Goal: Task Accomplishment & Management: Manage account settings

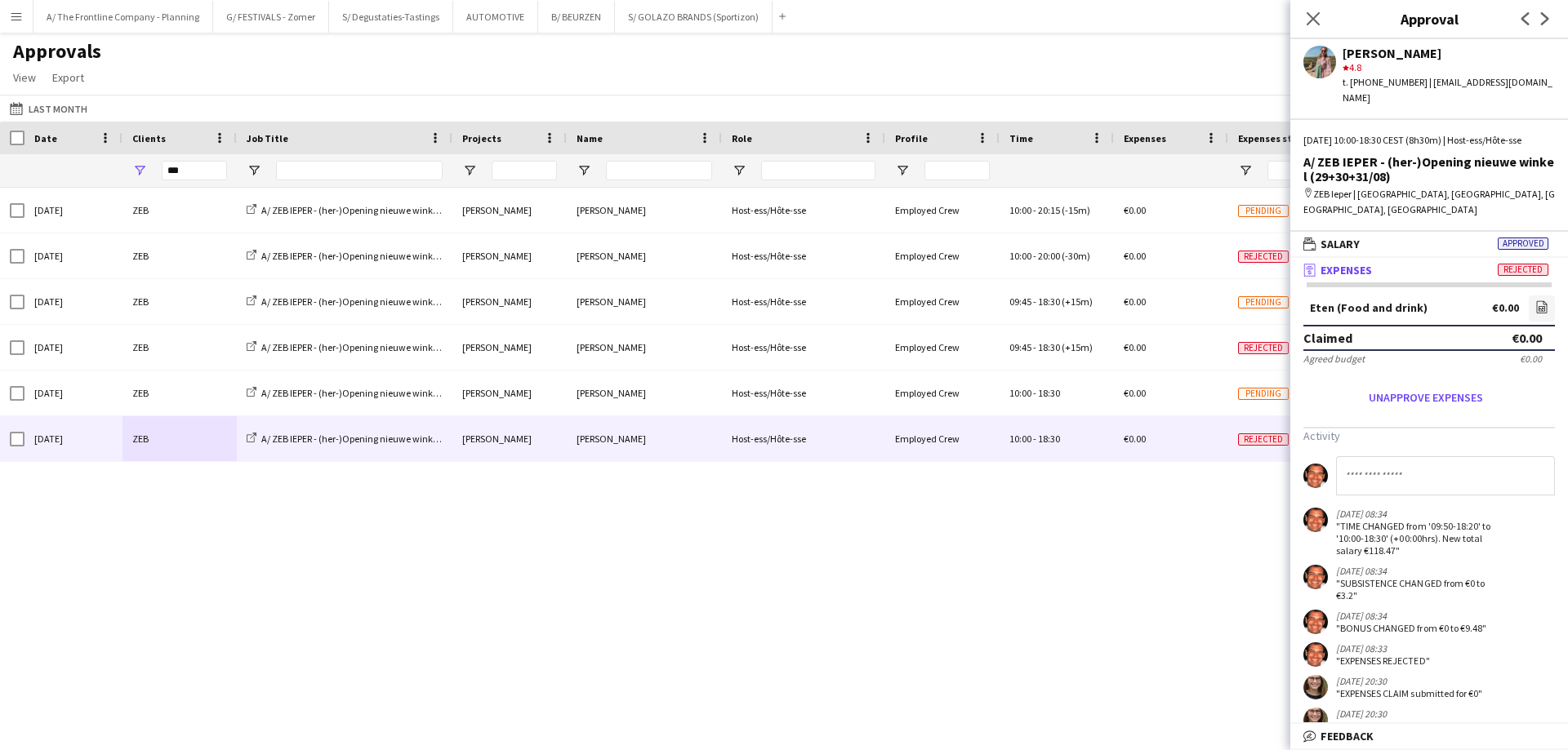
click at [653, 61] on div "Approvals View Customise view Customise filters Reset Filters Reset View Reset …" at bounding box center [784, 67] width 1568 height 56
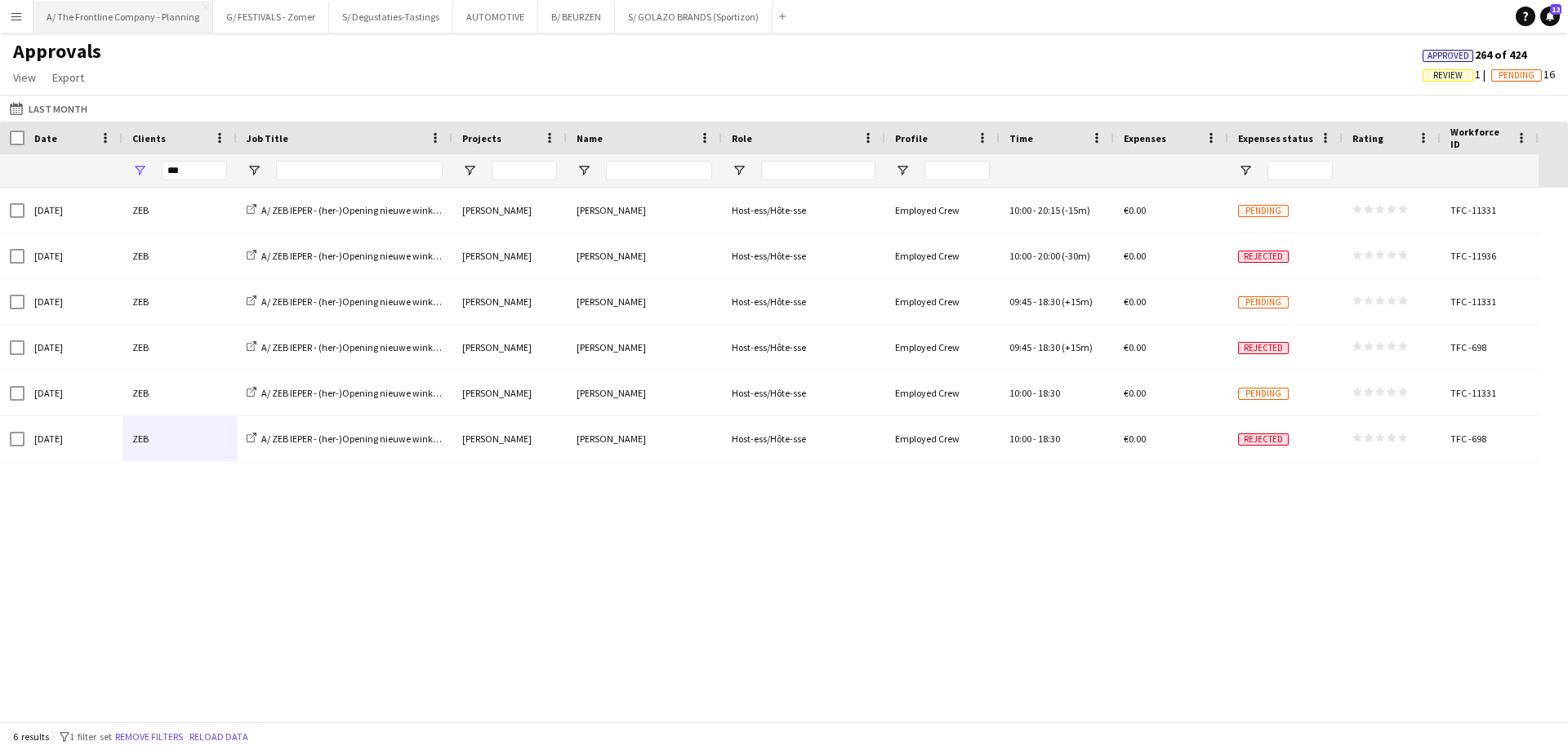
click at [127, 21] on button "A/ The Frontline Company - Planning Close" at bounding box center [124, 17] width 179 height 32
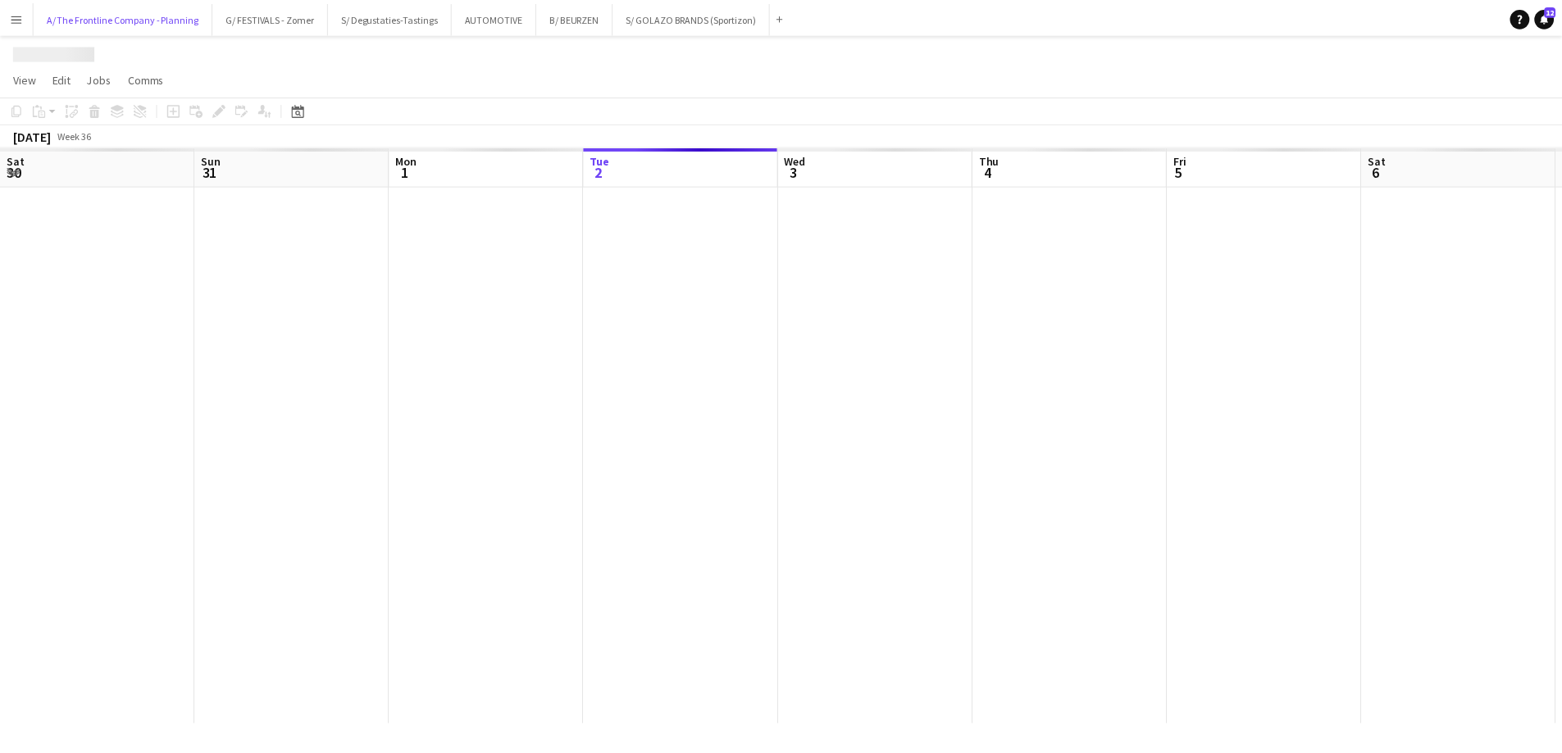
scroll to position [0, 392]
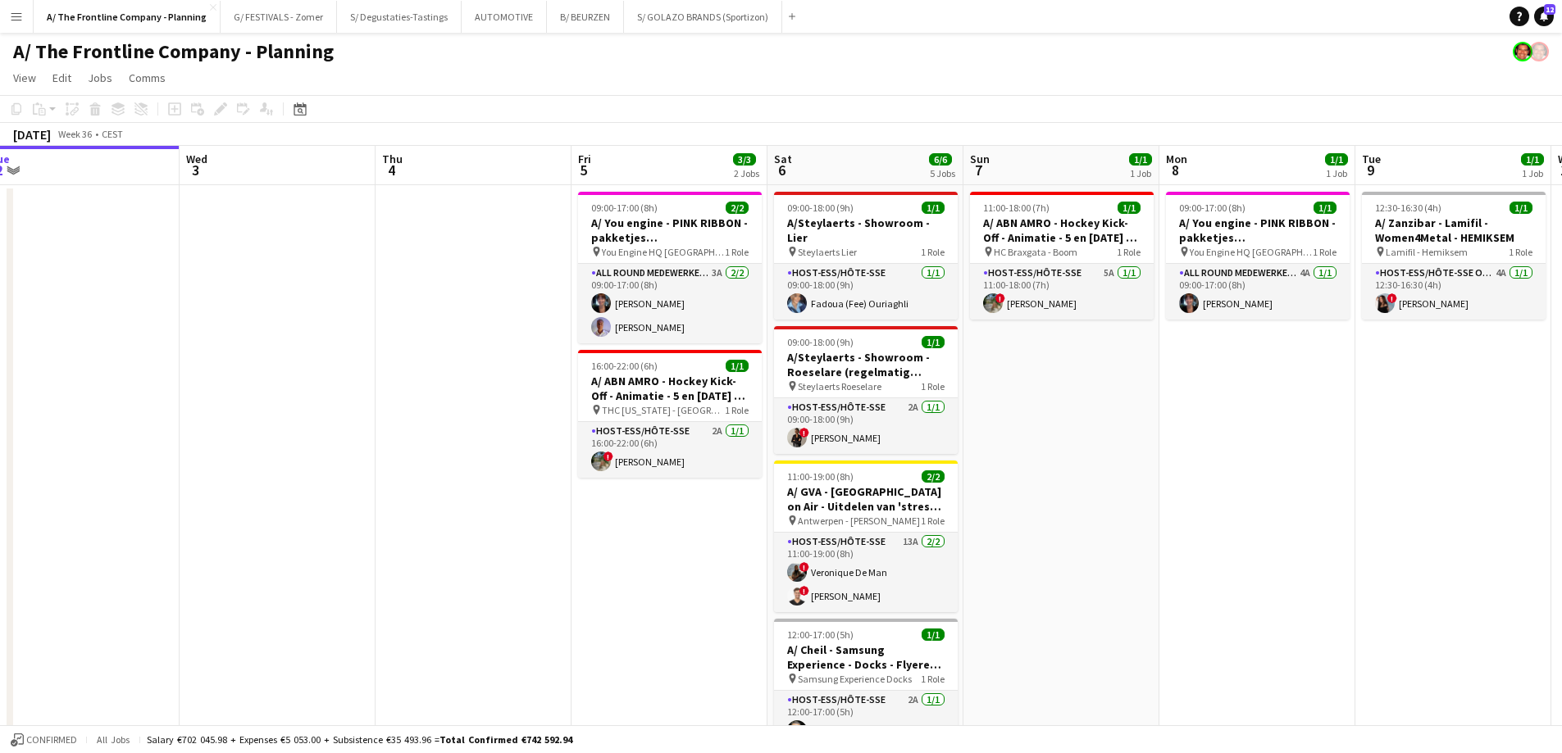
drag, startPoint x: 1279, startPoint y: 451, endPoint x: 387, endPoint y: 414, distance: 892.6
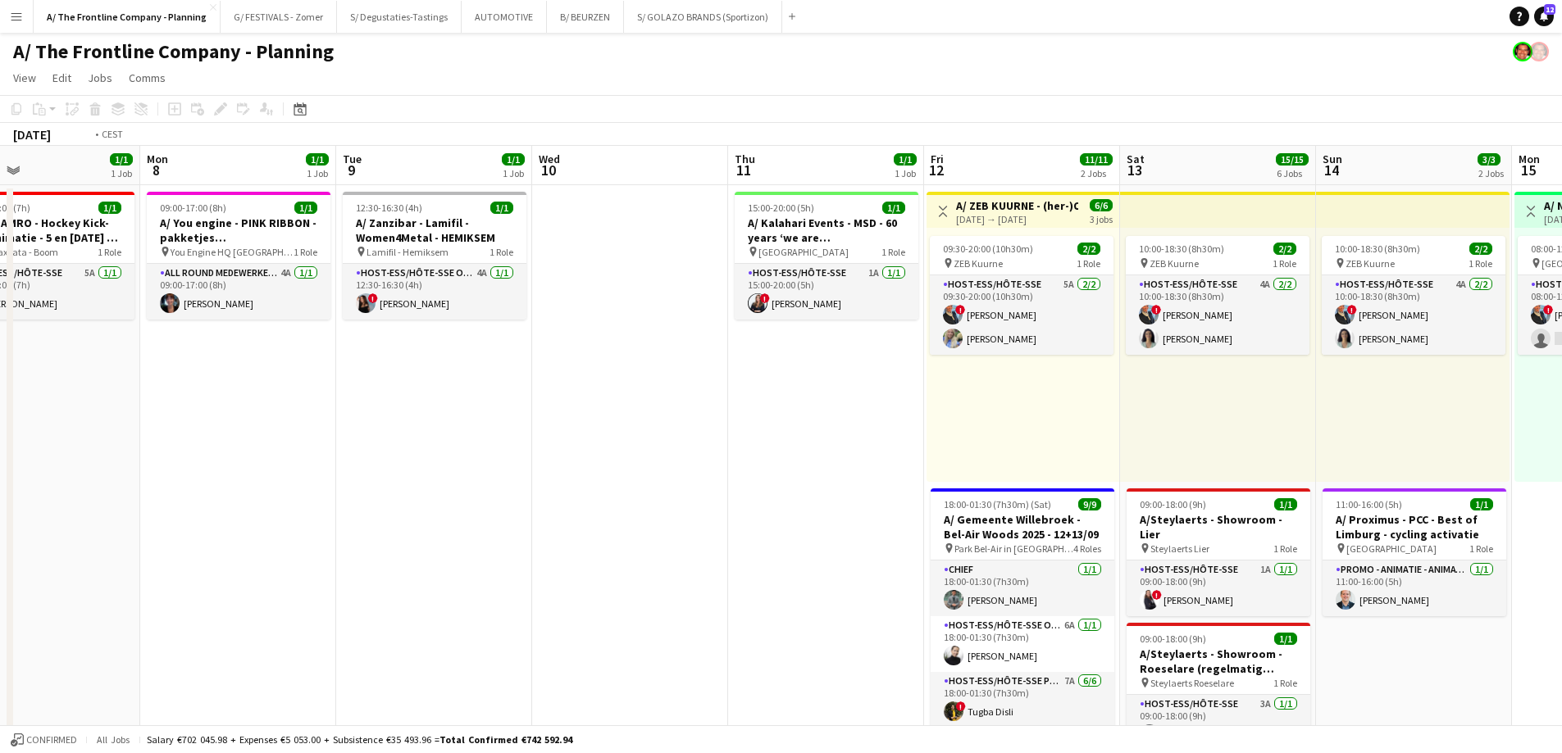
drag, startPoint x: 999, startPoint y: 423, endPoint x: 206, endPoint y: 428, distance: 793.5
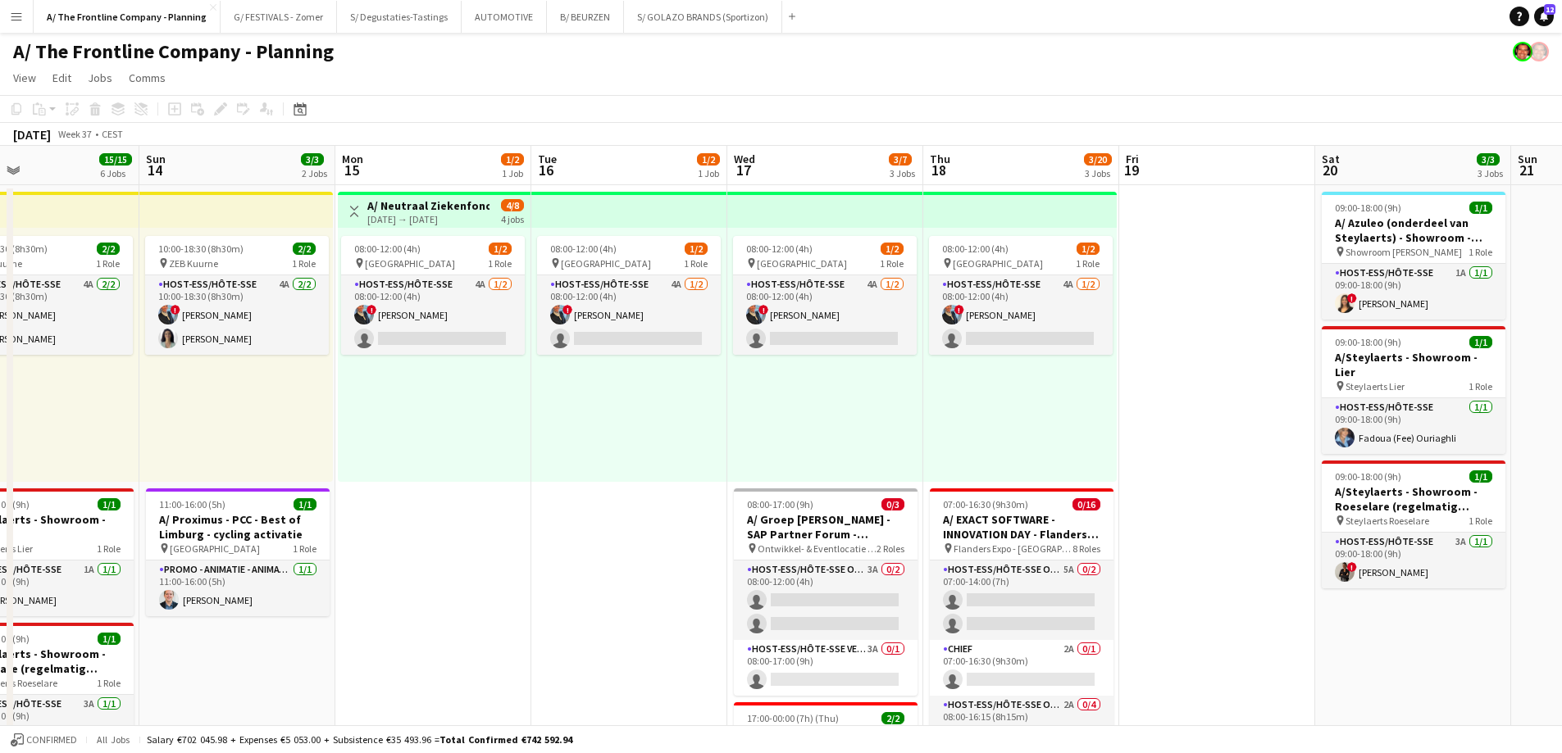
drag, startPoint x: 1030, startPoint y: 393, endPoint x: 562, endPoint y: 394, distance: 467.2
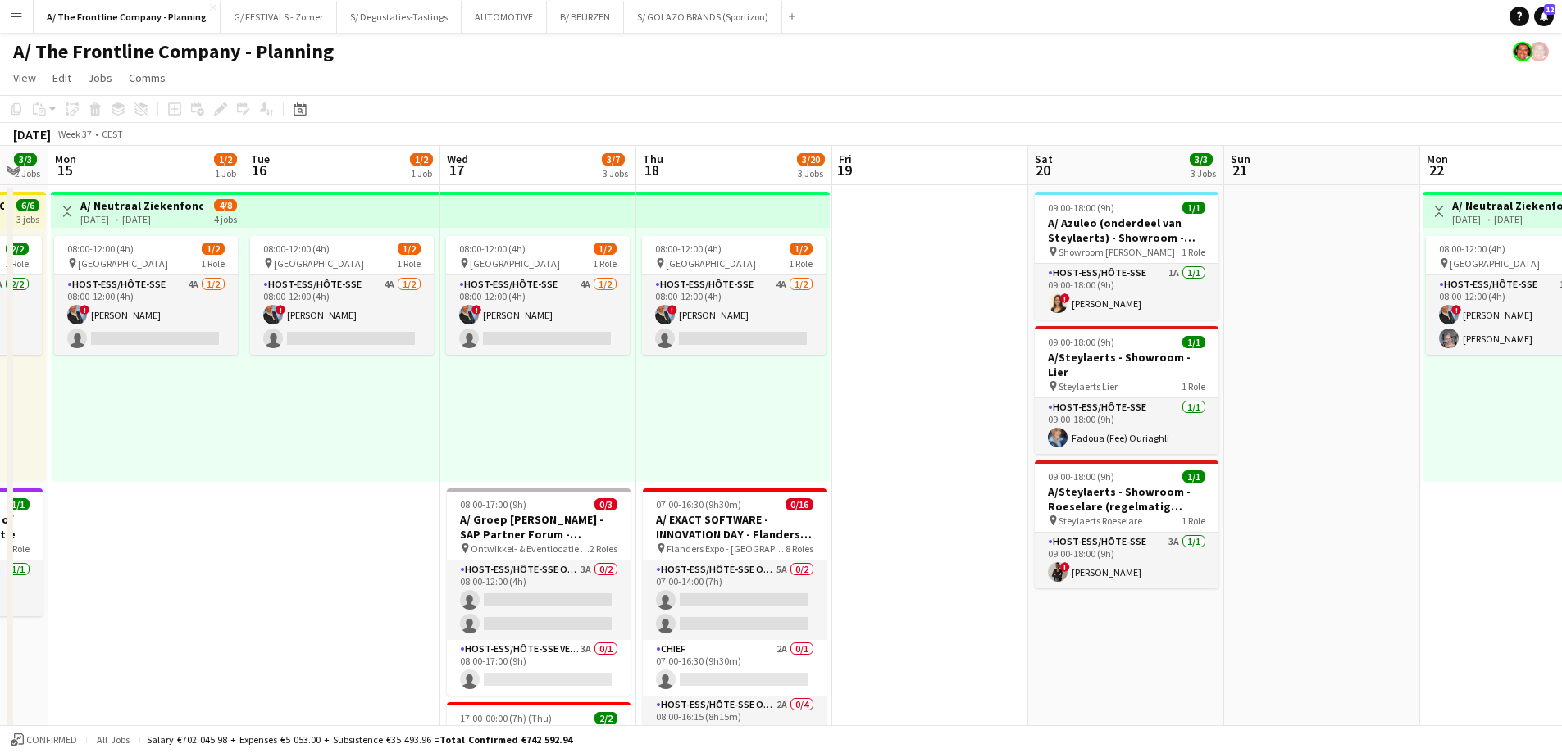
drag, startPoint x: 586, startPoint y: 416, endPoint x: 558, endPoint y: 415, distance: 27.9
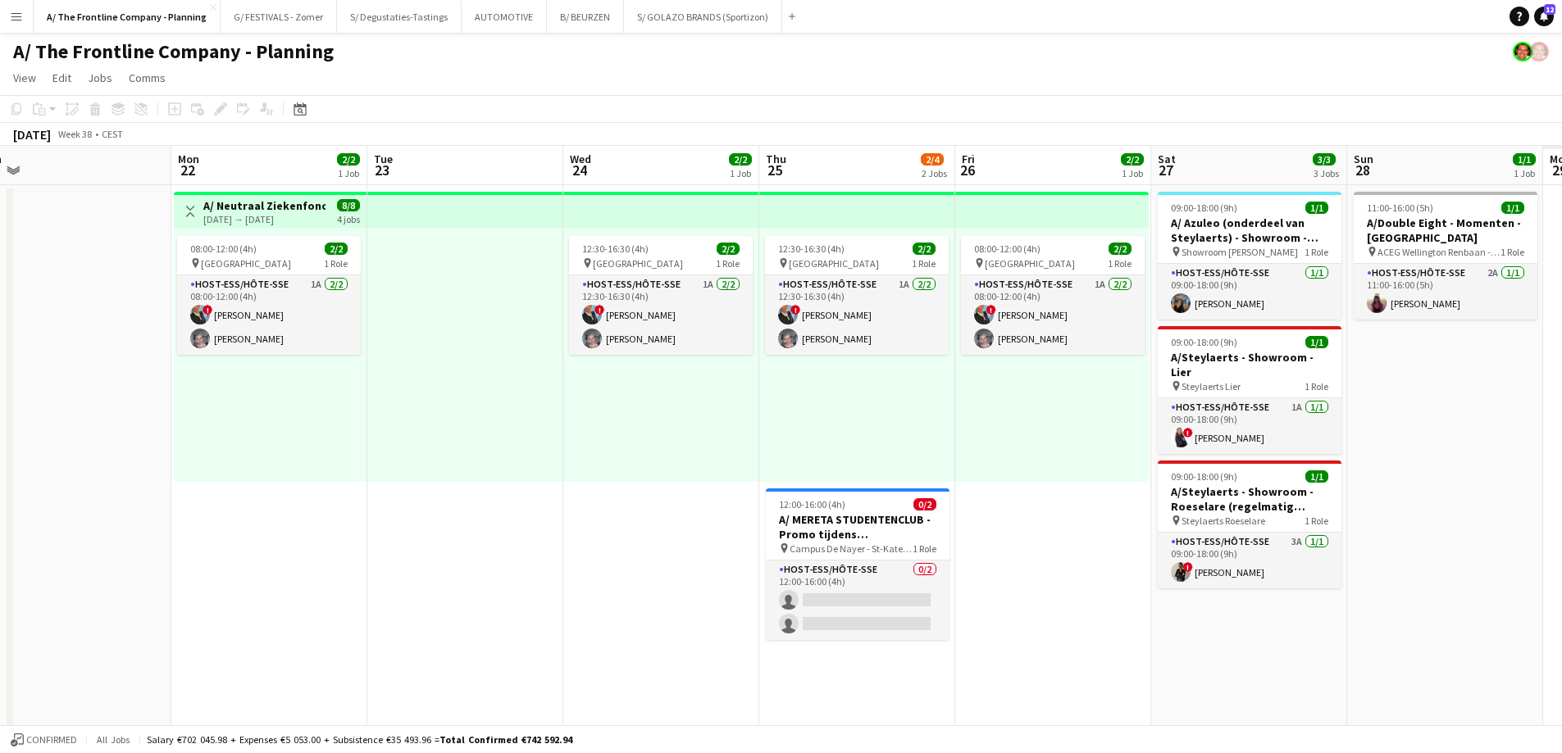
scroll to position [0, 506]
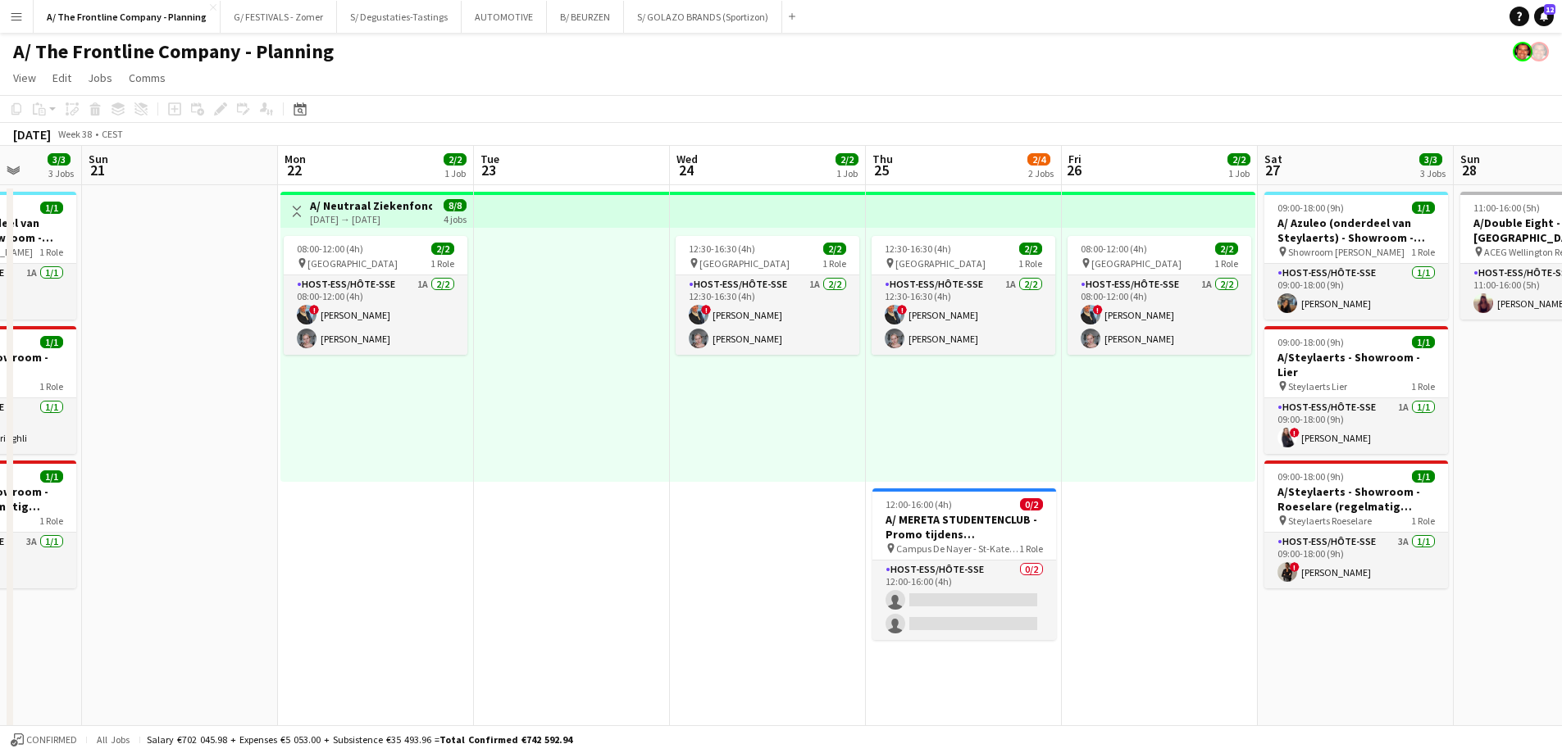
drag, startPoint x: 1295, startPoint y: 393, endPoint x: 181, endPoint y: 325, distance: 1116.1
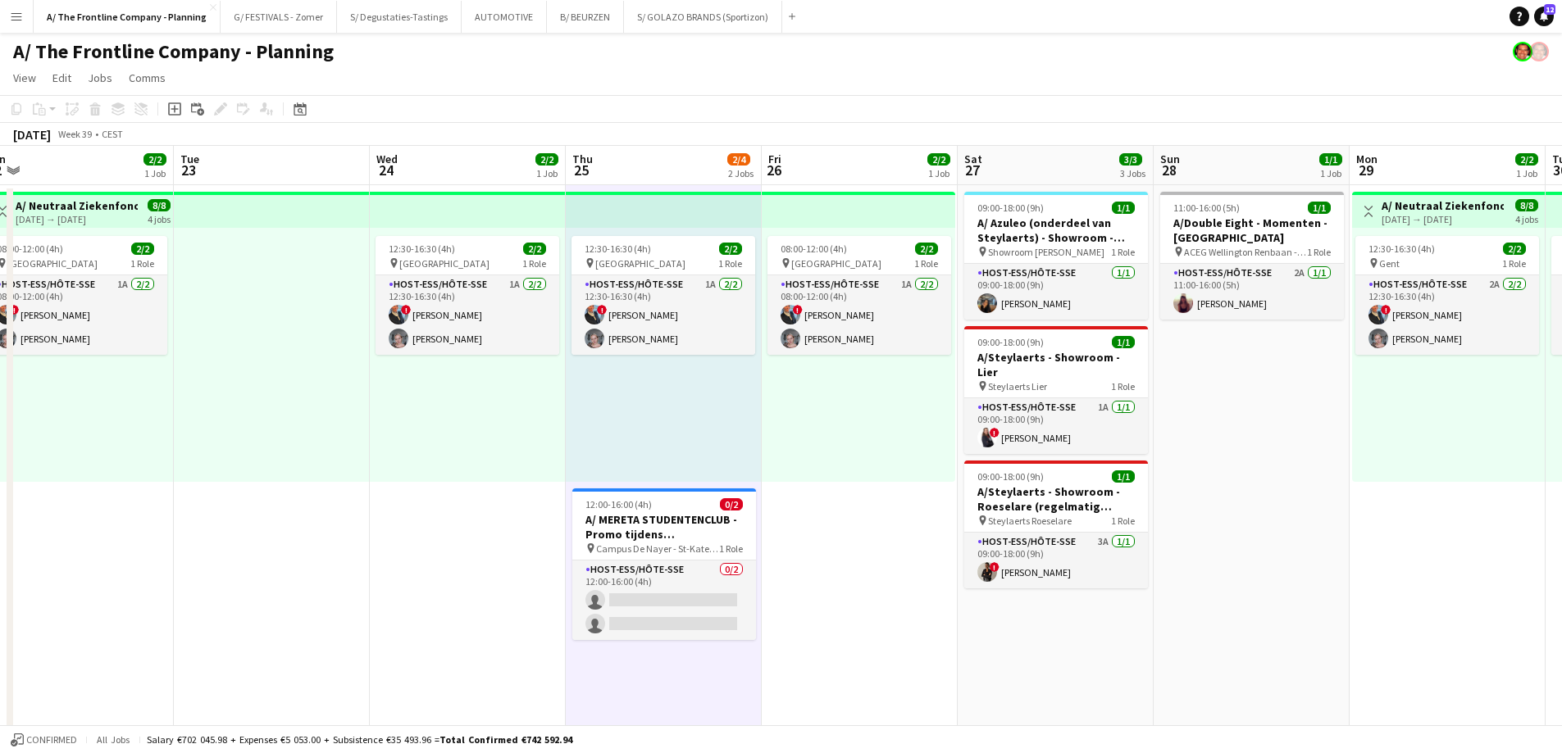
drag, startPoint x: 1141, startPoint y: 648, endPoint x: 340, endPoint y: 579, distance: 803.9
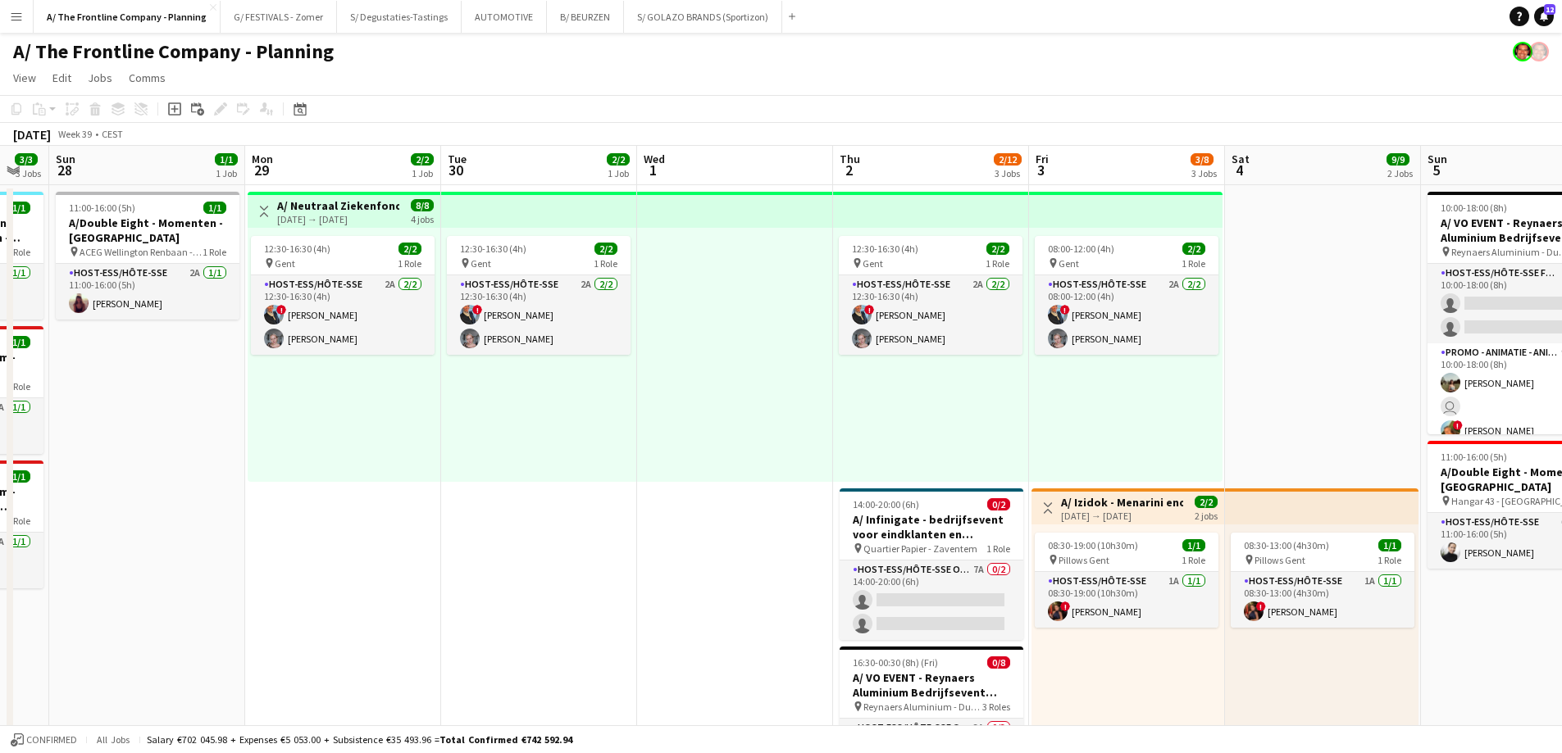
drag, startPoint x: 534, startPoint y: 571, endPoint x: 472, endPoint y: 564, distance: 62.6
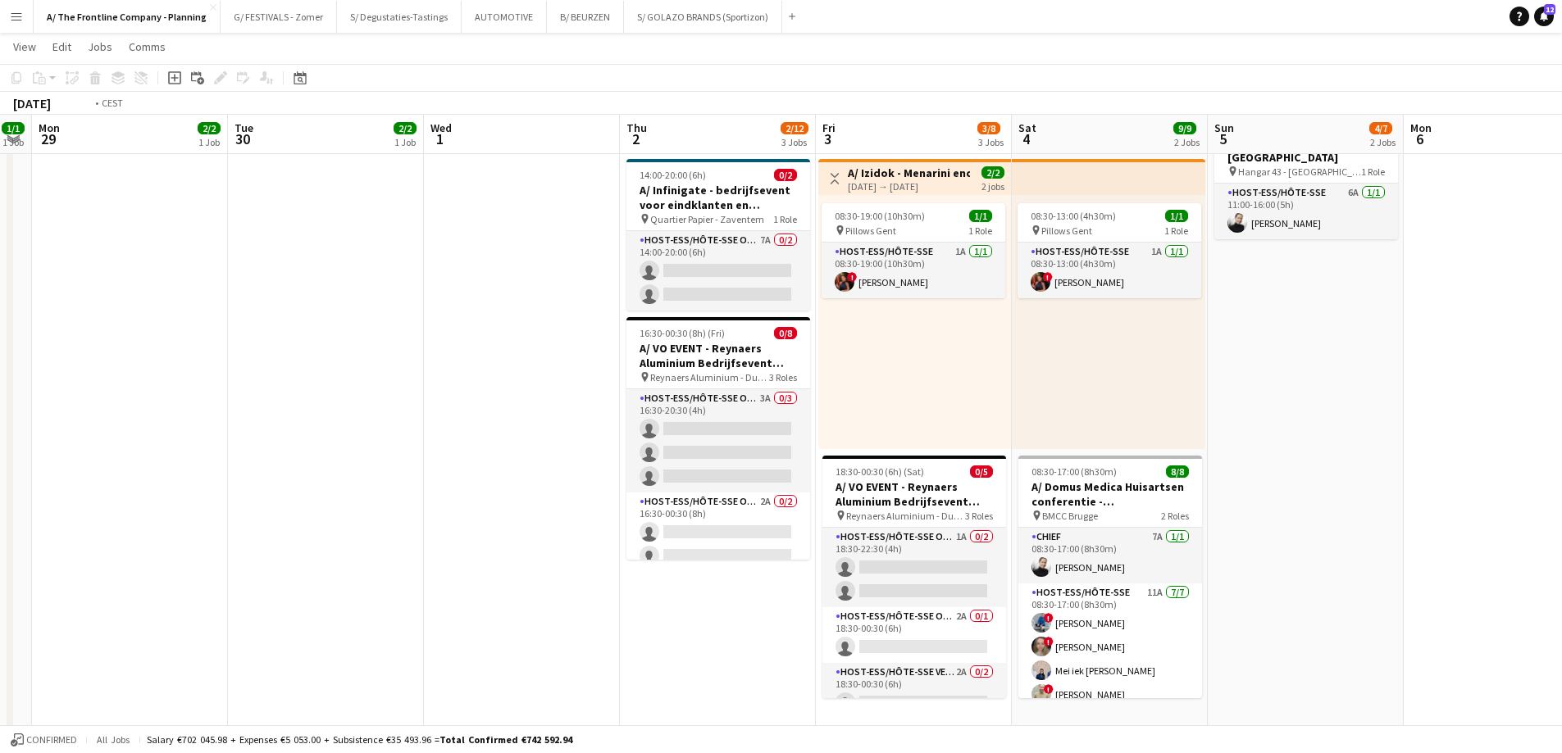
scroll to position [0, 598]
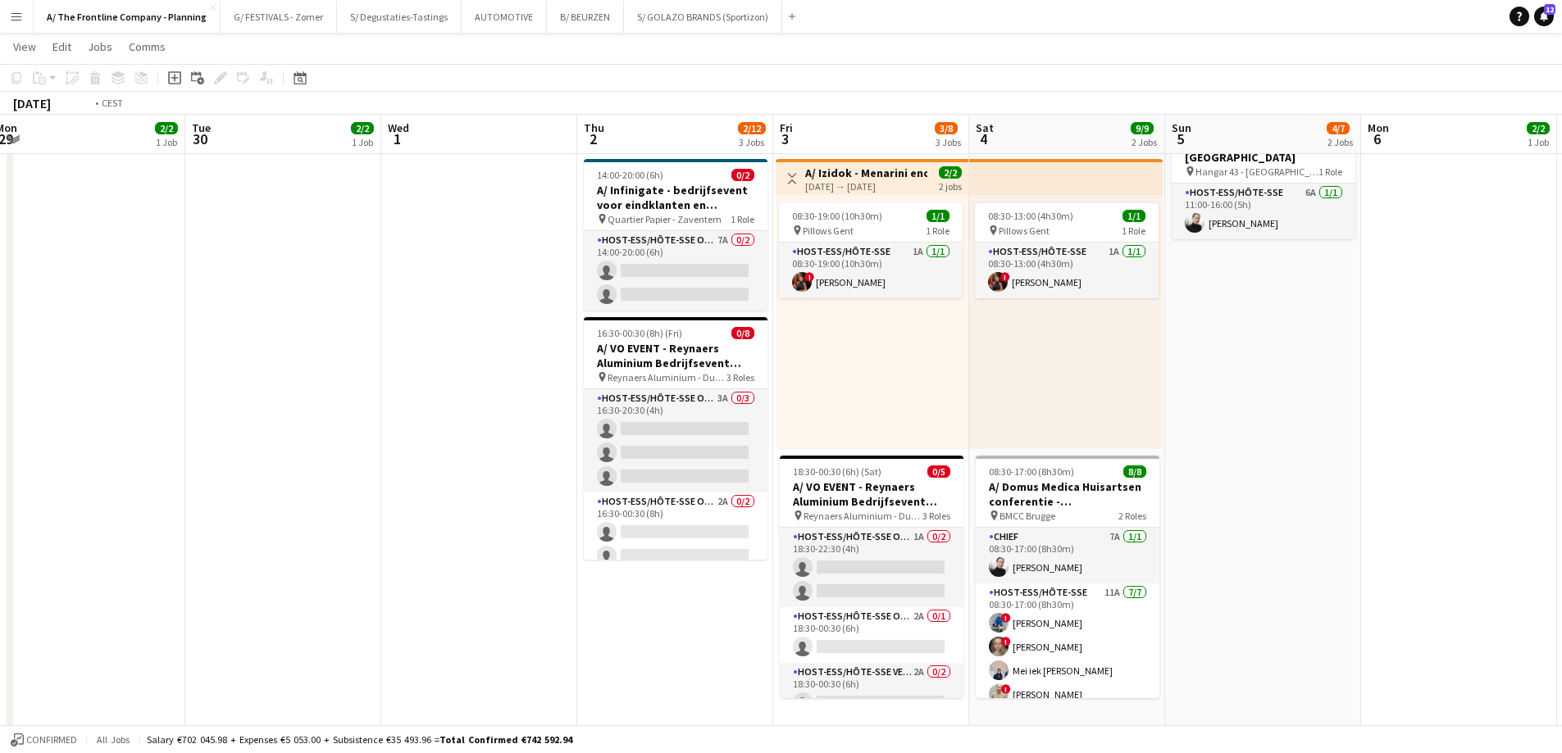
drag, startPoint x: 661, startPoint y: 434, endPoint x: 491, endPoint y: 422, distance: 170.1
click at [491, 422] on app-calendar-viewport "Fri 26 2/2 1 Job Sat 27 3/3 3 Jobs Sun 28 1/1 1 Job Mon 29 2/2 1 Job Tue 30 2/2…" at bounding box center [781, 648] width 1562 height 1825
click at [884, 404] on div "08:30-19:00 (10h30m) 1/1 pin Pillows Gent 1 Role Host-ess/Hôte-sse 1A [DATE] 08…" at bounding box center [871, 322] width 193 height 254
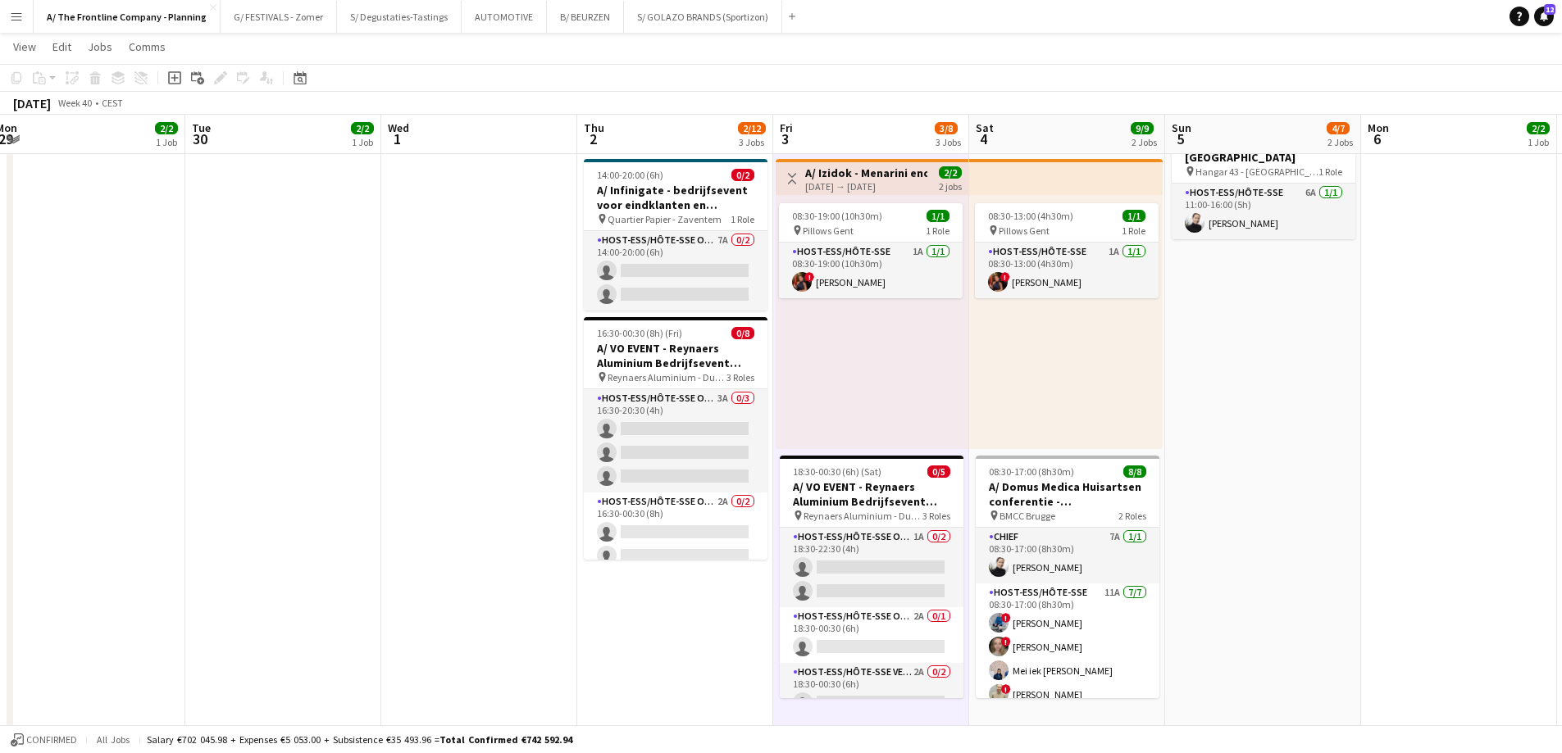
click at [1099, 396] on div "08:30-13:00 (4h30m) 1/1 pin Pillows Gent 1 Role Host-ess/Hôte-sse 1A [DATE] 08:…" at bounding box center [1065, 322] width 193 height 254
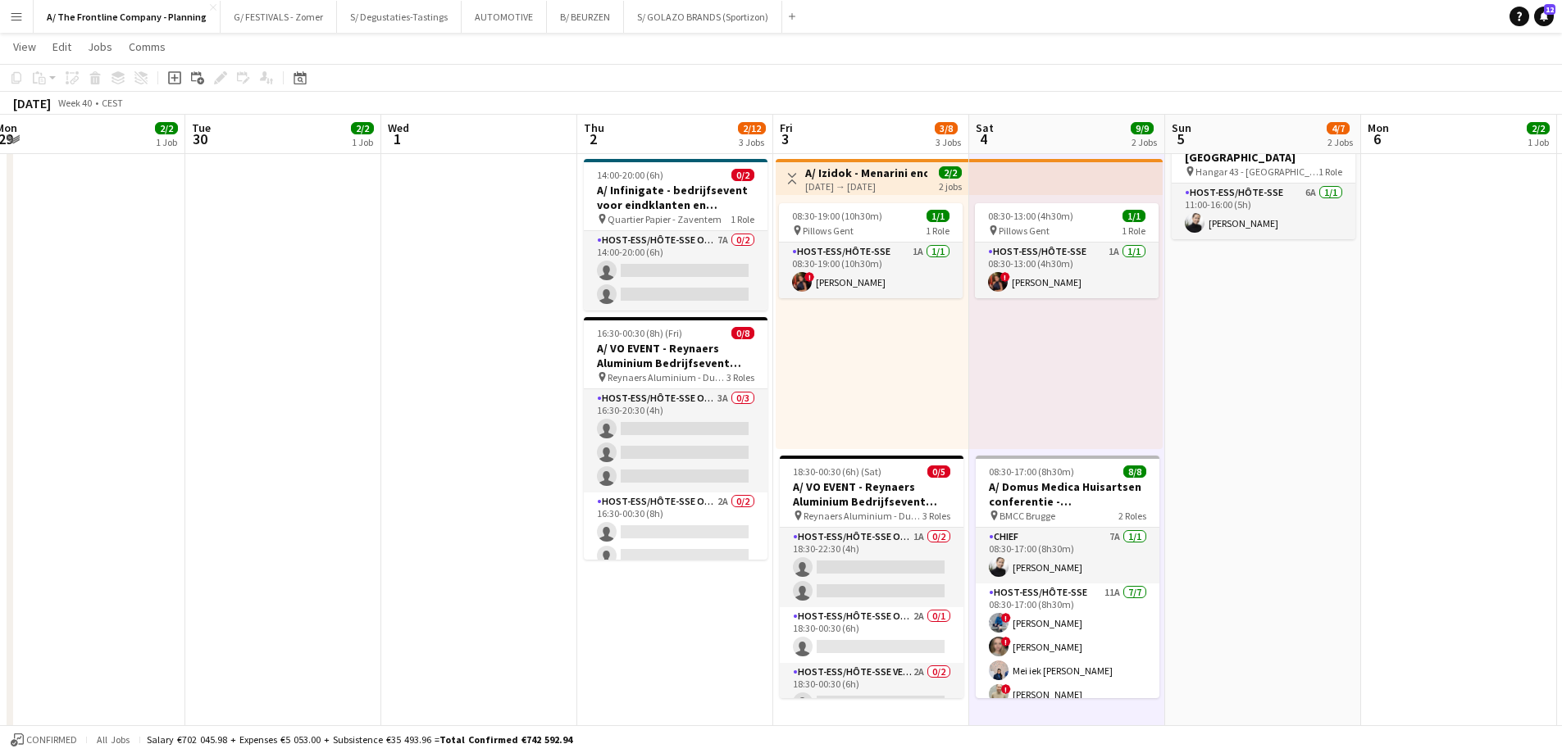
click at [1187, 352] on app-date-cell "10:00-18:00 (8h) 3/6 A/ VO EVENT - Reynaers Aluminium Bedrijfsevent (02+03+05/1…" at bounding box center [1263, 633] width 196 height 1554
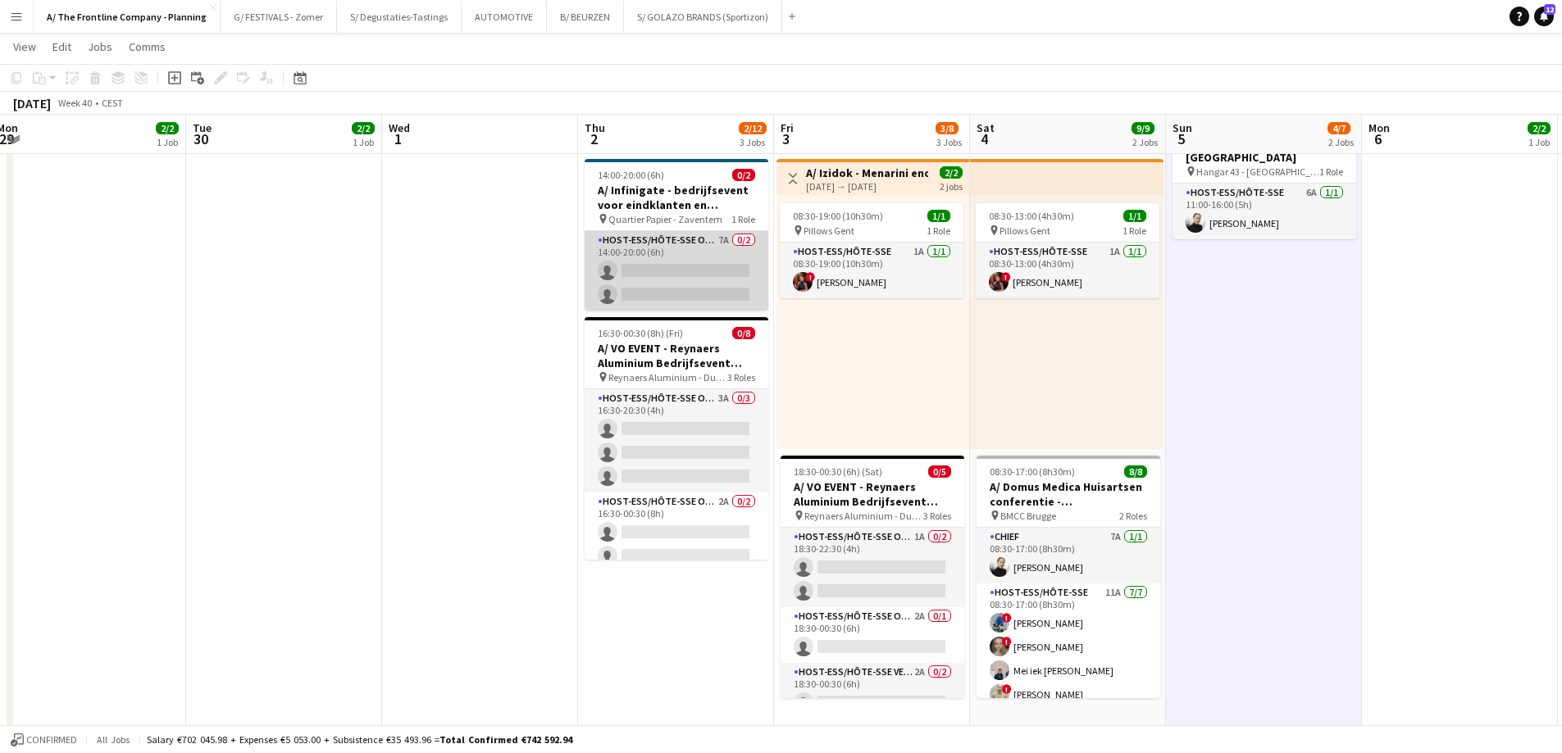
click at [666, 277] on app-card-role "Host-ess/Hôte-sse Onthaal-Accueill 7A 0/2 14:00-20:00 (6h) single-neutral-actio…" at bounding box center [676, 271] width 184 height 80
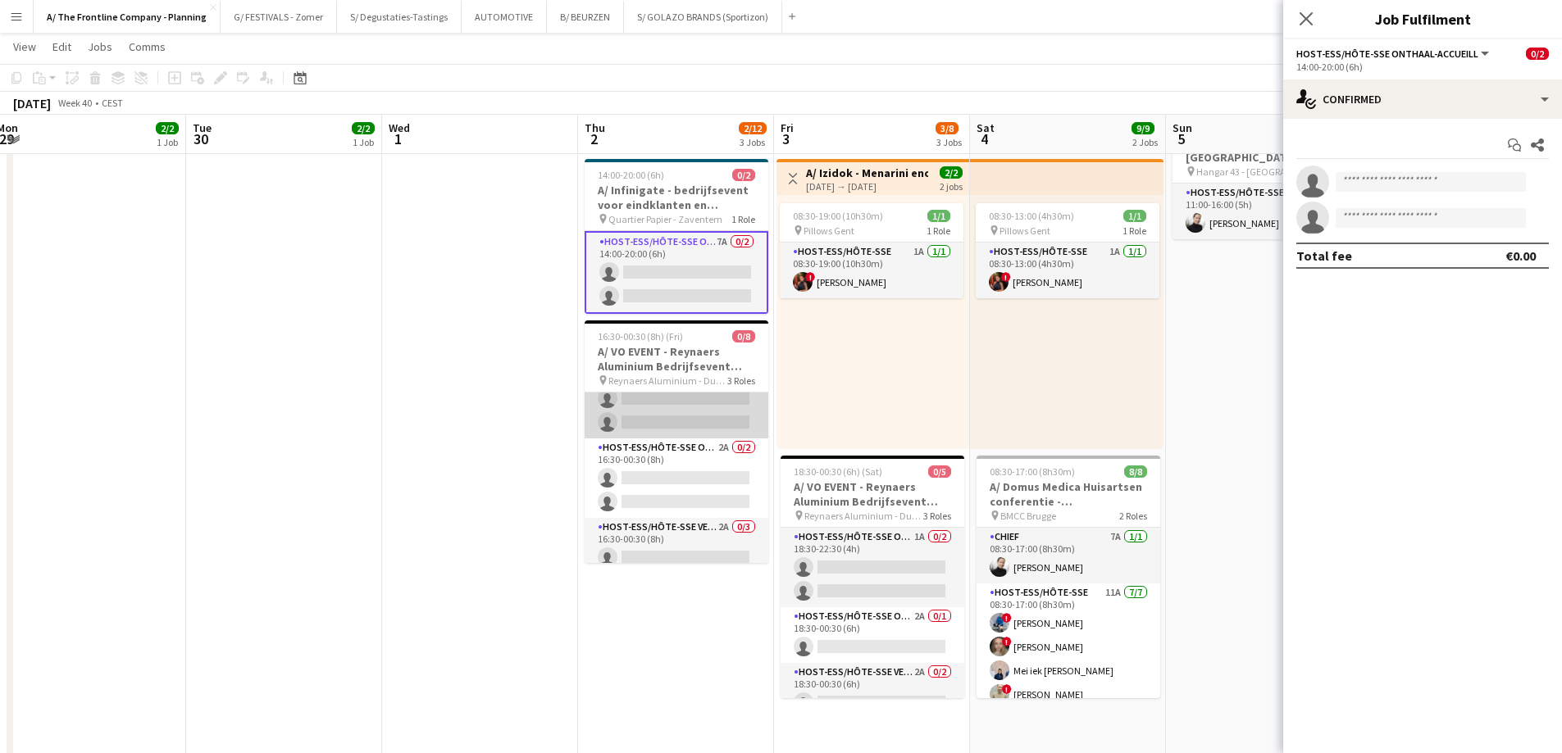
scroll to position [116, 0]
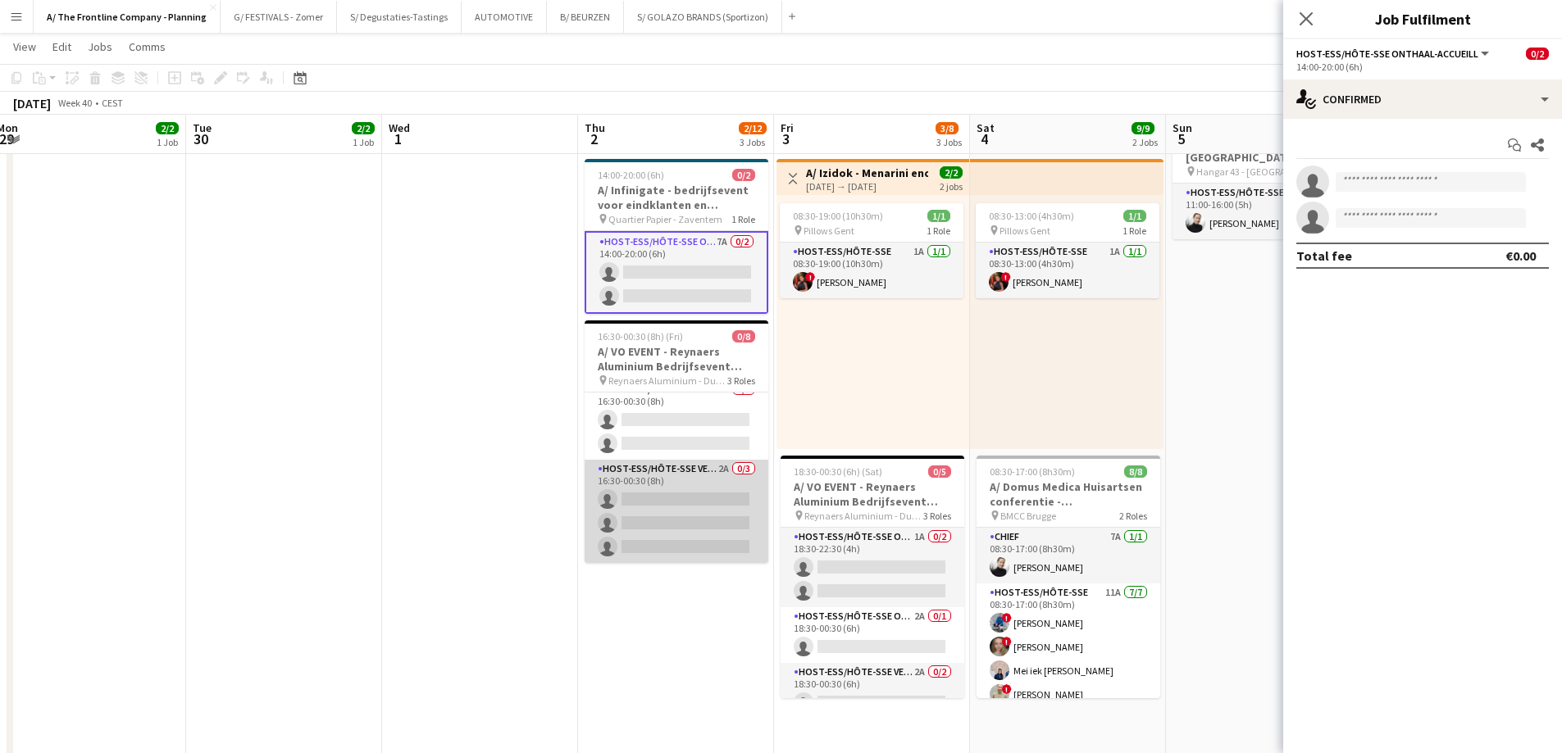
click at [685, 494] on app-card-role "Host-ess/Hôte-sse Vestiaire 2A 0/3 16:30-00:30 (8h) single-neutral-actions sing…" at bounding box center [676, 511] width 184 height 103
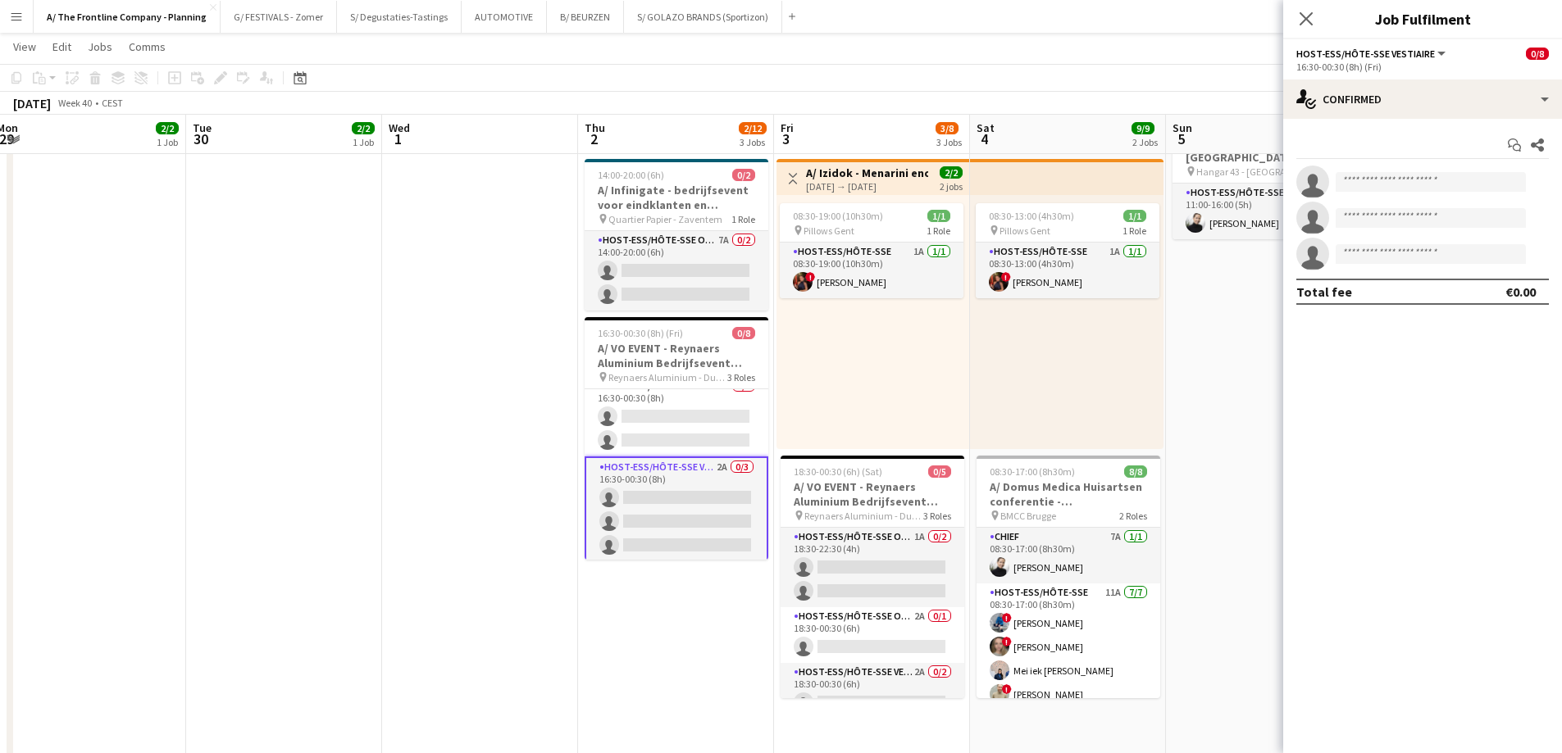
click at [882, 361] on div "08:30-19:00 (10h30m) 1/1 pin Pillows Gent 1 Role Host-ess/Hôte-sse 1A [DATE] 08…" at bounding box center [872, 322] width 193 height 254
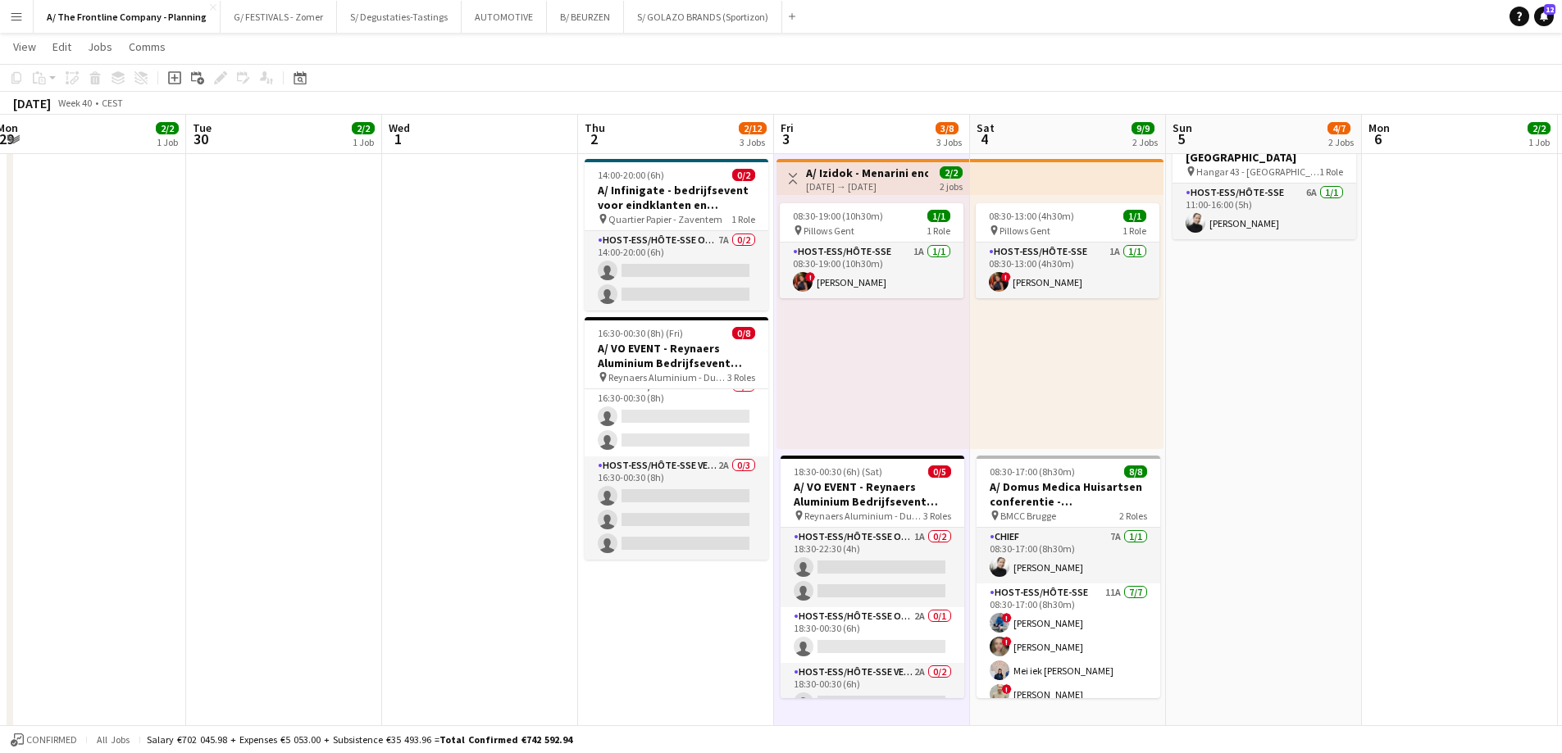
click at [994, 353] on div "08:30-13:00 (4h30m) 1/1 pin Pillows Gent 1 Role Host-ess/Hôte-sse 1A [DATE] 08:…" at bounding box center [1066, 322] width 193 height 254
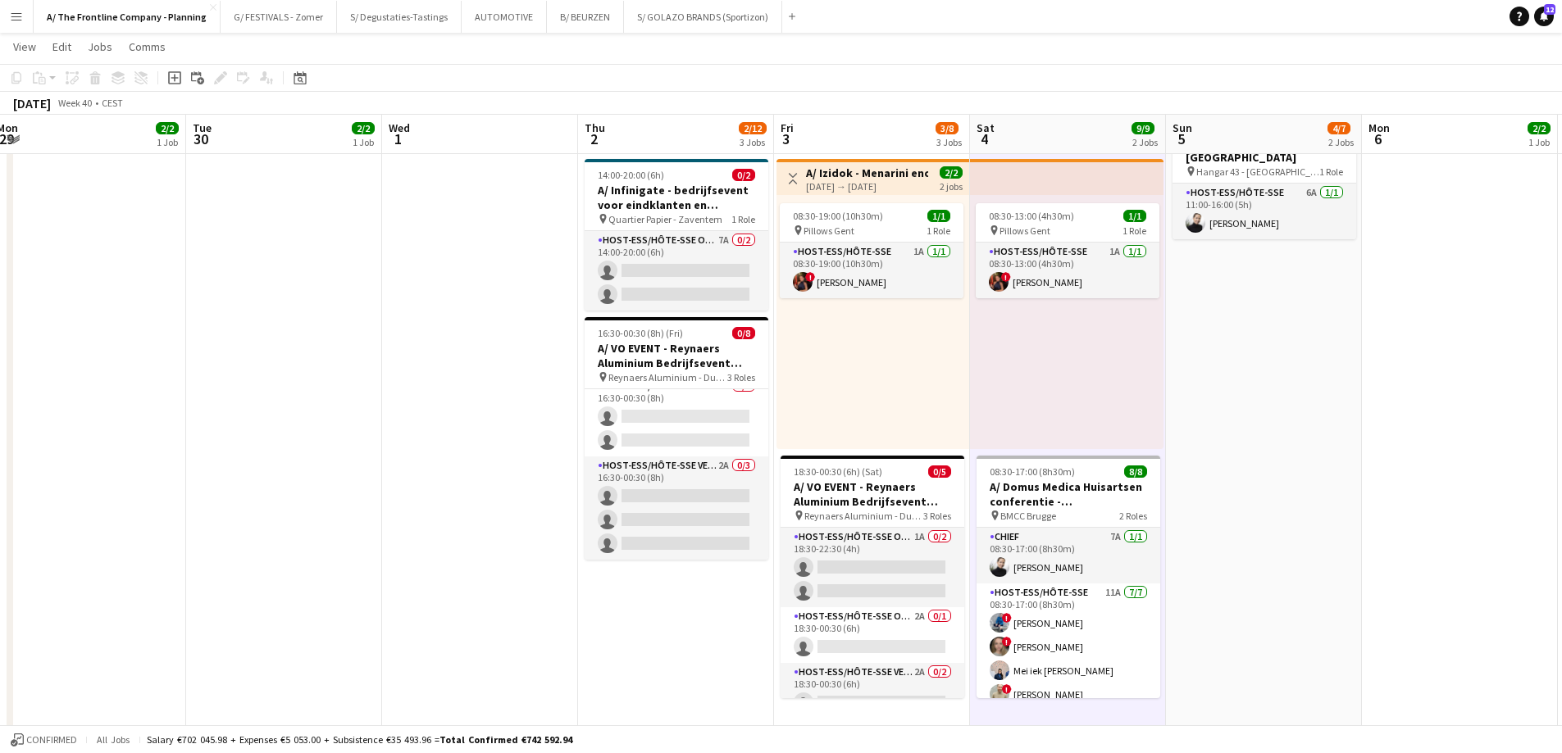
click at [1218, 334] on app-date-cell "10:00-18:00 (8h) 3/6 A/ VO EVENT - Reynaers Aluminium Bedrijfsevent (02+03+05/1…" at bounding box center [1264, 633] width 196 height 1554
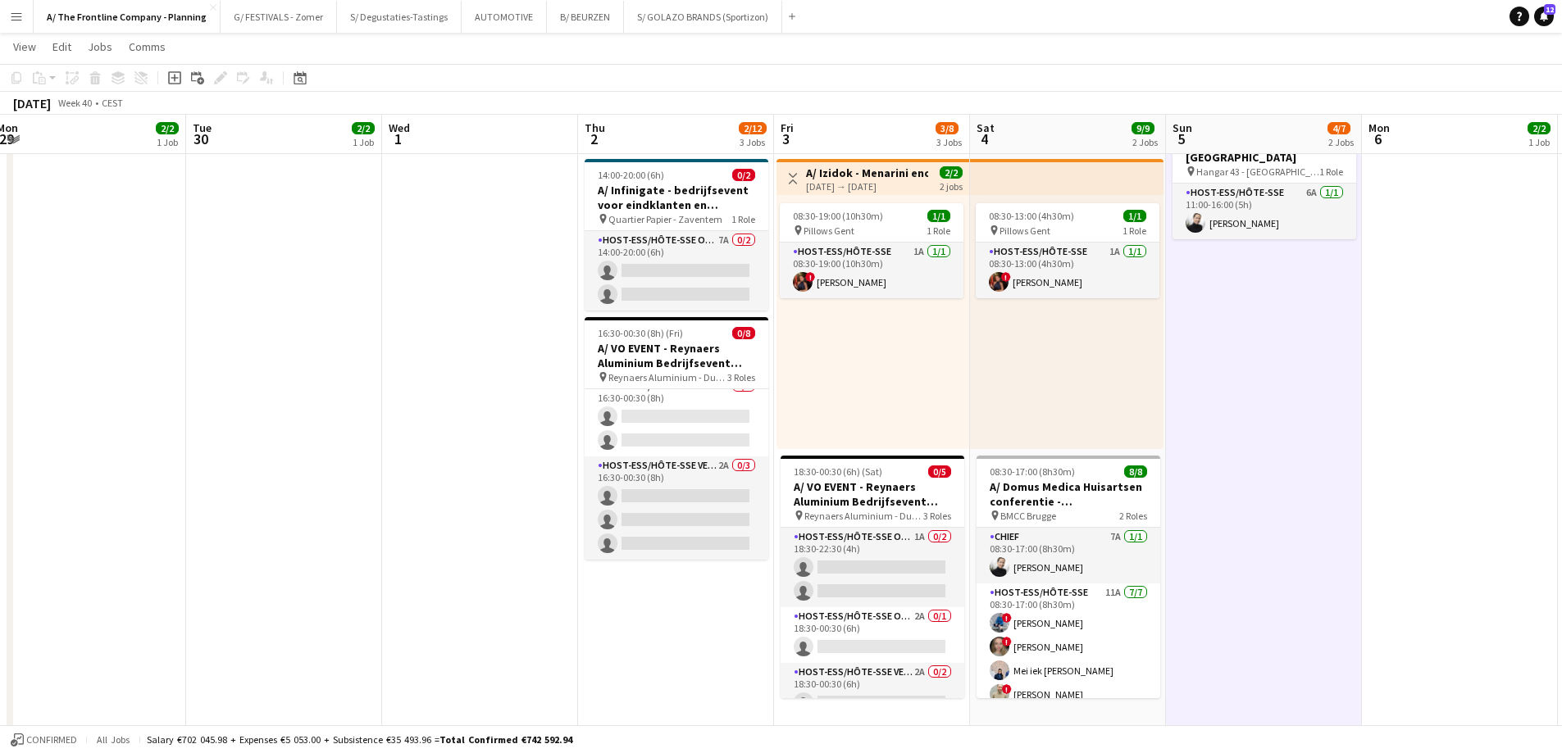
click at [1033, 363] on div "08:30-13:00 (4h30m) 1/1 pin Pillows Gent 1 Role Host-ess/Hôte-sse 1A [DATE] 08:…" at bounding box center [1066, 322] width 193 height 254
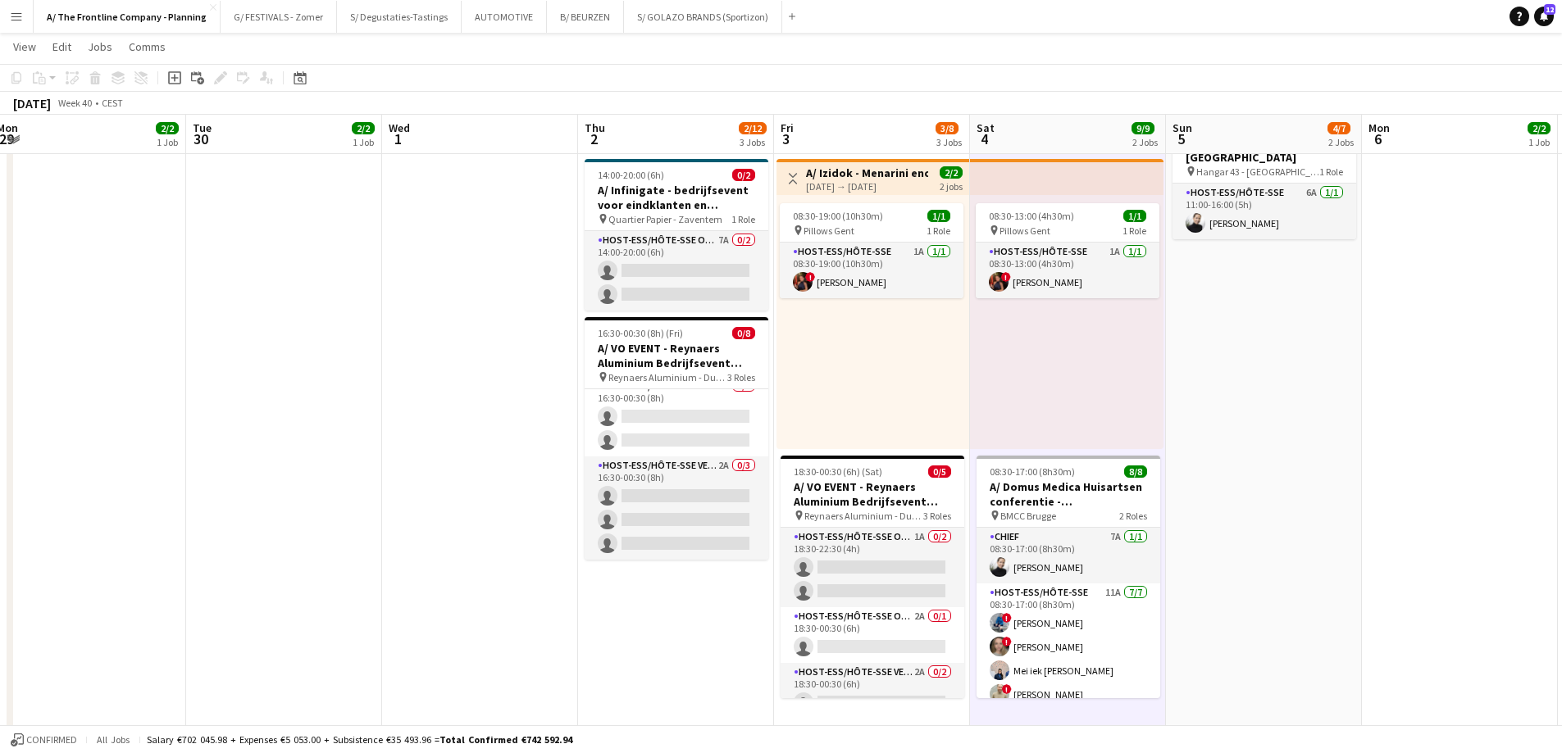
click at [875, 357] on div "08:30-19:00 (10h30m) 1/1 pin Pillows Gent 1 Role Host-ess/Hôte-sse 1A [DATE] 08…" at bounding box center [872, 322] width 193 height 254
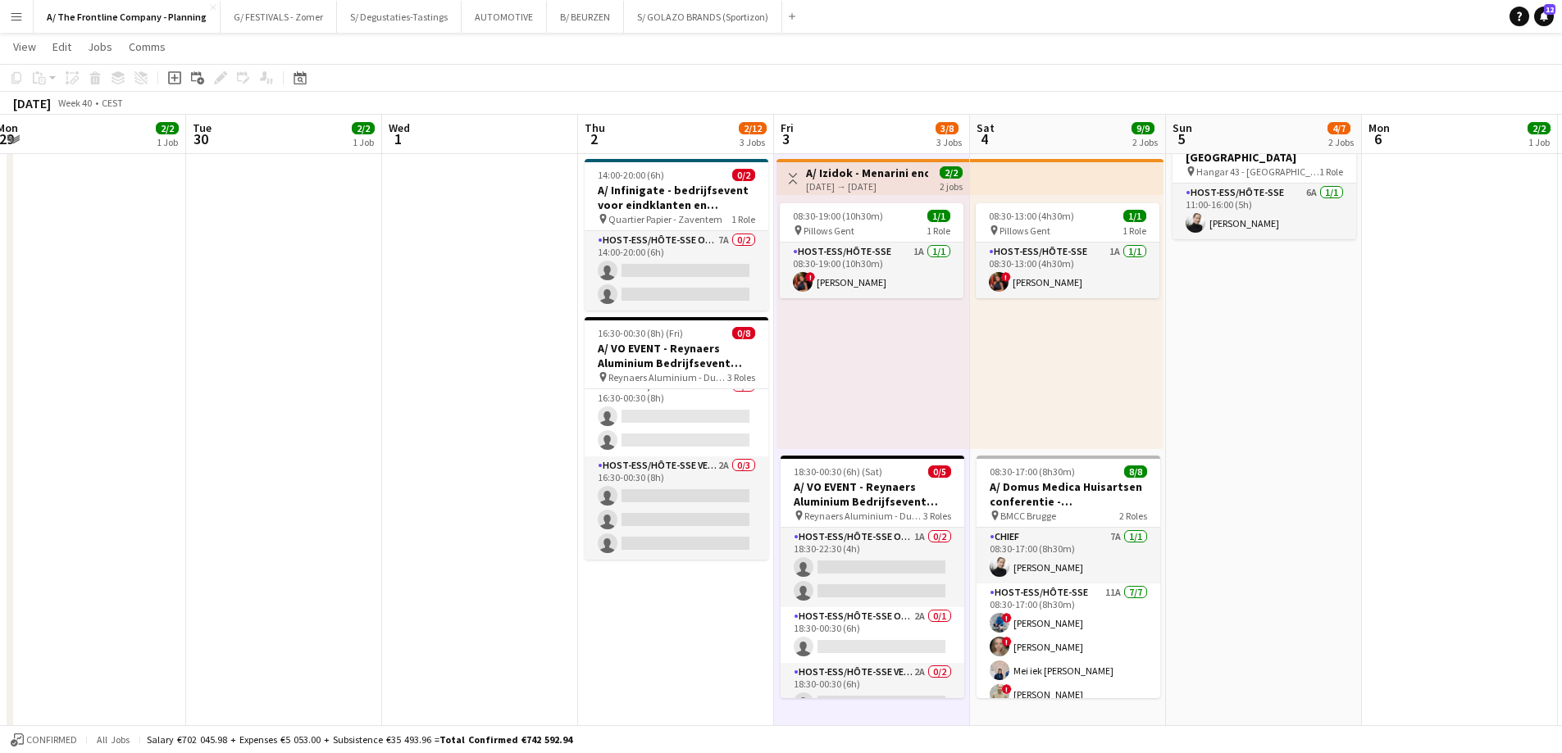
click at [712, 652] on app-date-cell "12:30-16:30 (4h) 2/2 pin Gent 1 Role Host-ess/Hôte-sse 2A [DATE] 12:30-16:30 (4…" at bounding box center [676, 633] width 196 height 1554
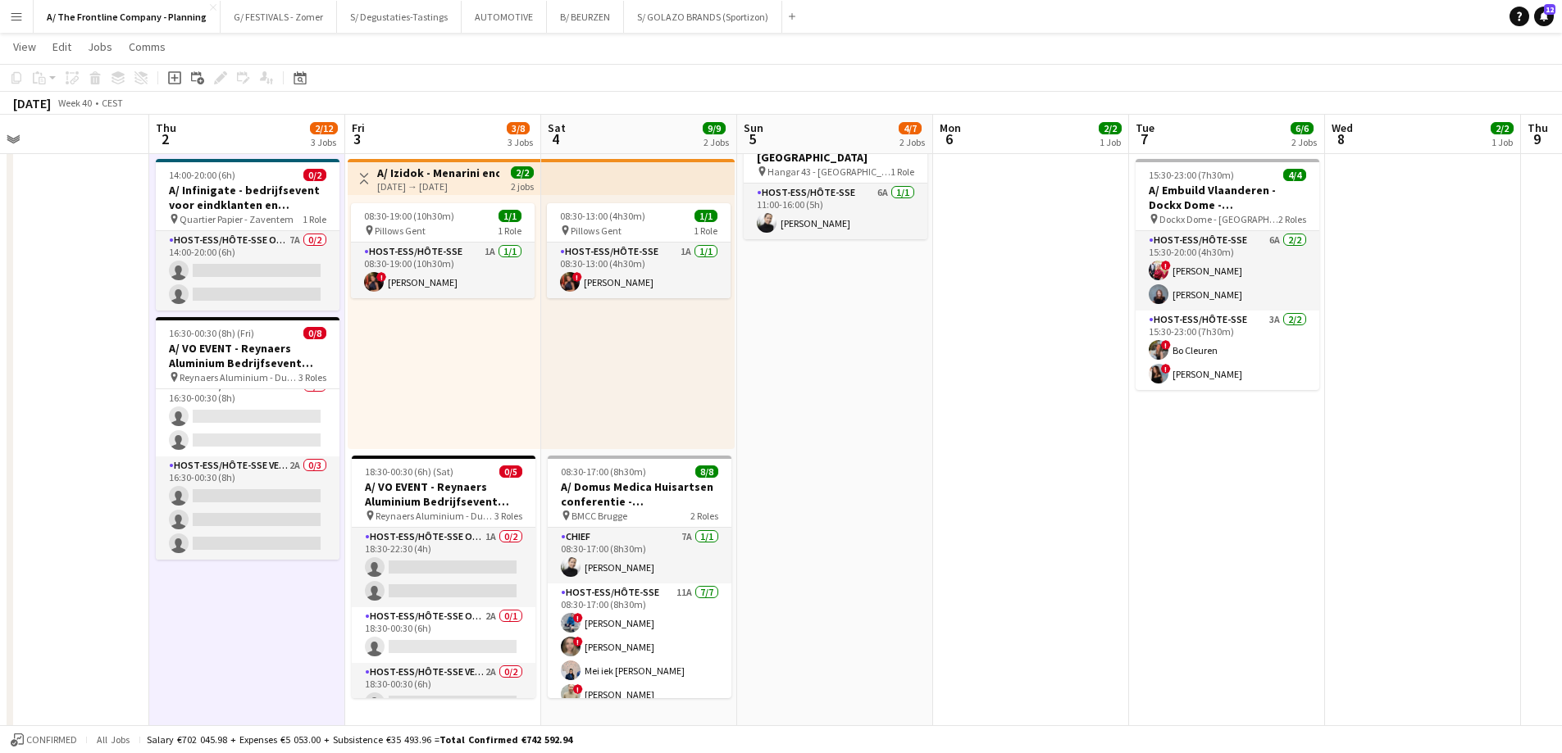
scroll to position [0, 472]
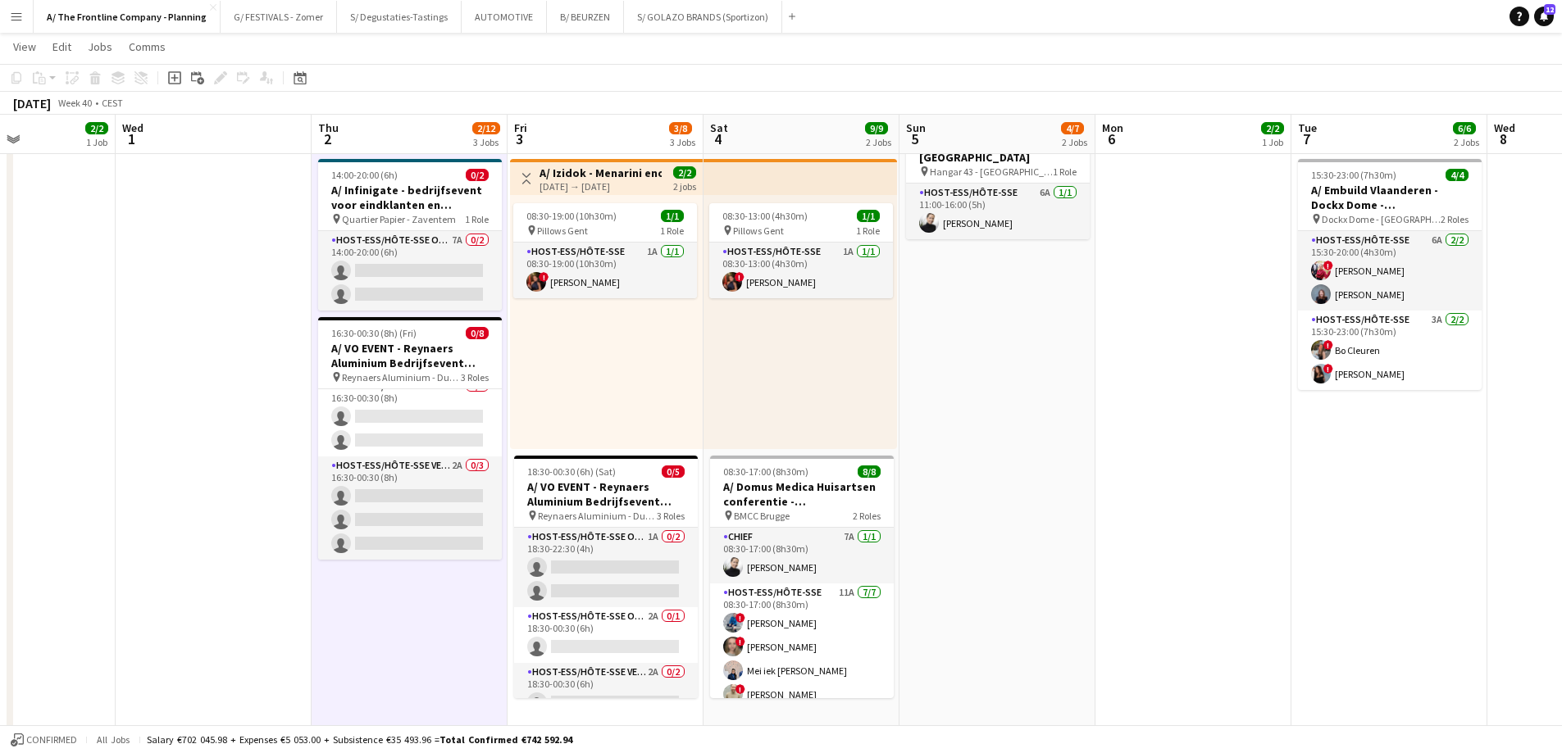
drag, startPoint x: 1186, startPoint y: 383, endPoint x: 920, endPoint y: 379, distance: 266.4
click at [920, 379] on app-calendar-viewport "Sun 28 1/1 1 Job Mon 29 2/2 1 Job Tue 30 2/2 1 Job Wed 1 Thu 2 2/12 3 Jobs Fri …" at bounding box center [781, 648] width 1562 height 1825
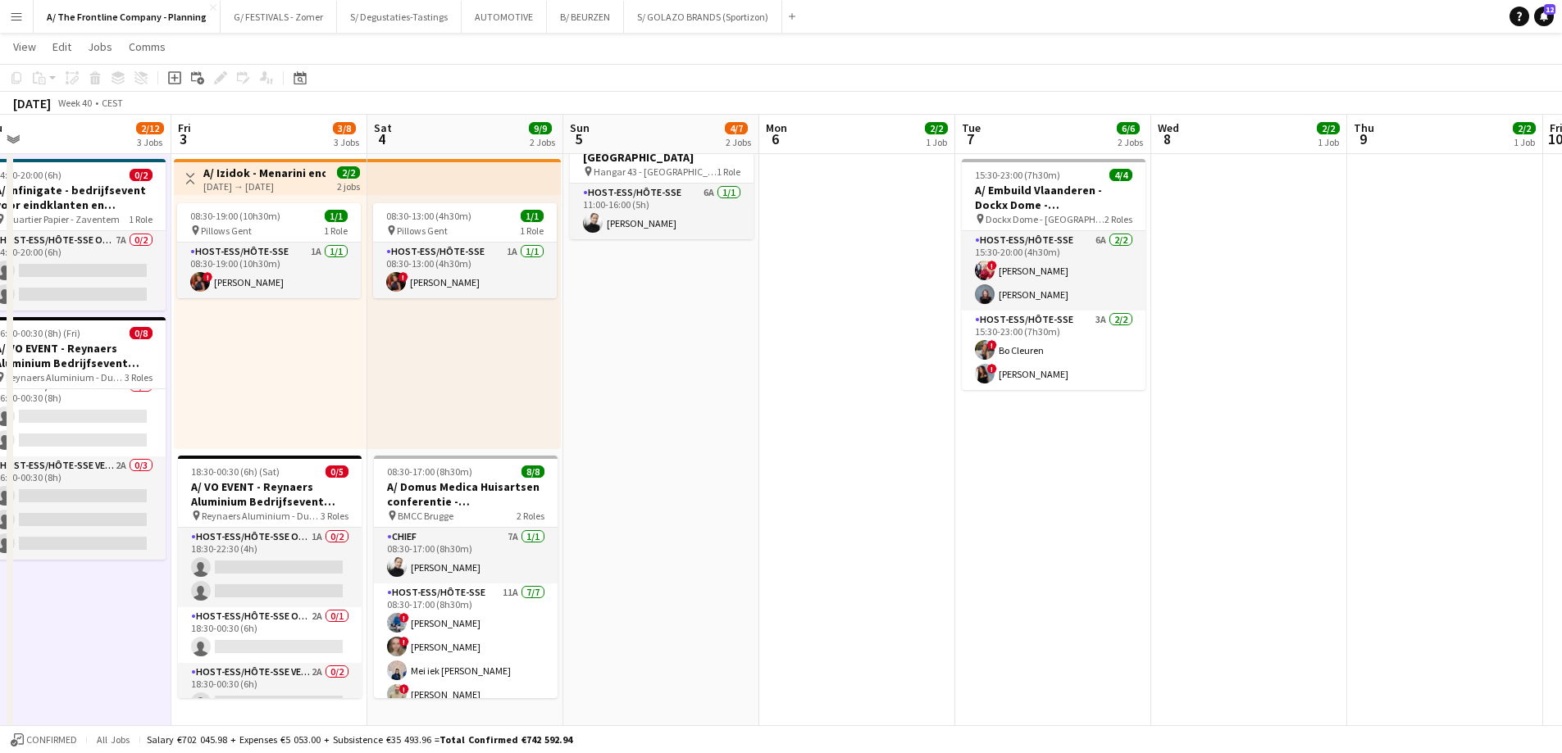
drag, startPoint x: 1019, startPoint y: 377, endPoint x: 860, endPoint y: 385, distance: 159.2
click at [860, 385] on app-calendar-viewport "Mon 29 2/2 1 Job Tue 30 2/2 1 Job Wed 1 Thu 2 2/12 3 Jobs Fri 3 3/8 3 Jobs Sat …" at bounding box center [781, 648] width 1562 height 1825
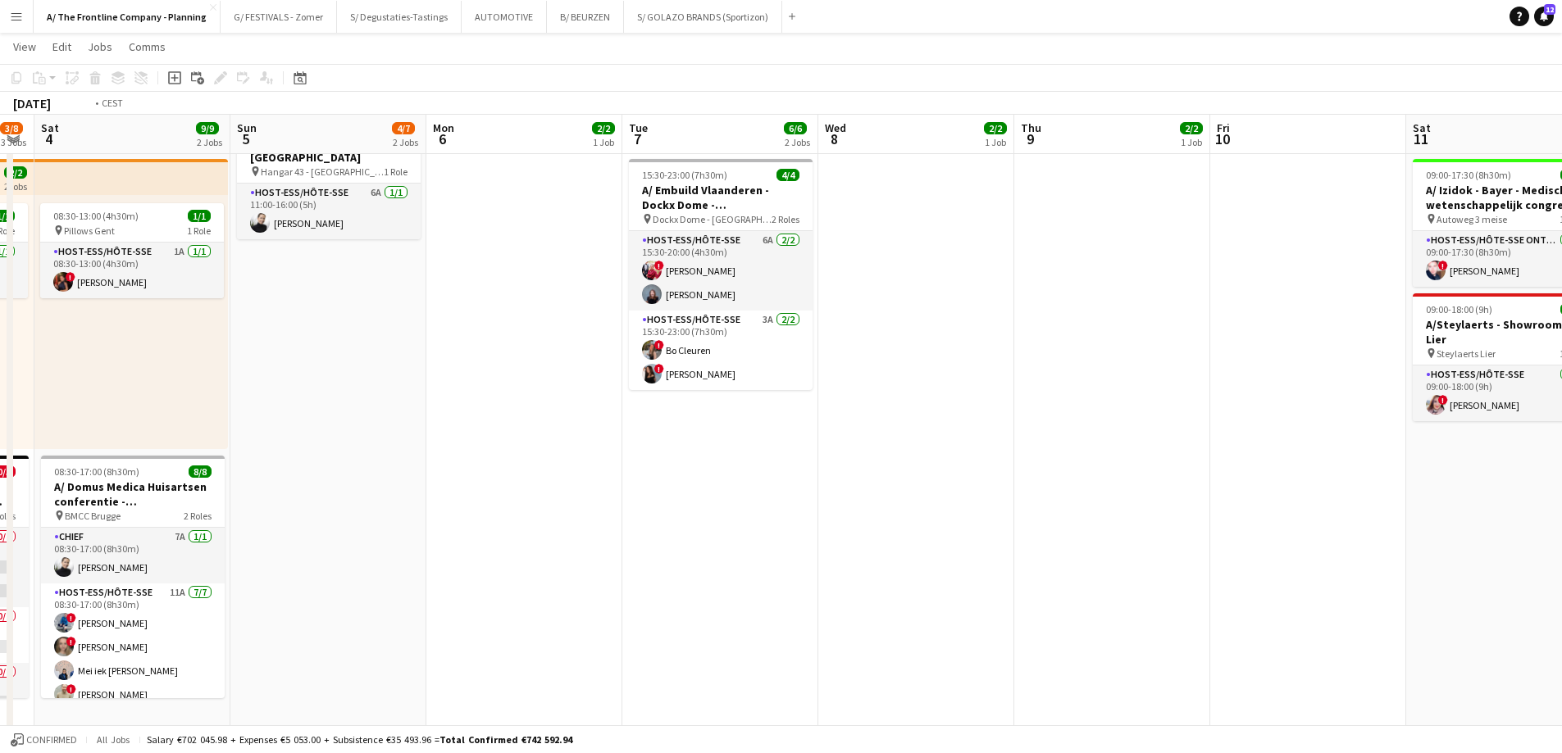
drag, startPoint x: 626, startPoint y: 413, endPoint x: 521, endPoint y: 406, distance: 105.2
click at [521, 406] on app-calendar-viewport "Tue 30 2/2 1 Job Wed 1 Thu 2 2/12 3 Jobs Fri 3 3/8 3 Jobs Sat 4 9/9 2 Jobs Sun …" at bounding box center [781, 648] width 1562 height 1825
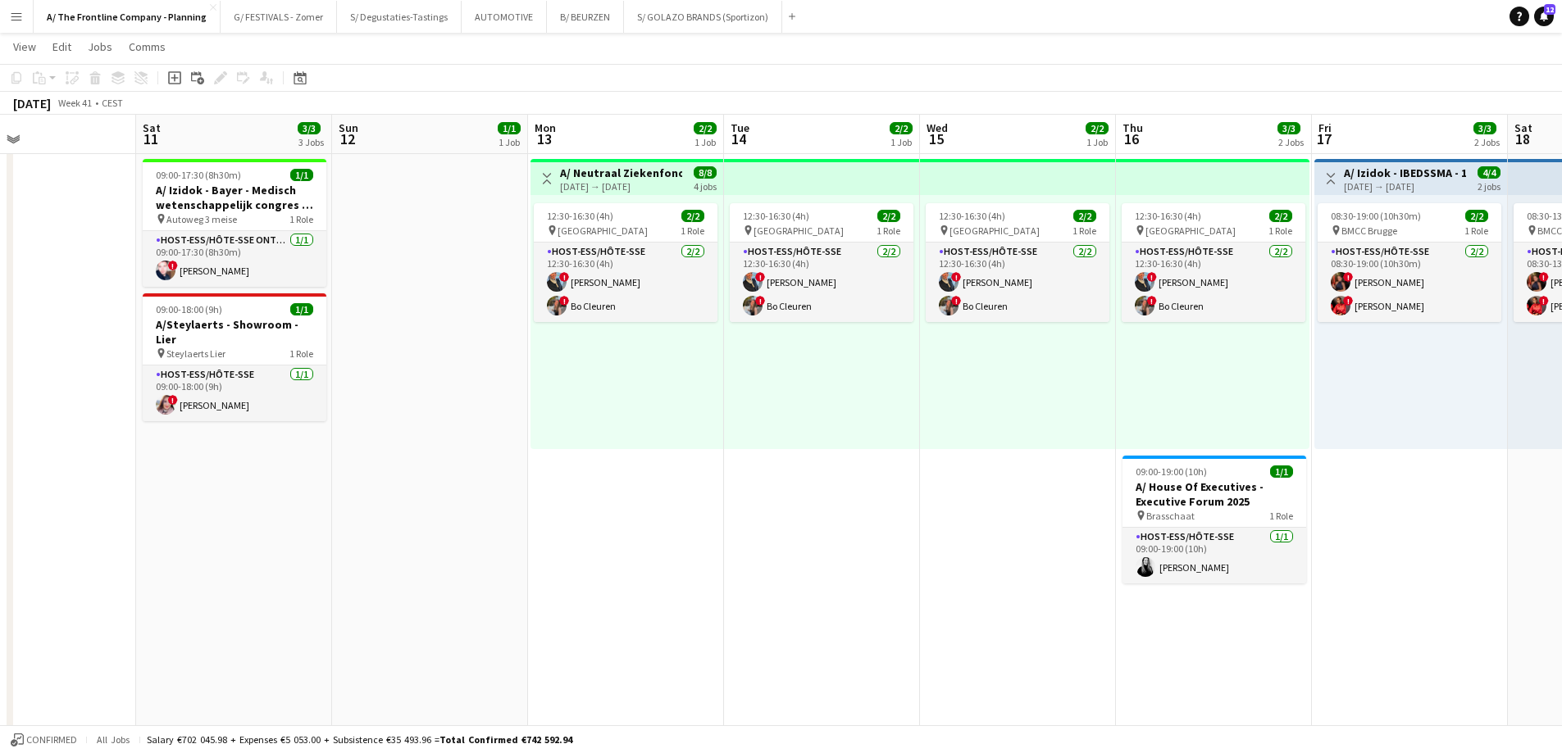
drag, startPoint x: 1113, startPoint y: 457, endPoint x: 538, endPoint y: 439, distance: 575.7
click at [538, 439] on app-calendar-viewport "Tue 7 6/6 2 Jobs Wed 8 2/2 1 Job Thu 9 2/2 1 Job Fri 10 Sat 11 3/3 3 Jobs Sun 1…" at bounding box center [781, 648] width 1562 height 1825
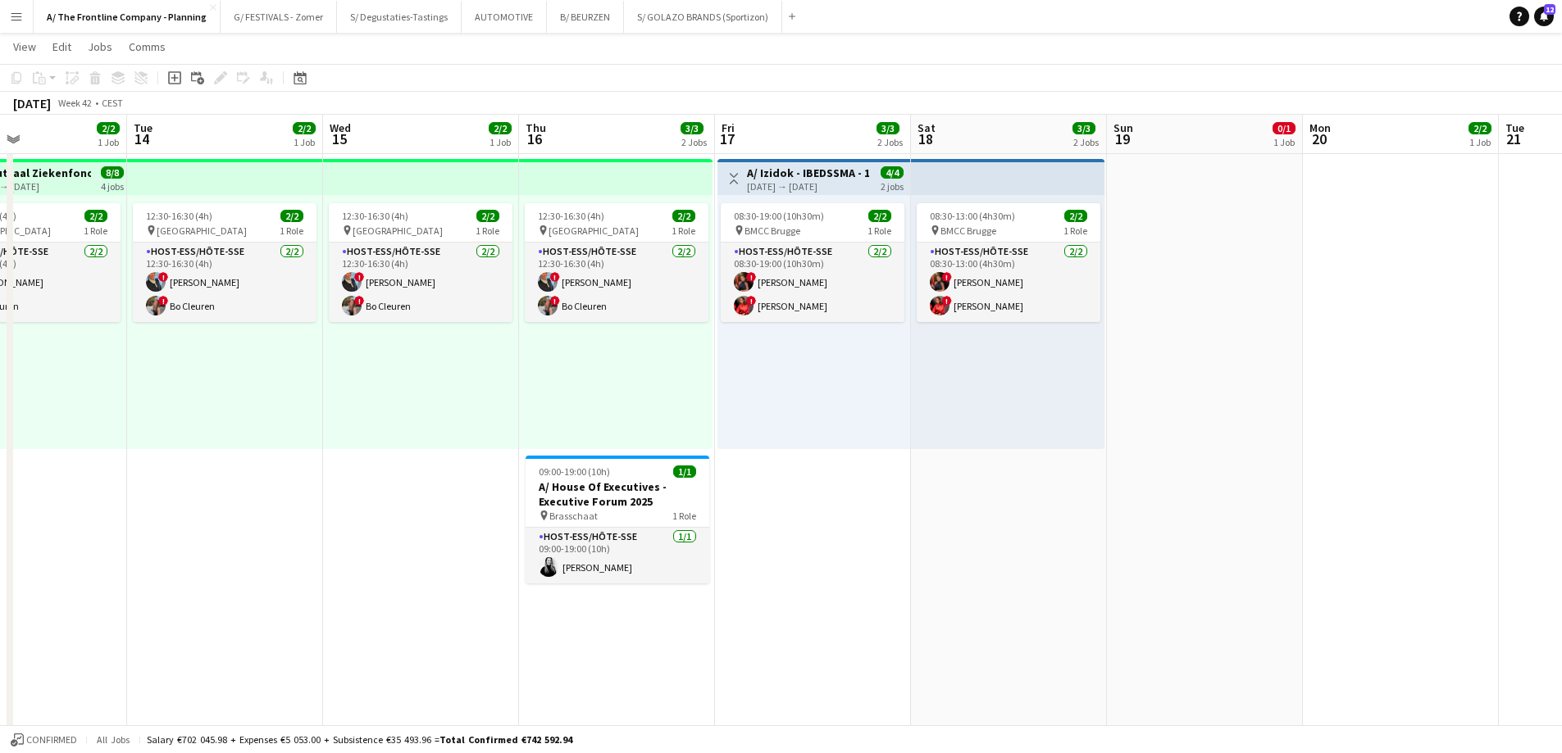
scroll to position [0, 606]
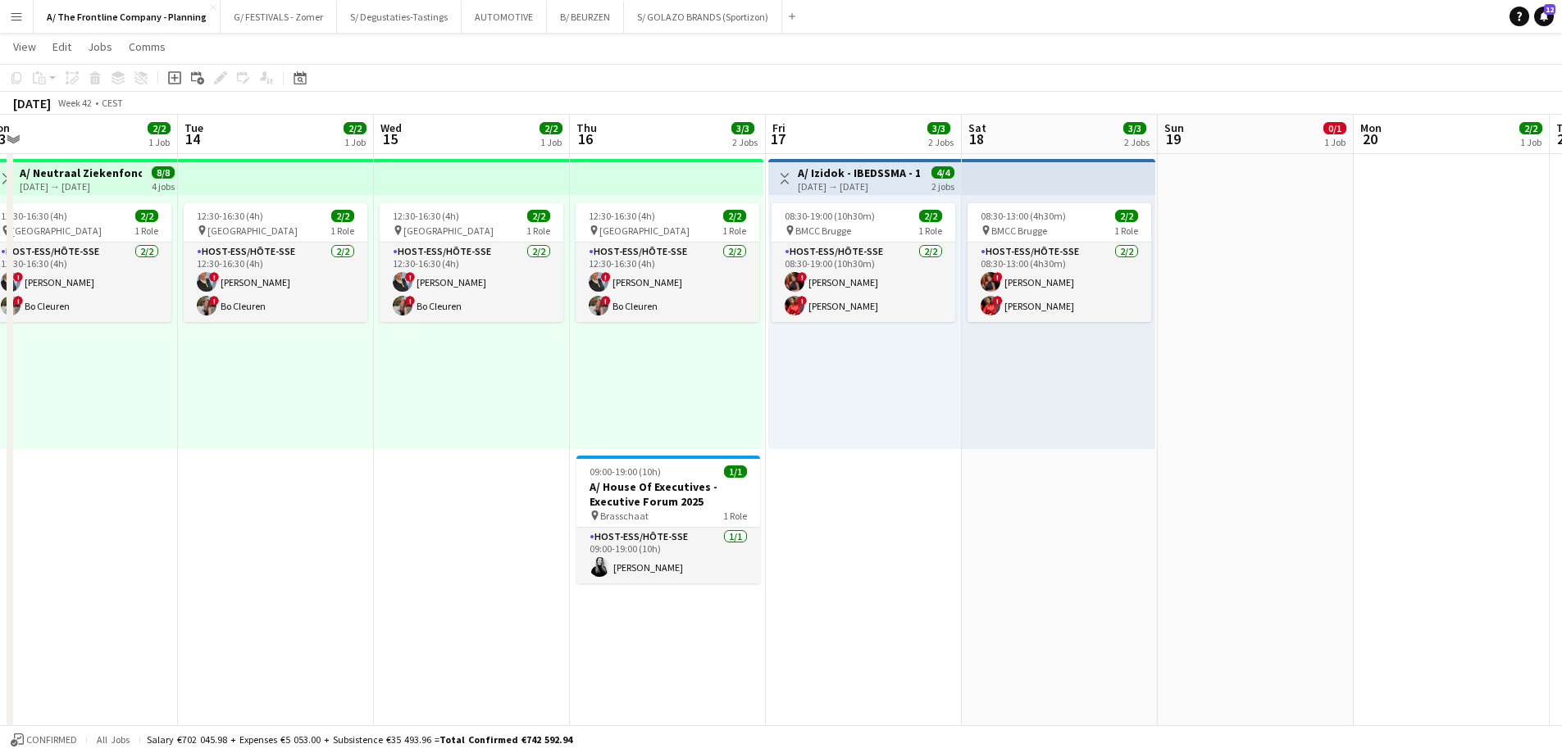
drag, startPoint x: 1257, startPoint y: 381, endPoint x: 795, endPoint y: 411, distance: 462.4
click at [795, 411] on app-calendar-viewport "Fri 10 Sat 11 3/3 3 Jobs Sun 12 1/1 1 Job Mon 13 2/2 1 Job Tue 14 2/2 1 Job Wed…" at bounding box center [781, 648] width 1562 height 1825
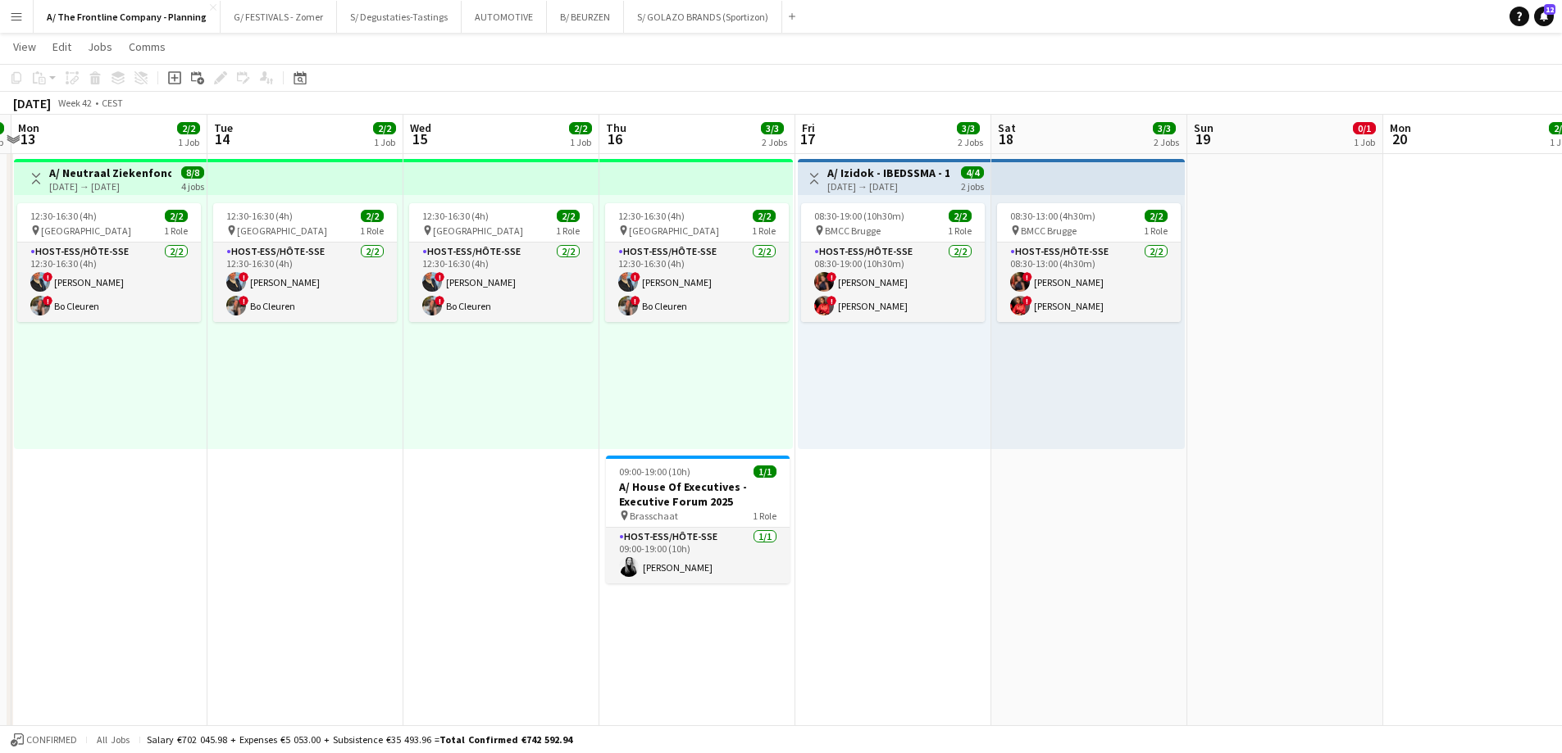
drag, startPoint x: 972, startPoint y: 457, endPoint x: 399, endPoint y: 439, distance: 573.3
click at [415, 441] on app-calendar-viewport "Fri 10 Sat 11 3/3 3 Jobs Sun 12 1/1 1 Job Mon 13 2/2 1 Job Tue 14 2/2 1 Job Wed…" at bounding box center [781, 648] width 1562 height 1825
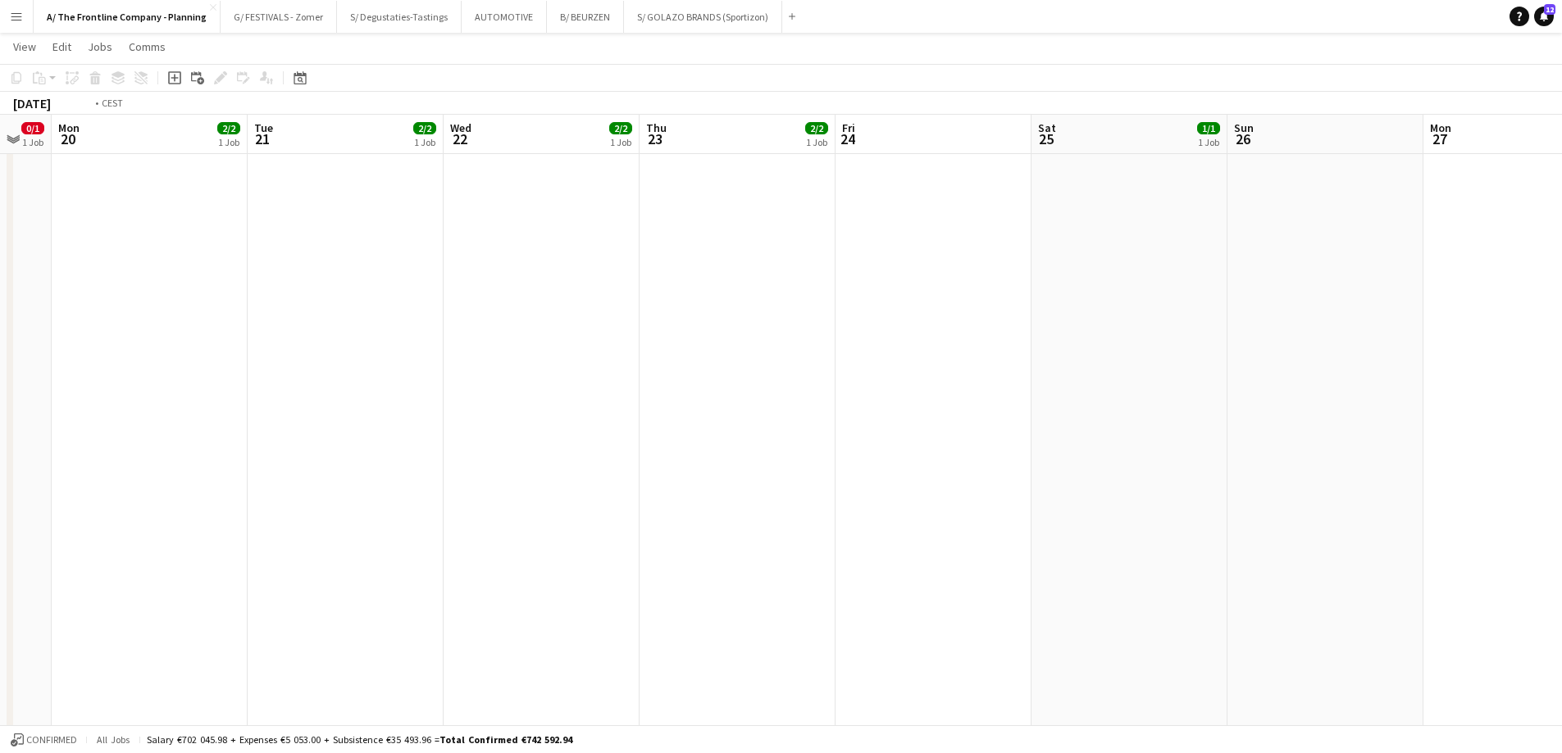
drag, startPoint x: 393, startPoint y: 419, endPoint x: 332, endPoint y: 373, distance: 76.7
click at [257, 391] on app-calendar-viewport "Fri 17 3/3 2 Jobs Sat 18 3/3 2 Jobs Sun 19 0/1 1 Job Mon 20 2/2 1 Job Tue 21 2/…" at bounding box center [781, 648] width 1562 height 1825
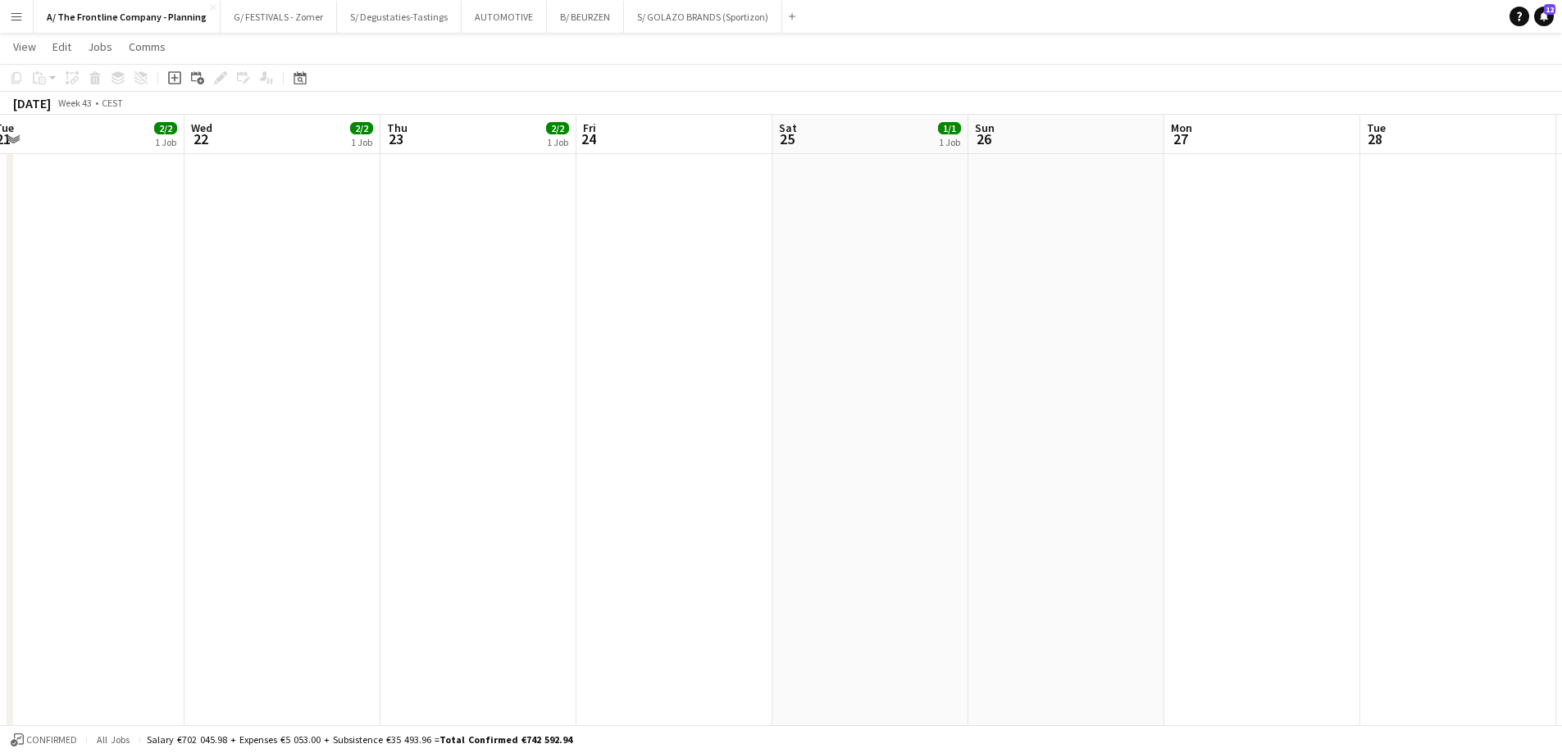
drag, startPoint x: 950, startPoint y: 389, endPoint x: 231, endPoint y: 388, distance: 718.9
click at [231, 388] on app-calendar-viewport "Sat 18 3/3 2 Jobs Sun 19 0/1 1 Job Mon 20 2/2 1 Job Tue 21 2/2 1 Job Wed 22 2/2…" at bounding box center [781, 648] width 1562 height 1825
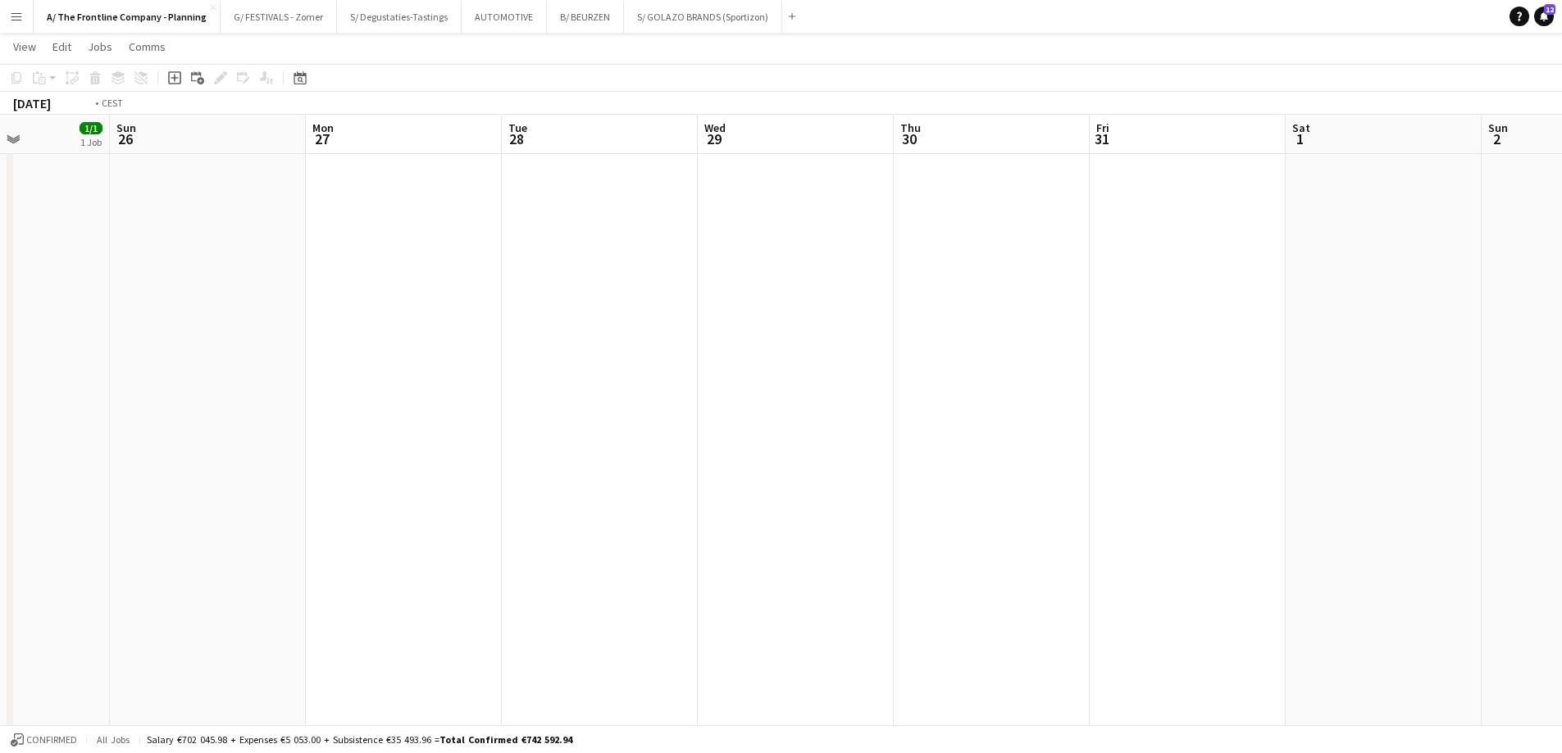
drag, startPoint x: 955, startPoint y: 417, endPoint x: 428, endPoint y: 400, distance: 527.4
click at [428, 400] on app-calendar-viewport "Wed 22 2/2 1 Job Thu 23 2/2 1 Job Fri 24 Sat 25 1/1 1 Job Sun 26 Mon 27 Tue 28 …" at bounding box center [781, 648] width 1562 height 1825
drag, startPoint x: 1175, startPoint y: 391, endPoint x: 460, endPoint y: 411, distance: 715.1
click at [460, 411] on app-calendar-viewport "Sat 25 1/1 1 Job Sun 26 Mon 27 Tue 28 Wed 29 Thu 30 Fri 31 Sat 1 Sun 2 Mon 3 Tu…" at bounding box center [781, 648] width 1562 height 1825
drag, startPoint x: 313, startPoint y: 403, endPoint x: 1203, endPoint y: 377, distance: 889.8
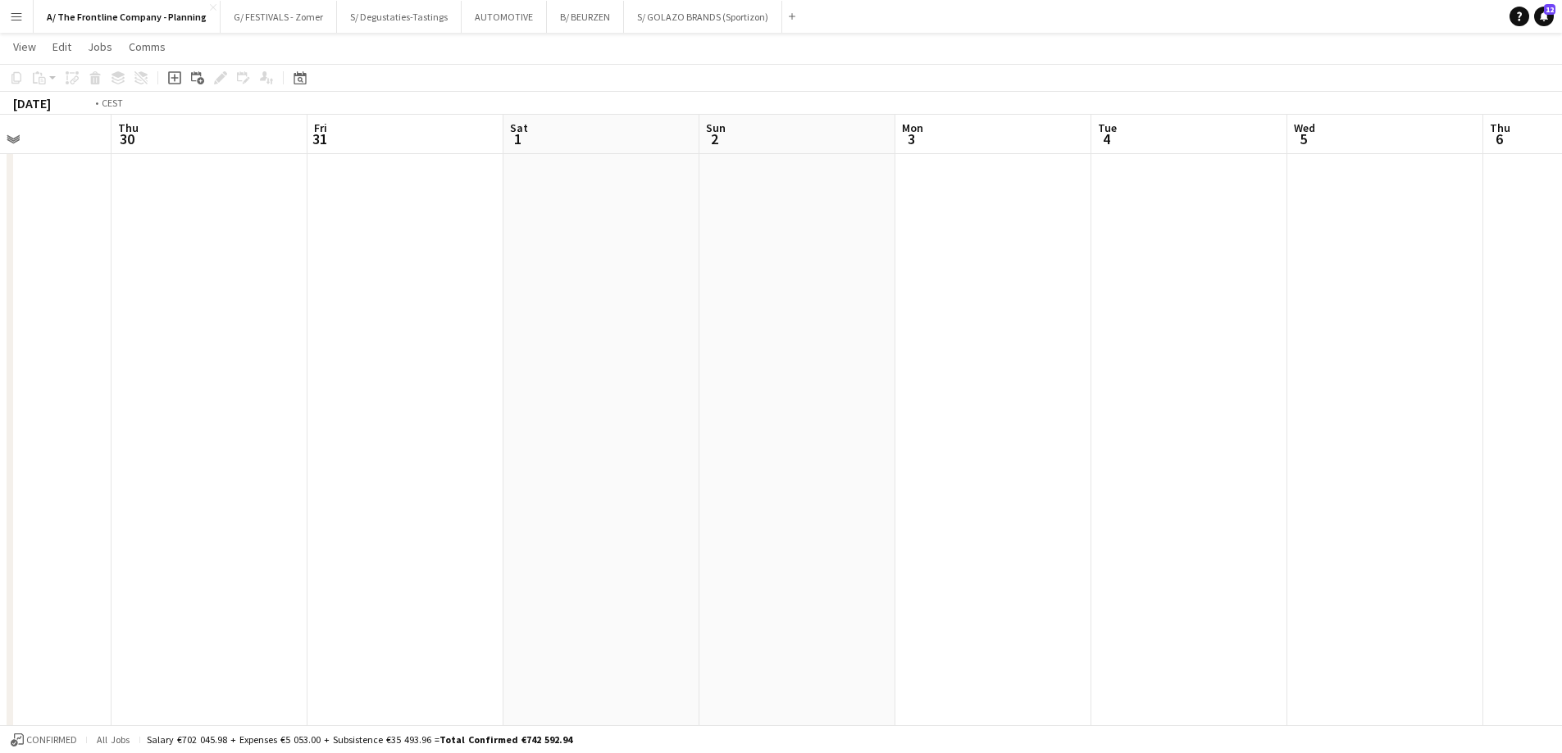
click at [1475, 352] on app-calendar-viewport "Tue 28 Wed 29 Thu 30 Fri 31 Sat 1 Sun 2 Mon 3 Tue 4 Wed 5 Thu 6 Fri 7 Sat 8 1/1…" at bounding box center [781, 648] width 1562 height 1825
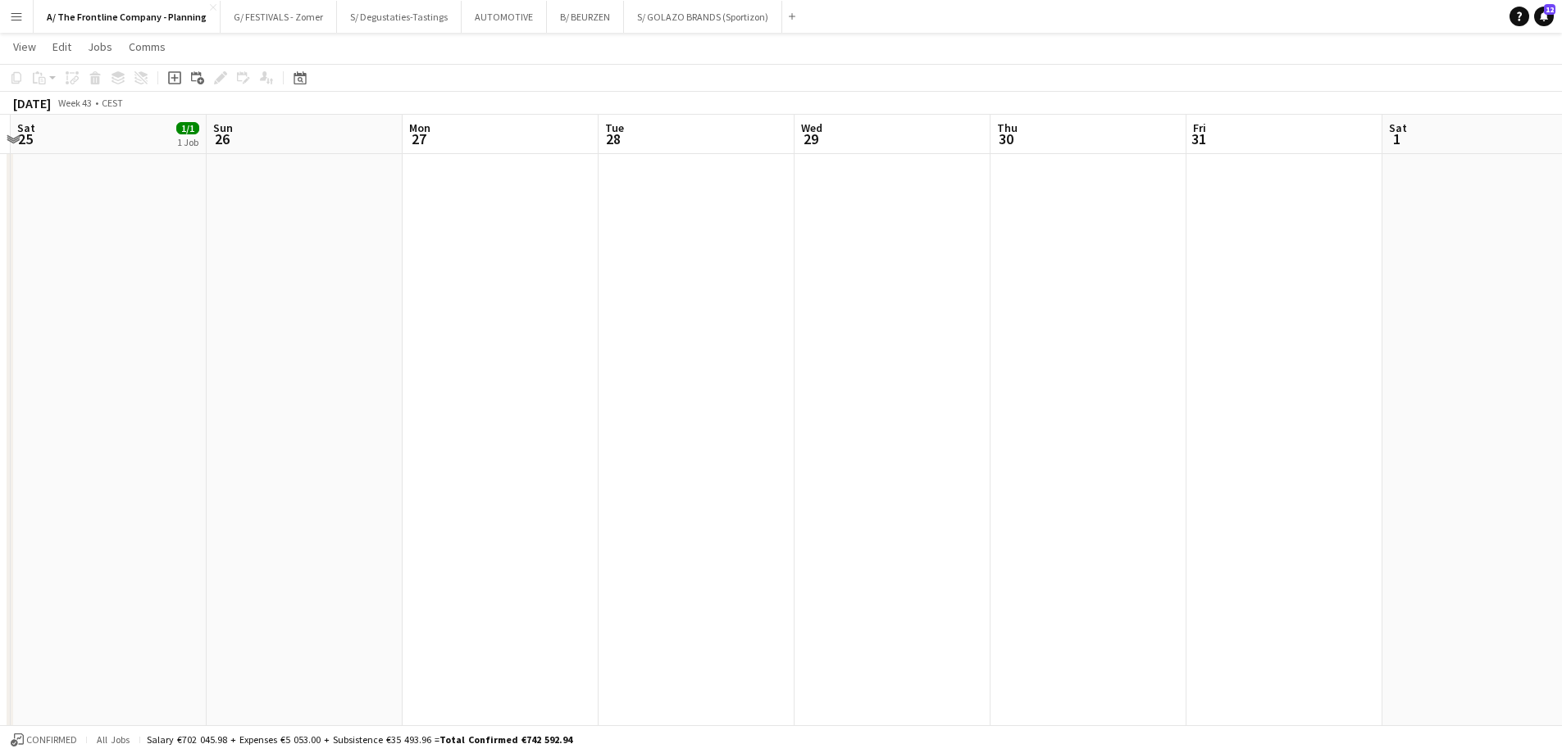
drag, startPoint x: 475, startPoint y: 481, endPoint x: 871, endPoint y: 388, distance: 407.6
click at [1237, 361] on app-calendar-viewport "Thu 23 2/2 1 Job Fri 24 Sat 25 1/1 1 Job Sun 26 Mon 27 Tue 28 Wed 29 Thu 30 Fri…" at bounding box center [781, 648] width 1562 height 1825
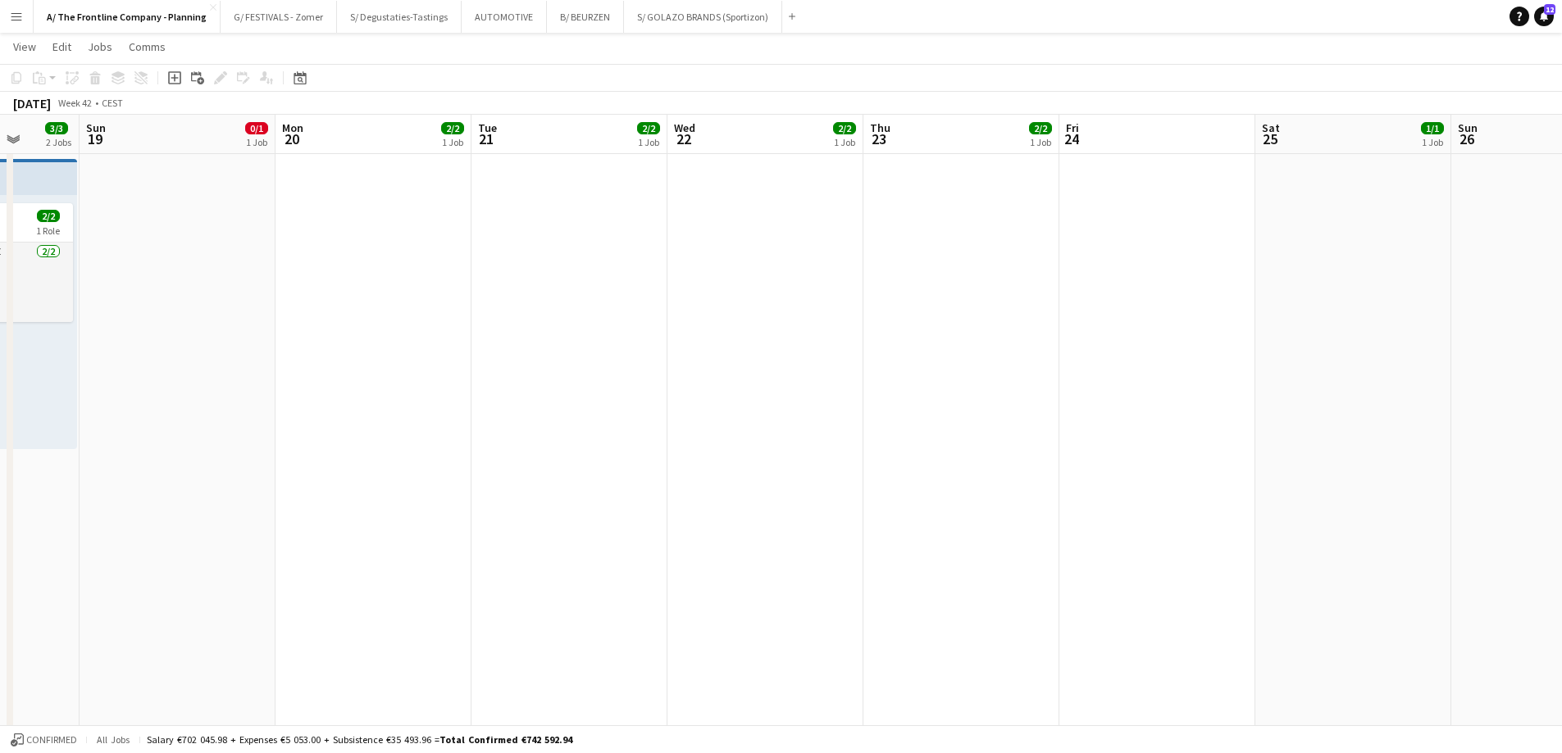
drag, startPoint x: 374, startPoint y: 394, endPoint x: 1418, endPoint y: 343, distance: 1045.5
click at [1418, 343] on app-calendar-viewport "Fri 17 3/3 2 Jobs Sat 18 3/3 2 Jobs Sun 19 0/1 1 Job Mon 20 2/2 1 Job Tue 21 2/…" at bounding box center [781, 648] width 1562 height 1825
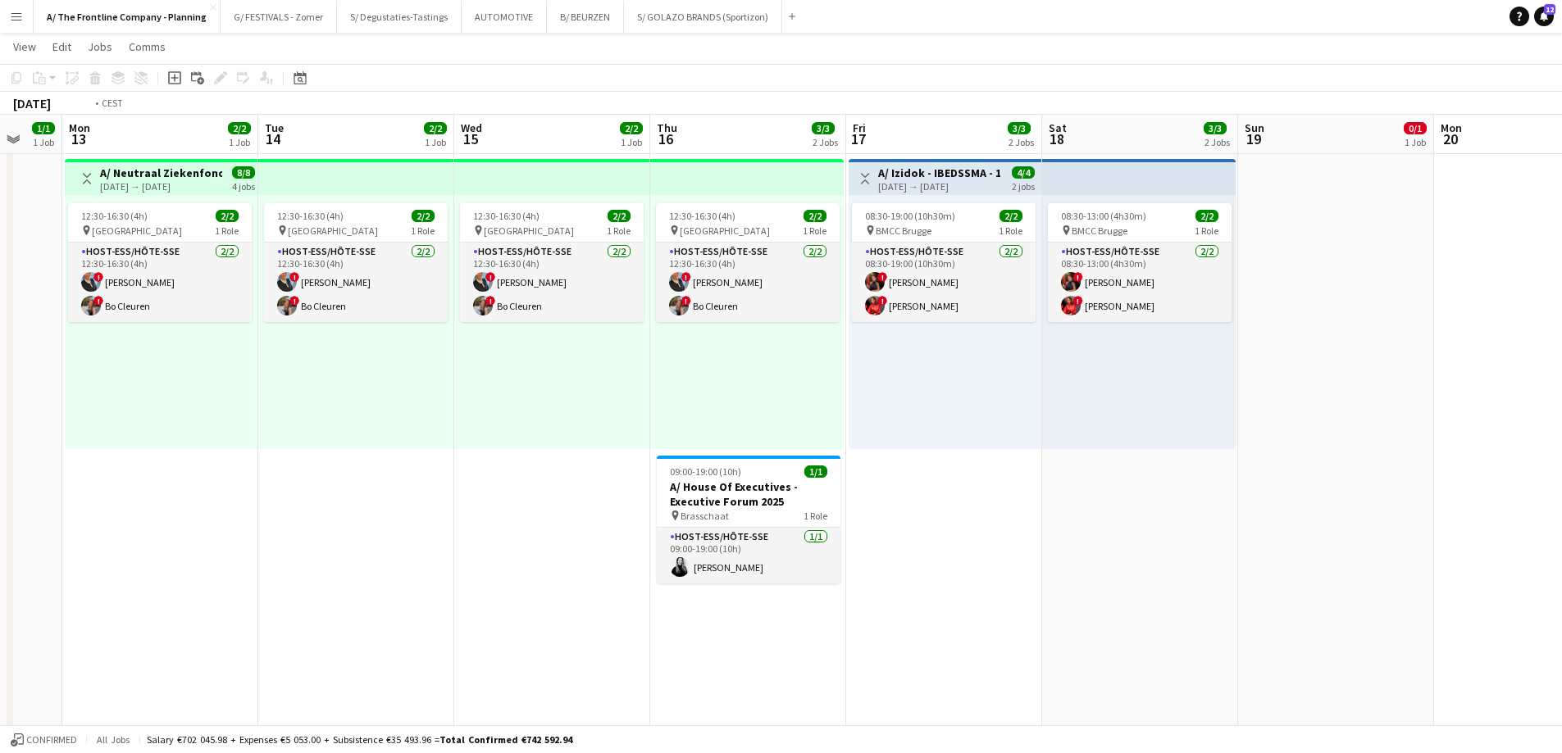
drag, startPoint x: 441, startPoint y: 382, endPoint x: 1207, endPoint y: 366, distance: 766.6
click at [1195, 366] on app-calendar-viewport "Sat 11 3/3 3 Jobs Sun 12 1/1 1 Job Mon 13 2/2 1 Job Tue 14 2/2 1 Job Wed 15 2/2…" at bounding box center [781, 648] width 1562 height 1825
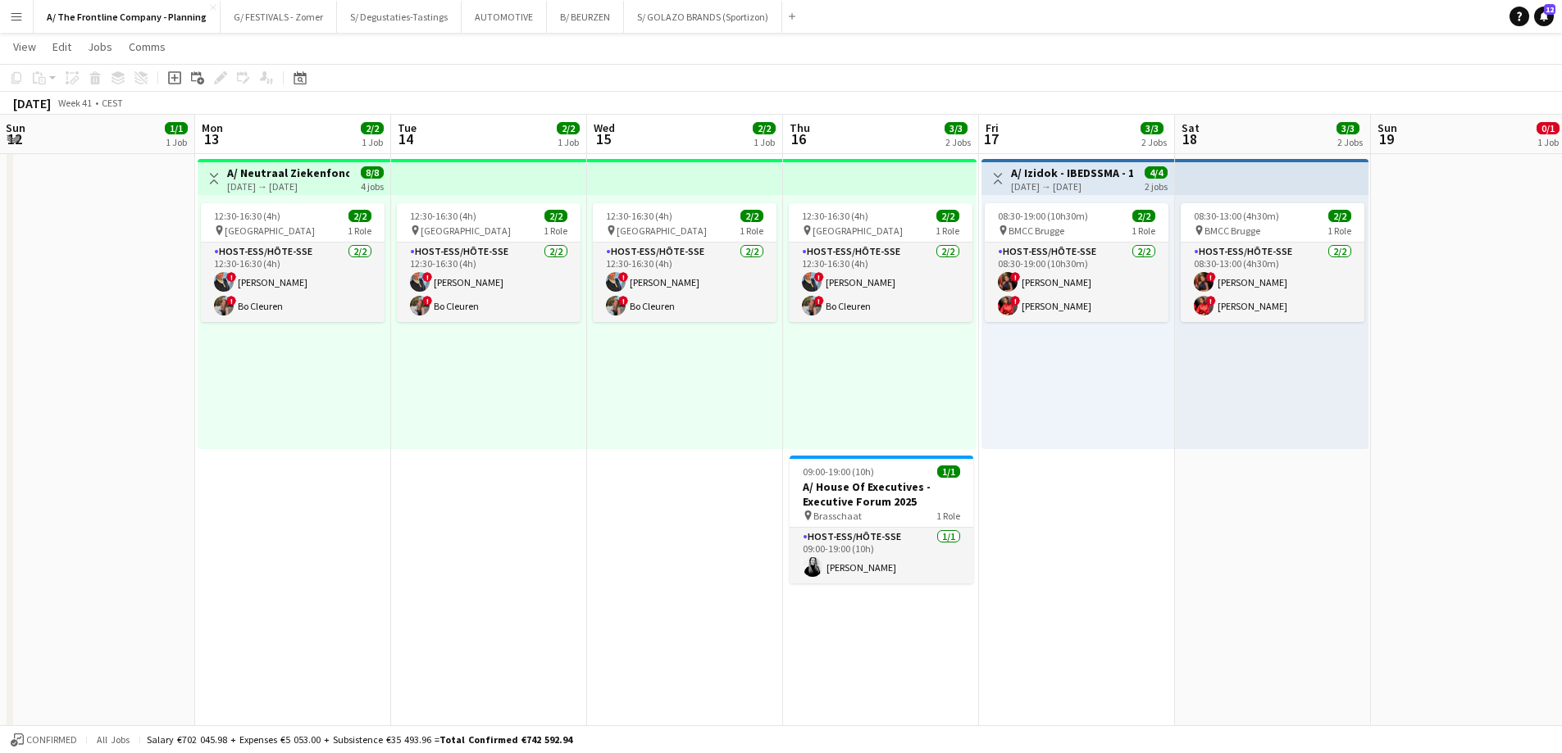
drag, startPoint x: 568, startPoint y: 408, endPoint x: 1196, endPoint y: 387, distance: 628.3
click at [1198, 385] on app-calendar-viewport "Fri 10 Sat 11 3/3 3 Jobs Sun 12 1/1 1 Job Mon 13 2/2 1 Job Tue 14 2/2 1 Job Wed…" at bounding box center [781, 648] width 1562 height 1825
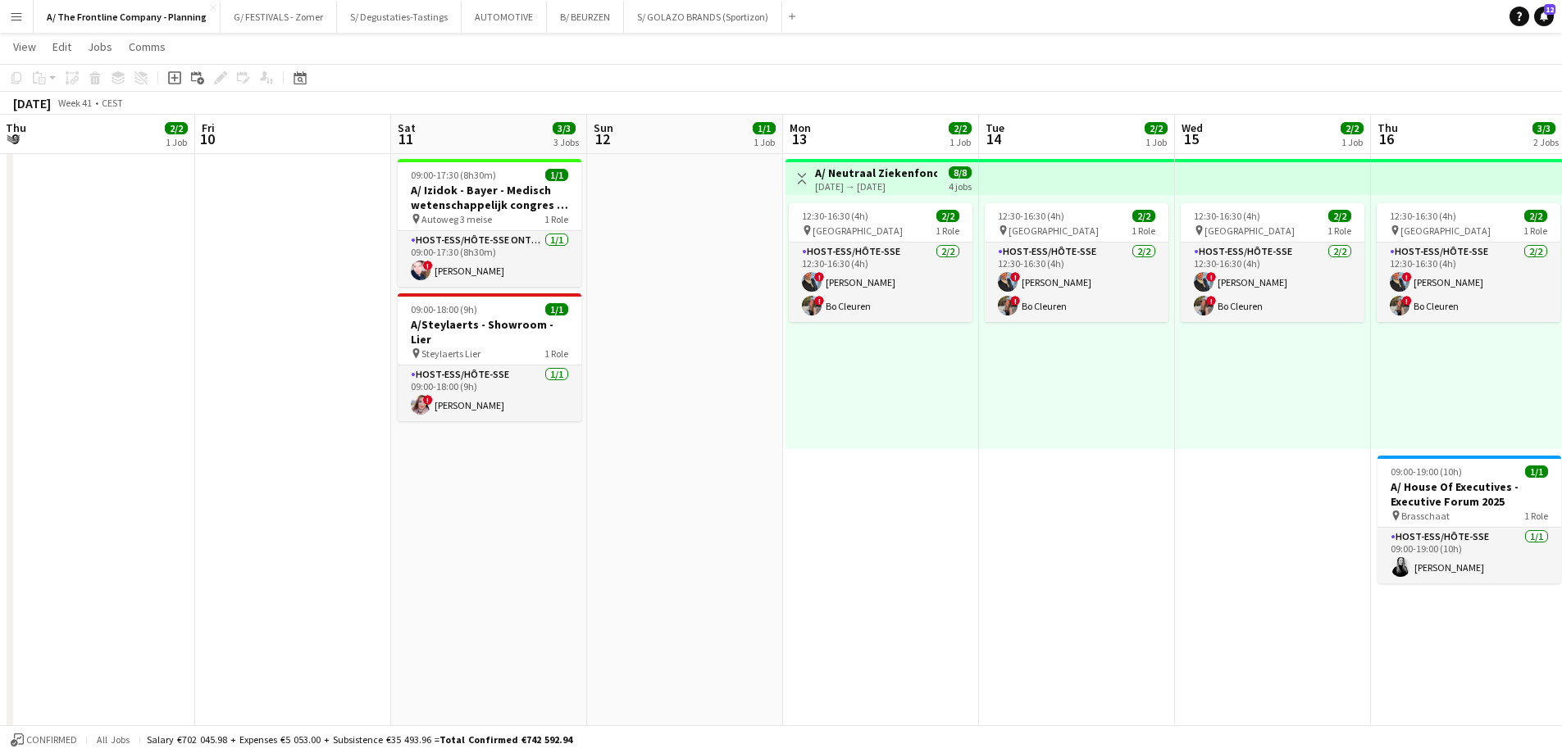
scroll to position [0, 382]
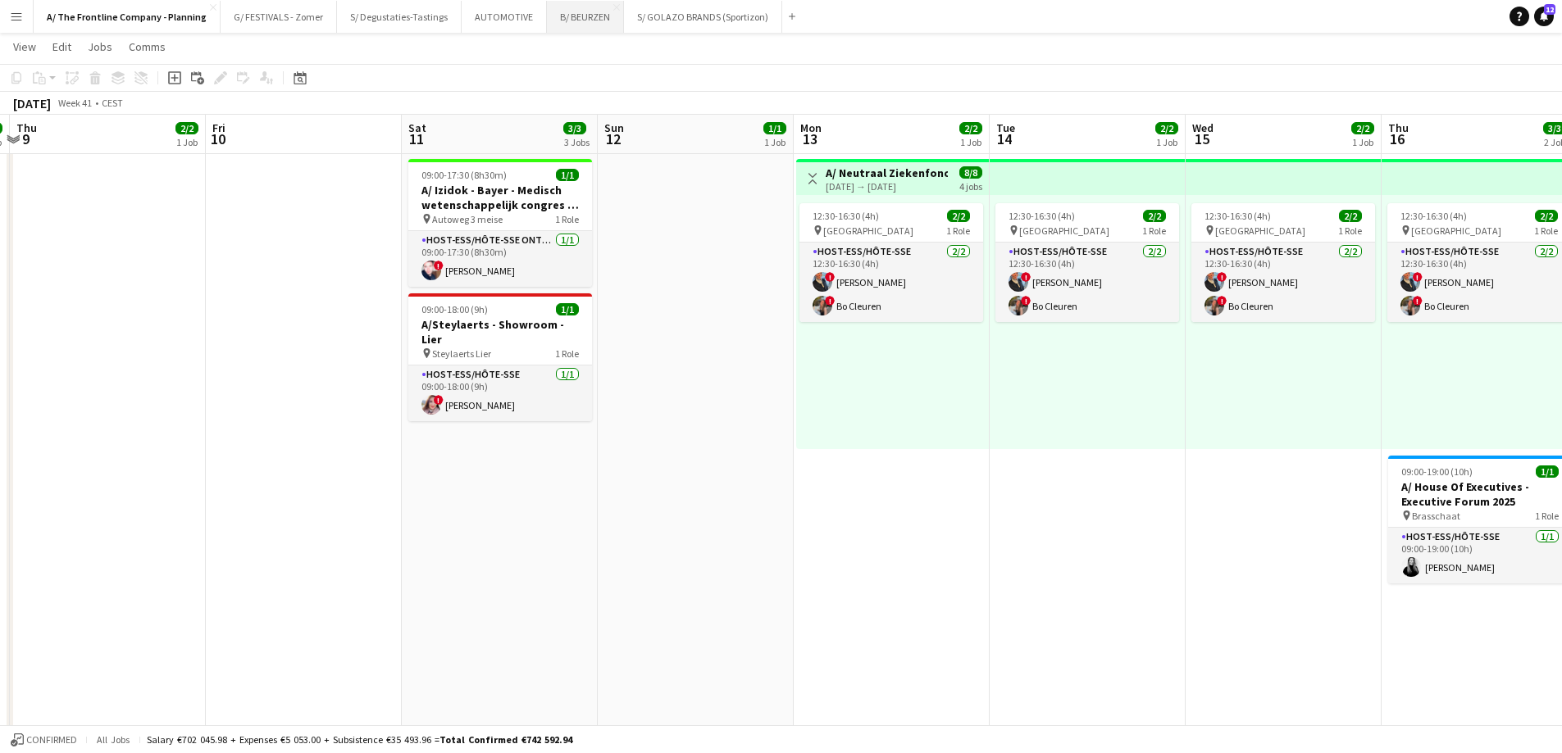
click at [562, 16] on button "B/ BEURZEN Close" at bounding box center [585, 17] width 77 height 32
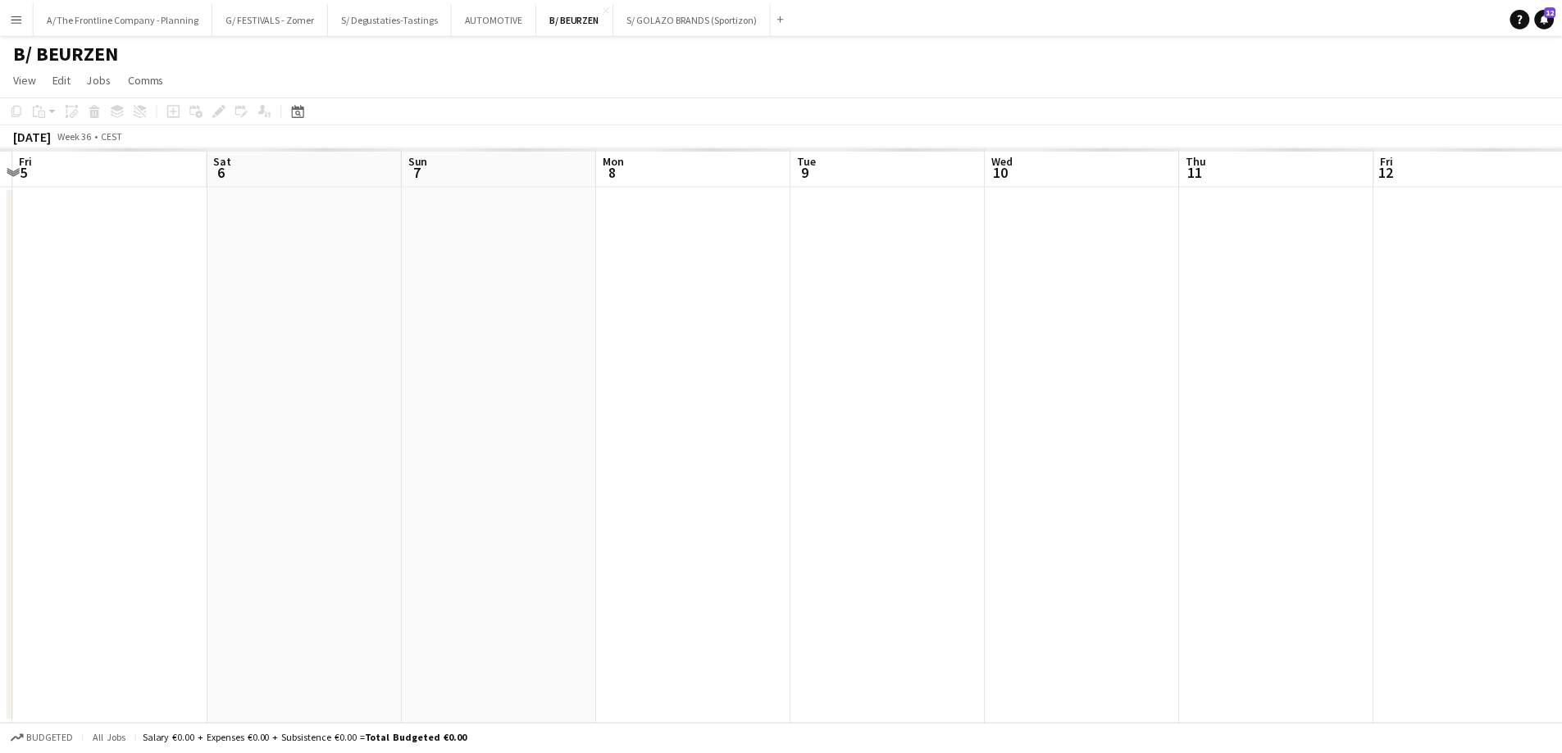
scroll to position [0, 577]
drag, startPoint x: 1246, startPoint y: 436, endPoint x: 473, endPoint y: 403, distance: 773.7
click at [473, 403] on app-calendar-viewport "Tue 2 Wed 3 Thu 4 Fri 5 Sat 6 Sun 7 Mon 8 Tue 9 Wed 10 Thu 11 Fri 12 Sat 13 Sun…" at bounding box center [787, 436] width 1574 height 580
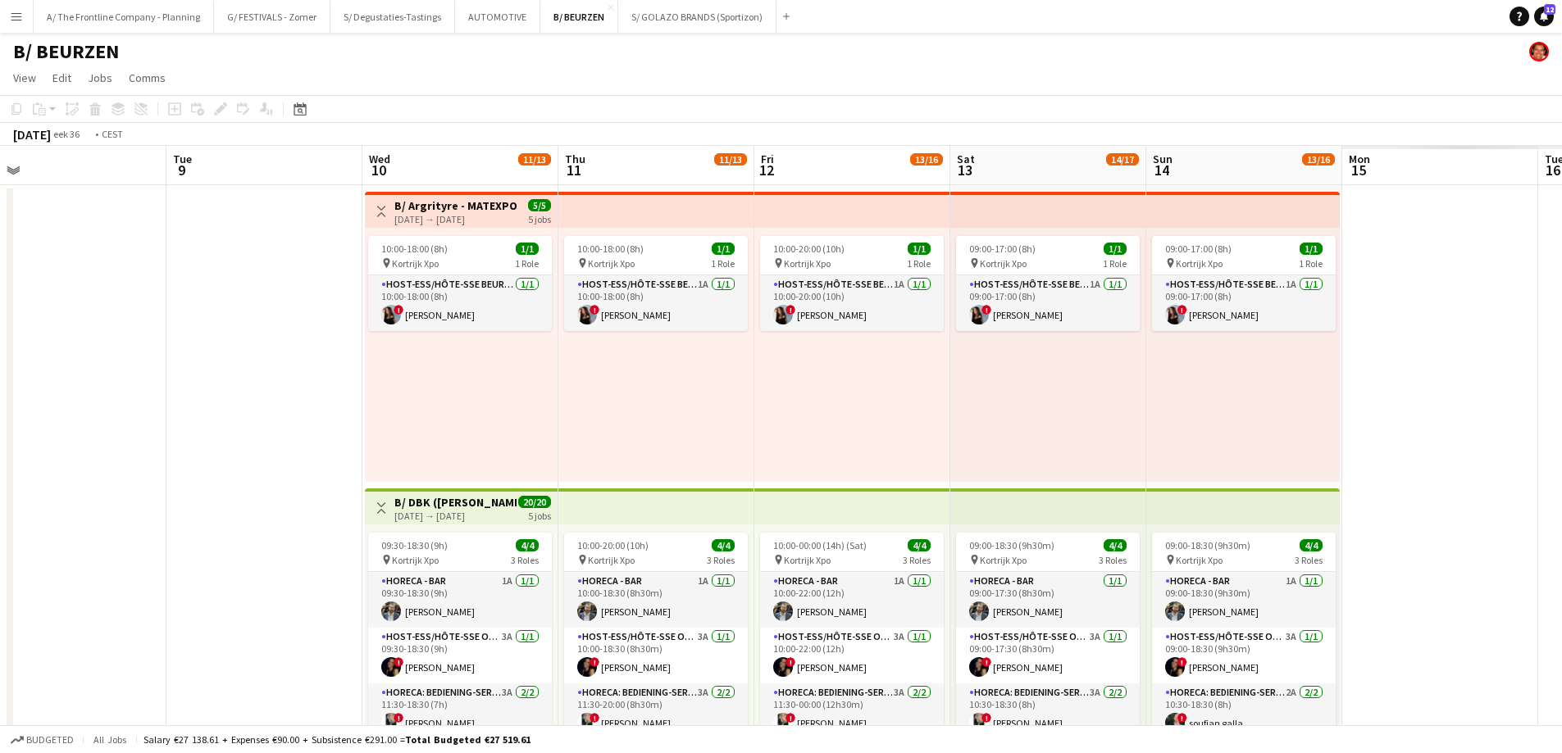
scroll to position [0, 653]
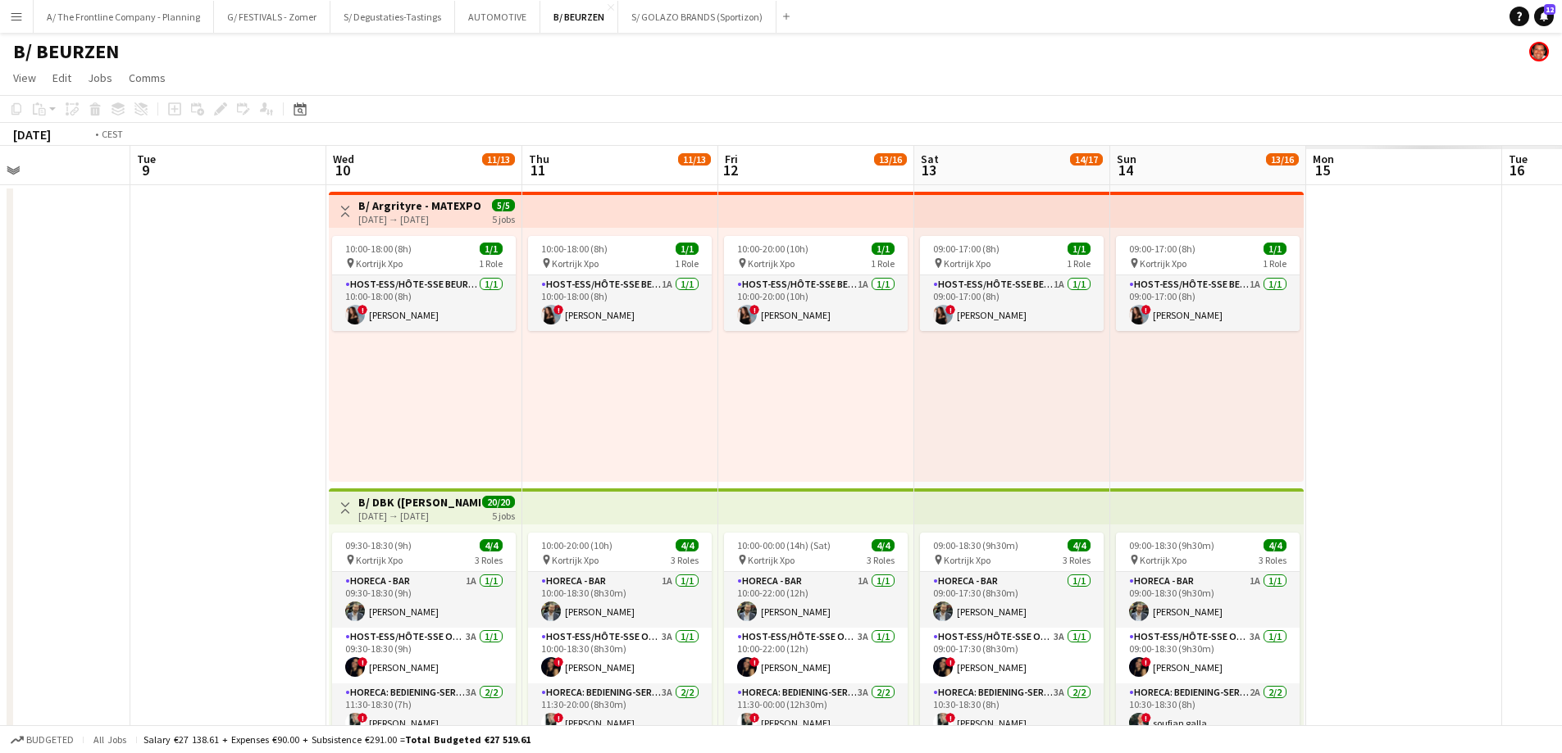
drag, startPoint x: 795, startPoint y: 410, endPoint x: 131, endPoint y: 369, distance: 665.2
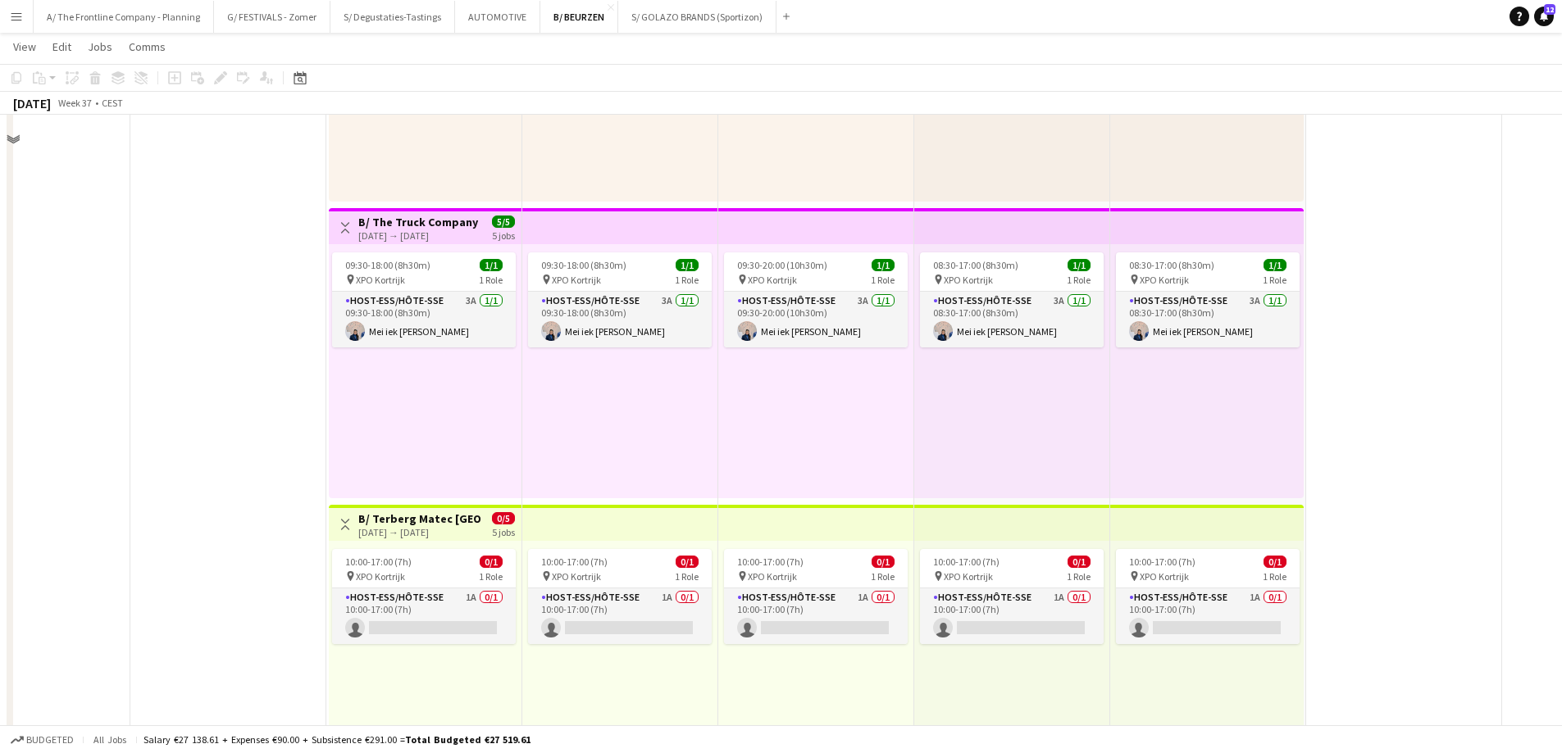
scroll to position [1557, 0]
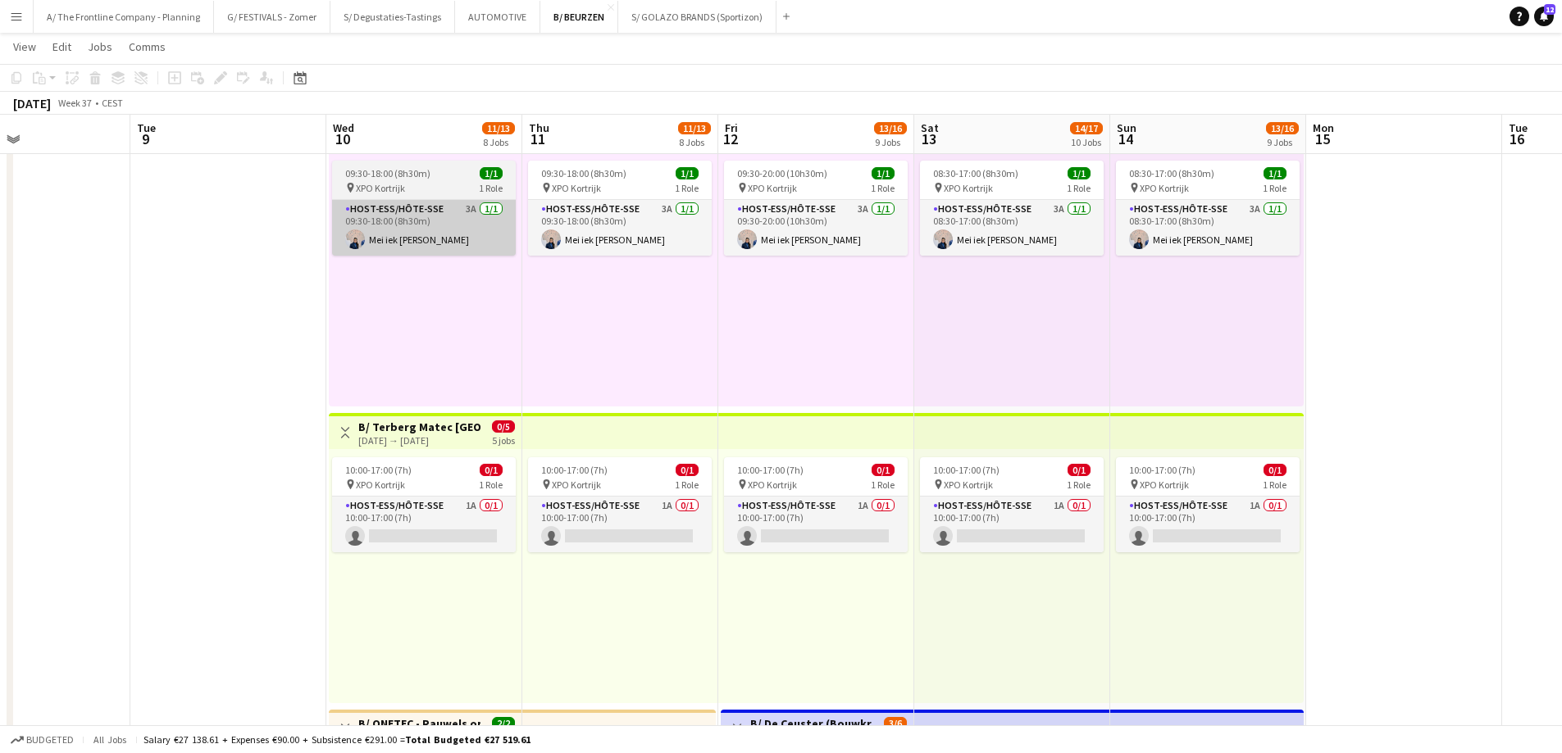
click at [375, 252] on app-card-role "Host-ess/Hôte-sse 3A [DATE] 09:30-18:00 (8h30m) Mei iek [PERSON_NAME]" at bounding box center [424, 228] width 184 height 56
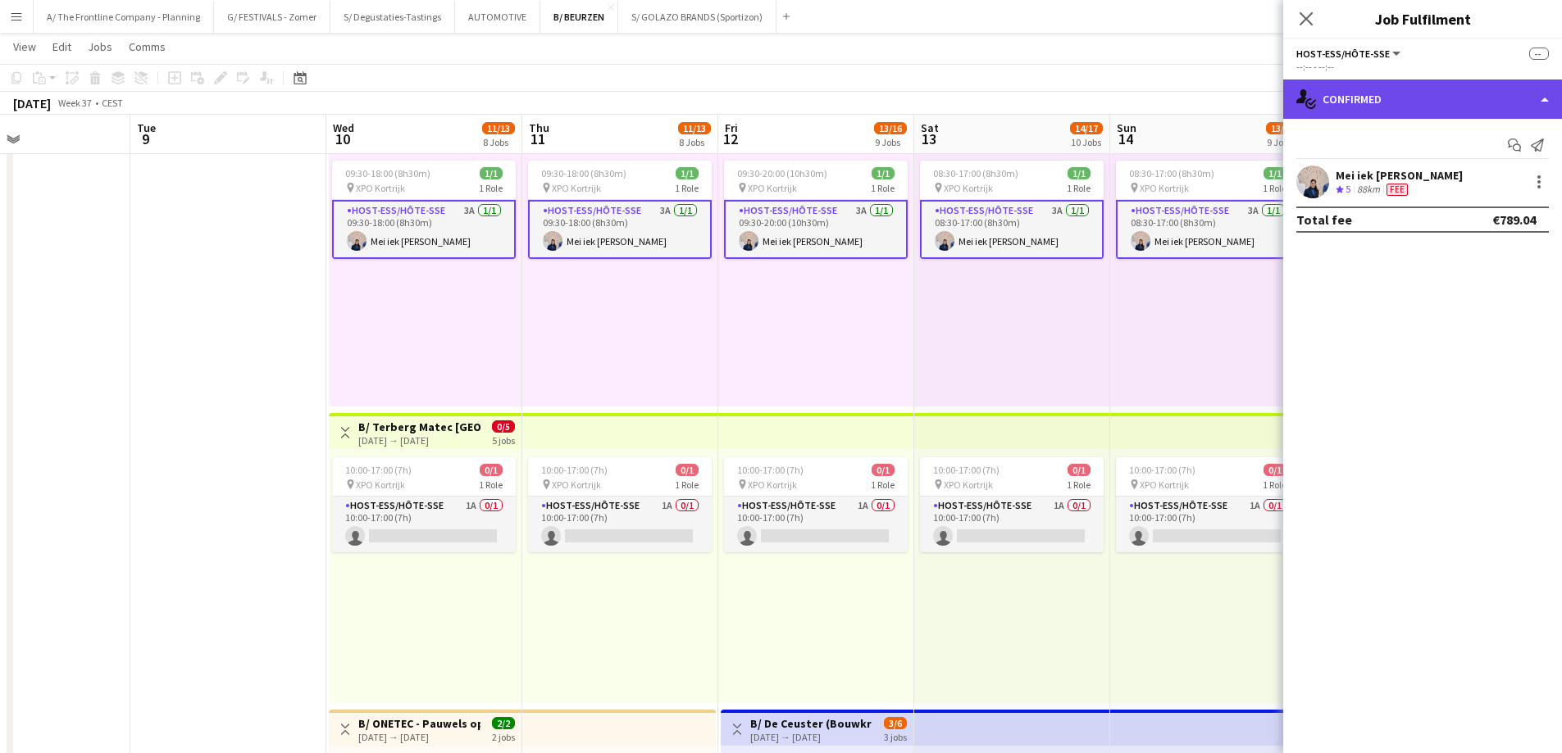
click at [1418, 94] on div "single-neutral-actions-check-2 Confirmed" at bounding box center [1422, 99] width 279 height 39
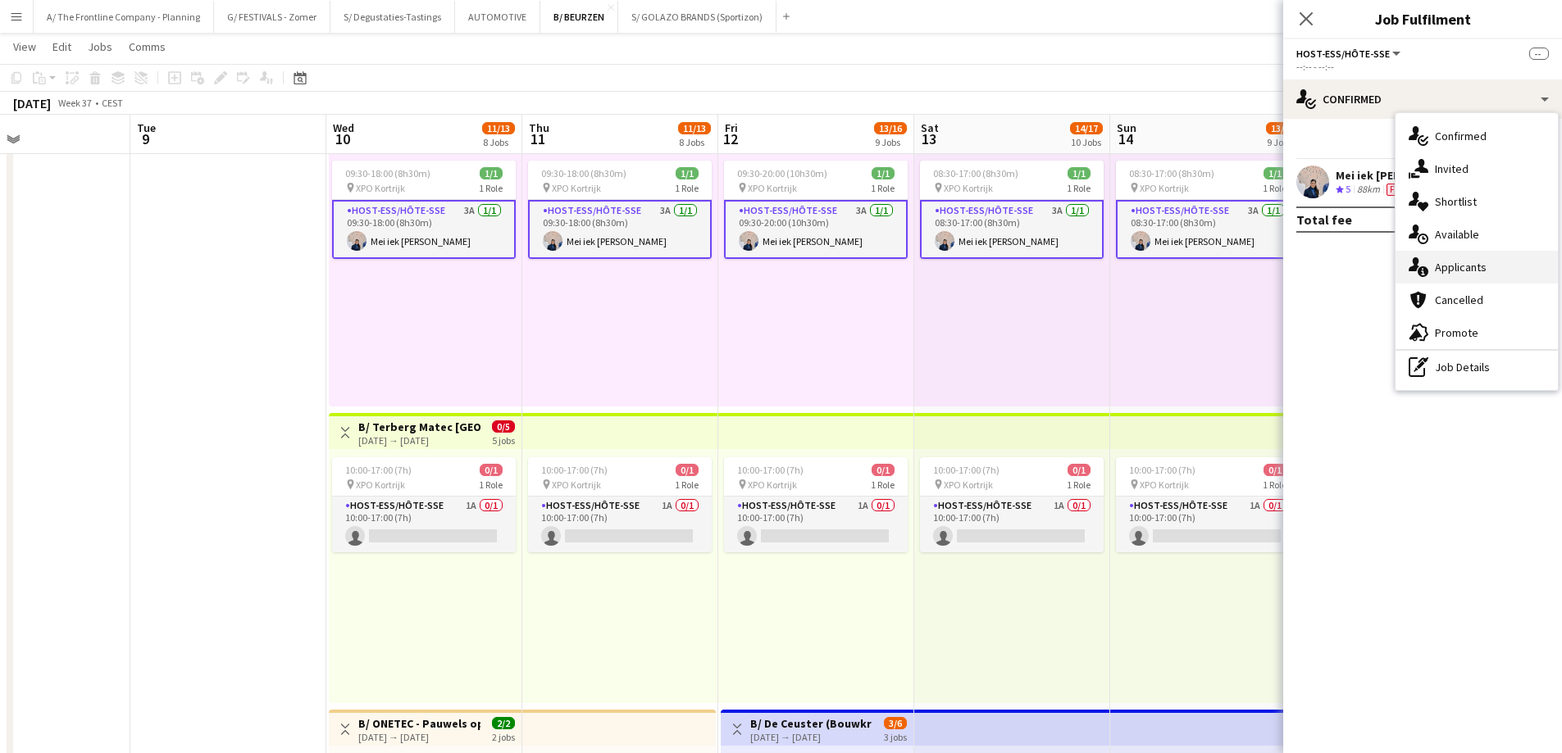
click at [1444, 264] on span "Applicants" at bounding box center [1460, 267] width 52 height 15
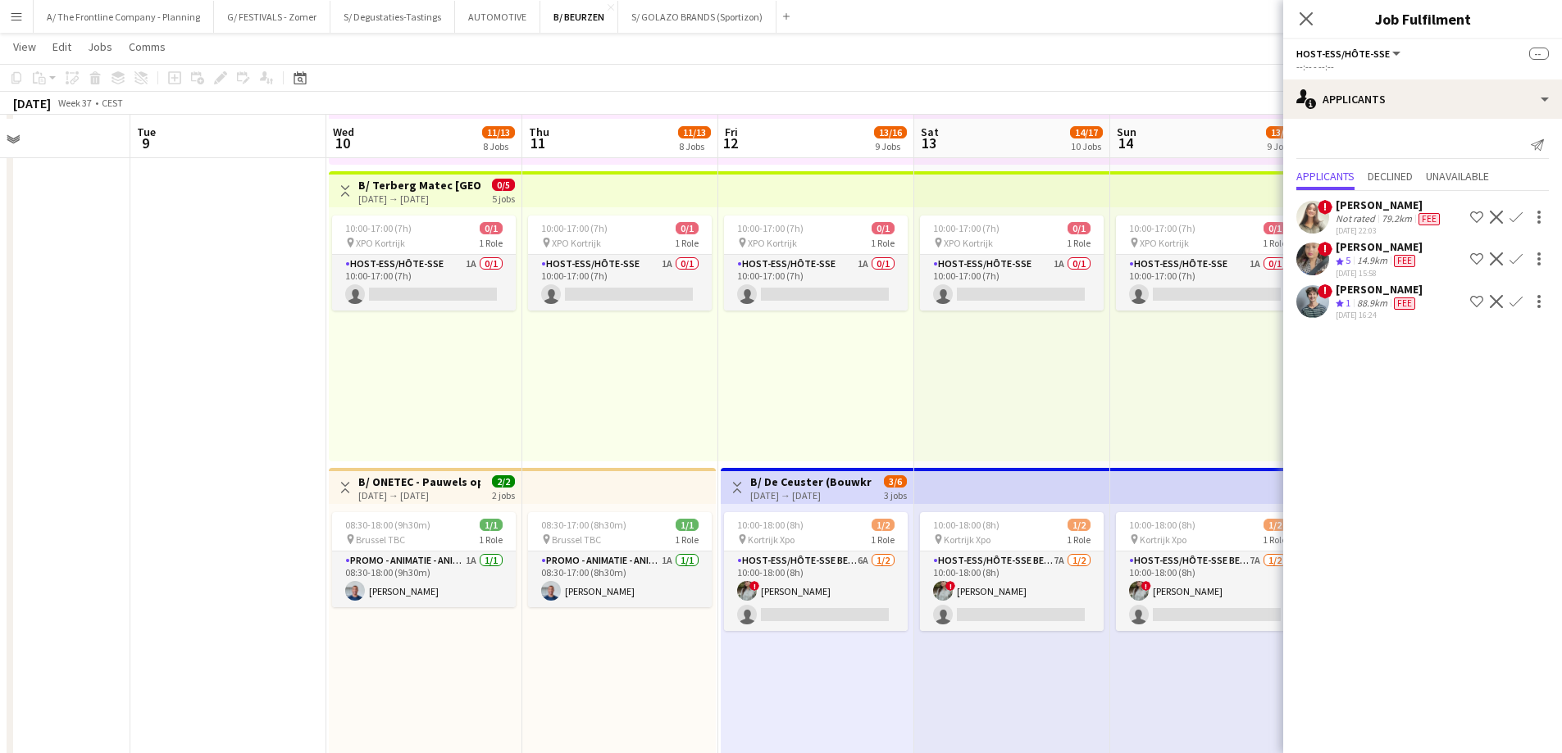
scroll to position [1803, 0]
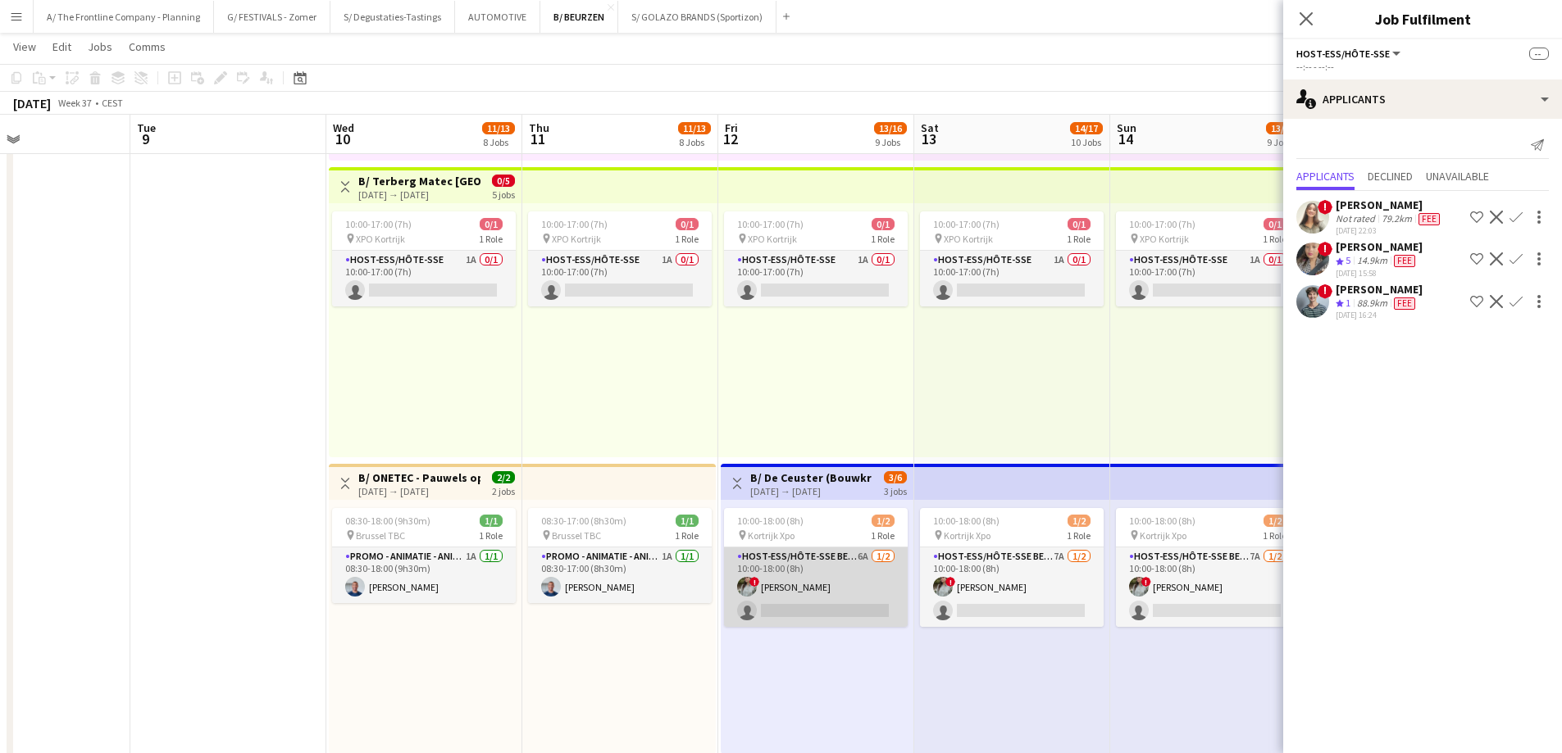
click at [813, 586] on app-card-role "Host-ess/Hôte-sse Beurs - Foire 6A [DATE] 10:00-18:00 (8h) ! [PERSON_NAME] sing…" at bounding box center [816, 588] width 184 height 80
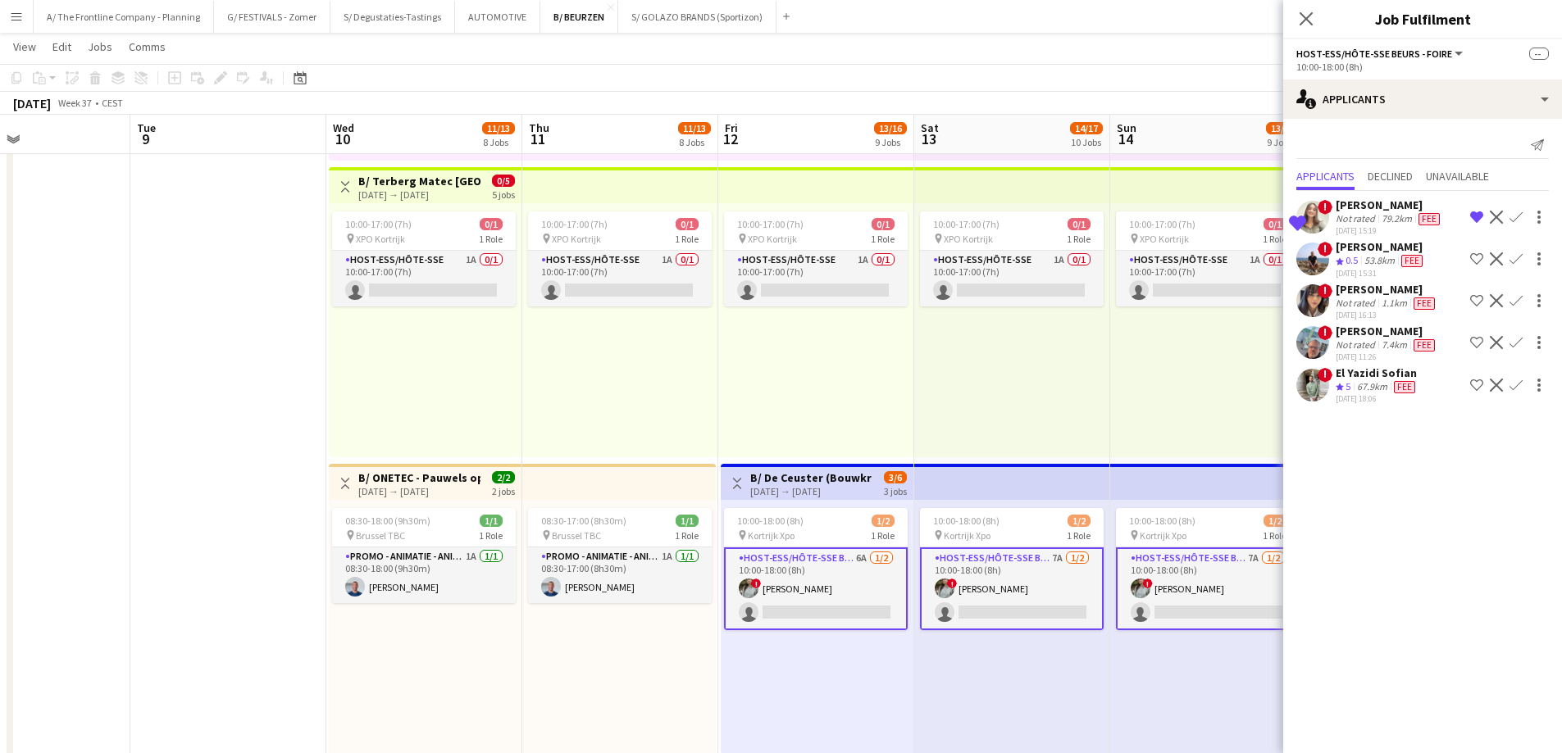
click at [29, 19] on button "Menu" at bounding box center [16, 16] width 33 height 33
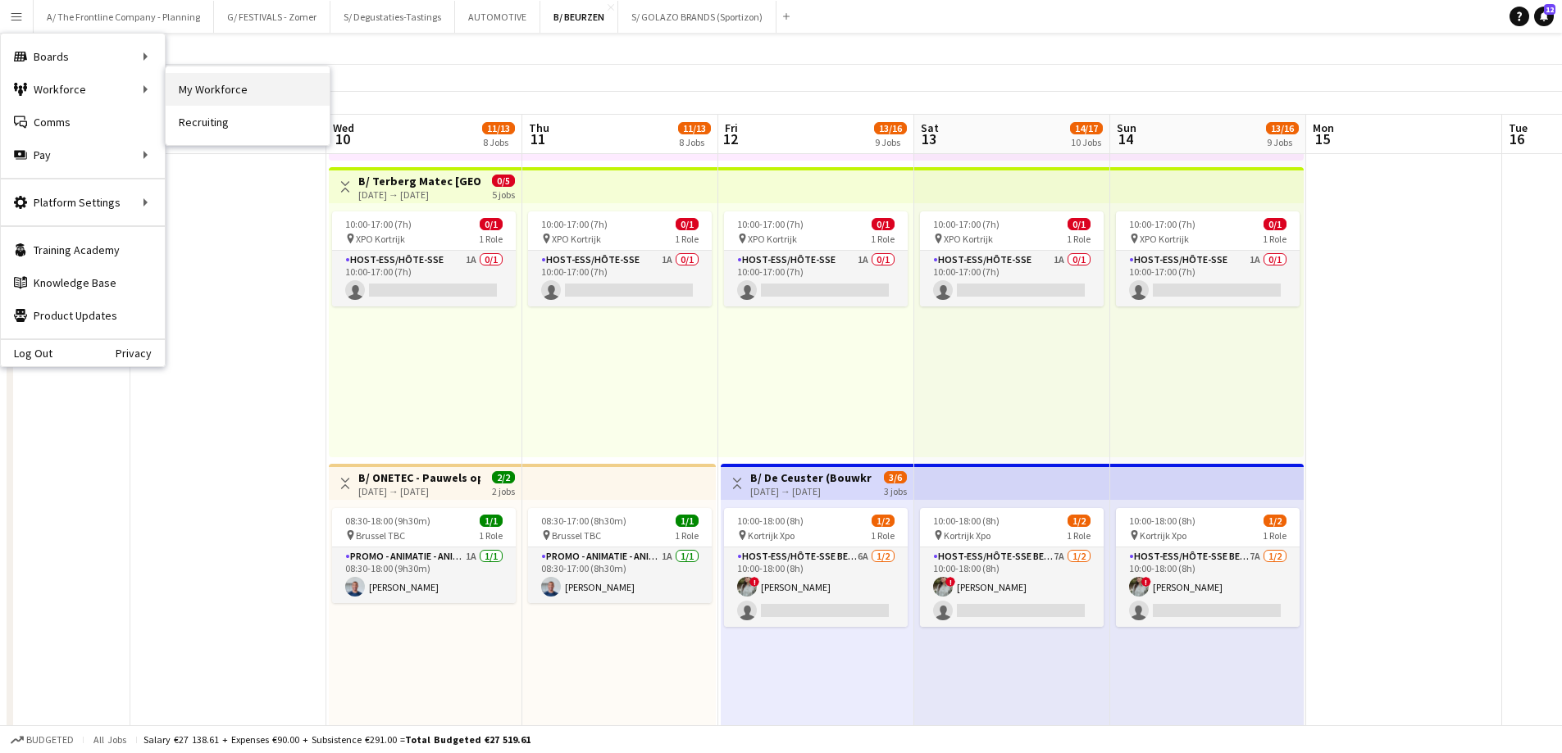
click at [244, 80] on link "My Workforce" at bounding box center [248, 89] width 164 height 33
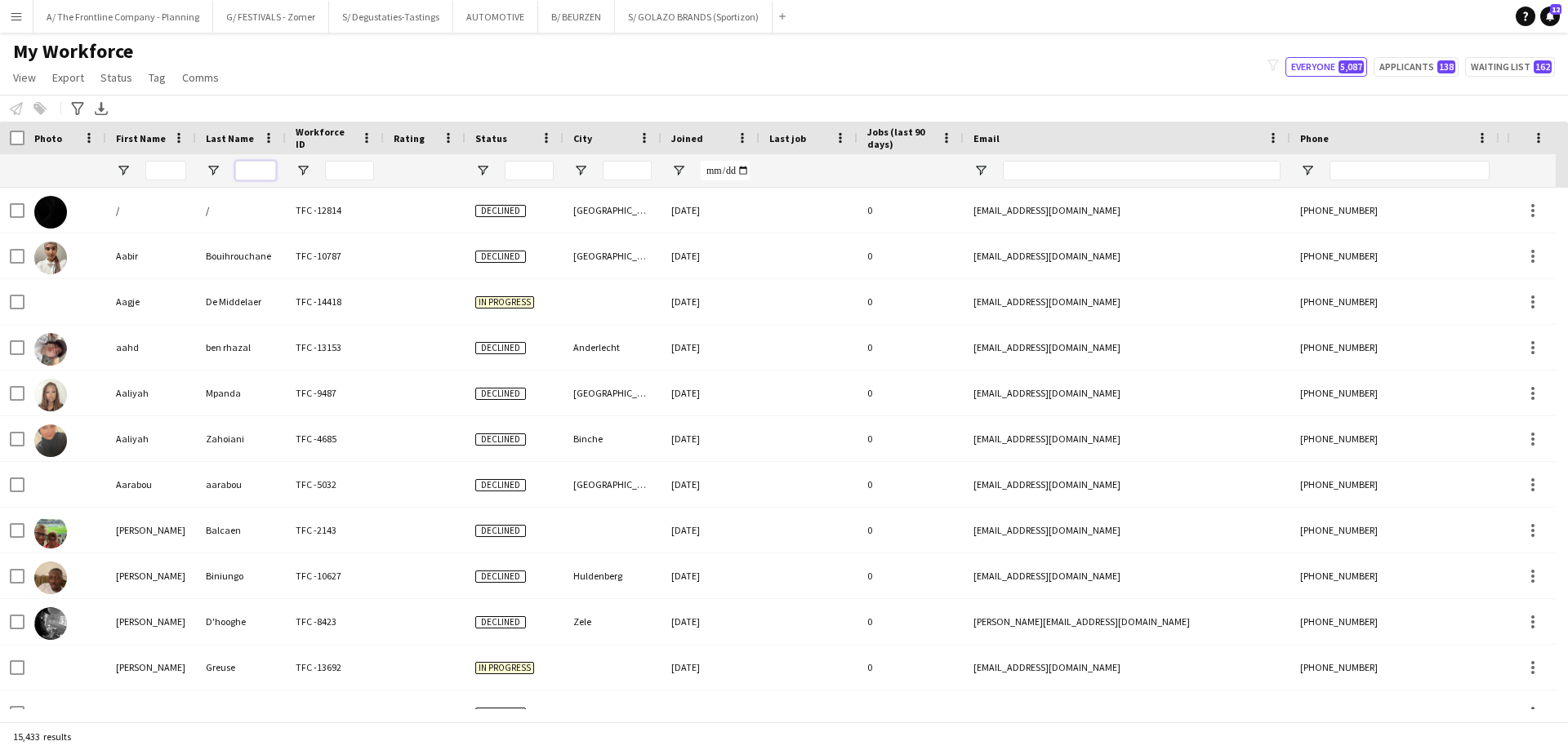
click at [264, 164] on input "Last Name Filter Input" at bounding box center [255, 170] width 41 height 20
click at [267, 178] on input "Last Name Filter Input" at bounding box center [255, 170] width 41 height 20
type input "********"
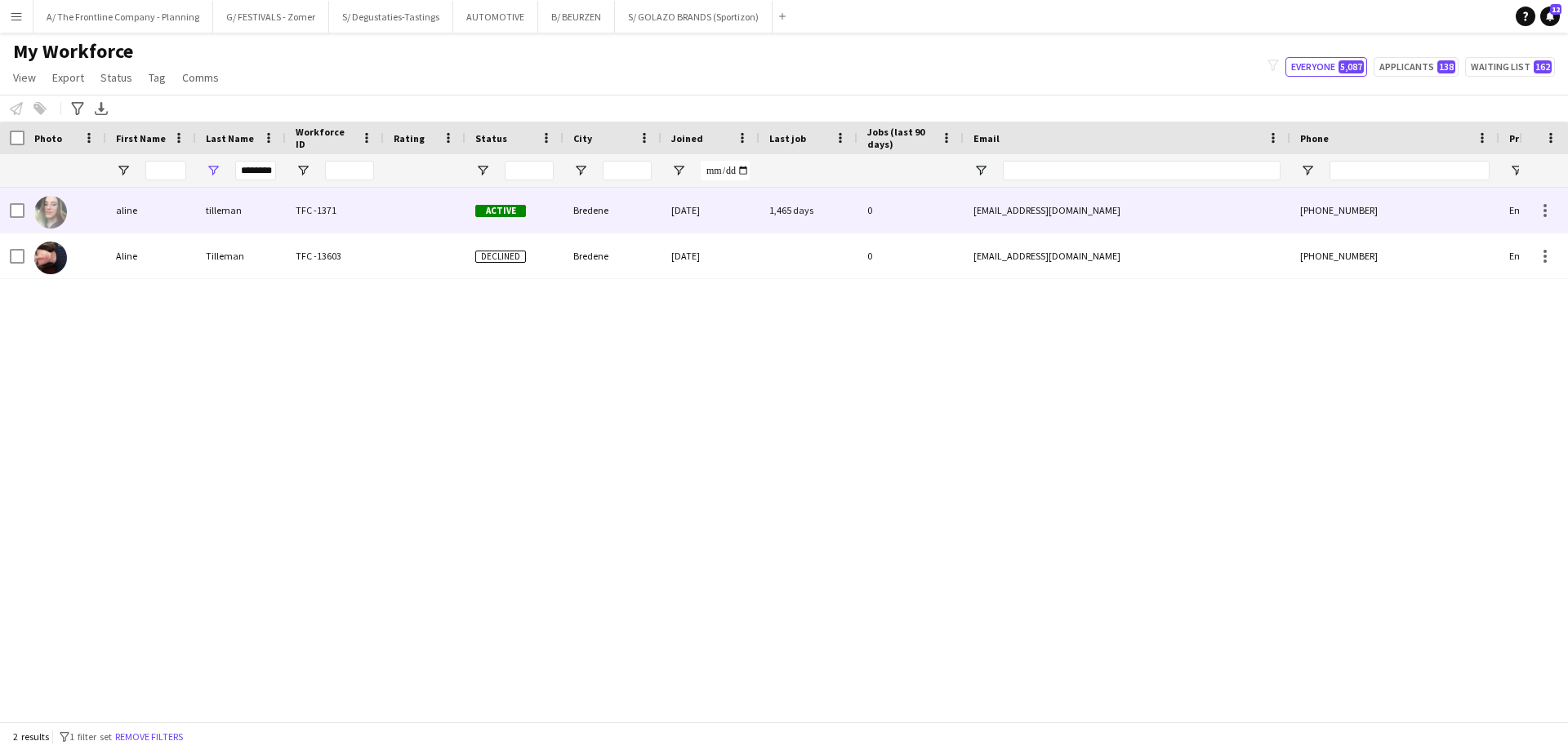
scroll to position [0, 0]
click at [187, 213] on div "aline" at bounding box center [151, 210] width 90 height 45
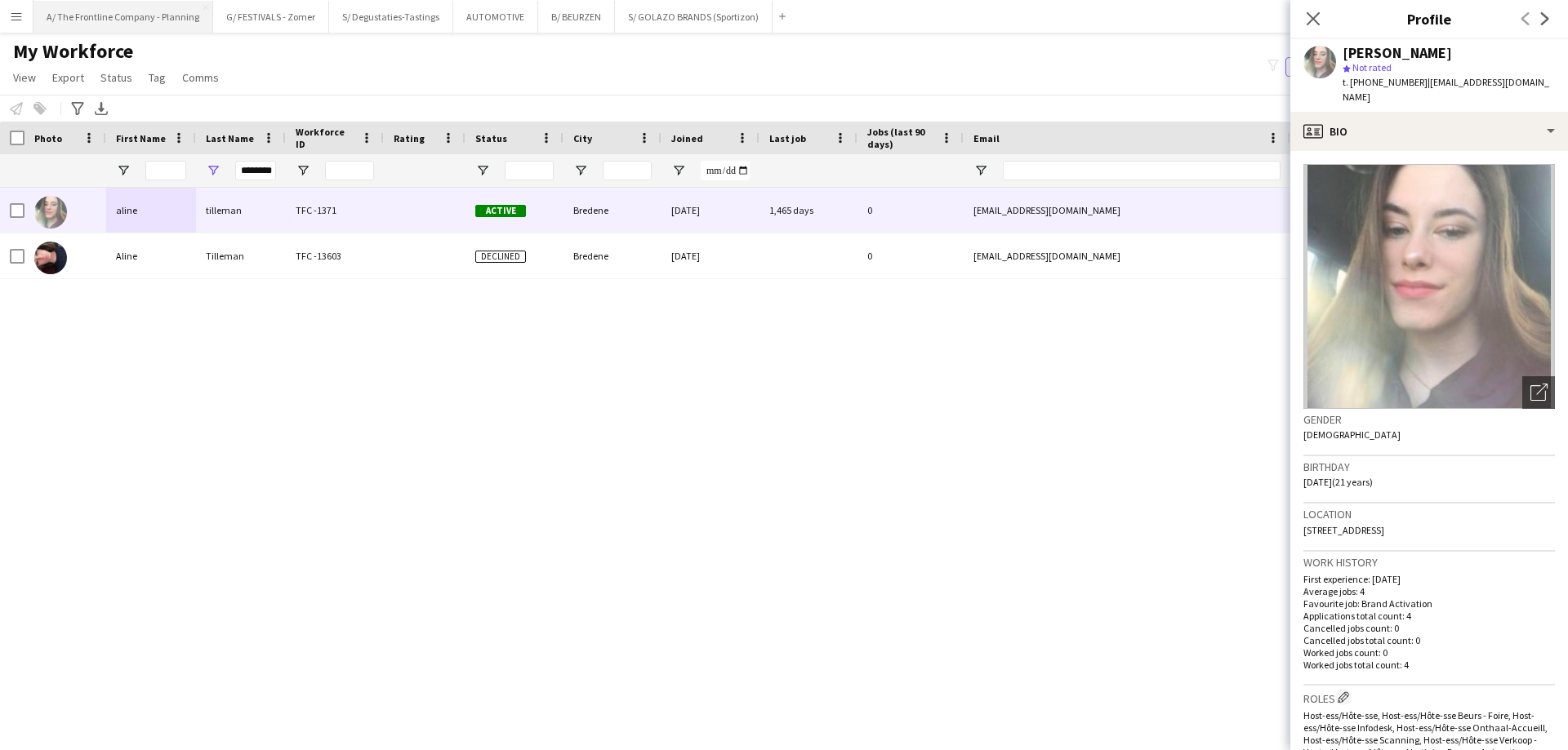
click at [149, 23] on button "A/ The Frontline Company - Planning Close" at bounding box center [124, 17] width 179 height 32
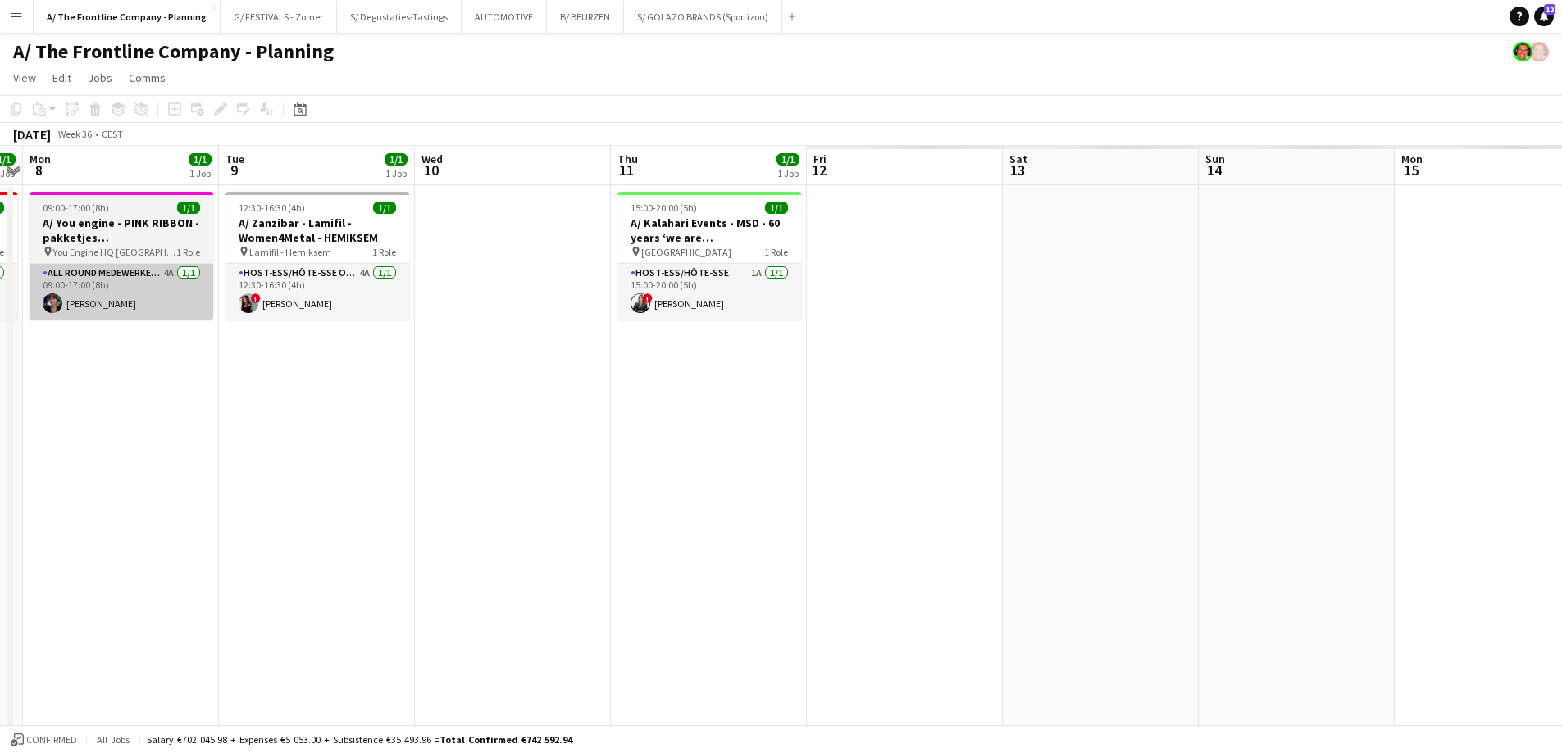
drag, startPoint x: 1398, startPoint y: 421, endPoint x: 43, endPoint y: 318, distance: 1358.9
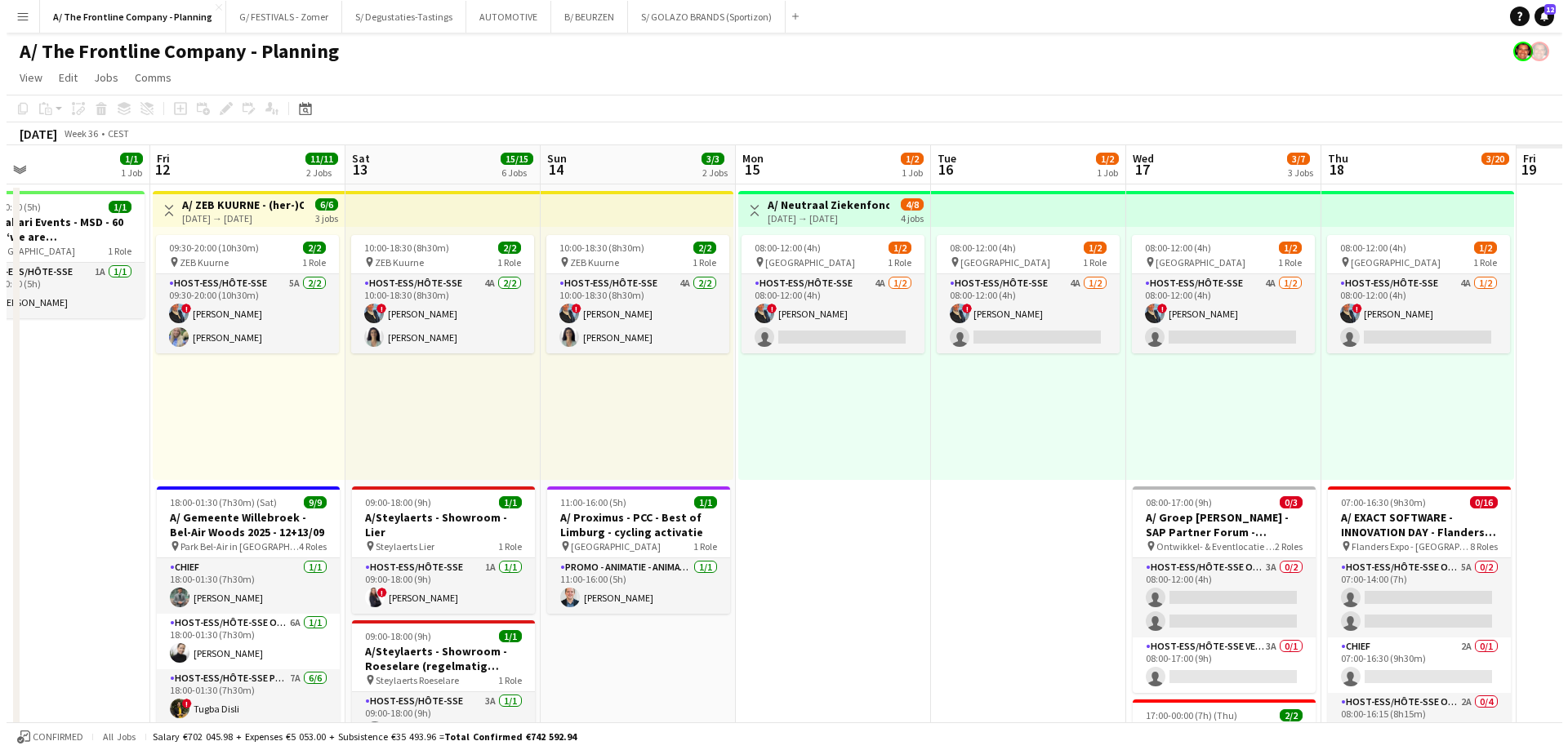
scroll to position [0, 546]
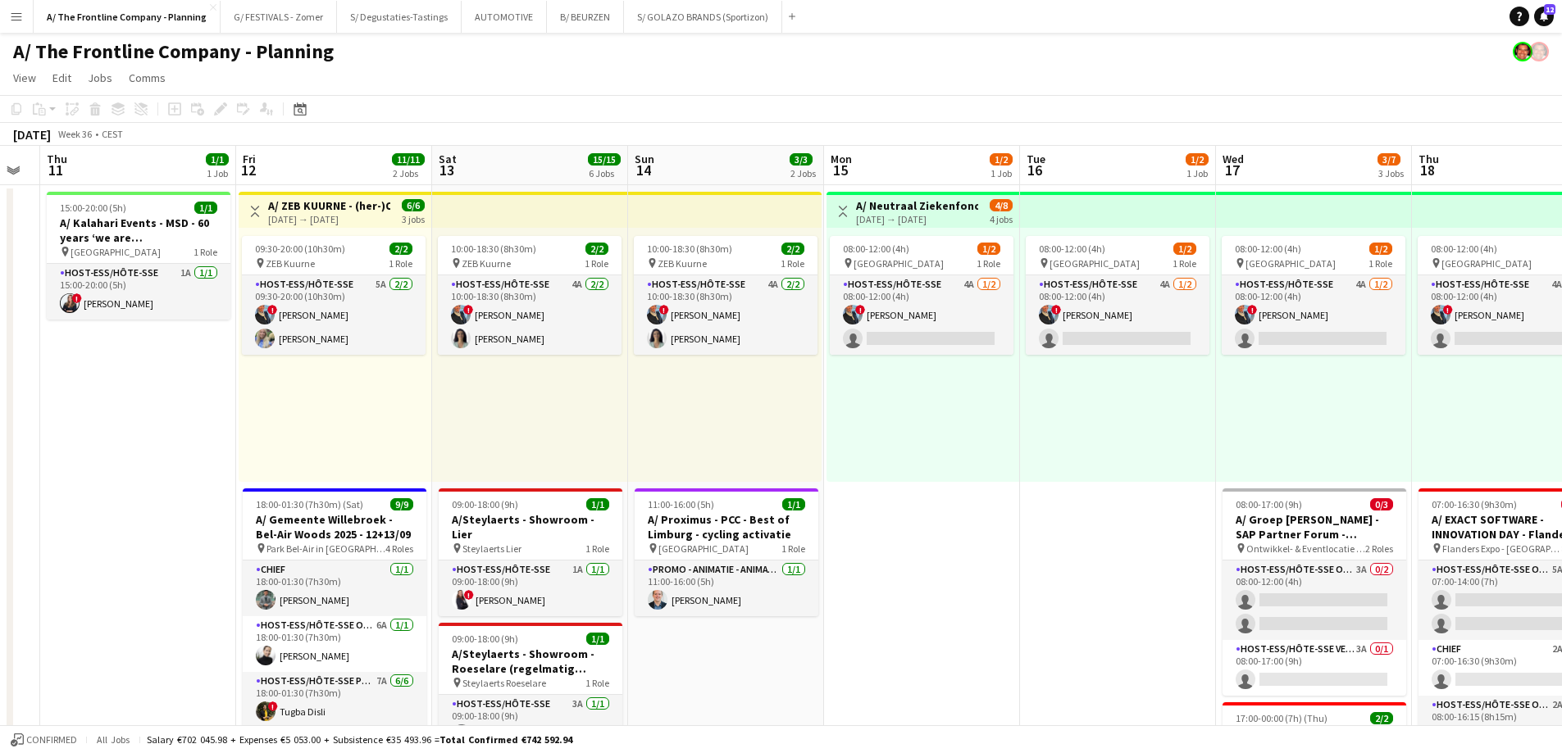
drag, startPoint x: 1204, startPoint y: 381, endPoint x: 454, endPoint y: 372, distance: 750.1
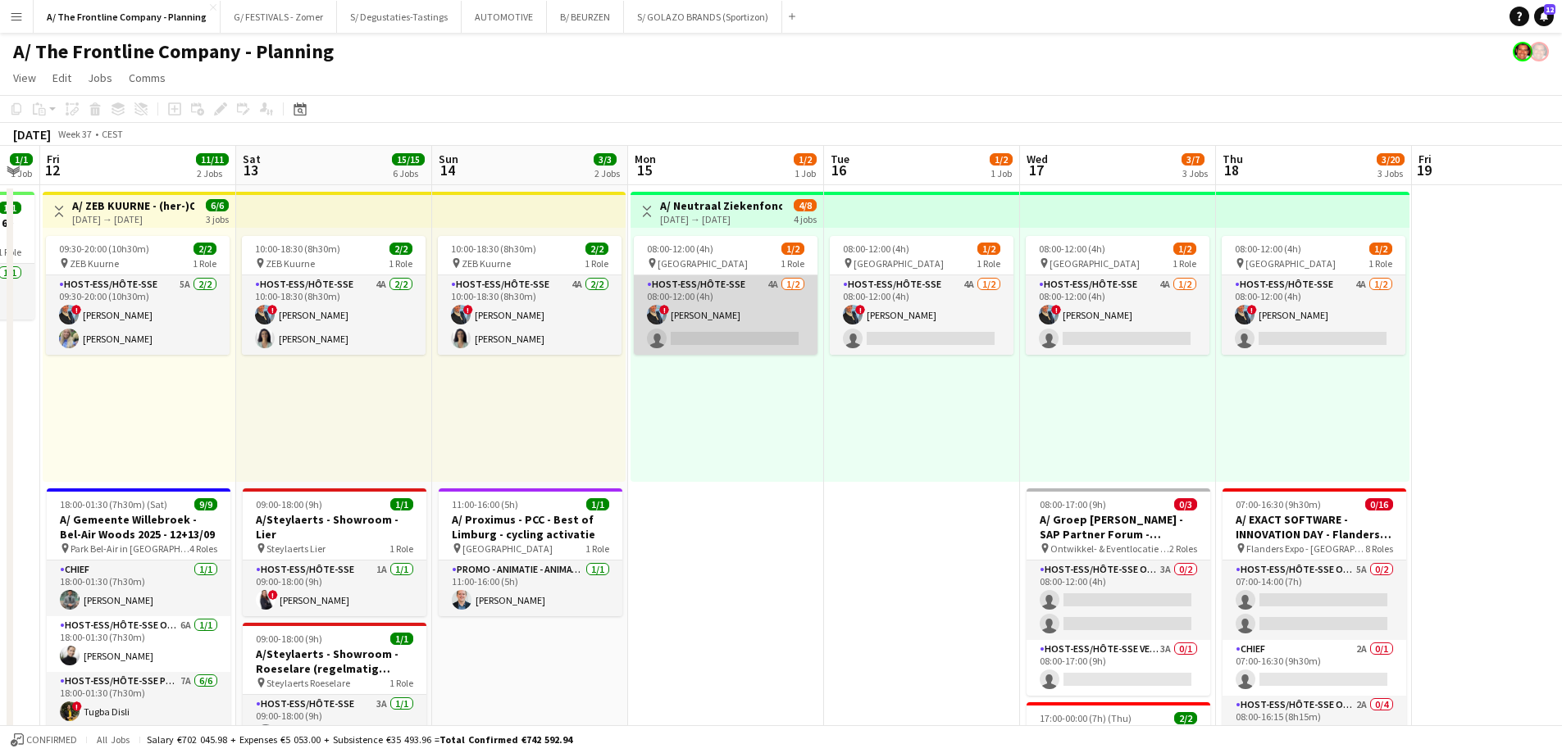
click at [684, 297] on app-card-role "Host-ess/Hôte-sse 4A [DATE] 08:00-12:00 (4h) ! [PERSON_NAME] single-neutral-act…" at bounding box center [726, 315] width 184 height 80
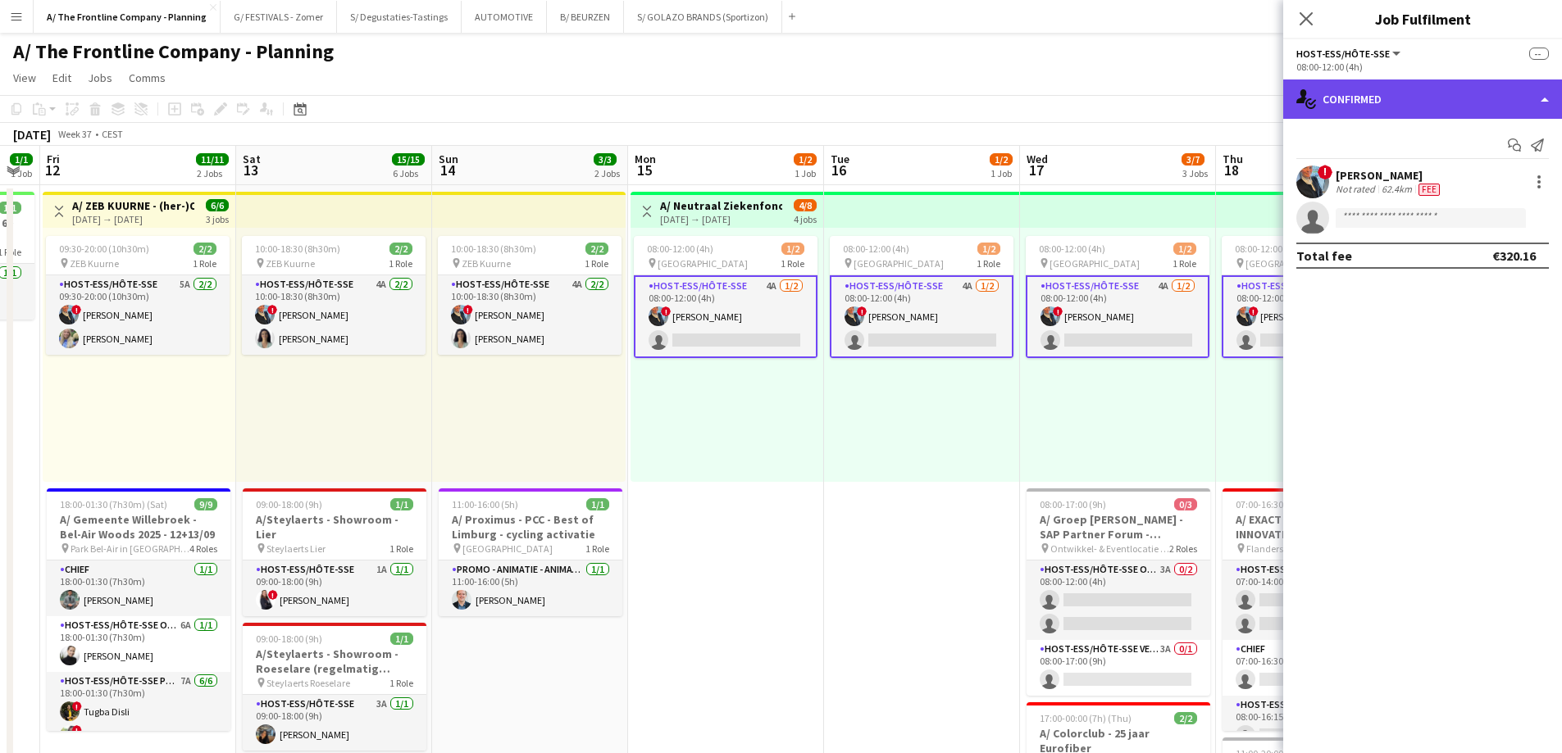
click at [1385, 114] on div "single-neutral-actions-check-2 Confirmed" at bounding box center [1422, 99] width 279 height 39
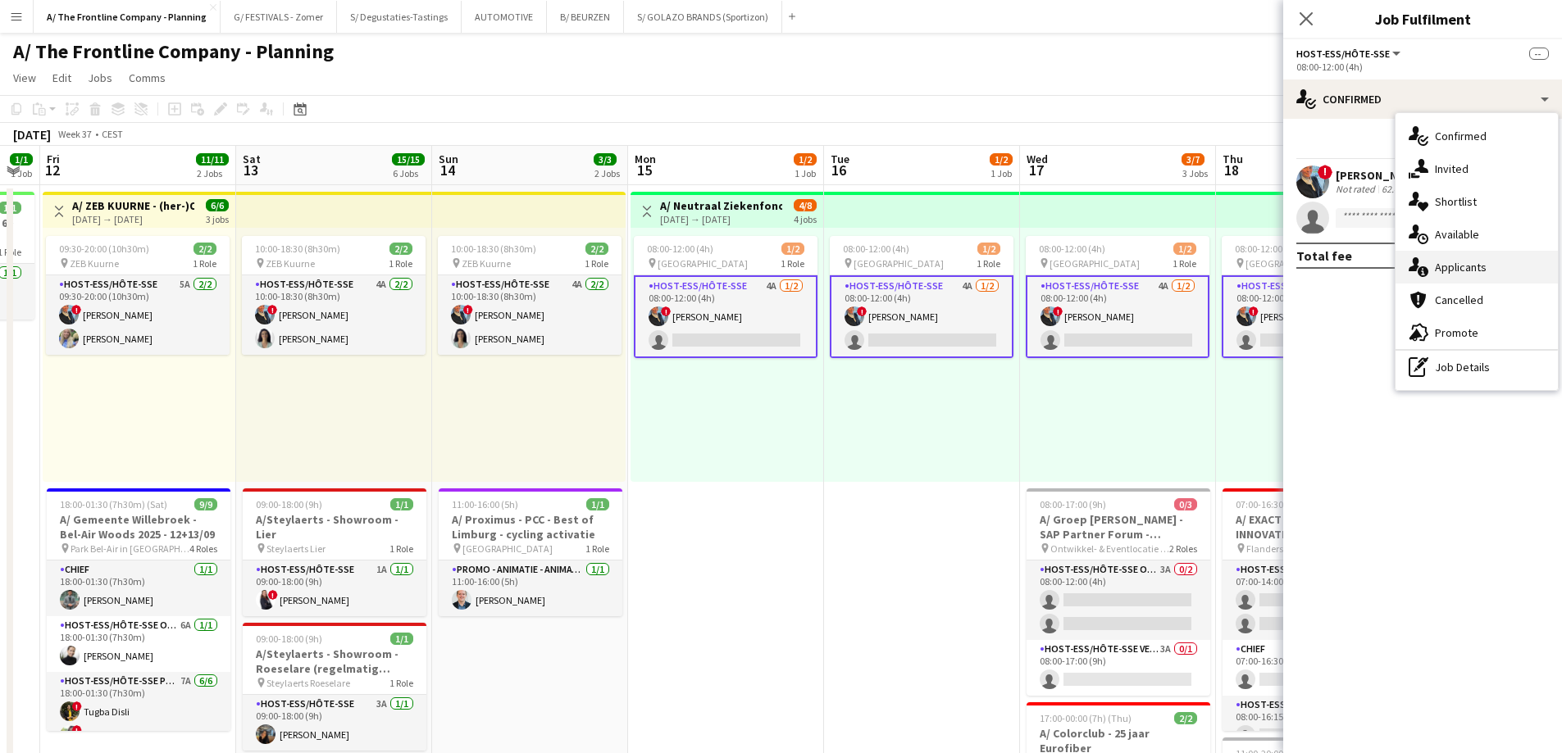
click at [1441, 262] on span "Applicants" at bounding box center [1460, 267] width 52 height 15
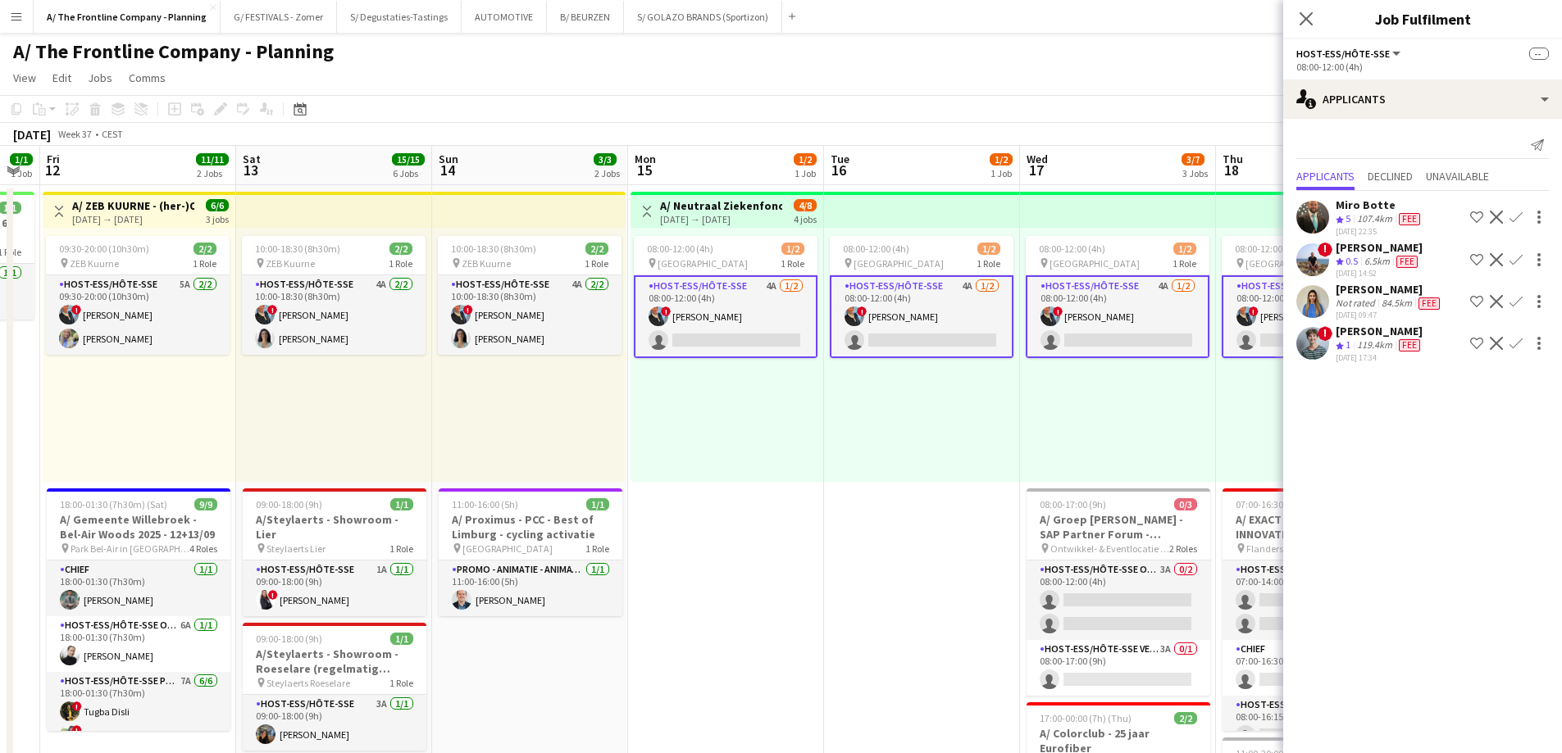
click at [762, 328] on app-card-role "Host-ess/Hôte-sse 4A [DATE] 08:00-12:00 (4h) ! [PERSON_NAME] single-neutral-act…" at bounding box center [726, 316] width 184 height 83
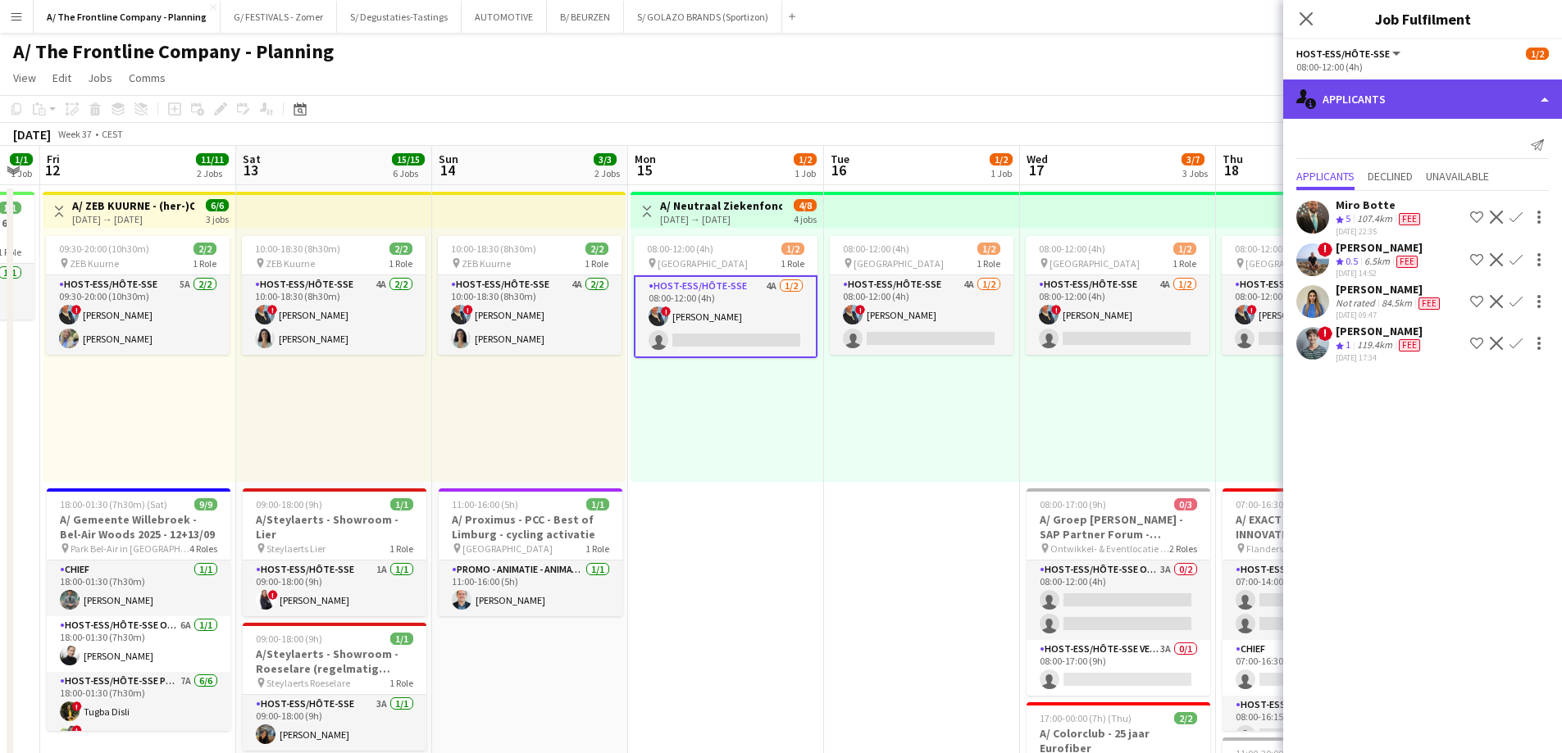
click at [1418, 97] on div "single-neutral-actions-information Applicants" at bounding box center [1422, 99] width 279 height 39
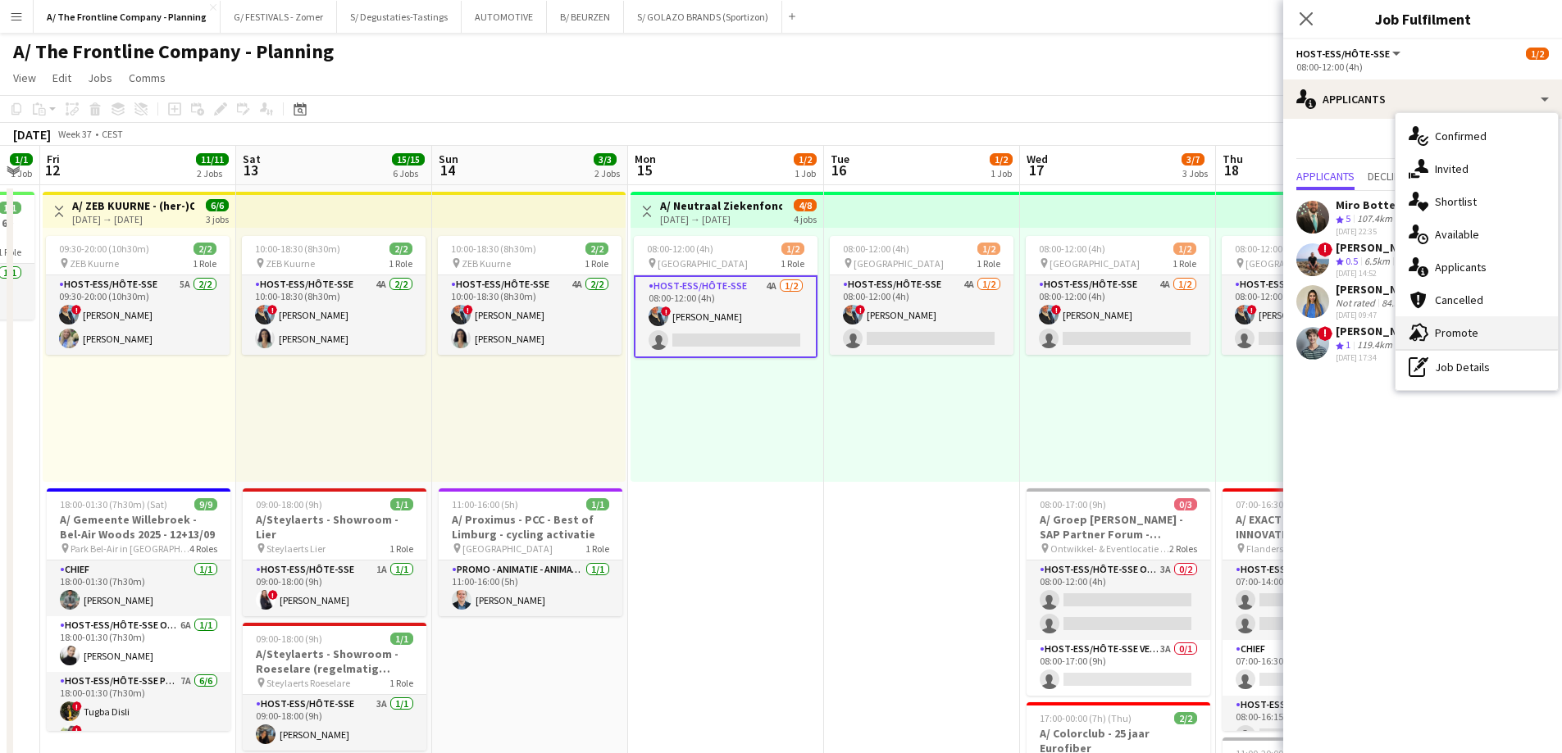
click at [1439, 327] on span "Promote" at bounding box center [1455, 332] width 43 height 15
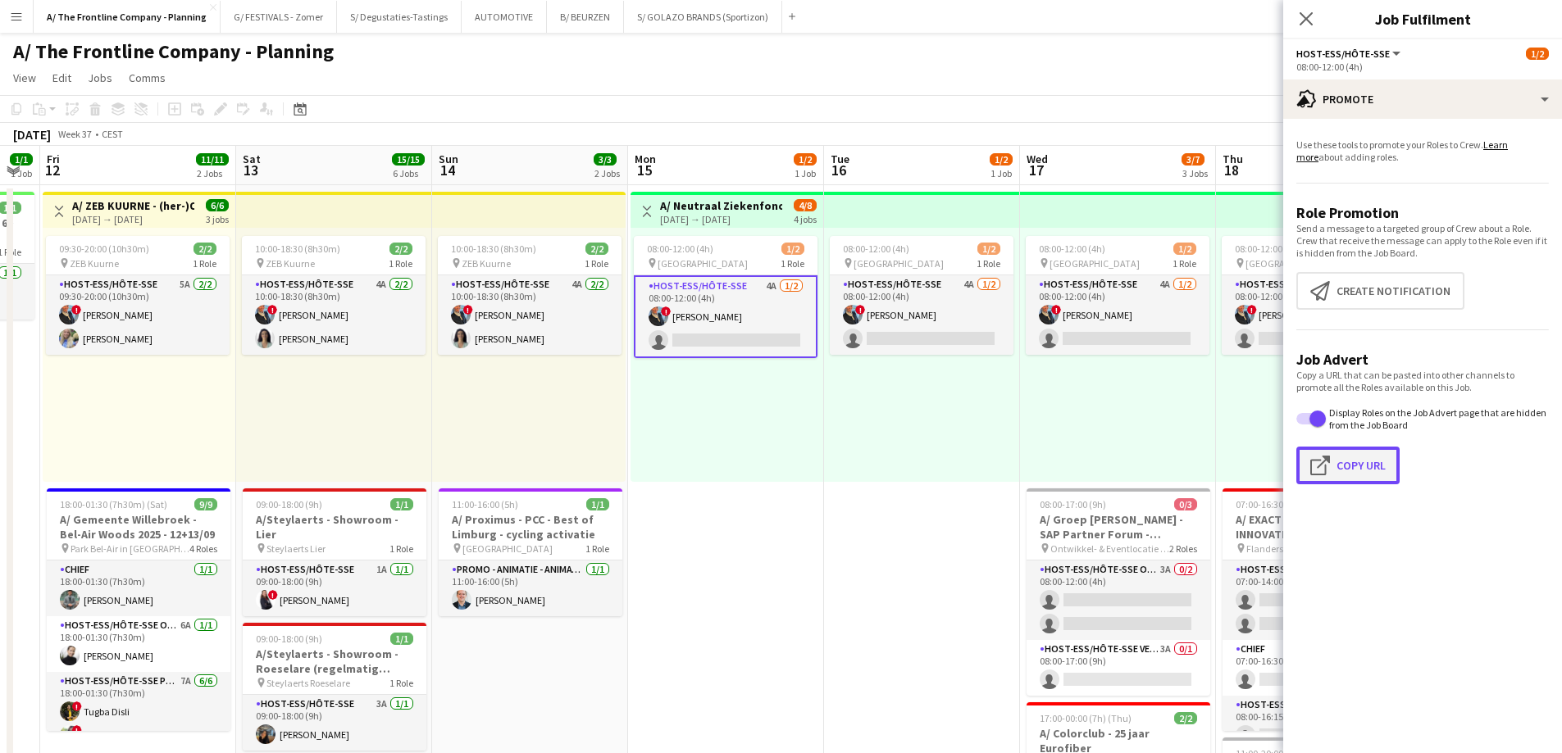
click at [1377, 480] on button "Click to copy URL Copy Url" at bounding box center [1347, 466] width 103 height 38
click at [567, 30] on button "B/ BEURZEN Close" at bounding box center [585, 17] width 77 height 32
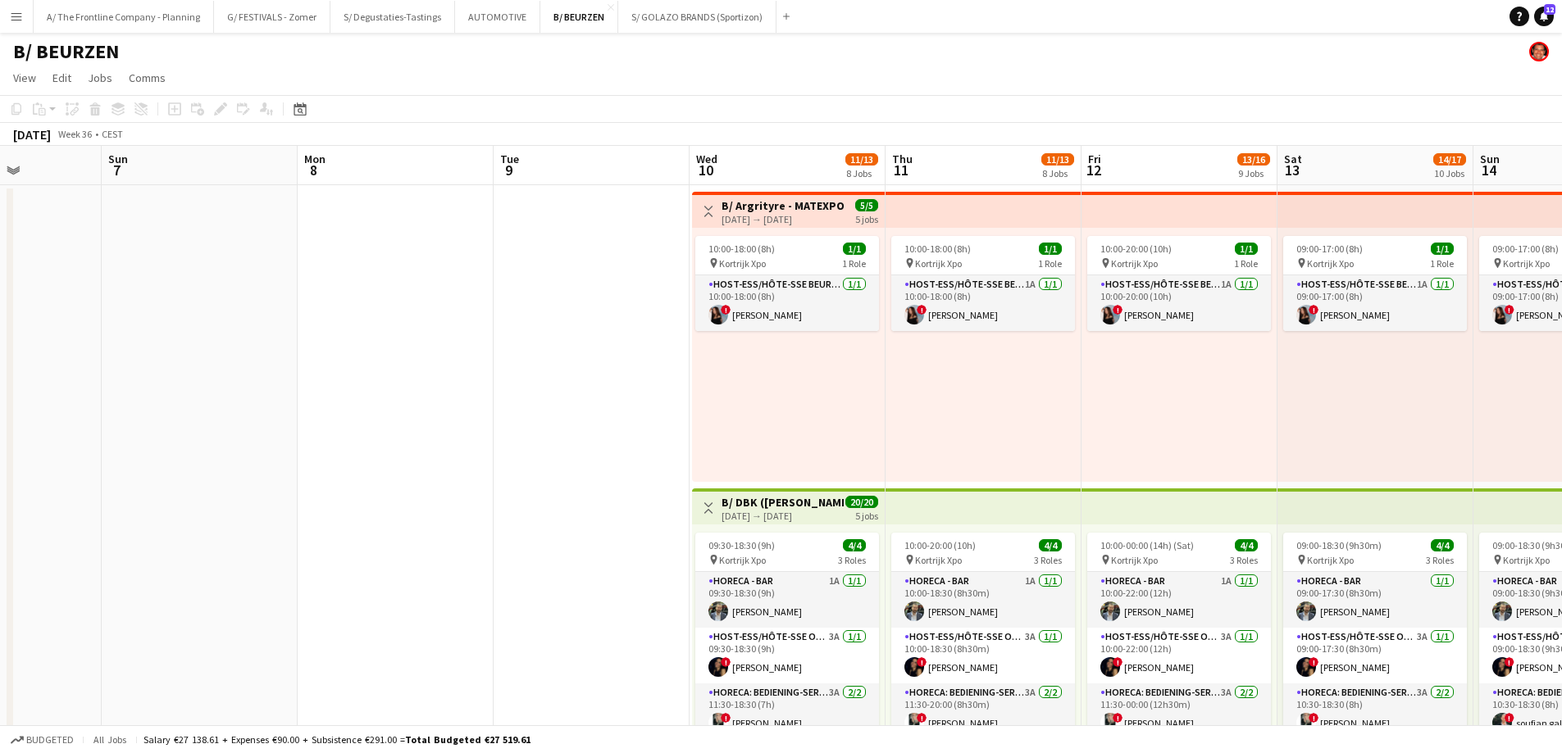
drag, startPoint x: 1270, startPoint y: 389, endPoint x: 196, endPoint y: 375, distance: 1073.9
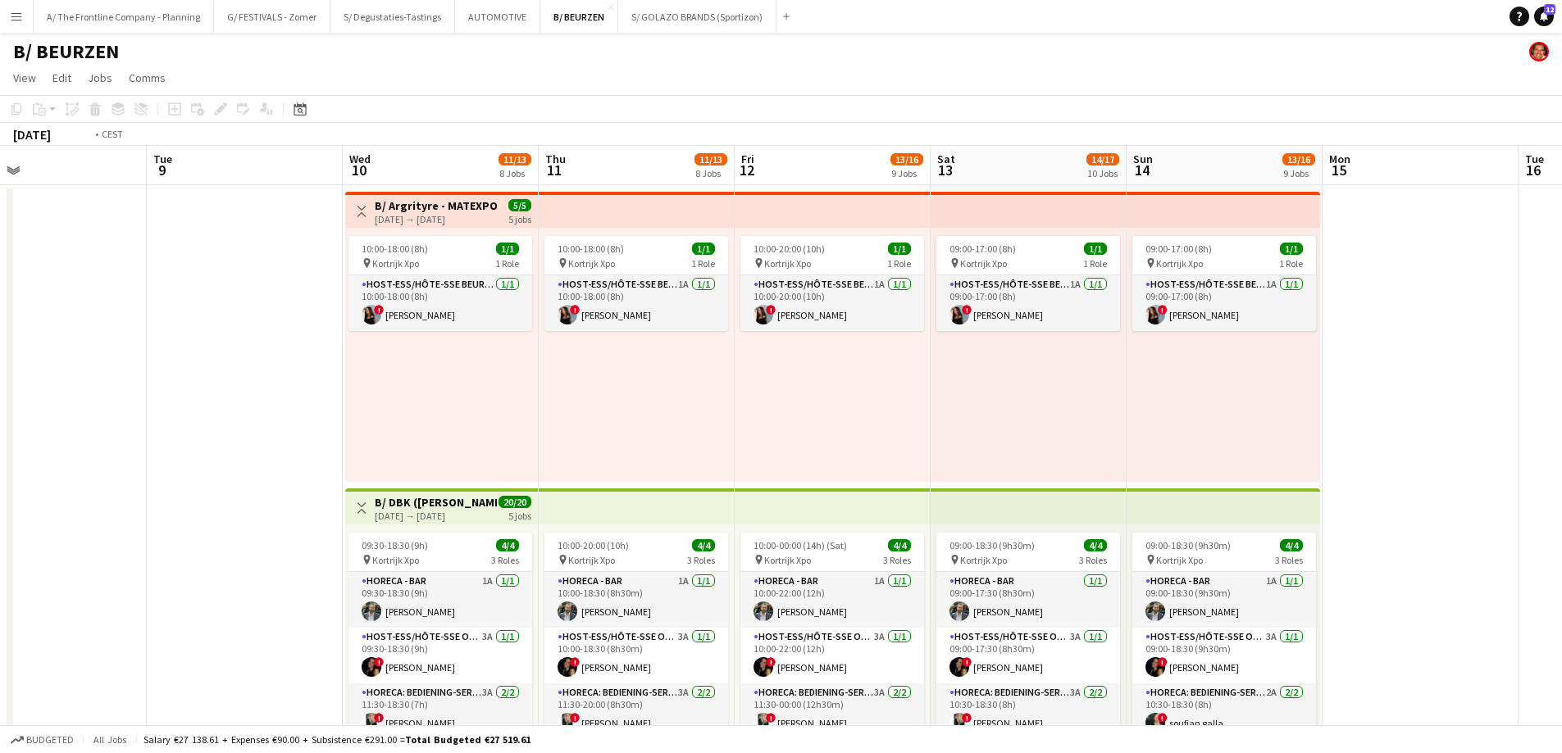
scroll to position [0, 548]
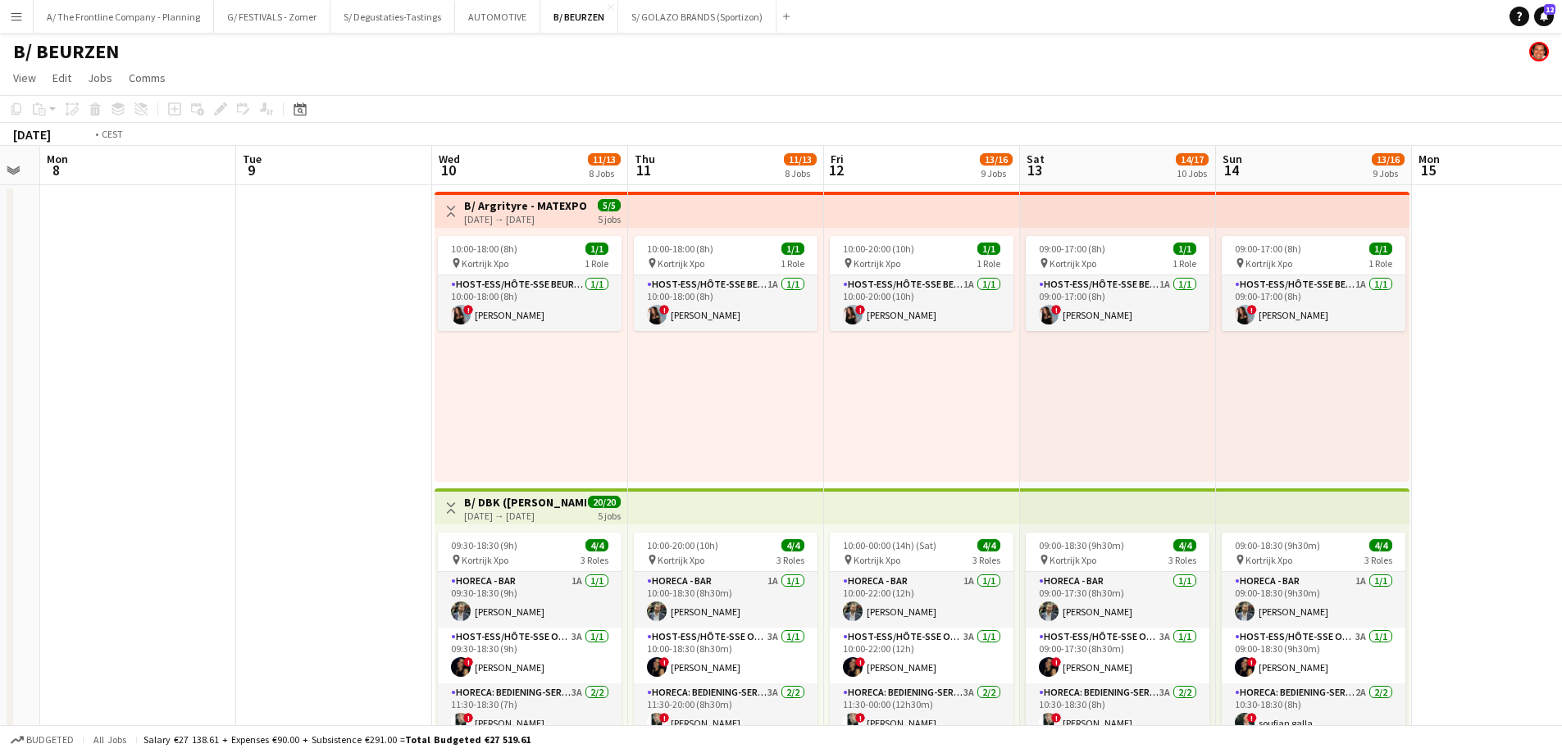
drag, startPoint x: 1080, startPoint y: 446, endPoint x: 627, endPoint y: 432, distance: 453.5
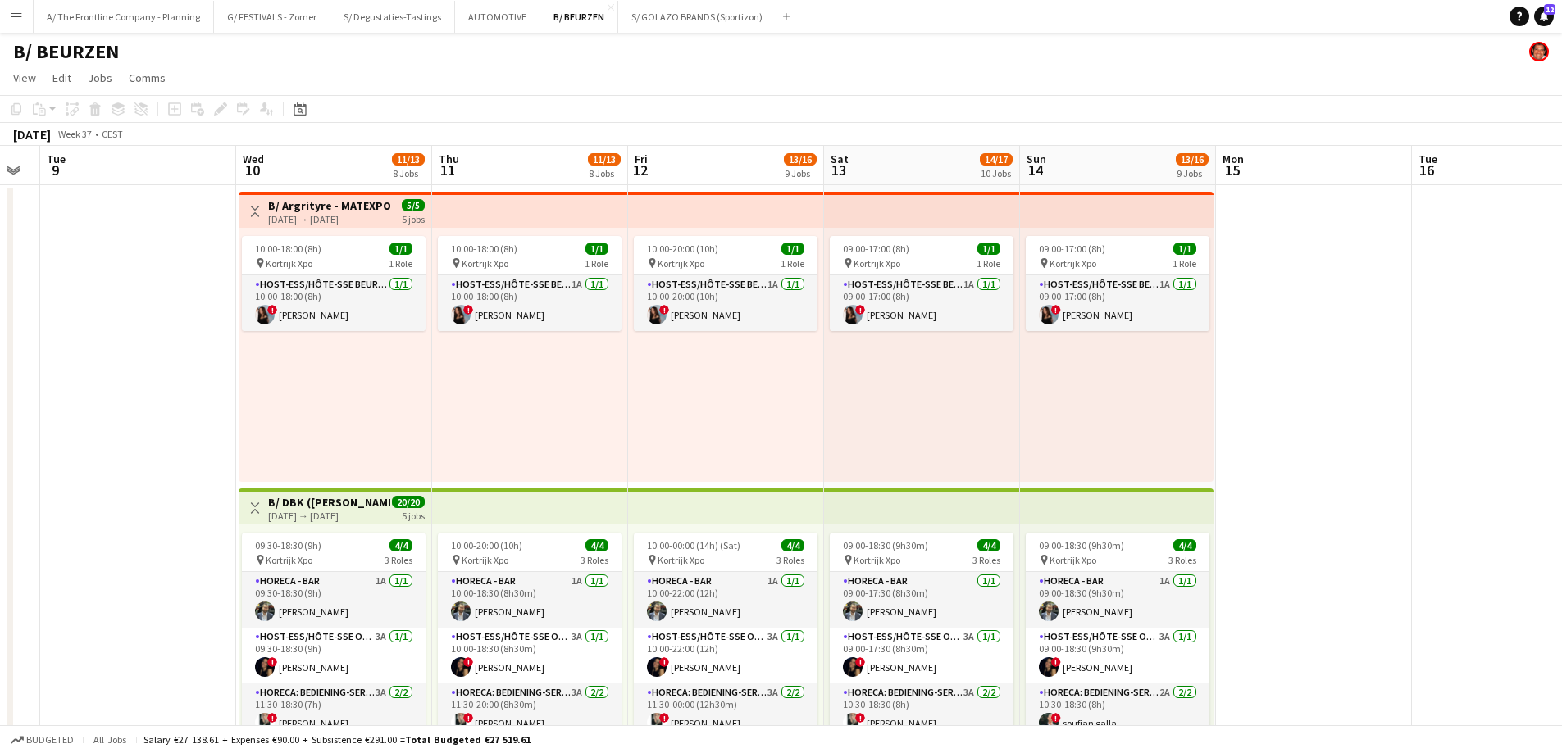
scroll to position [328, 0]
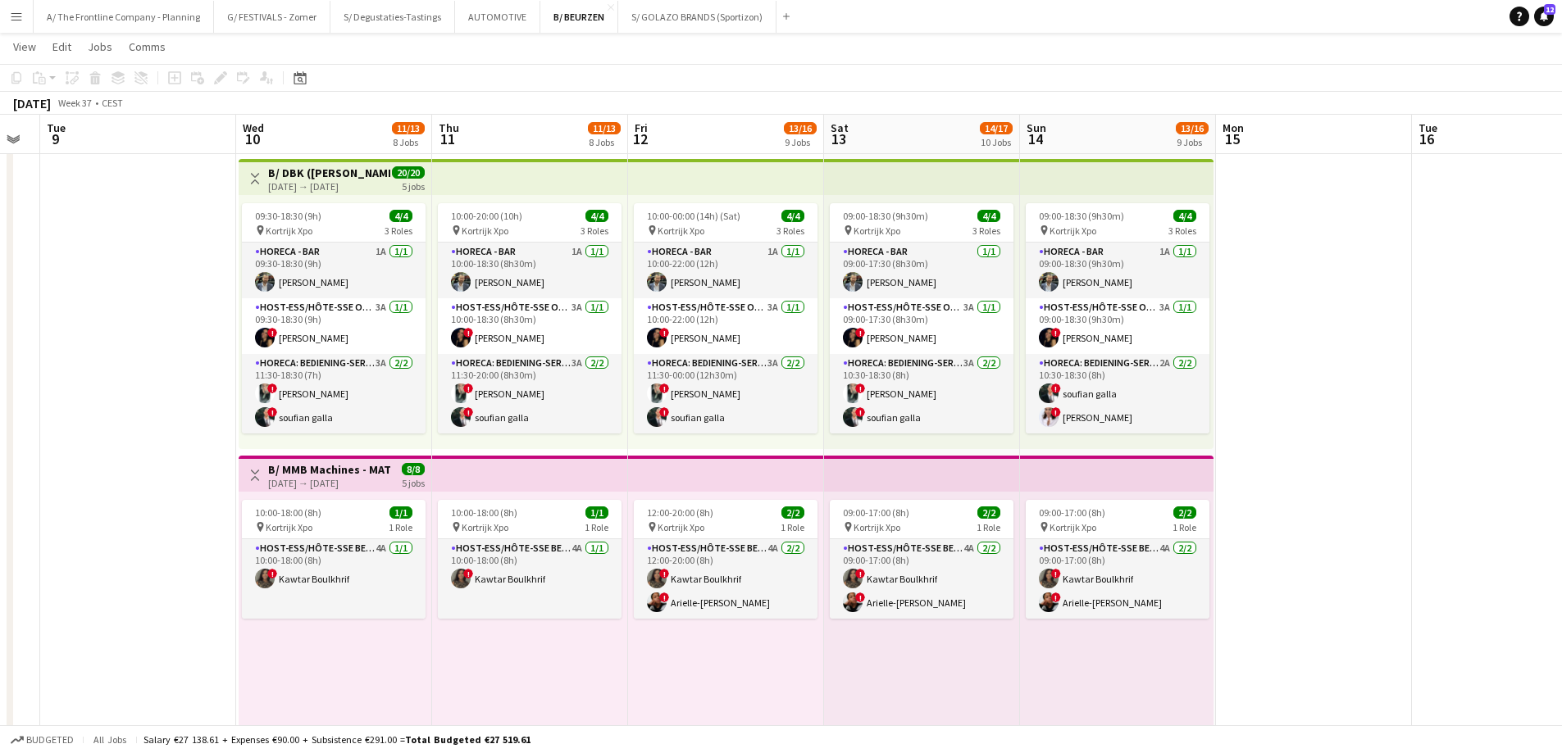
click at [9, 11] on button "Menu" at bounding box center [16, 16] width 33 height 33
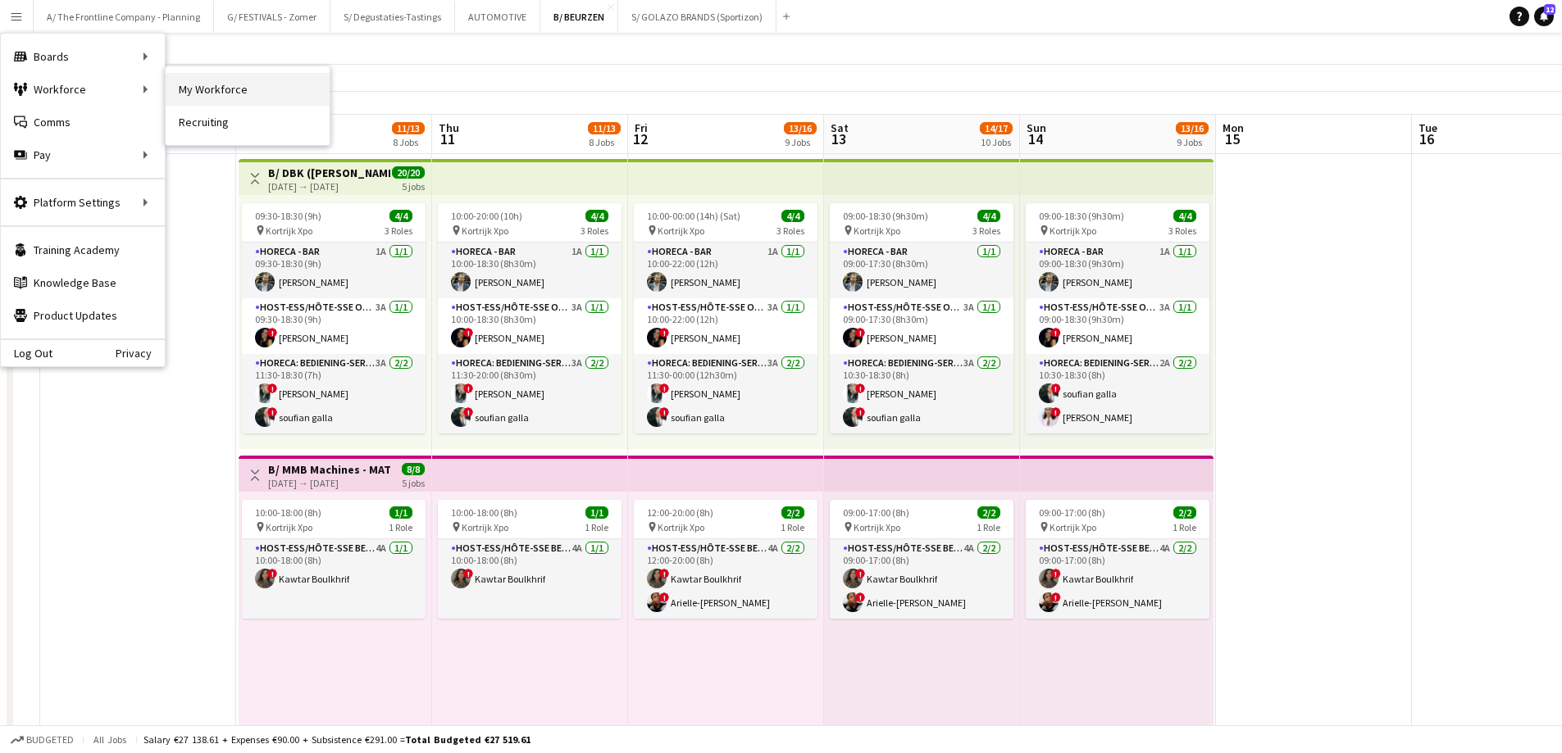
click at [188, 89] on link "My Workforce" at bounding box center [248, 89] width 164 height 33
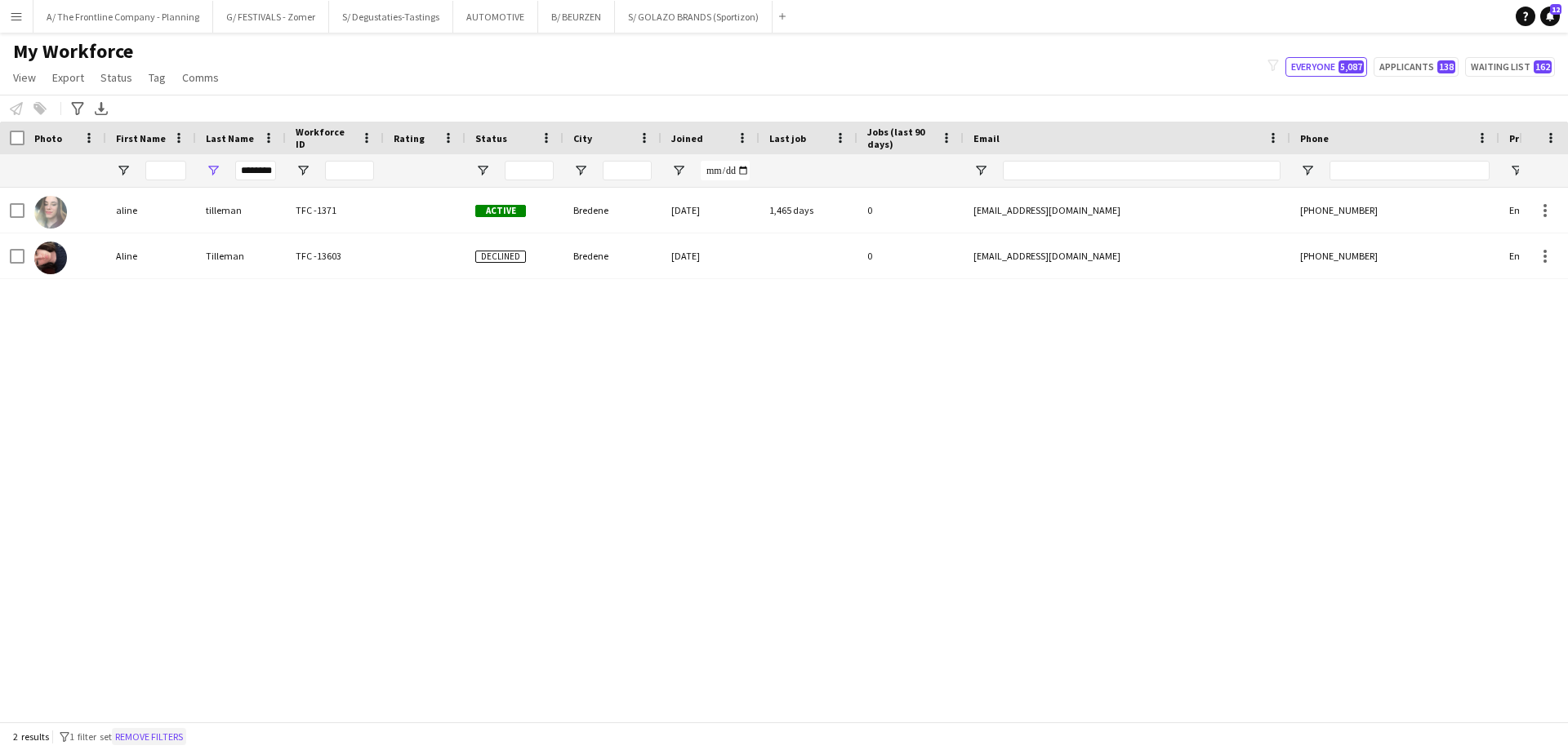
click at [159, 738] on button "Remove filters" at bounding box center [148, 737] width 75 height 18
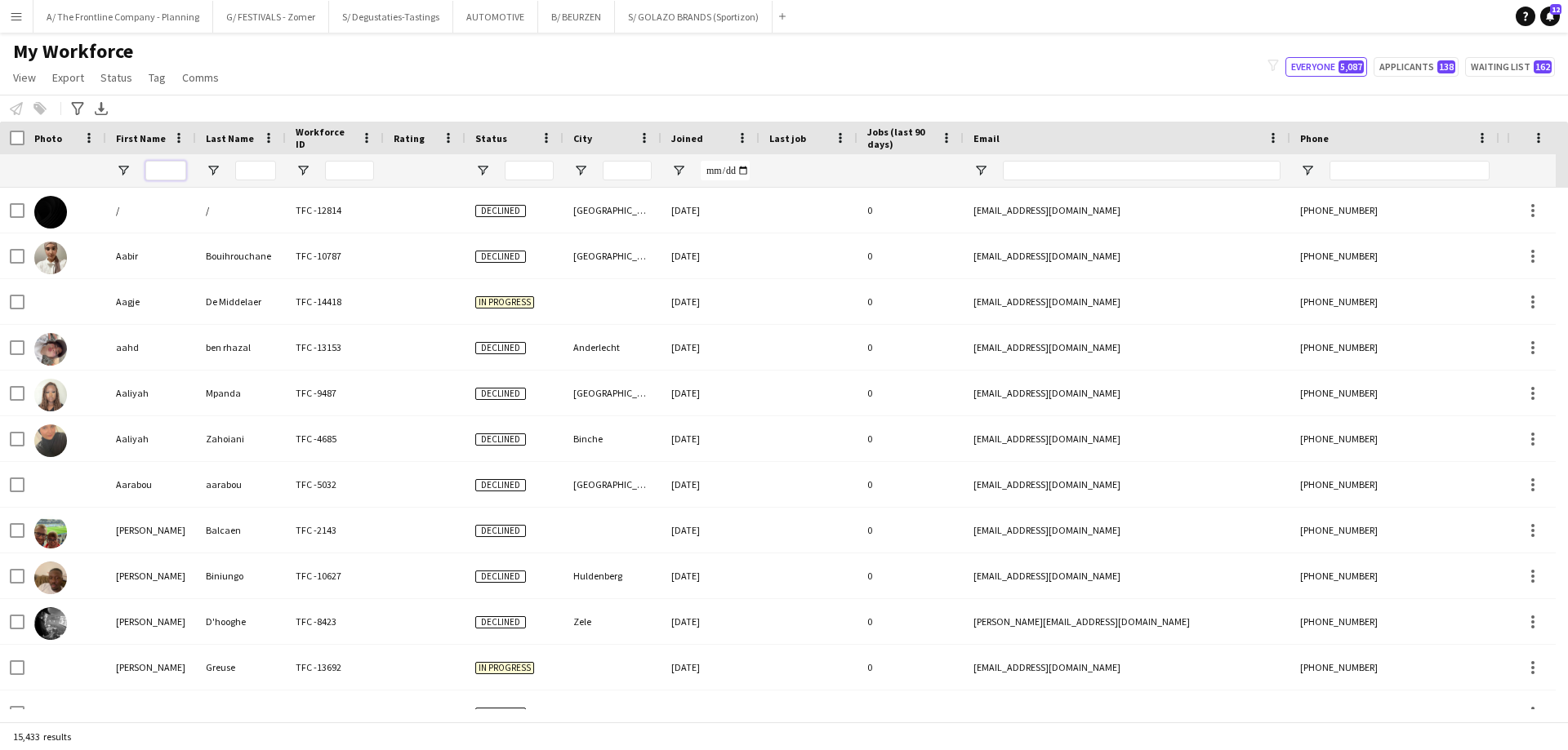
click at [174, 179] on input "First Name Filter Input" at bounding box center [165, 170] width 41 height 20
type input "*****"
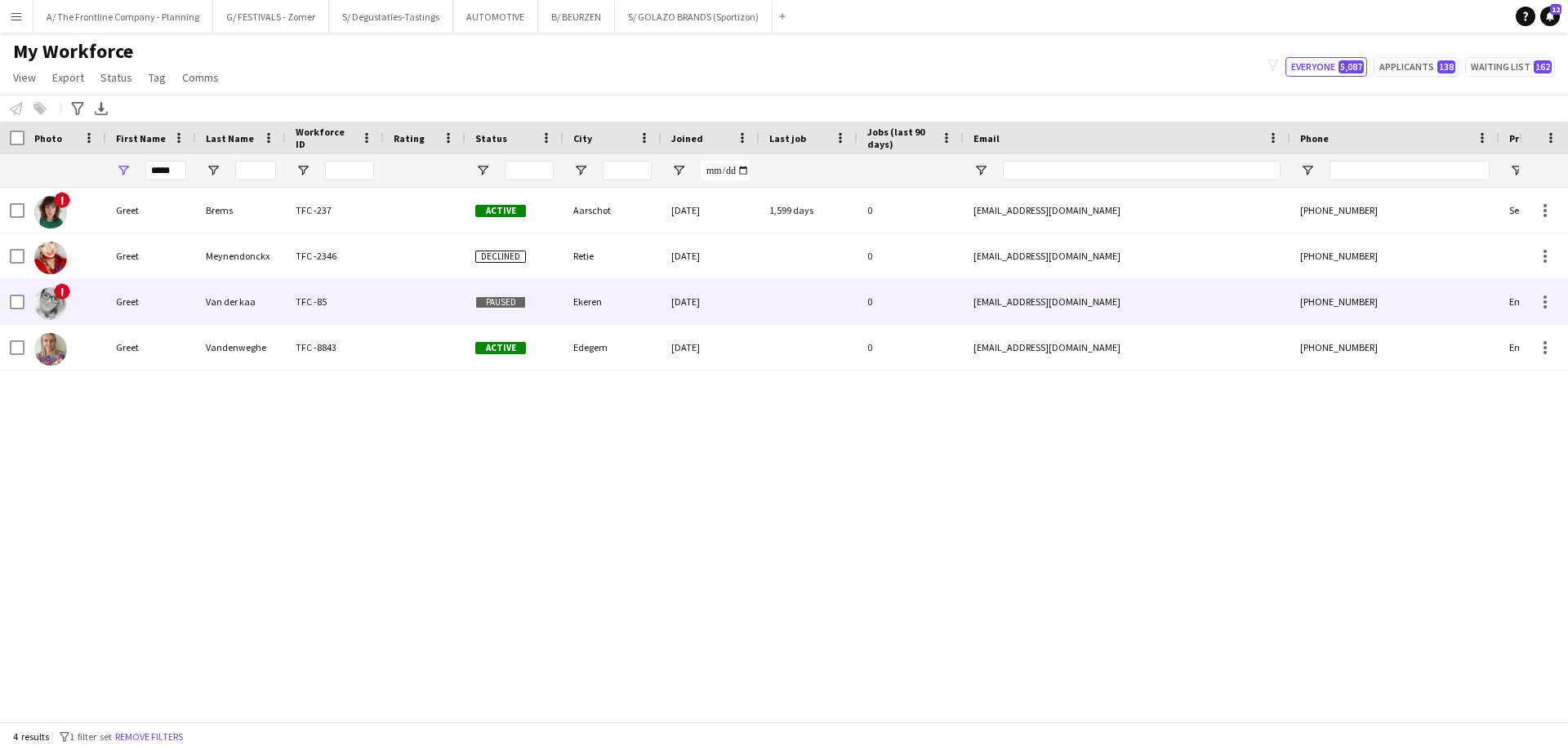
click at [179, 291] on div "Greet" at bounding box center [151, 301] width 90 height 45
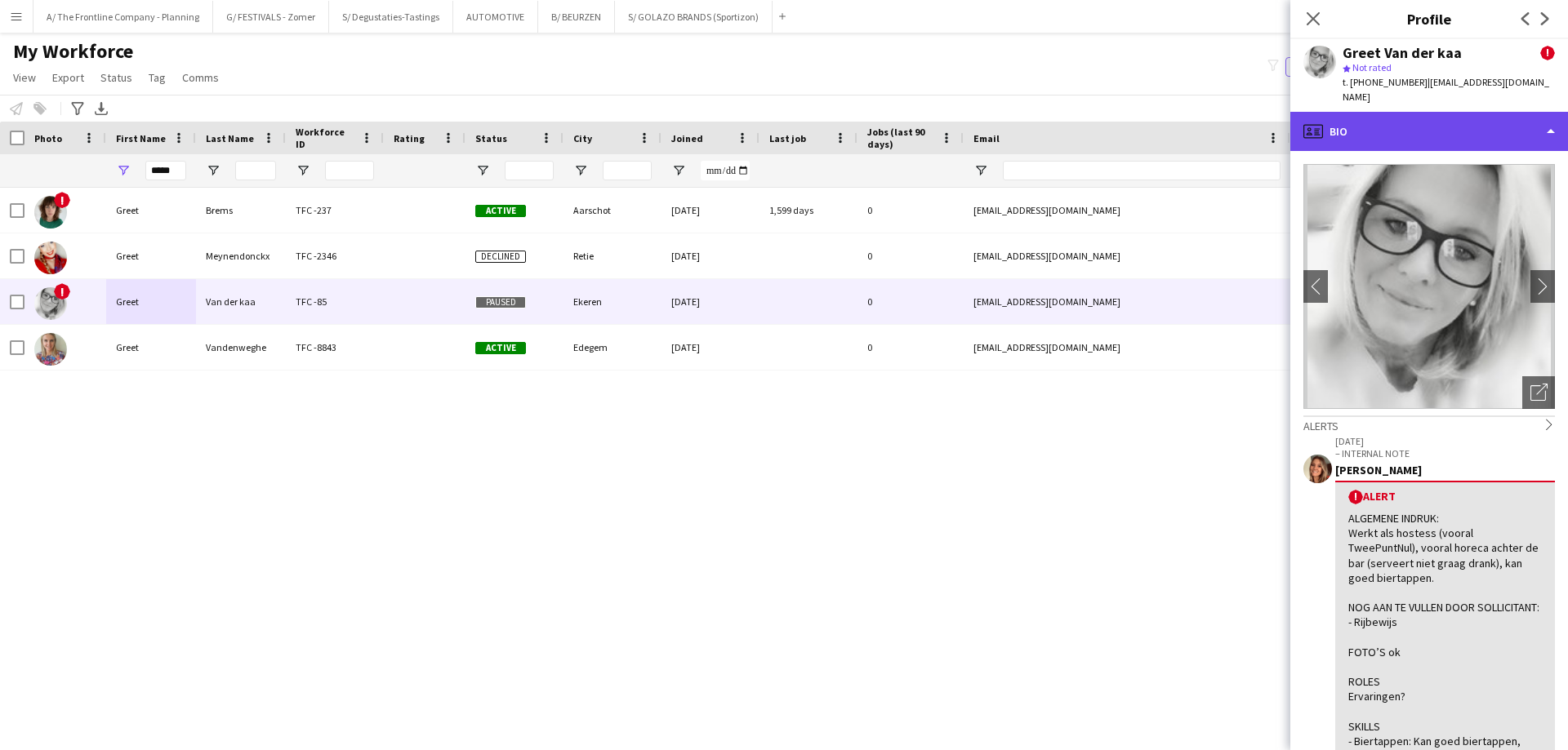
drag, startPoint x: 1454, startPoint y: 99, endPoint x: 1450, endPoint y: 110, distance: 11.7
click at [1454, 112] on div "profile Bio" at bounding box center [1429, 130] width 278 height 39
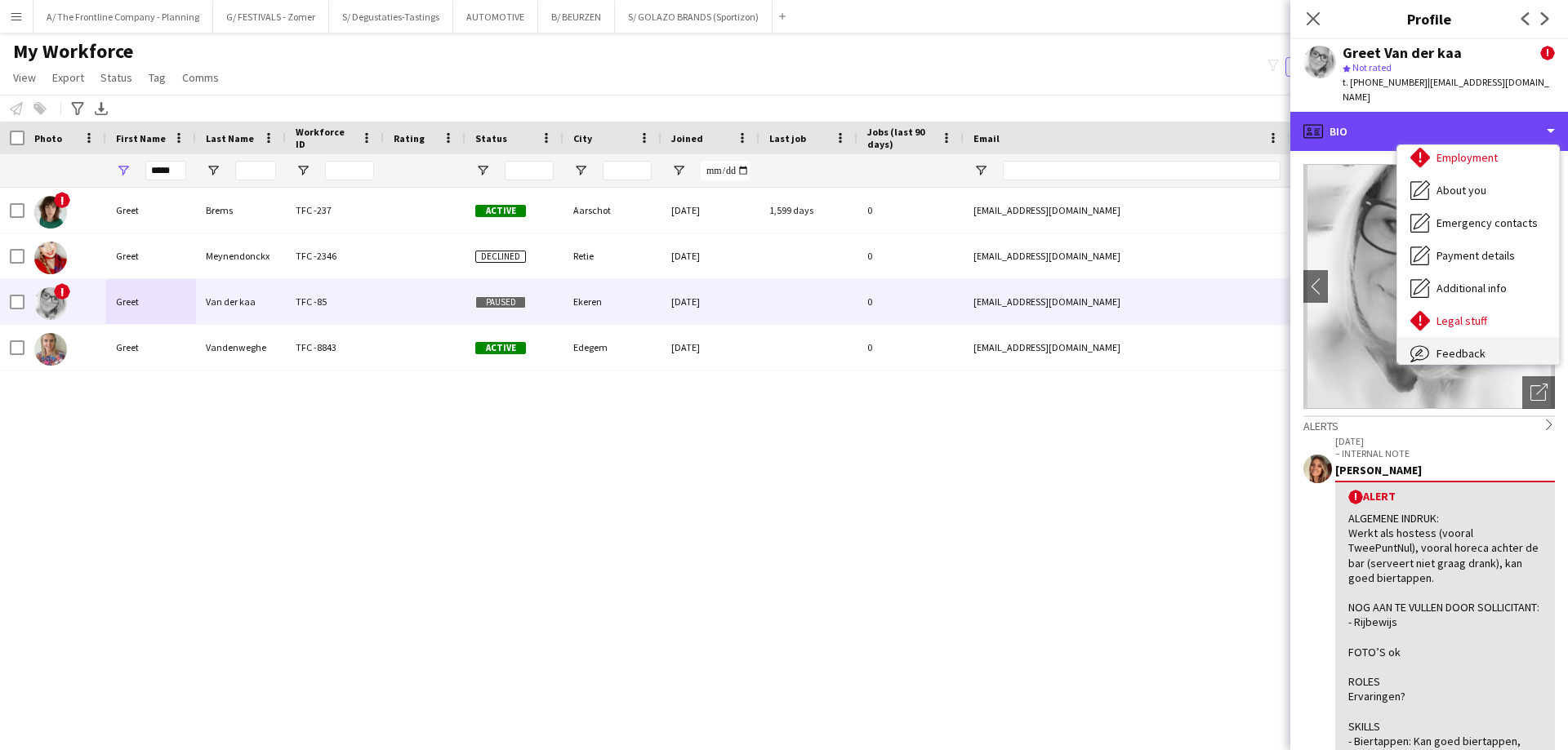
scroll to position [121, 0]
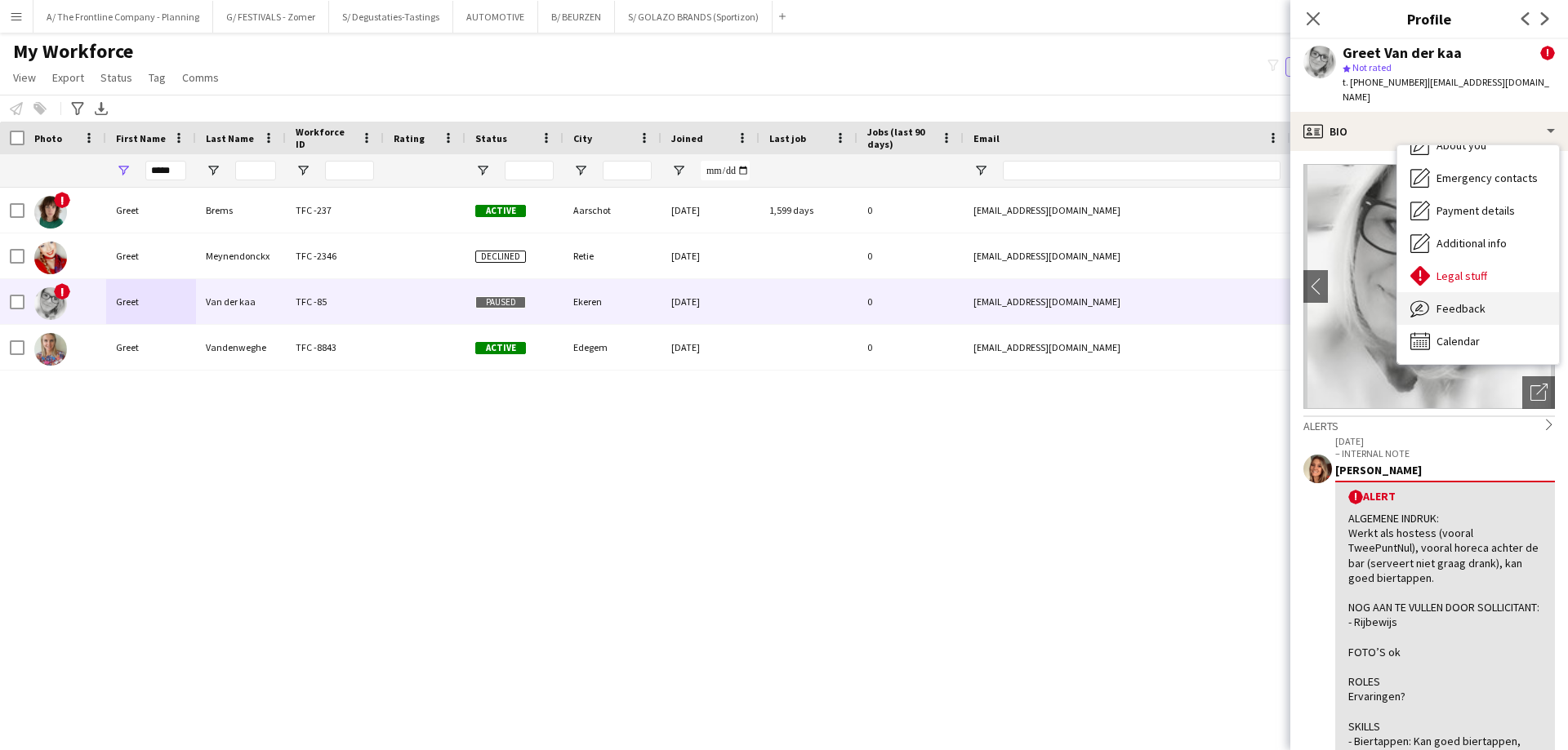
click at [1458, 301] on span "Feedback" at bounding box center [1460, 308] width 49 height 15
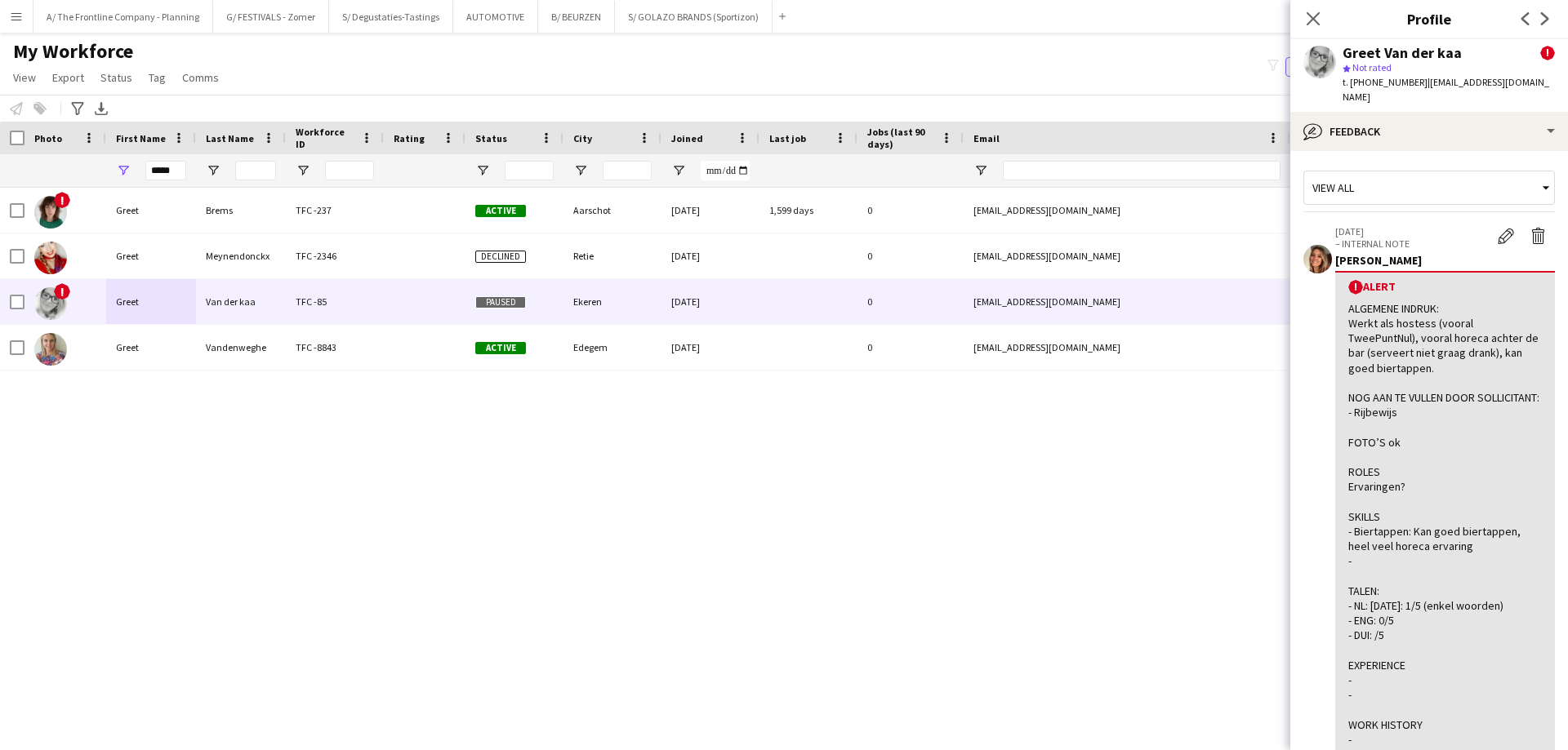
scroll to position [464, 0]
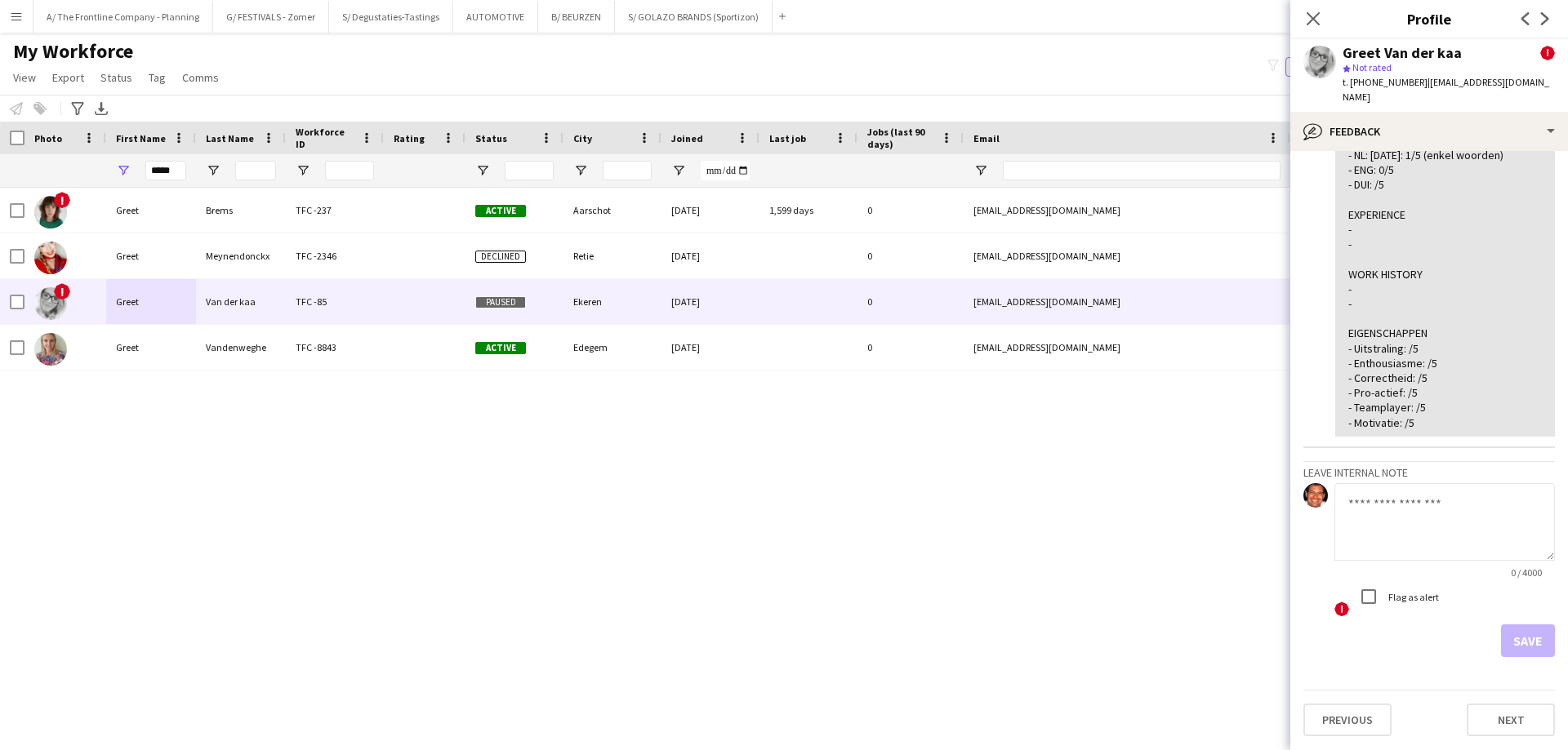
click at [1426, 500] on textarea at bounding box center [1443, 522] width 220 height 78
paste textarea "**********"
type textarea "**********"
click at [1517, 637] on button "Save" at bounding box center [1528, 640] width 54 height 33
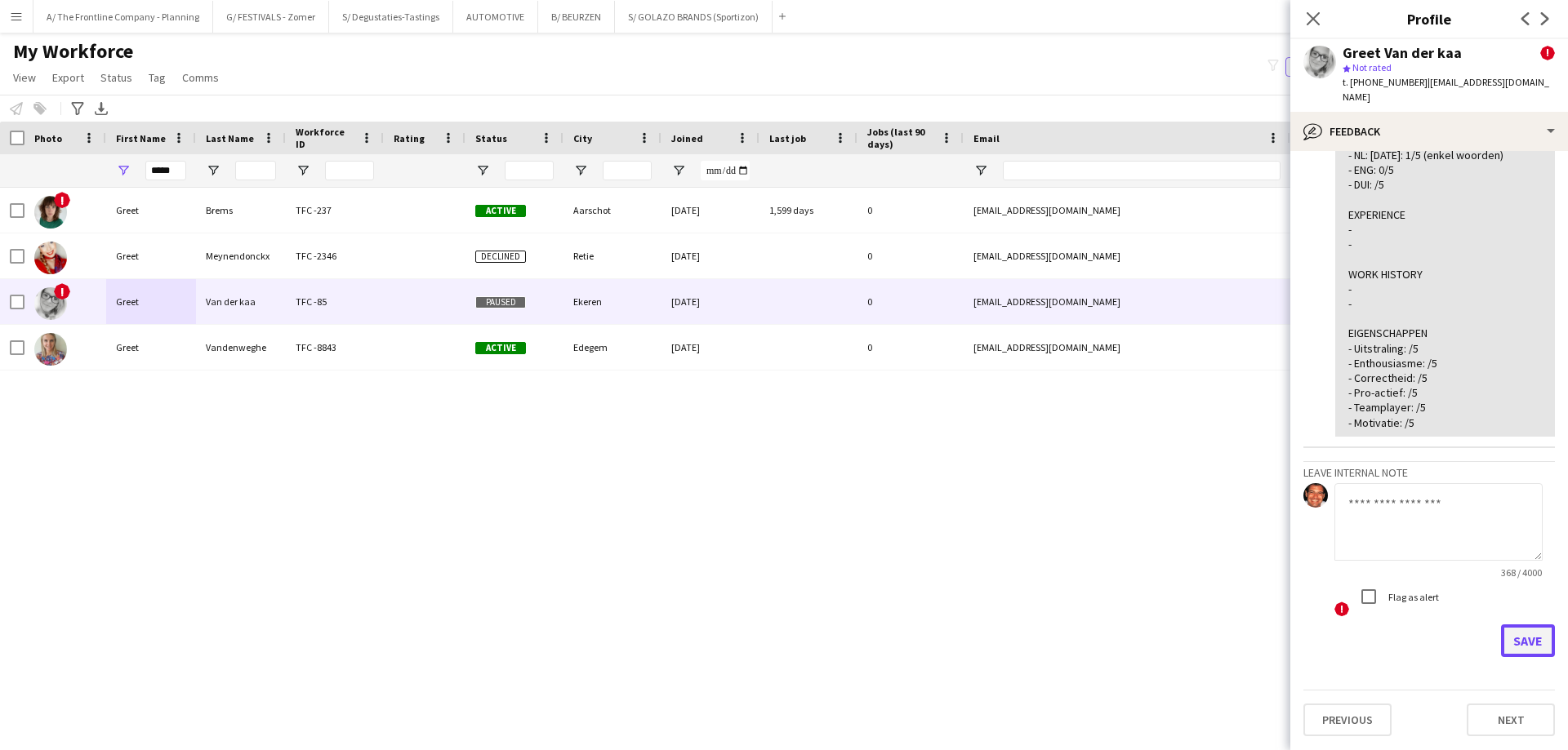
scroll to position [0, 0]
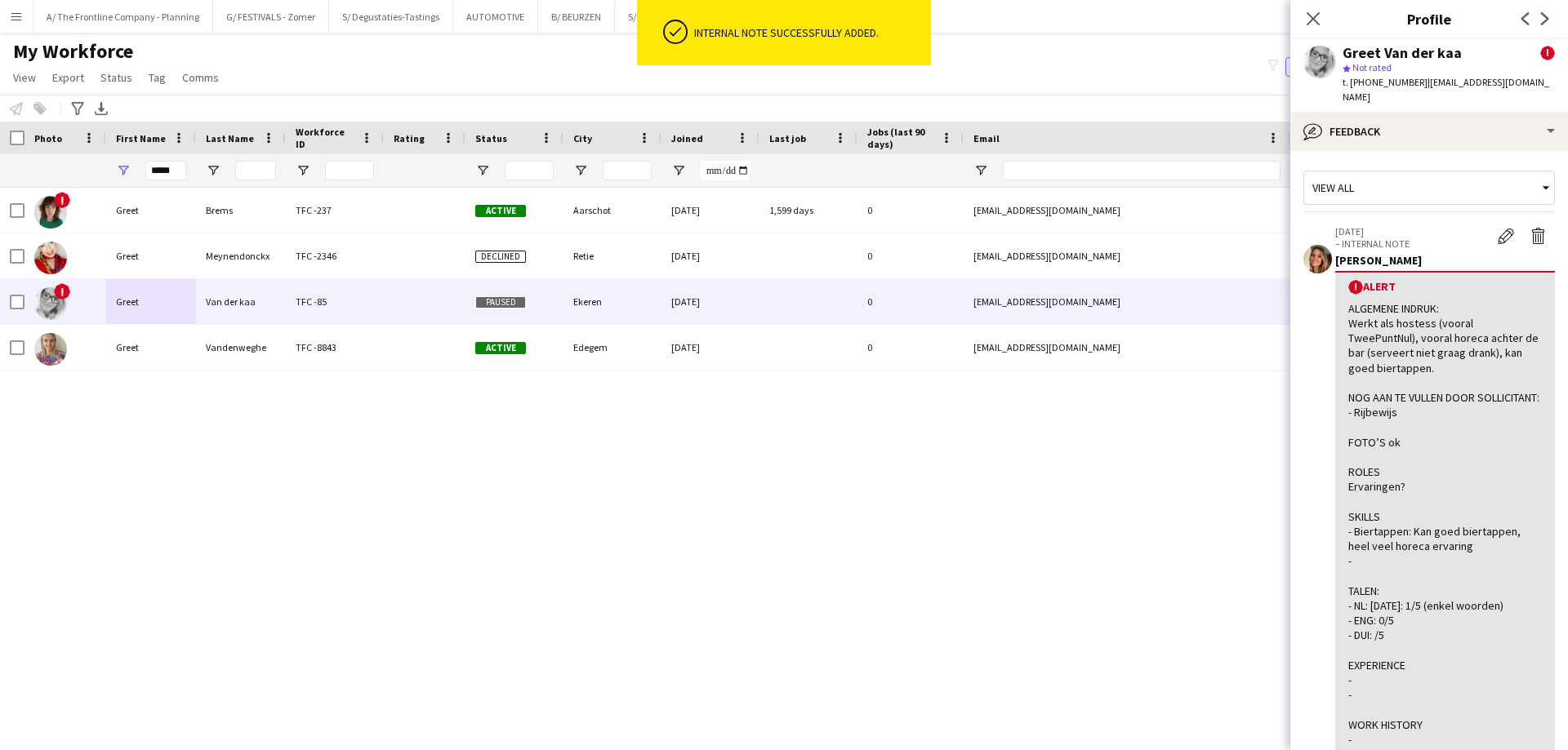
drag, startPoint x: 836, startPoint y: 554, endPoint x: 826, endPoint y: 550, distance: 10.8
click at [832, 551] on div "! [PERSON_NAME] TFC -237 Active Aarschot [DATE] 1,599 days 0 [EMAIL_ADDRESS][DO…" at bounding box center [759, 449] width 1519 height 522
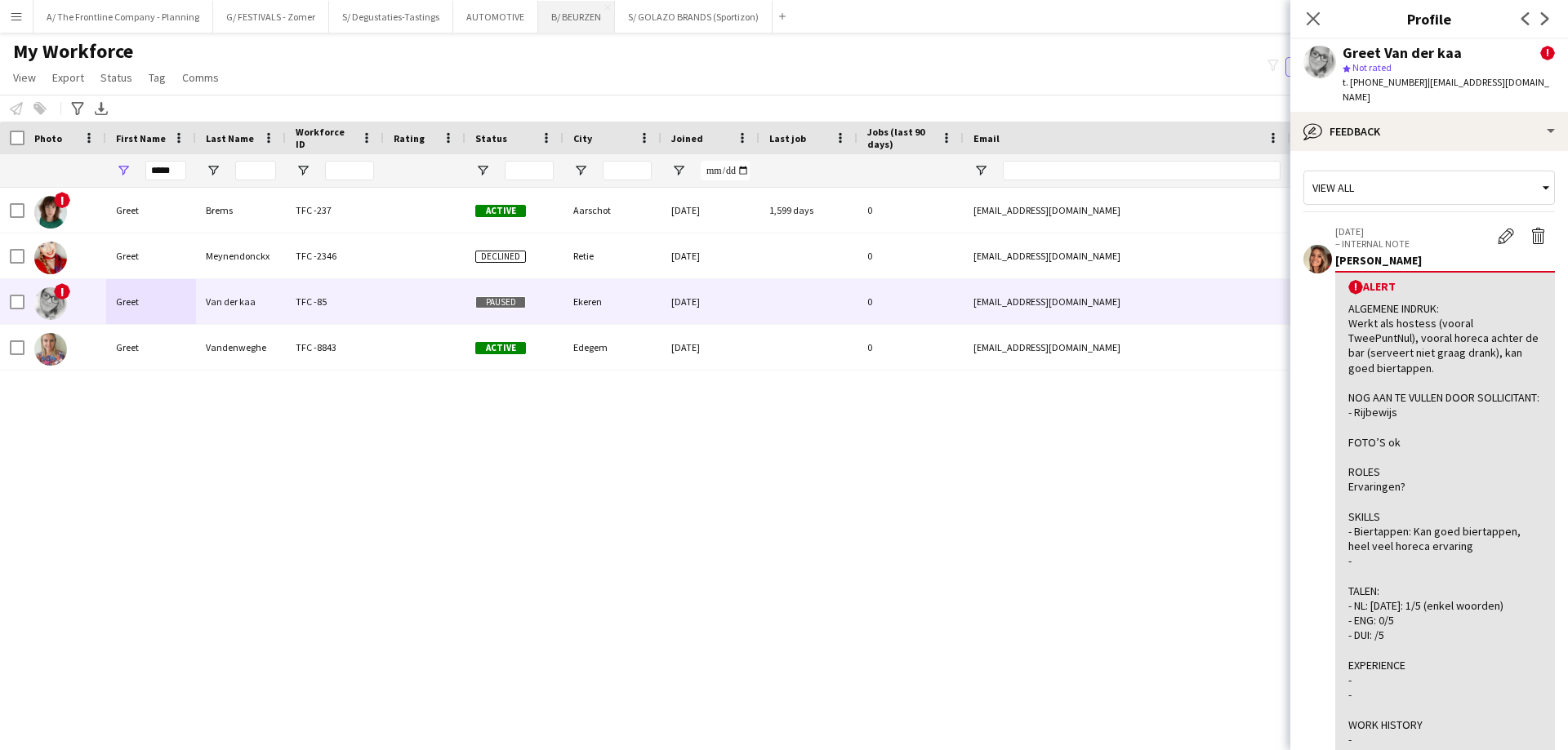
click at [561, 19] on button "B/ BEURZEN Close" at bounding box center [576, 17] width 77 height 32
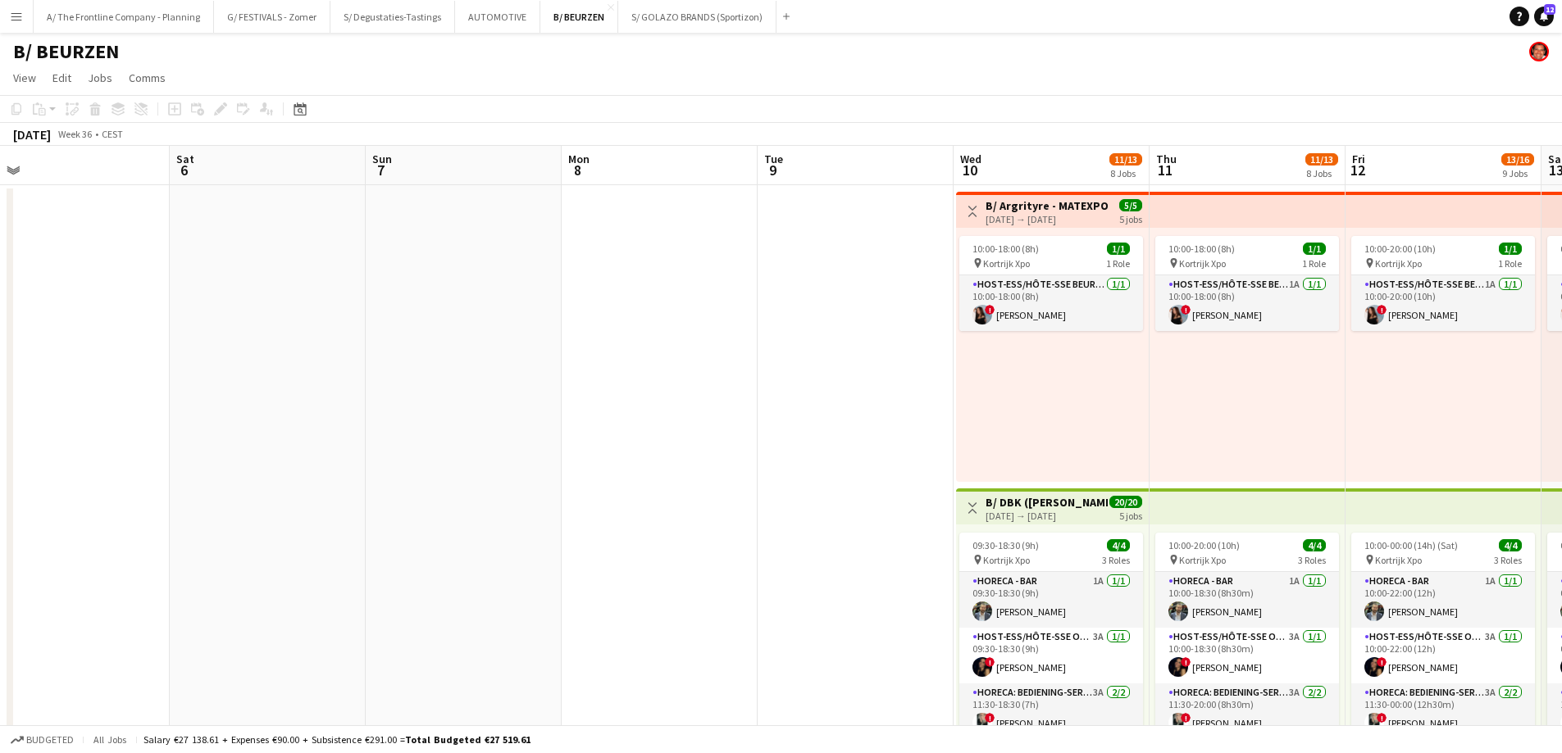
drag, startPoint x: 1234, startPoint y: 411, endPoint x: 41, endPoint y: 404, distance: 1192.7
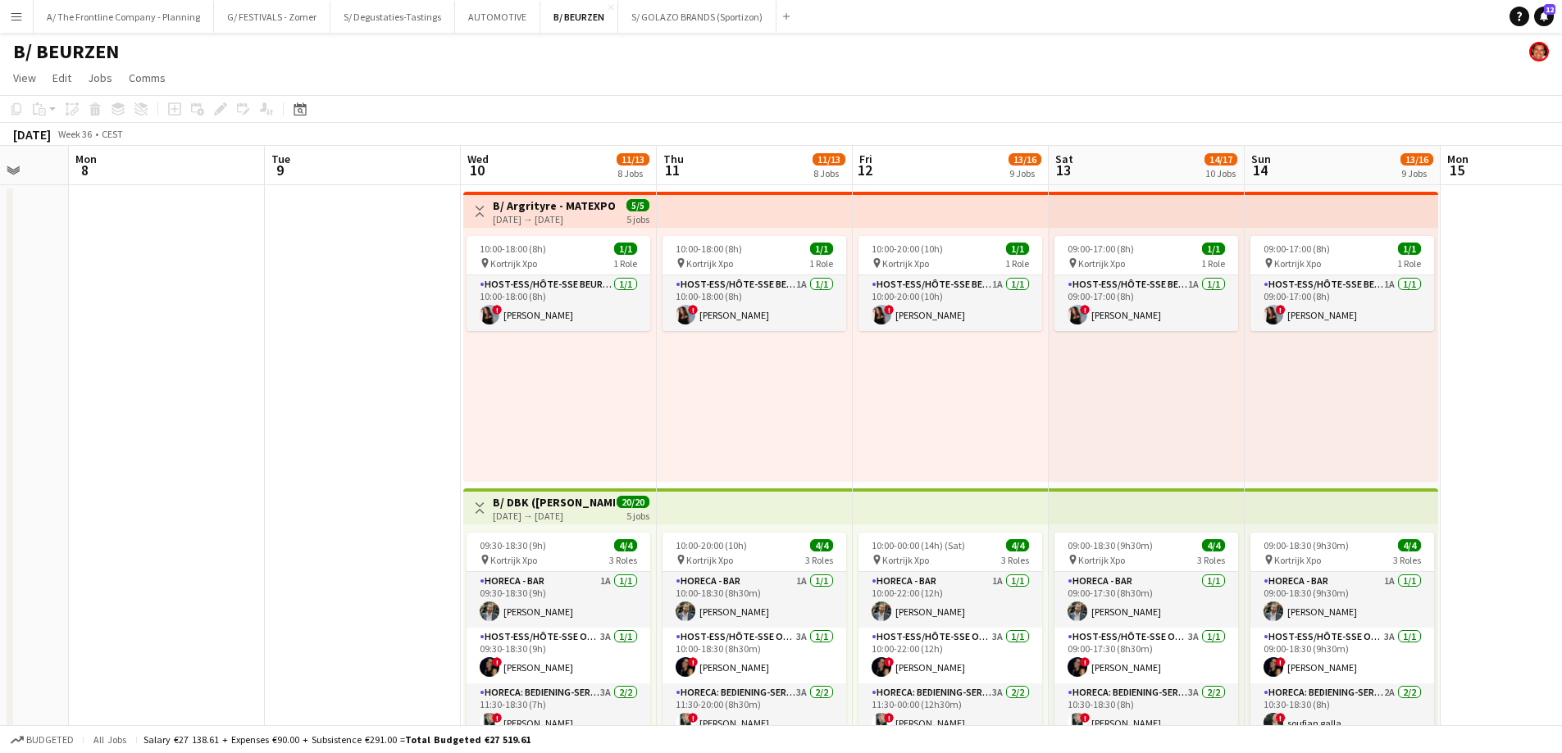
scroll to position [0, 557]
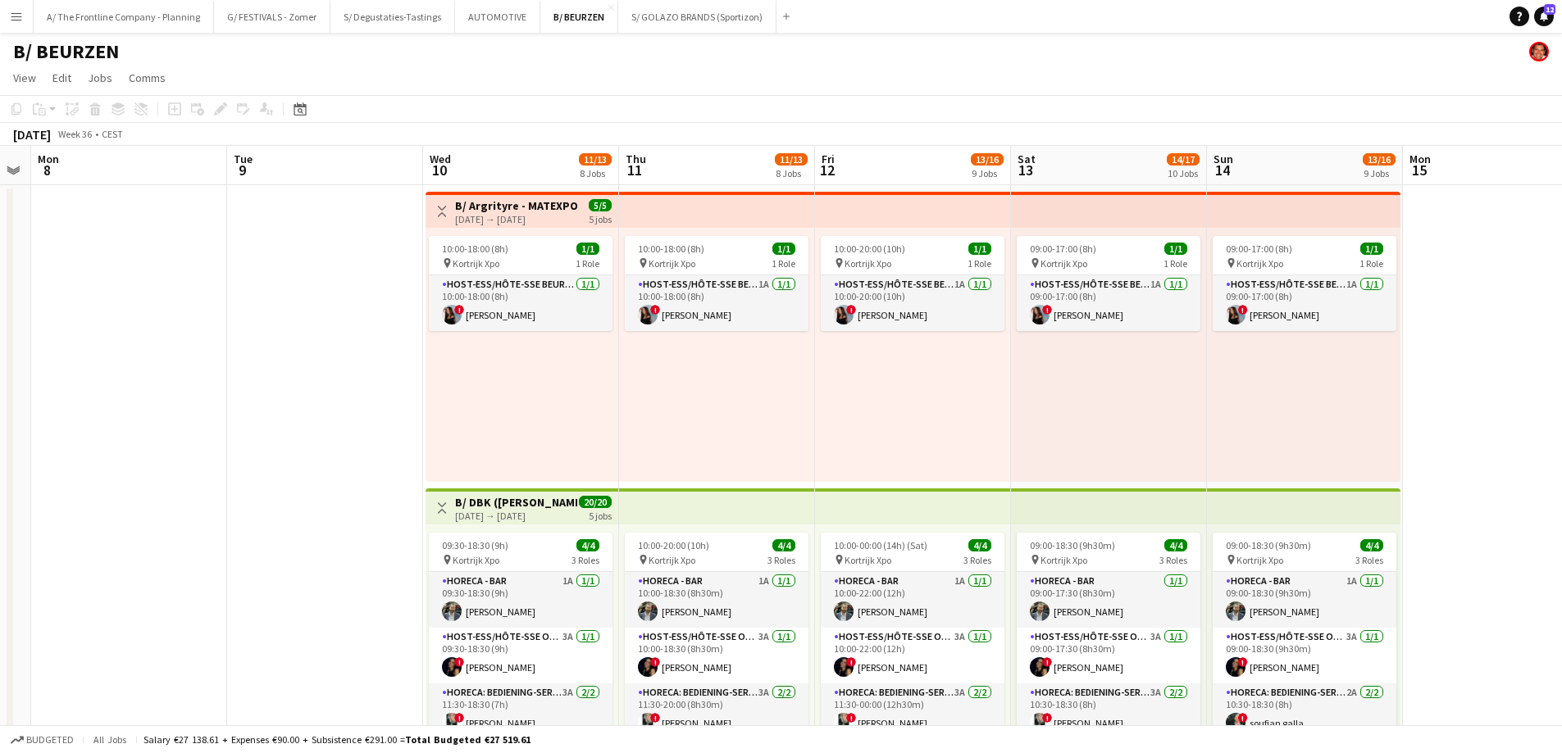
drag, startPoint x: 190, startPoint y: 408, endPoint x: 85, endPoint y: 407, distance: 104.9
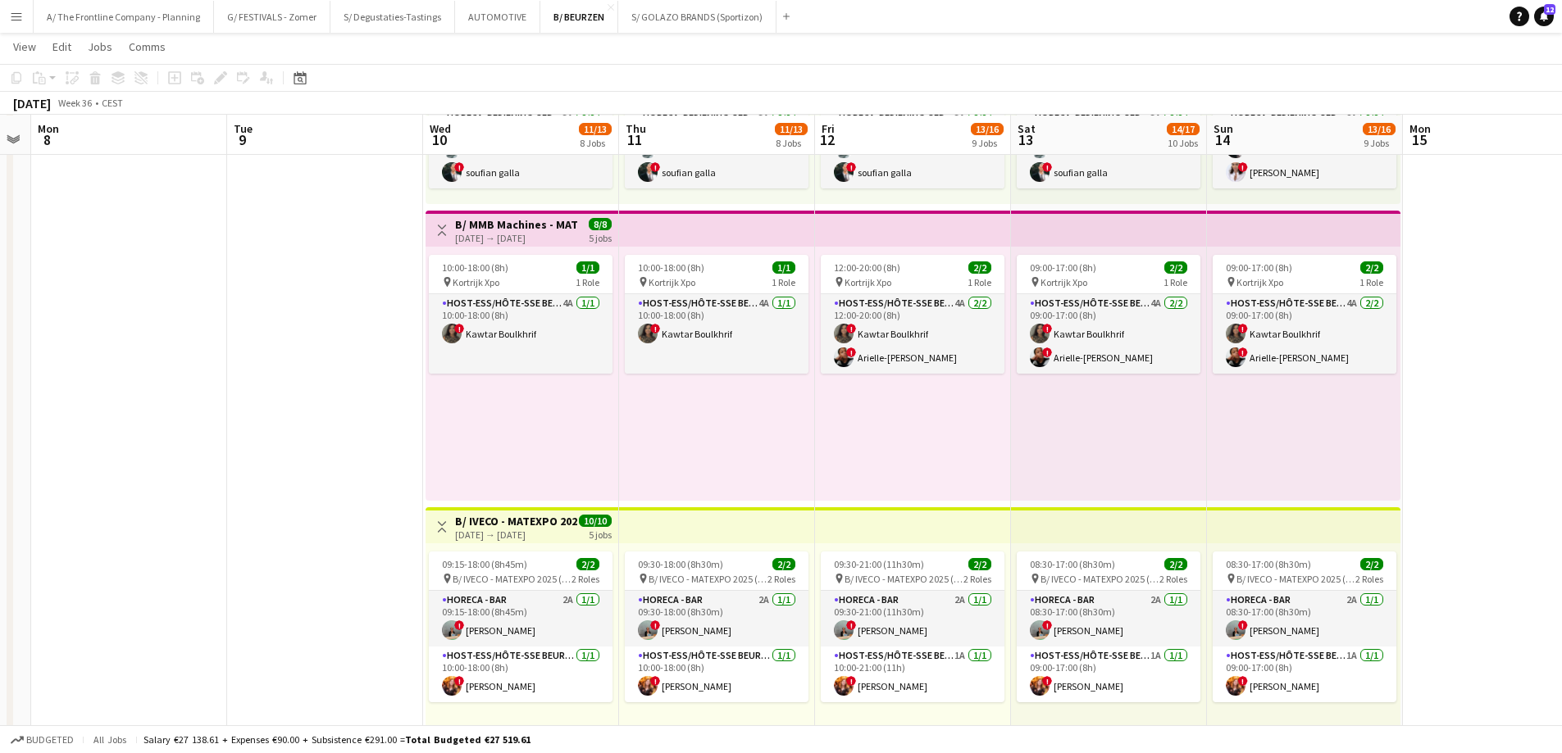
scroll to position [574, 0]
click at [537, 216] on h3 "B/ MMB Machines - MATEXPO 2025 (10-14/09/25)" at bounding box center [516, 223] width 122 height 15
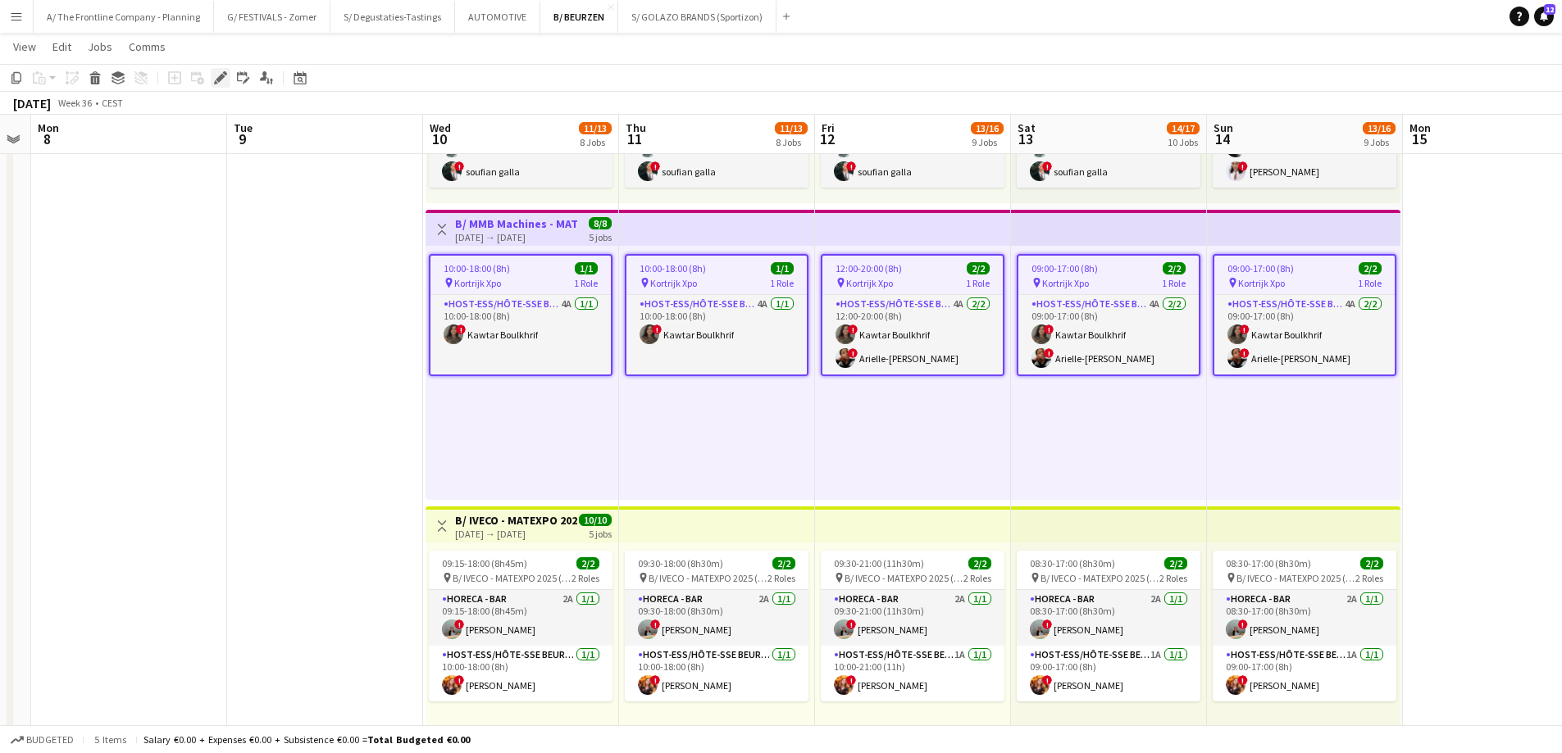
click at [223, 83] on icon "Edit" at bounding box center [220, 77] width 13 height 13
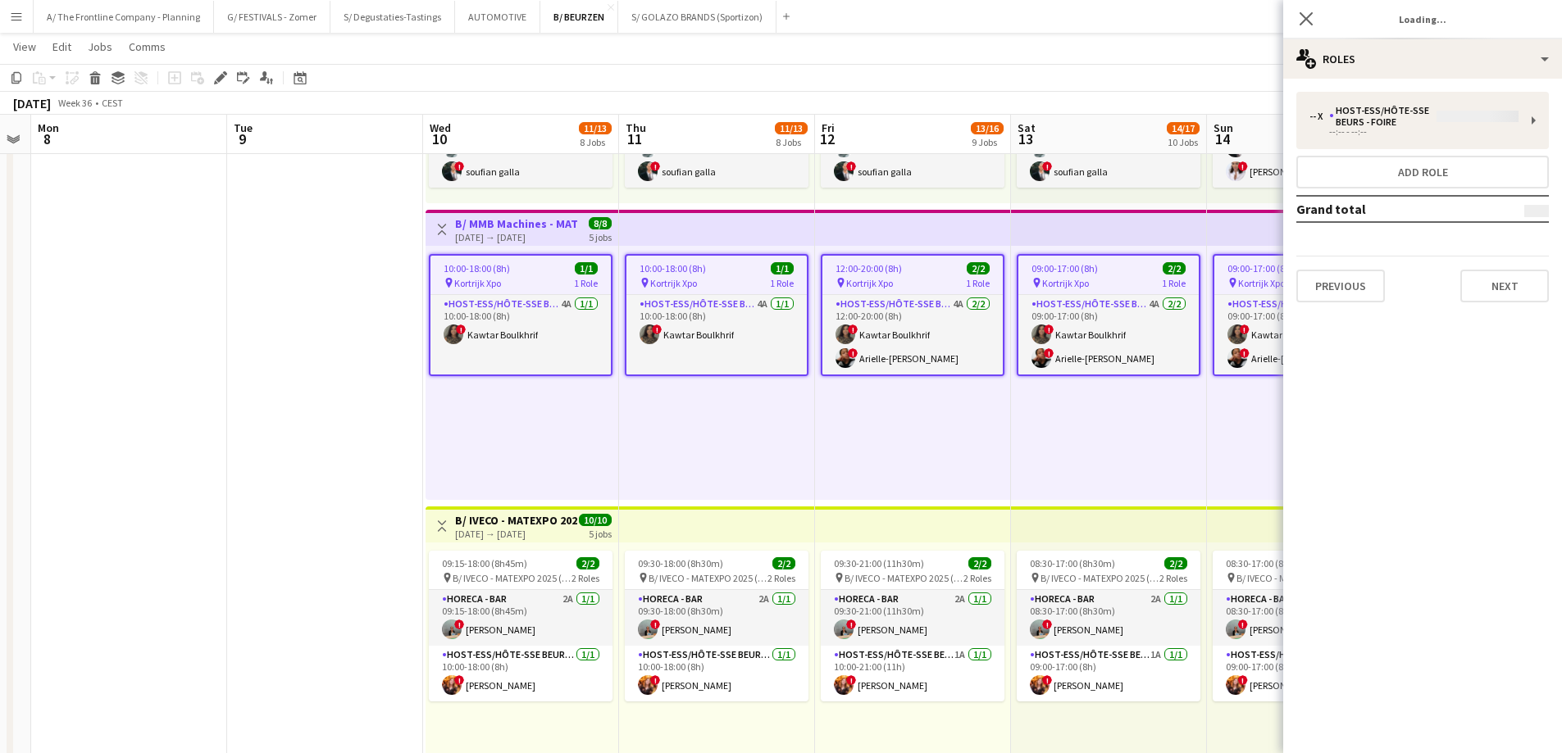
type input "**********"
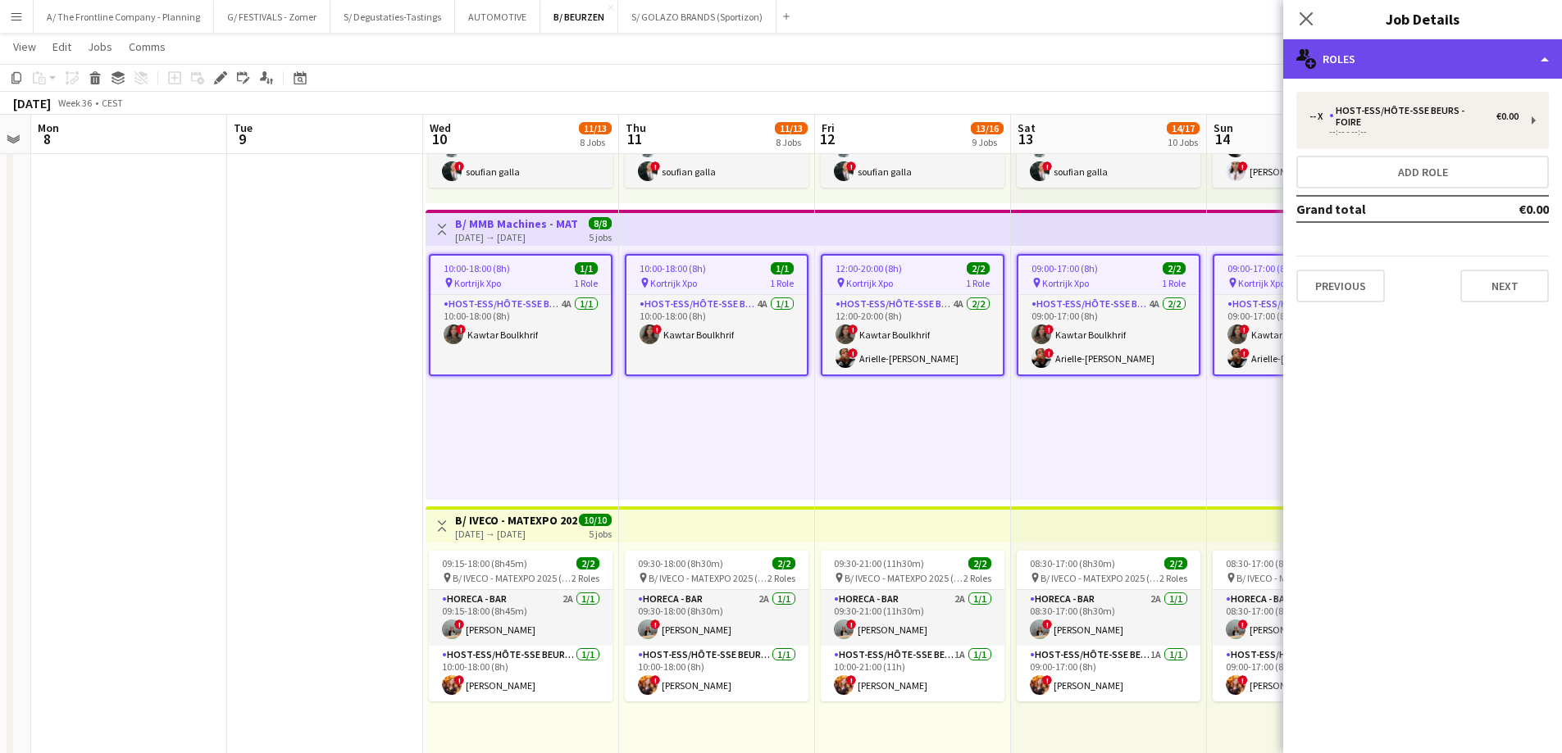
click at [1451, 51] on div "multiple-users-add Roles" at bounding box center [1422, 58] width 279 height 39
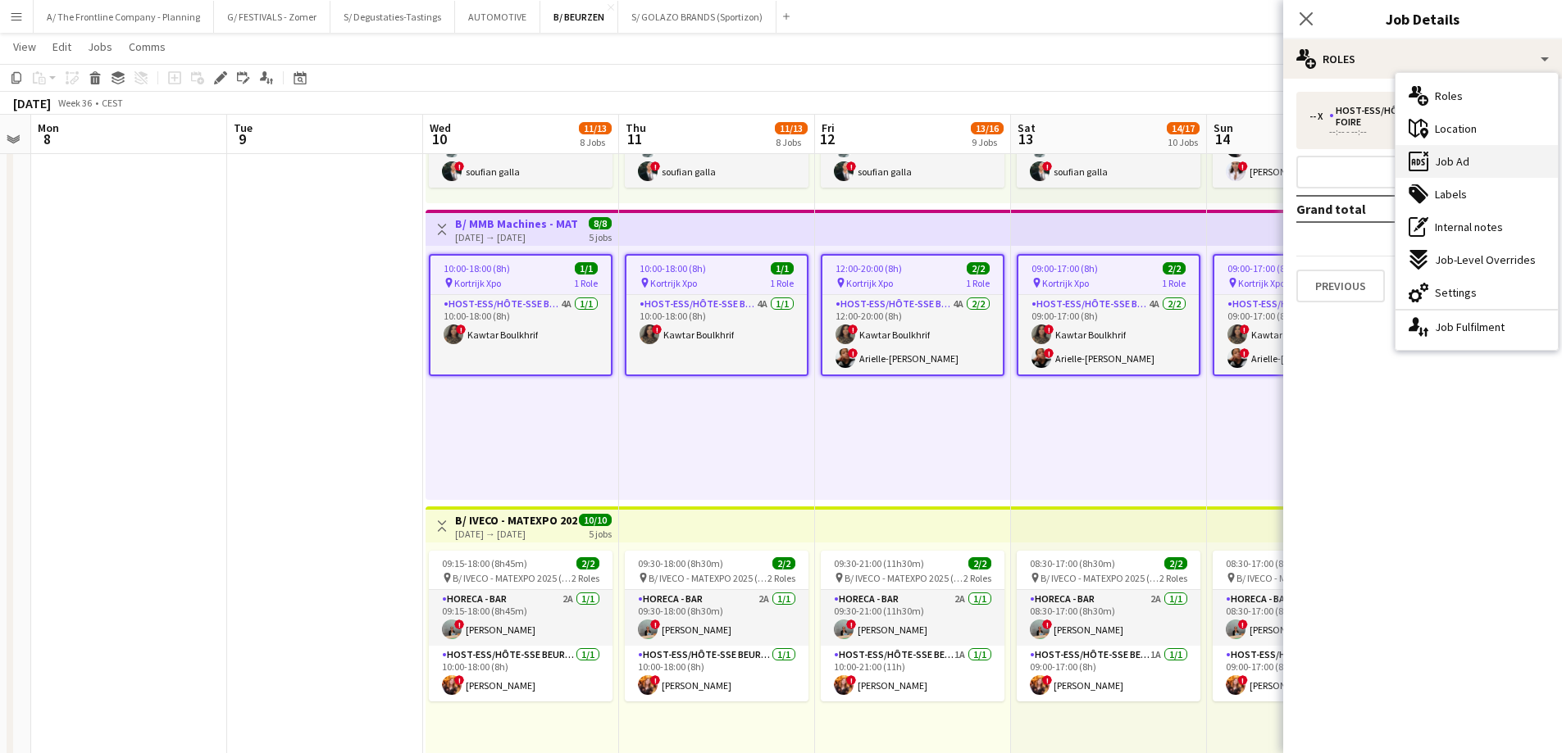
click at [1462, 175] on div "ads-window Job Ad" at bounding box center [1476, 161] width 162 height 33
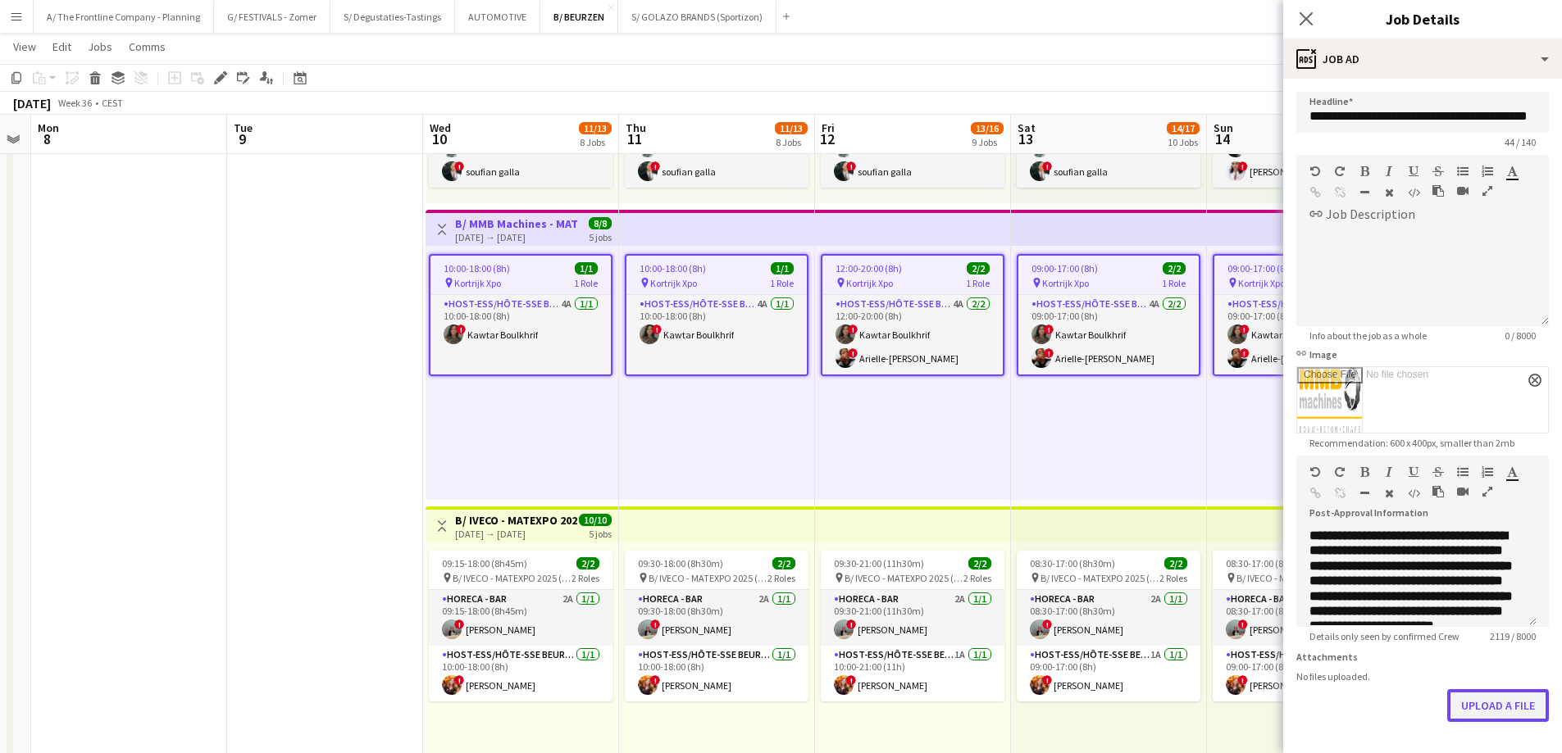
click at [1482, 716] on button "Upload a file" at bounding box center [1498, 705] width 102 height 33
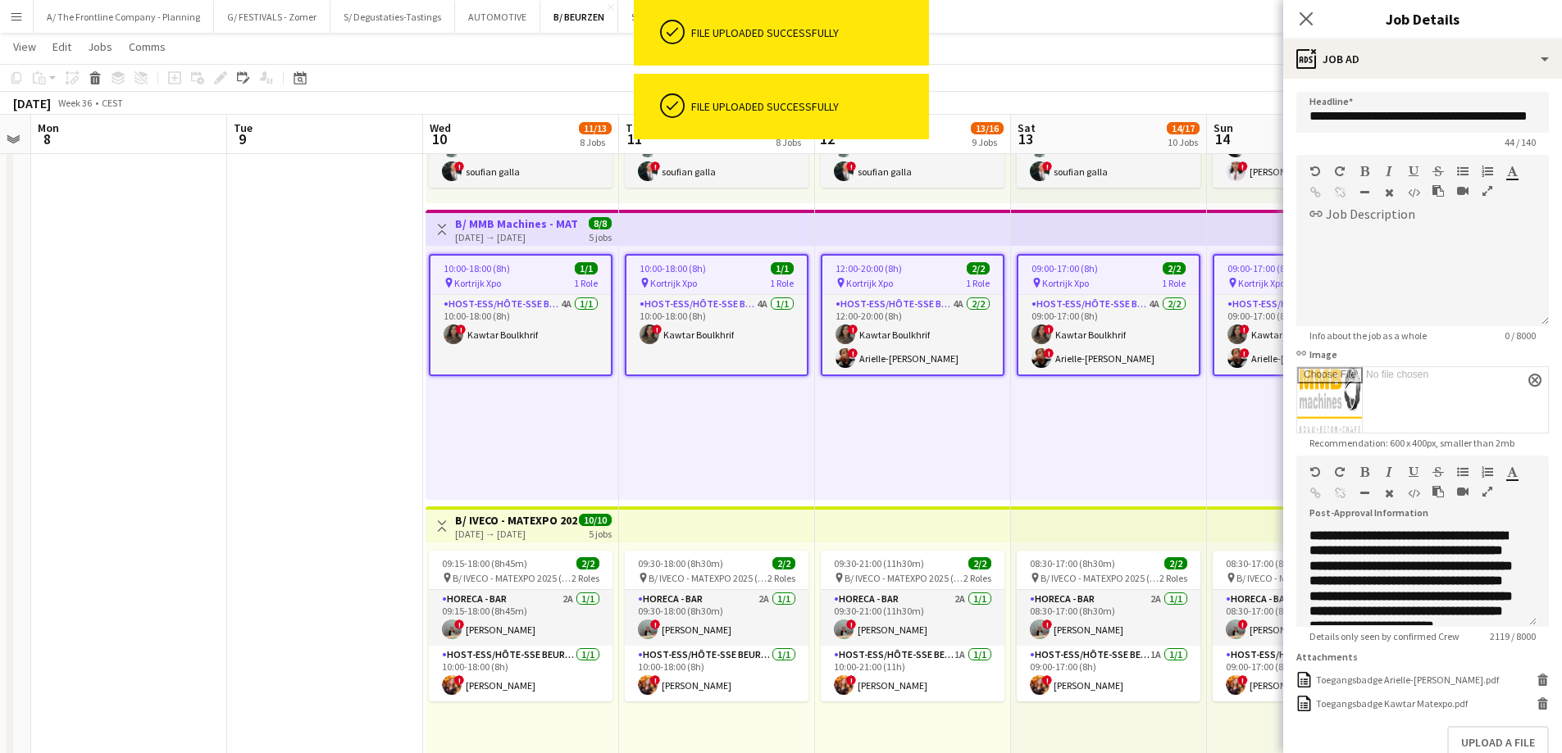
click at [1488, 493] on icon "button" at bounding box center [1487, 491] width 10 height 11
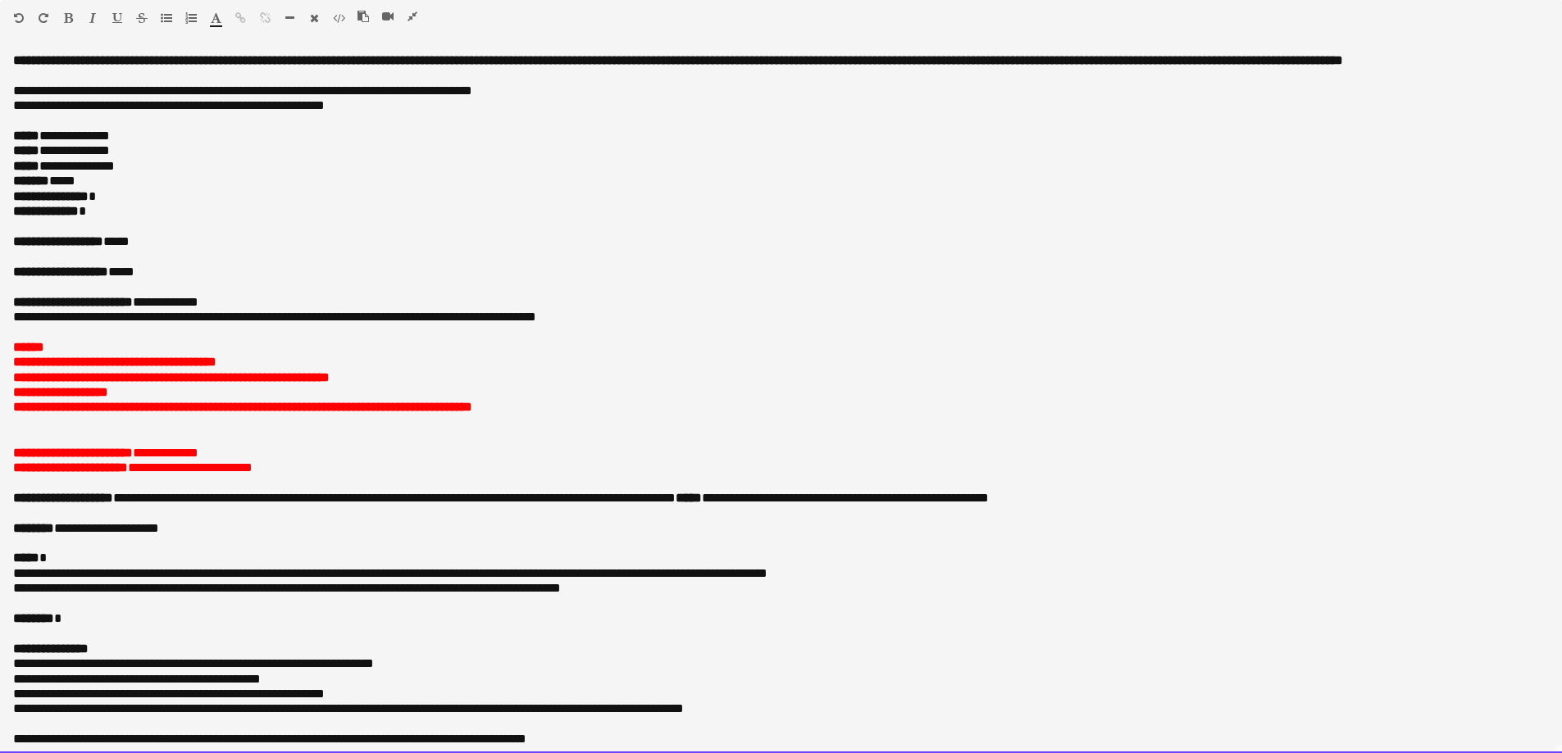
click at [152, 204] on p "**********" at bounding box center [780, 196] width 1535 height 15
click at [132, 204] on p "**********" at bounding box center [780, 196] width 1535 height 15
paste div
drag, startPoint x: 116, startPoint y: 225, endPoint x: 124, endPoint y: 228, distance: 8.8
click at [124, 219] on p "**********" at bounding box center [780, 211] width 1535 height 15
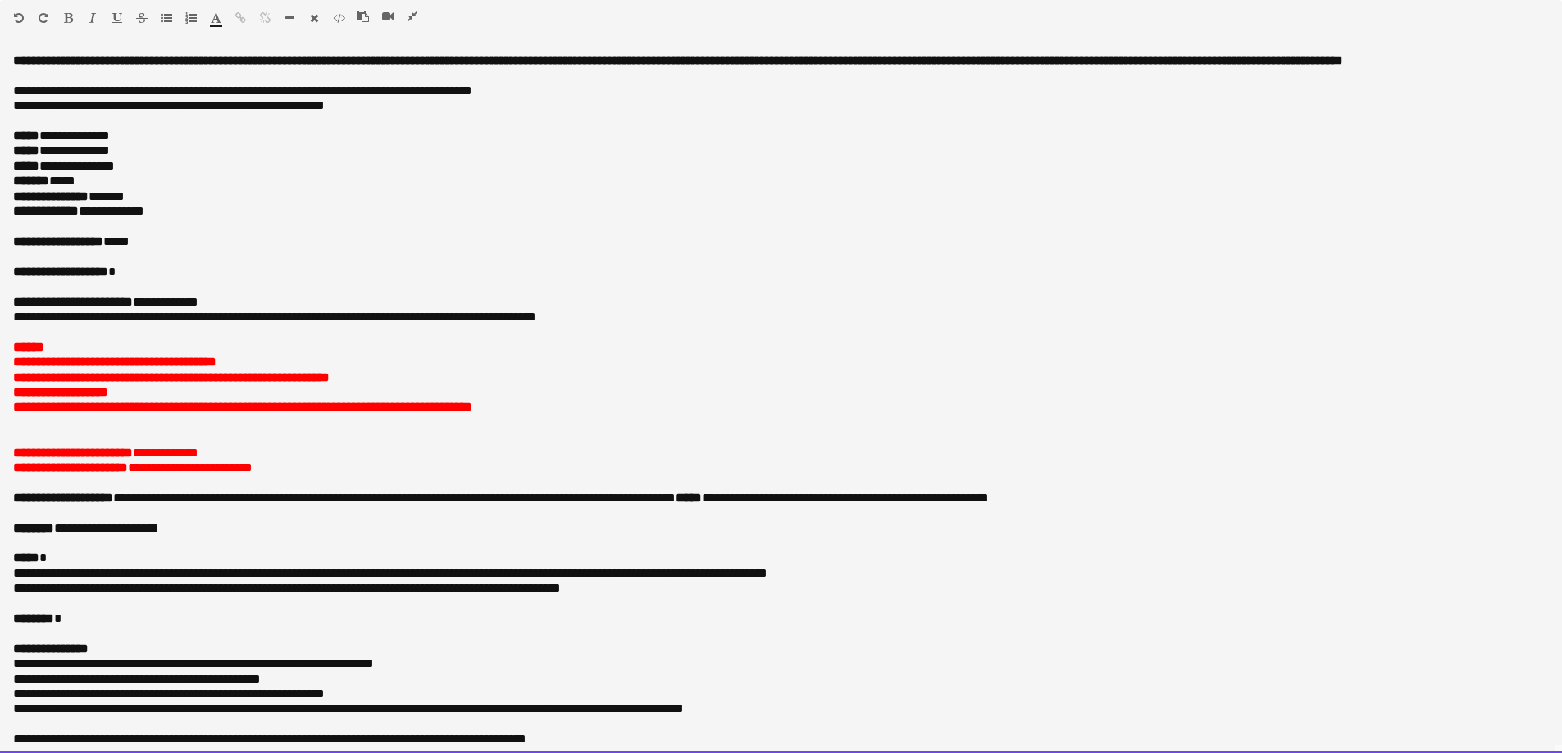
click at [186, 368] on b "**********" at bounding box center [114, 362] width 203 height 12
click at [295, 475] on p "**********" at bounding box center [780, 468] width 1535 height 15
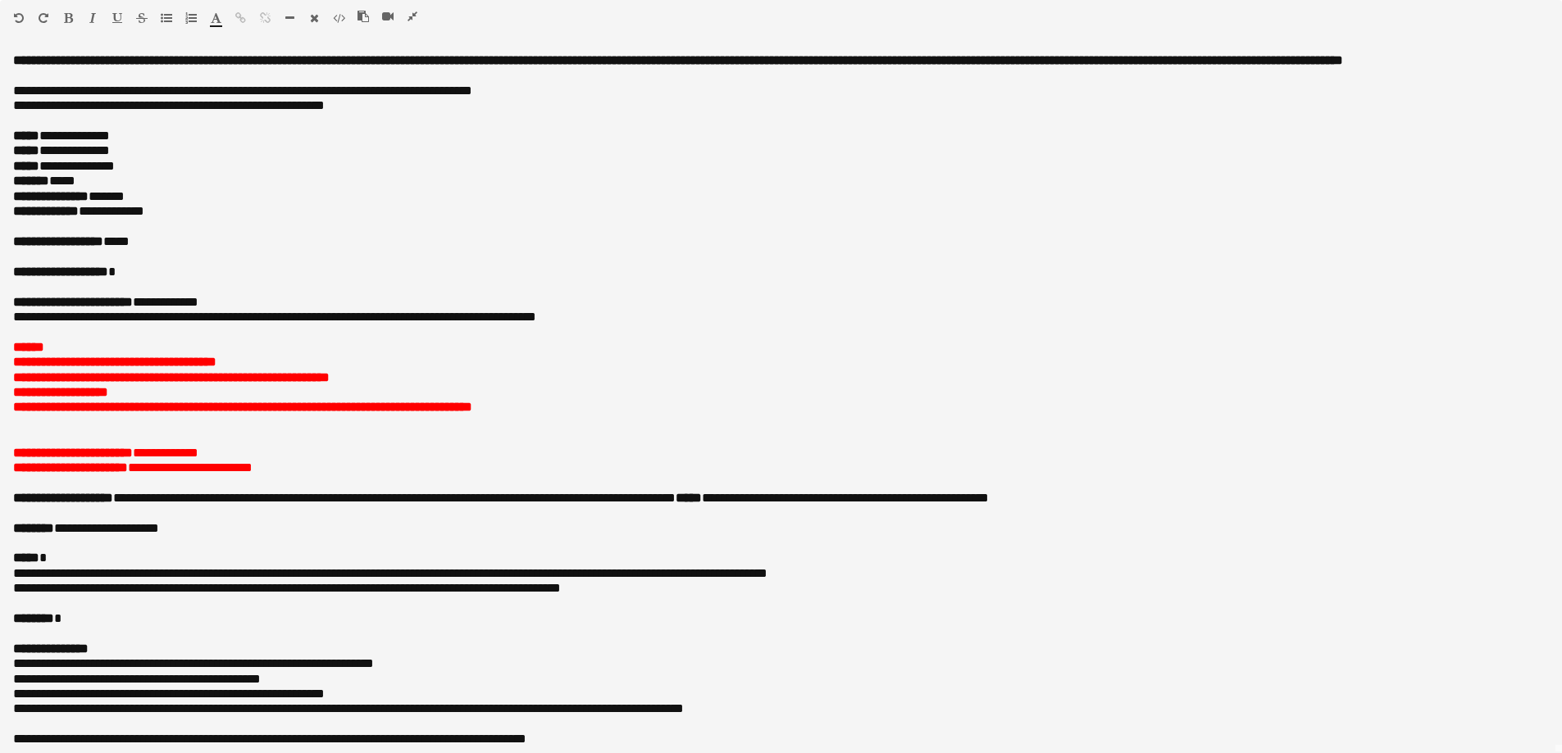
click at [414, 16] on icon "button" at bounding box center [412, 16] width 10 height 11
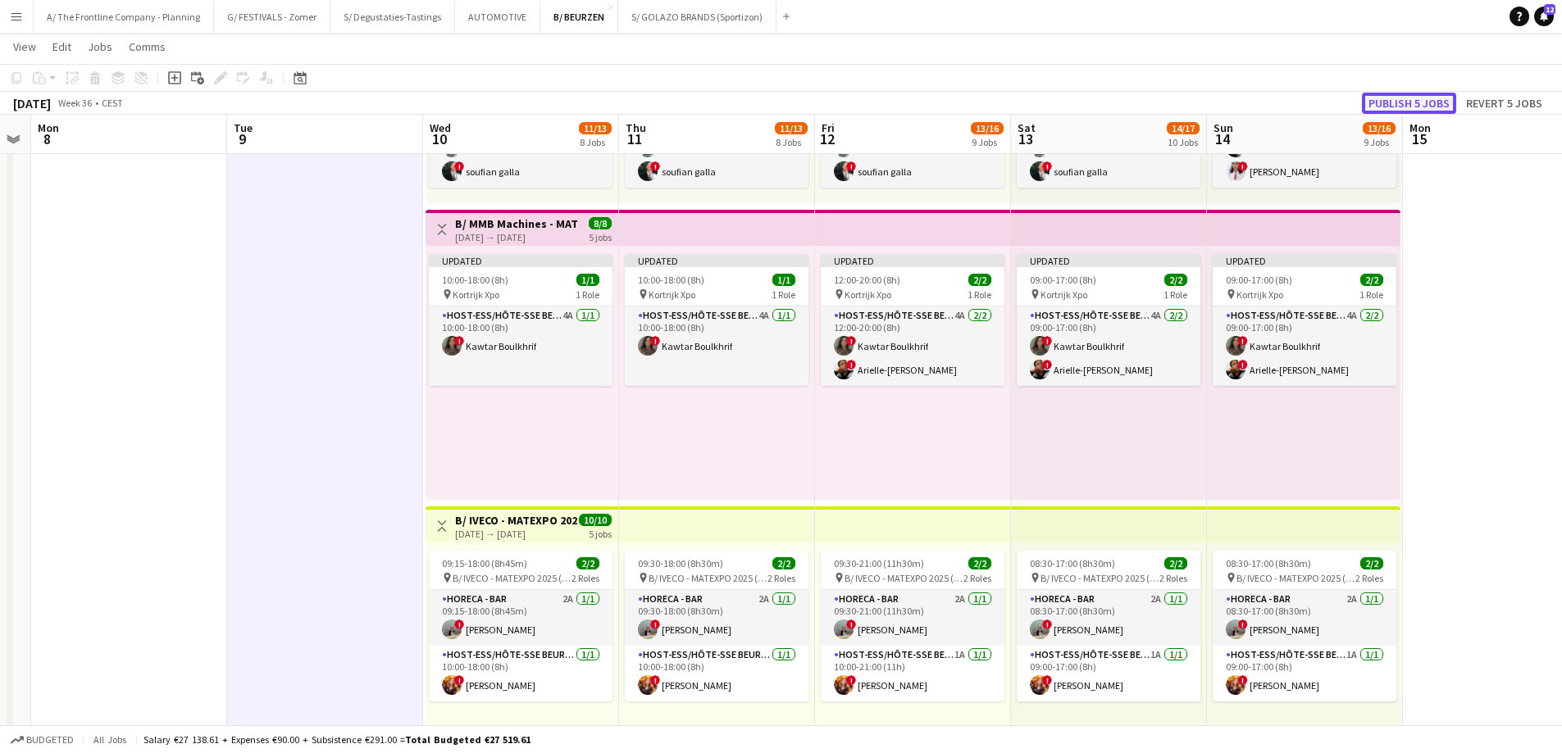
click at [1399, 101] on button "Publish 5 jobs" at bounding box center [1409, 103] width 94 height 21
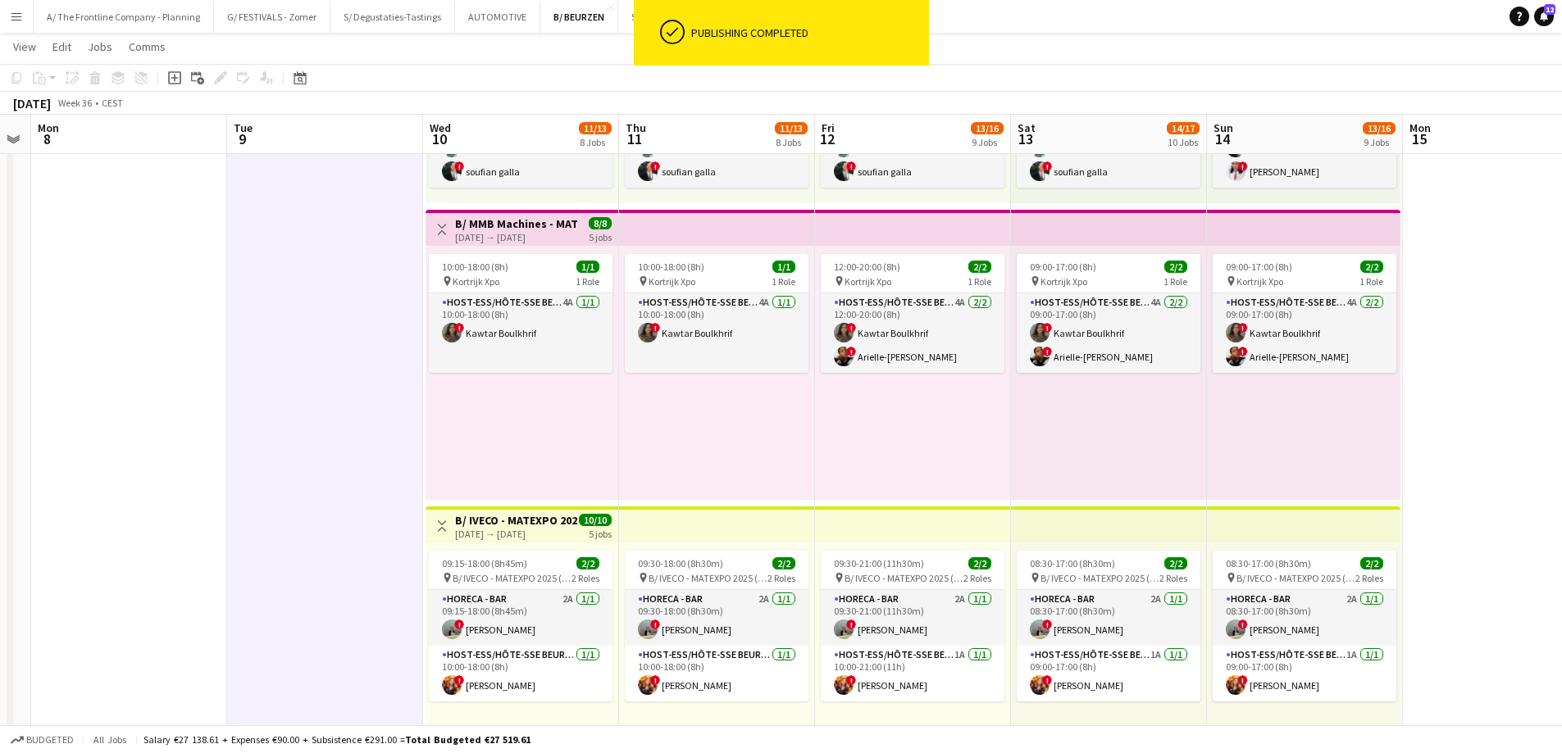
click at [554, 229] on h3 "B/ MMB Machines - MATEXPO 2025 (10-14/09/25)" at bounding box center [516, 223] width 122 height 15
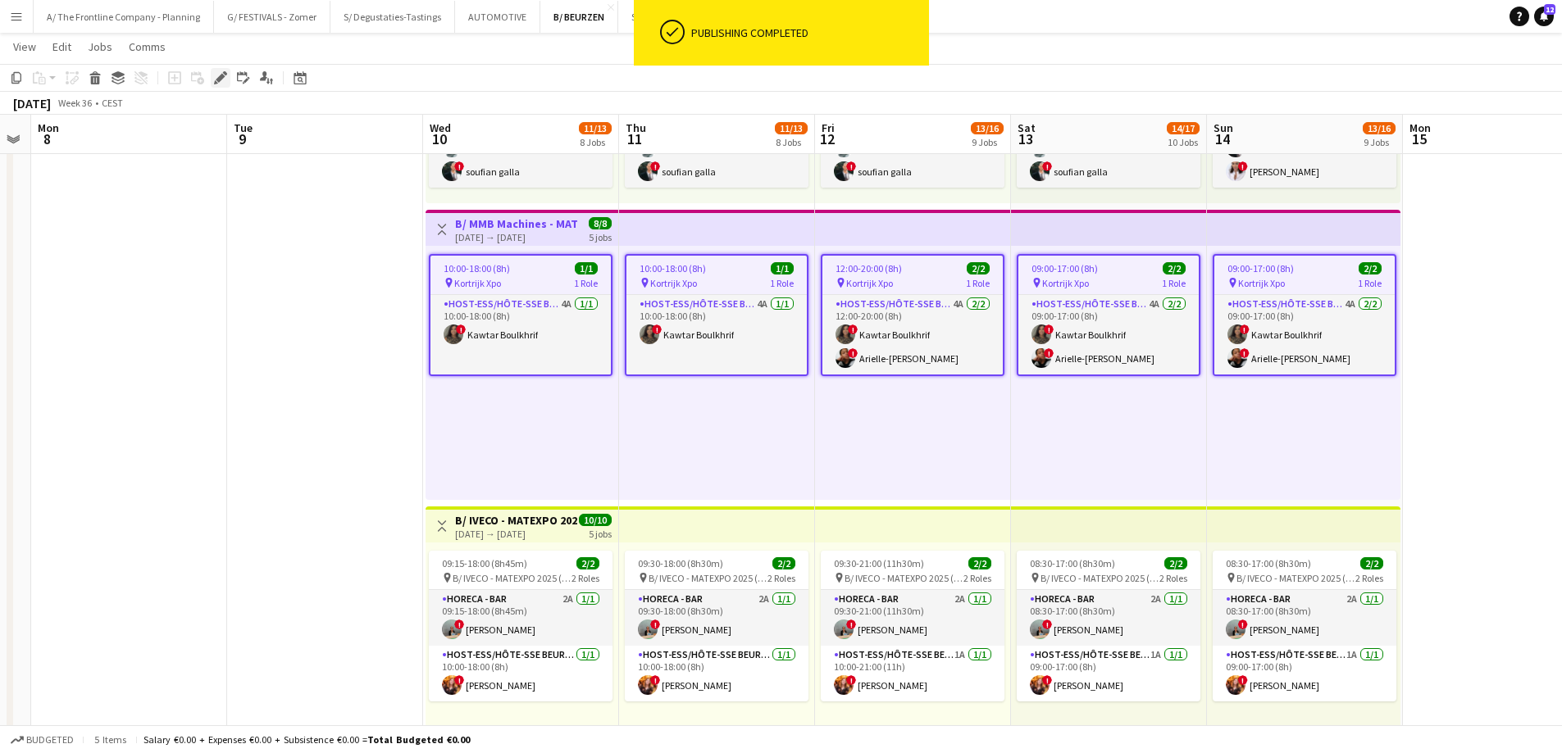
click at [217, 84] on div "Edit" at bounding box center [221, 78] width 20 height 20
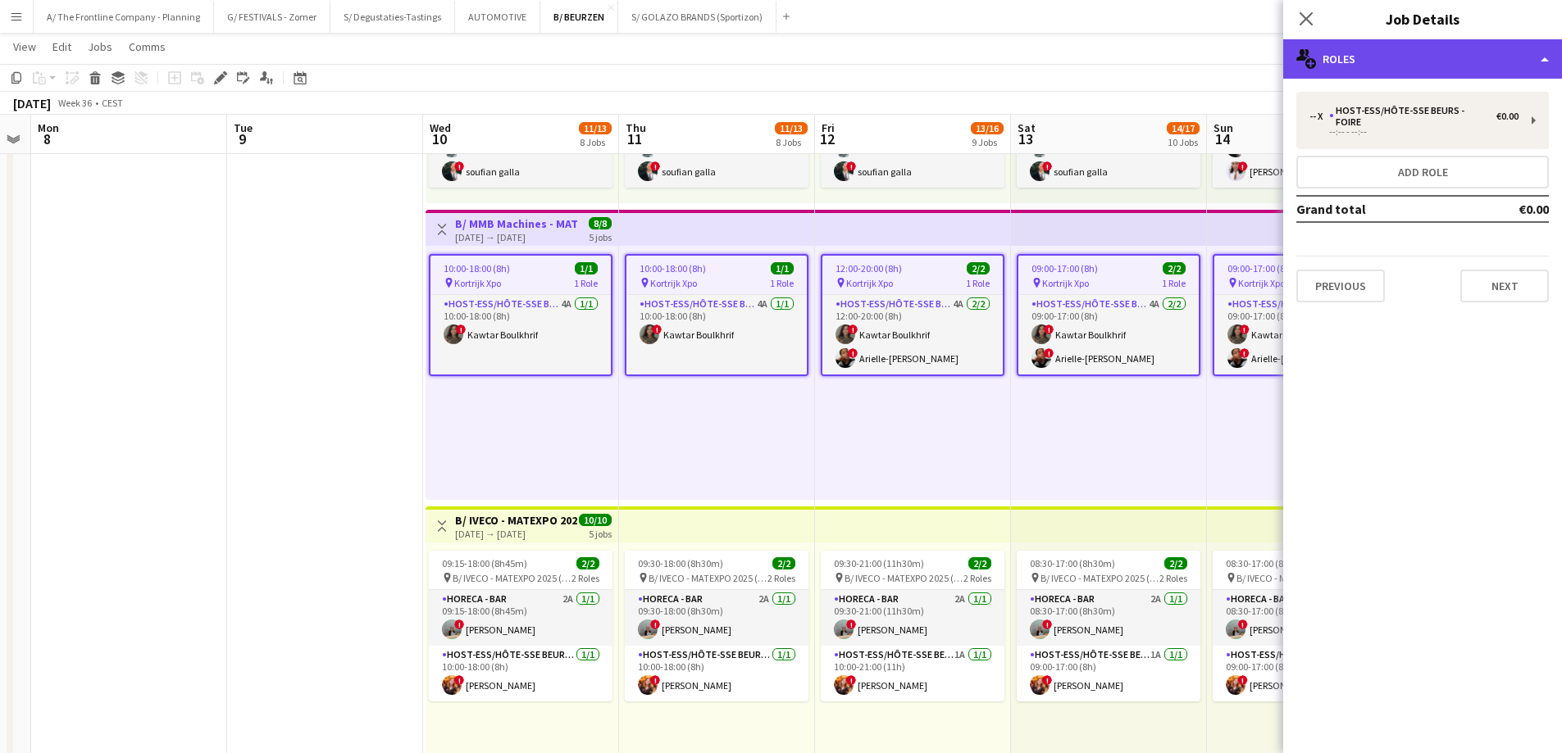
click at [1433, 39] on div "multiple-users-add Roles" at bounding box center [1422, 58] width 279 height 39
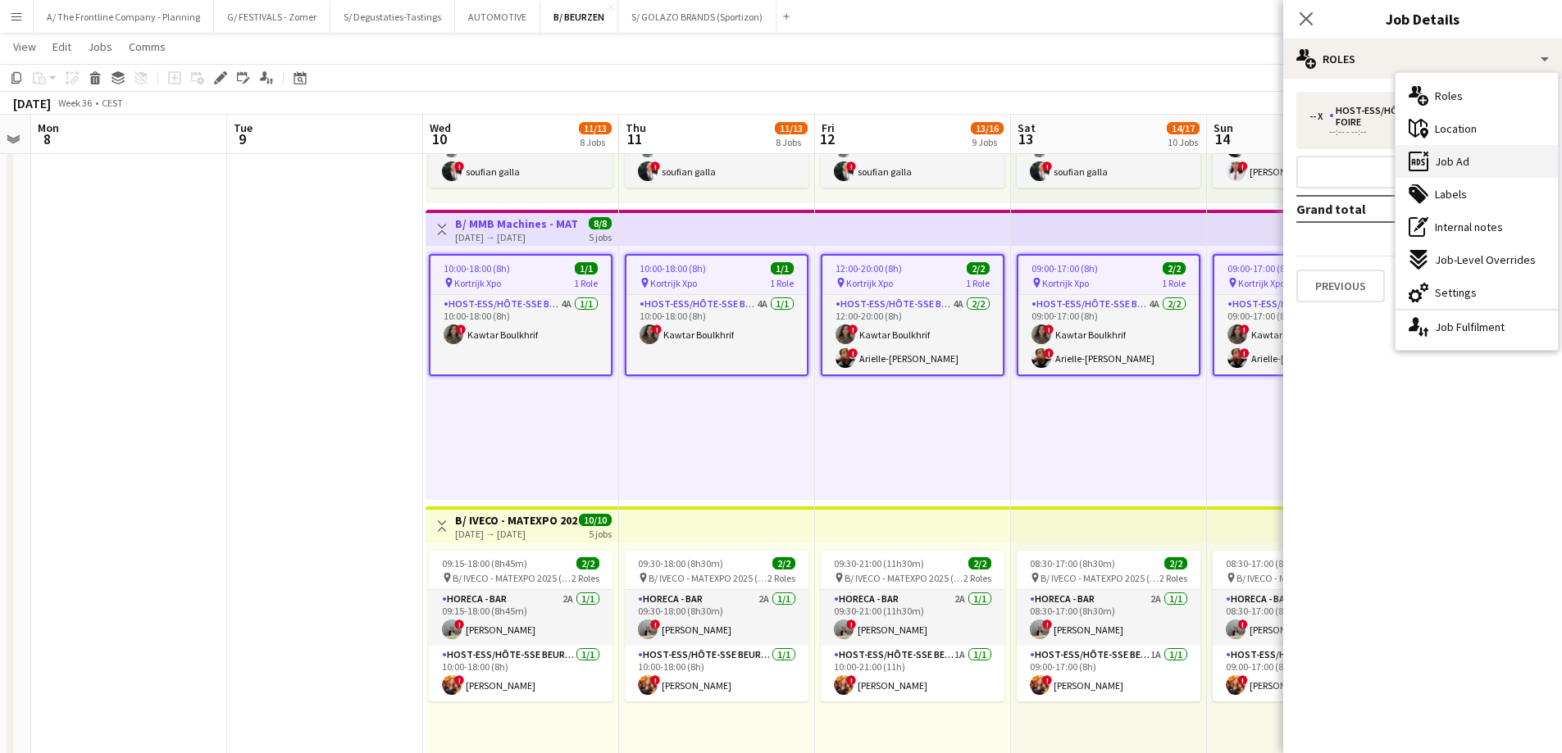
click at [1461, 168] on span "Job Ad" at bounding box center [1451, 161] width 34 height 15
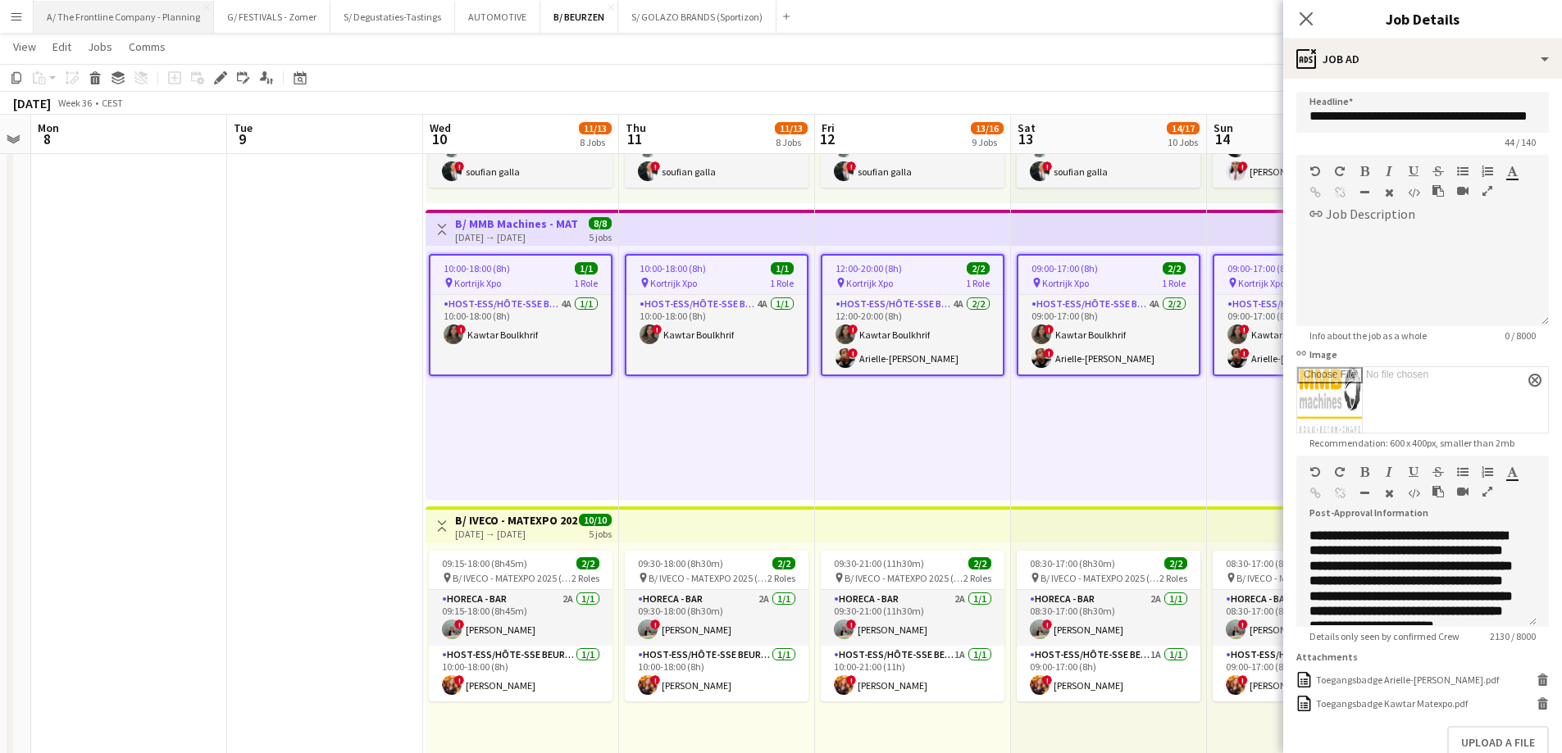
click at [162, 31] on button "A/ The Frontline Company - Planning Close" at bounding box center [124, 17] width 180 height 32
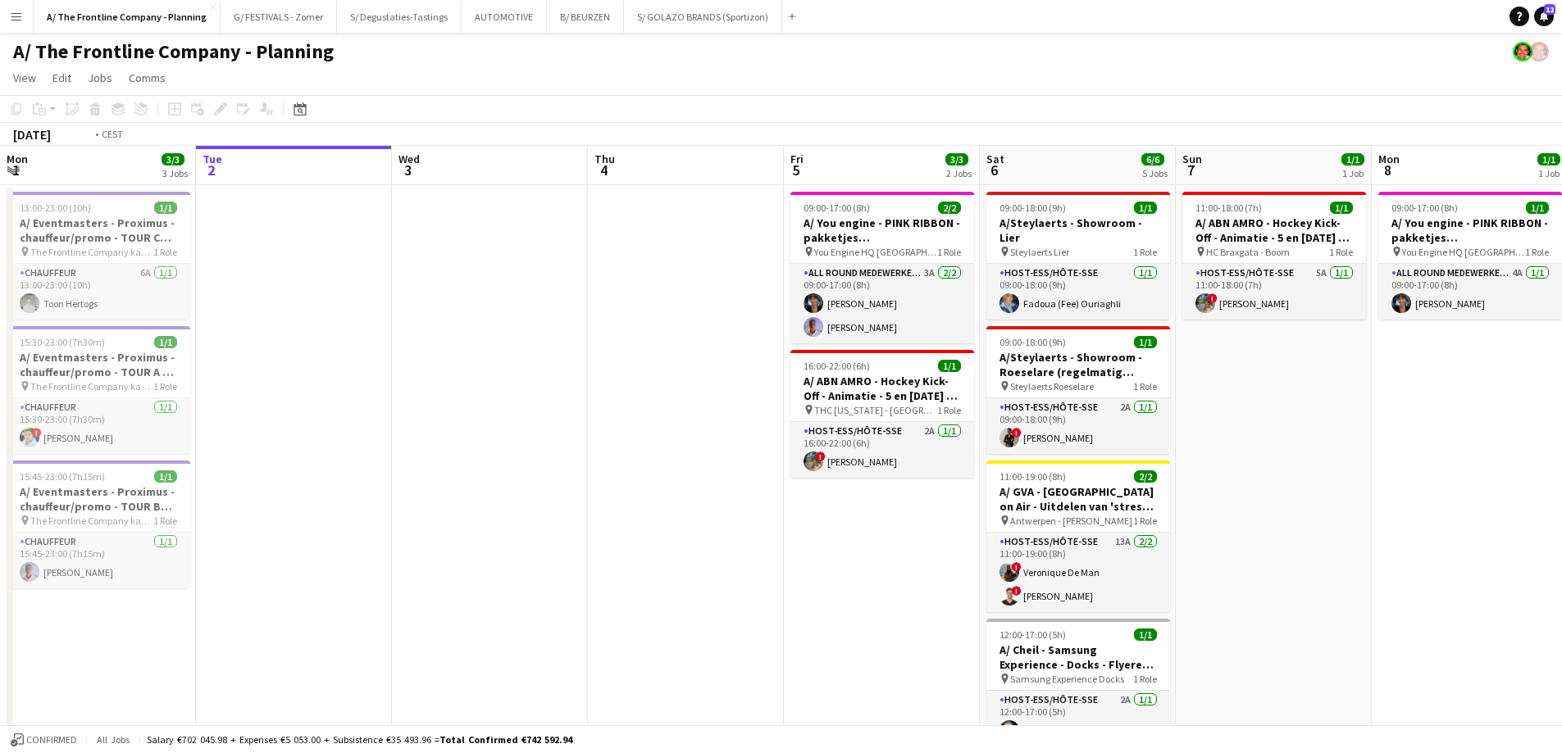
scroll to position [0, 375]
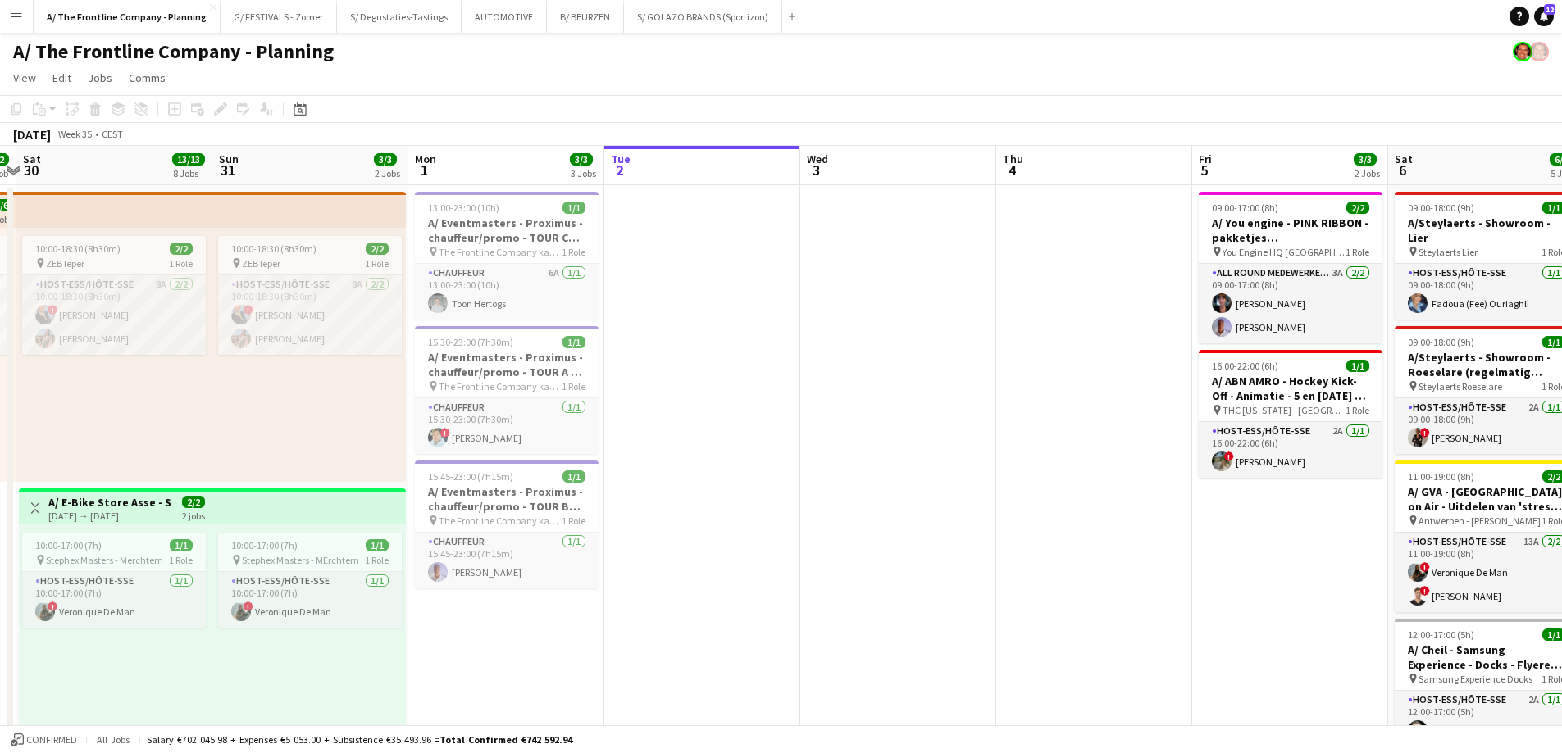
drag, startPoint x: 375, startPoint y: 349, endPoint x: 712, endPoint y: 339, distance: 337.1
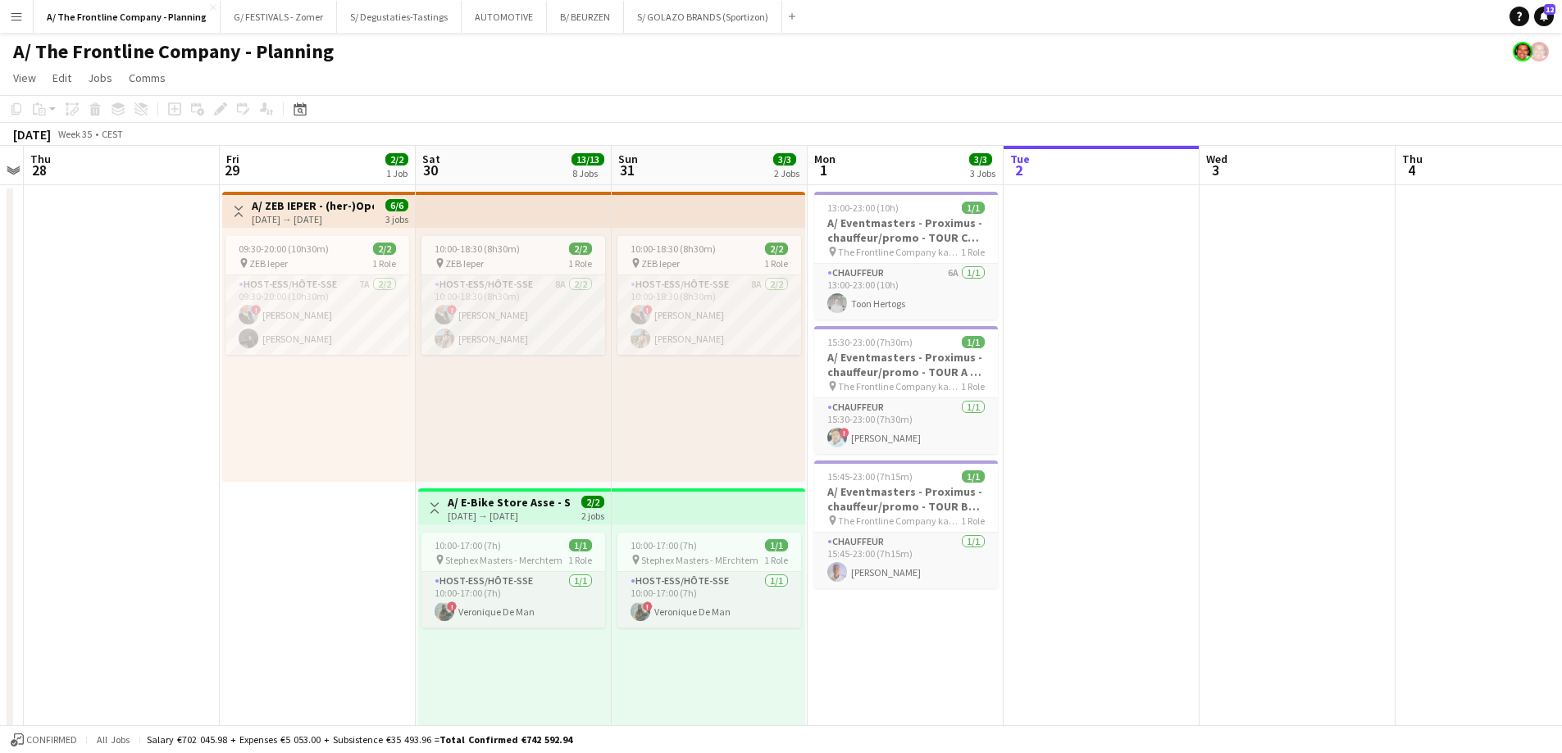
scroll to position [0, 357]
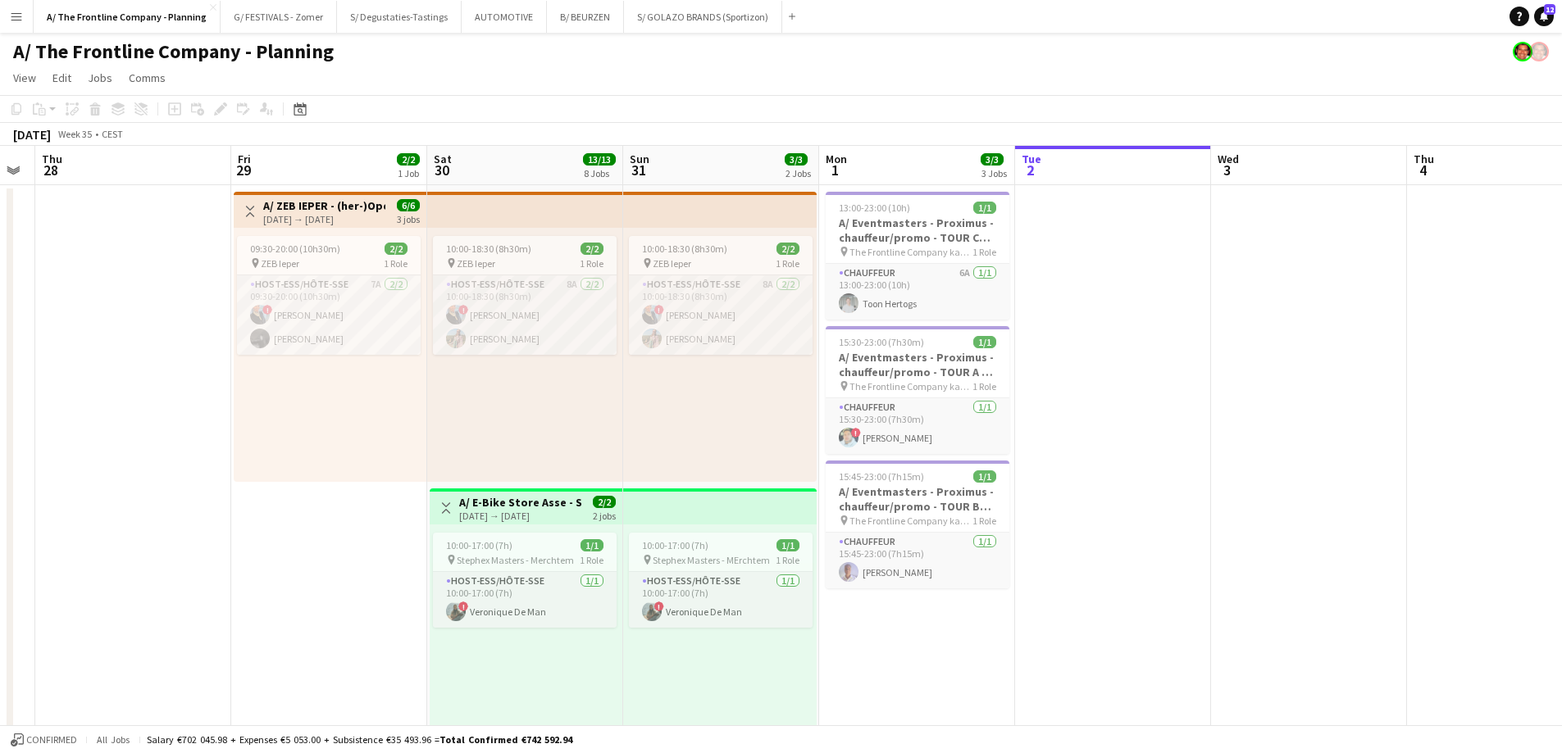
drag, startPoint x: 349, startPoint y: 430, endPoint x: 760, endPoint y: 414, distance: 411.0
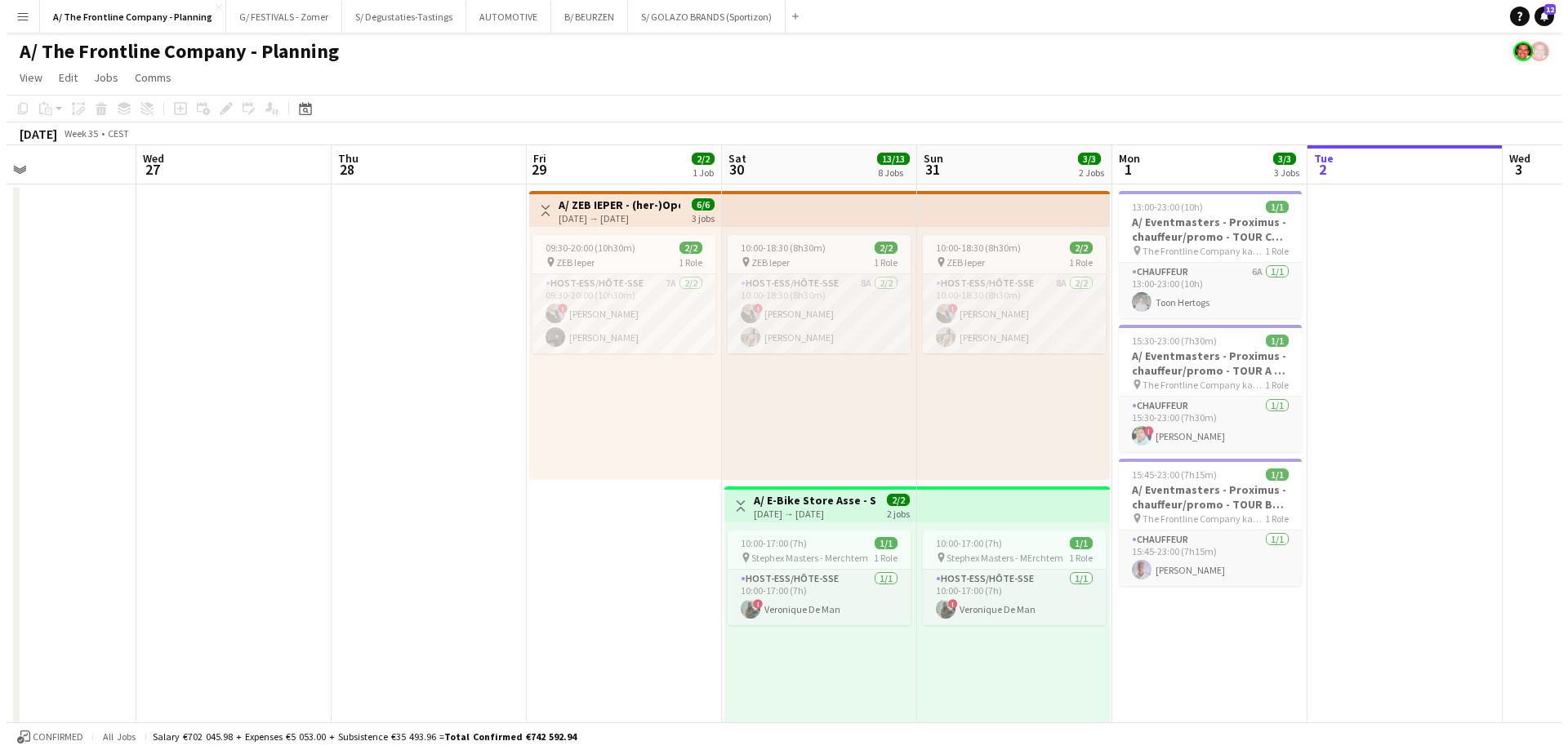
scroll to position [0, 349]
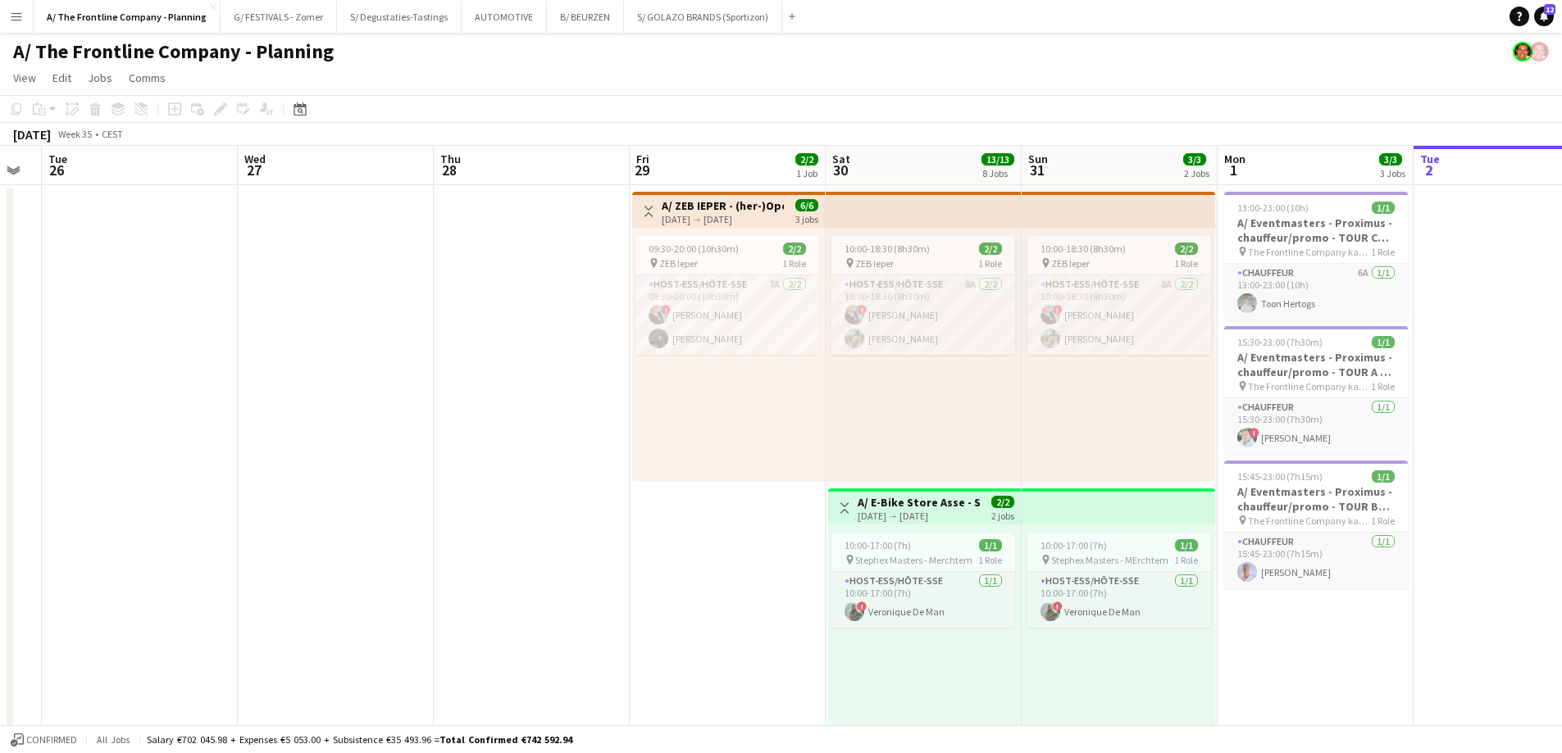
drag, startPoint x: 233, startPoint y: 428, endPoint x: 631, endPoint y: 416, distance: 398.5
click at [496, 24] on button "AUTOMOTIVE Close" at bounding box center [503, 17] width 85 height 32
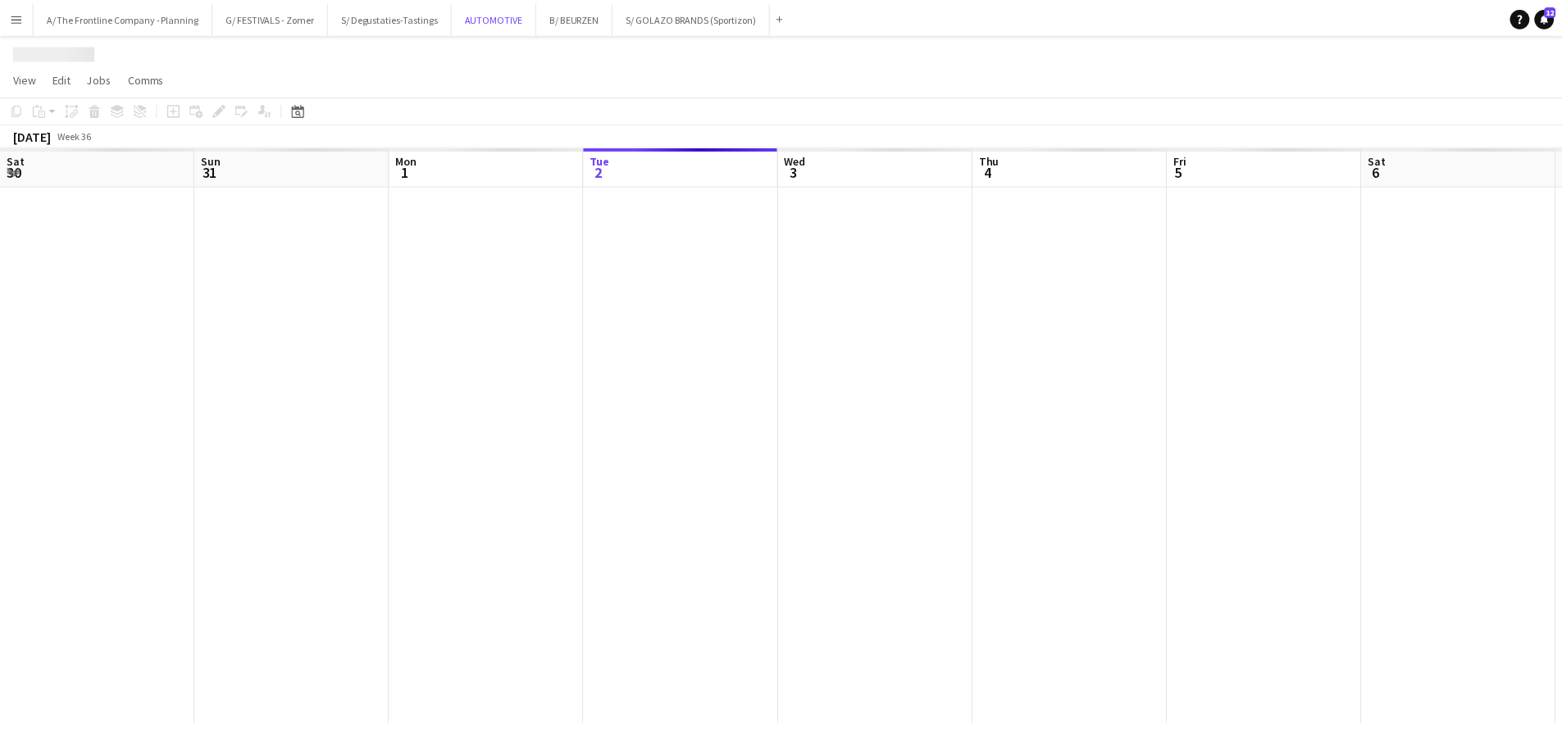
scroll to position [0, 392]
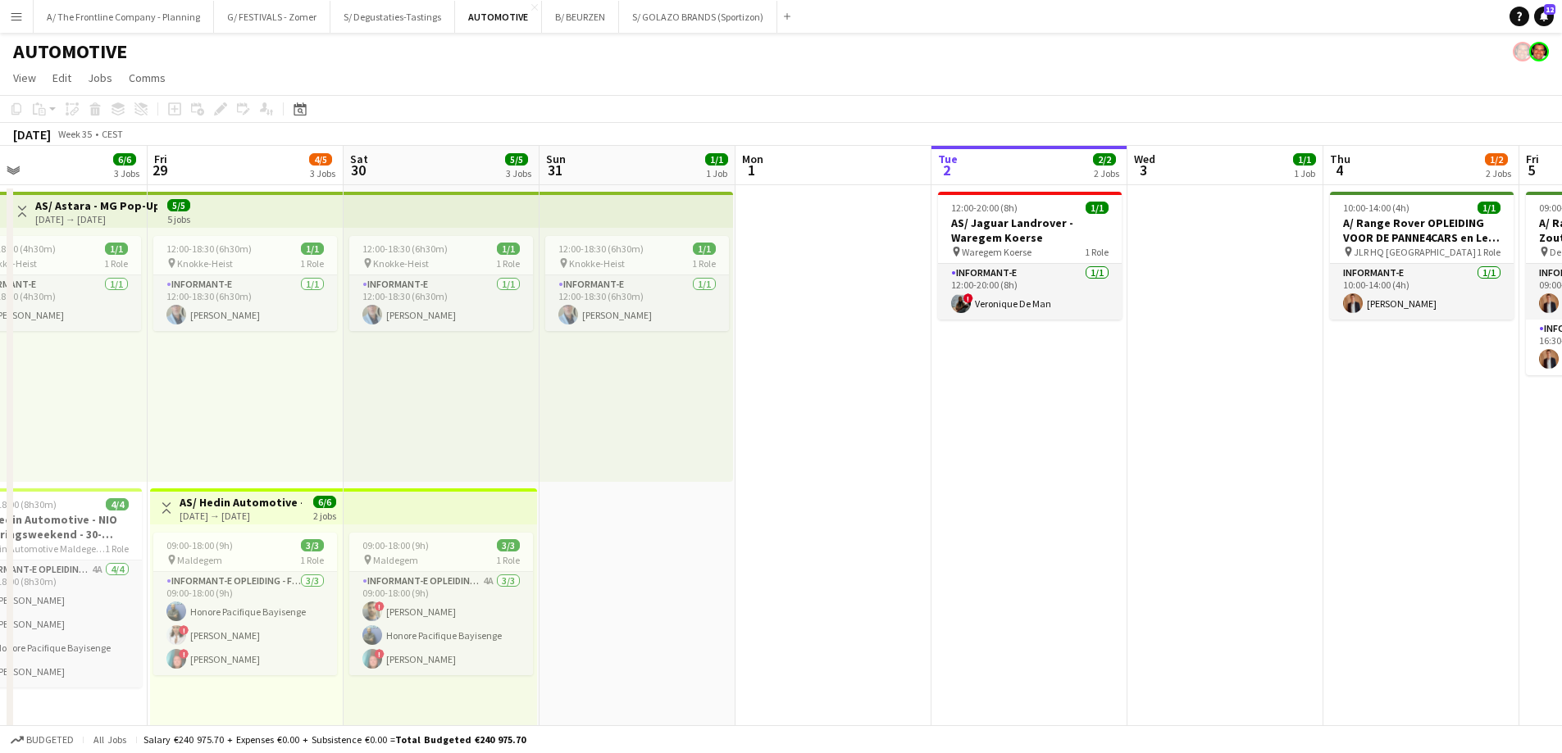
drag, startPoint x: 311, startPoint y: 470, endPoint x: 1066, endPoint y: 475, distance: 754.1
click at [1066, 475] on app-calendar-viewport "Tue 26 Wed 27 2/2 2 Jobs Thu 28 6/6 3 Jobs Fri 29 4/5 3 Jobs Sat 30 5/5 3 Jobs …" at bounding box center [781, 668] width 1562 height 1044
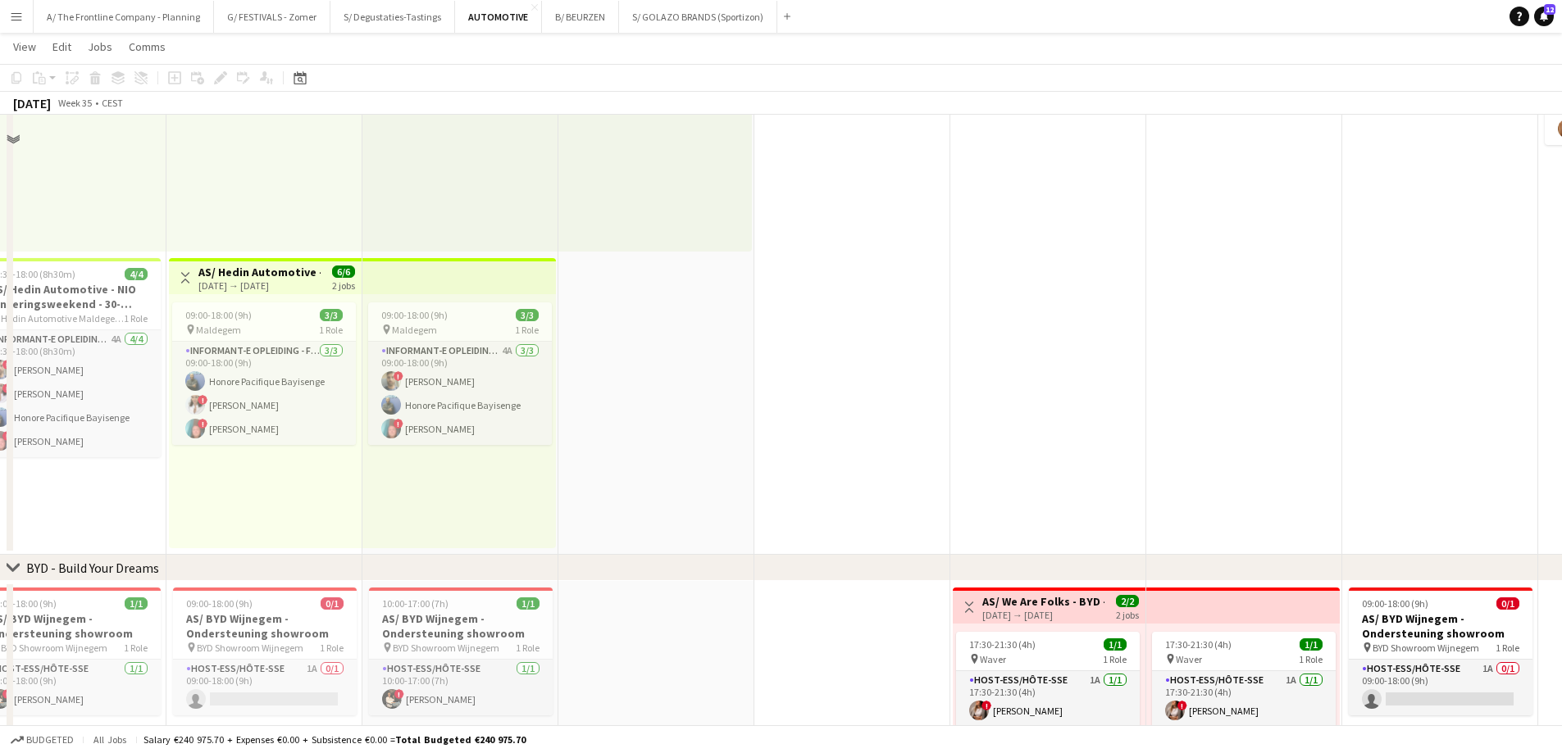
scroll to position [246, 0]
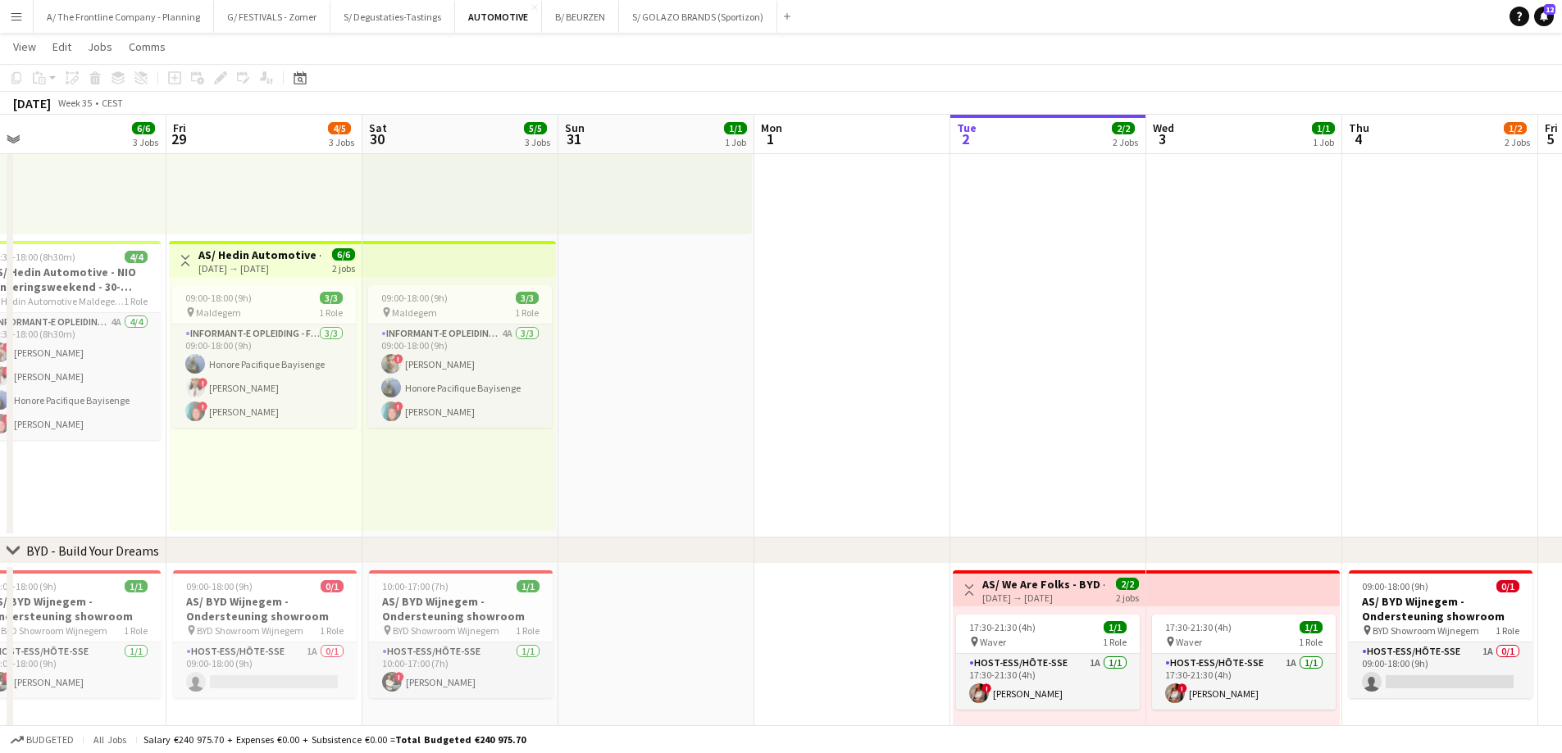
click at [17, 26] on button "Menu" at bounding box center [16, 16] width 33 height 33
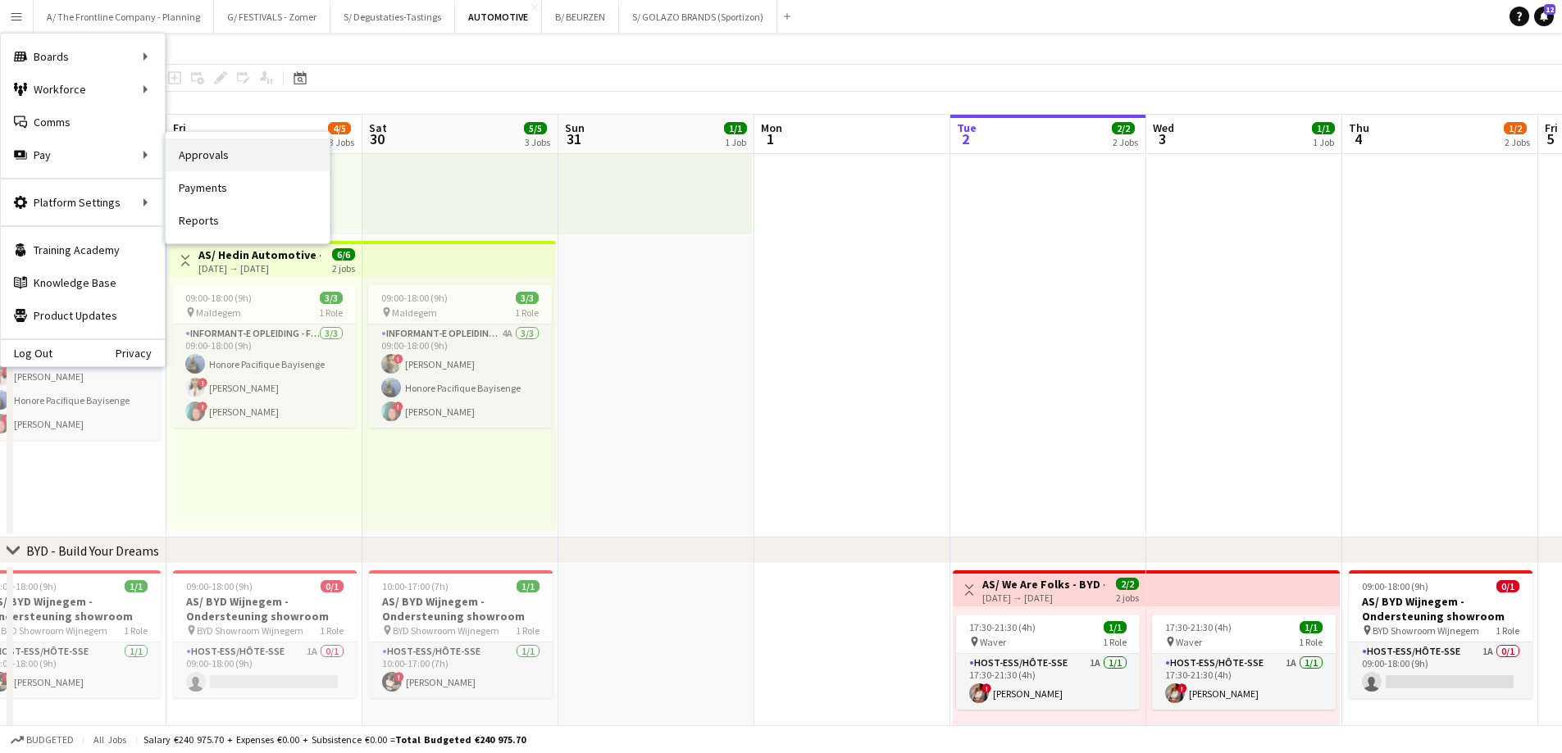
click at [202, 161] on link "Approvals" at bounding box center [248, 155] width 164 height 33
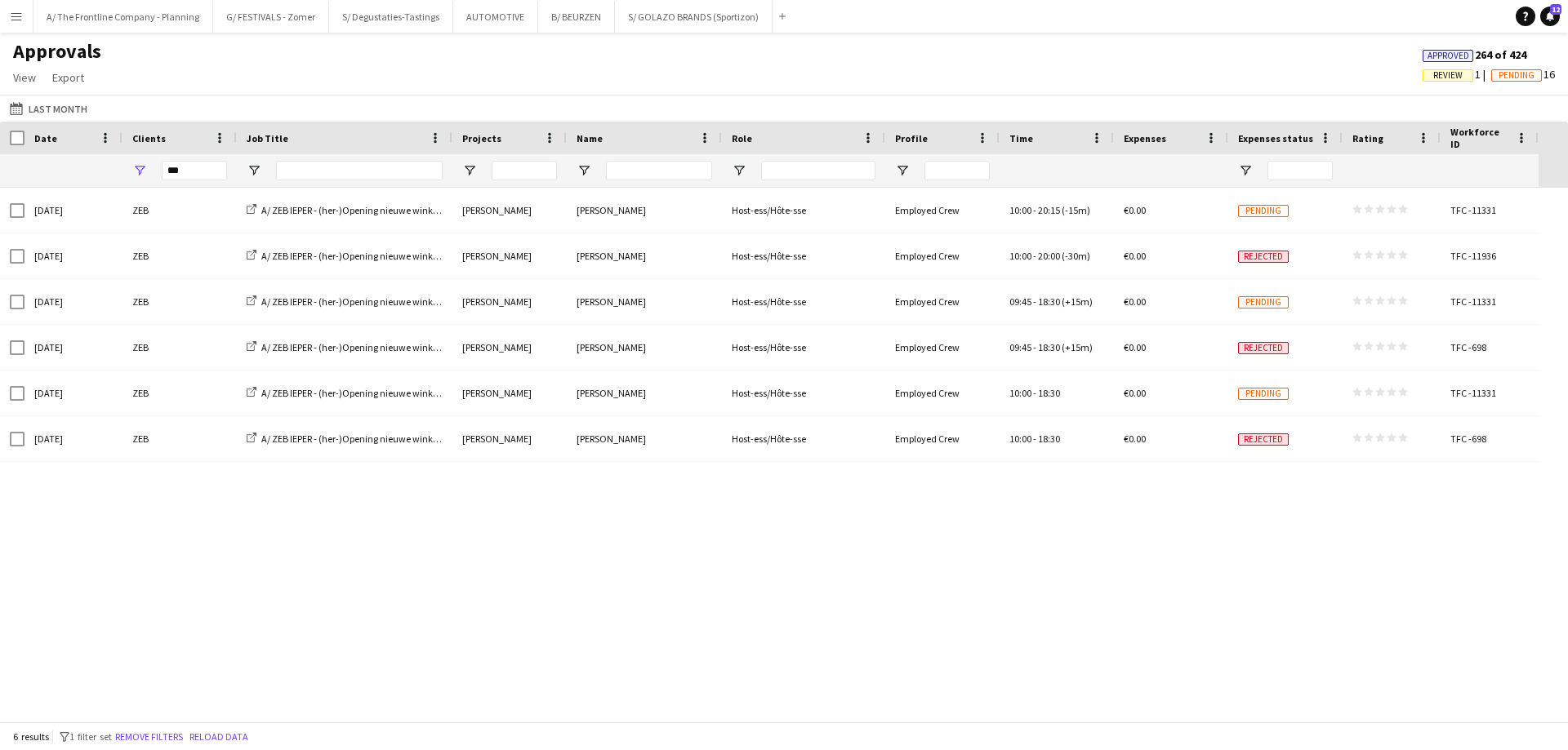
drag, startPoint x: 198, startPoint y: 160, endPoint x: 84, endPoint y: 154, distance: 114.2
click at [84, 154] on div at bounding box center [769, 170] width 1538 height 33
drag, startPoint x: 191, startPoint y: 172, endPoint x: 79, endPoint y: 162, distance: 112.4
click at [79, 162] on div at bounding box center [769, 170] width 1538 height 33
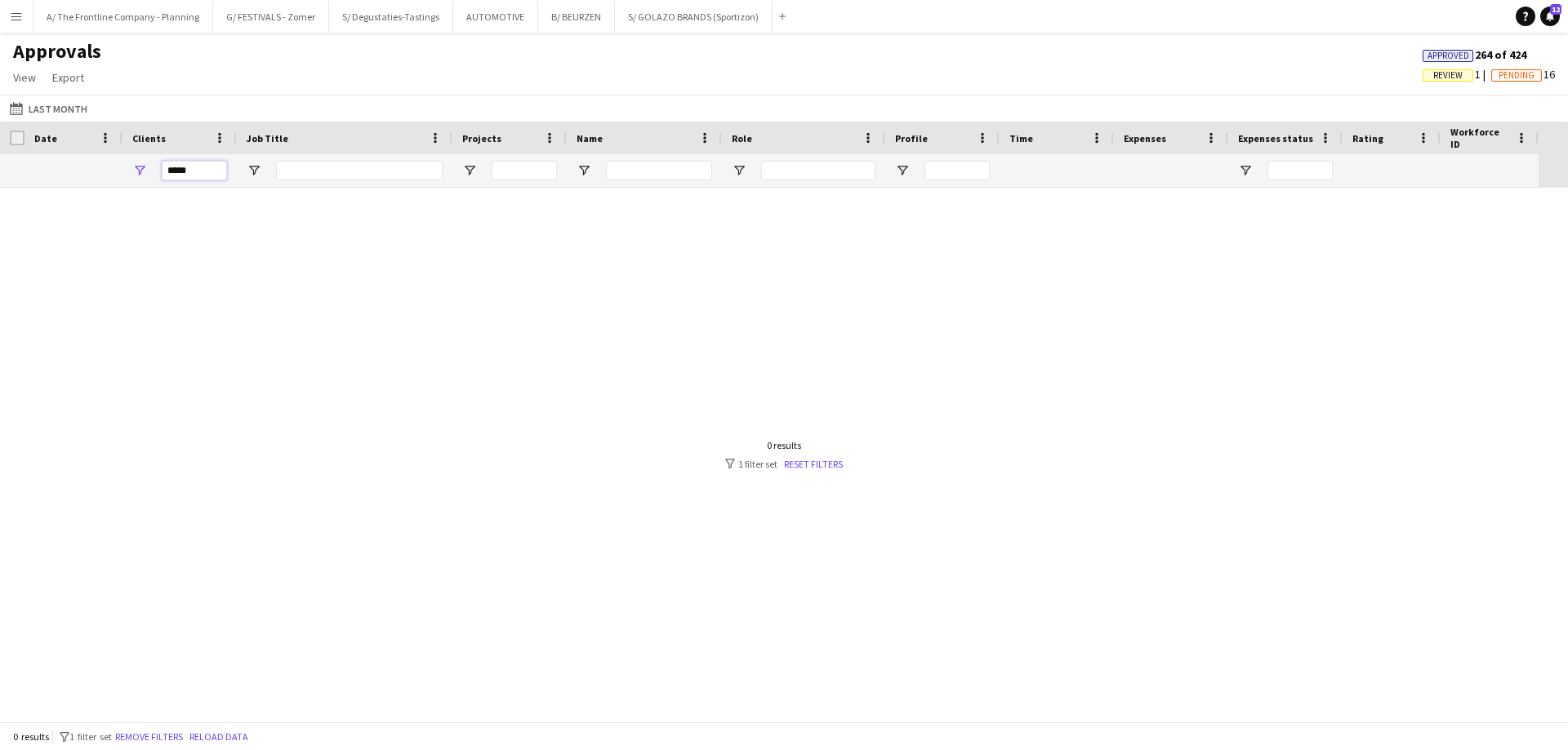
type input "*****"
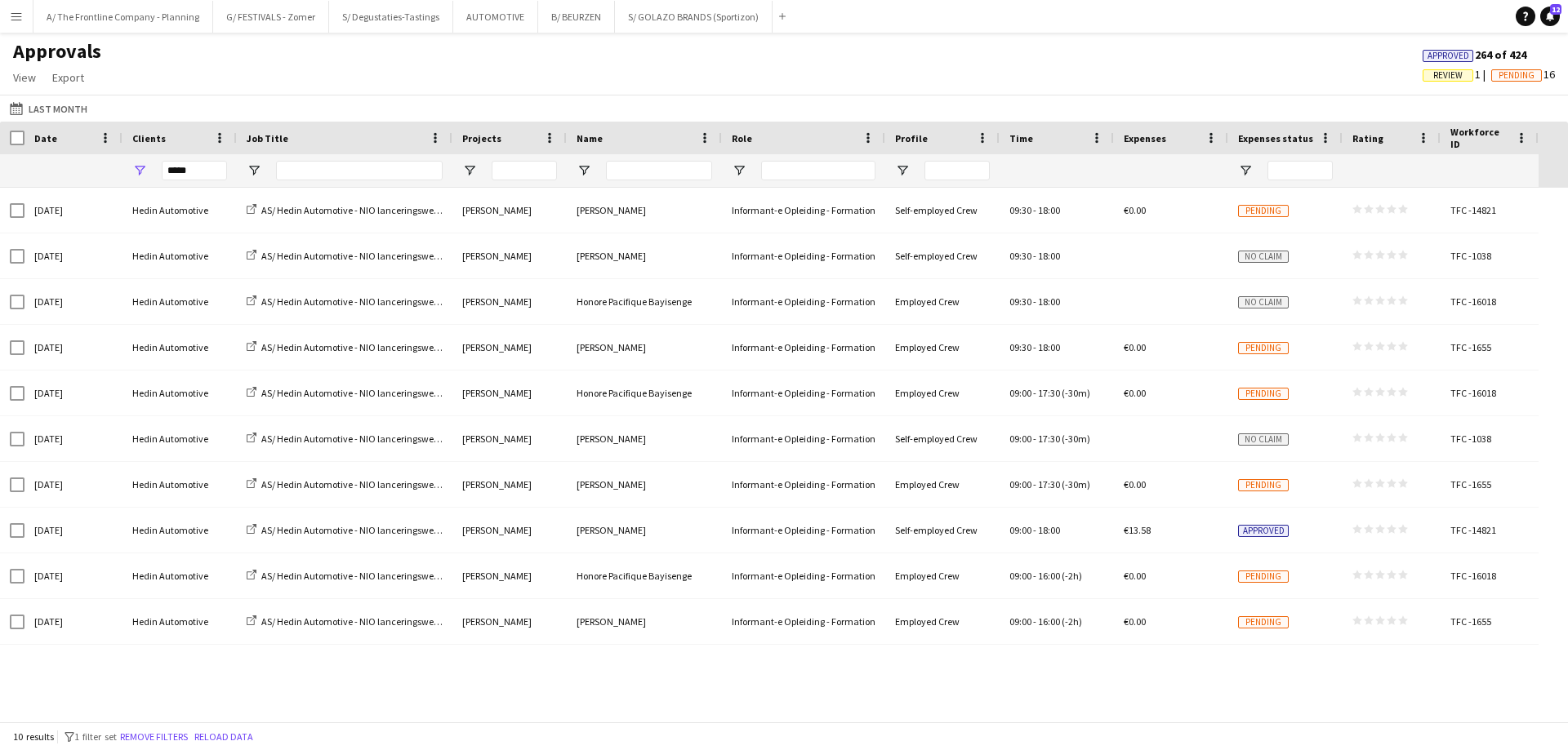
click at [256, 68] on div "Approvals View Customise view Customise filters Reset Filters Reset View Reset …" at bounding box center [784, 67] width 1568 height 56
click at [641, 72] on div "Approvals View Customise view Customise filters Reset Filters Reset View Reset …" at bounding box center [784, 67] width 1568 height 56
click at [643, 84] on div "Approvals View Customise view Customise filters Reset Filters Reset View Reset …" at bounding box center [784, 67] width 1568 height 56
click at [722, 84] on div "Approvals View Customise view Customise filters Reset Filters Reset View Reset …" at bounding box center [784, 67] width 1568 height 56
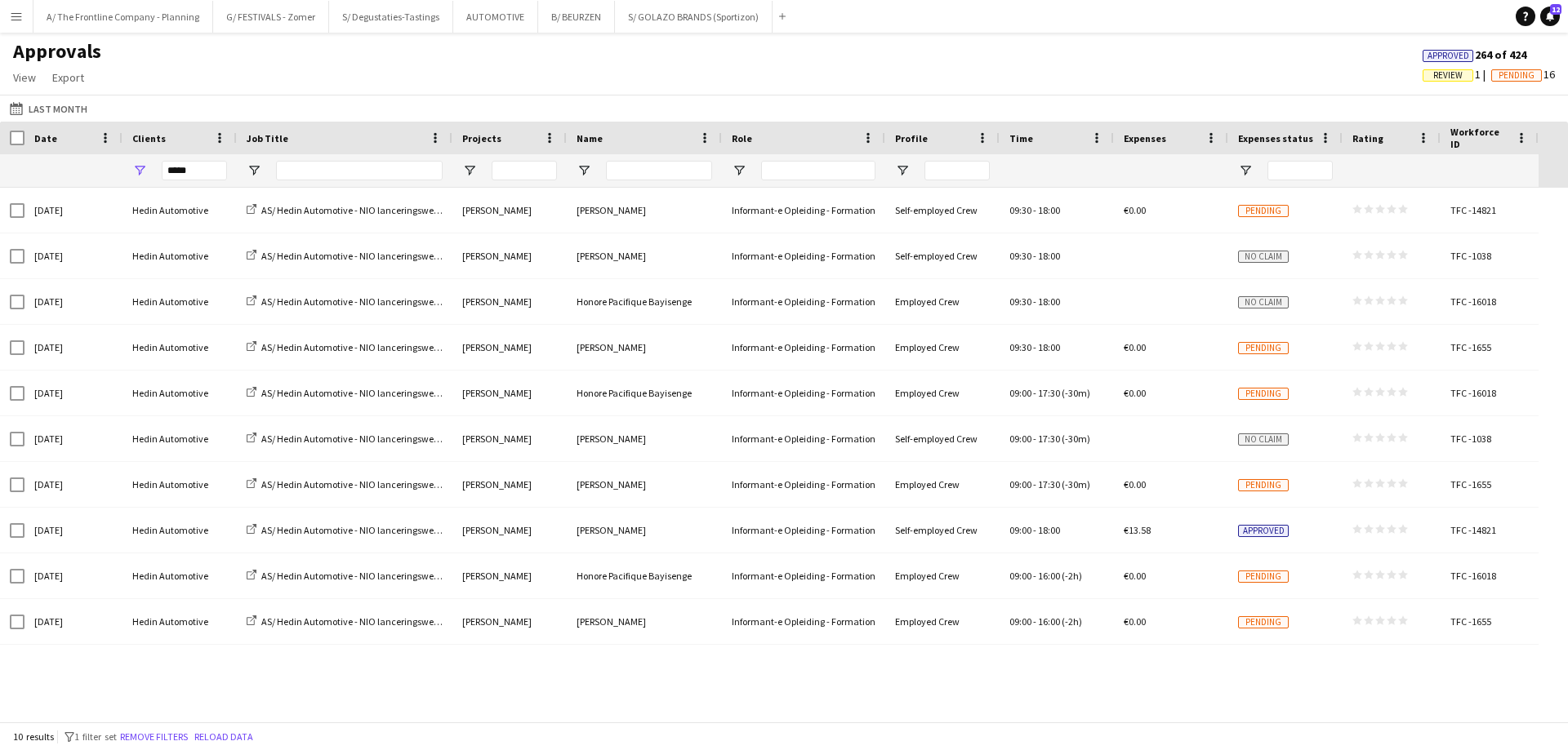
click at [862, 89] on div "Approvals View Customise view Customise filters Reset Filters Reset View Reset …" at bounding box center [784, 67] width 1568 height 56
click at [664, 76] on div "Approvals View Customise view Customise filters Reset Filters Reset View Reset …" at bounding box center [784, 67] width 1568 height 56
click at [507, 98] on div "Last Month Last Month [DATE] This Week This Month [DATE] Last Week Last Month […" at bounding box center [784, 108] width 1568 height 27
click at [481, 22] on button "AUTOMOTIVE Close" at bounding box center [495, 17] width 85 height 32
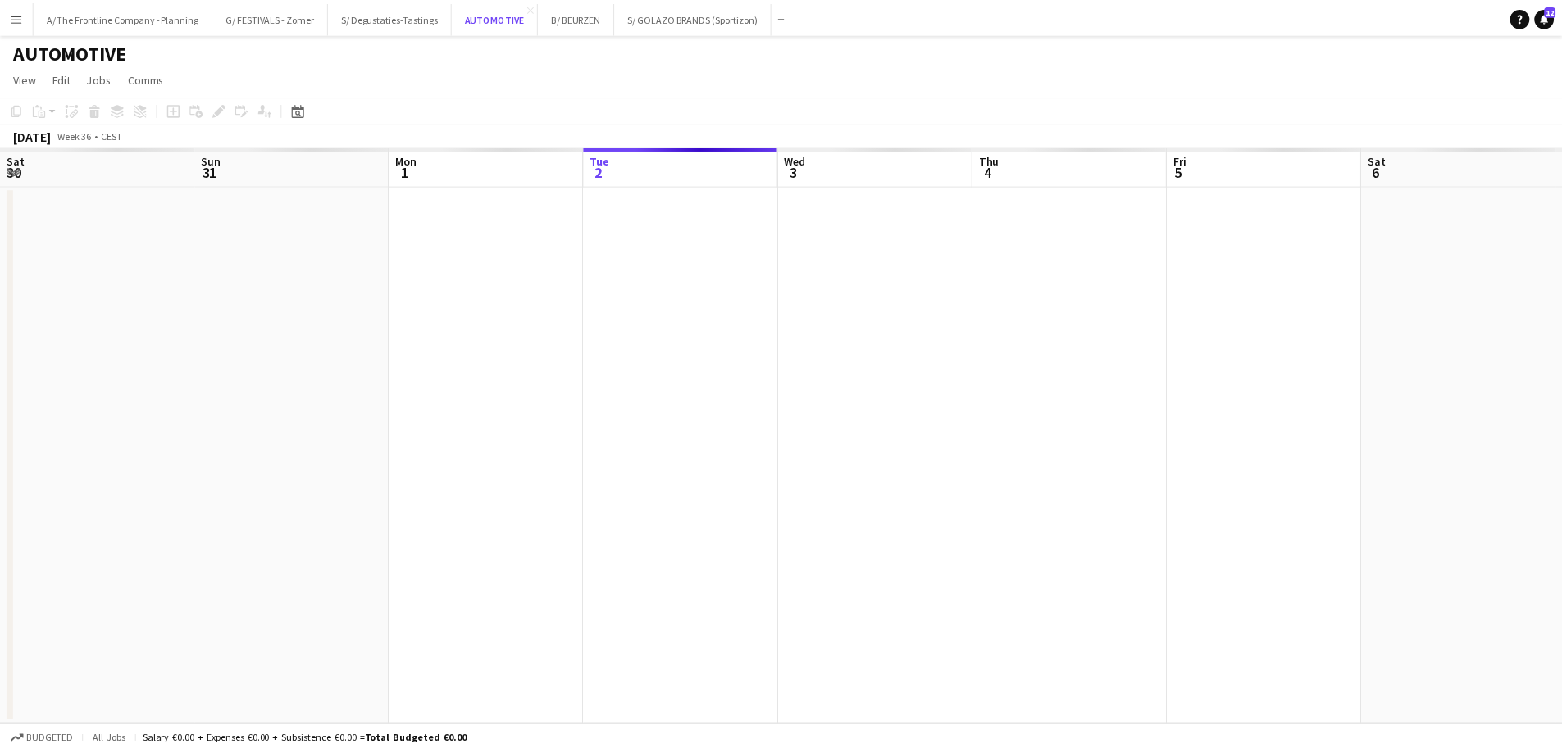
scroll to position [0, 392]
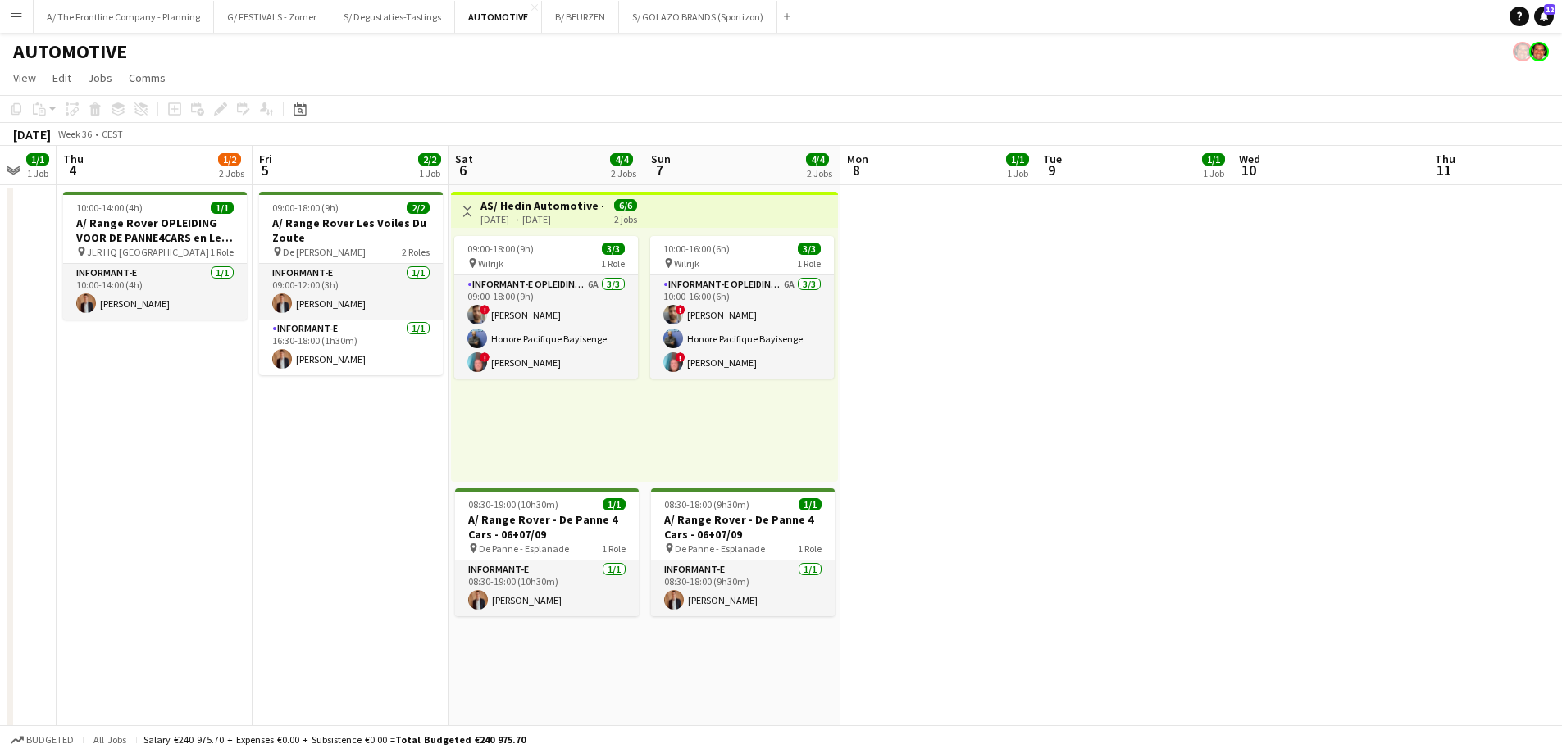
drag, startPoint x: 1066, startPoint y: 456, endPoint x: 500, endPoint y: 402, distance: 568.1
click at [500, 402] on app-calendar-viewport "Mon 1 Tue 2 2/2 2 Jobs Wed 3 1/1 1 Job Thu 4 1/2 2 Jobs Fri 5 2/2 1 Job Sat 6 4…" at bounding box center [781, 668] width 1562 height 1044
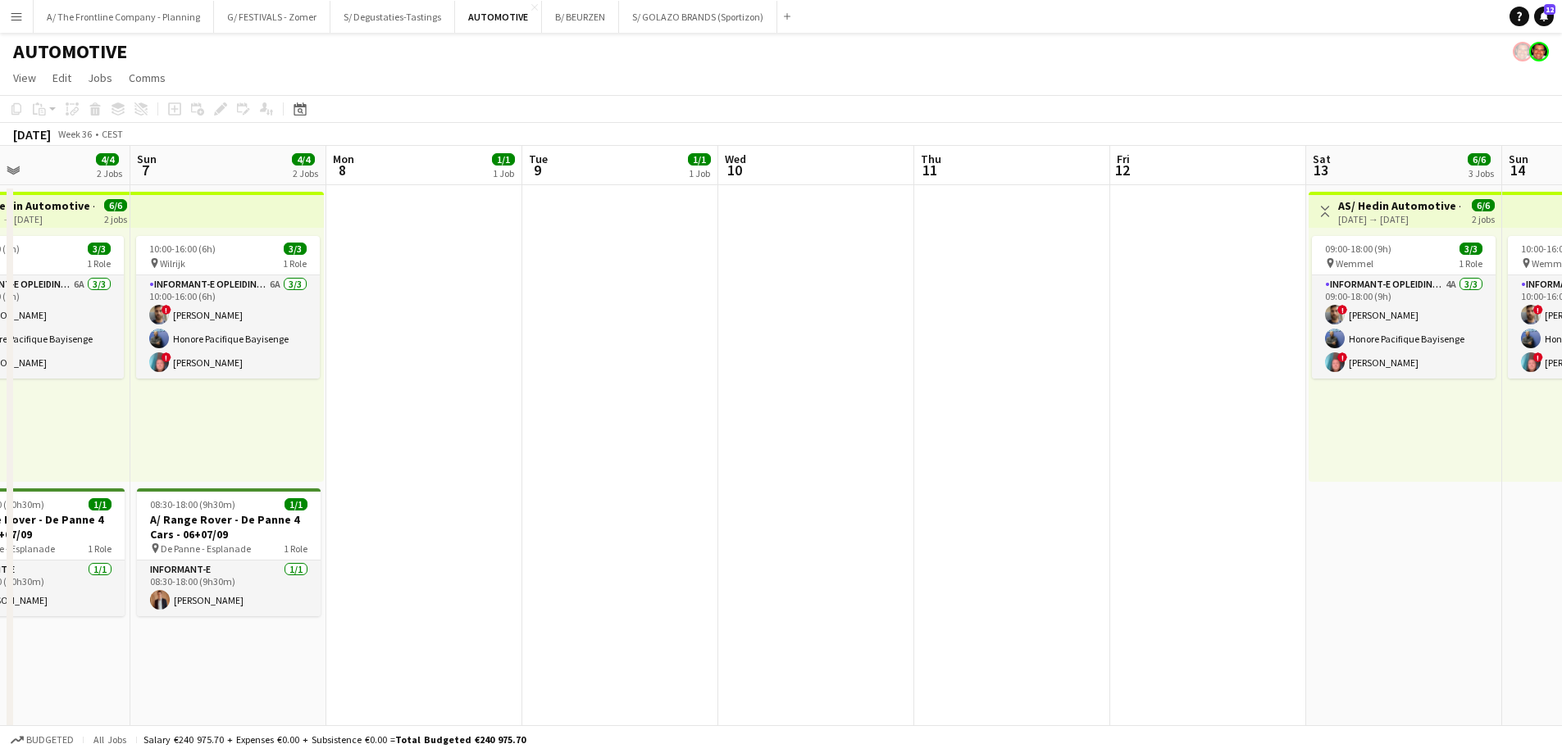
drag, startPoint x: 1153, startPoint y: 375, endPoint x: 657, endPoint y: 343, distance: 496.1
click at [657, 343] on app-calendar-viewport "Wed 3 1/1 1 Job Thu 4 1/2 2 Jobs Fri 5 2/2 1 Job Sat 6 4/4 2 Jobs Sun 7 4/4 2 J…" at bounding box center [781, 680] width 1562 height 1069
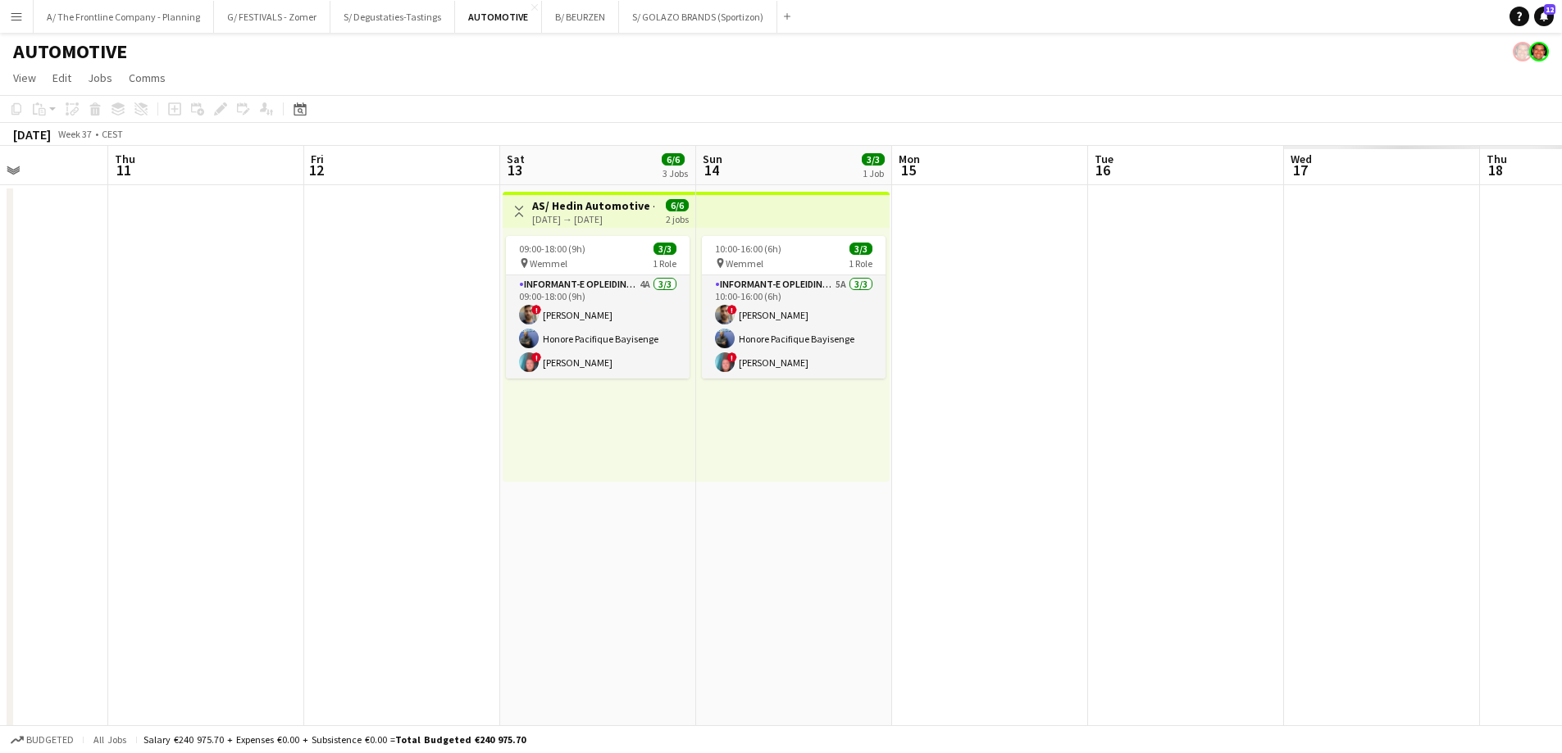
drag, startPoint x: 1151, startPoint y: 366, endPoint x: 557, endPoint y: 323, distance: 595.9
click at [557, 323] on app-calendar-viewport "Sun 7 4/4 2 Jobs Mon 8 1/1 1 Job Tue 9 1/1 1 Job Wed 10 Thu 11 Fri 12 Sat 13 6/…" at bounding box center [781, 680] width 1562 height 1069
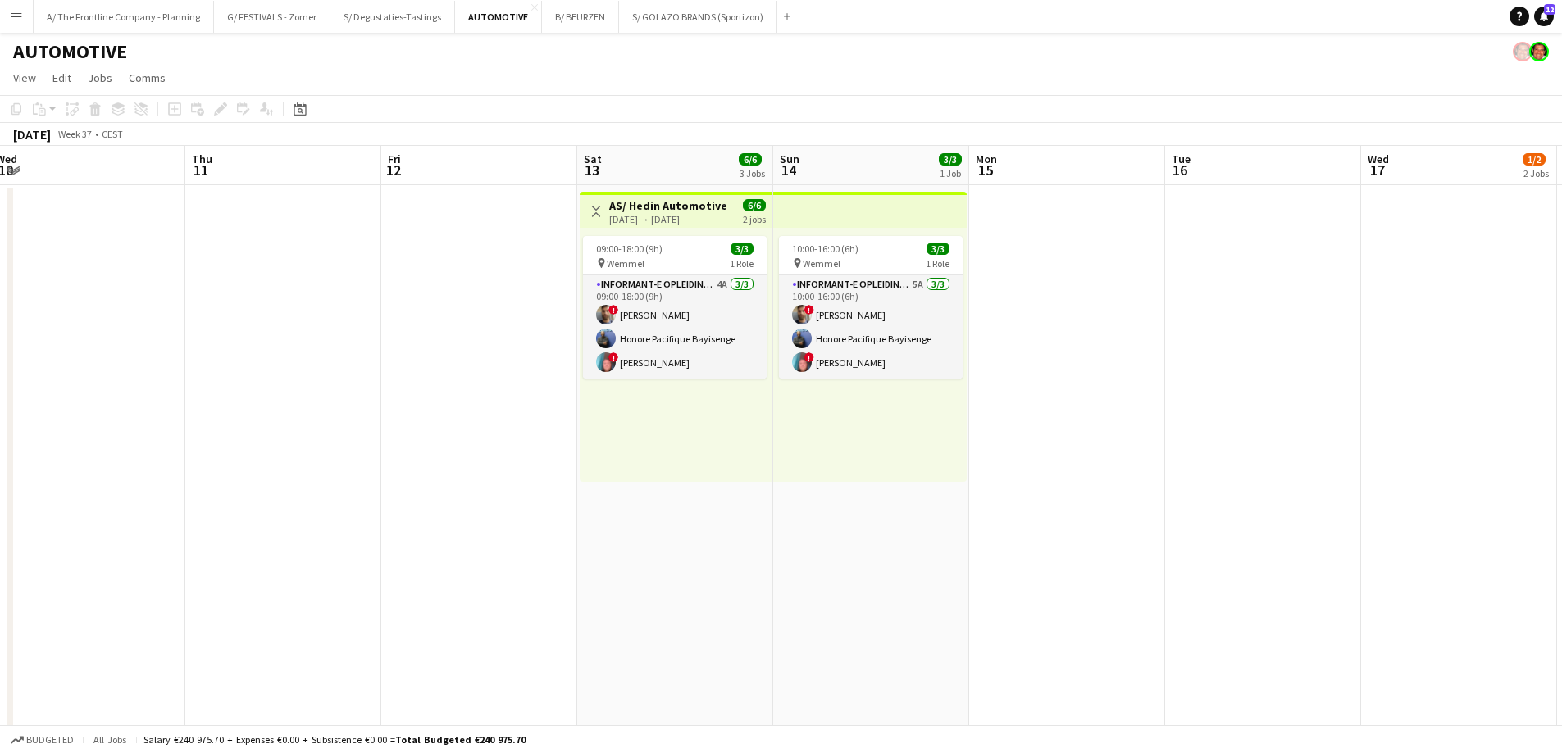
scroll to position [0, 489]
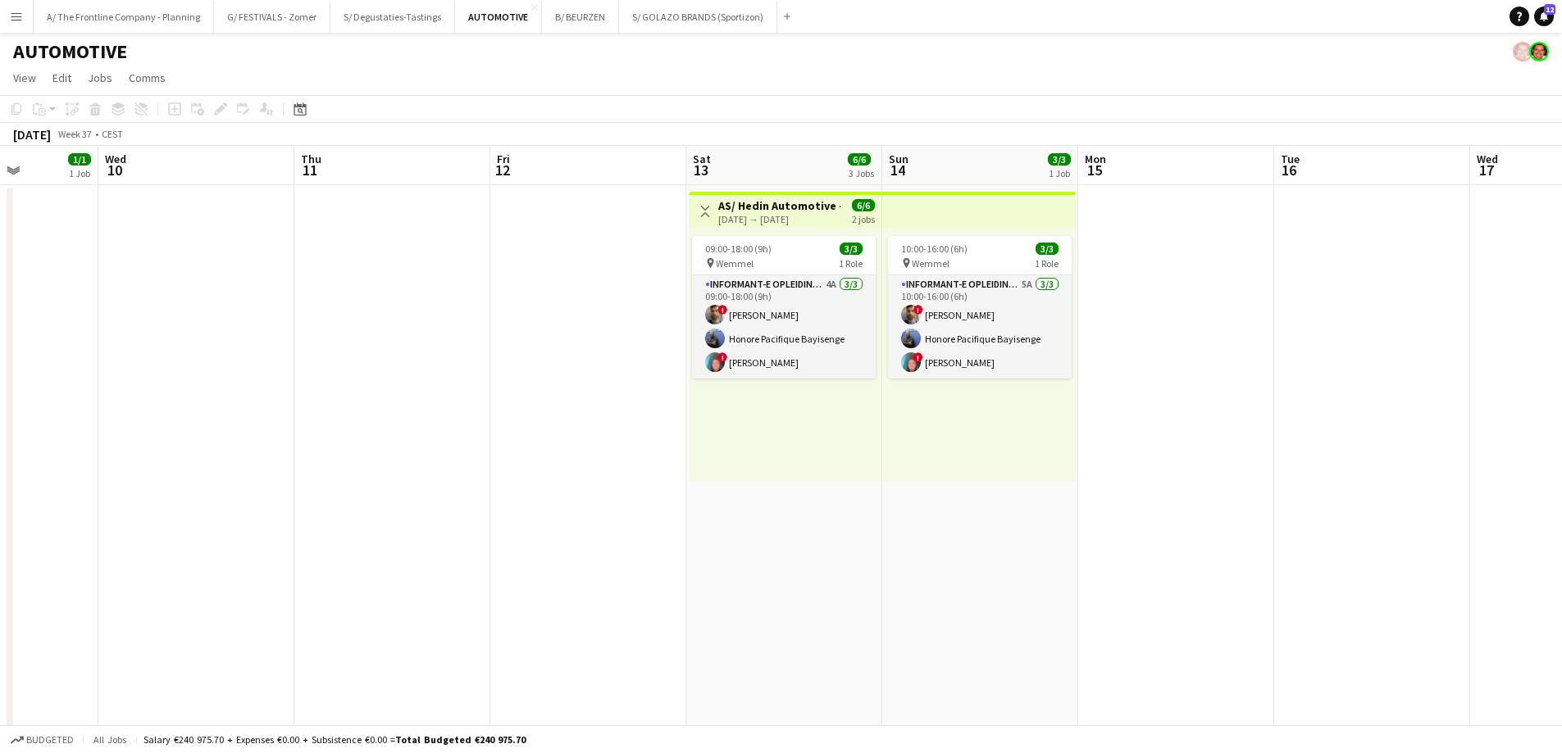
drag, startPoint x: 1196, startPoint y: 432, endPoint x: 756, endPoint y: 393, distance: 441.9
click at [756, 393] on app-calendar-viewport "Sun 7 4/4 2 Jobs Mon 8 1/1 1 Job Tue 9 1/1 1 Job Wed 10 Thu 11 Fri 12 Sat 13 6/…" at bounding box center [781, 749] width 1562 height 1207
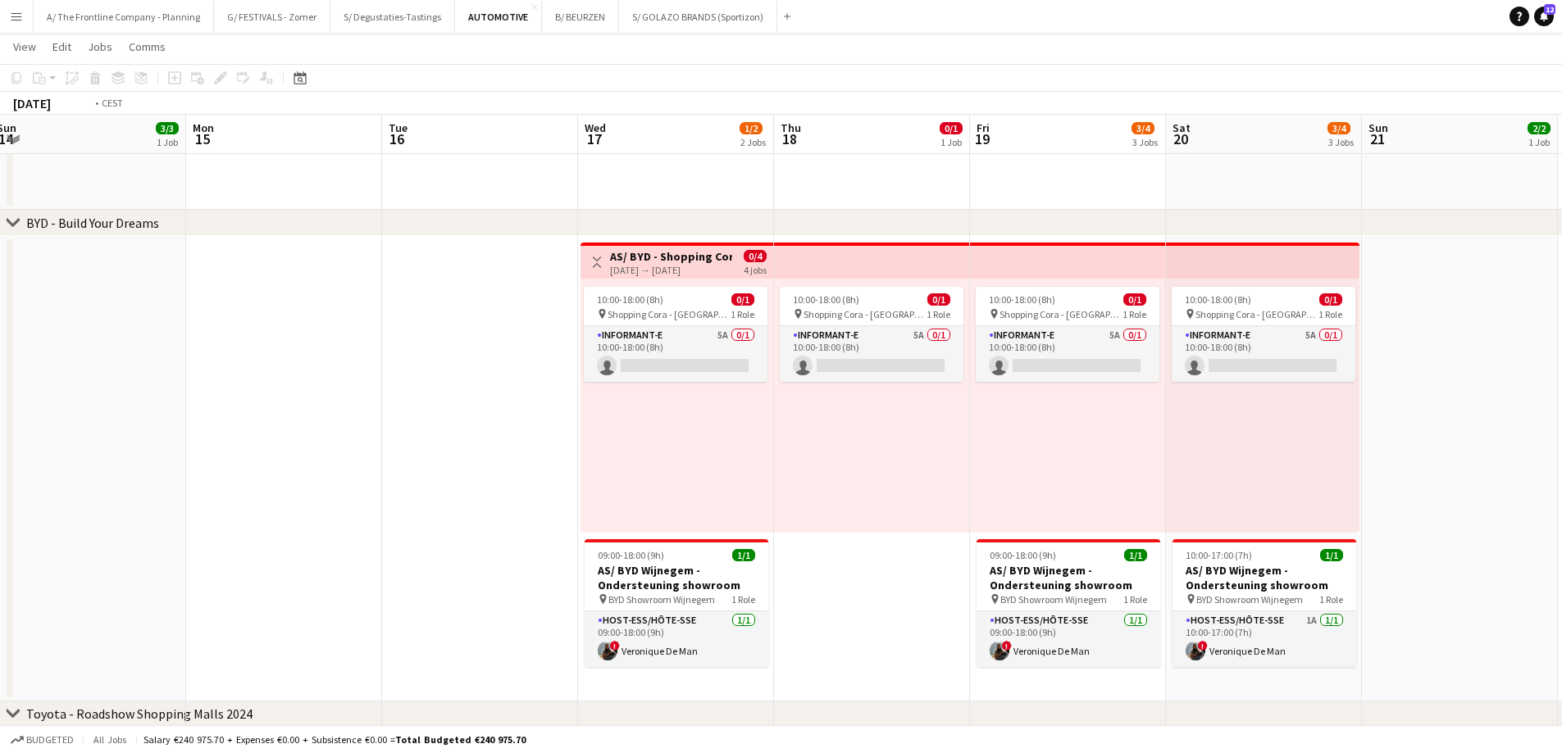
scroll to position [0, 638]
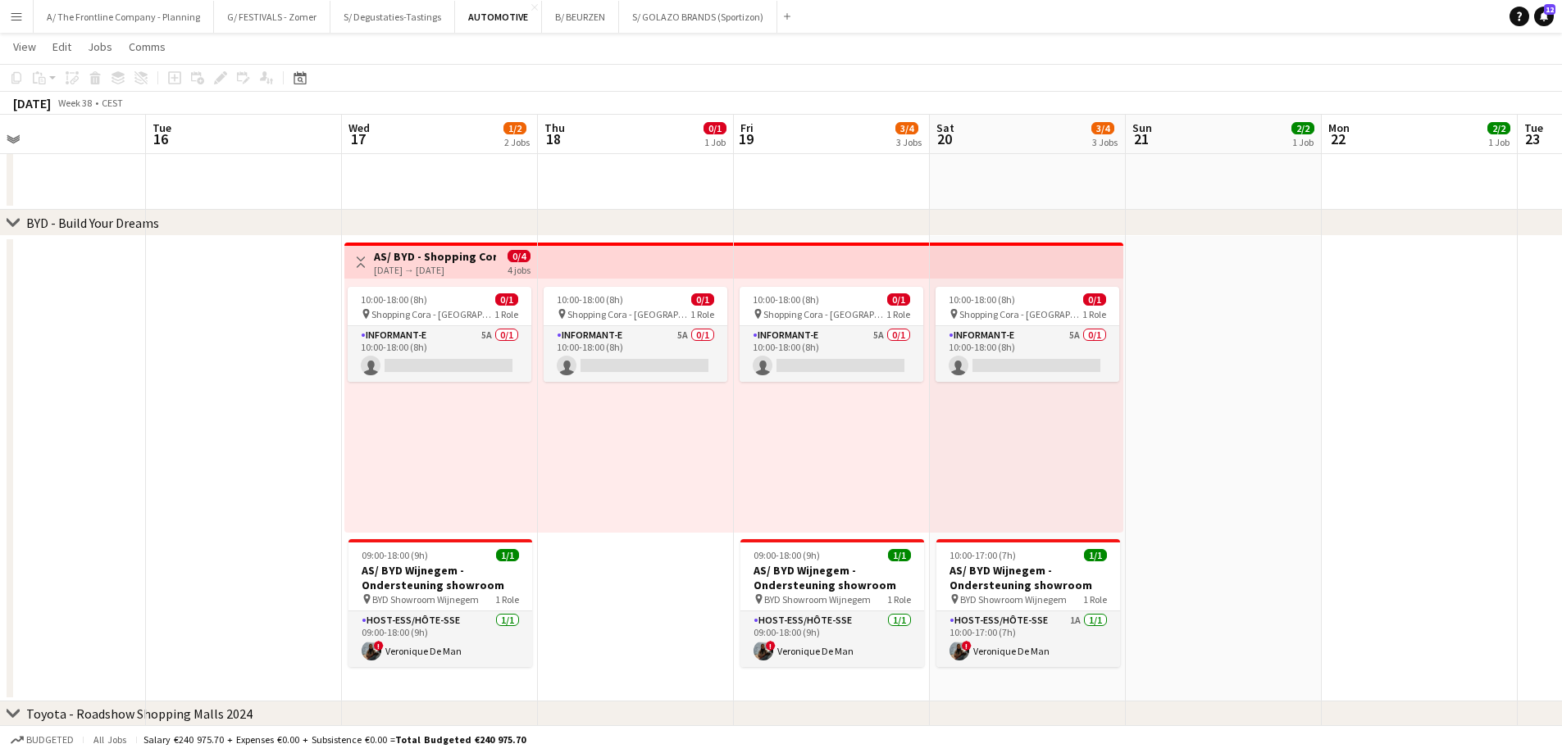
drag, startPoint x: 1000, startPoint y: 468, endPoint x: 460, endPoint y: 403, distance: 544.1
click at [460, 403] on app-calendar-viewport "Fri 12 Sat 13 6/6 3 Jobs Sun 14 3/3 1 Job Mon 15 Tue 16 Wed 17 1/2 2 Jobs Thu 1…" at bounding box center [781, 133] width 1562 height 1287
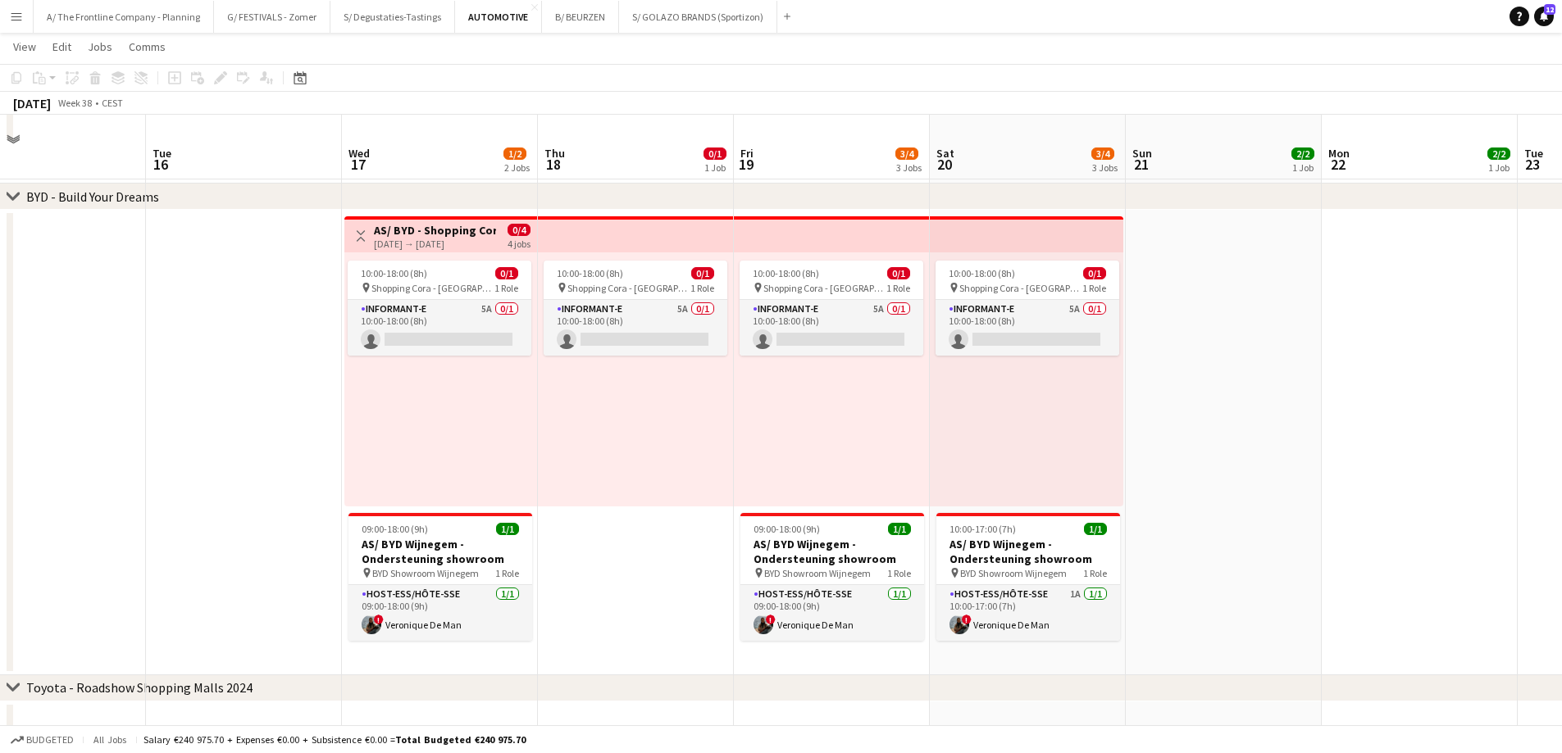
scroll to position [625, 0]
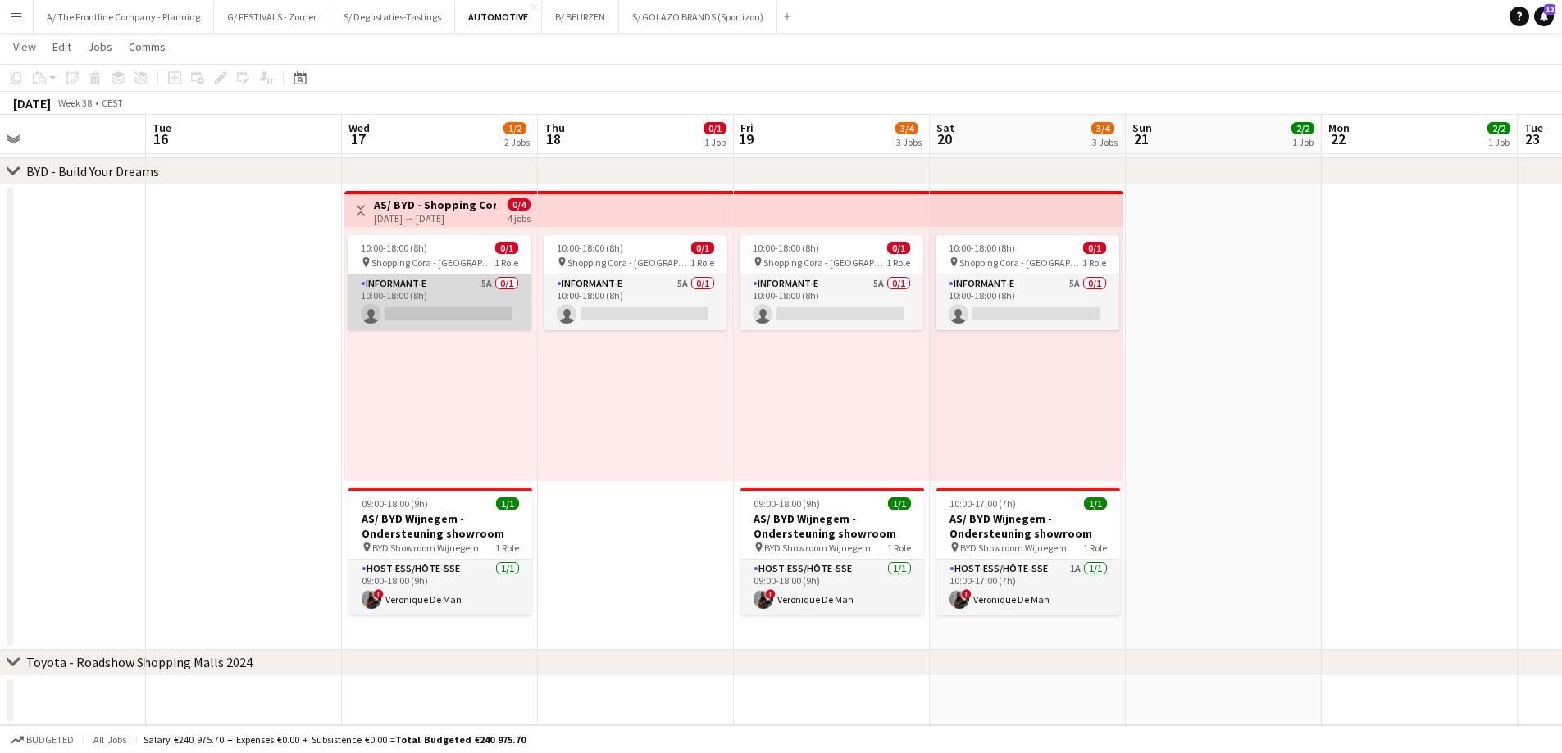
click at [441, 311] on app-card-role "Informant-e 5A 0/1 10:00-18:00 (8h) single-neutral-actions" at bounding box center [440, 303] width 184 height 56
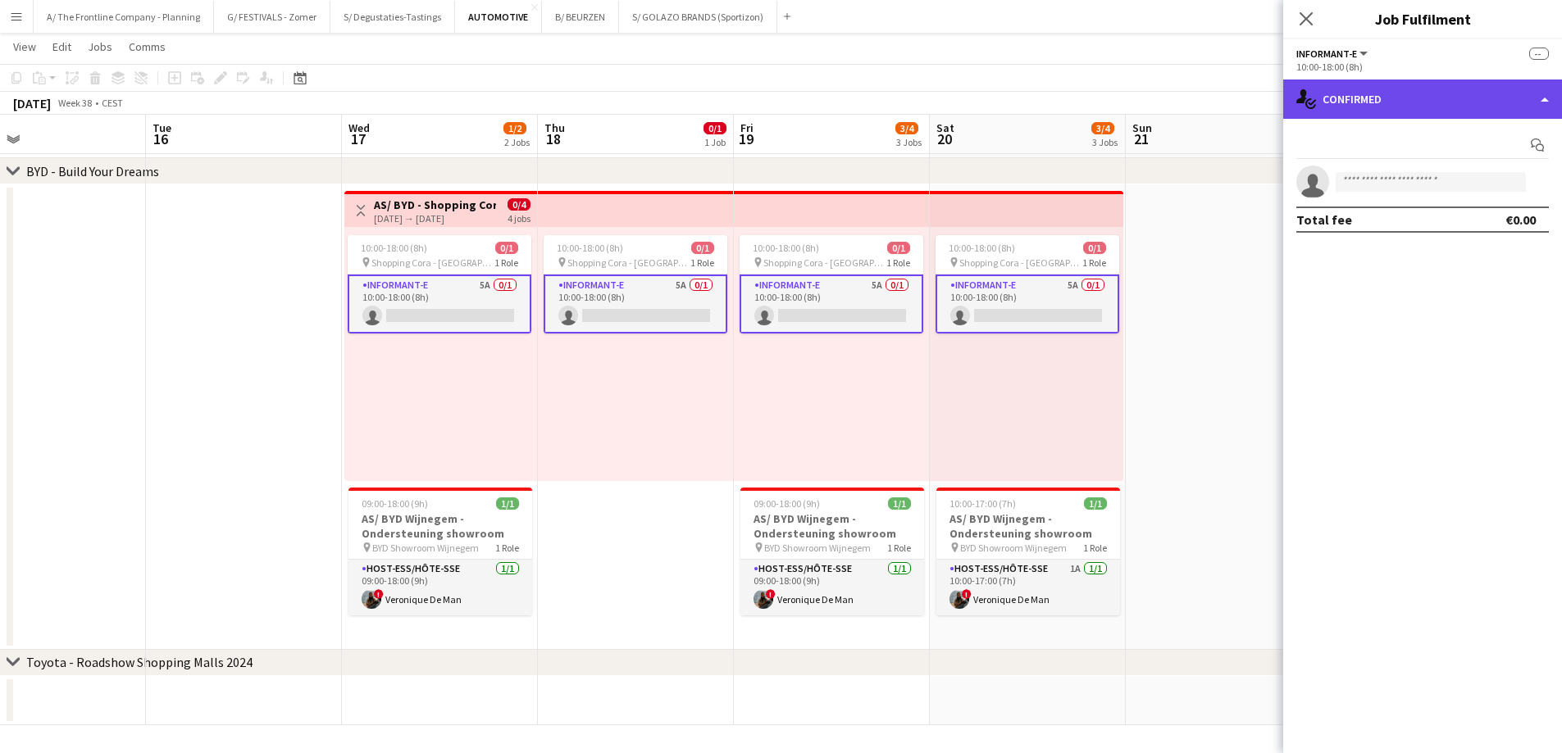
click at [1384, 111] on div "single-neutral-actions-check-2 Confirmed" at bounding box center [1422, 99] width 279 height 39
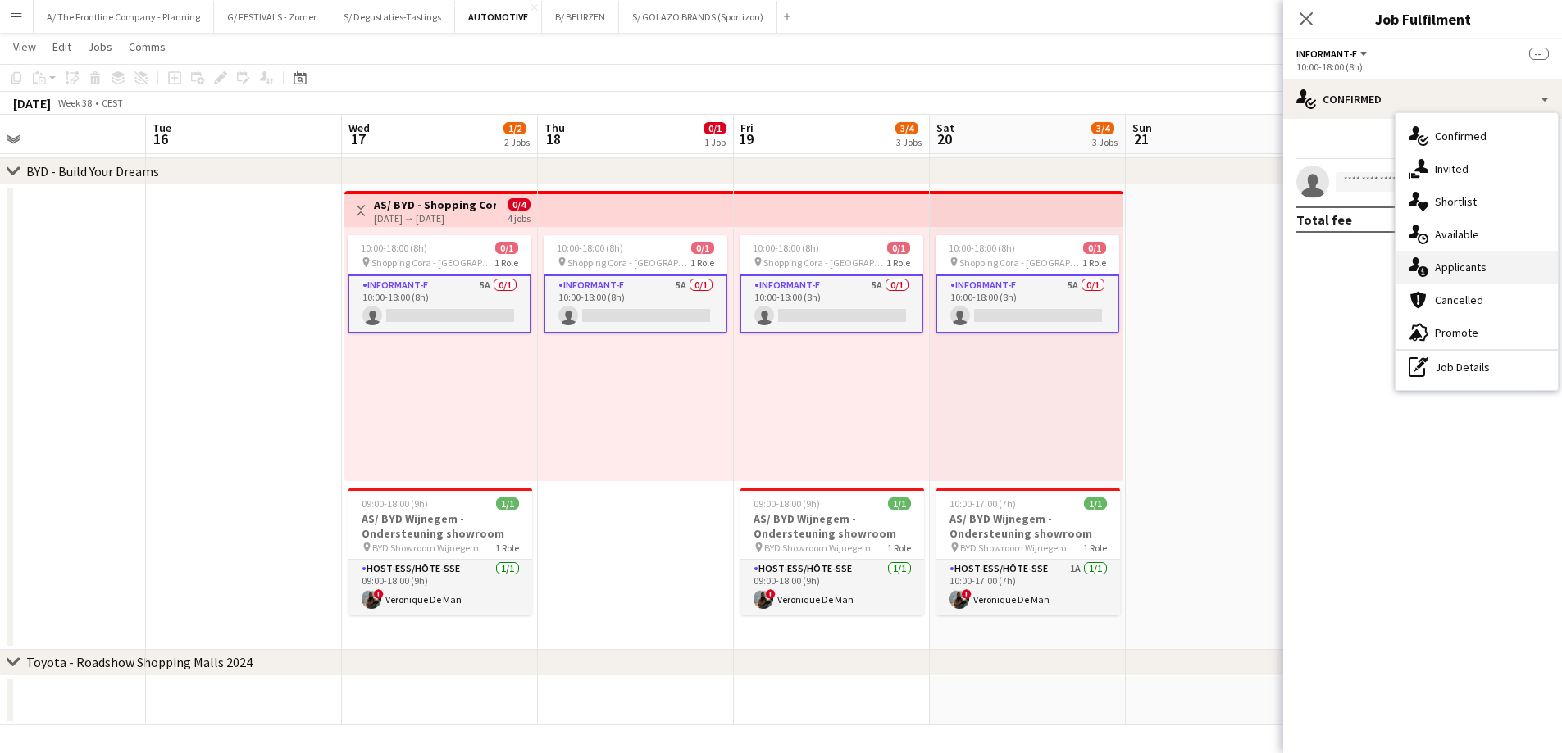
click at [1460, 275] on span "Applicants" at bounding box center [1460, 267] width 52 height 15
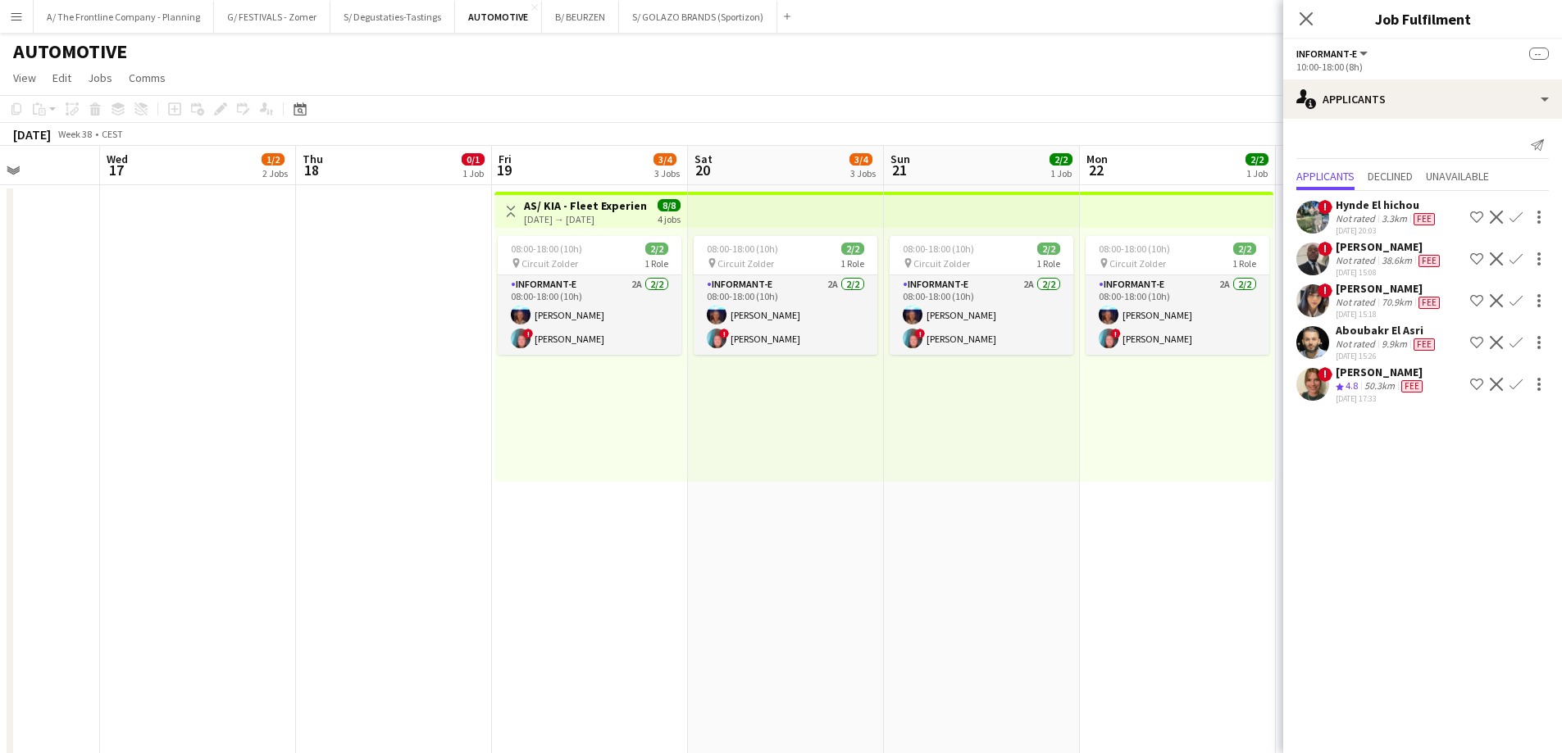
scroll to position [0, 542]
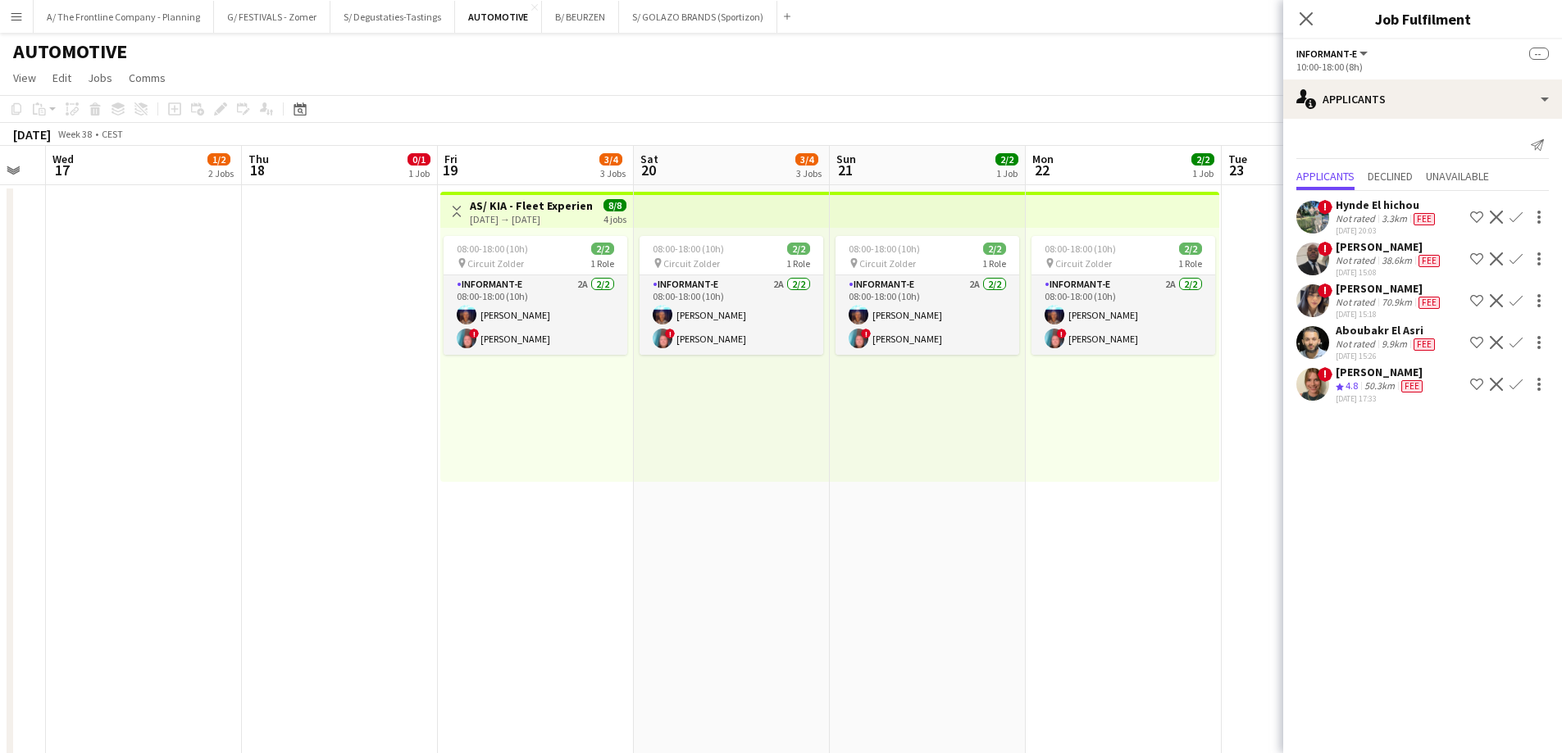
drag, startPoint x: 857, startPoint y: 400, endPoint x: 561, endPoint y: 367, distance: 297.7
click at [561, 367] on app-calendar-viewport "Sun 14 3/3 1 Job Mon 15 Tue 16 Wed 17 1/2 2 Jobs Thu 18 0/1 1 Job Fri 19 3/4 3 …" at bounding box center [781, 749] width 1562 height 1207
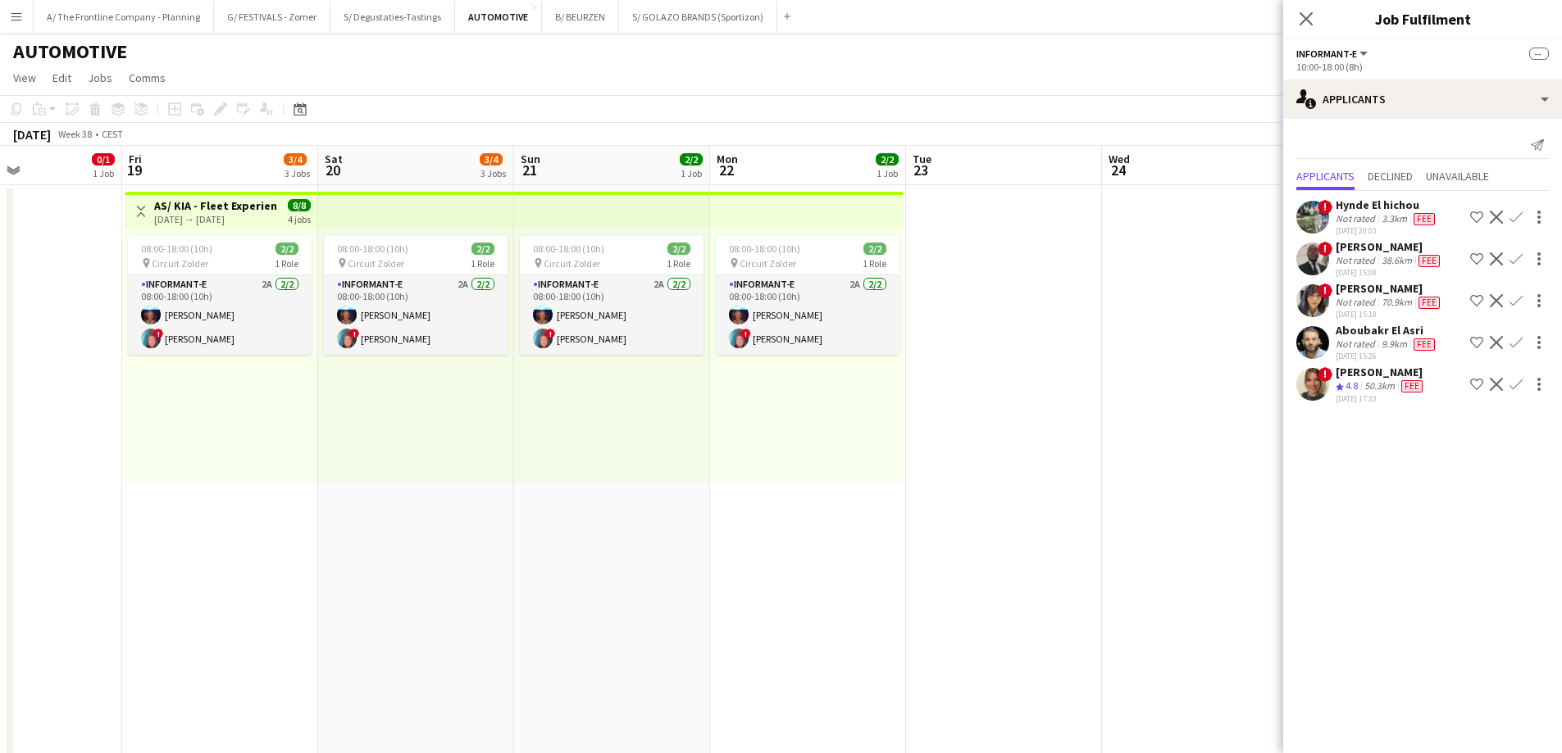
scroll to position [0, 484]
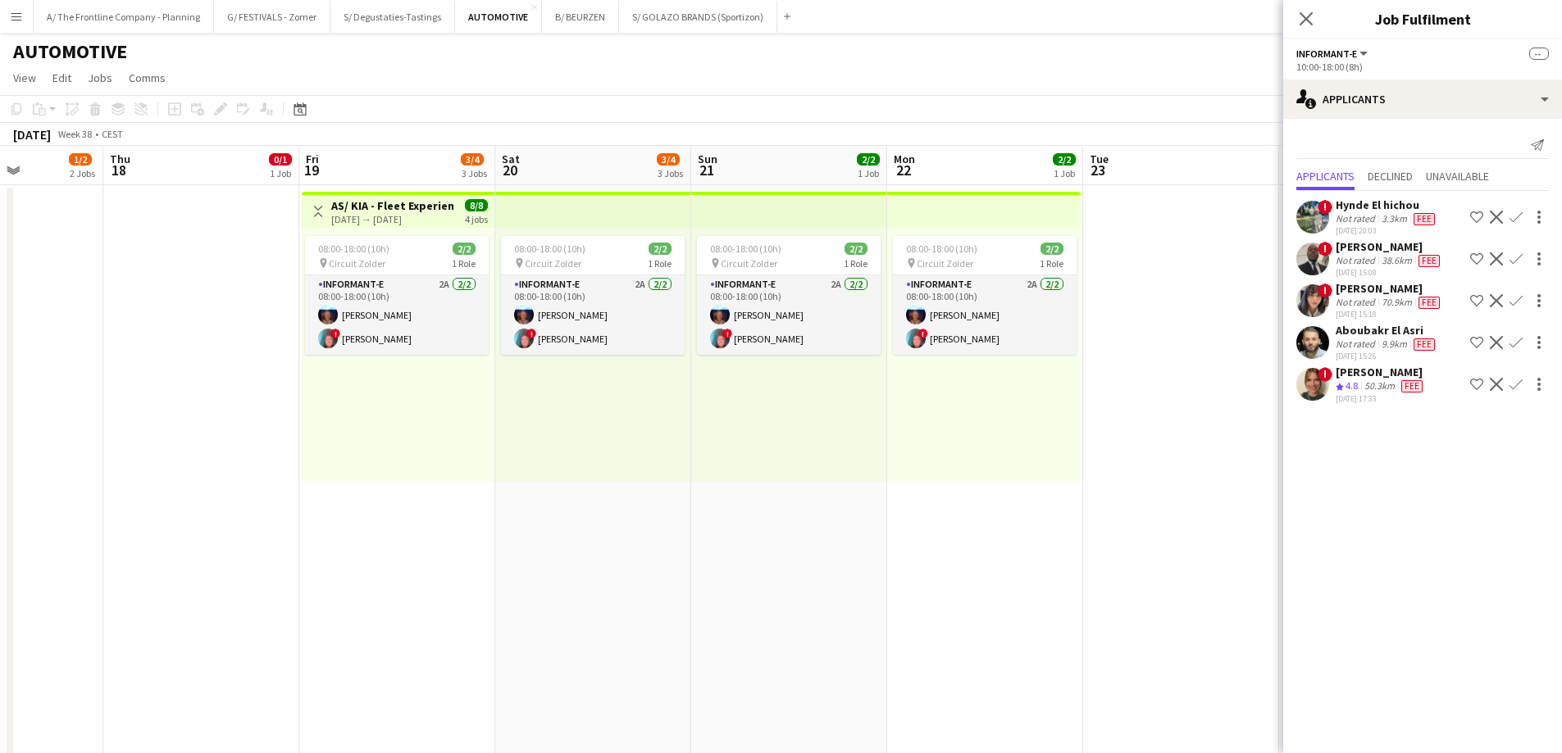
drag, startPoint x: 562, startPoint y: 384, endPoint x: 424, endPoint y: 393, distance: 138.8
click at [424, 393] on app-calendar-viewport "Mon 15 Tue 16 Wed 17 1/2 2 Jobs Thu 18 0/1 1 Job Fri 19 3/4 3 Jobs Sat 20 3/4 3…" at bounding box center [781, 749] width 1562 height 1207
click at [385, 393] on div "08:00-18:00 (10h) 2/2 pin Circuit Zolder 1 Role Informant-e 2A [DATE] 08:00-18:…" at bounding box center [398, 355] width 193 height 254
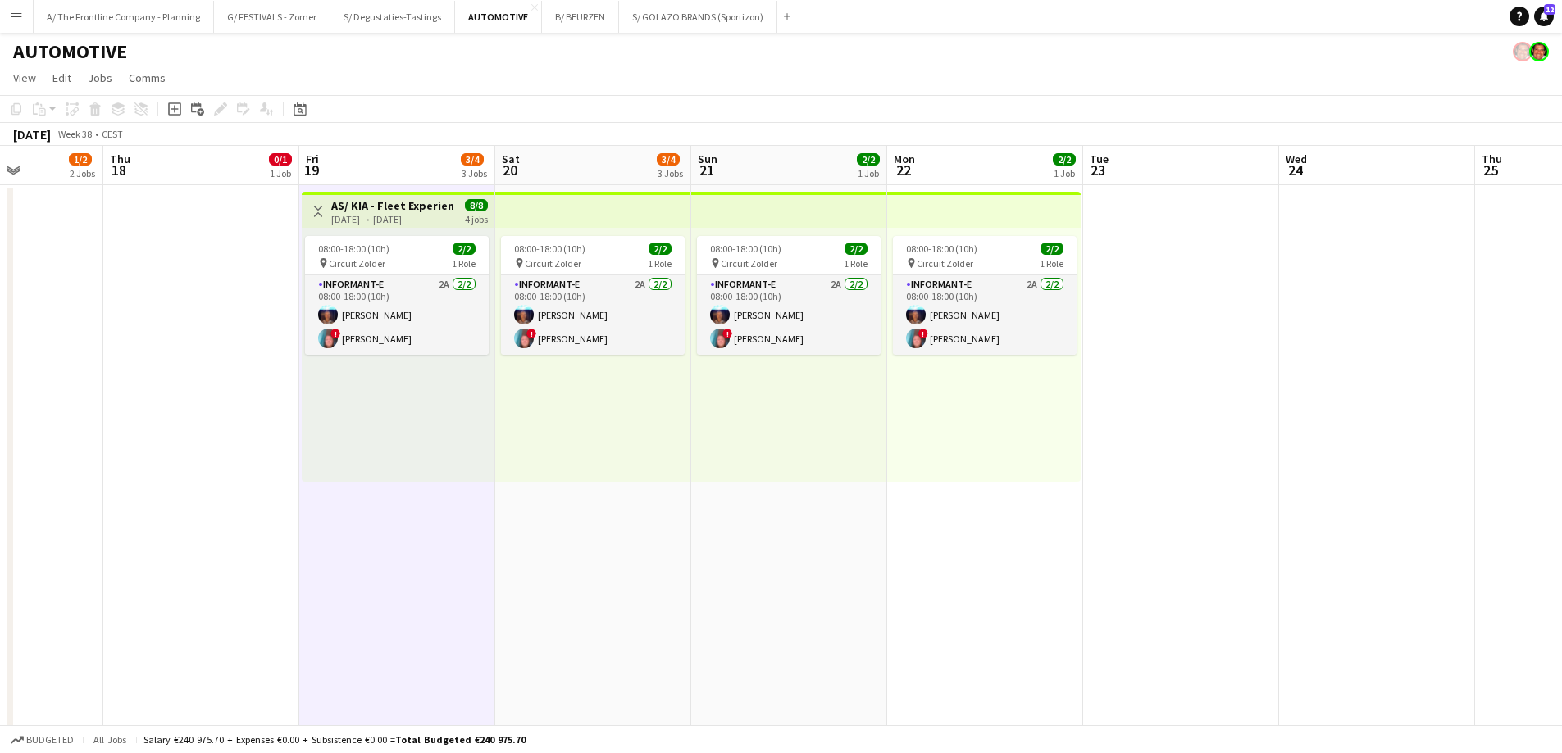
click at [566, 565] on app-date-cell "08:00-18:00 (10h) 2/2 pin Circuit Zolder 1 Role Informant-e 2A [DATE] 08:00-18:…" at bounding box center [593, 485] width 196 height 600
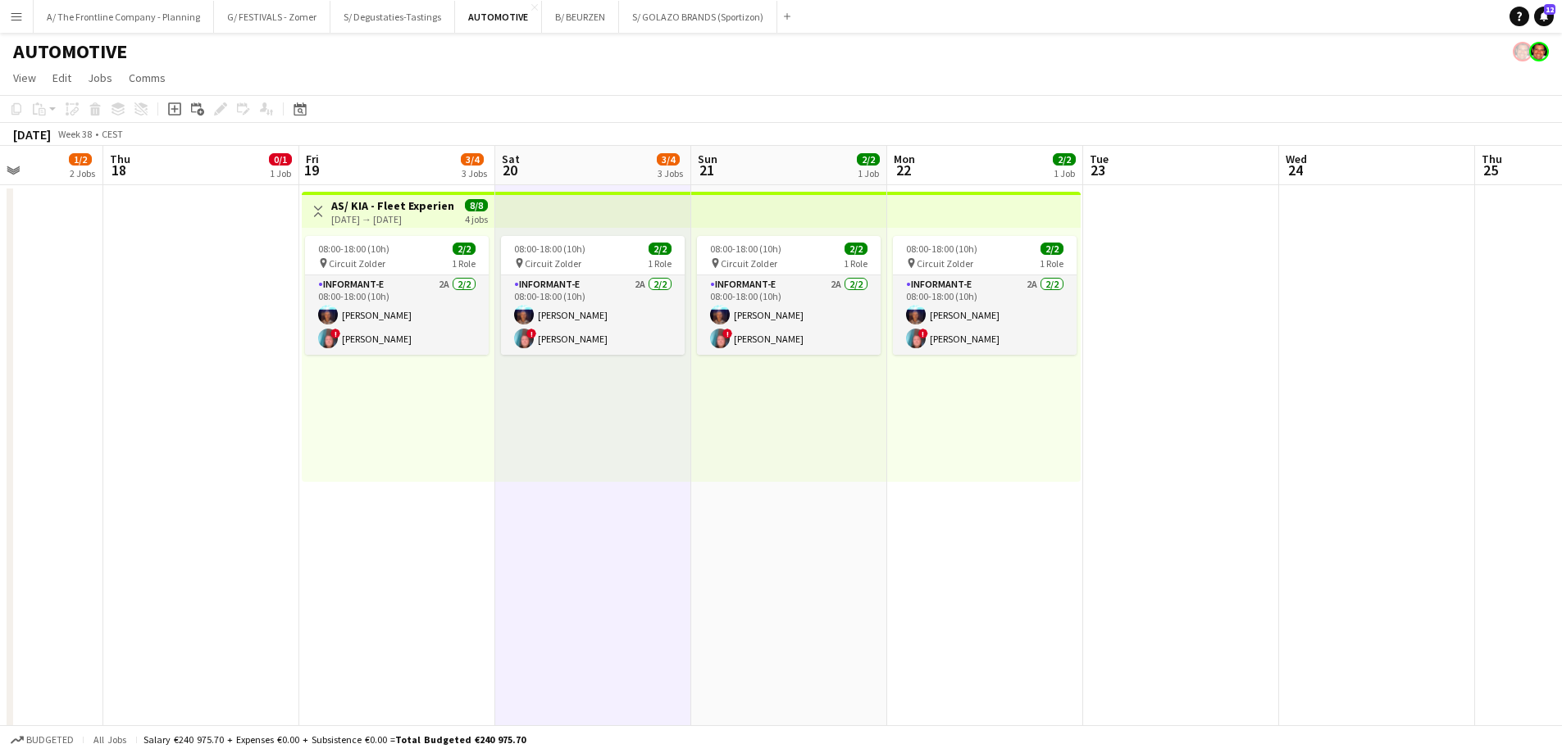
click at [843, 528] on app-date-cell "08:00-18:00 (10h) 2/2 pin Circuit Zolder 1 Role Informant-e 2A [DATE] 08:00-18:…" at bounding box center [789, 485] width 196 height 600
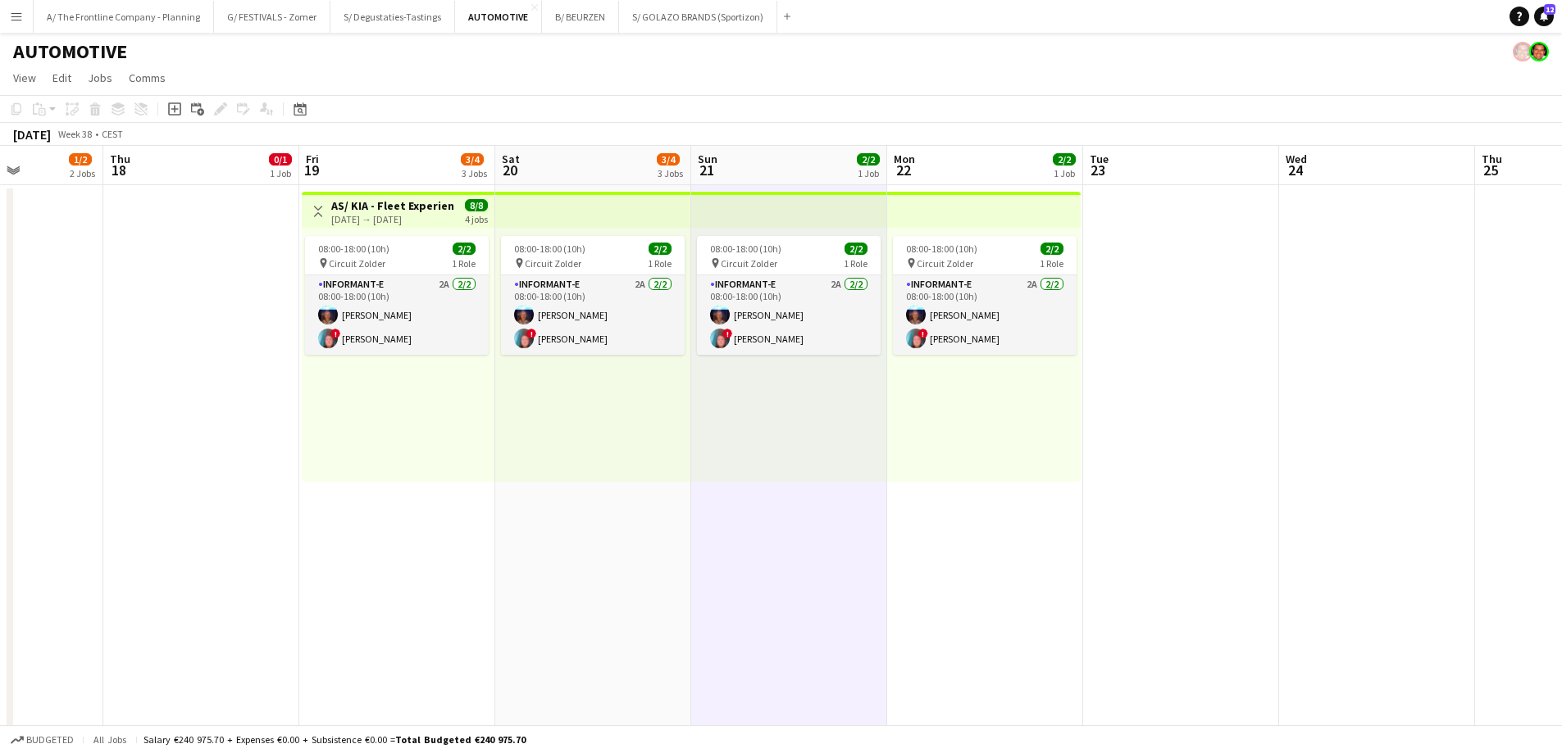
click at [939, 516] on app-date-cell "08:00-18:00 (10h) 2/2 pin Circuit Zolder 1 Role Informant-e 2A [DATE] 08:00-18:…" at bounding box center [985, 485] width 196 height 600
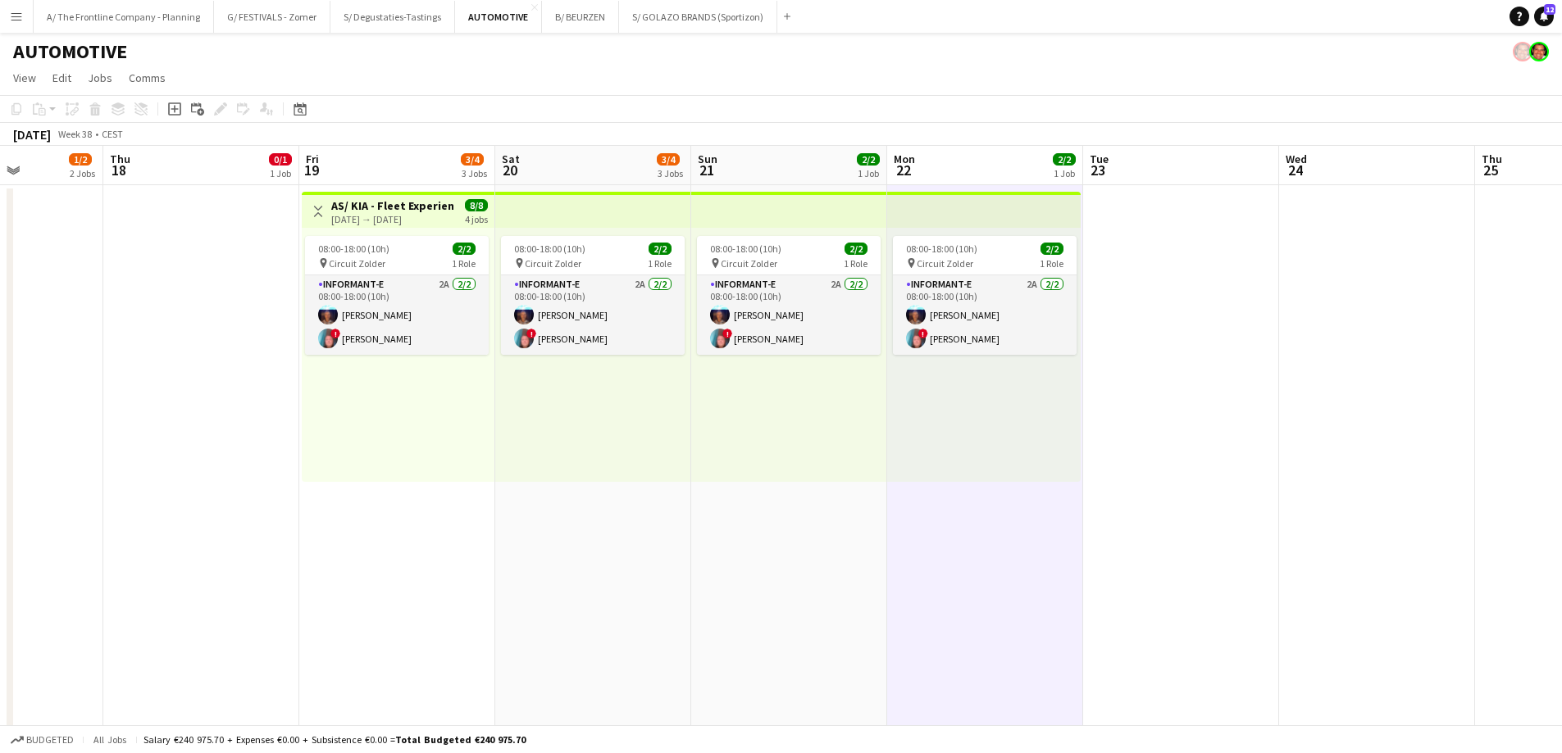
click at [783, 528] on app-date-cell "08:00-18:00 (10h) 2/2 pin Circuit Zolder 1 Role Informant-e 2A [DATE] 08:00-18:…" at bounding box center [789, 485] width 196 height 600
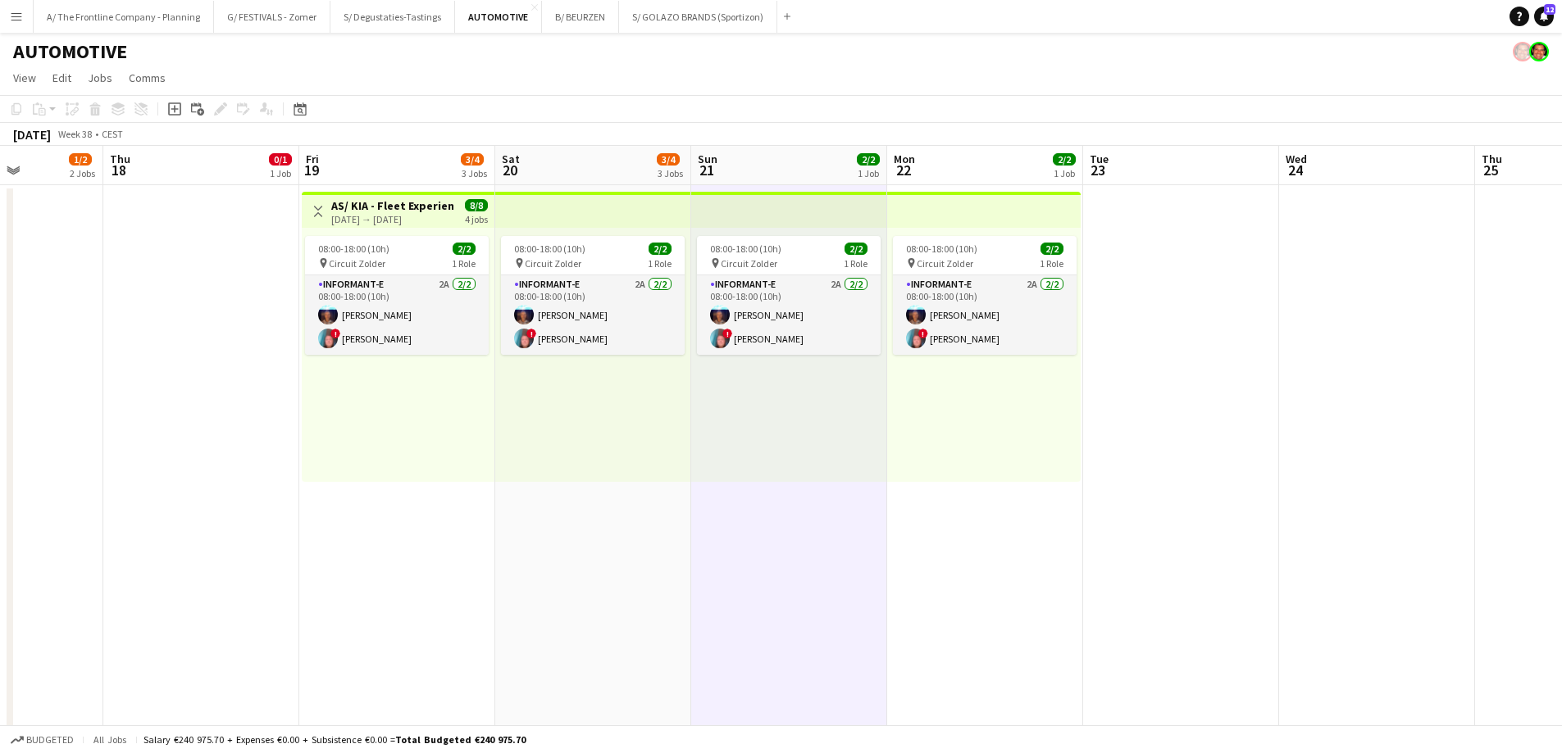
click at [610, 518] on app-date-cell "08:00-18:00 (10h) 2/2 pin Circuit Zolder 1 Role Informant-e 2A [DATE] 08:00-18:…" at bounding box center [593, 485] width 196 height 600
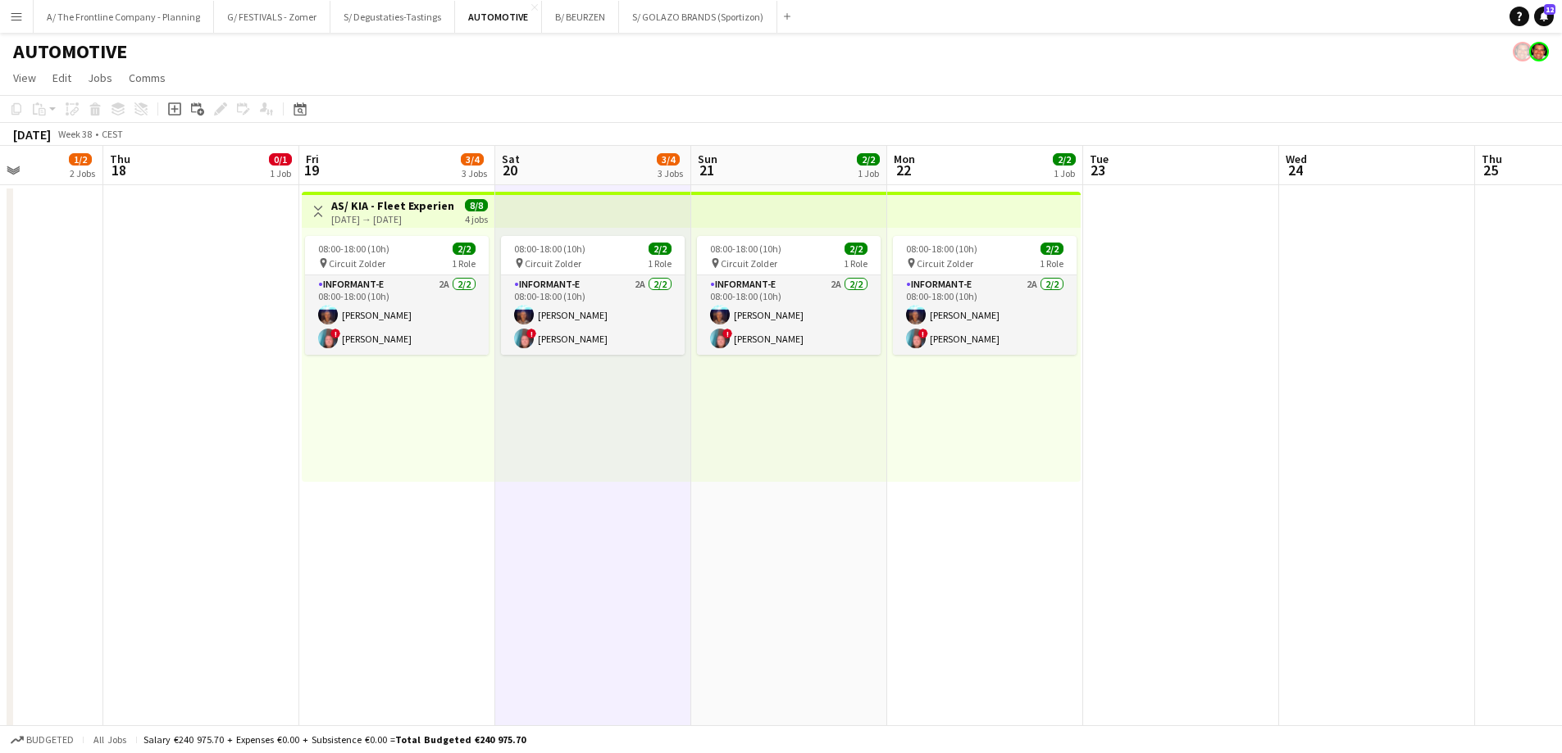
click at [451, 528] on app-date-cell "Toggle View AS/ KIA - Fleet Experience Days - Circuit Zolder - 19-22/09 [DATE] …" at bounding box center [397, 485] width 196 height 600
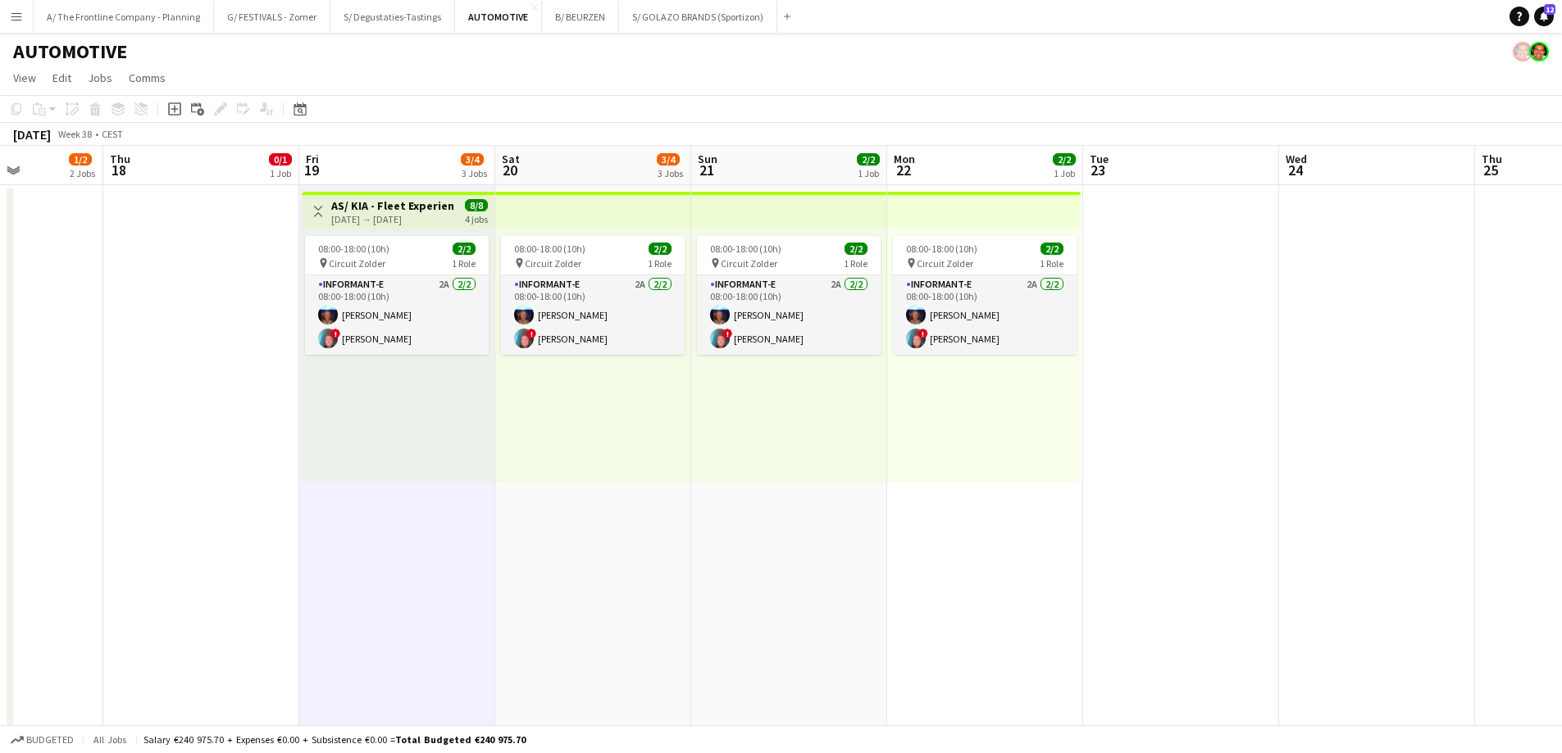
click at [453, 548] on app-date-cell "Toggle View AS/ KIA - Fleet Experience Days - Circuit Zolder - 19-22/09 [DATE] …" at bounding box center [397, 485] width 196 height 600
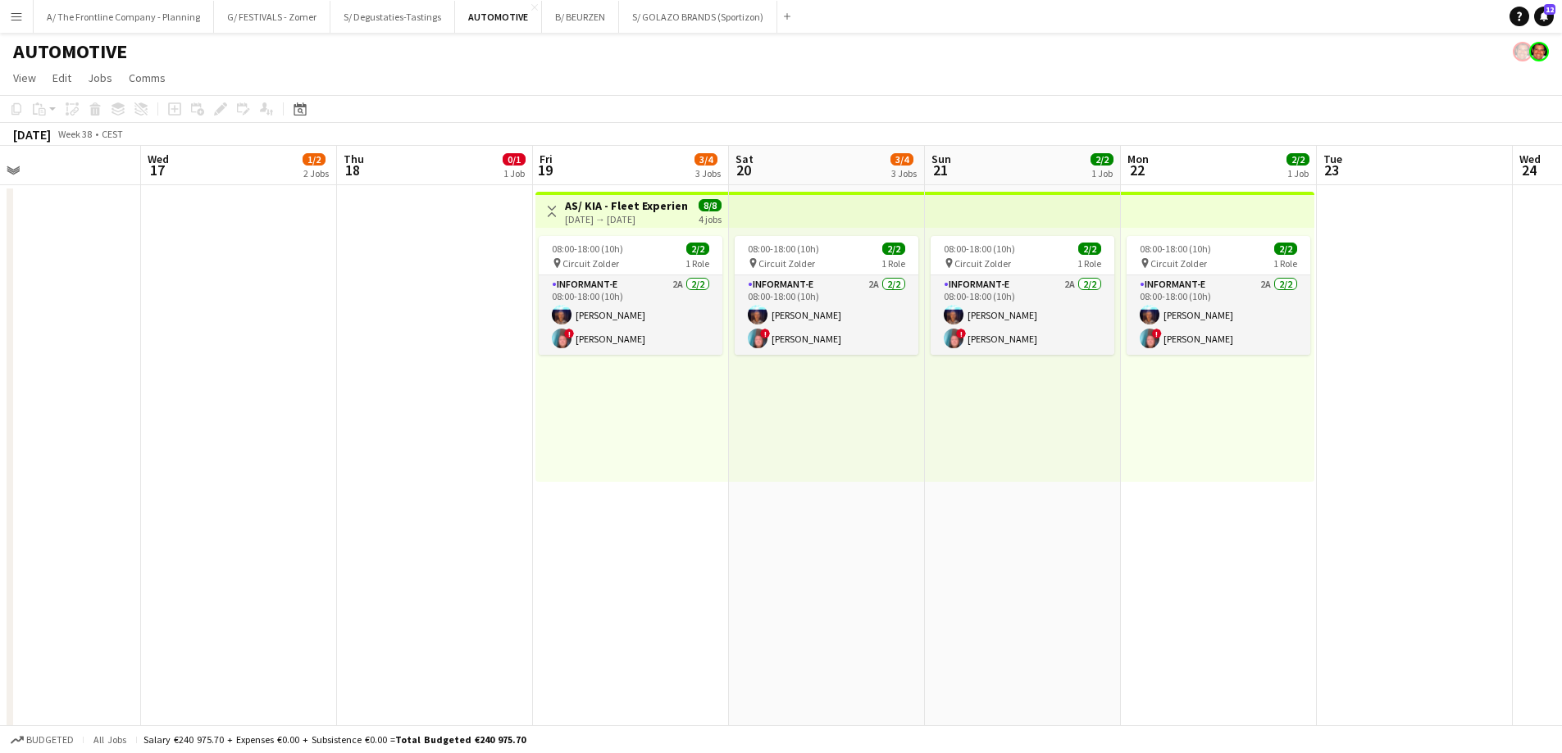
scroll to position [0, 439]
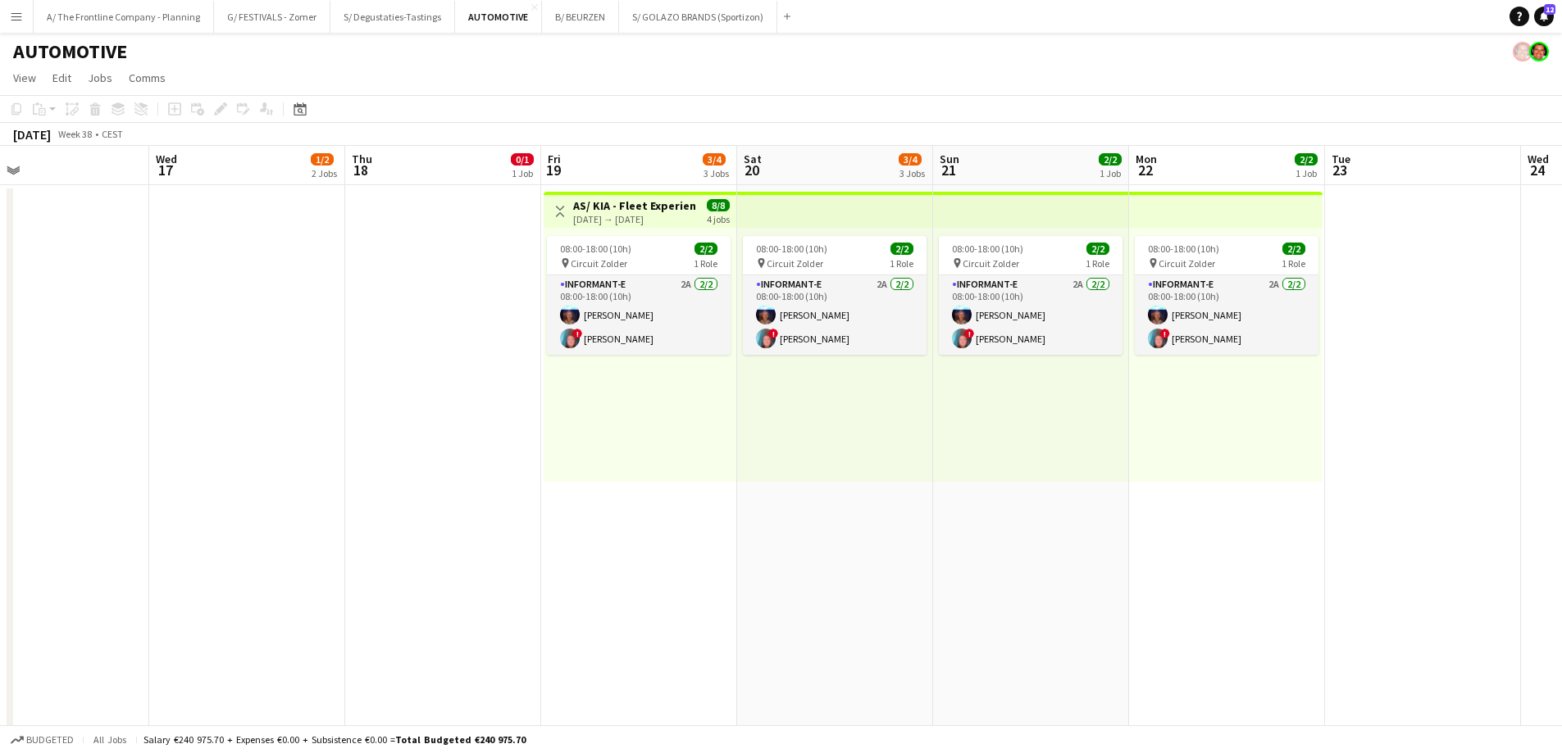
drag, startPoint x: 357, startPoint y: 586, endPoint x: 582, endPoint y: 540, distance: 229.2
click at [582, 540] on app-calendar-viewport "Sun 14 3/3 1 Job Mon 15 Tue 16 Wed 17 1/2 2 Jobs Thu 18 0/1 1 Job Fri 19 3/4 3 …" at bounding box center [781, 749] width 1562 height 1207
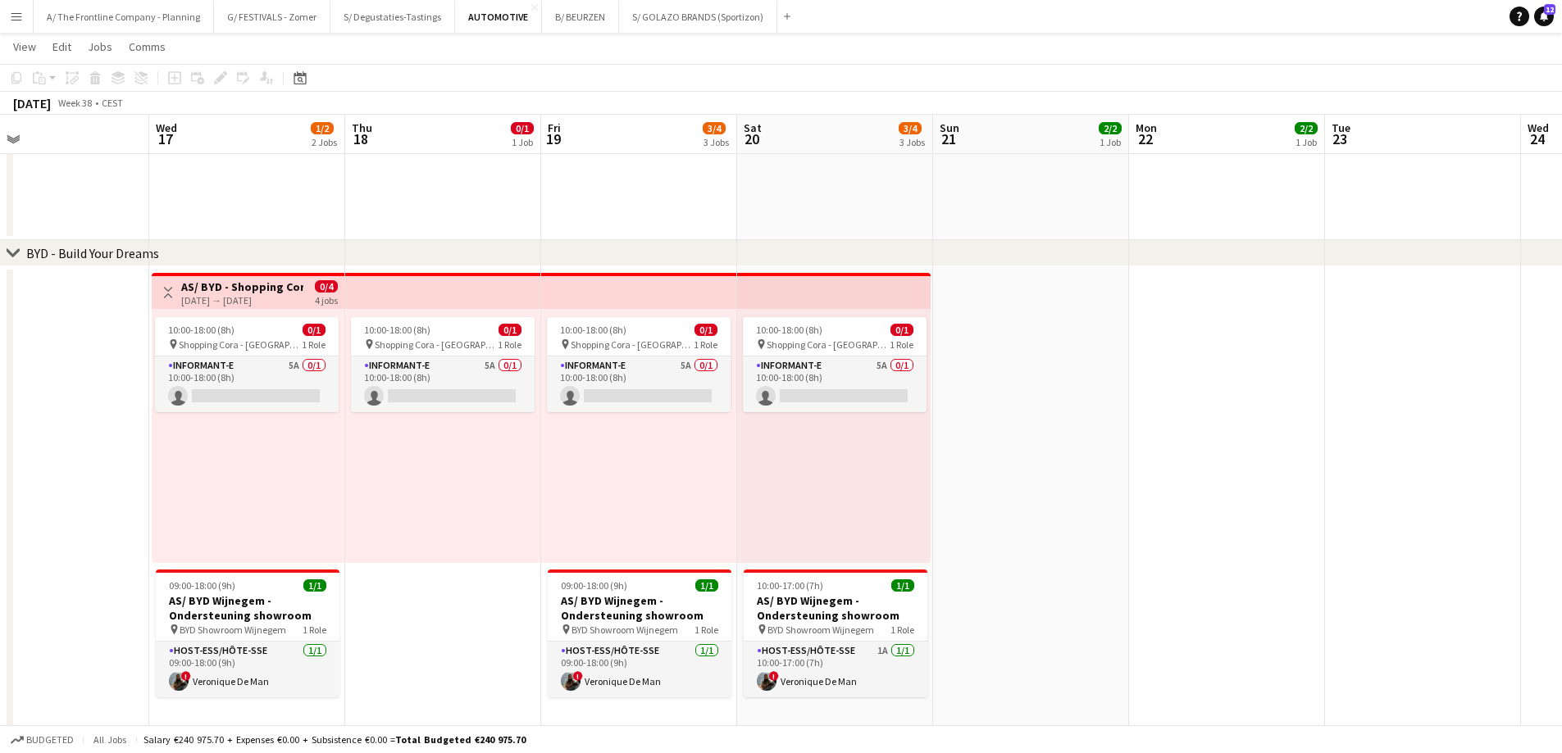
scroll to position [625, 0]
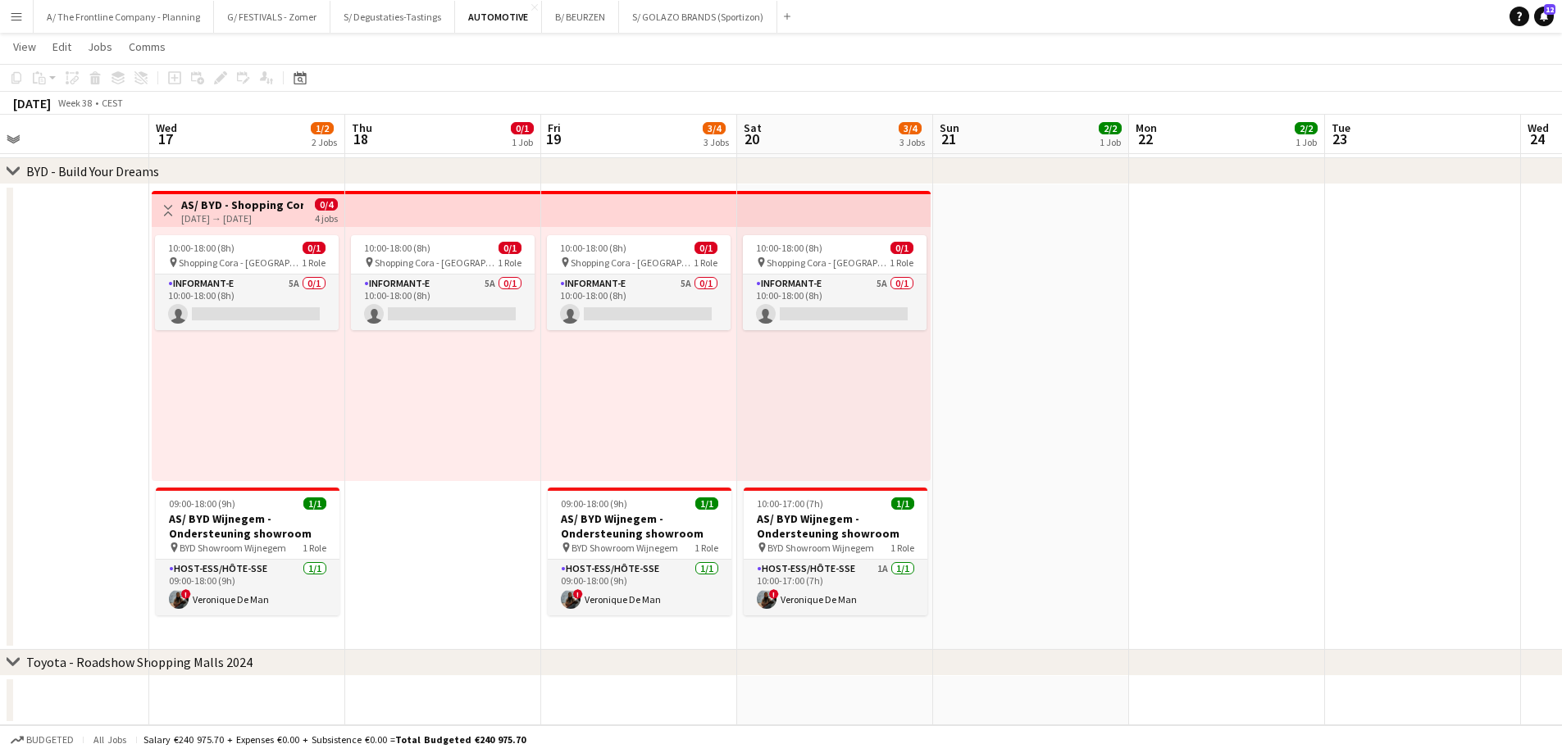
click at [664, 385] on div "10:00-18:00 (8h) 0/1 pin Shopping Cora - Anderlecht 1 Role Informant-e 5A 0/1 1…" at bounding box center [639, 354] width 196 height 254
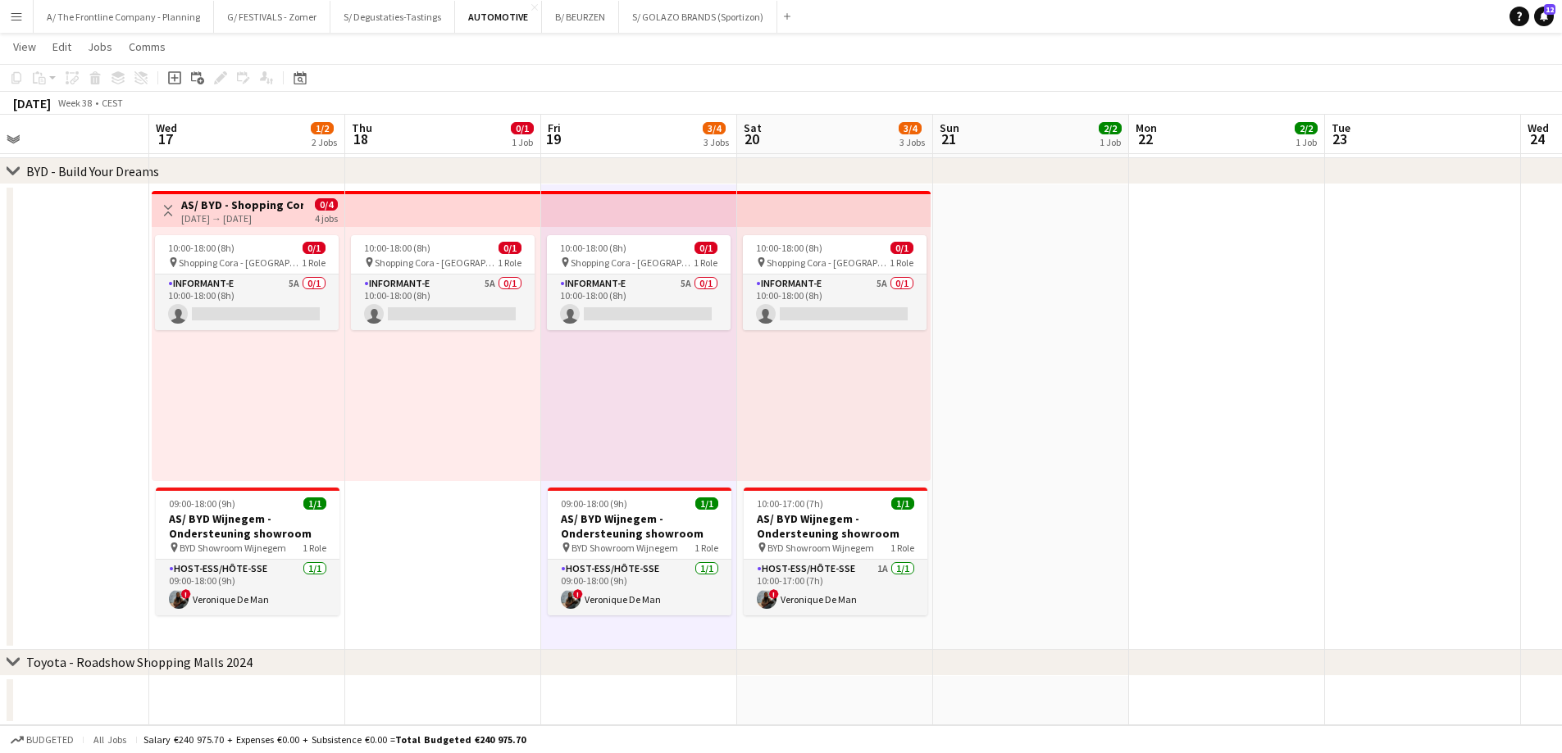
click at [784, 377] on div "10:00-18:00 (8h) 0/1 pin Shopping Cora - Anderlecht 1 Role Informant-e 5A 0/1 1…" at bounding box center [833, 354] width 193 height 254
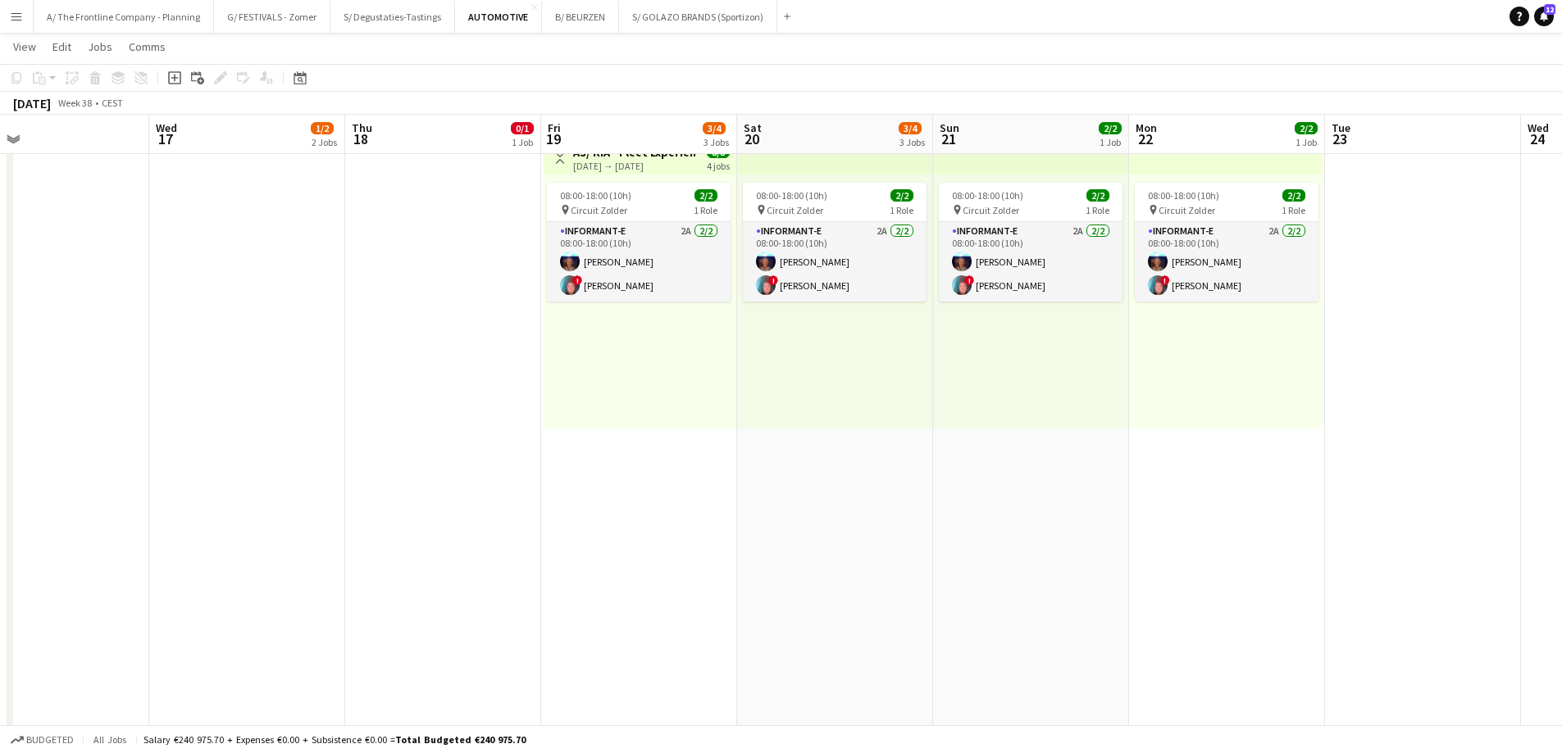
scroll to position [0, 0]
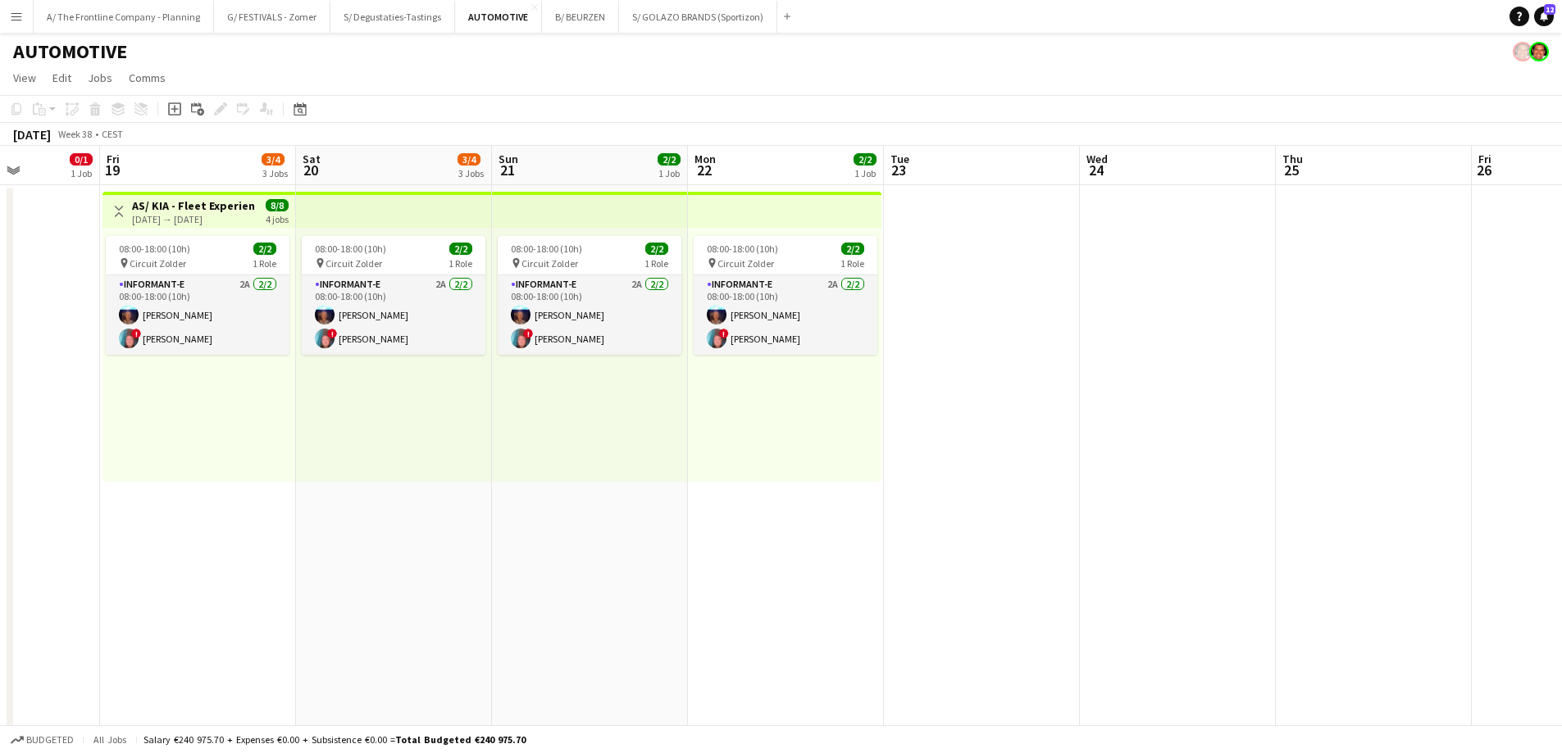
drag, startPoint x: 1127, startPoint y: 527, endPoint x: 686, endPoint y: 538, distance: 441.1
click at [686, 538] on app-calendar-viewport "Tue 16 Wed 17 1/2 2 Jobs Thu 18 0/1 1 Job Fri 19 3/4 3 Jobs Sat 20 3/4 3 Jobs S…" at bounding box center [781, 749] width 1562 height 1207
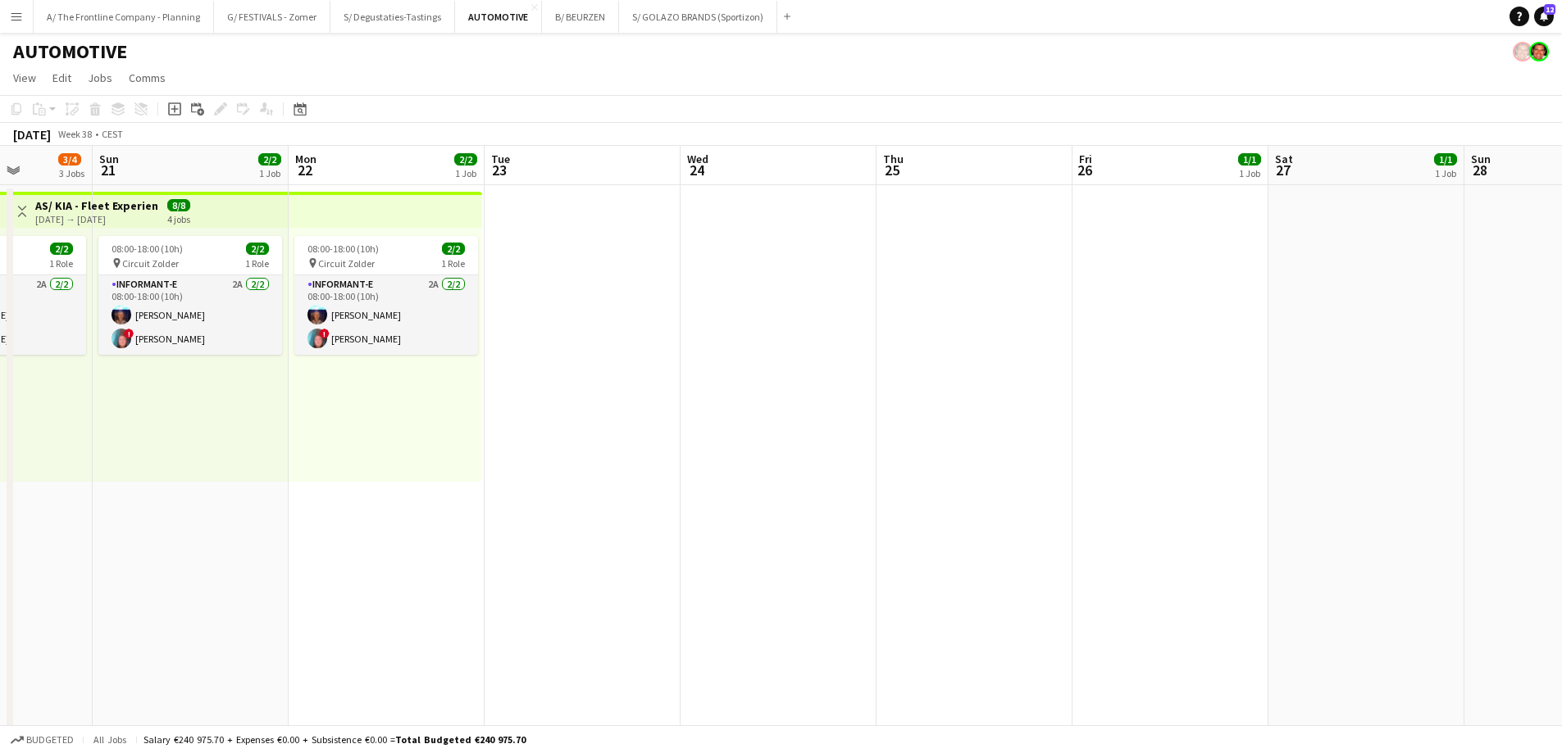
drag, startPoint x: 1274, startPoint y: 516, endPoint x: 884, endPoint y: 532, distance: 389.7
click at [884, 532] on app-calendar-viewport "Thu 18 0/1 1 Job Fri 19 3/4 3 Jobs Sat 20 3/4 3 Jobs Sun 21 2/2 1 Job Mon 22 2/…" at bounding box center [781, 749] width 1562 height 1207
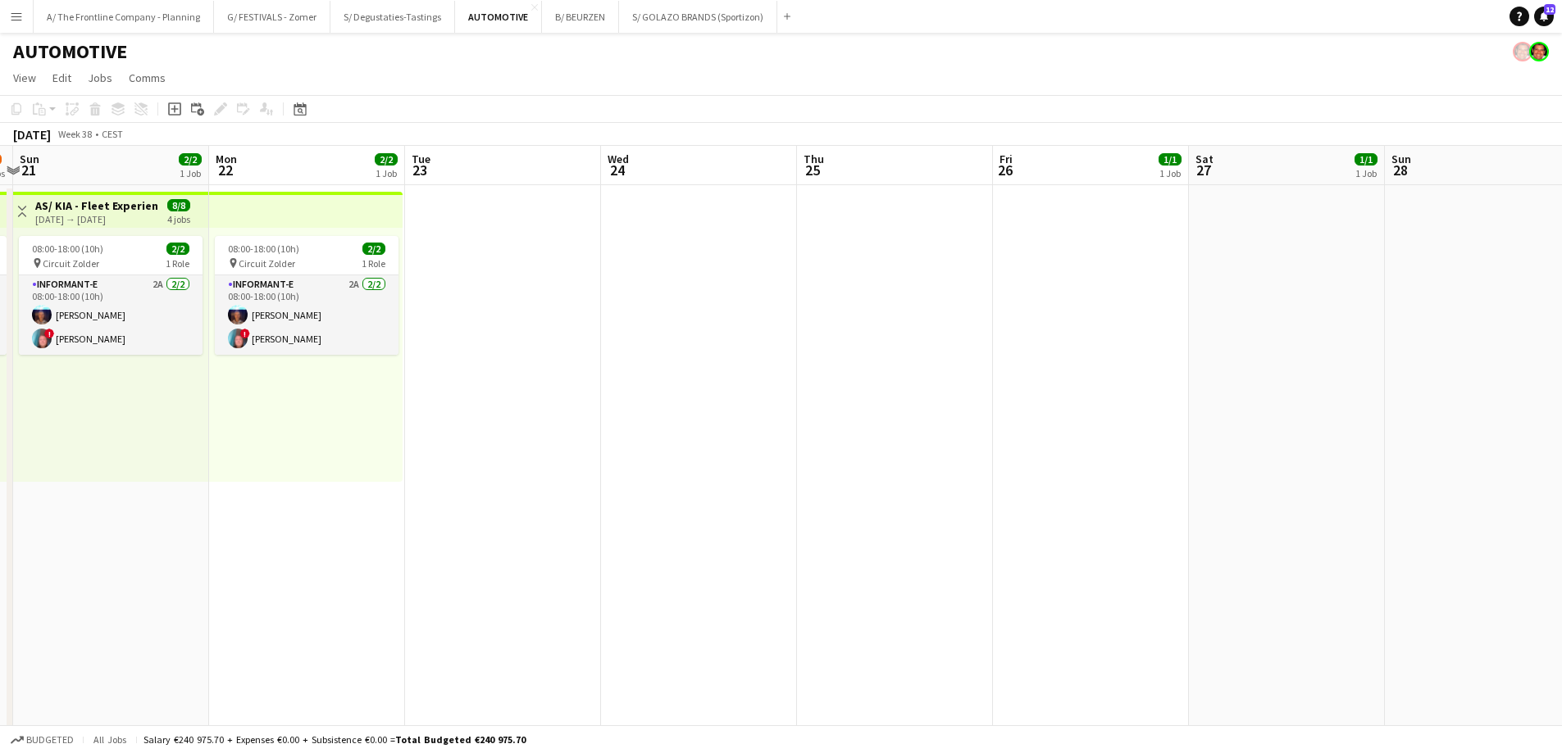
drag, startPoint x: 1228, startPoint y: 511, endPoint x: 952, endPoint y: 506, distance: 275.5
click at [952, 506] on app-calendar-viewport "Thu 18 0/1 1 Job Fri 19 3/4 3 Jobs Sat 20 3/4 3 Jobs Sun 21 2/2 1 Job Mon 22 2/…" at bounding box center [781, 749] width 1562 height 1207
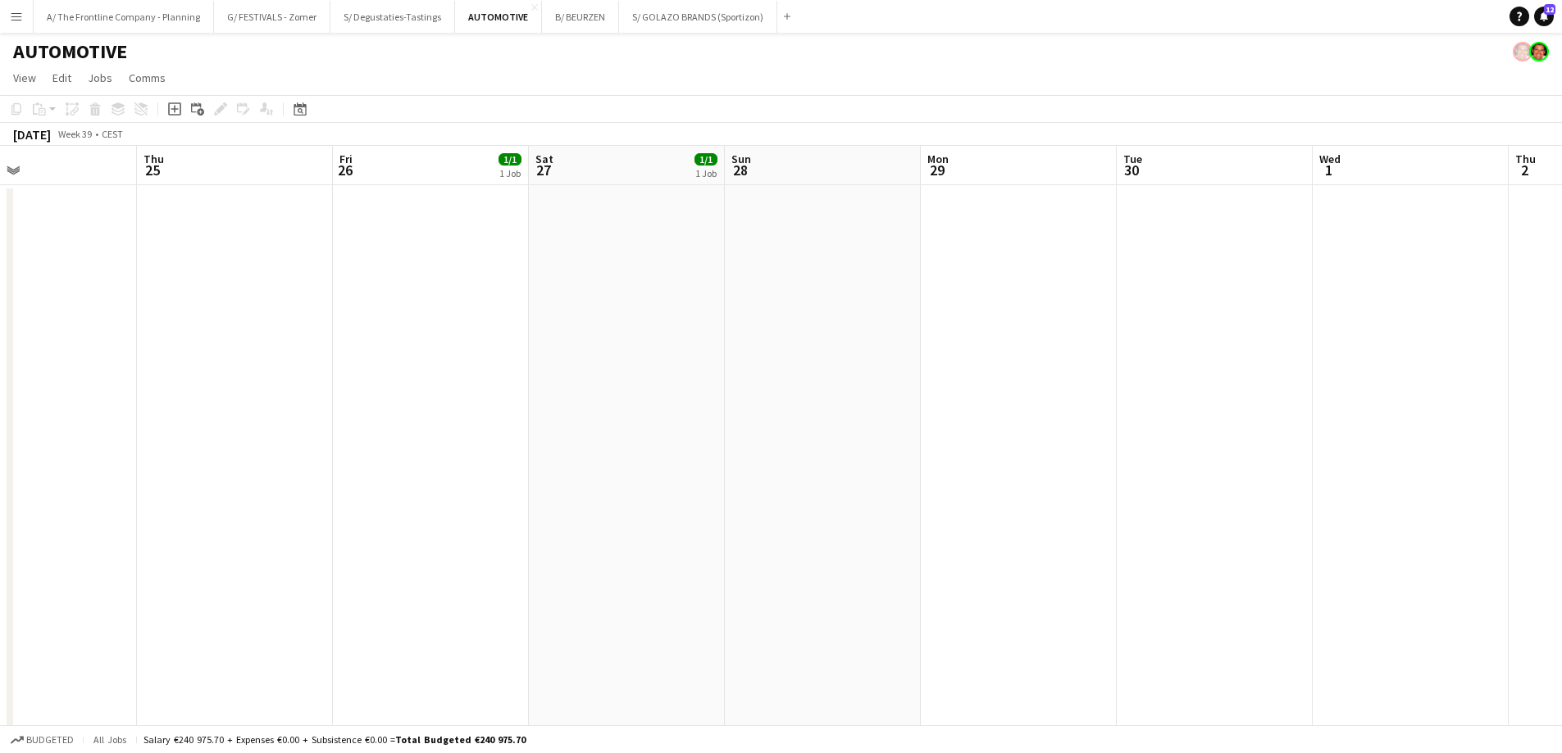
scroll to position [0, 652]
drag, startPoint x: 1271, startPoint y: 474, endPoint x: 801, endPoint y: 517, distance: 471.7
click at [801, 517] on app-calendar-viewport "Sun 21 2/2 1 Job Mon 22 2/2 1 Job Tue 23 Wed 24 Thu 25 Fri 26 1/1 1 Job Sat 27 …" at bounding box center [781, 749] width 1562 height 1207
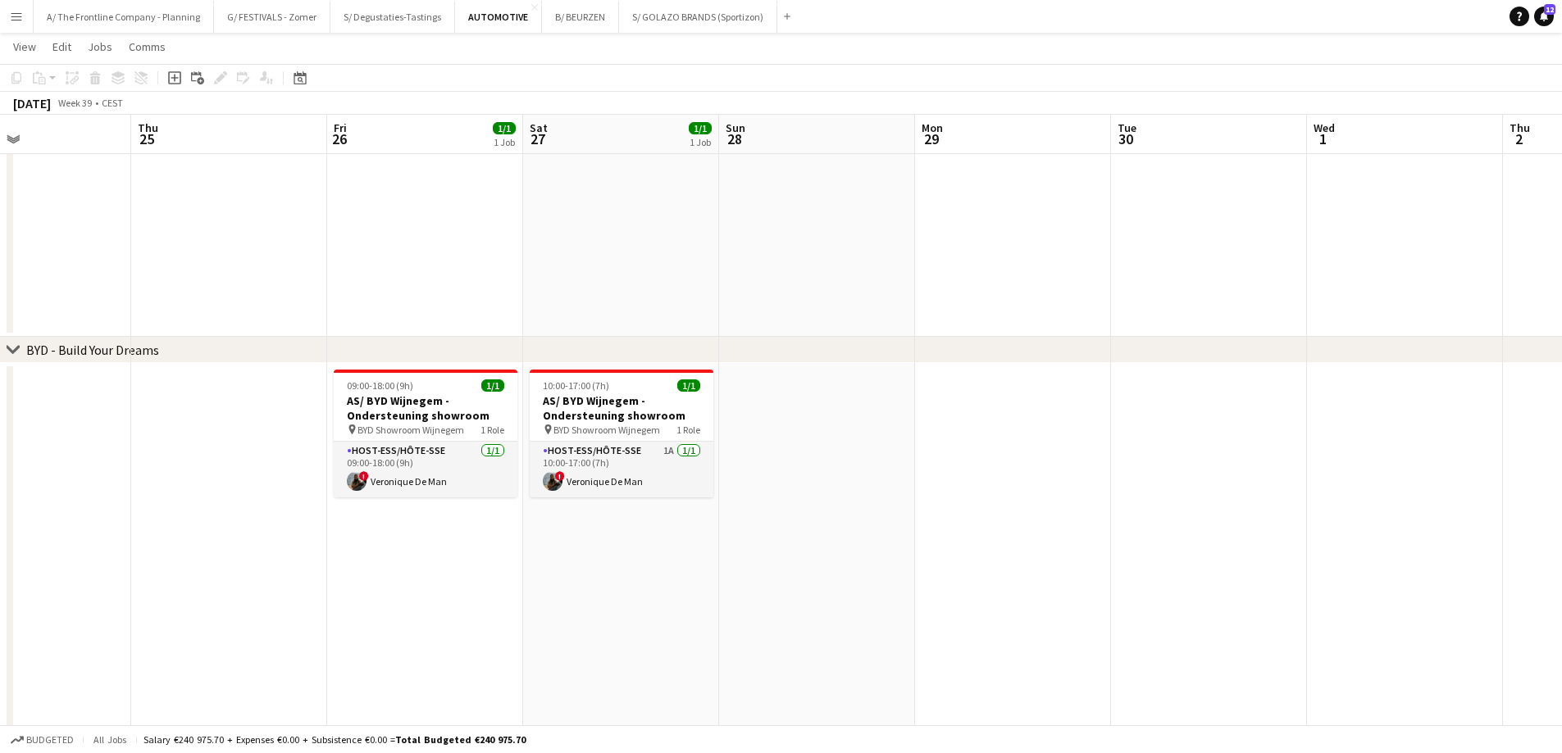
scroll to position [0, 0]
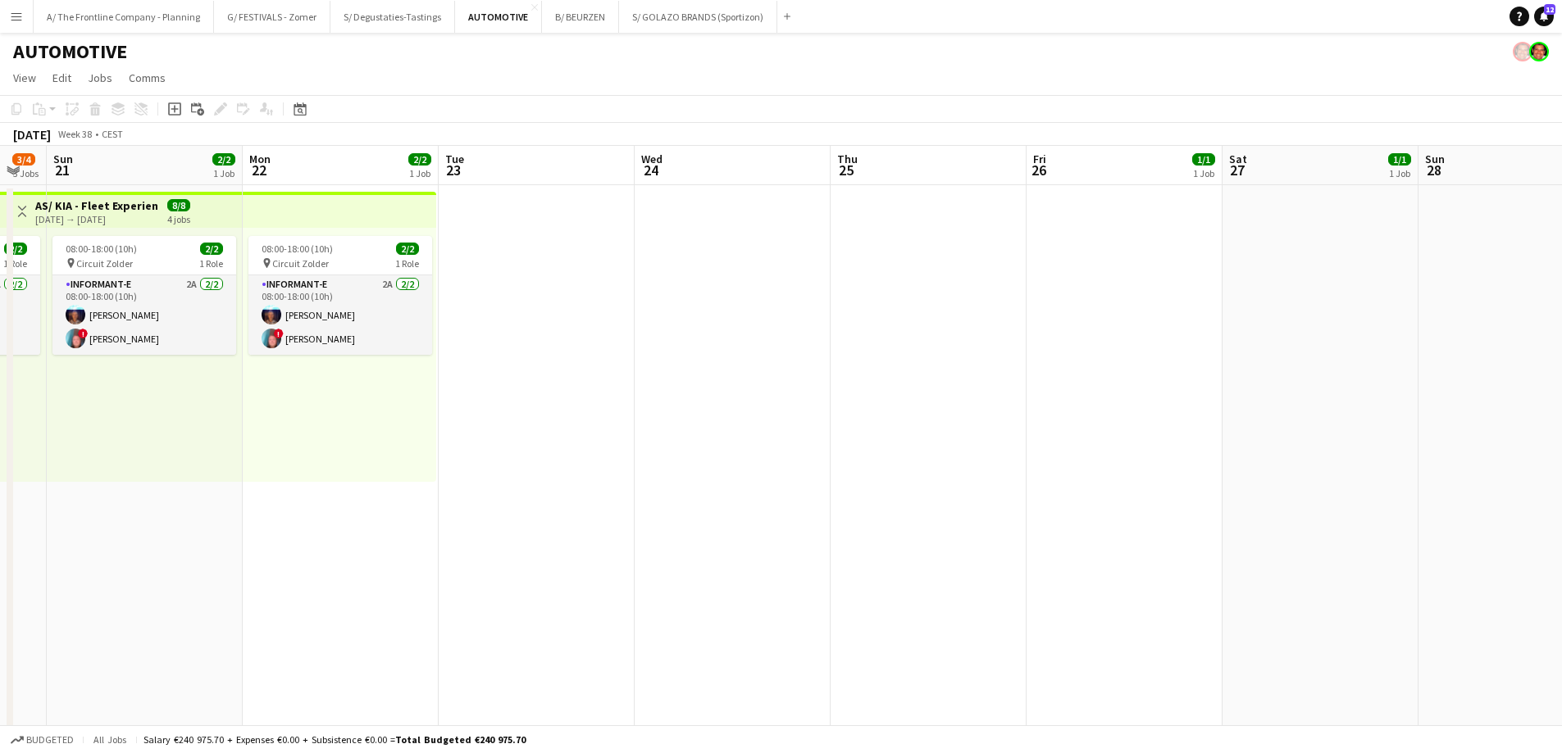
drag, startPoint x: 351, startPoint y: 496, endPoint x: 1398, endPoint y: 448, distance: 1048.7
click at [1398, 448] on app-calendar-viewport "Fri 19 3/4 3 Jobs Sat 20 3/4 3 Jobs Sun 21 2/2 1 Job Mon 22 2/2 1 Job Tue 23 We…" at bounding box center [781, 749] width 1562 height 1207
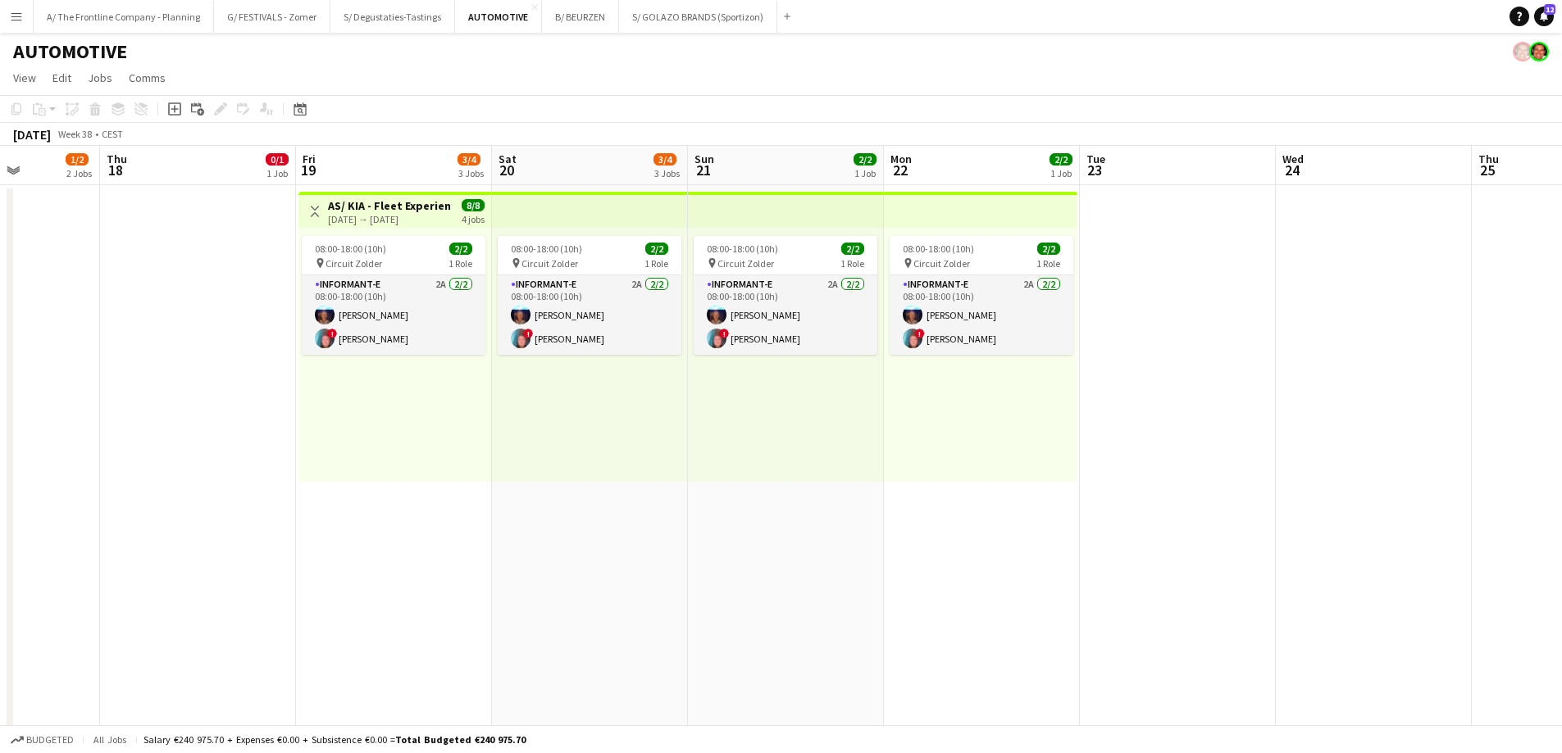
drag, startPoint x: 650, startPoint y: 516, endPoint x: 899, endPoint y: 509, distance: 249.3
click at [899, 509] on app-calendar-viewport "Mon 15 Tue 16 Wed 17 1/2 2 Jobs Thu 18 0/1 1 Job Fri 19 3/4 3 Jobs Sat 20 3/4 3…" at bounding box center [781, 749] width 1562 height 1207
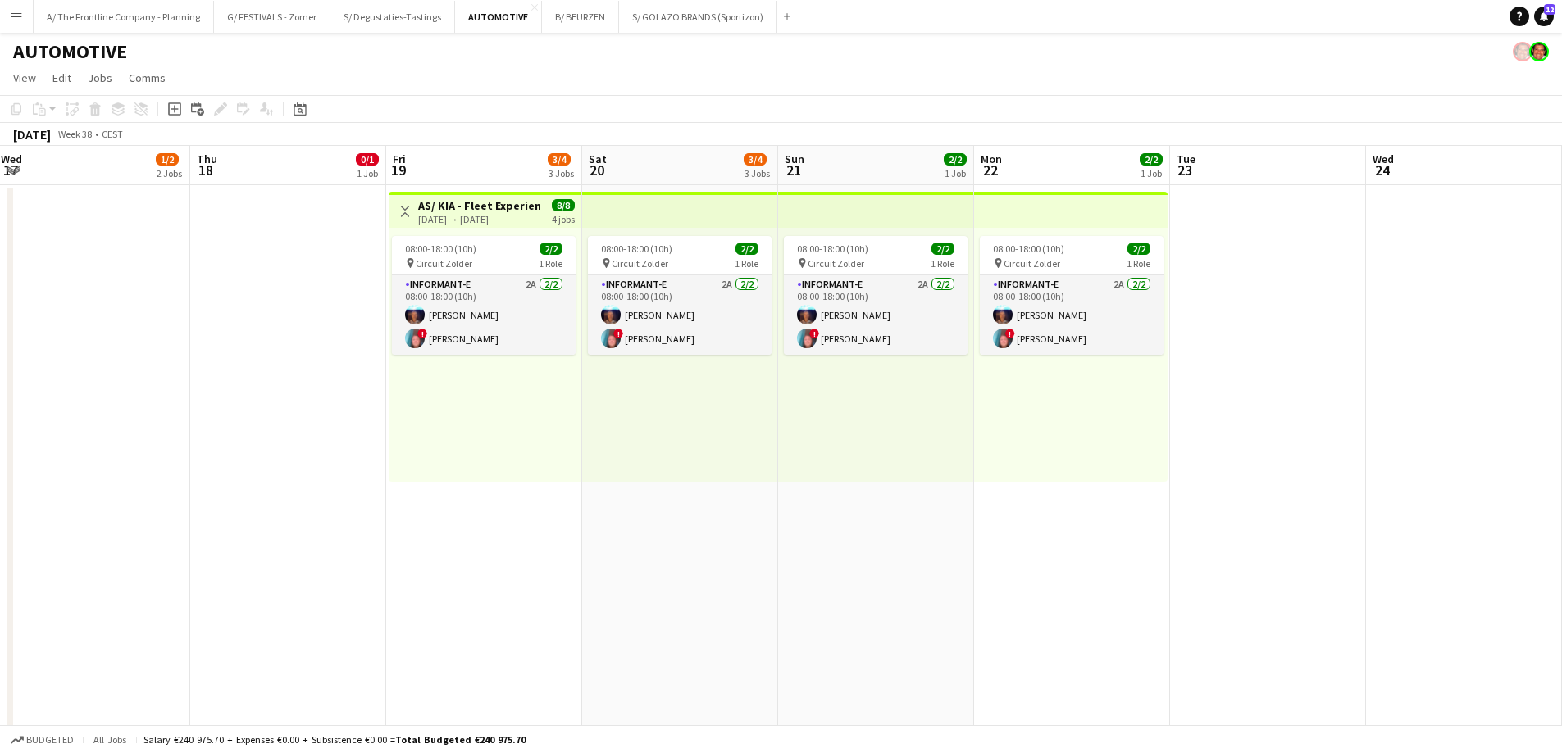
scroll to position [0, 384]
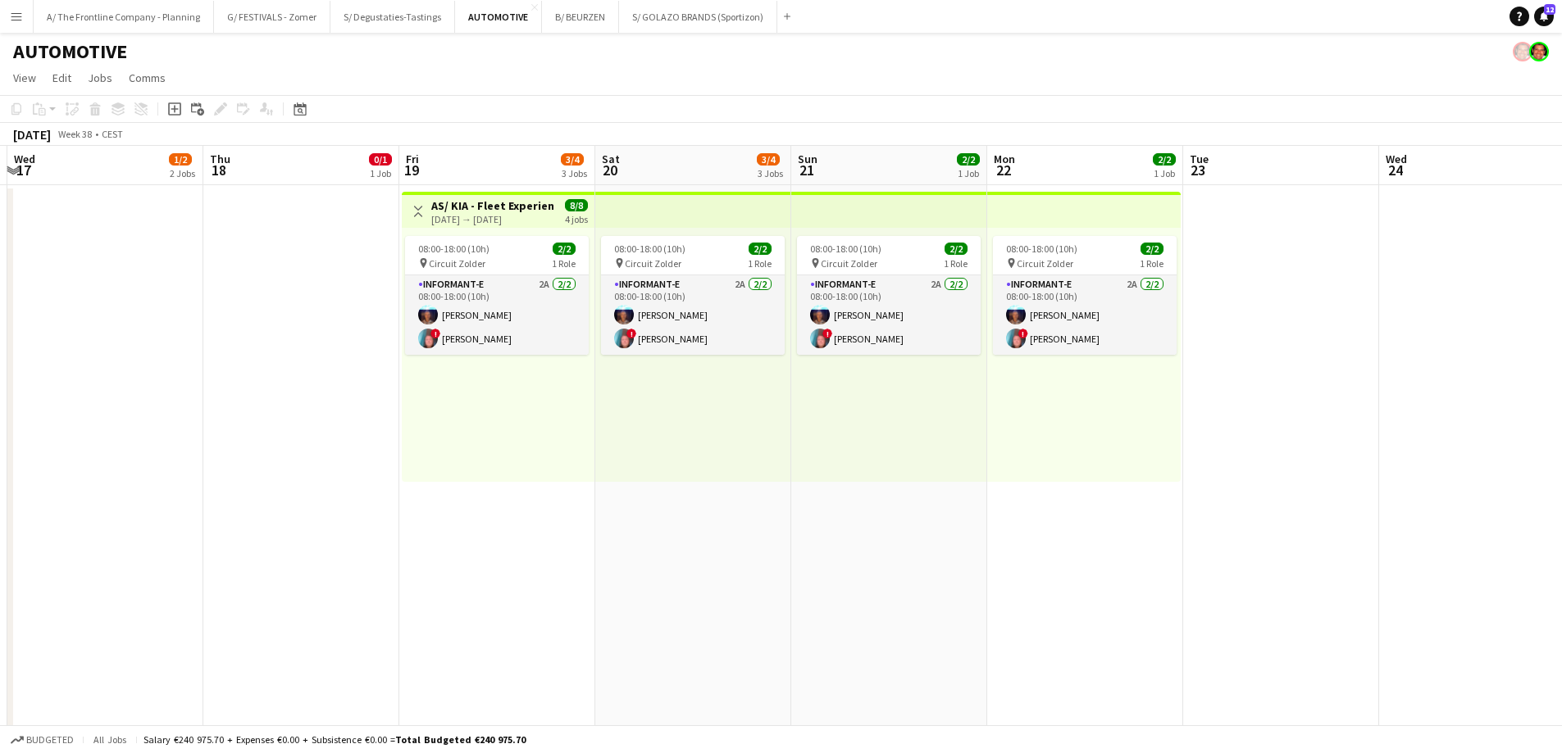
drag, startPoint x: 768, startPoint y: 553, endPoint x: 871, endPoint y: 543, distance: 103.8
click at [871, 543] on app-calendar-viewport "Mon 15 Tue 16 Wed 17 1/2 2 Jobs Thu 18 0/1 1 Job Fri 19 3/4 3 Jobs Sat 20 3/4 3…" at bounding box center [781, 749] width 1562 height 1207
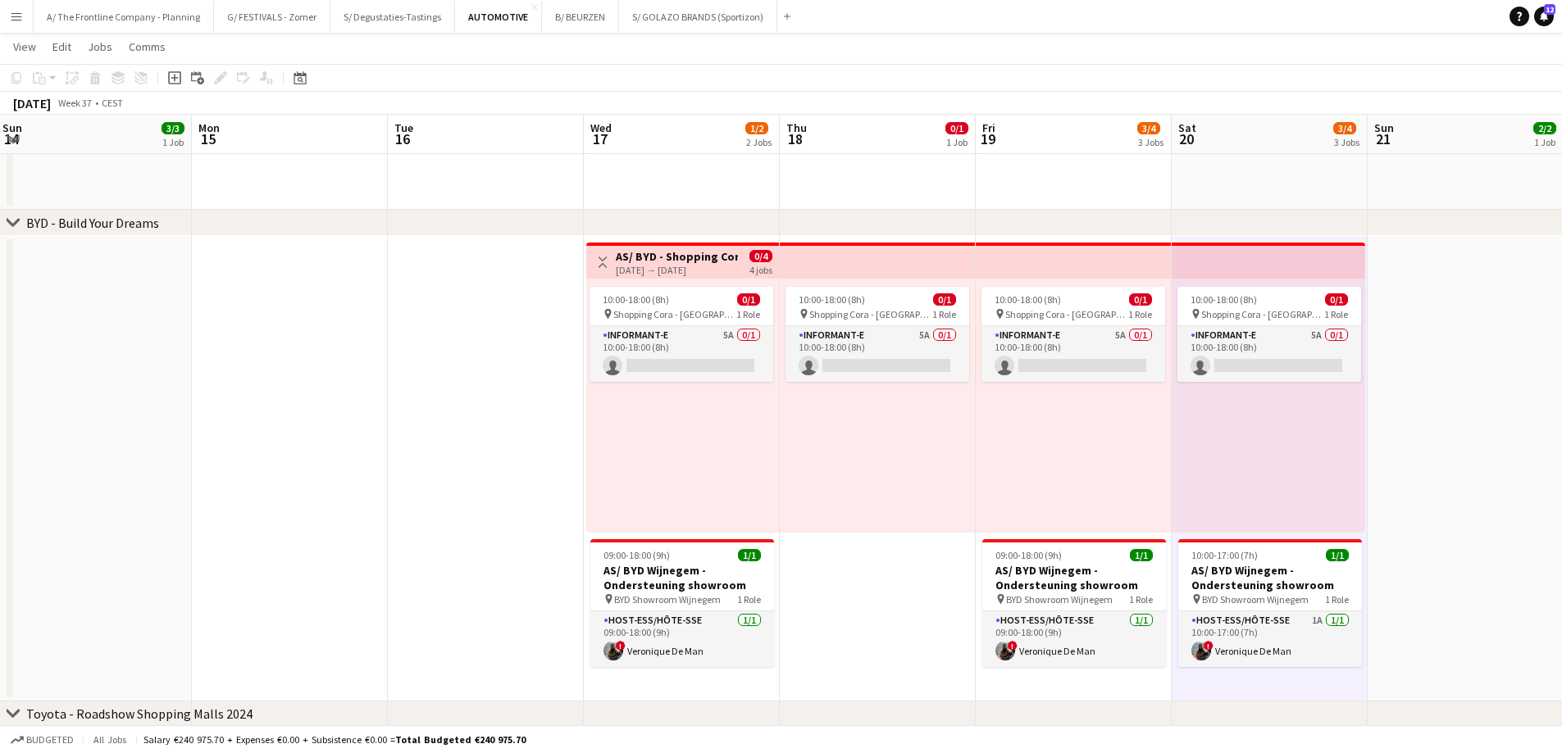
scroll to position [0, 492]
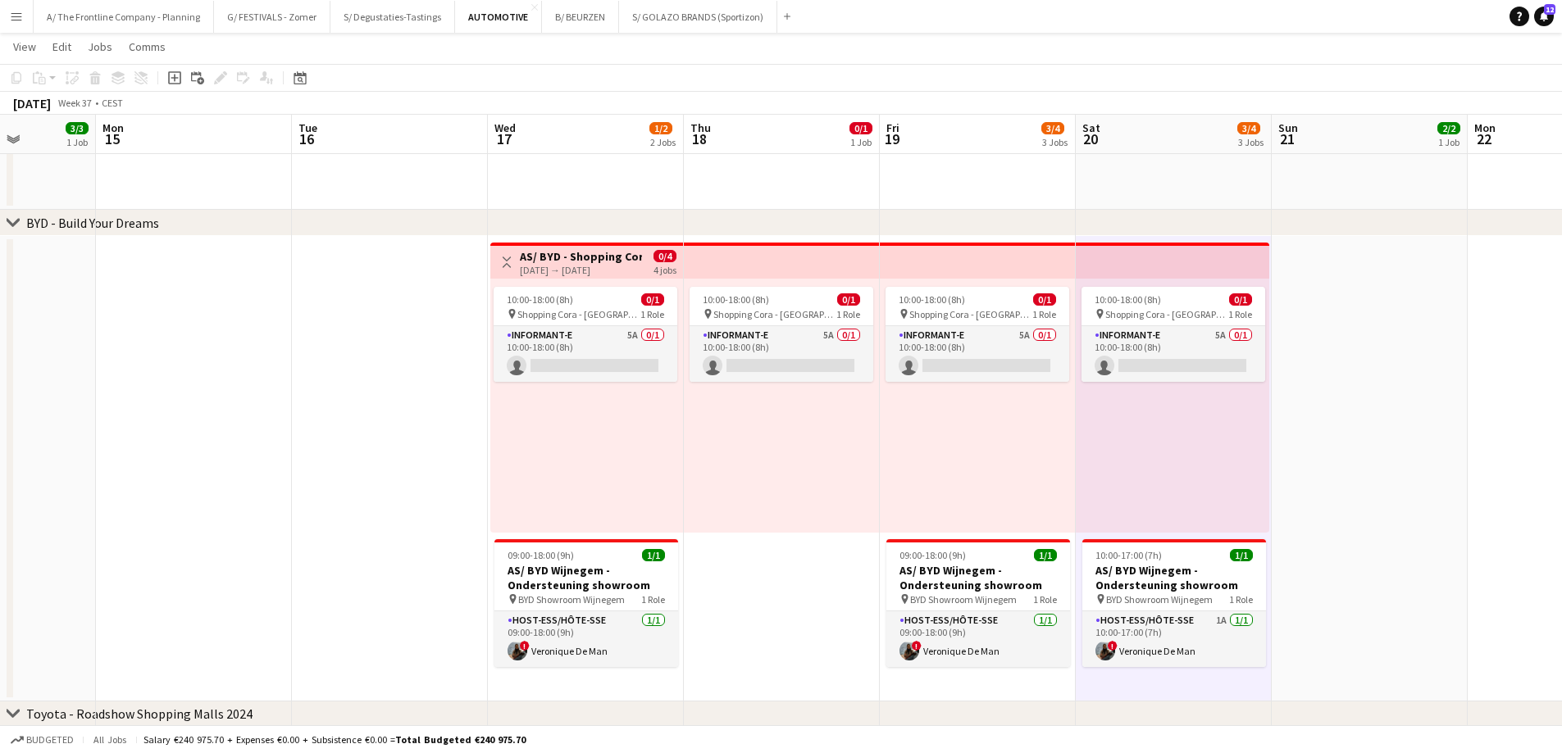
drag, startPoint x: 259, startPoint y: 478, endPoint x: 739, endPoint y: 459, distance: 480.7
click at [739, 459] on app-calendar-viewport "Fri 12 Sat 13 6/6 3 Jobs Sun 14 3/3 1 Job Mon 15 Tue 16 Wed 17 1/2 2 Jobs Thu 1…" at bounding box center [781, 133] width 1562 height 1287
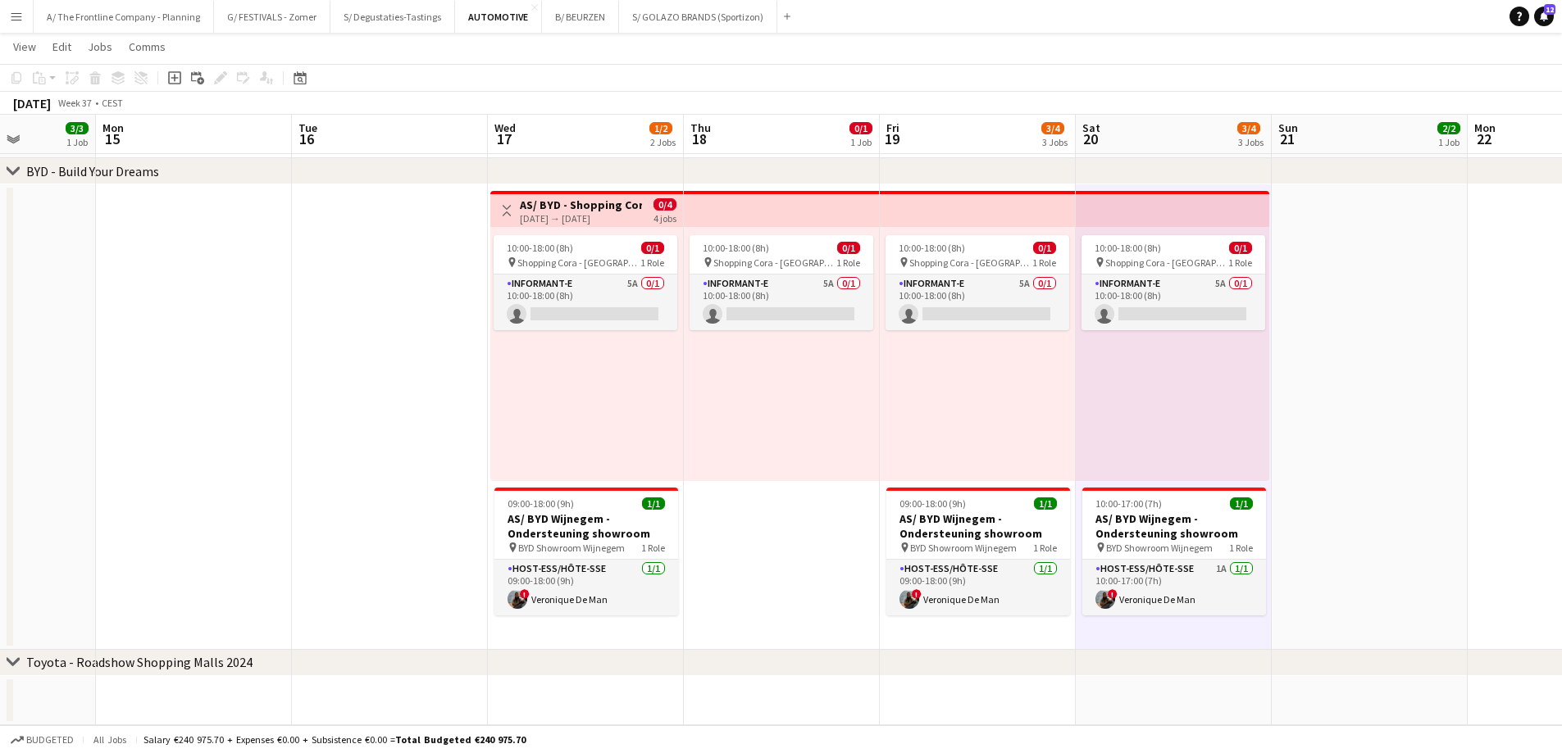
scroll to position [0, 372]
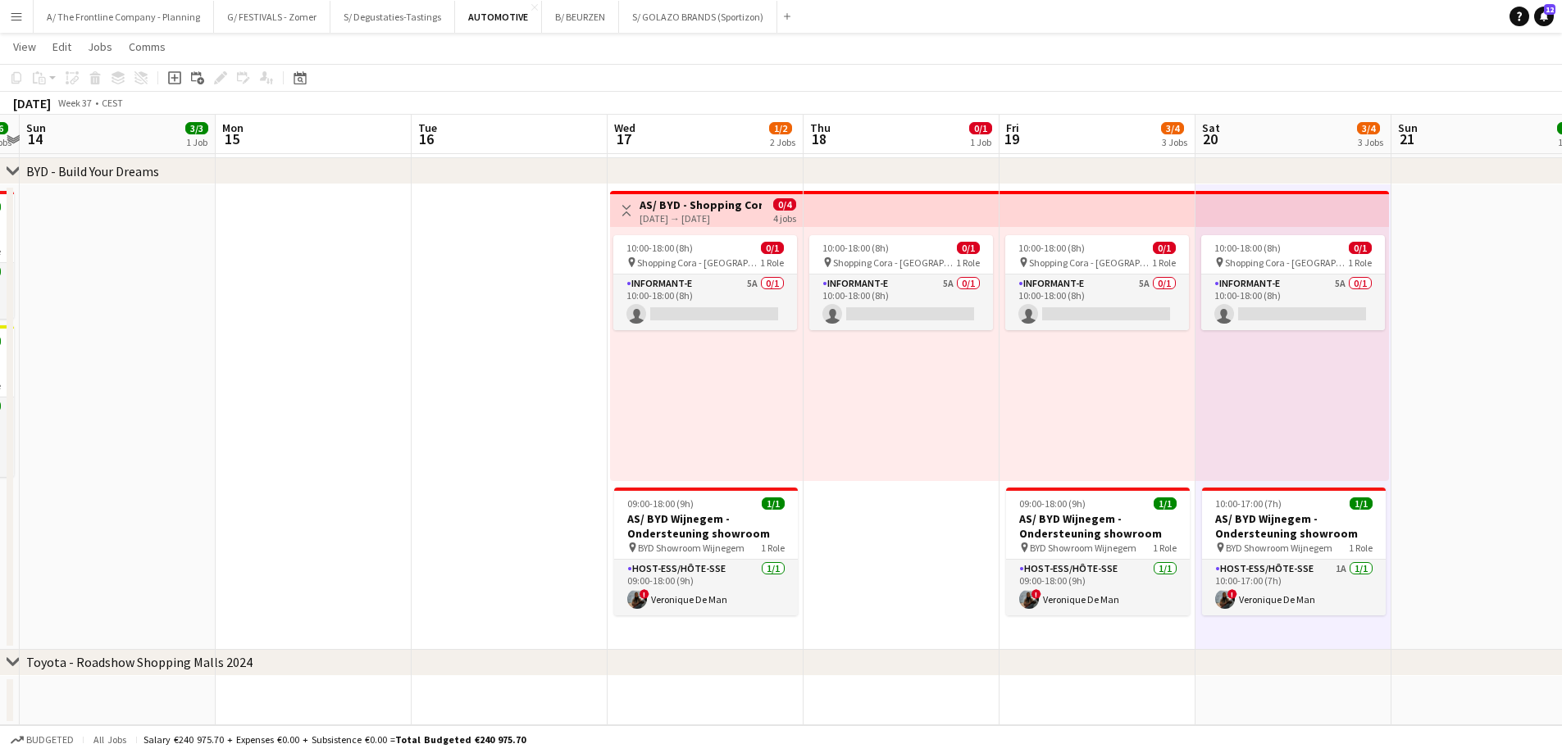
drag, startPoint x: 260, startPoint y: 440, endPoint x: 1159, endPoint y: 389, distance: 900.7
click at [1159, 389] on app-calendar-viewport "Fri 12 Sat 13 6/6 3 Jobs Sun 14 3/3 1 Job Mon 15 Tue 16 Wed 17 1/2 2 Jobs Thu 1…" at bounding box center [781, 82] width 1562 height 1287
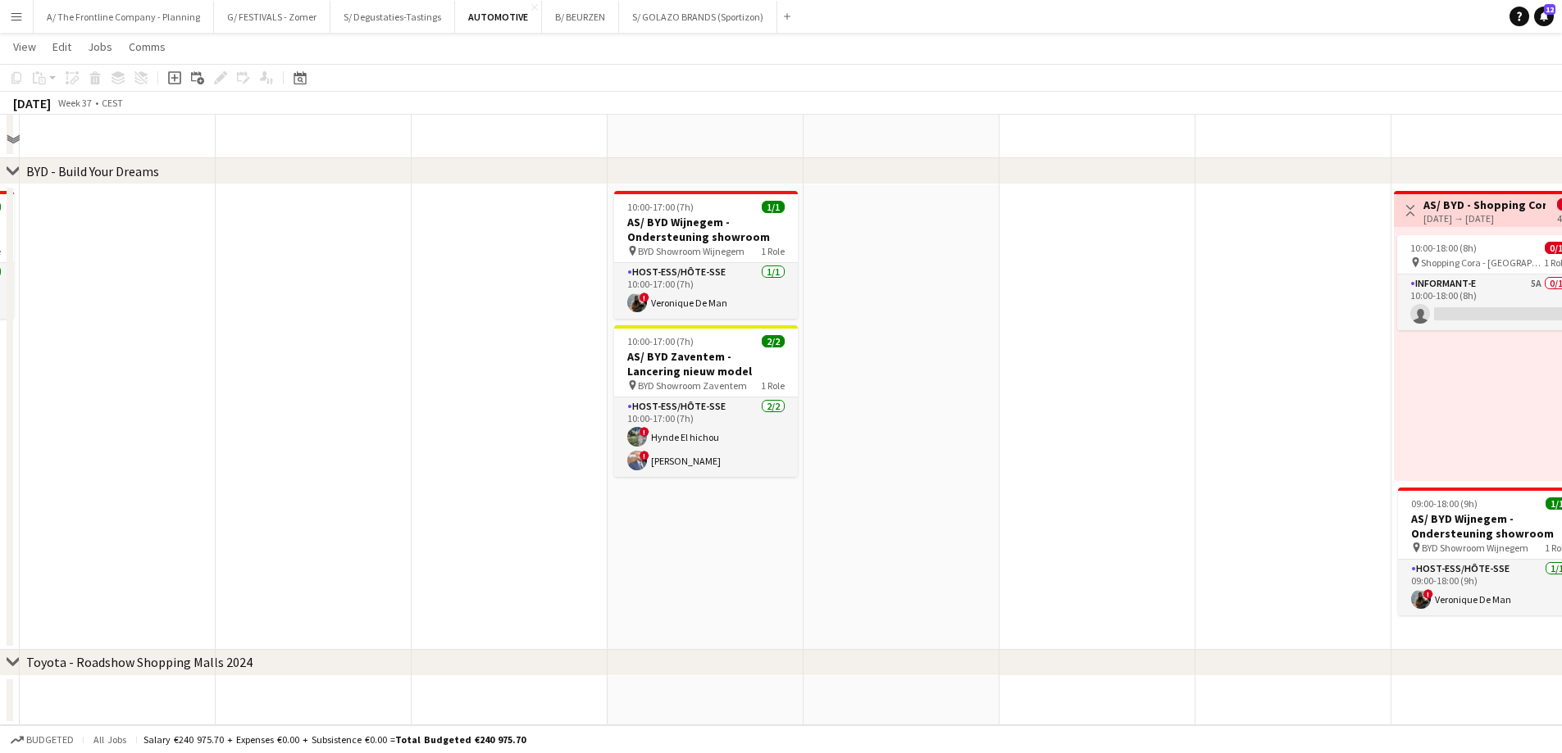
scroll to position [52, 0]
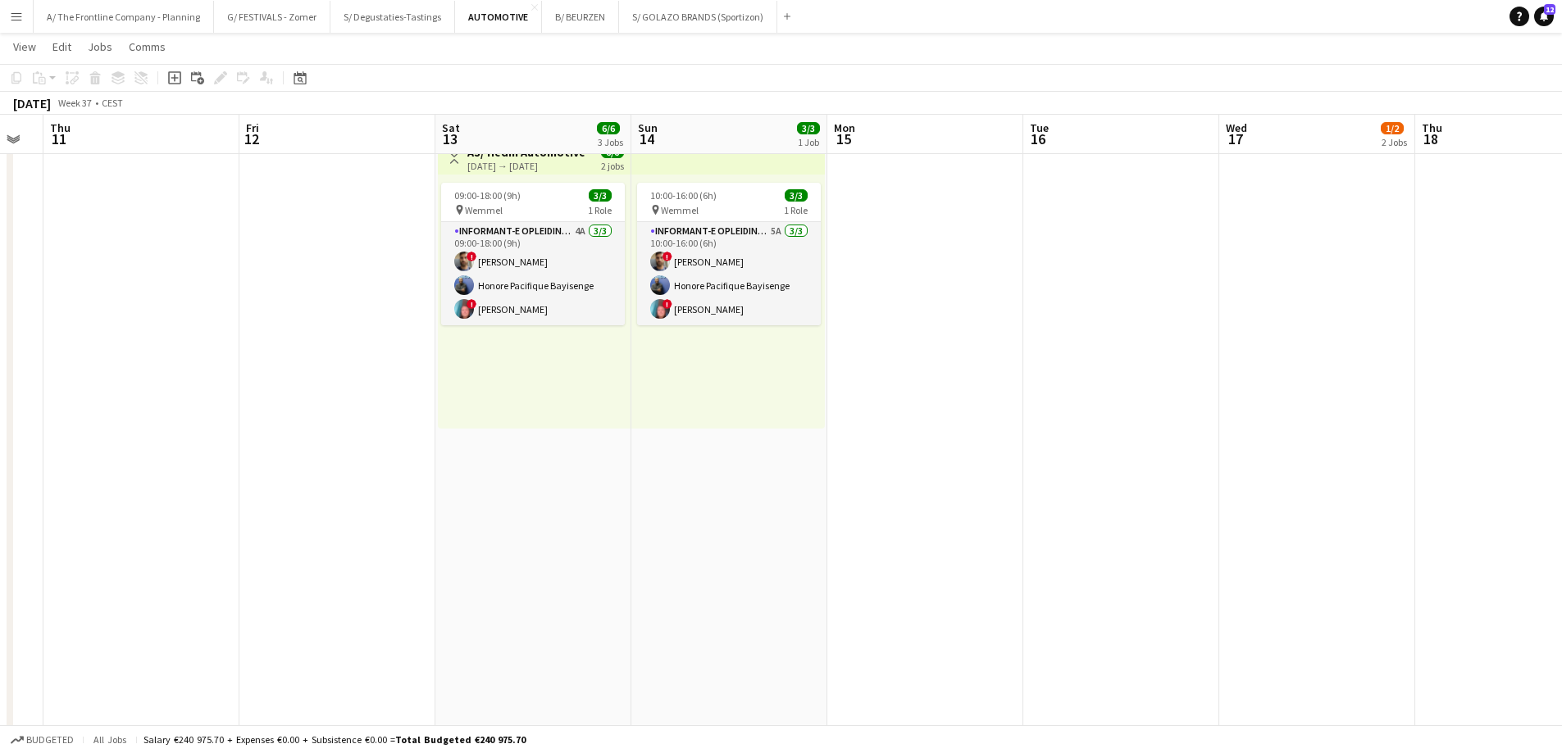
drag, startPoint x: 1216, startPoint y: 380, endPoint x: 1010, endPoint y: 390, distance: 206.8
click at [1010, 390] on app-calendar-viewport "Mon 8 1/1 1 Job Tue 9 1/1 1 Job Wed 10 Thu 11 Fri 12 Sat 13 6/6 3 Jobs Sun 14 3…" at bounding box center [781, 655] width 1562 height 1287
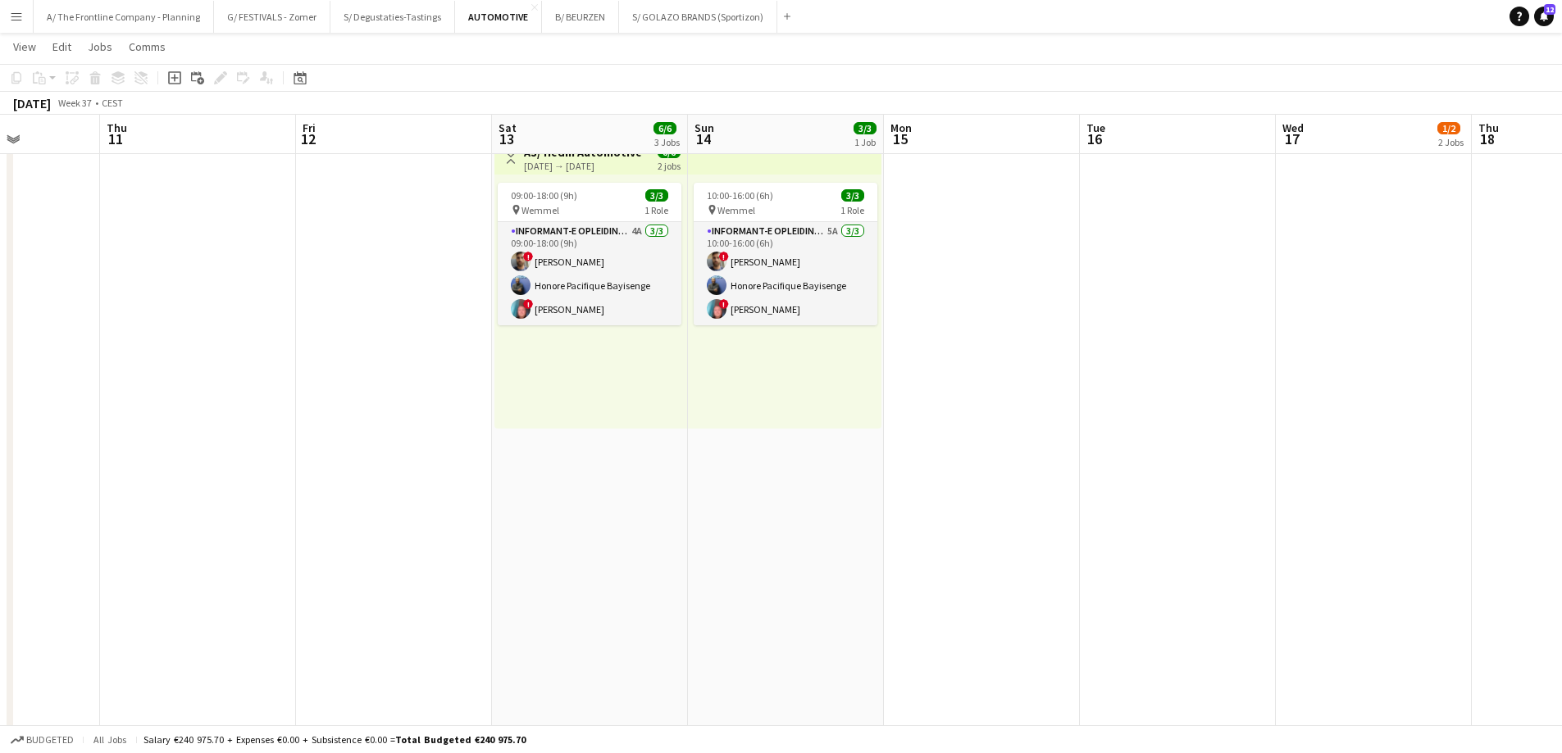
drag, startPoint x: 1183, startPoint y: 353, endPoint x: 657, endPoint y: 293, distance: 529.7
click at [657, 293] on app-calendar-viewport "Mon 8 1/1 1 Job Tue 9 1/1 1 Job Wed 10 Thu 11 Fri 12 Sat 13 6/6 3 Jobs Sun 14 3…" at bounding box center [781, 655] width 1562 height 1287
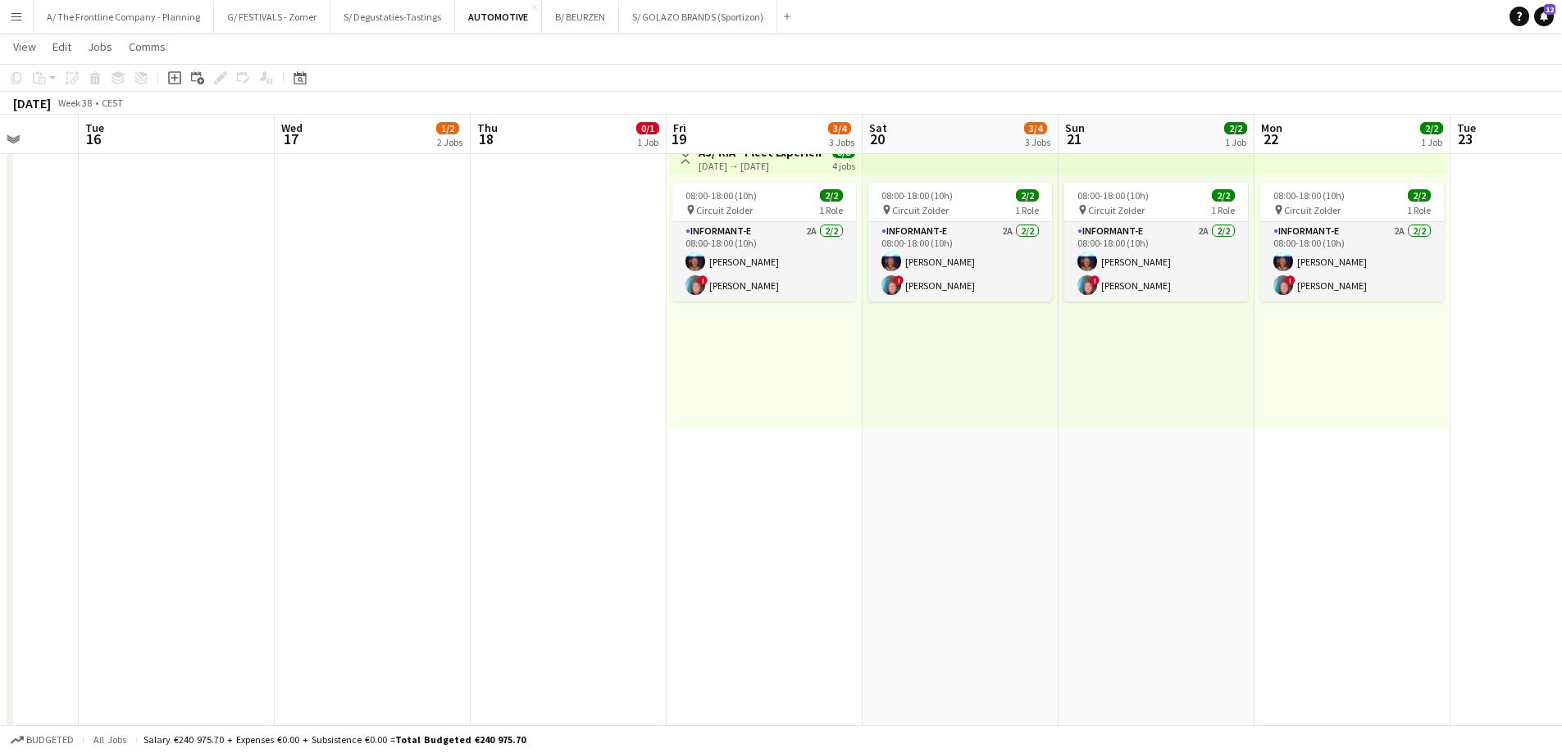
drag, startPoint x: 1287, startPoint y: 419, endPoint x: 1000, endPoint y: 419, distance: 286.9
click at [1000, 419] on app-calendar-viewport "Sat 13 6/6 3 Jobs Sun 14 3/3 1 Job Mon 15 Tue 16 Wed 17 1/2 2 Jobs Thu 18 0/1 1…" at bounding box center [781, 655] width 1562 height 1287
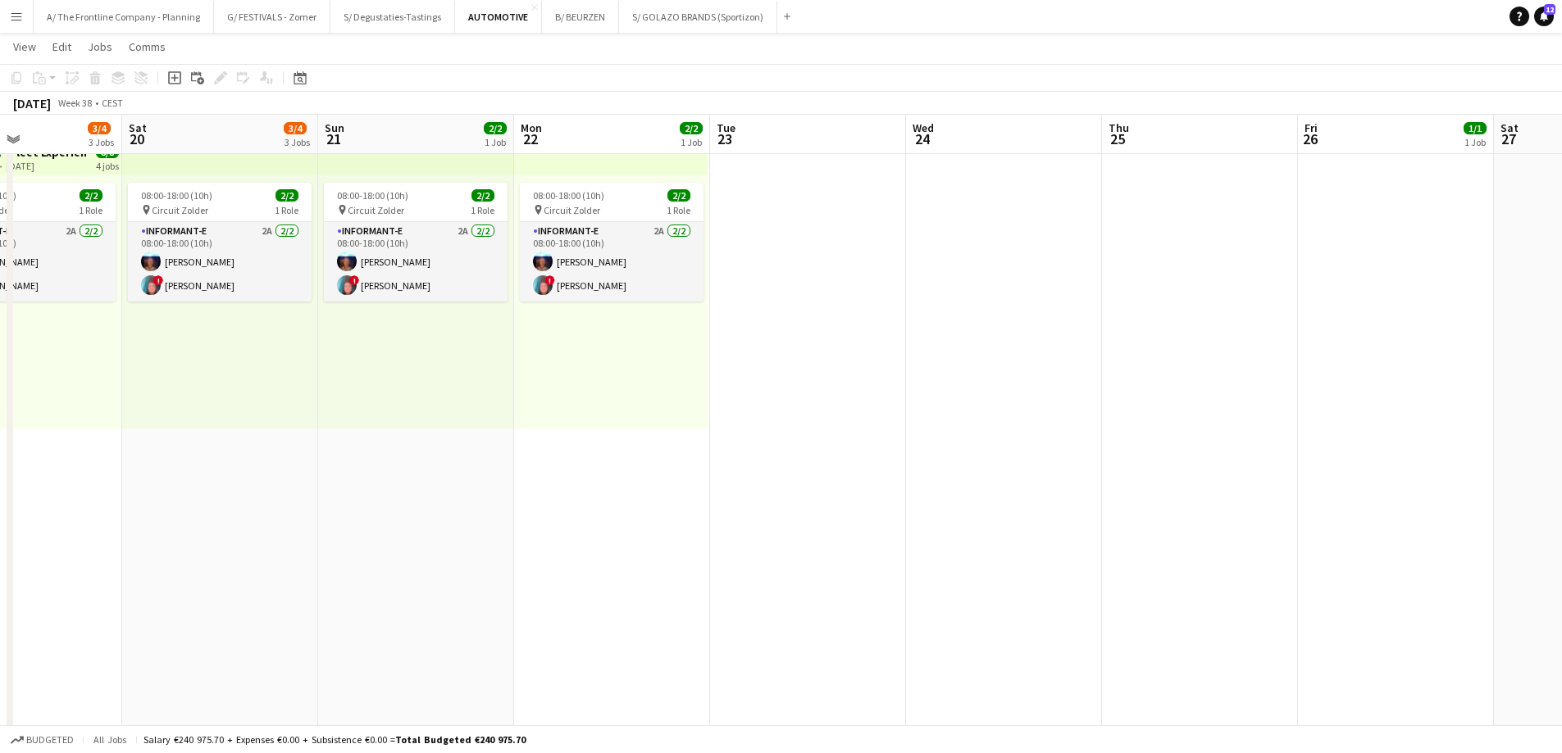
drag, startPoint x: 1299, startPoint y: 448, endPoint x: 600, endPoint y: 450, distance: 699.2
click at [600, 450] on app-calendar-viewport "Wed 17 1/2 2 Jobs Thu 18 0/1 1 Job Fri 19 3/4 3 Jobs Sat 20 3/4 3 Jobs Sun 21 2…" at bounding box center [781, 655] width 1562 height 1287
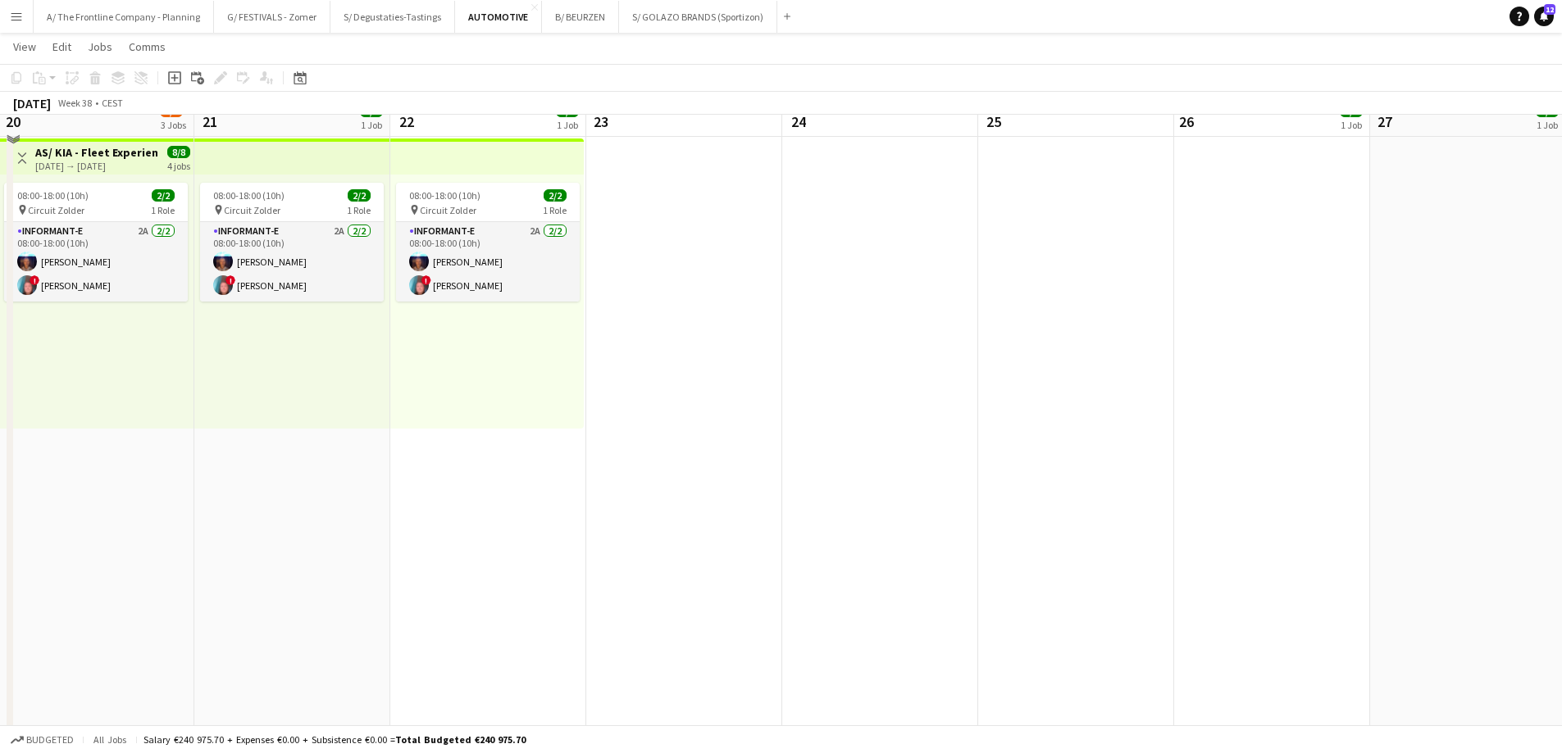
scroll to position [0, 0]
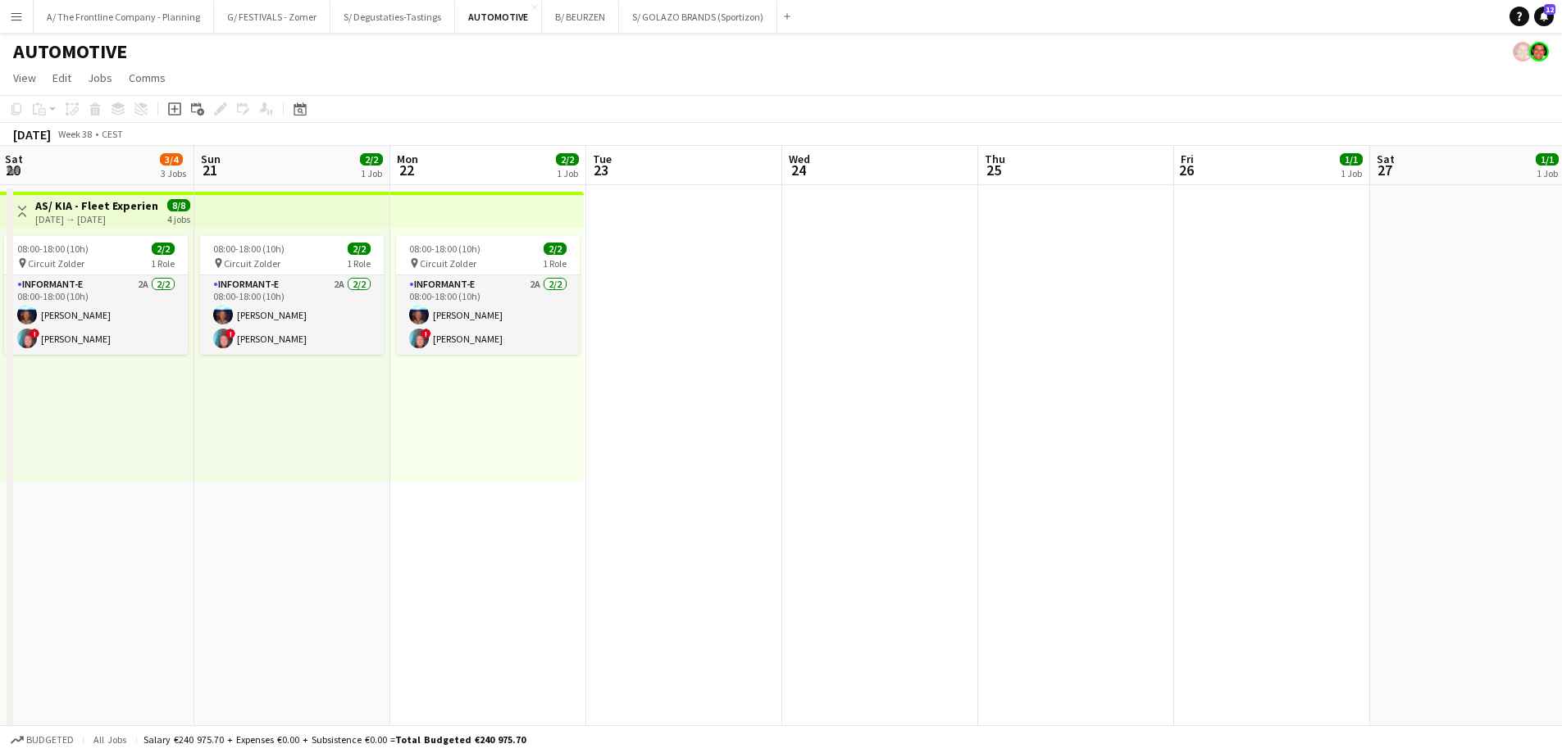
click at [663, 293] on app-date-cell at bounding box center [684, 485] width 196 height 600
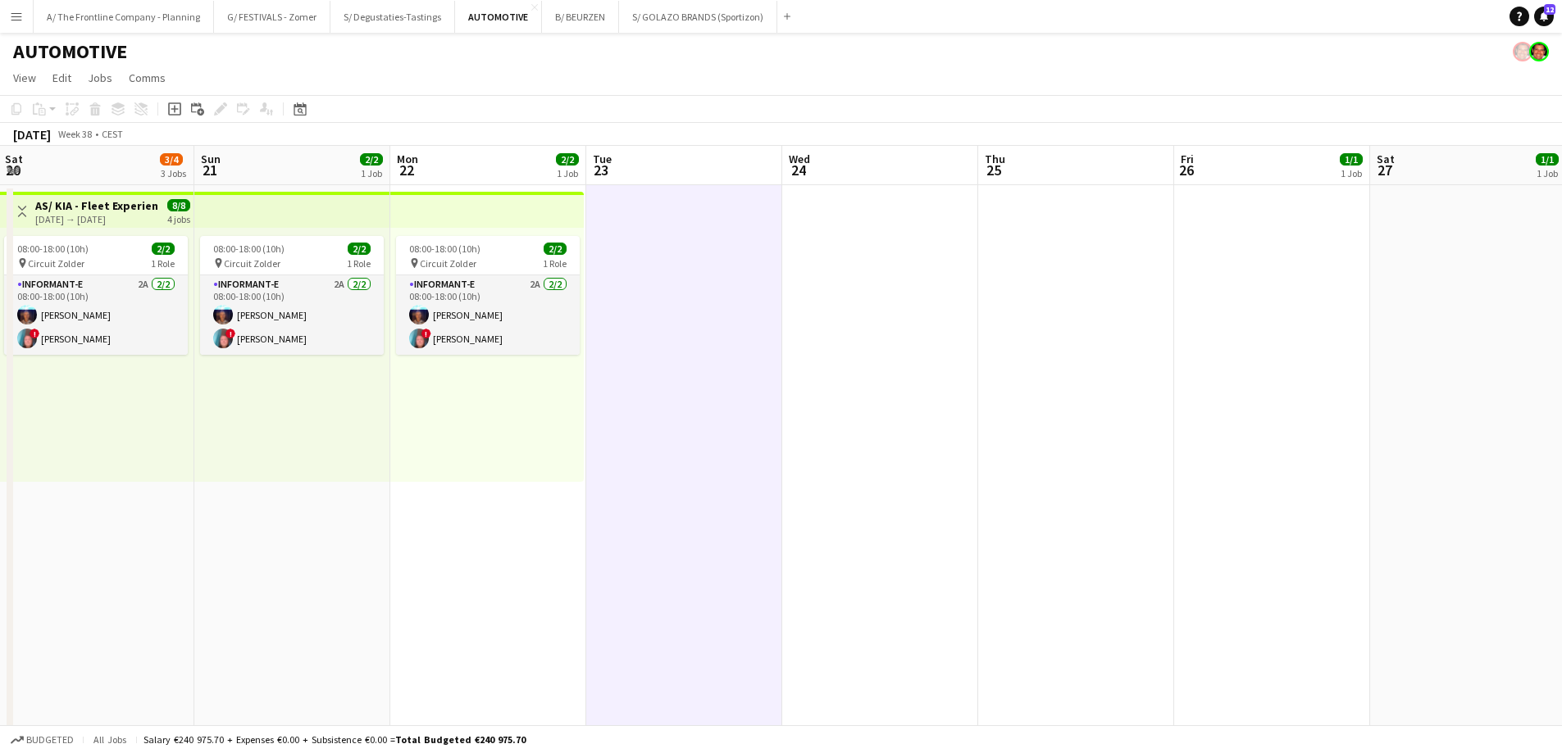
click at [832, 294] on app-date-cell at bounding box center [880, 485] width 196 height 600
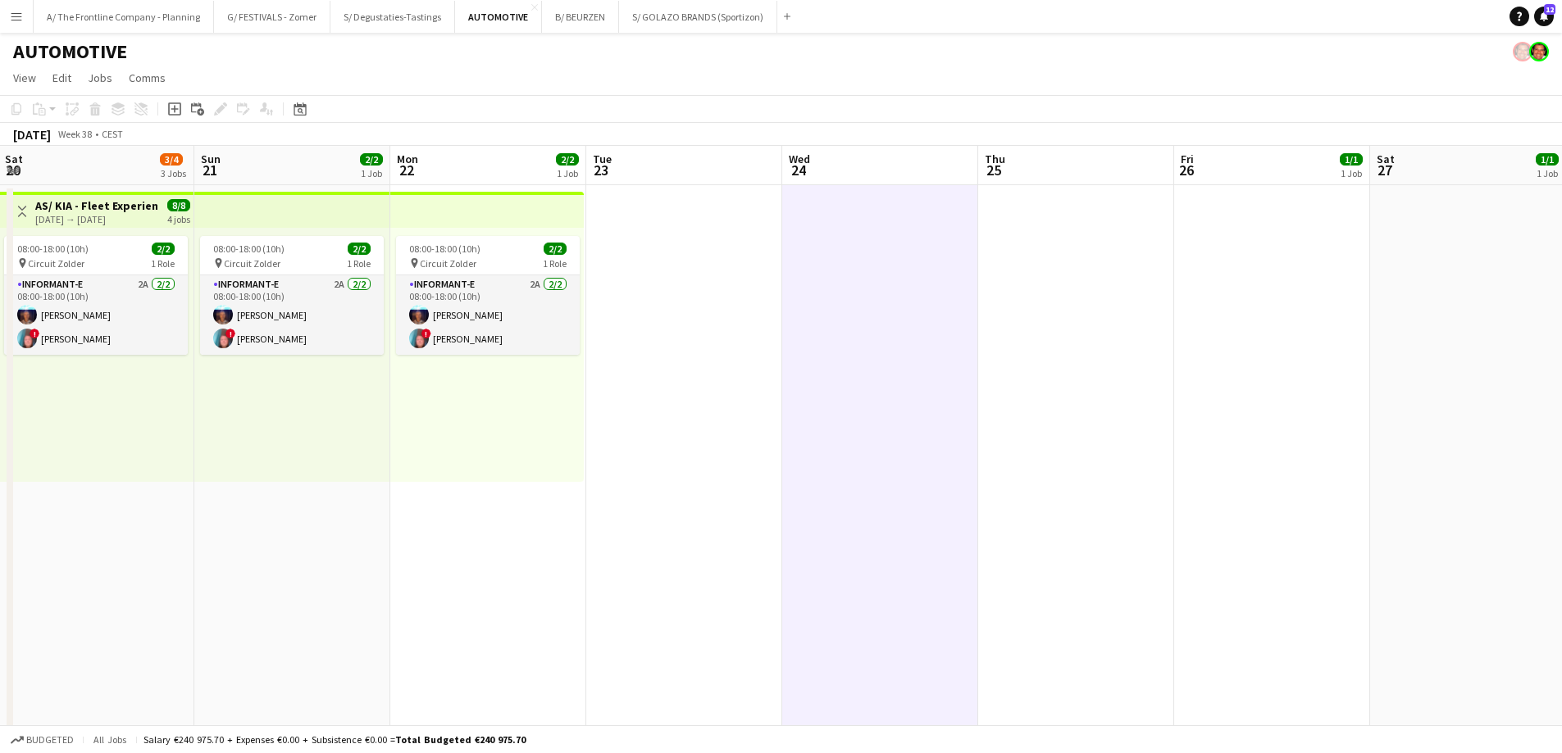
click at [1026, 298] on app-date-cell at bounding box center [1076, 485] width 196 height 600
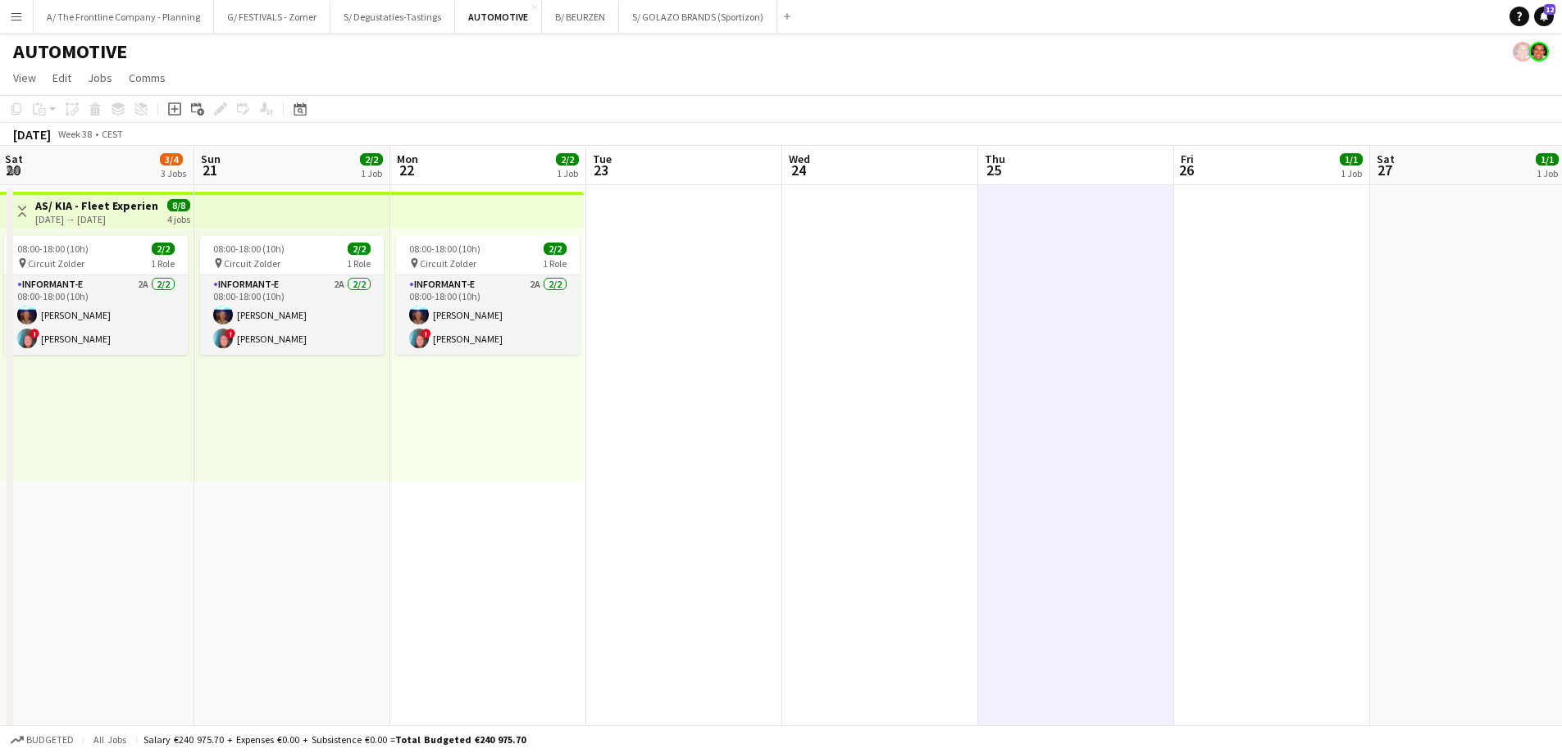
click at [1212, 270] on app-date-cell at bounding box center [1272, 485] width 196 height 600
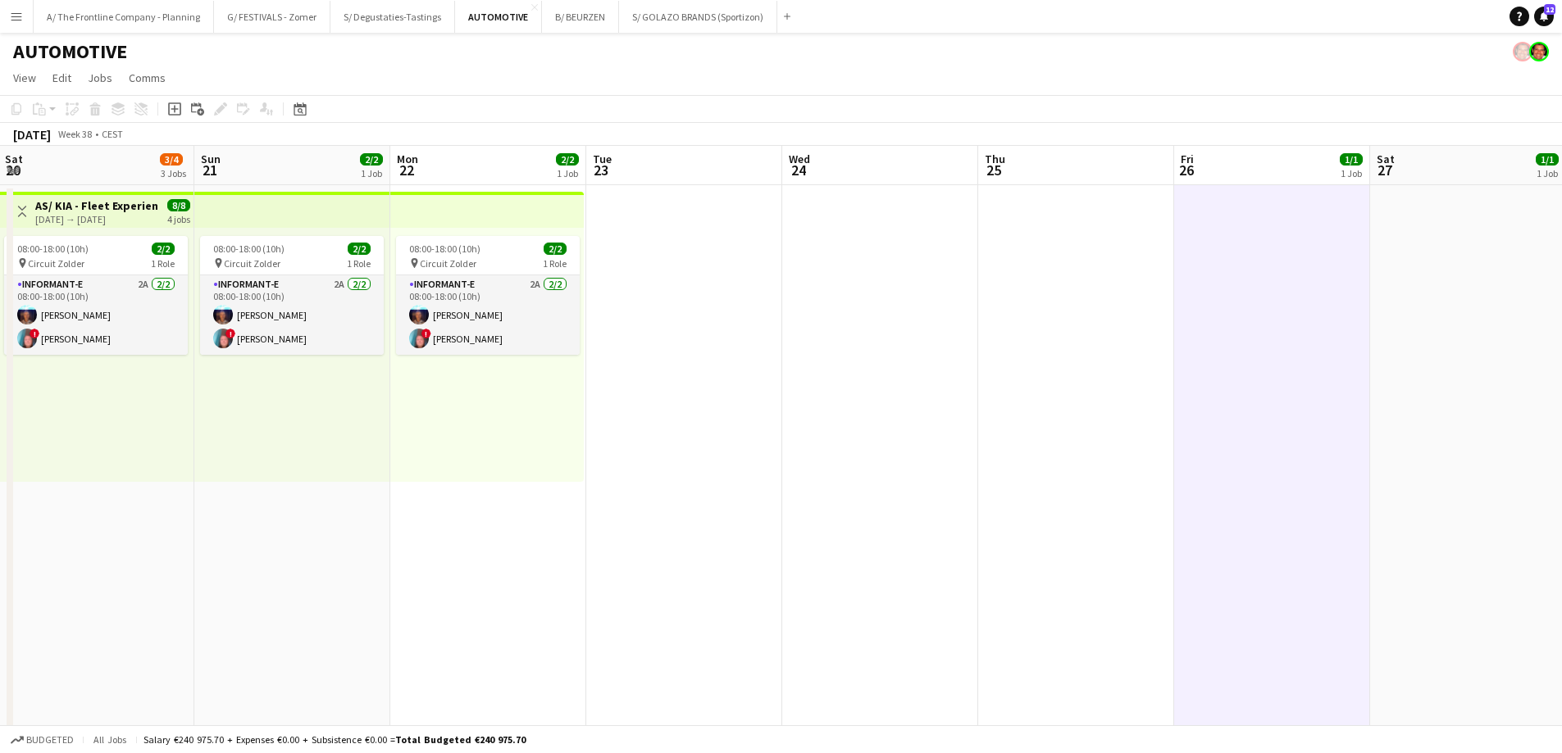
click at [477, 550] on app-date-cell "08:00-18:00 (10h) 2/2 pin Circuit Zolder 1 Role Informant-e 2A [DATE] 08:00-18:…" at bounding box center [488, 485] width 196 height 600
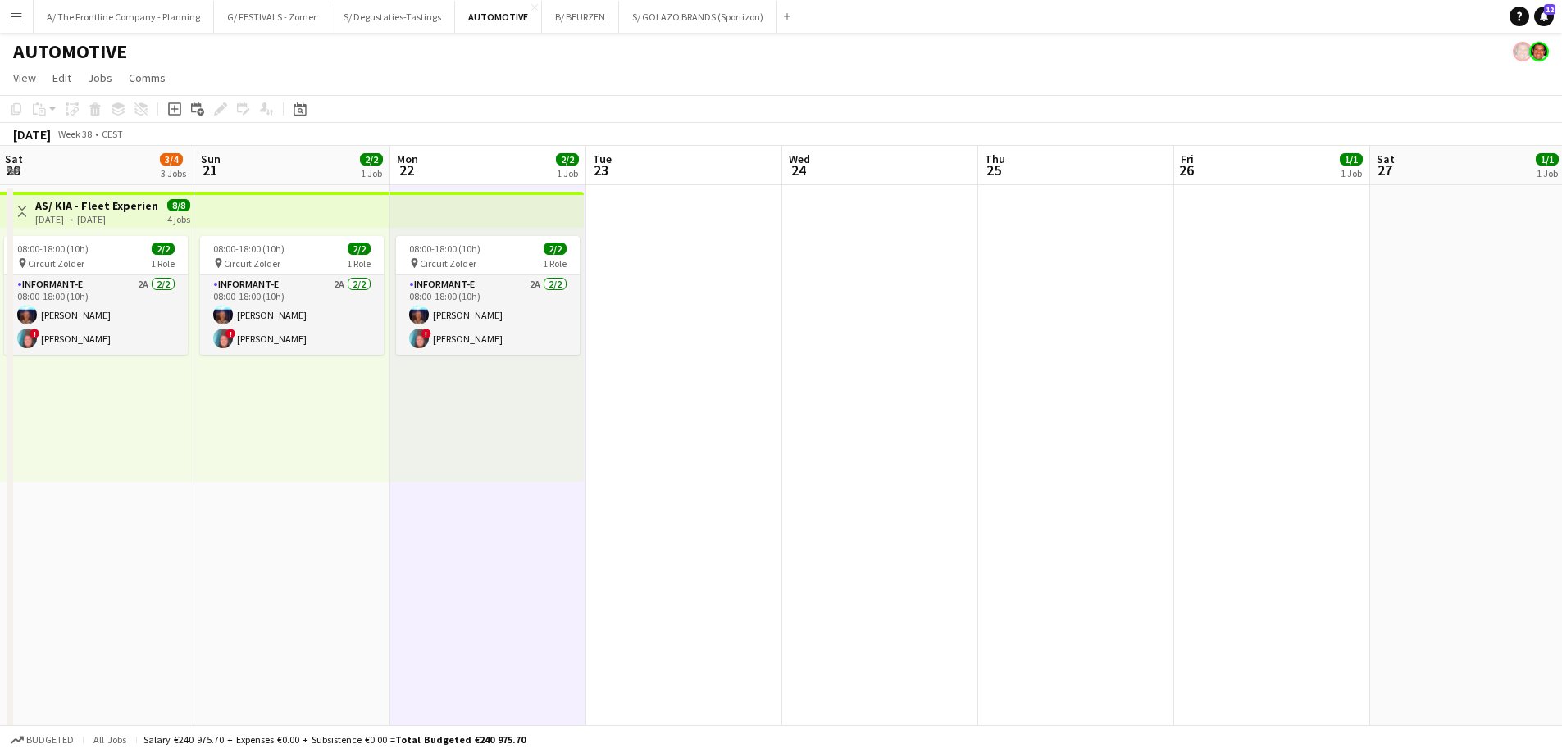
click at [1091, 275] on app-date-cell at bounding box center [1076, 485] width 196 height 600
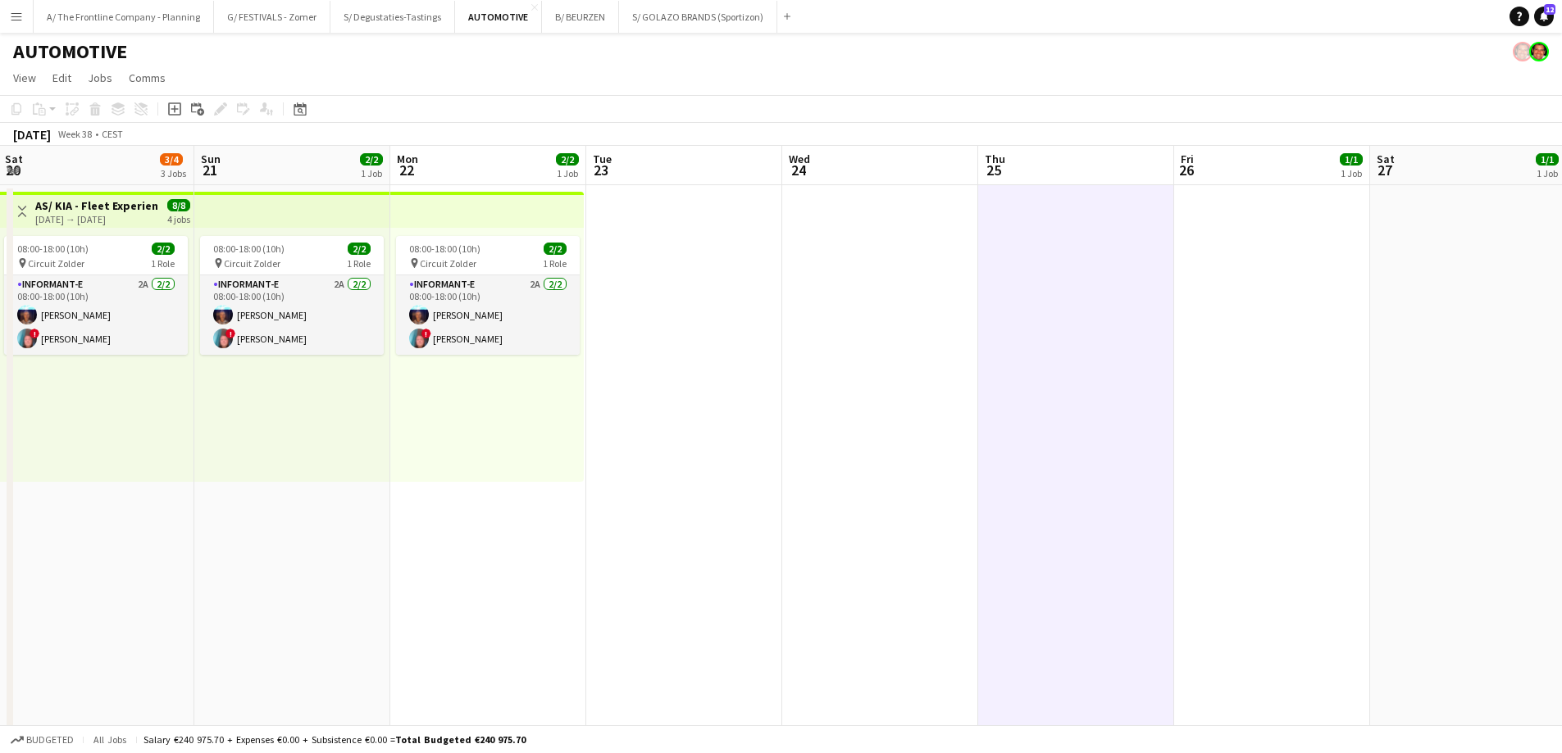
click at [662, 287] on app-date-cell at bounding box center [684, 485] width 196 height 600
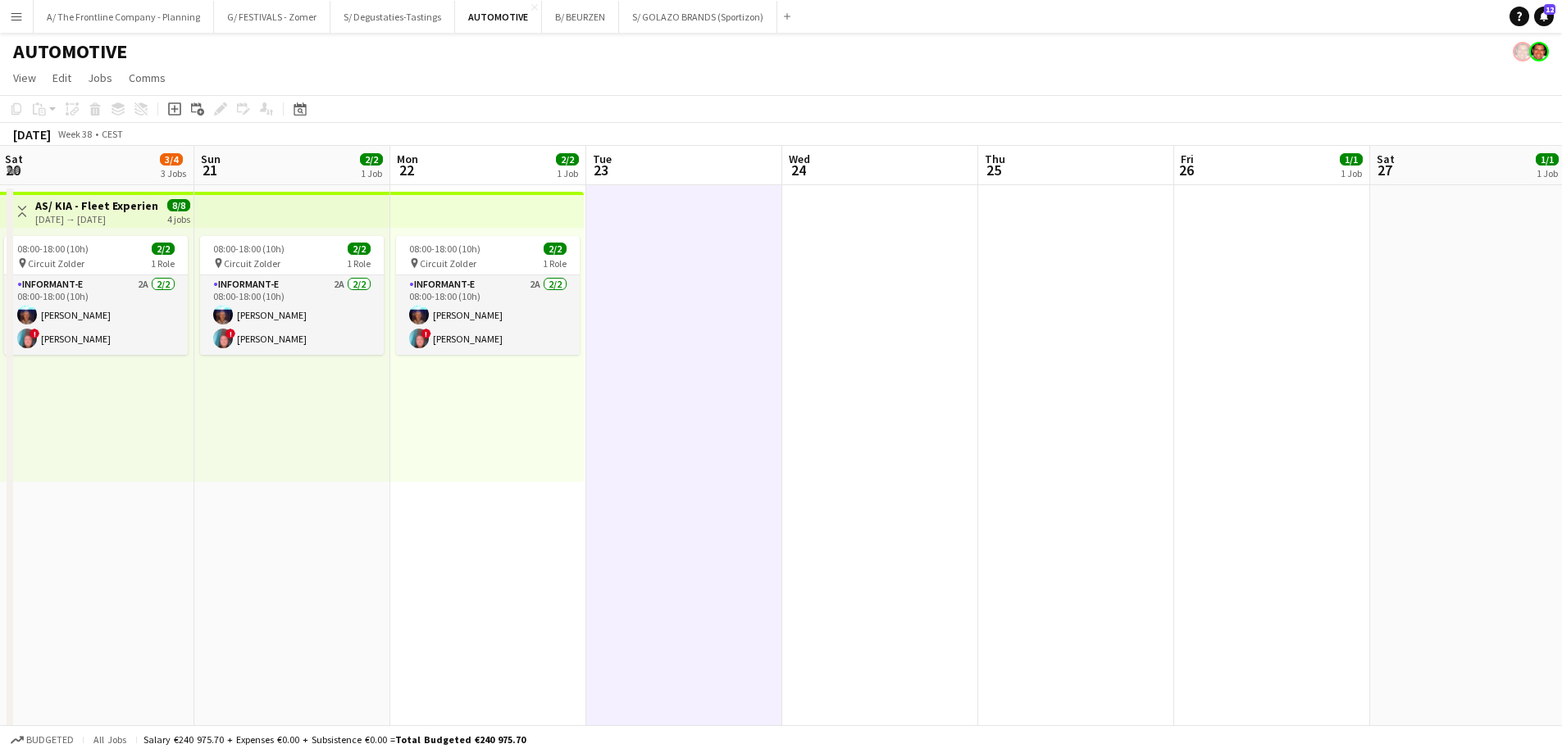
click at [916, 263] on app-date-cell at bounding box center [880, 485] width 196 height 600
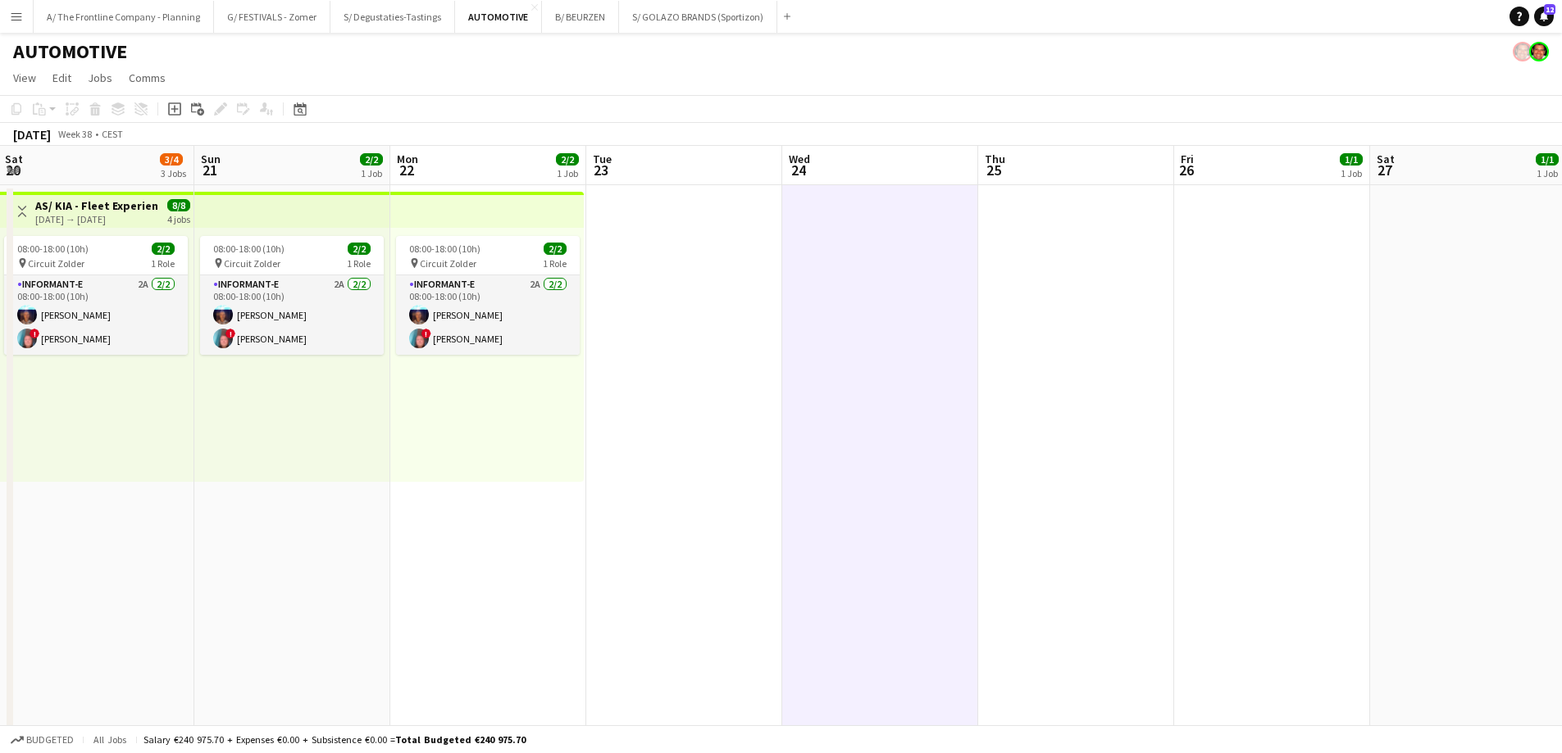
click at [1064, 268] on app-date-cell at bounding box center [1076, 485] width 196 height 600
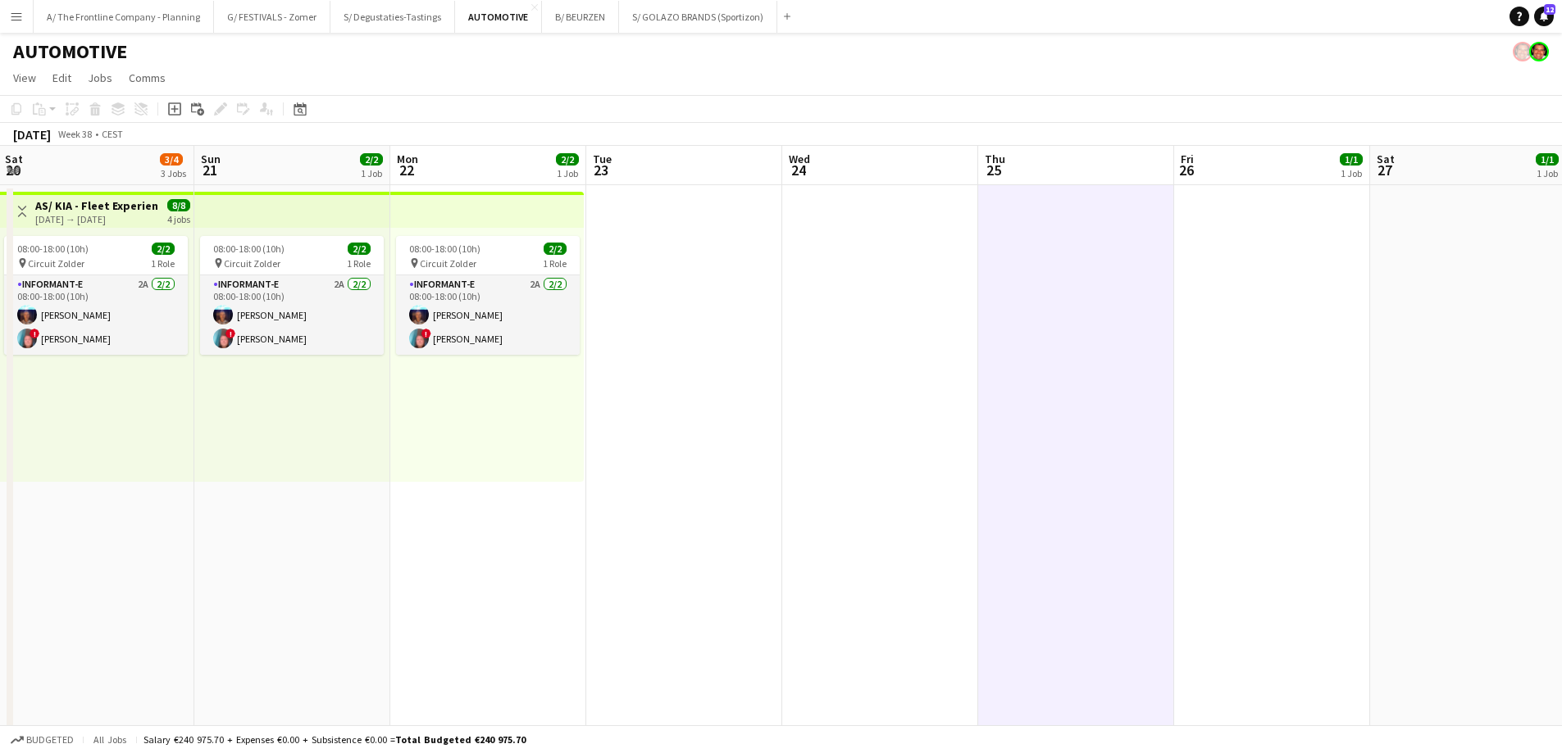
click at [1292, 265] on app-date-cell at bounding box center [1272, 485] width 196 height 600
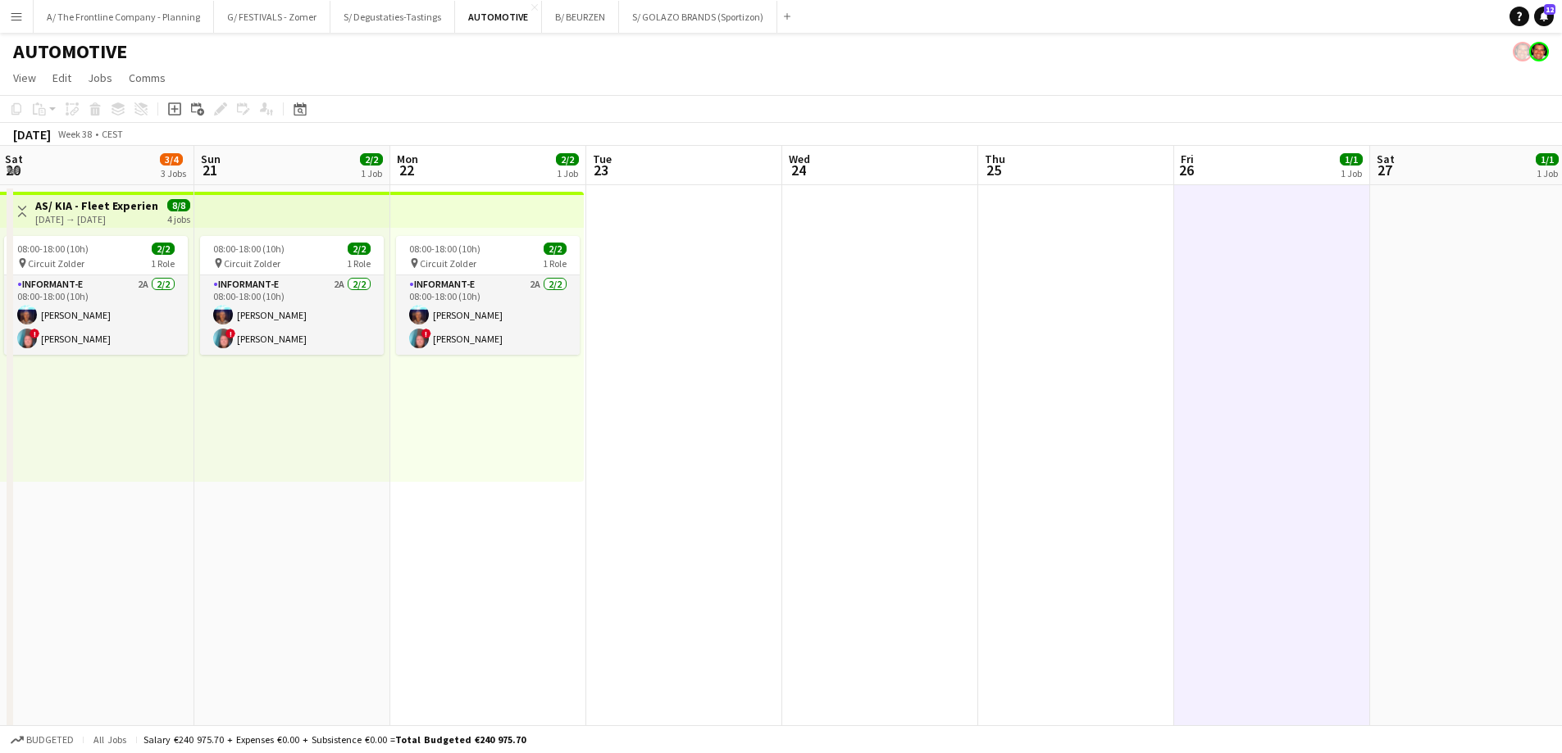
click at [1043, 261] on app-date-cell at bounding box center [1076, 485] width 196 height 600
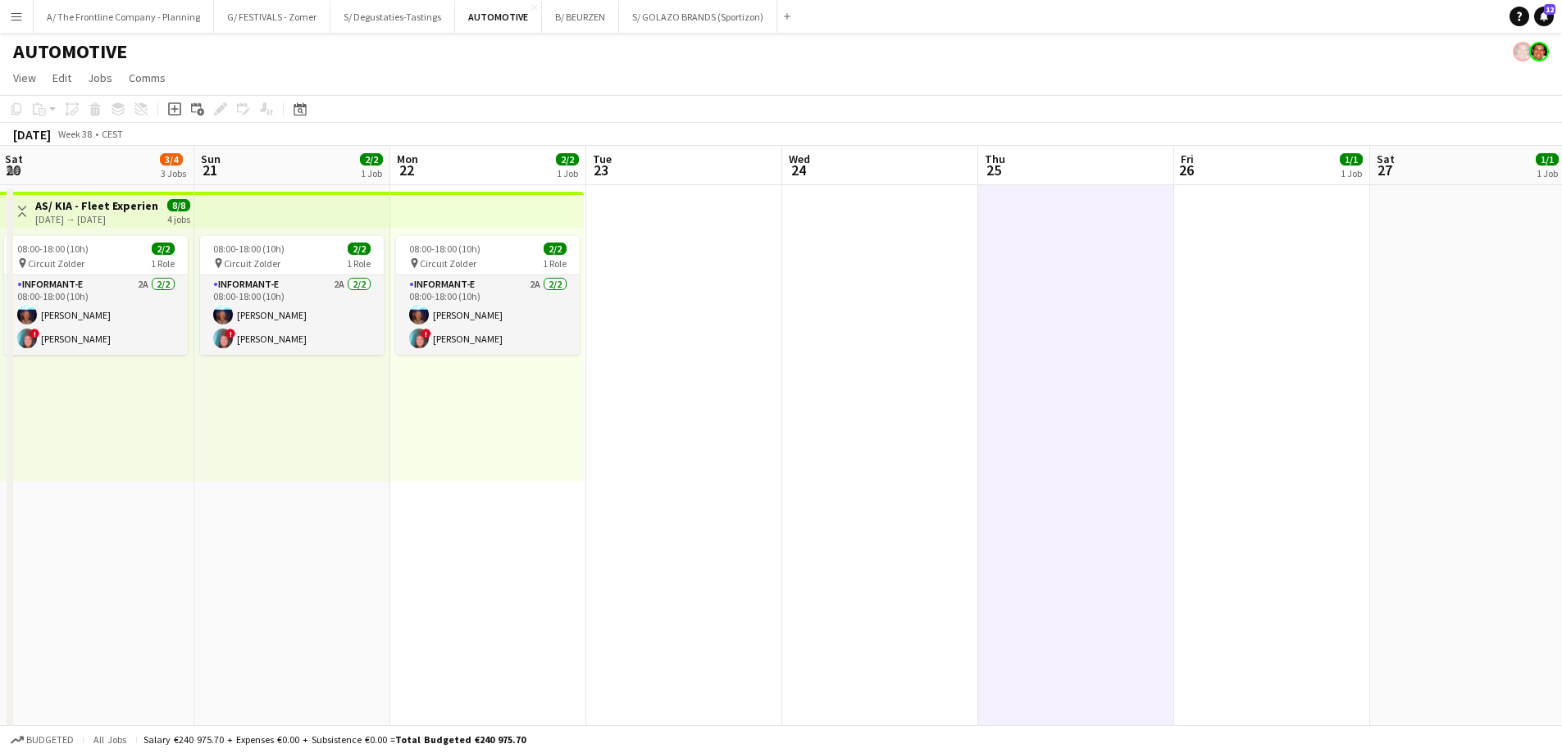
click at [854, 265] on app-date-cell at bounding box center [880, 485] width 196 height 600
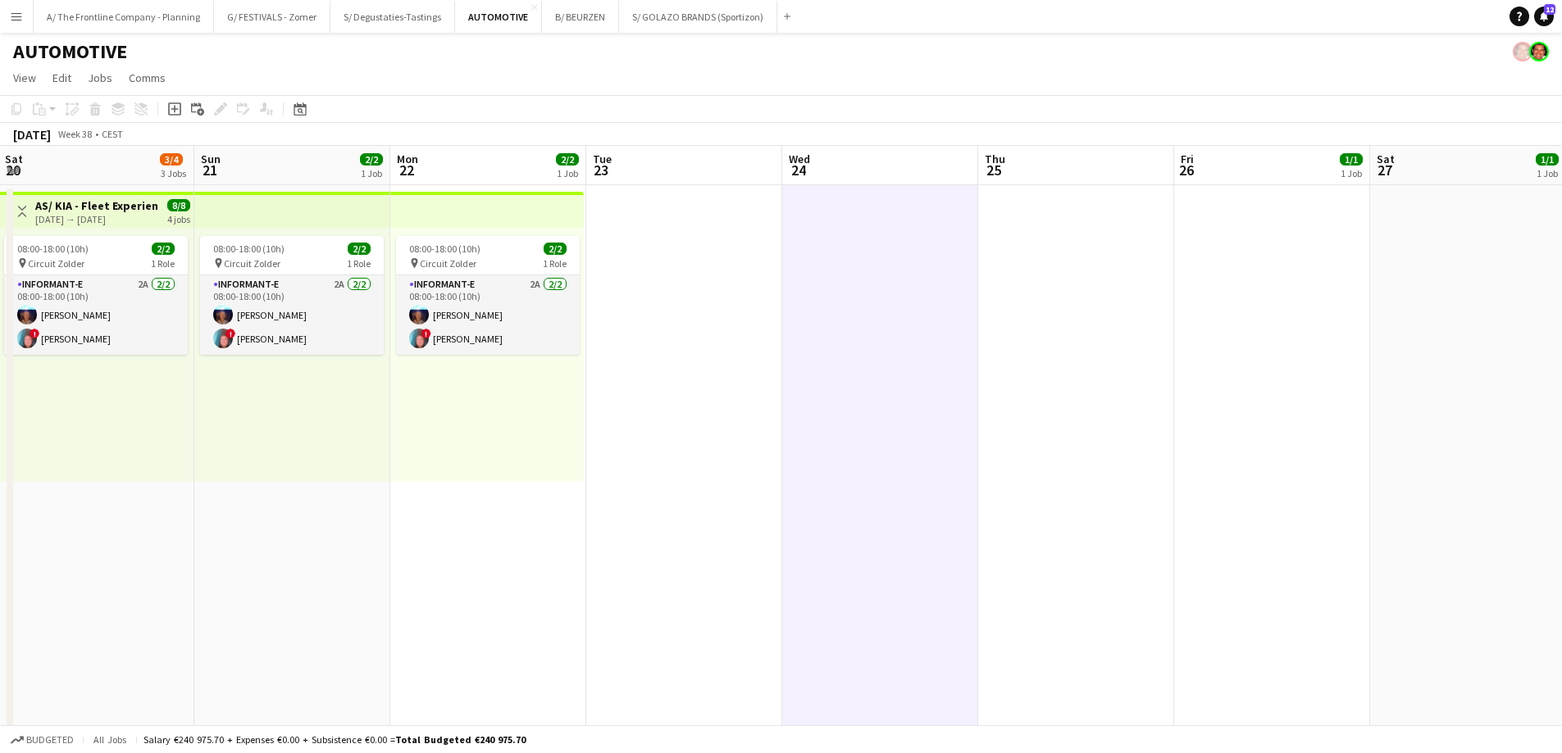
click at [659, 263] on app-date-cell at bounding box center [684, 485] width 196 height 600
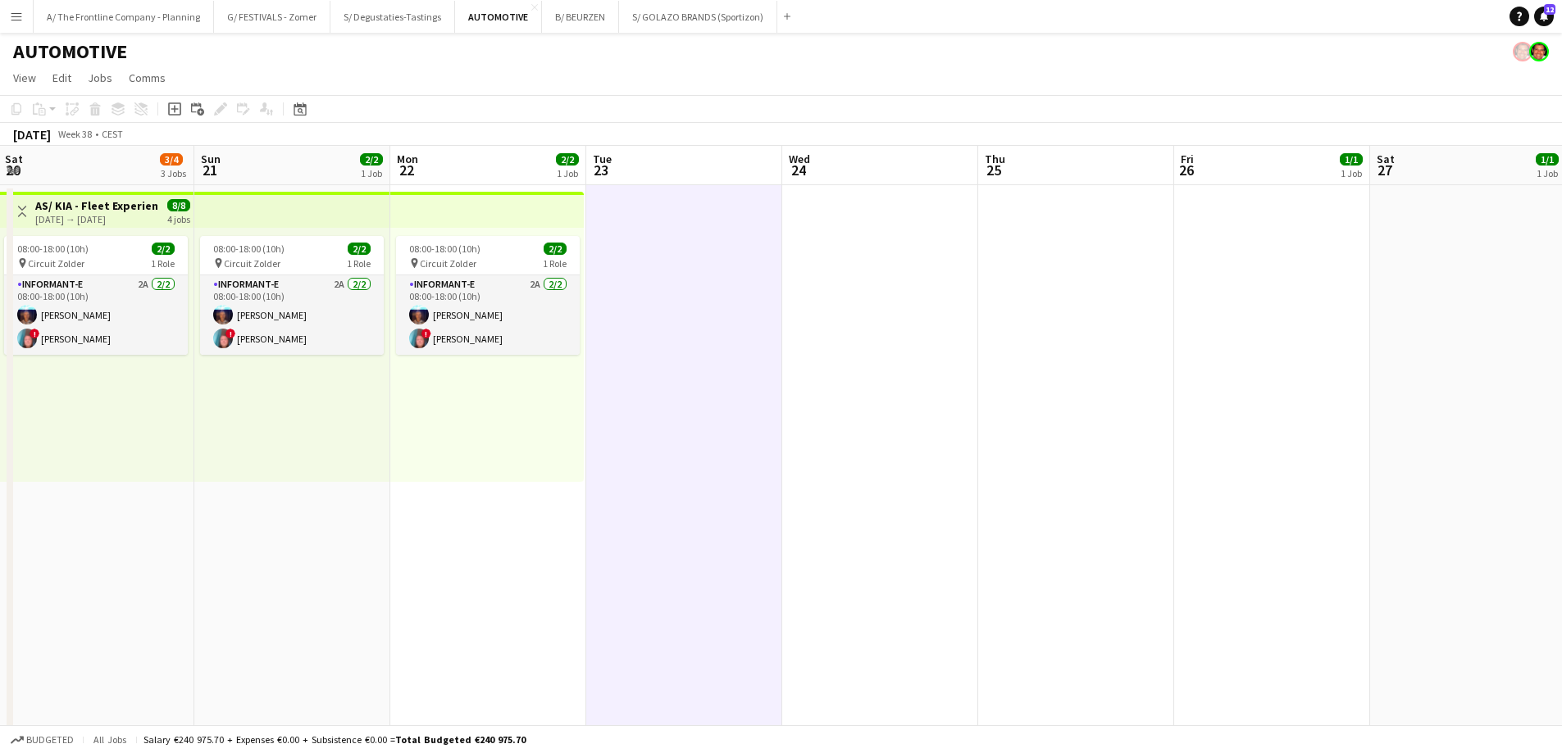
click at [492, 552] on app-date-cell "08:00-18:00 (10h) 2/2 pin Circuit Zolder 1 Role Informant-e 2A [DATE] 08:00-18:…" at bounding box center [488, 485] width 196 height 600
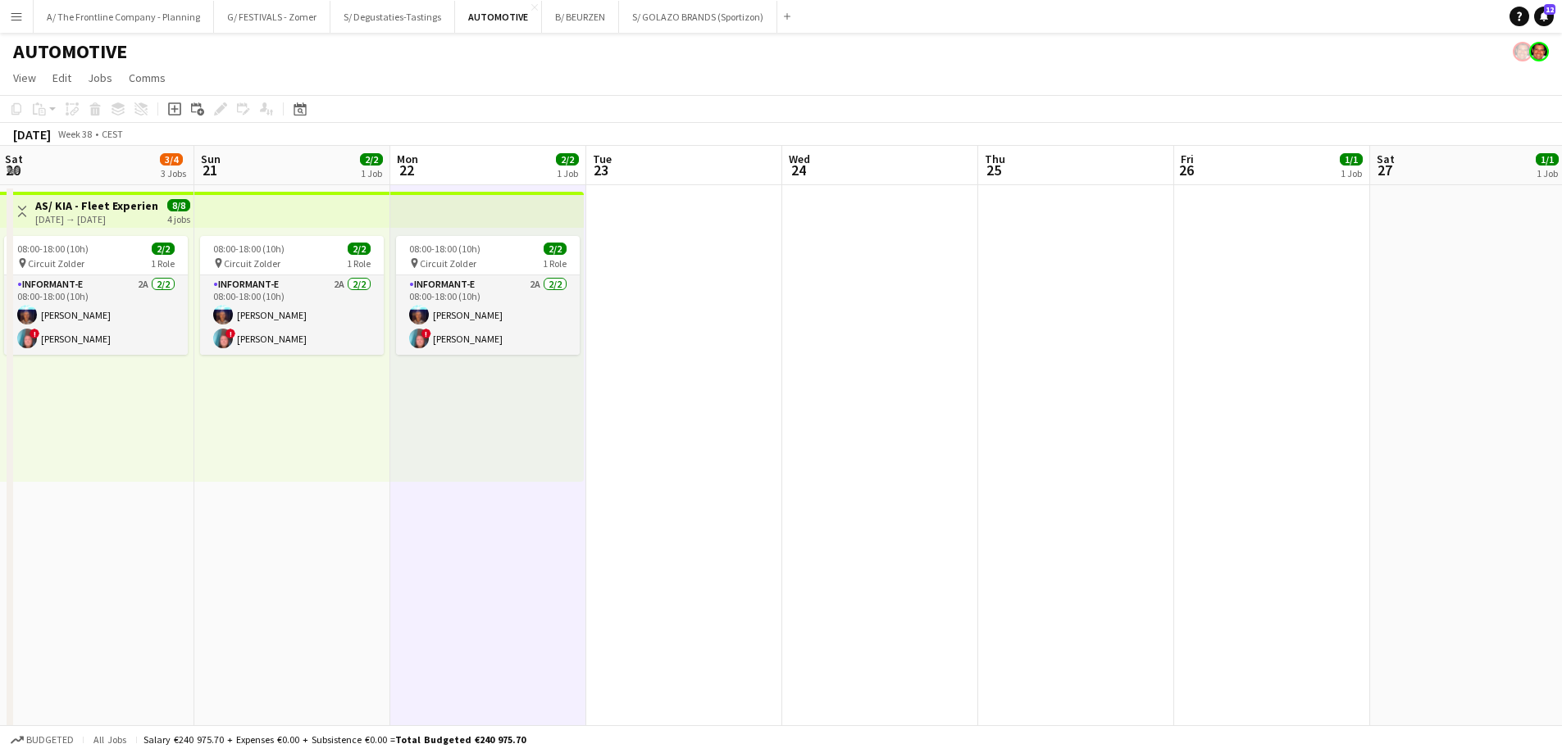
click at [252, 558] on app-date-cell "08:00-18:00 (10h) 2/2 pin Circuit Zolder 1 Role Informant-e 2A [DATE] 08:00-18:…" at bounding box center [292, 485] width 196 height 600
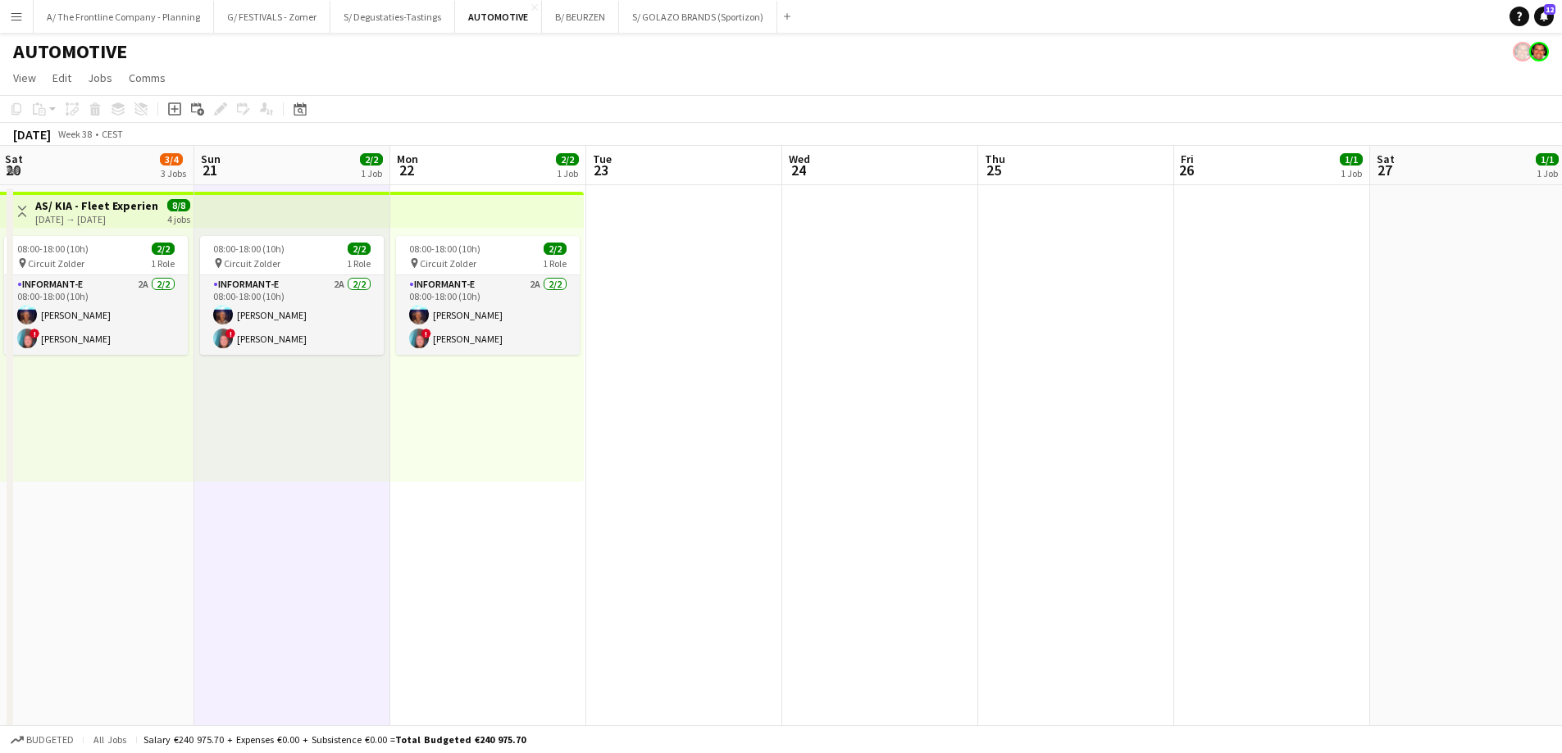
click at [465, 580] on app-date-cell "08:00-18:00 (10h) 2/2 pin Circuit Zolder 1 Role Informant-e 2A [DATE] 08:00-18:…" at bounding box center [488, 485] width 196 height 600
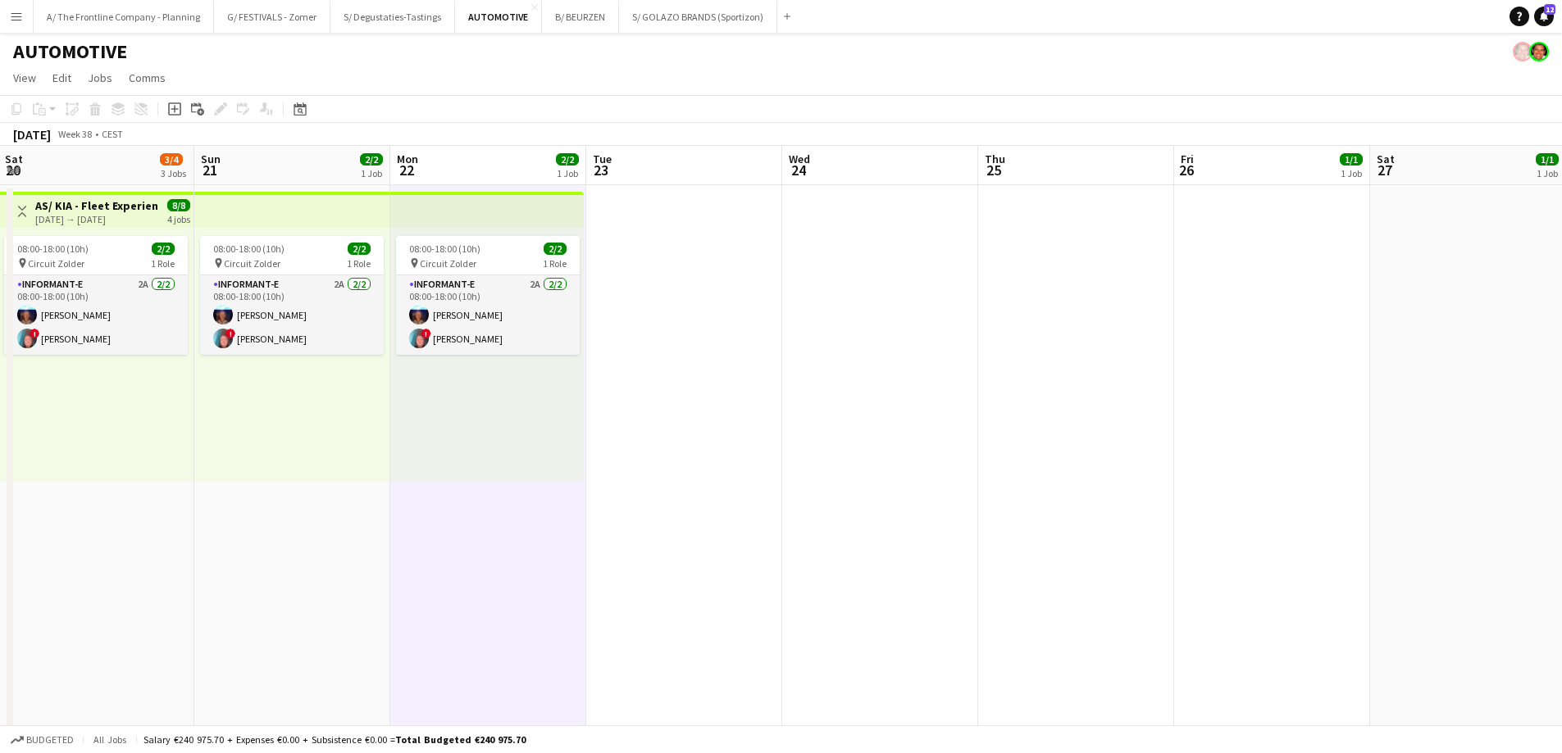
click at [486, 603] on app-date-cell "08:00-18:00 (10h) 2/2 pin Circuit Zolder 1 Role Informant-e 2A [DATE] 08:00-18:…" at bounding box center [488, 485] width 196 height 600
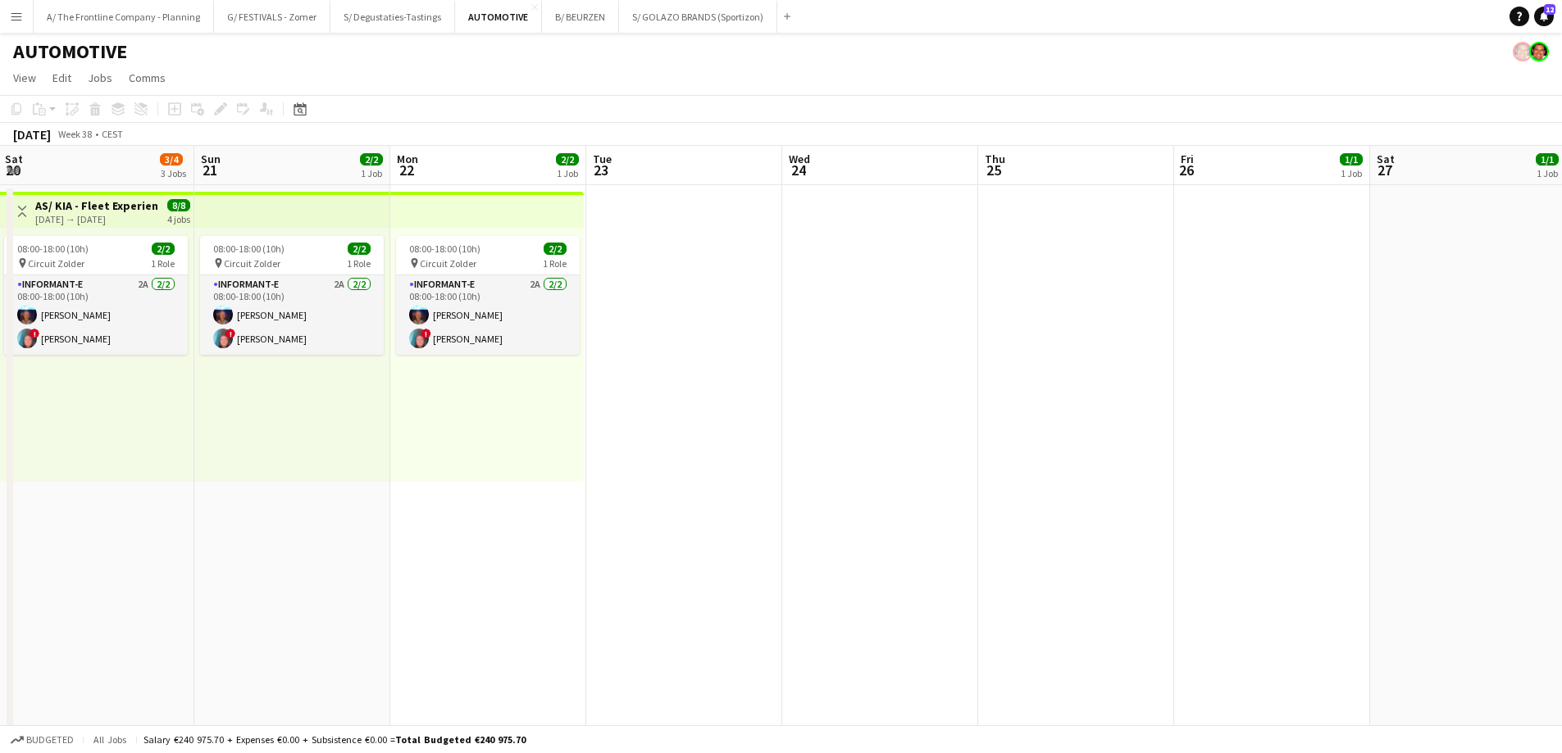
click at [332, 583] on app-date-cell "08:00-18:00 (10h) 2/2 pin Circuit Zolder 1 Role Informant-e 2A [DATE] 08:00-18:…" at bounding box center [292, 485] width 196 height 600
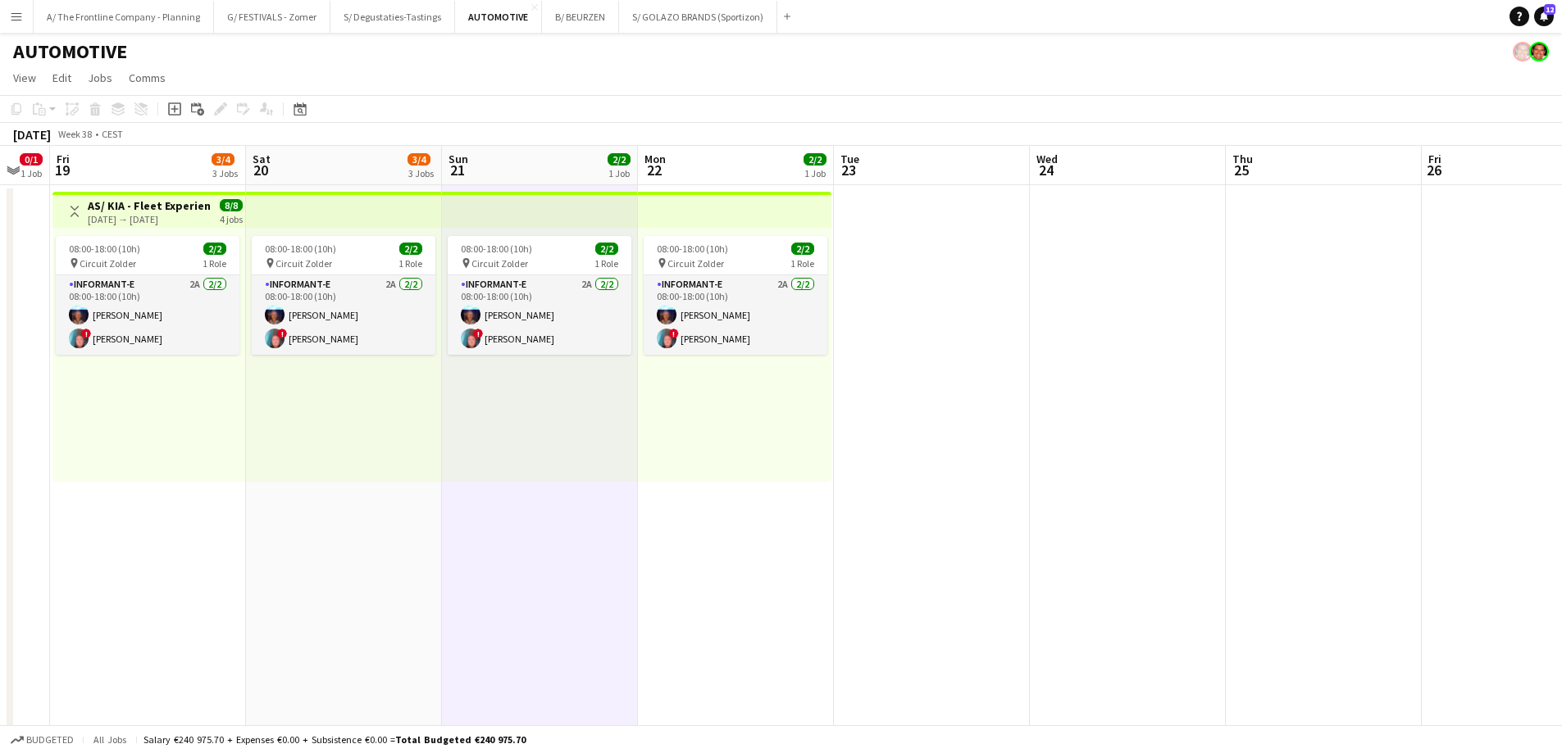
drag, startPoint x: 265, startPoint y: 621, endPoint x: 970, endPoint y: 540, distance: 709.5
click at [969, 540] on app-calendar-viewport "Wed 17 1/2 2 Jobs Thu 18 0/1 1 Job Fri 19 3/4 3 Jobs Sat 20 3/4 3 Jobs Sun 21 2…" at bounding box center [781, 749] width 1562 height 1207
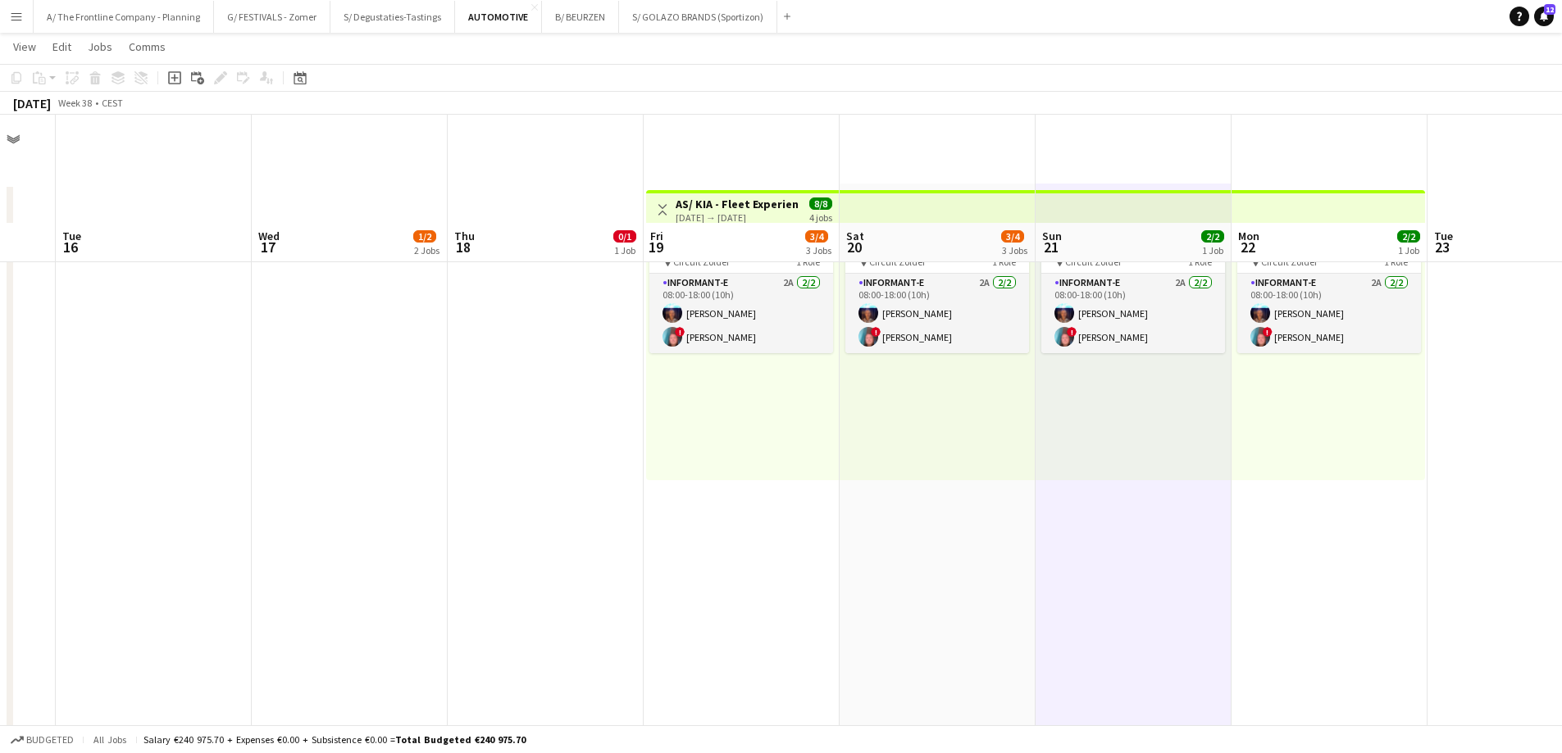
scroll to position [410, 0]
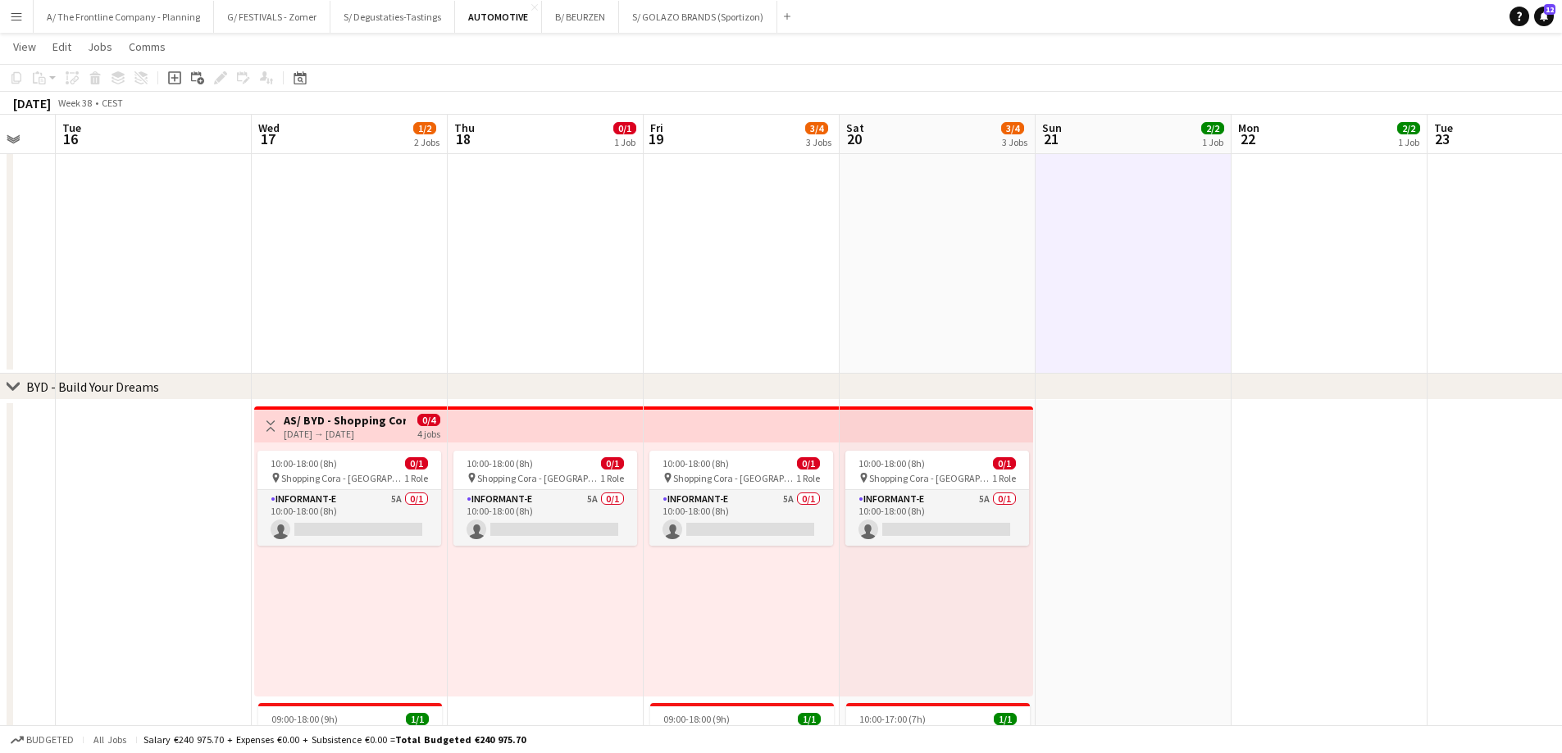
click at [153, 514] on app-date-cell at bounding box center [154, 633] width 196 height 466
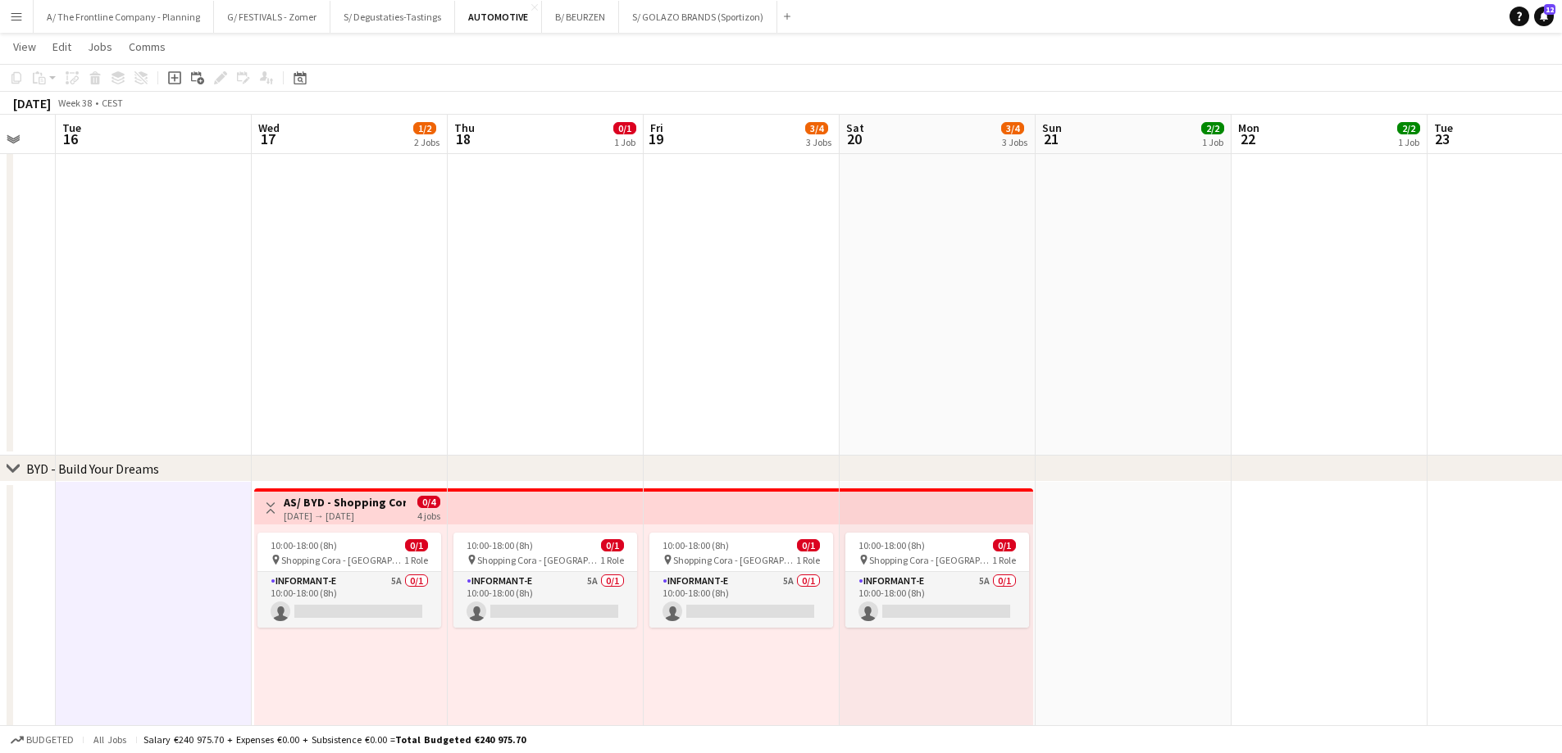
scroll to position [246, 0]
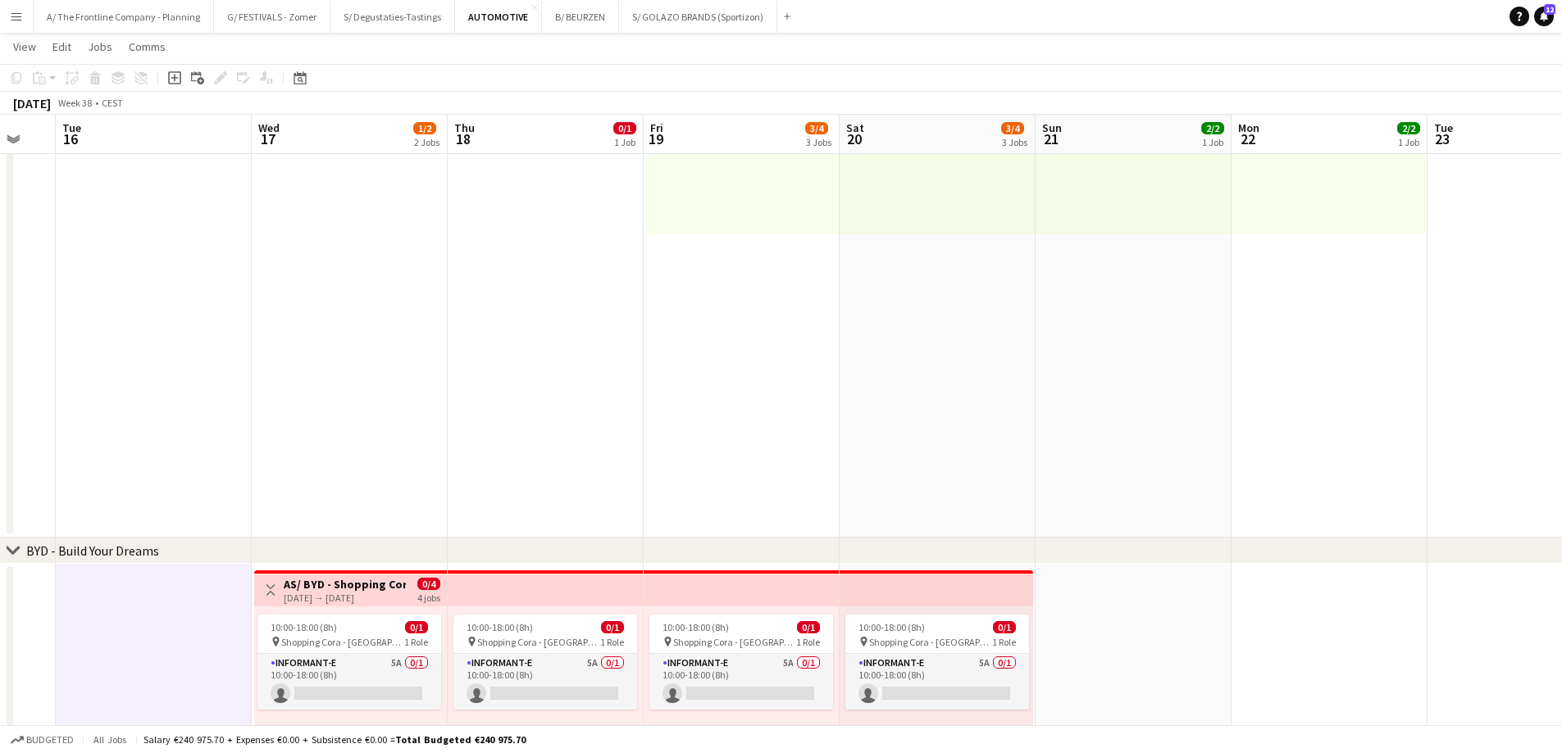
click at [614, 337] on app-date-cell at bounding box center [546, 238] width 196 height 600
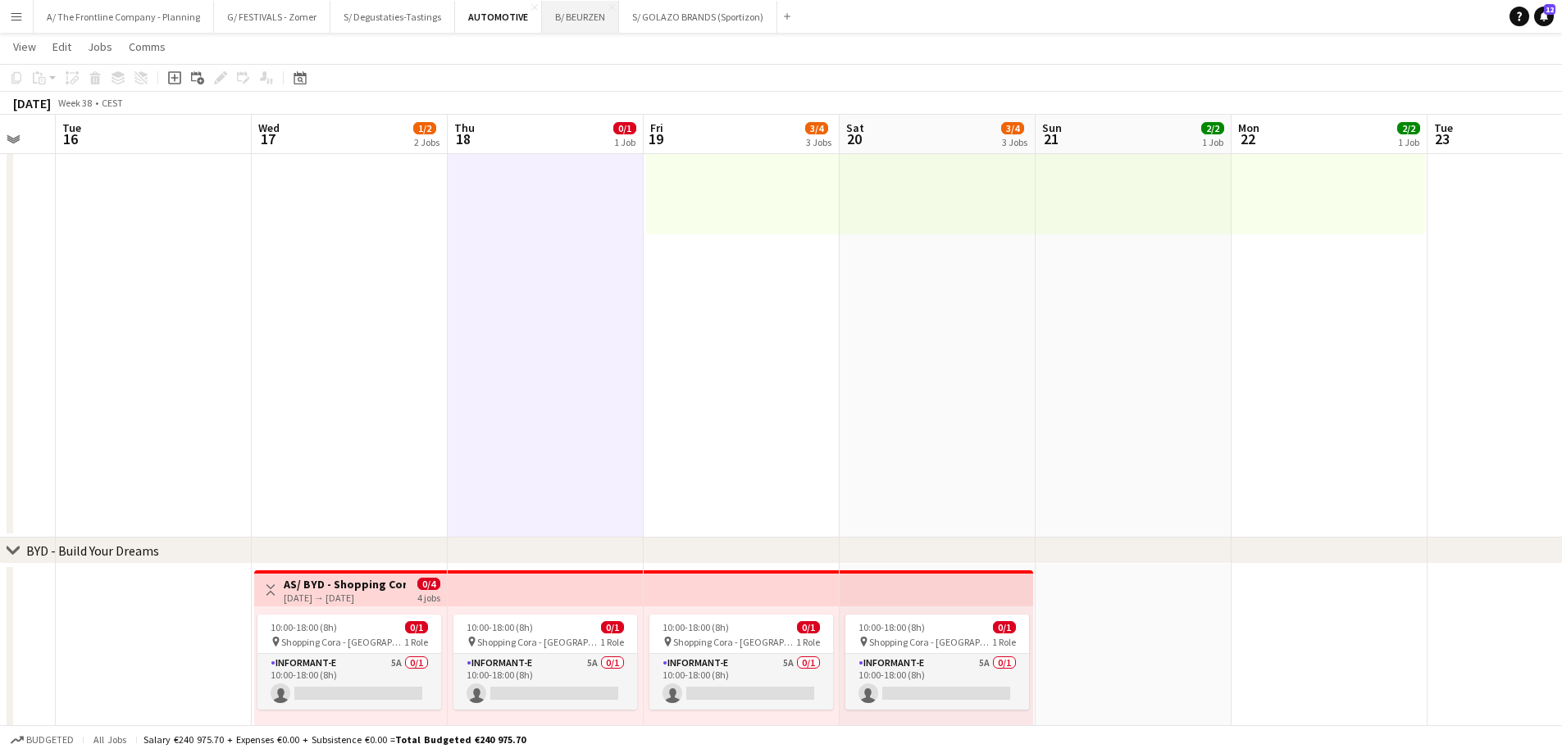
click at [587, 25] on button "B/ BEURZEN Close" at bounding box center [580, 17] width 77 height 32
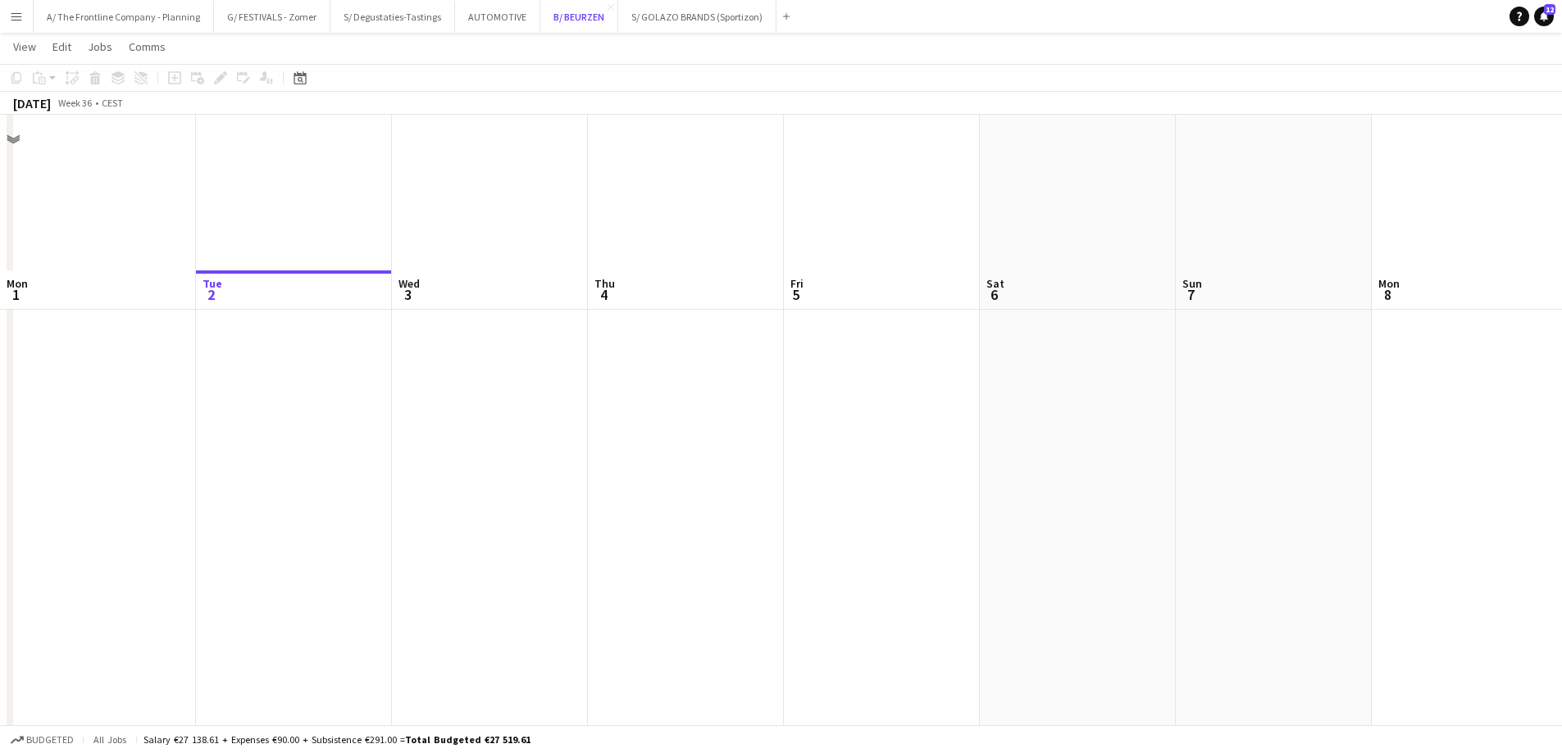
scroll to position [410, 0]
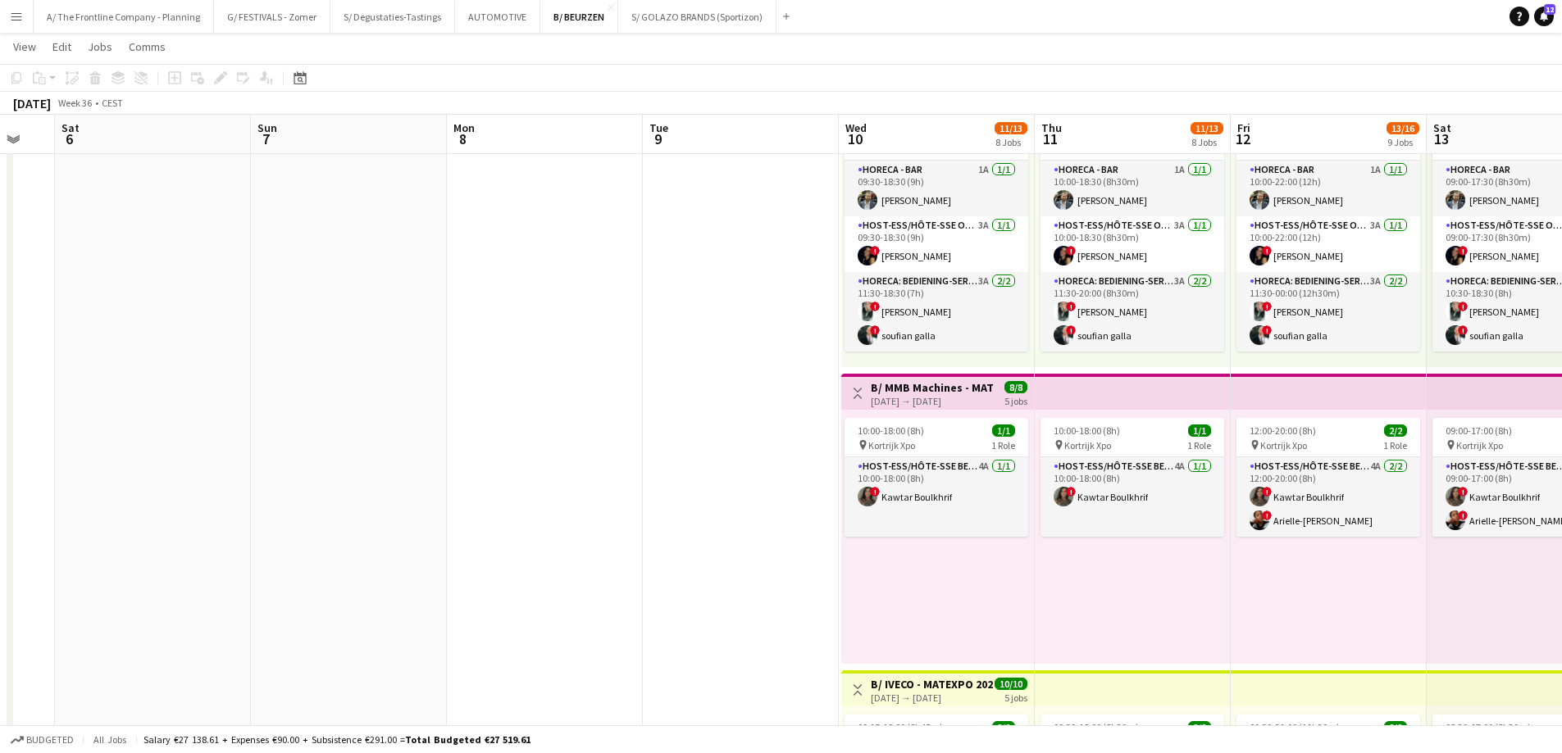
drag, startPoint x: 690, startPoint y: 384, endPoint x: 60, endPoint y: 396, distance: 630.5
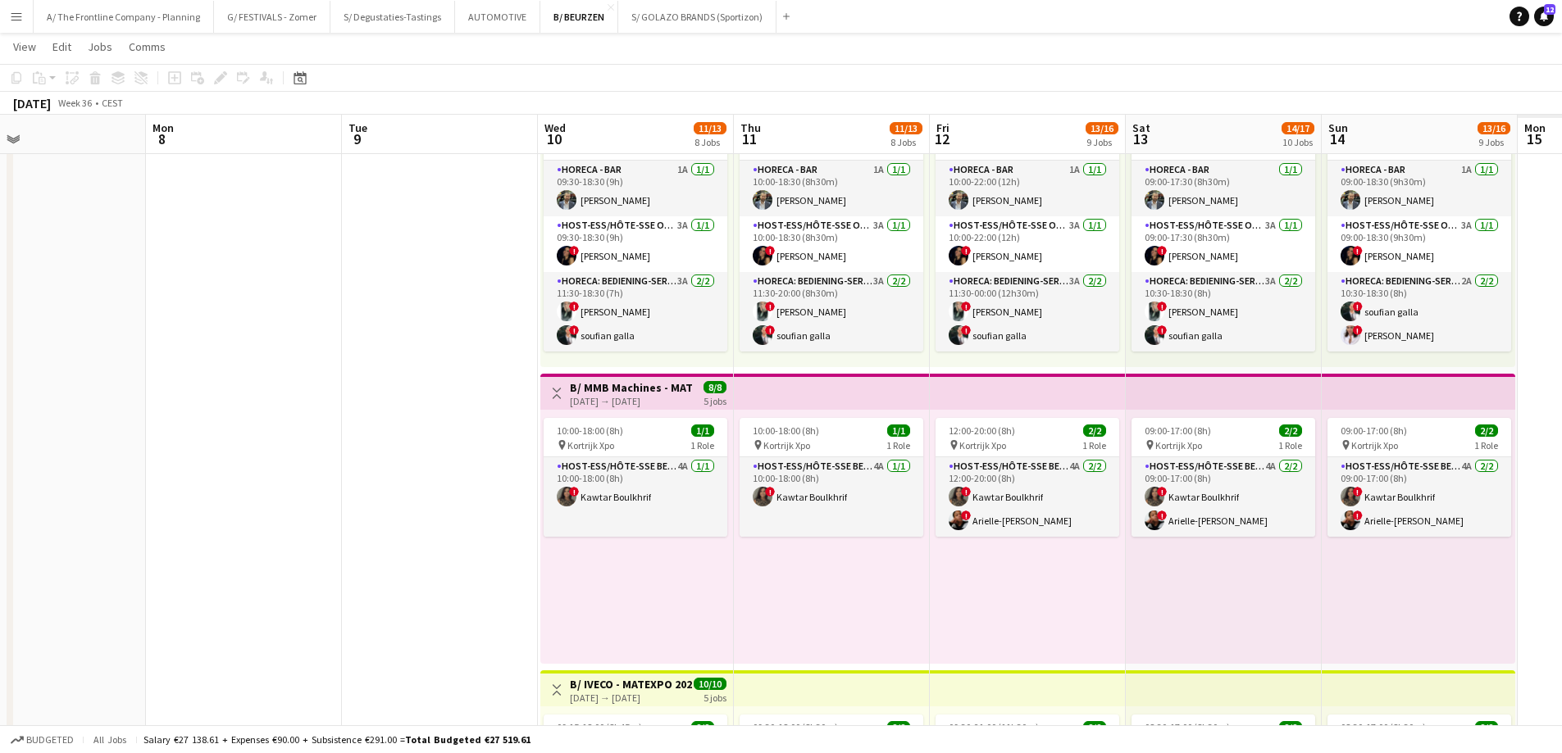
drag, startPoint x: 500, startPoint y: 393, endPoint x: 329, endPoint y: 384, distance: 171.6
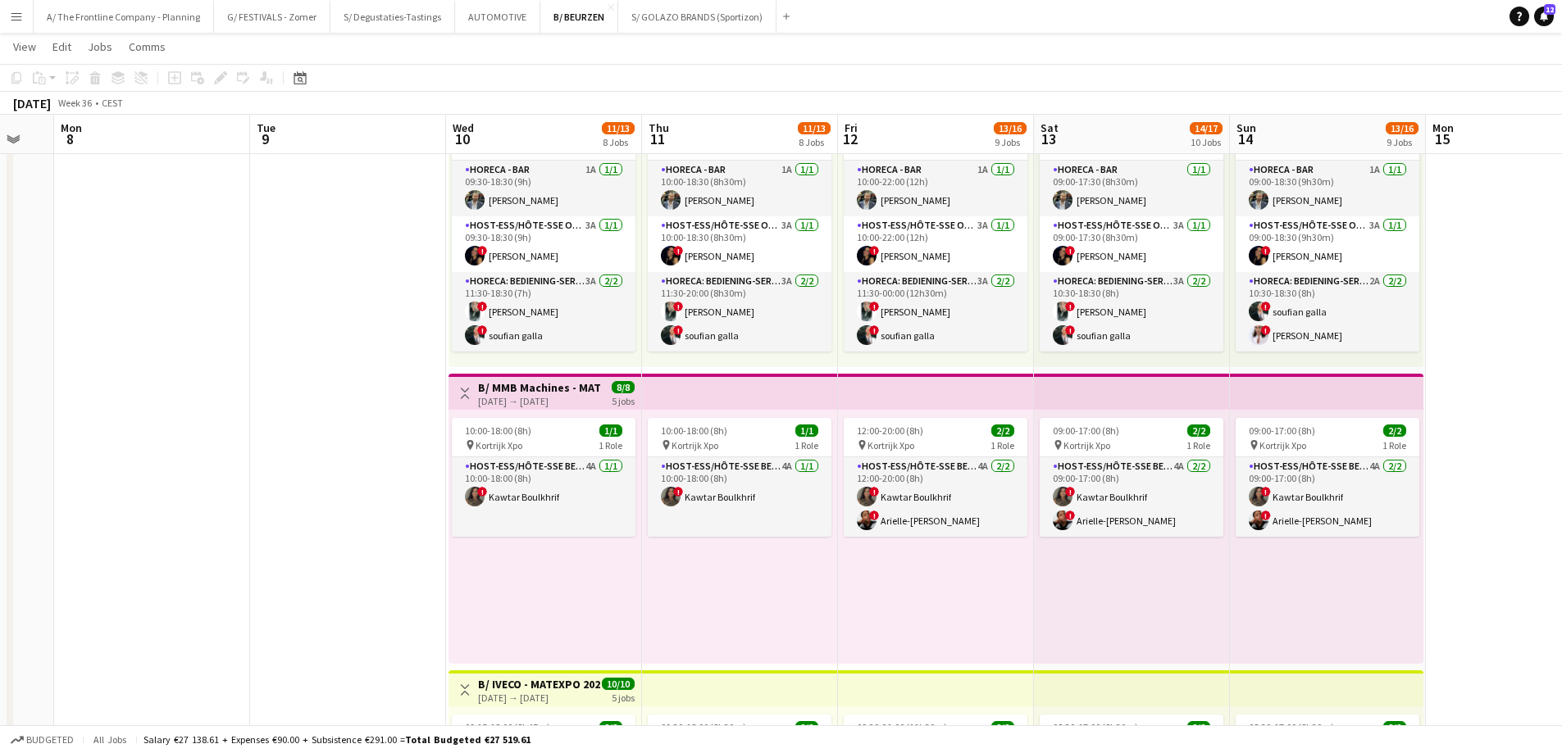
click at [543, 405] on div "[DATE] → [DATE]" at bounding box center [539, 401] width 122 height 12
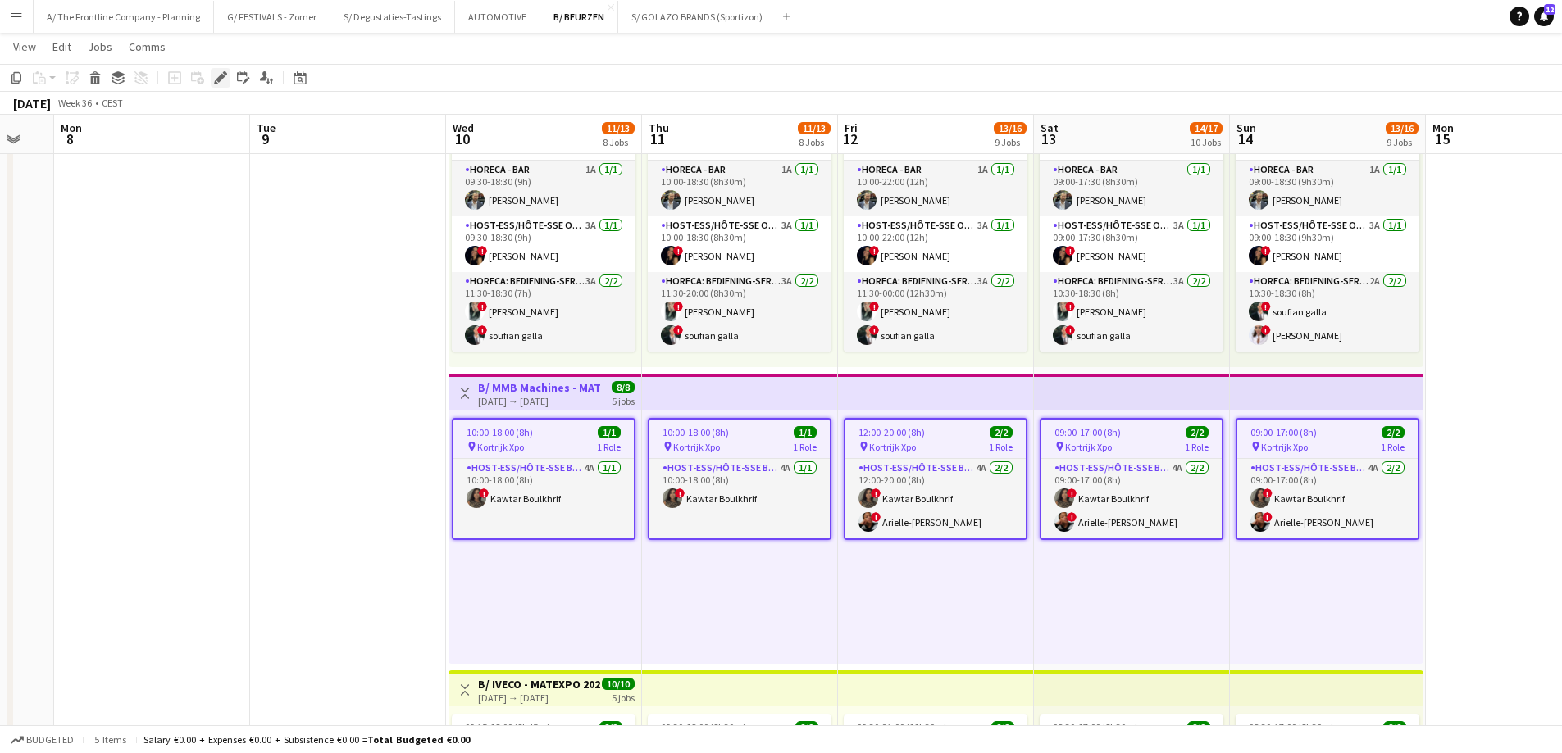
click at [221, 78] on icon at bounding box center [220, 78] width 9 height 9
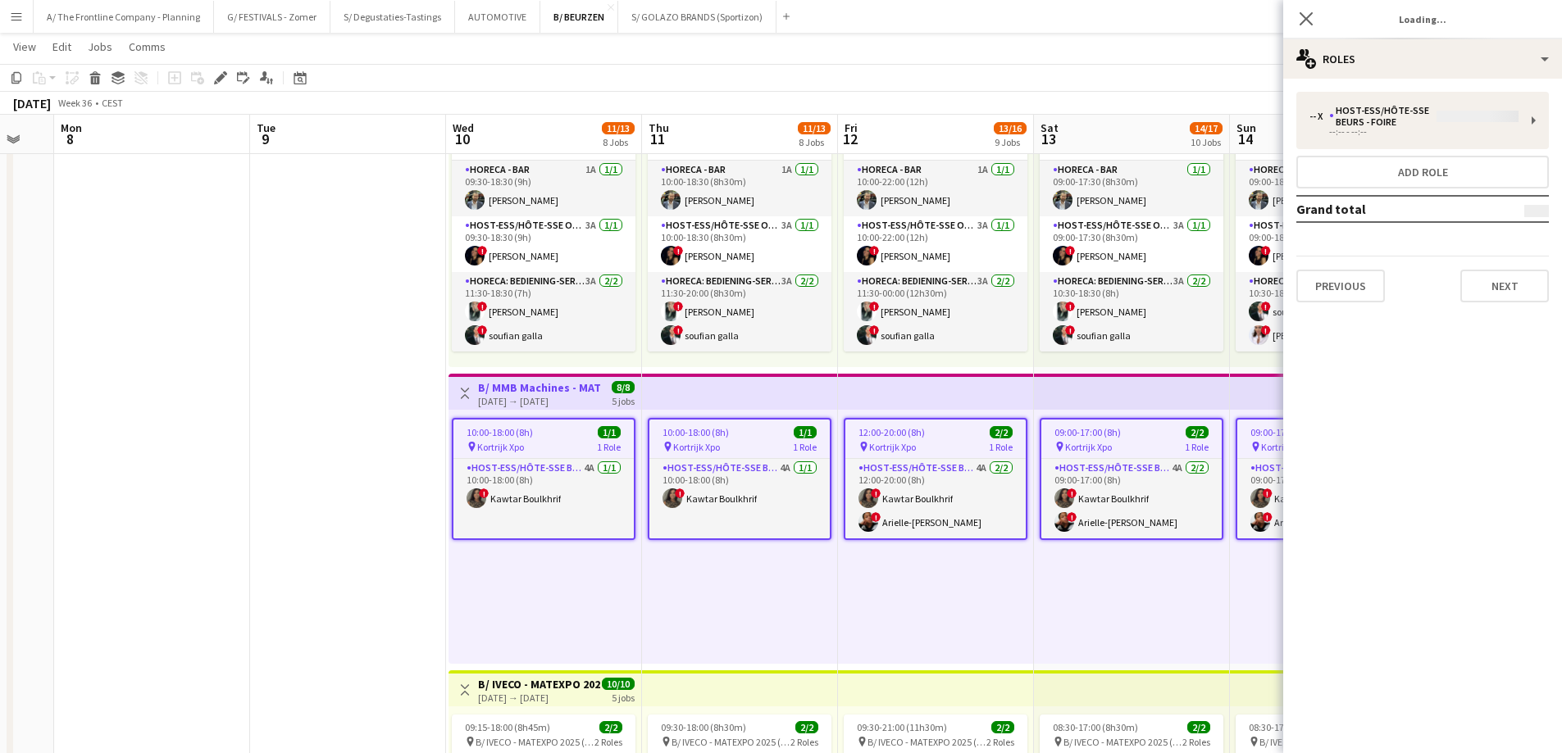
type input "**********"
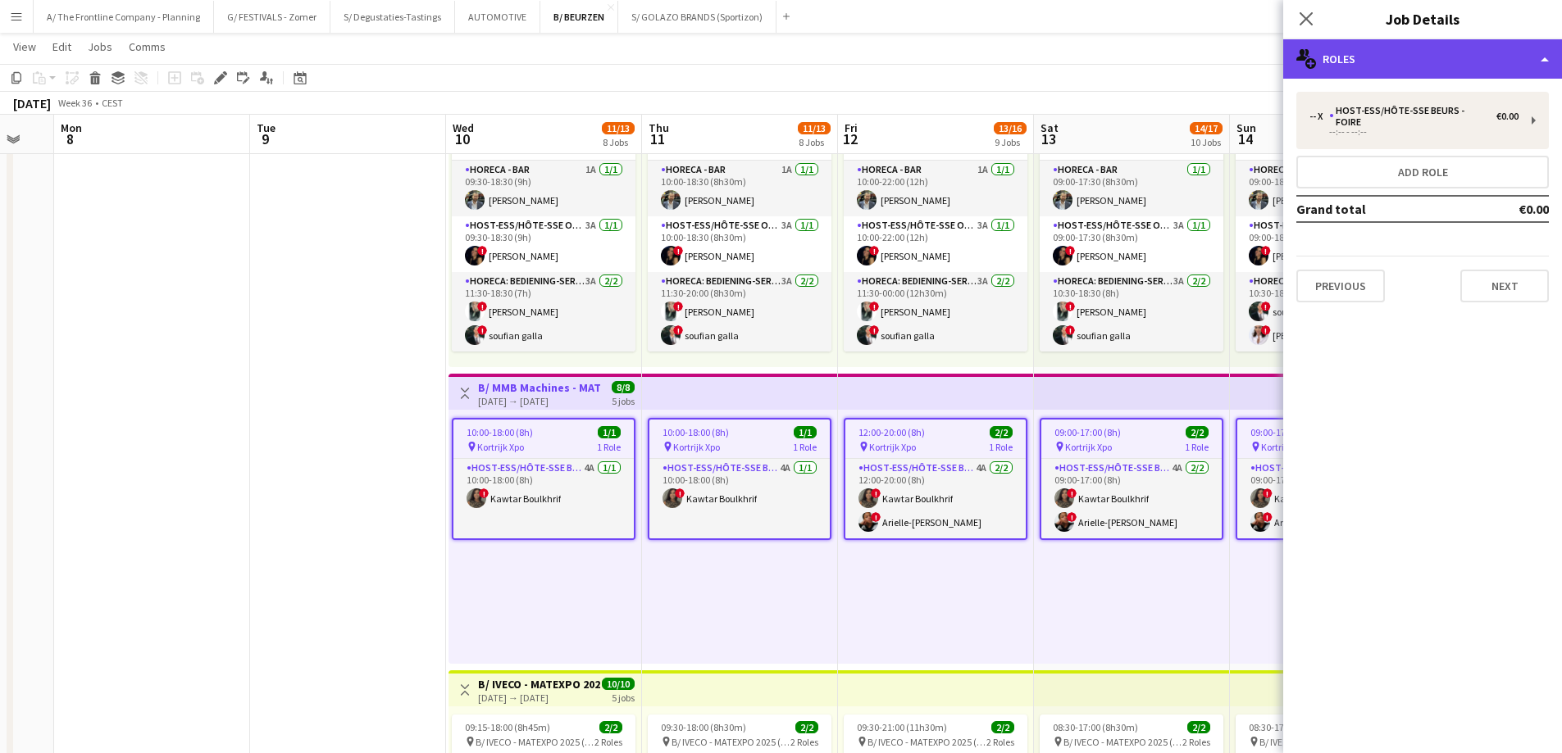
click at [1441, 71] on div "multiple-users-add Roles" at bounding box center [1422, 58] width 279 height 39
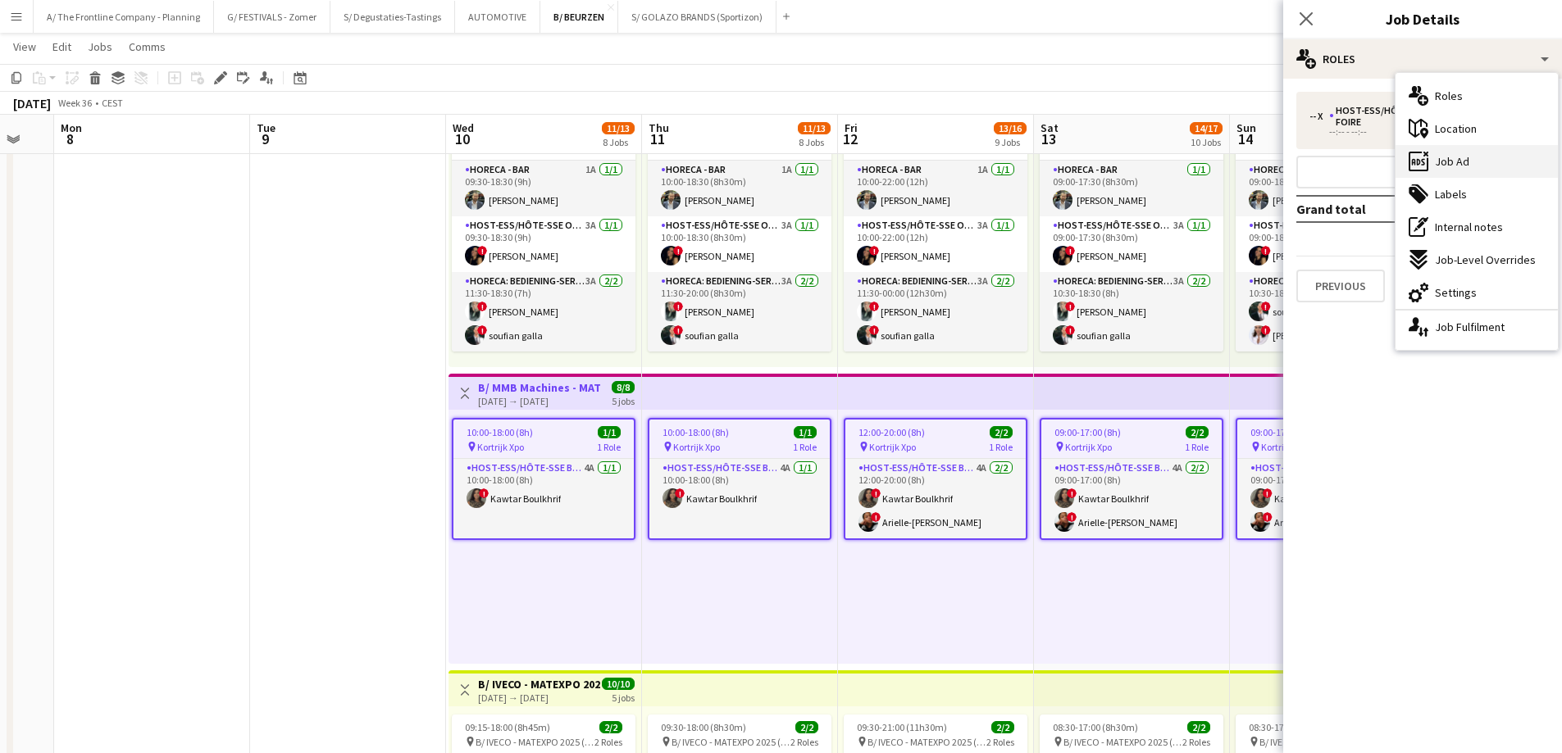
click at [1457, 163] on span "Job Ad" at bounding box center [1451, 161] width 34 height 15
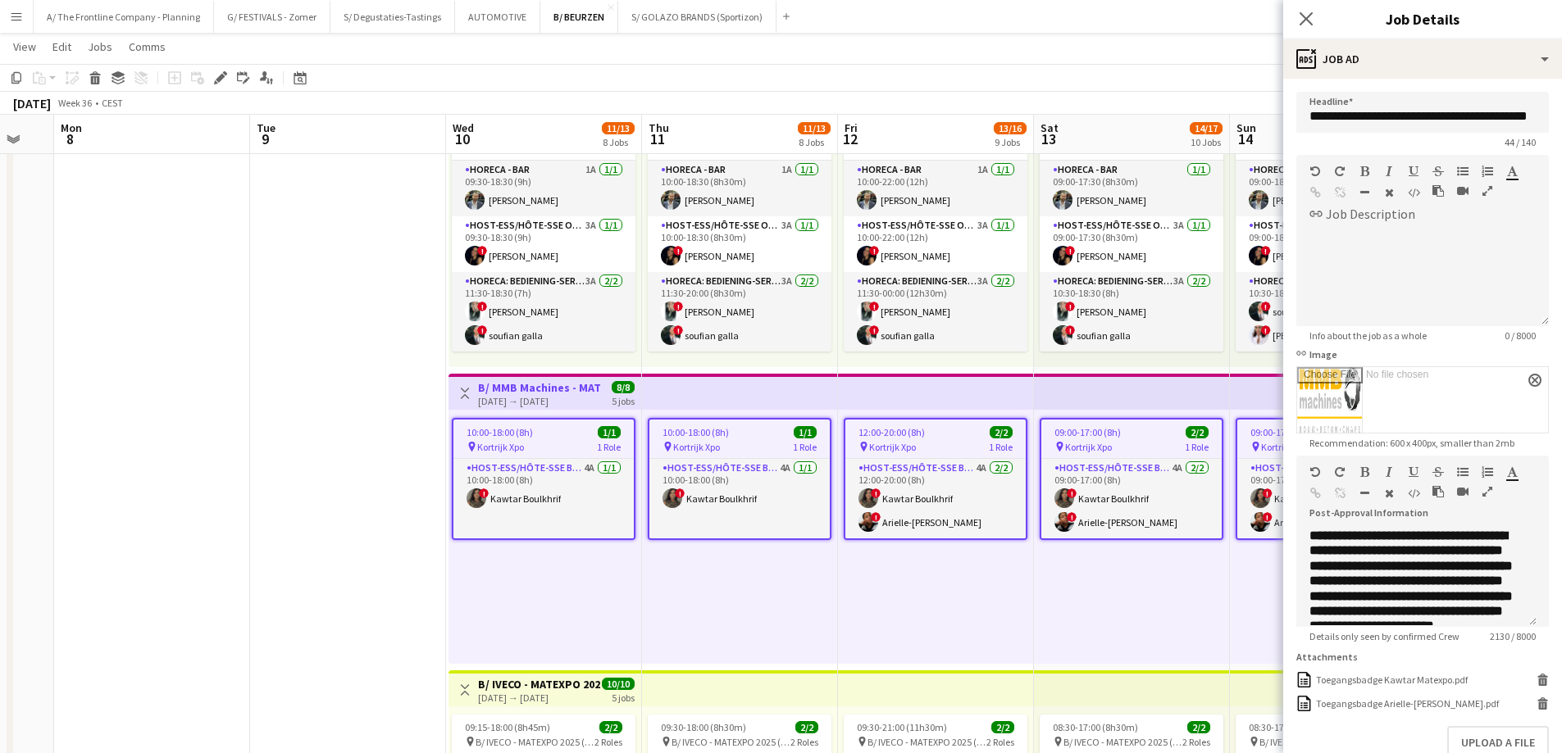
click at [1482, 494] on icon "button" at bounding box center [1487, 491] width 10 height 11
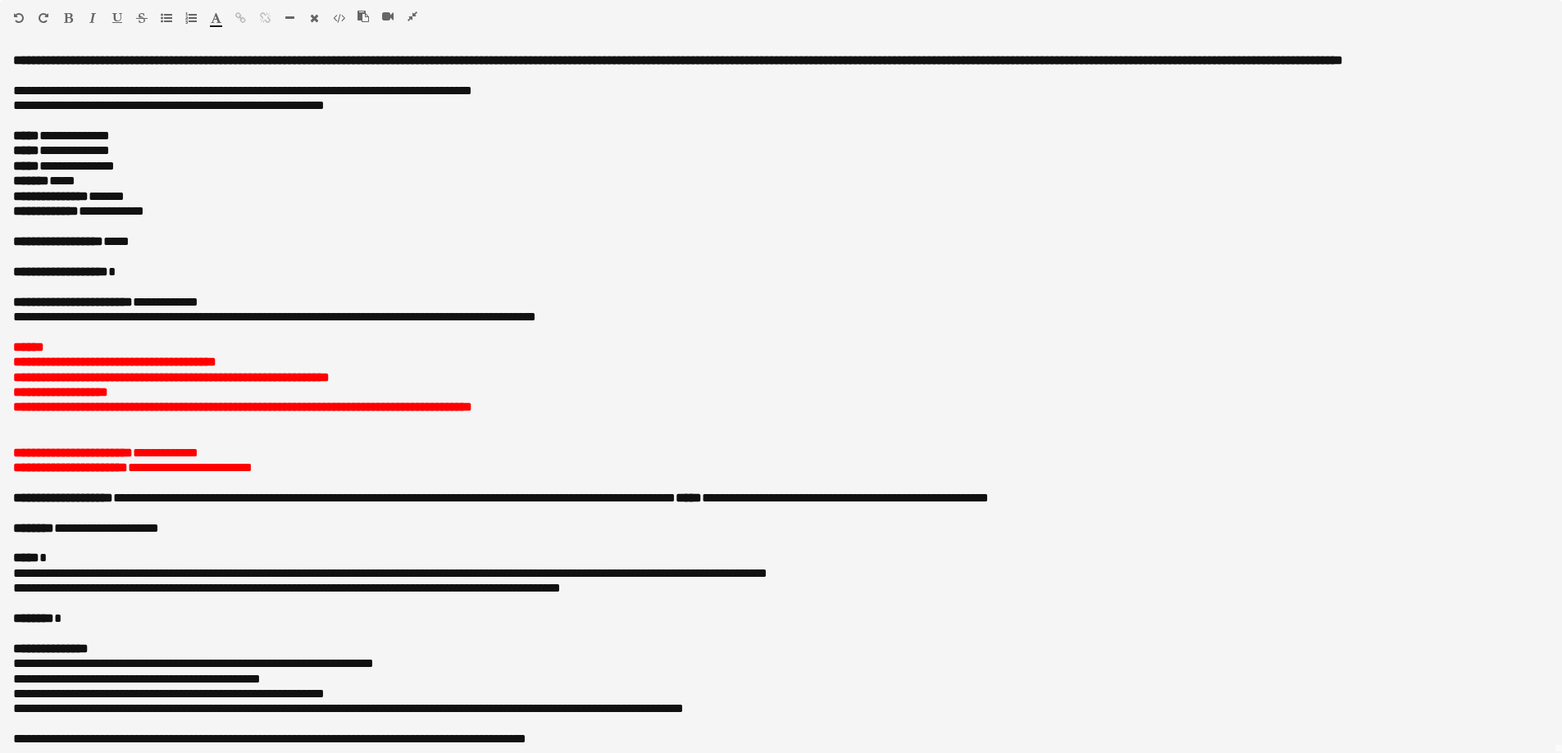
click at [408, 19] on icon "button" at bounding box center [412, 16] width 10 height 11
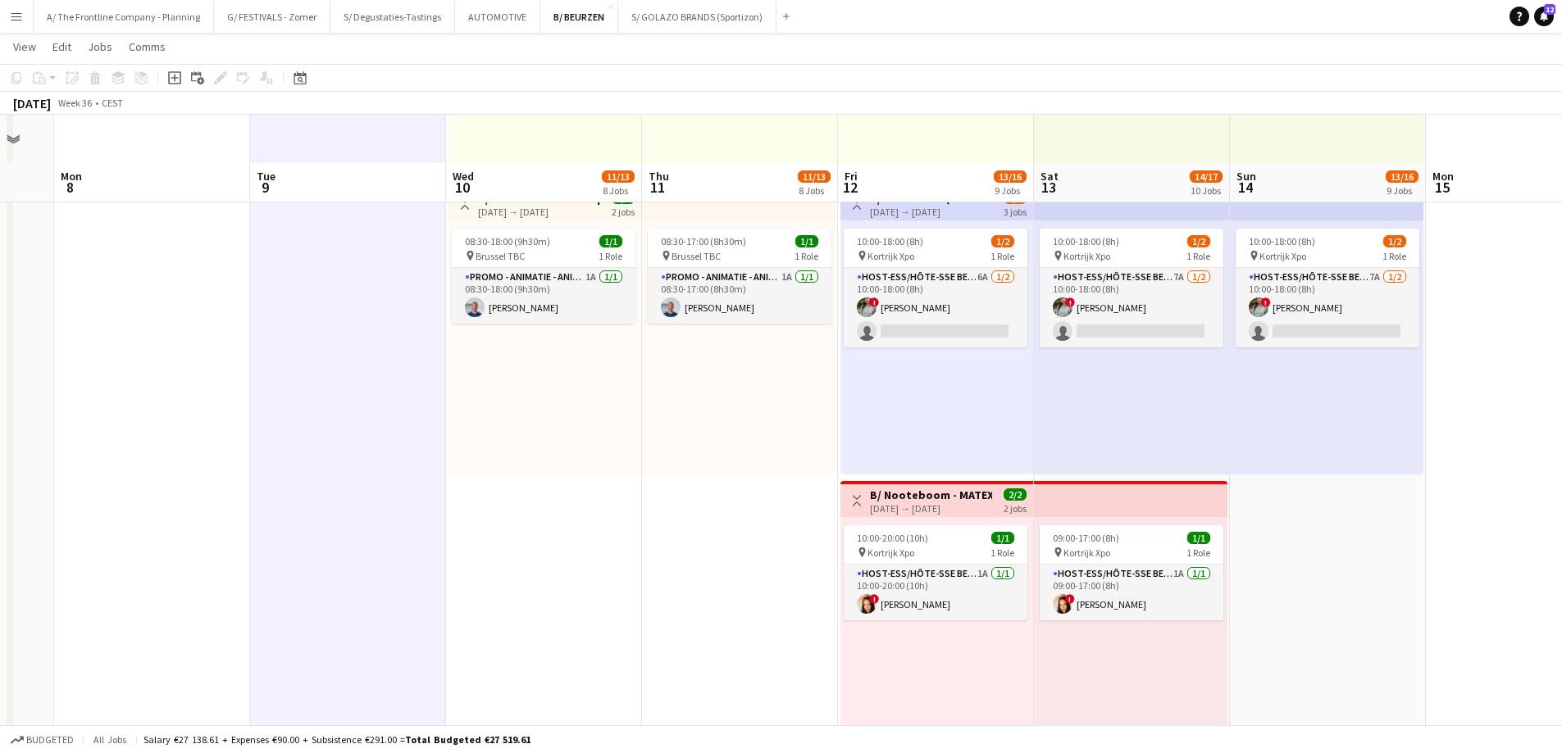
scroll to position [2049, 0]
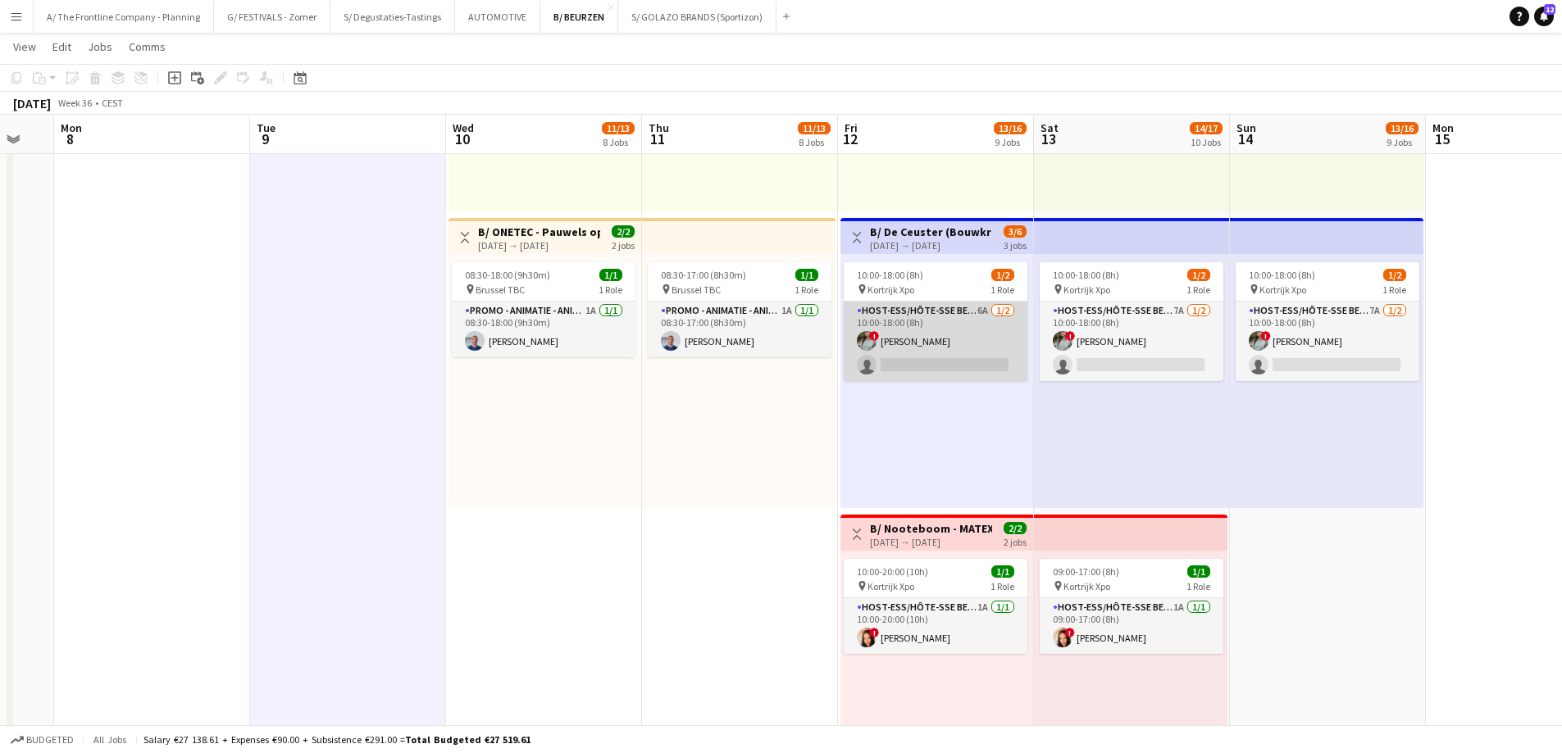
click at [924, 326] on app-card-role "Host-ess/Hôte-sse Beurs - Foire 6A [DATE] 10:00-18:00 (8h) ! [PERSON_NAME] sing…" at bounding box center [935, 342] width 184 height 80
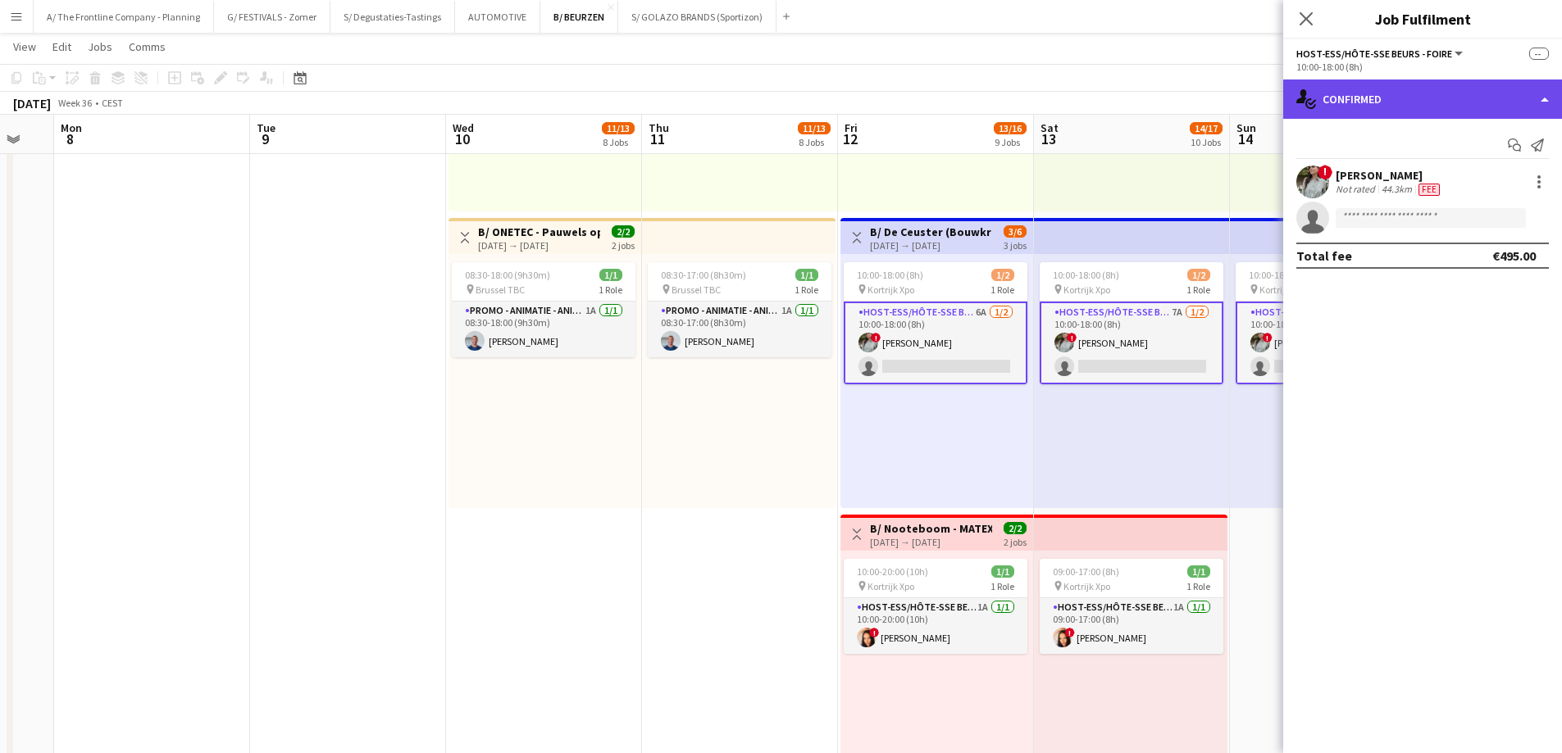
click at [1475, 94] on div "single-neutral-actions-check-2 Confirmed" at bounding box center [1422, 99] width 279 height 39
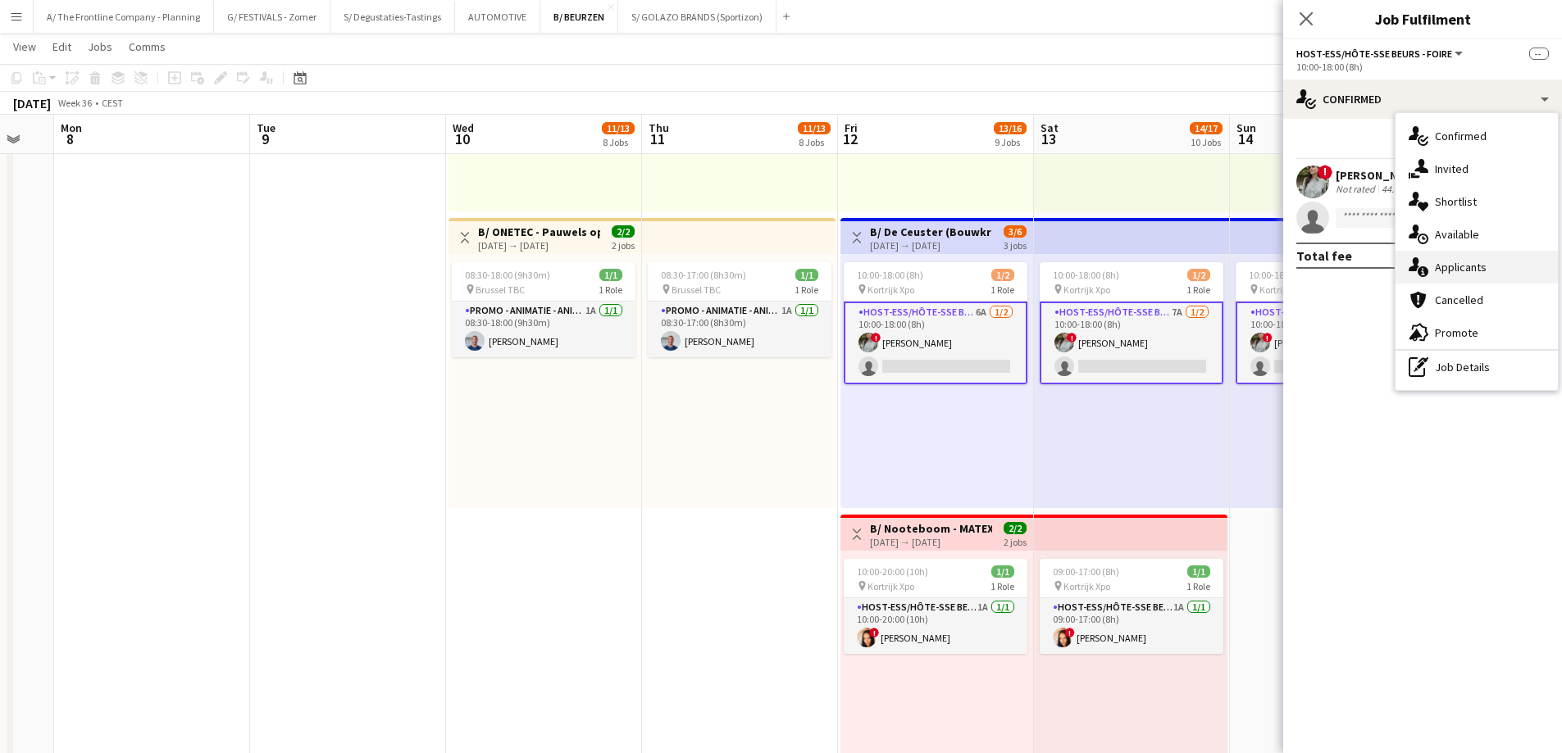
click at [1466, 266] on span "Applicants" at bounding box center [1460, 267] width 52 height 15
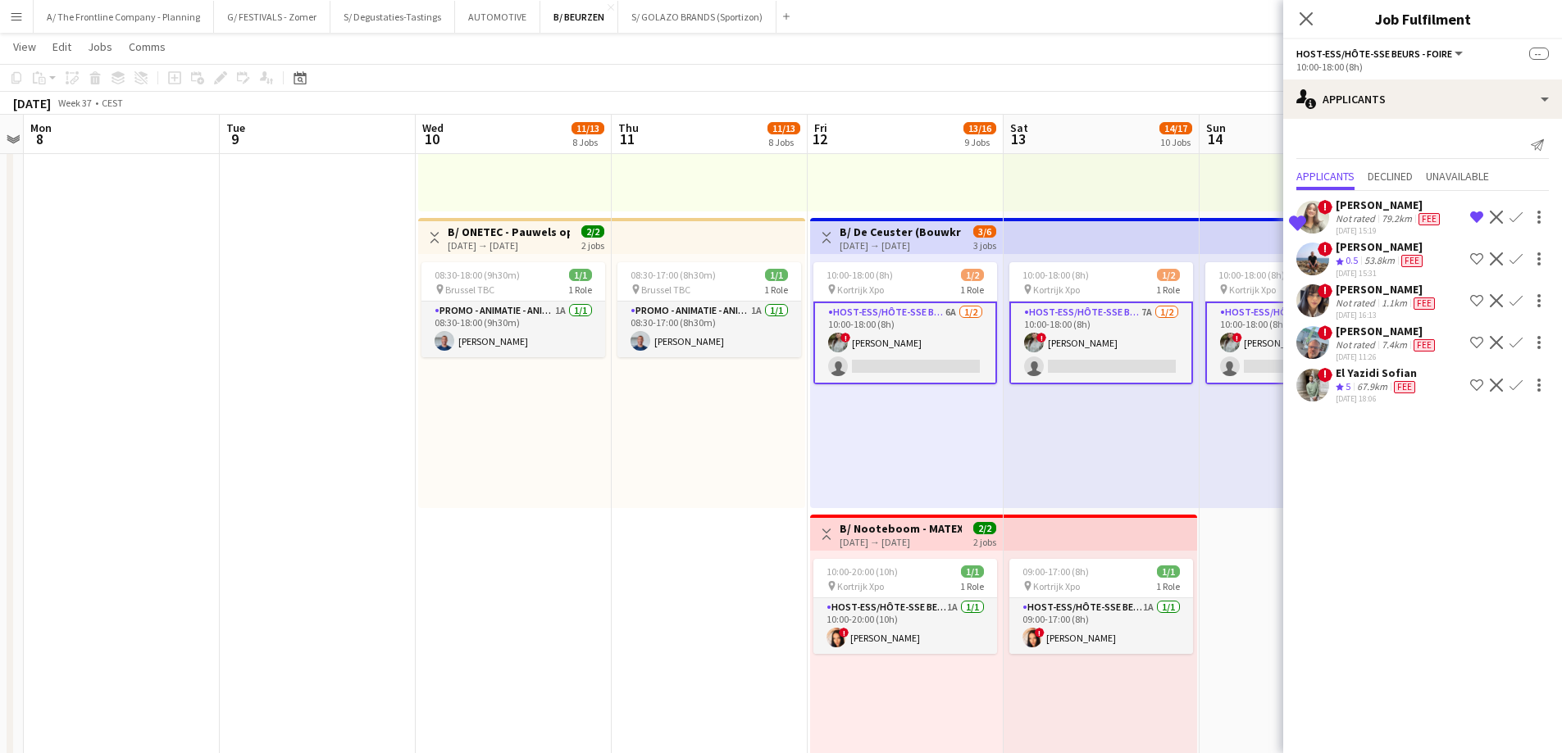
scroll to position [0, 584]
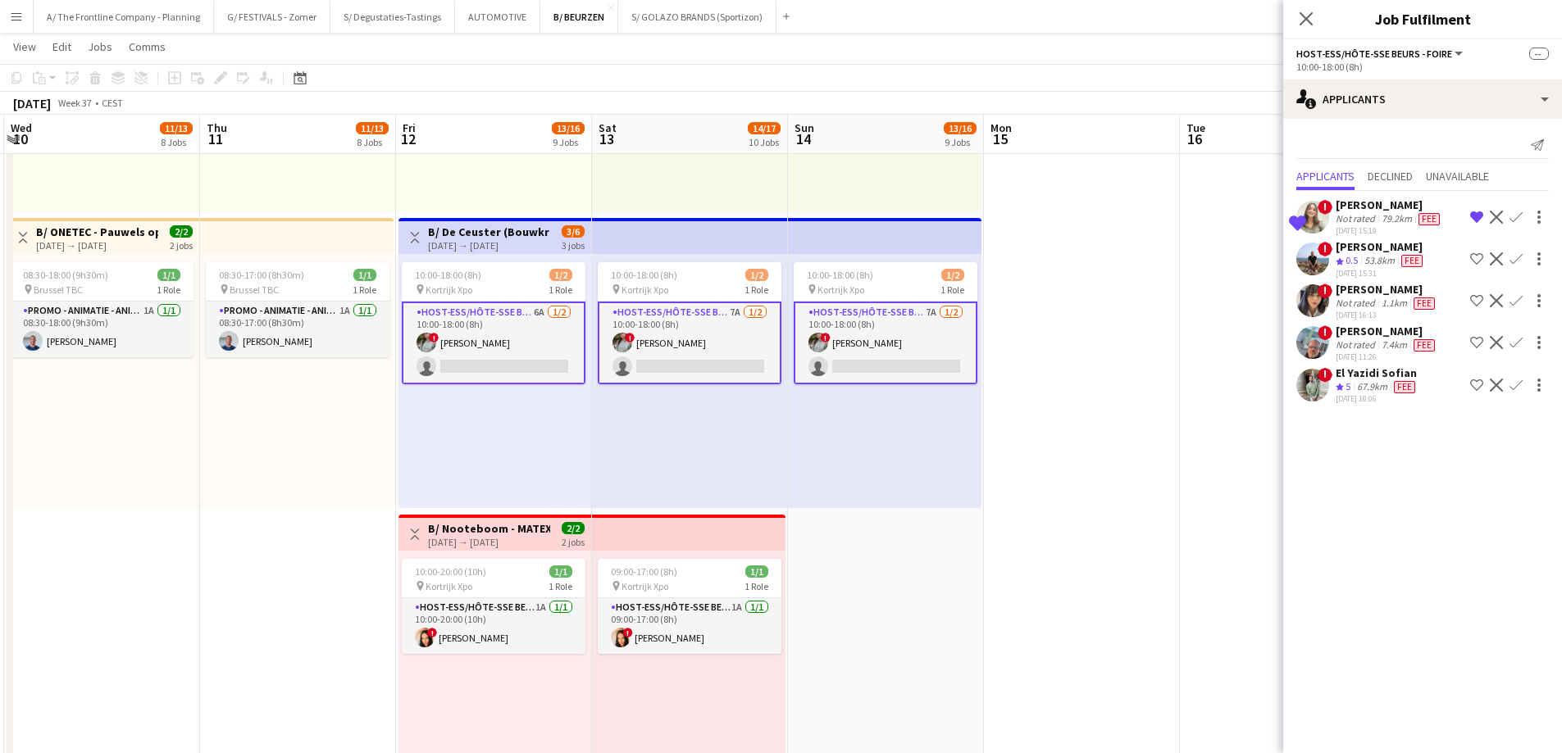
drag, startPoint x: 913, startPoint y: 448, endPoint x: 471, endPoint y: 438, distance: 441.9
drag, startPoint x: 530, startPoint y: 448, endPoint x: 532, endPoint y: 437, distance: 11.6
click at [530, 448] on div "10:00-18:00 (8h) 1/2 pin Kortrijk Xpo 1 Role Host-ess/Hôte-sse Beurs - Foire 6A…" at bounding box center [494, 381] width 193 height 254
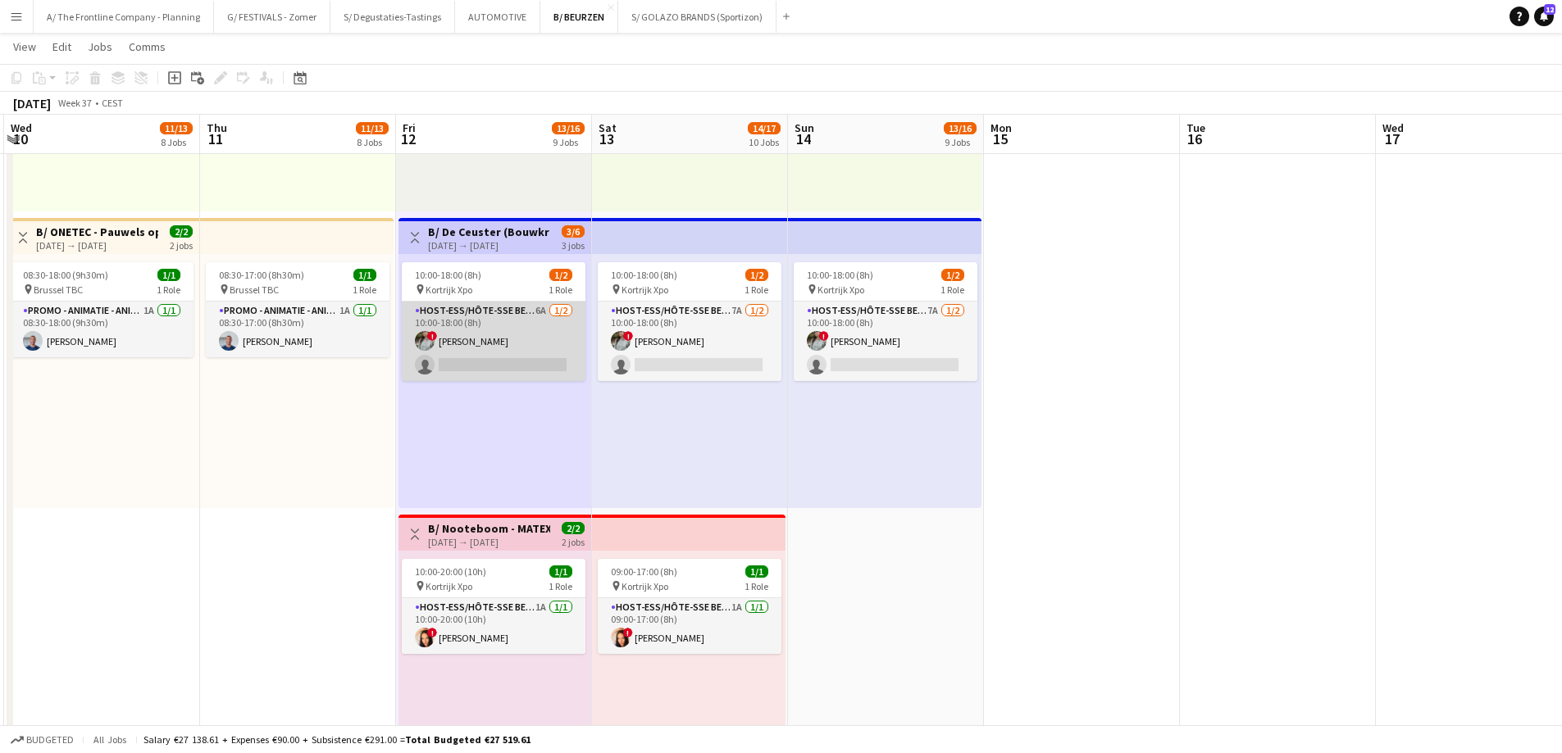
click at [525, 366] on app-card-role "Host-ess/Hôte-sse Beurs - Foire 6A [DATE] 10:00-18:00 (8h) ! [PERSON_NAME] sing…" at bounding box center [494, 342] width 184 height 80
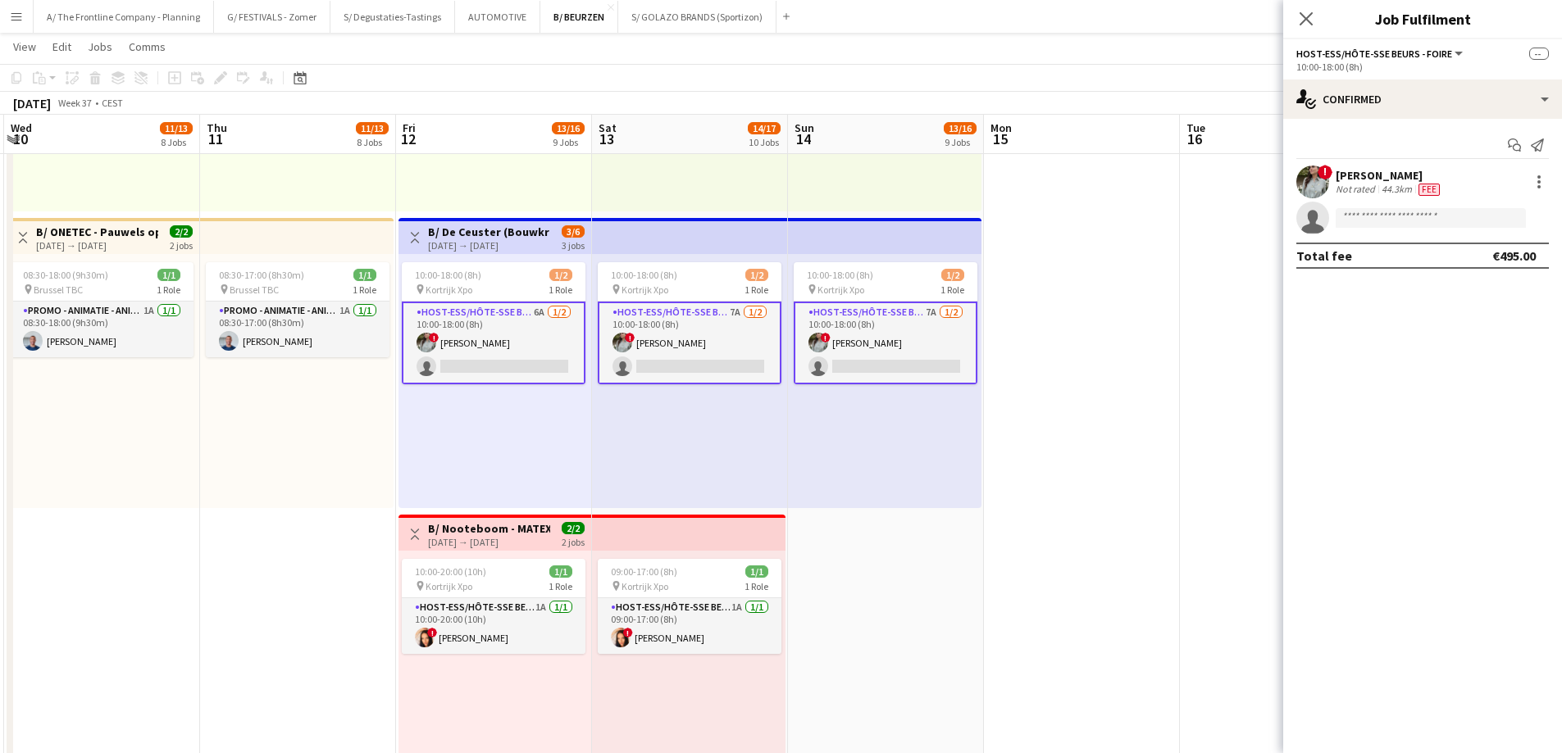
click at [1438, 68] on div "10:00-18:00 (8h)" at bounding box center [1422, 67] width 252 height 12
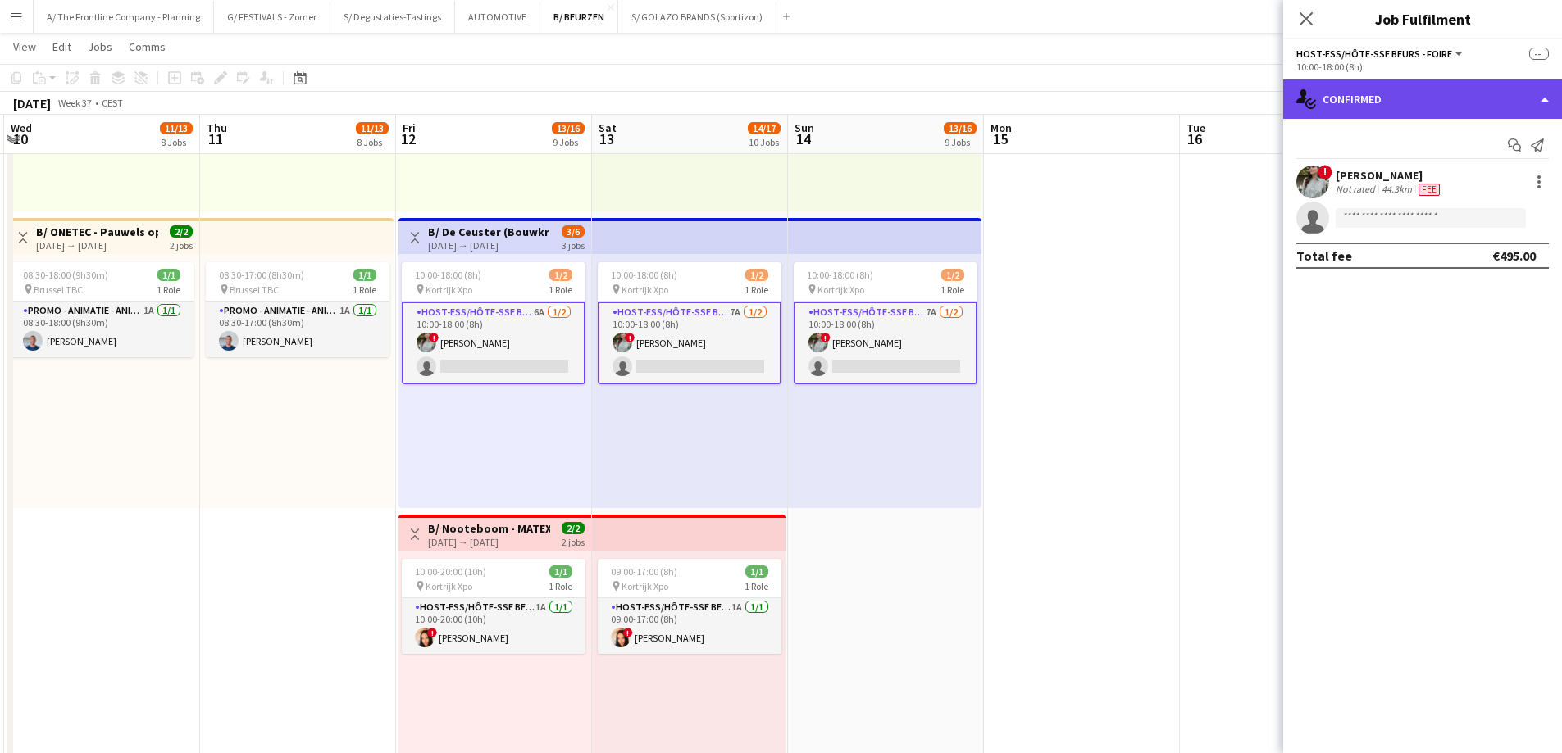
click at [1433, 96] on div "single-neutral-actions-check-2 Confirmed" at bounding box center [1422, 99] width 279 height 39
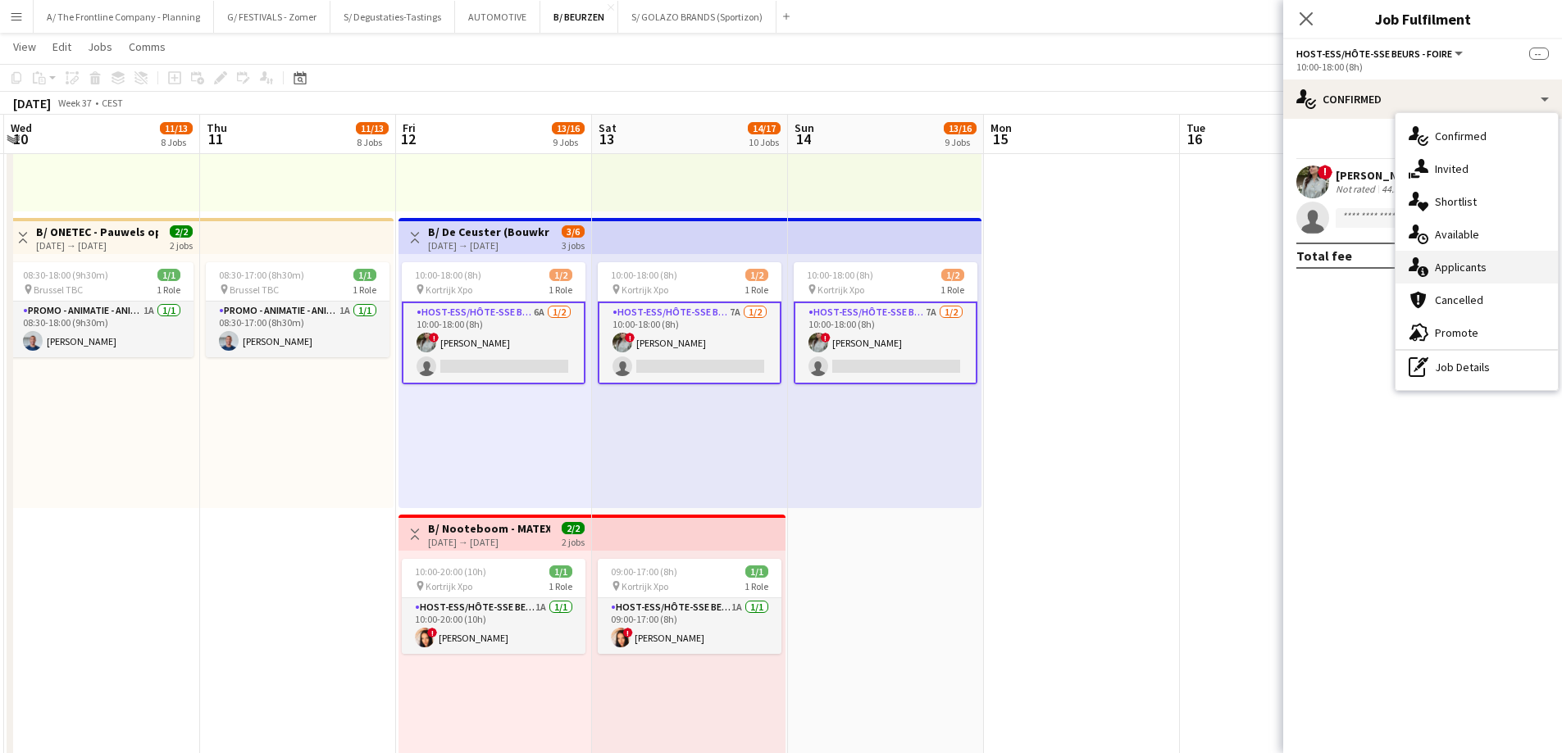
click at [1441, 275] on div "single-neutral-actions-information Applicants" at bounding box center [1476, 267] width 162 height 33
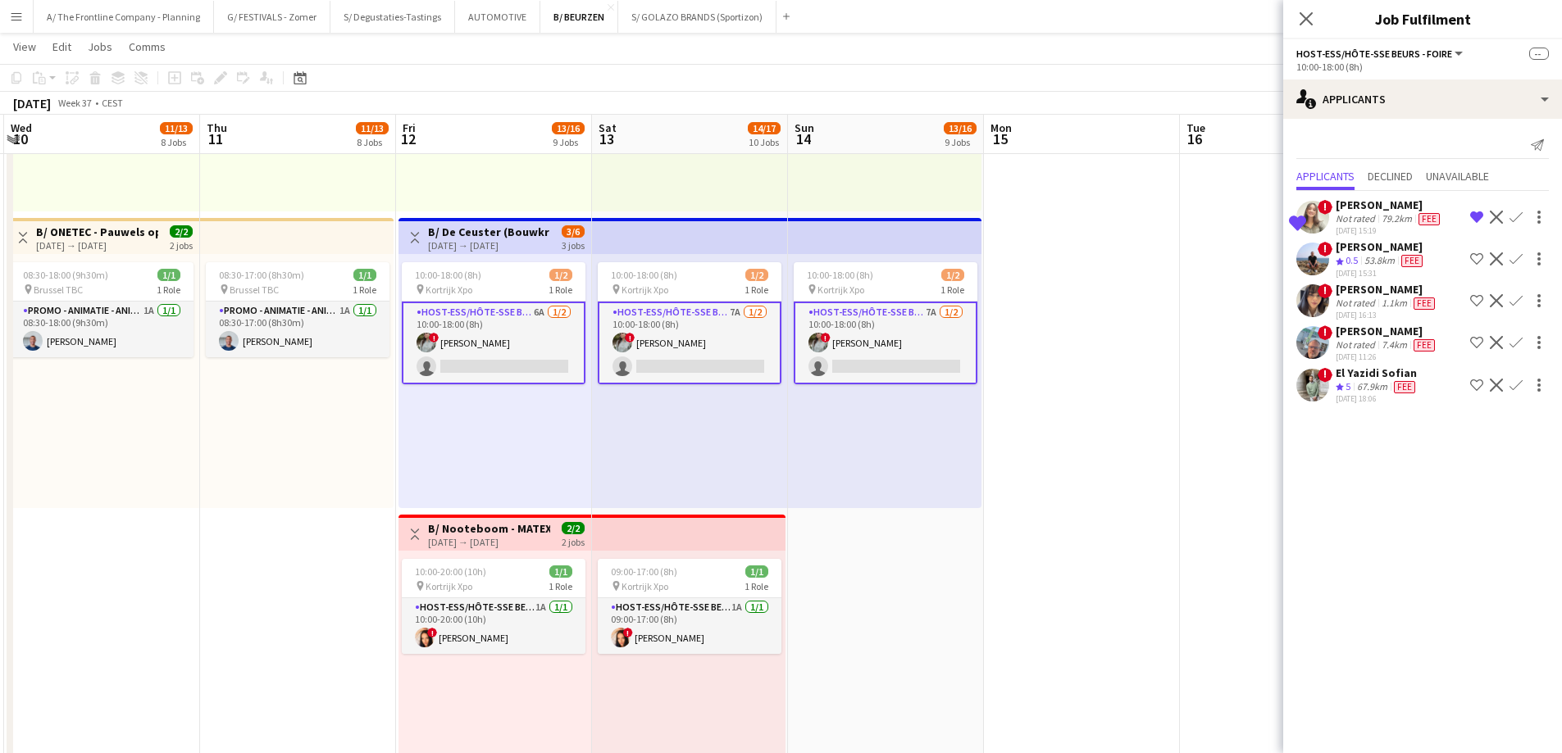
click at [1366, 210] on div "[PERSON_NAME]" at bounding box center [1388, 205] width 107 height 15
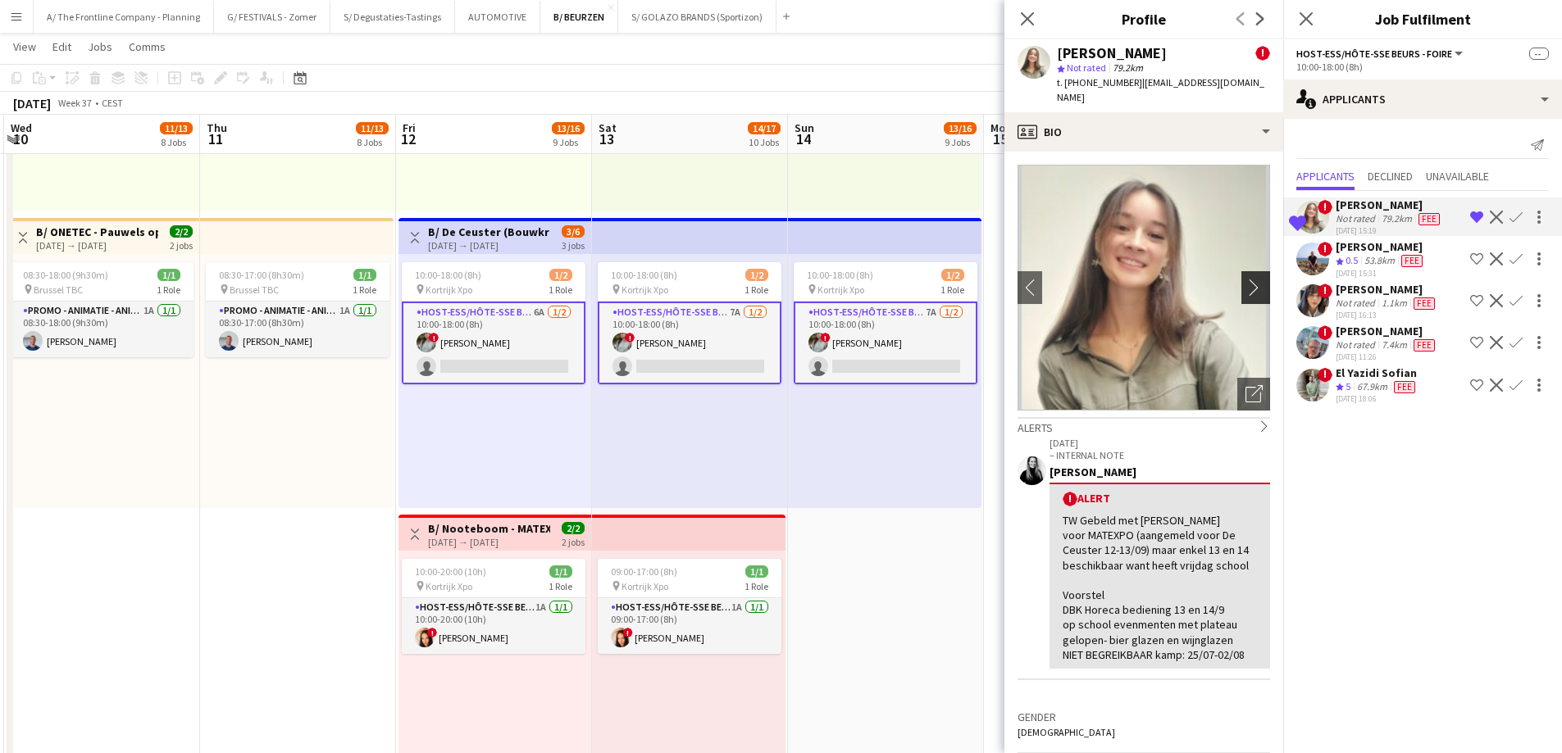
click at [1248, 279] on app-icon "chevron-right" at bounding box center [1257, 287] width 25 height 17
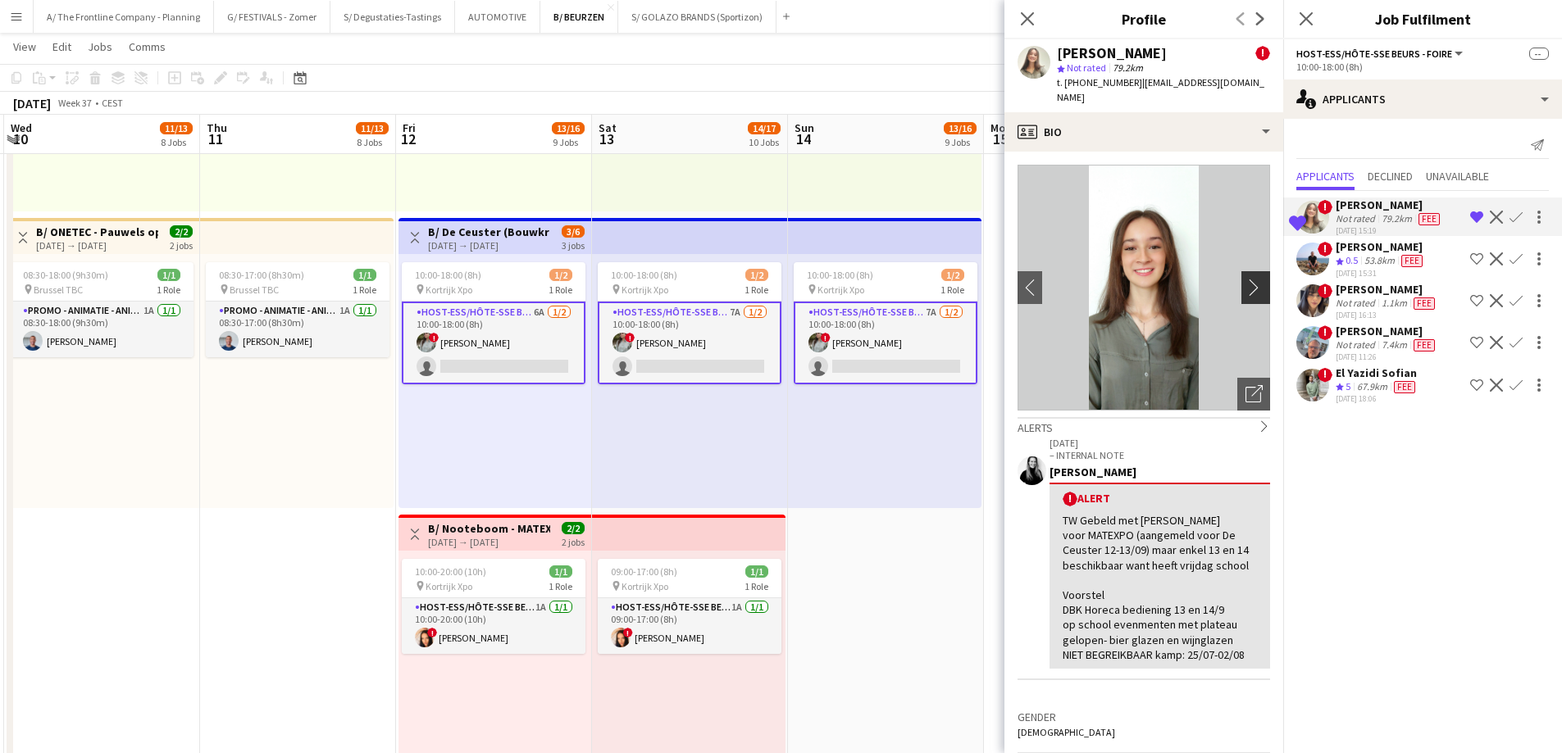
click at [1248, 279] on app-icon "chevron-right" at bounding box center [1257, 287] width 25 height 17
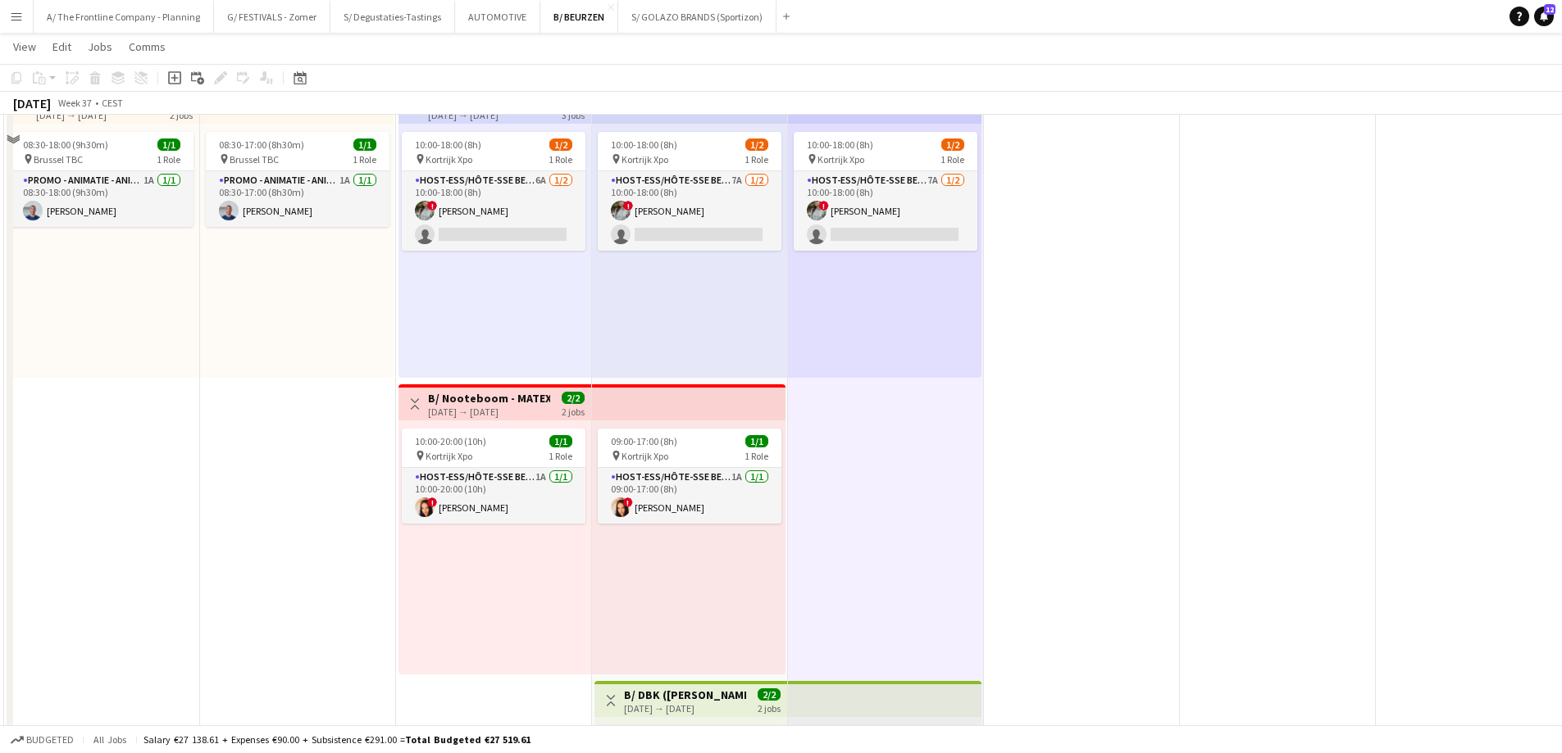
scroll to position [2213, 0]
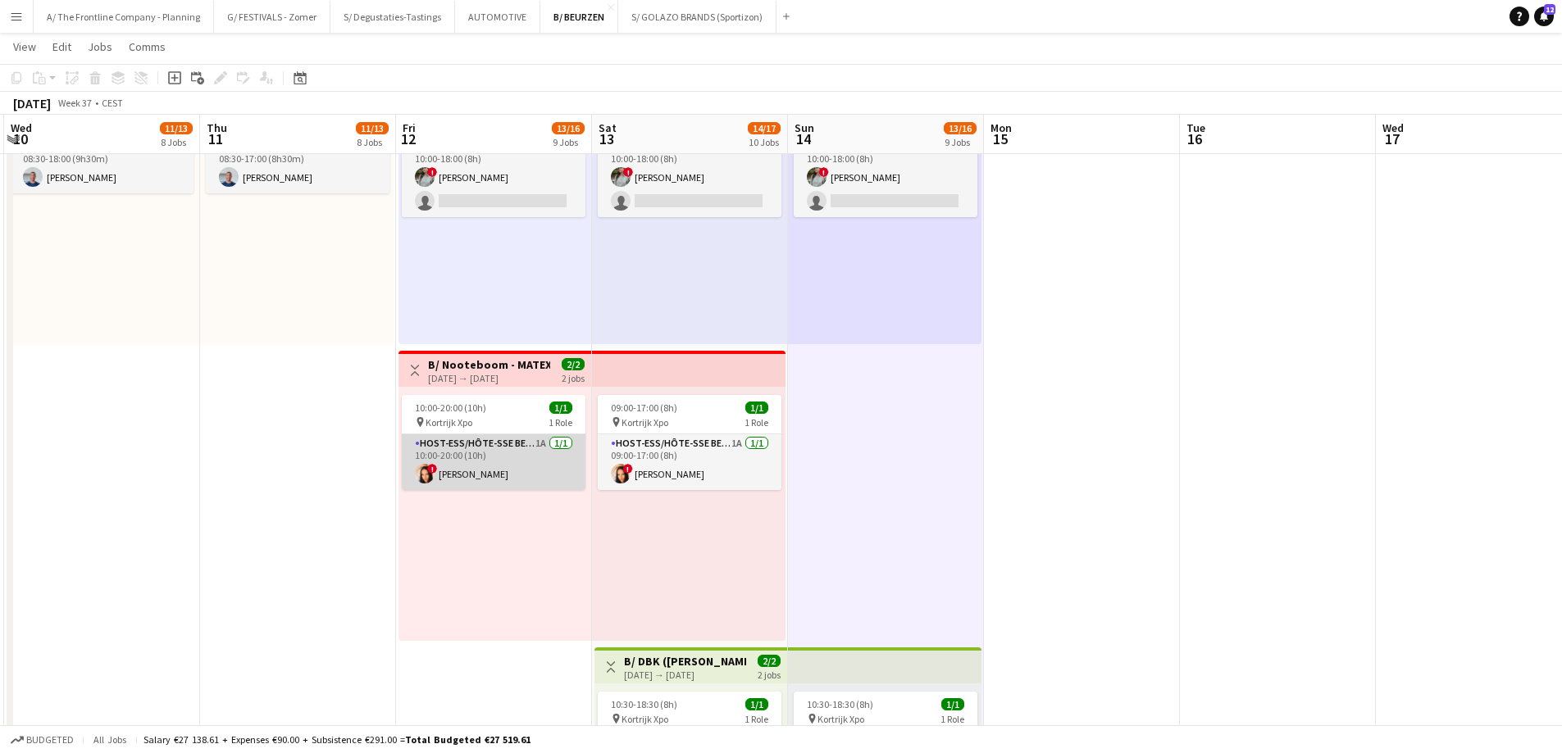
click at [501, 466] on app-card-role "Host-ess/Hôte-sse Beurs - Foire 1A [DATE] 10:00-20:00 (10h) ! [PERSON_NAME]" at bounding box center [494, 462] width 184 height 56
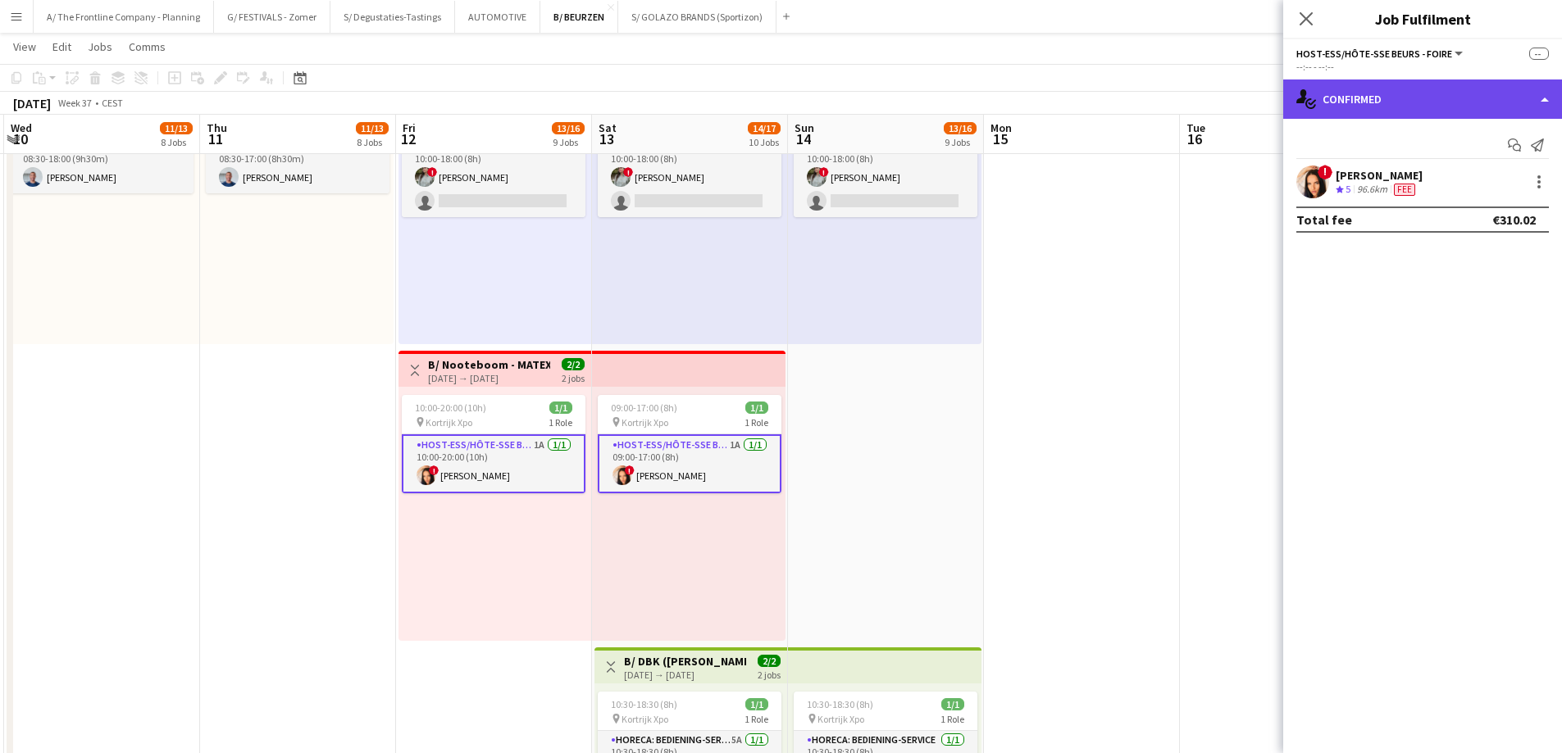
click at [1384, 88] on div "single-neutral-actions-check-2 Confirmed" at bounding box center [1422, 99] width 279 height 39
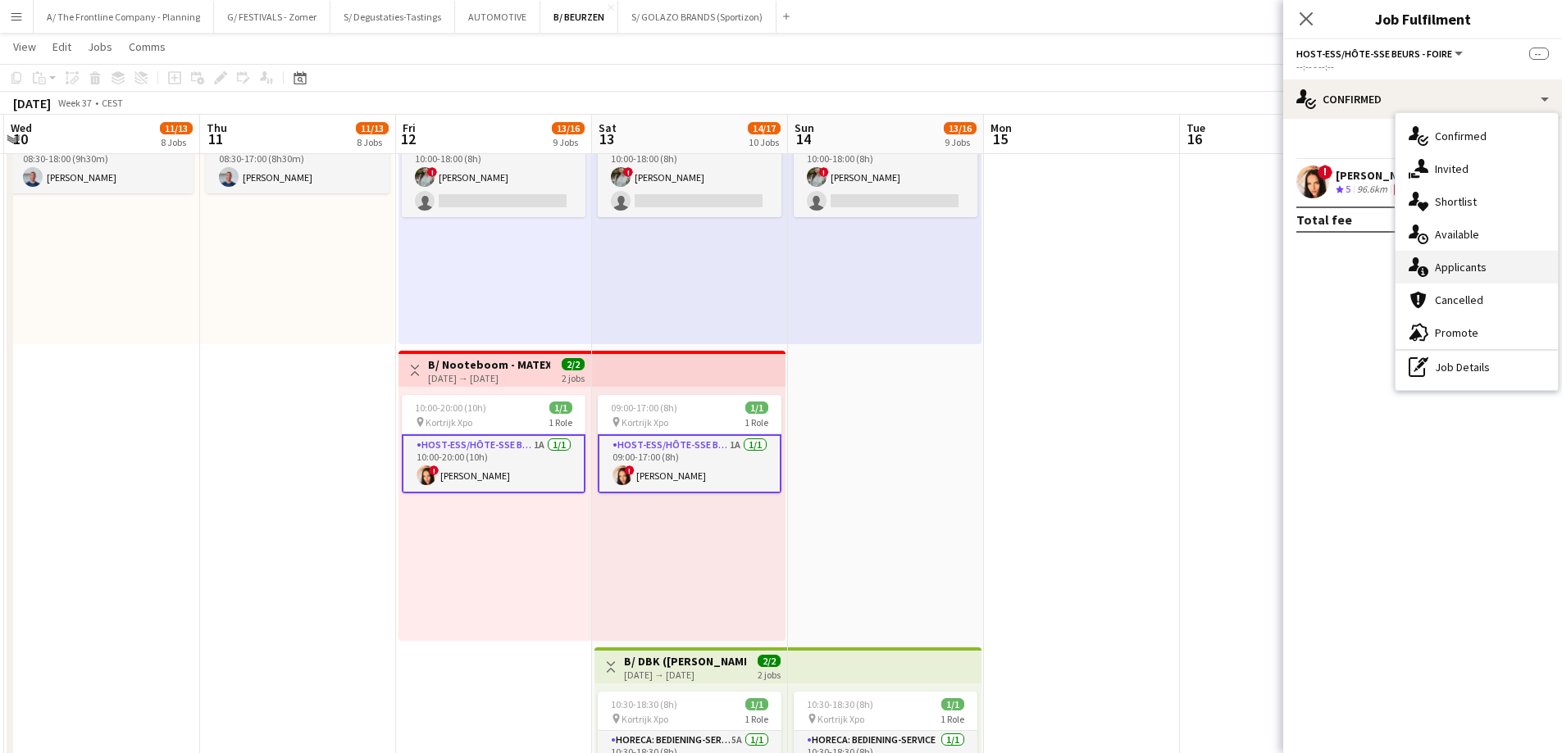
click at [1430, 268] on div "single-neutral-actions-information Applicants" at bounding box center [1476, 267] width 162 height 33
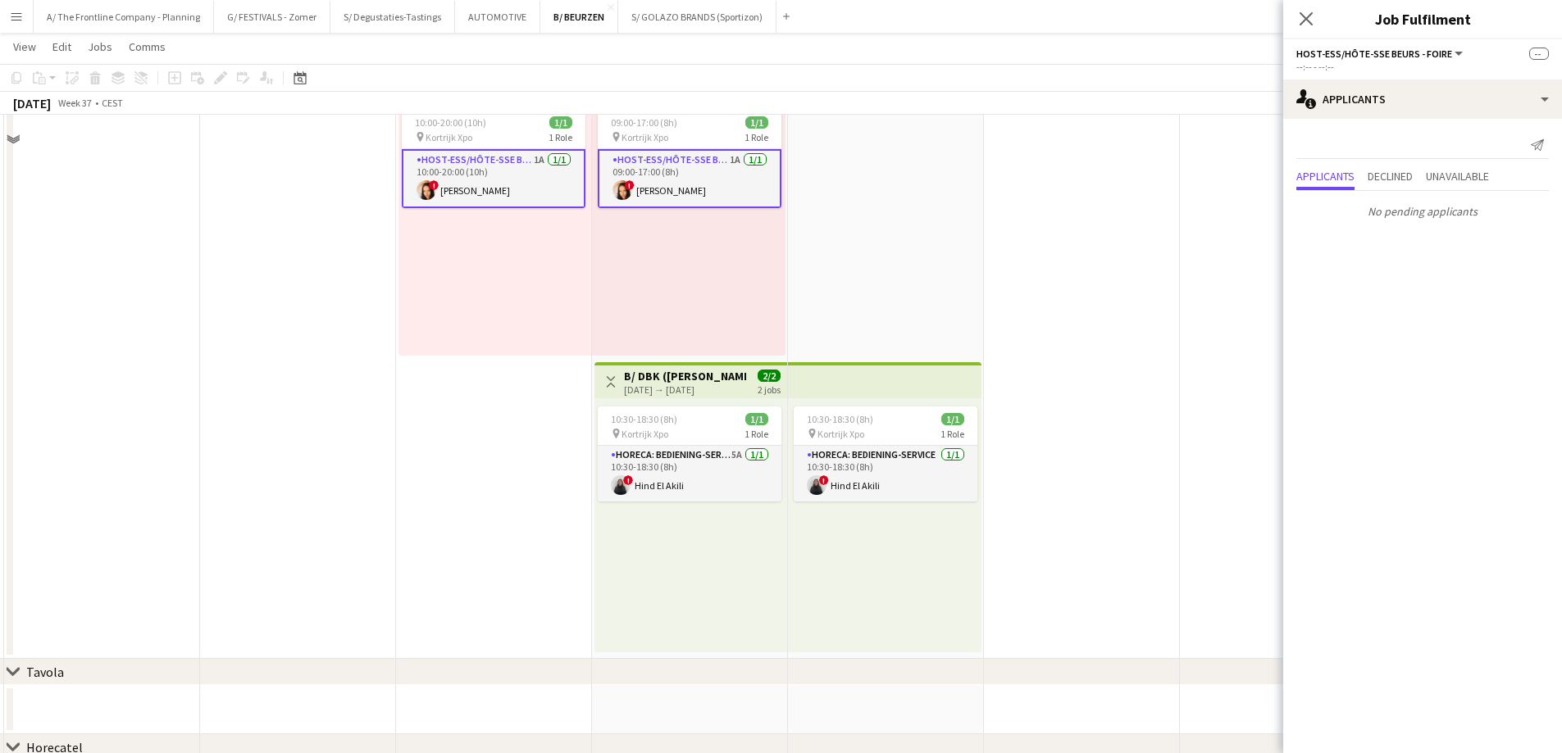
scroll to position [2541, 0]
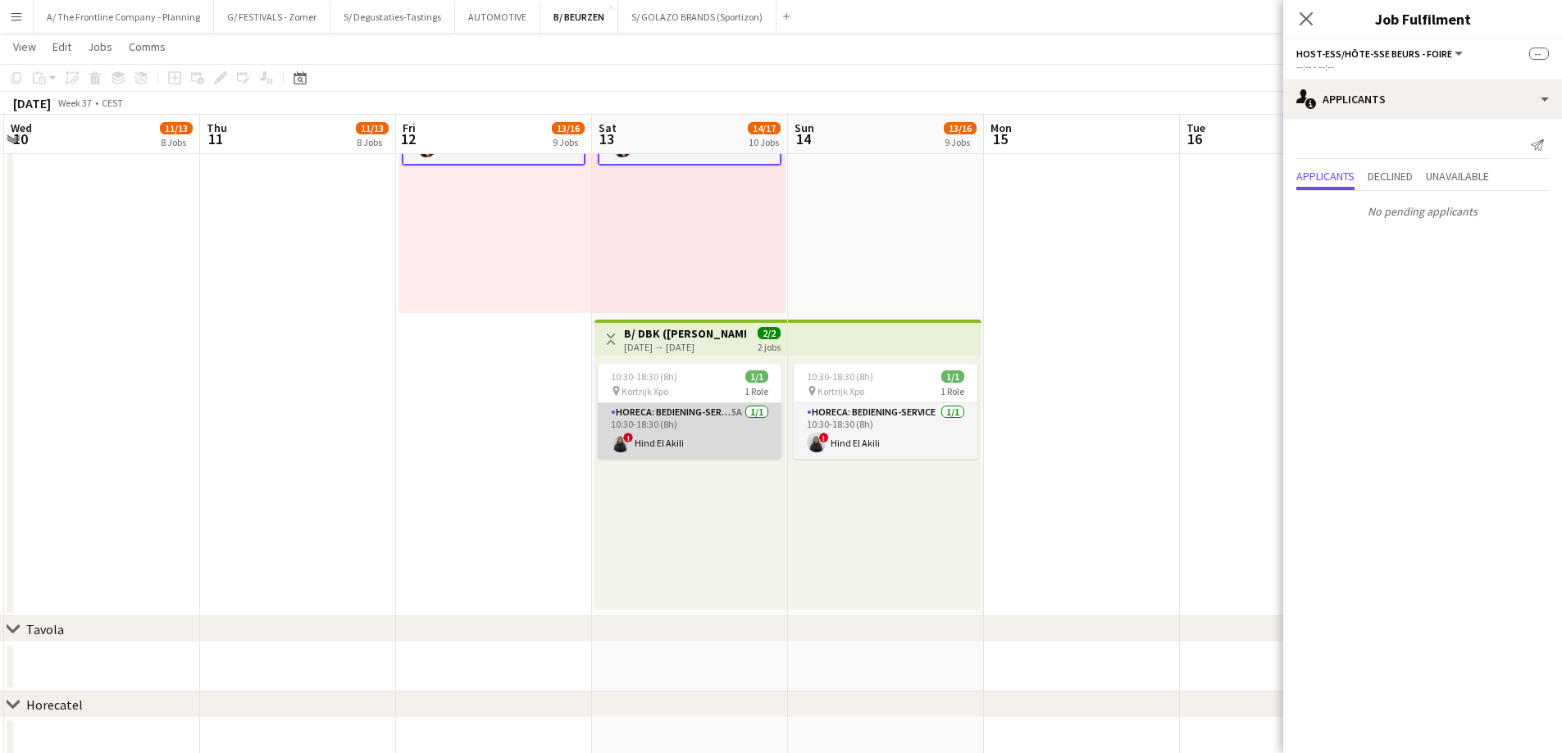
click at [739, 455] on app-card-role "Horeca: Bediening-Service 5A [DATE] 10:30-18:30 (8h) ! Hind El Akili" at bounding box center [690, 431] width 184 height 56
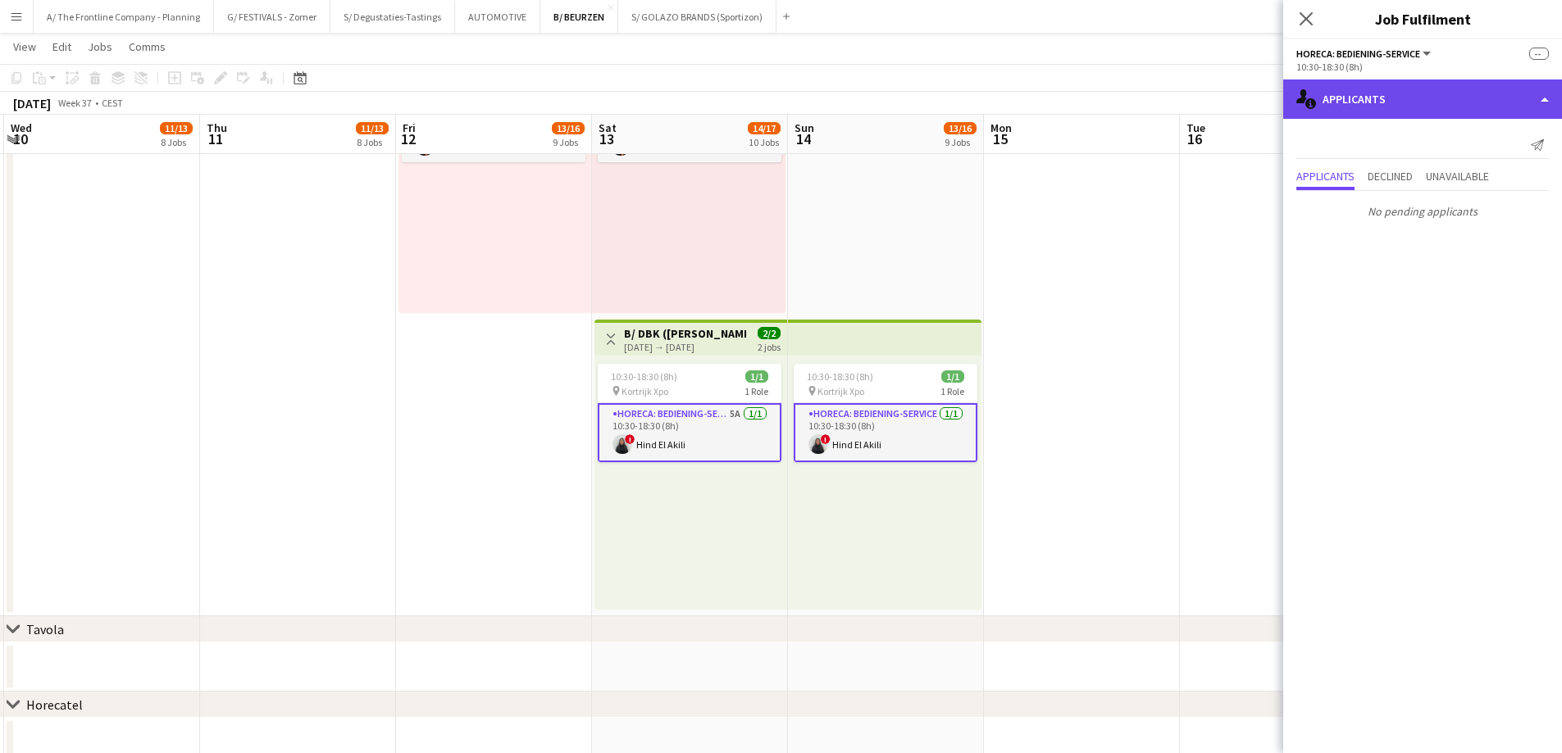
click at [1422, 111] on div "single-neutral-actions-information Applicants" at bounding box center [1422, 99] width 279 height 39
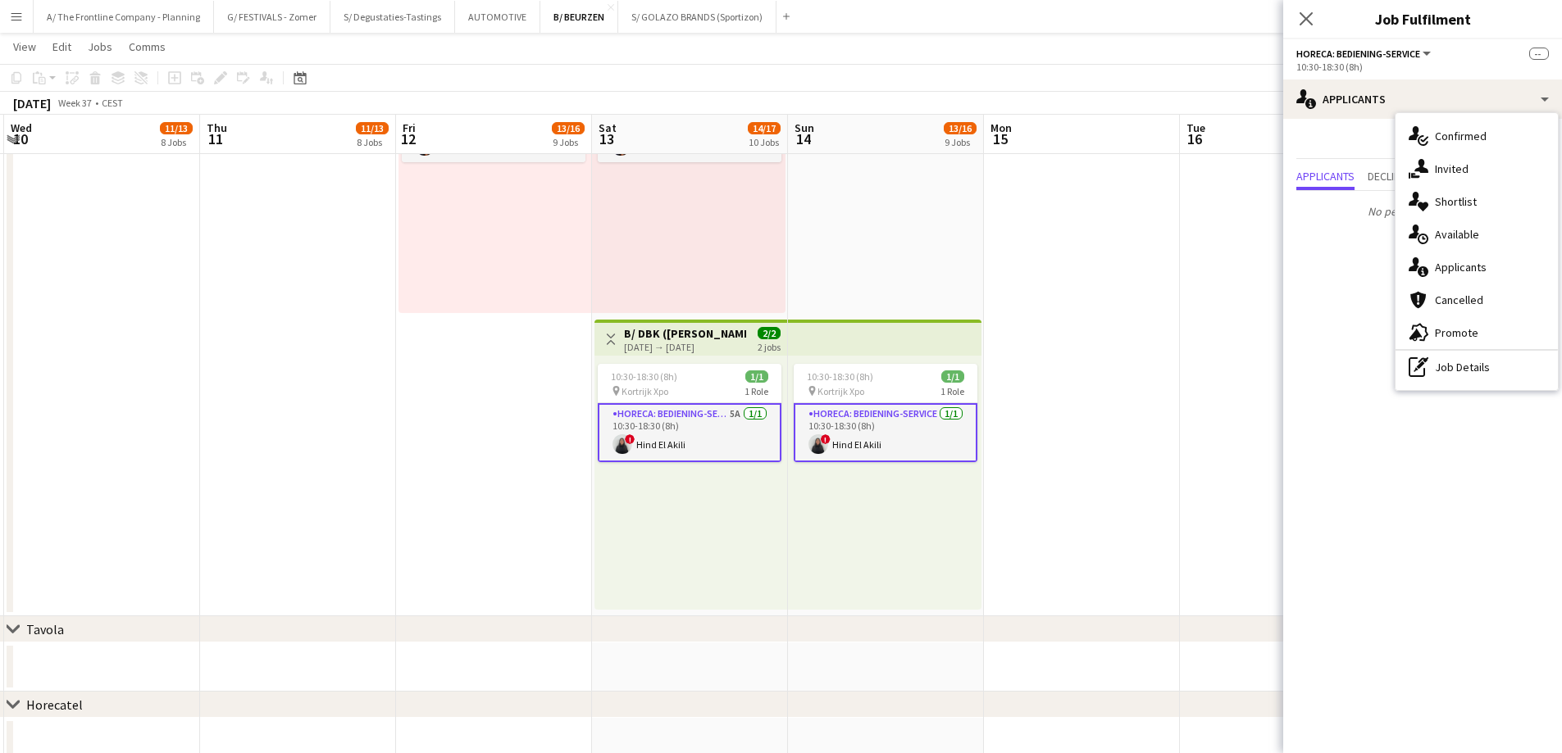
click at [1436, 255] on div "single-neutral-actions-information Applicants" at bounding box center [1476, 267] width 162 height 33
click at [655, 438] on app-card-role "Horeca: Bediening-Service 5A [DATE] 10:30-18:30 (8h) ! Hind El Akili" at bounding box center [690, 432] width 184 height 59
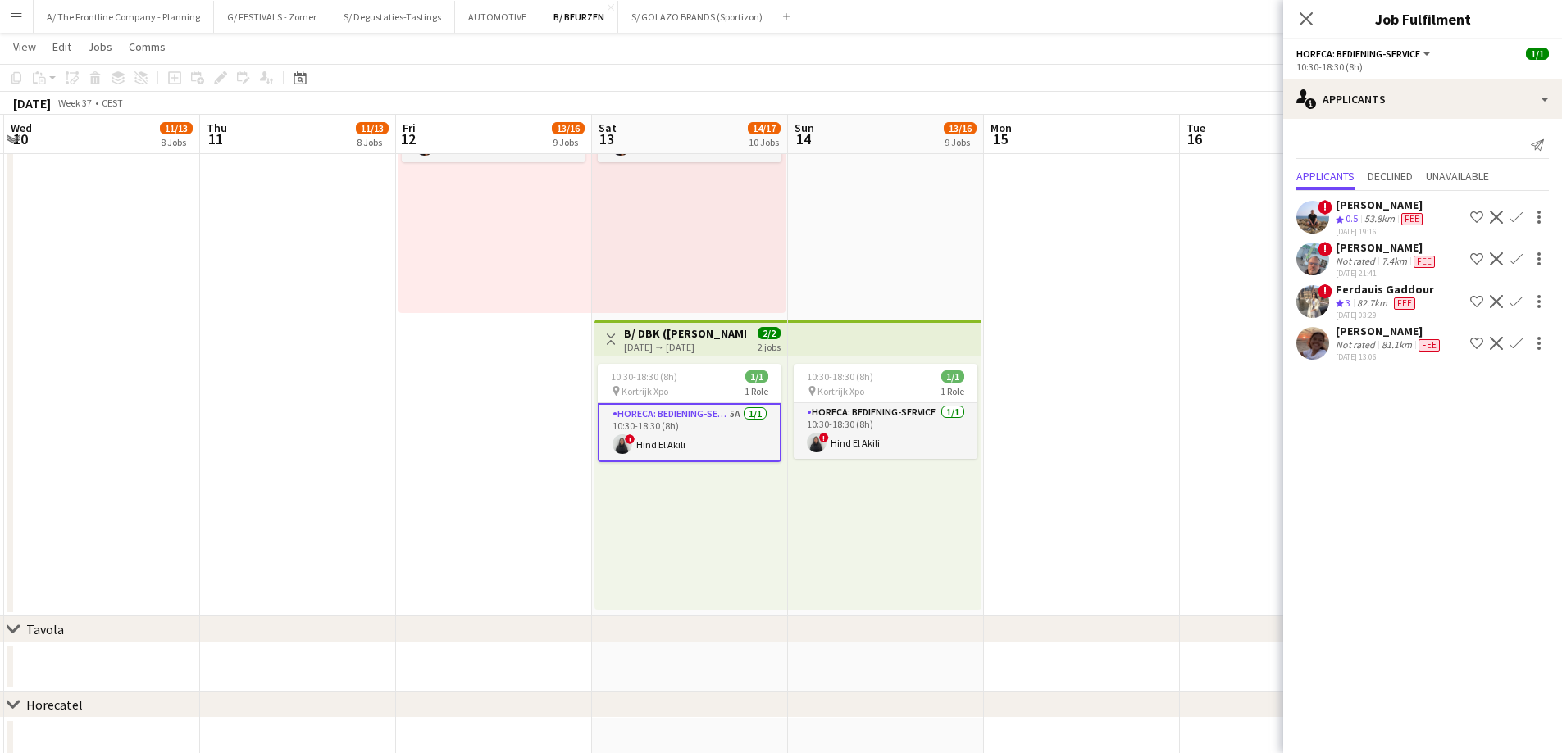
click at [1372, 298] on div "82.7km" at bounding box center [1371, 304] width 37 height 14
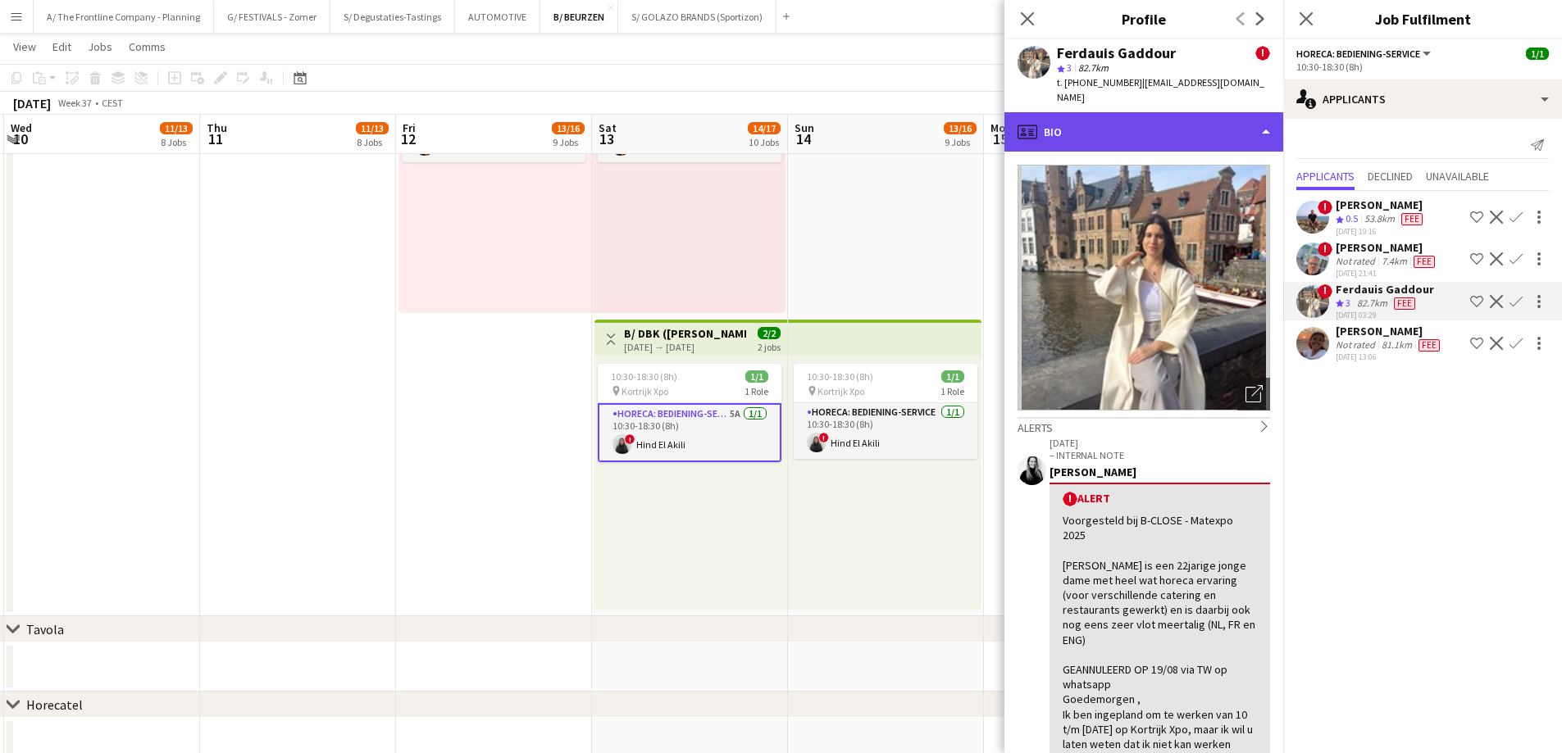
click at [1175, 120] on div "profile Bio" at bounding box center [1143, 131] width 279 height 39
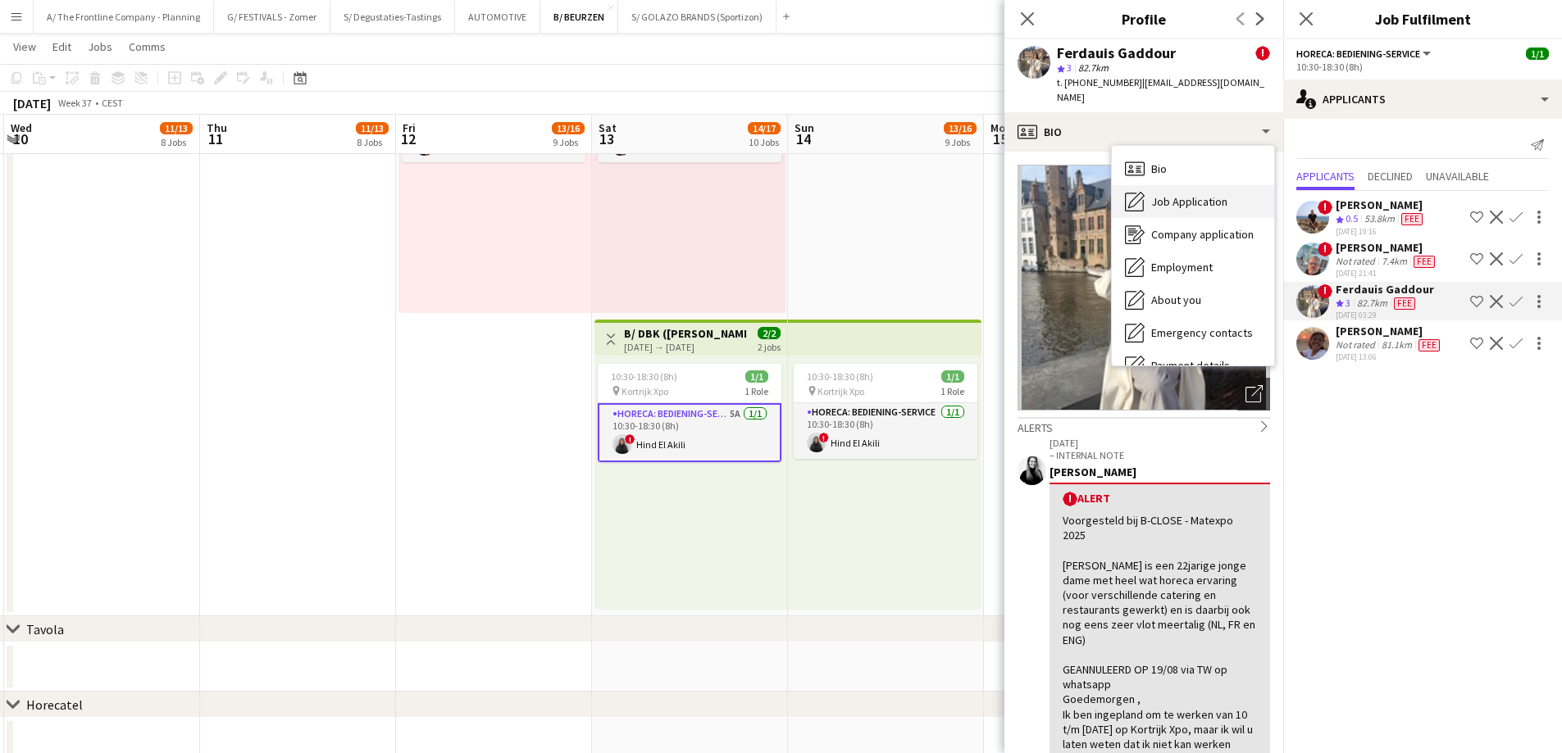
click at [1179, 185] on div "Job Application Job Application" at bounding box center [1193, 201] width 162 height 33
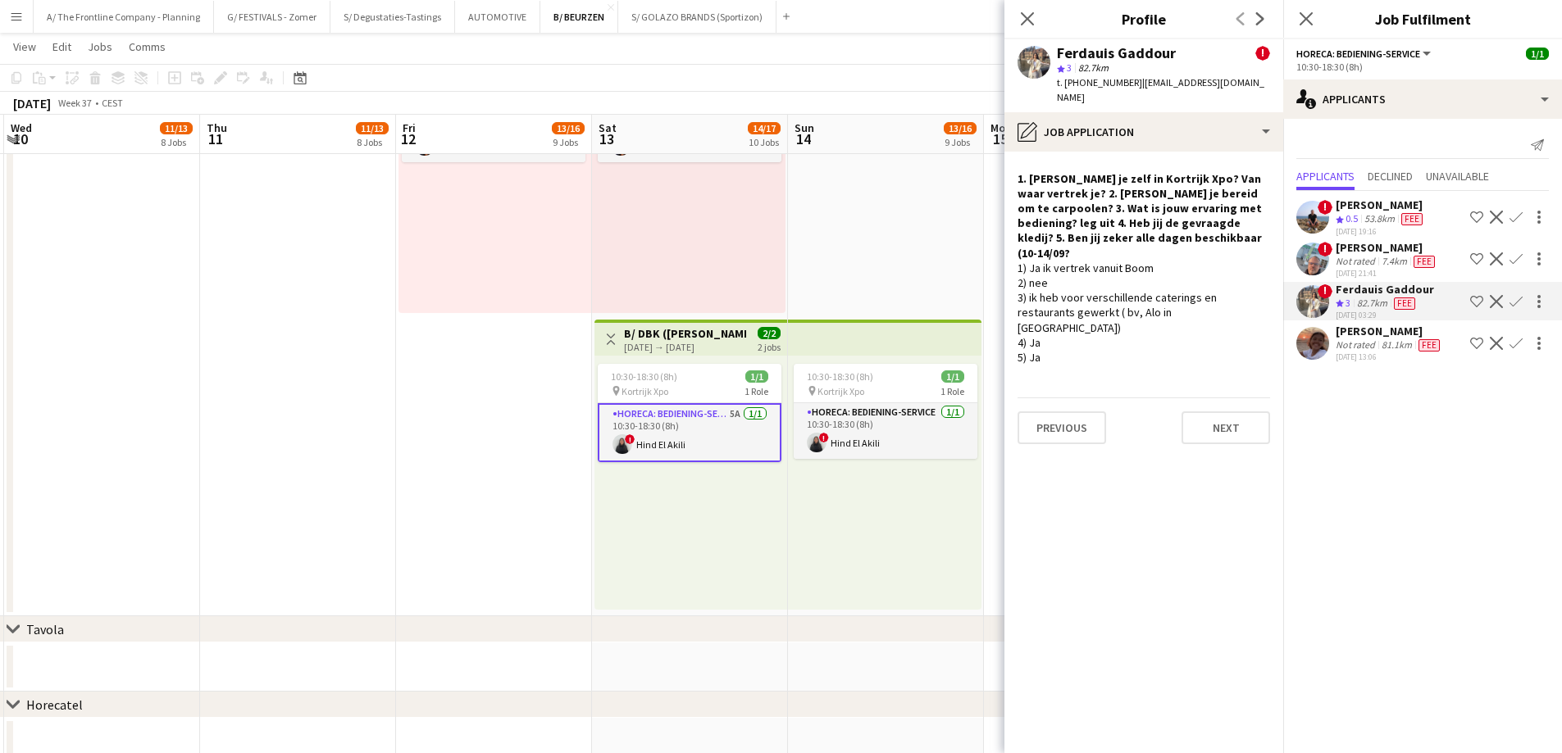
click at [1330, 332] on div "[PERSON_NAME] Not rated 81.1km Fee [DATE] 13:06 Shortlist crew Decline Confirm" at bounding box center [1422, 343] width 279 height 39
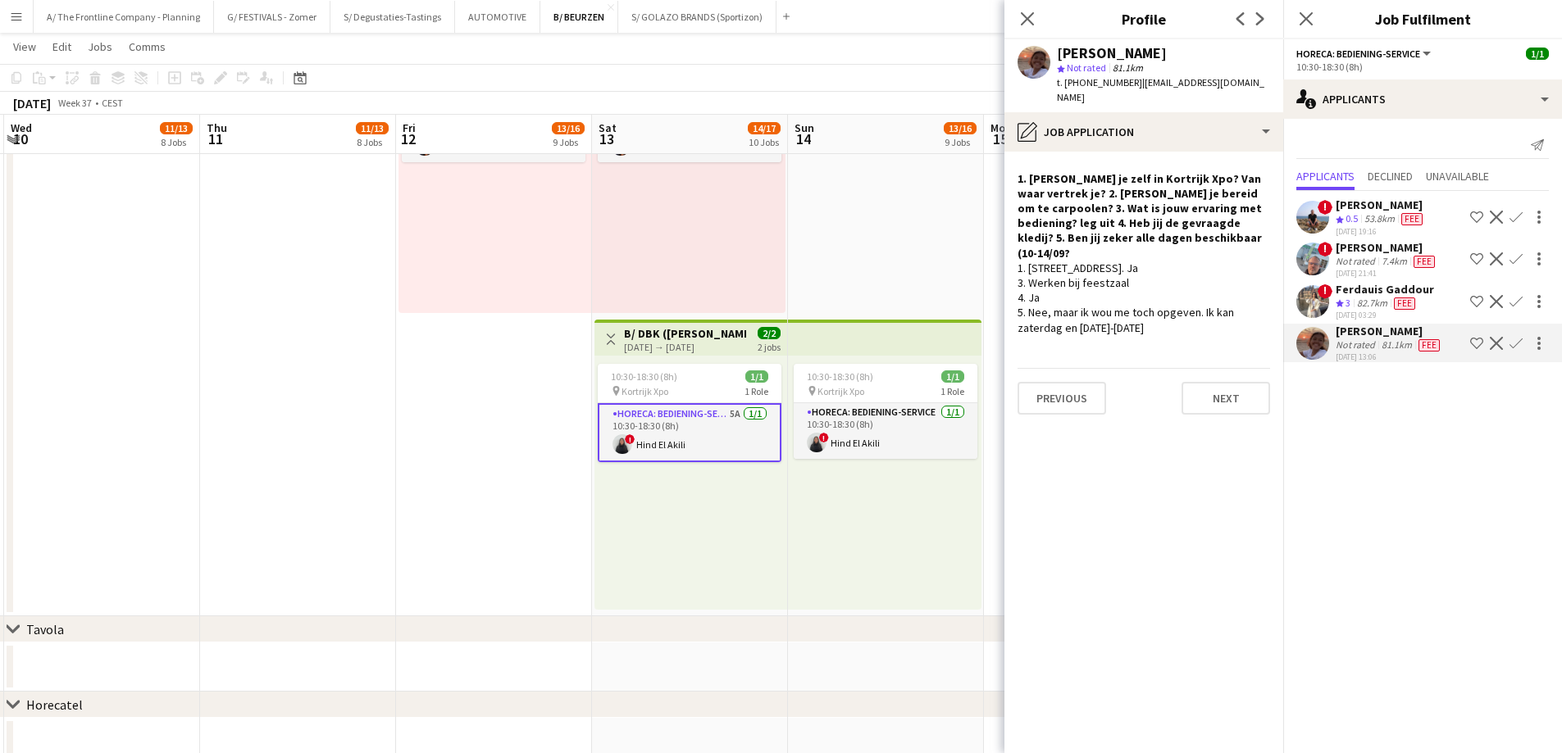
click at [1349, 298] on span "3" at bounding box center [1347, 303] width 5 height 12
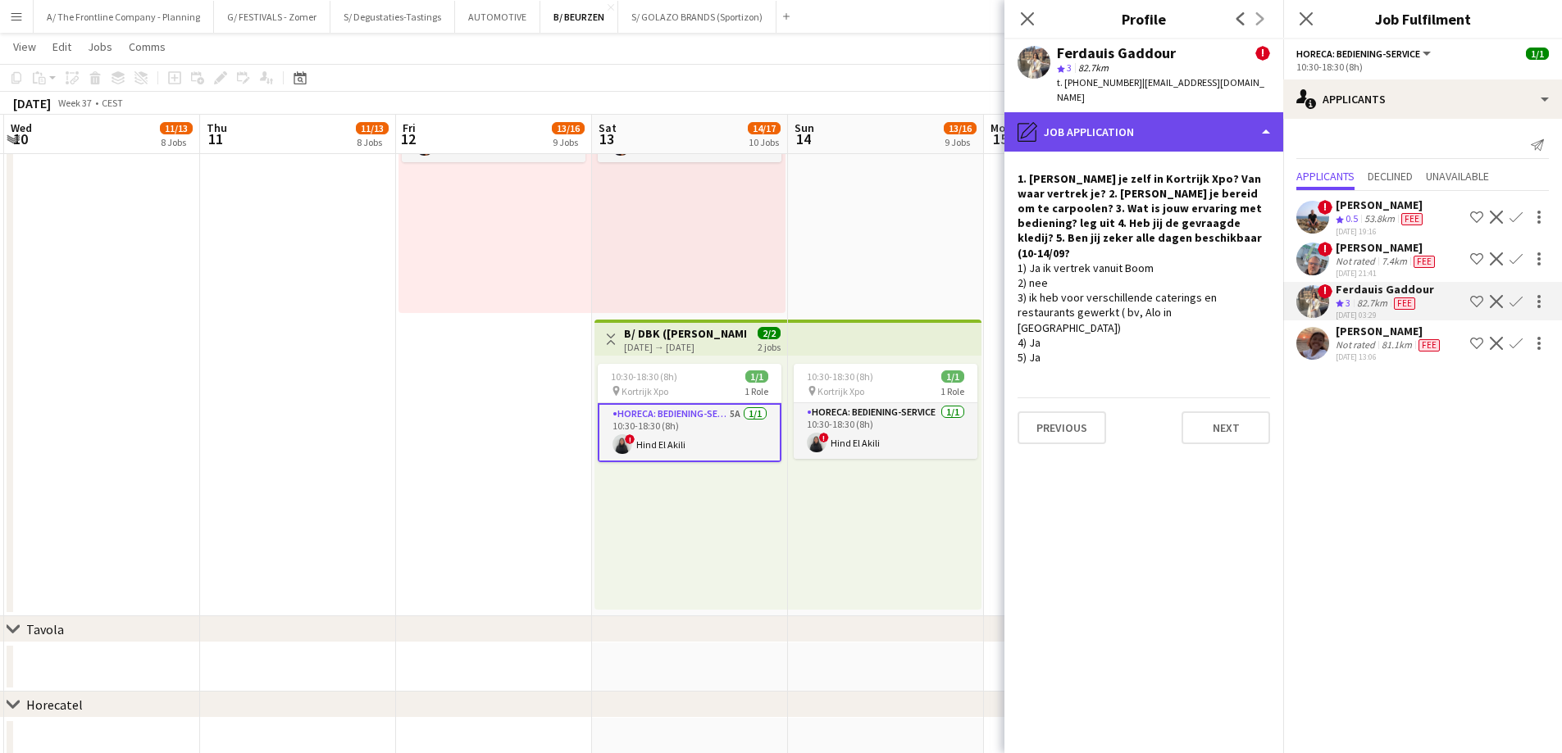
click at [1182, 112] on div "pencil4 Job Application" at bounding box center [1143, 131] width 279 height 39
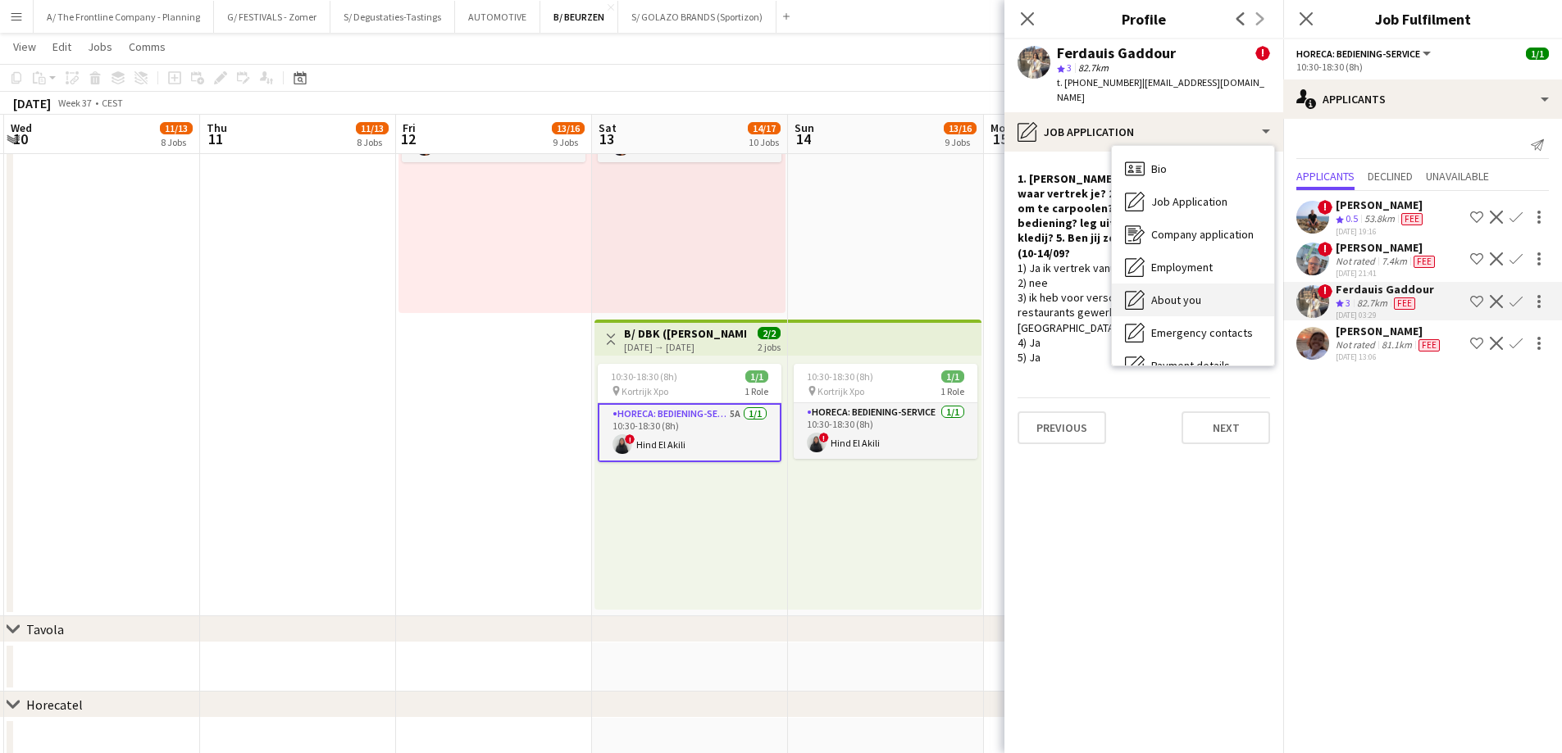
click at [1191, 293] on span "About you" at bounding box center [1176, 300] width 50 height 15
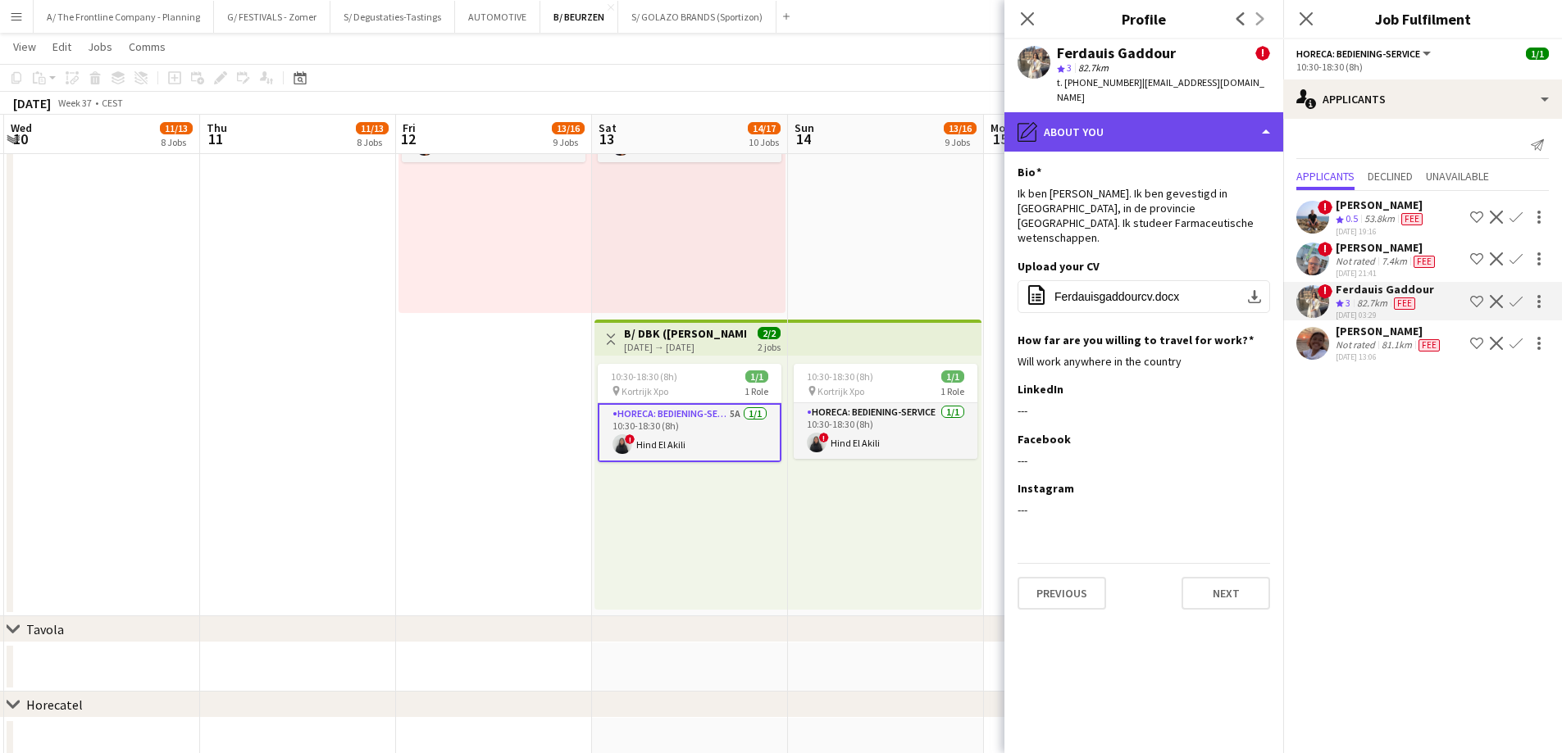
click at [1162, 124] on div "pencil4 About you" at bounding box center [1143, 131] width 279 height 39
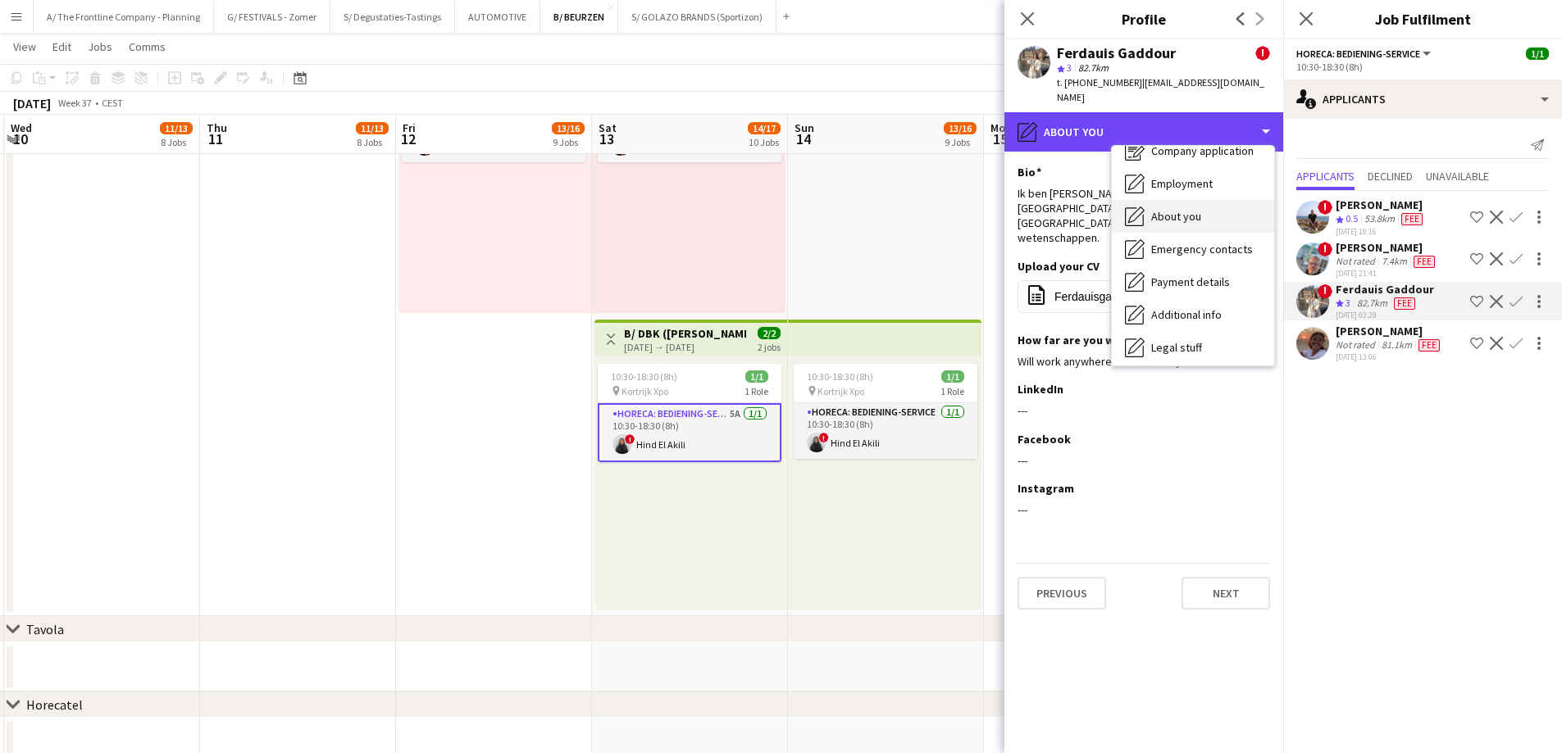
scroll to position [154, 0]
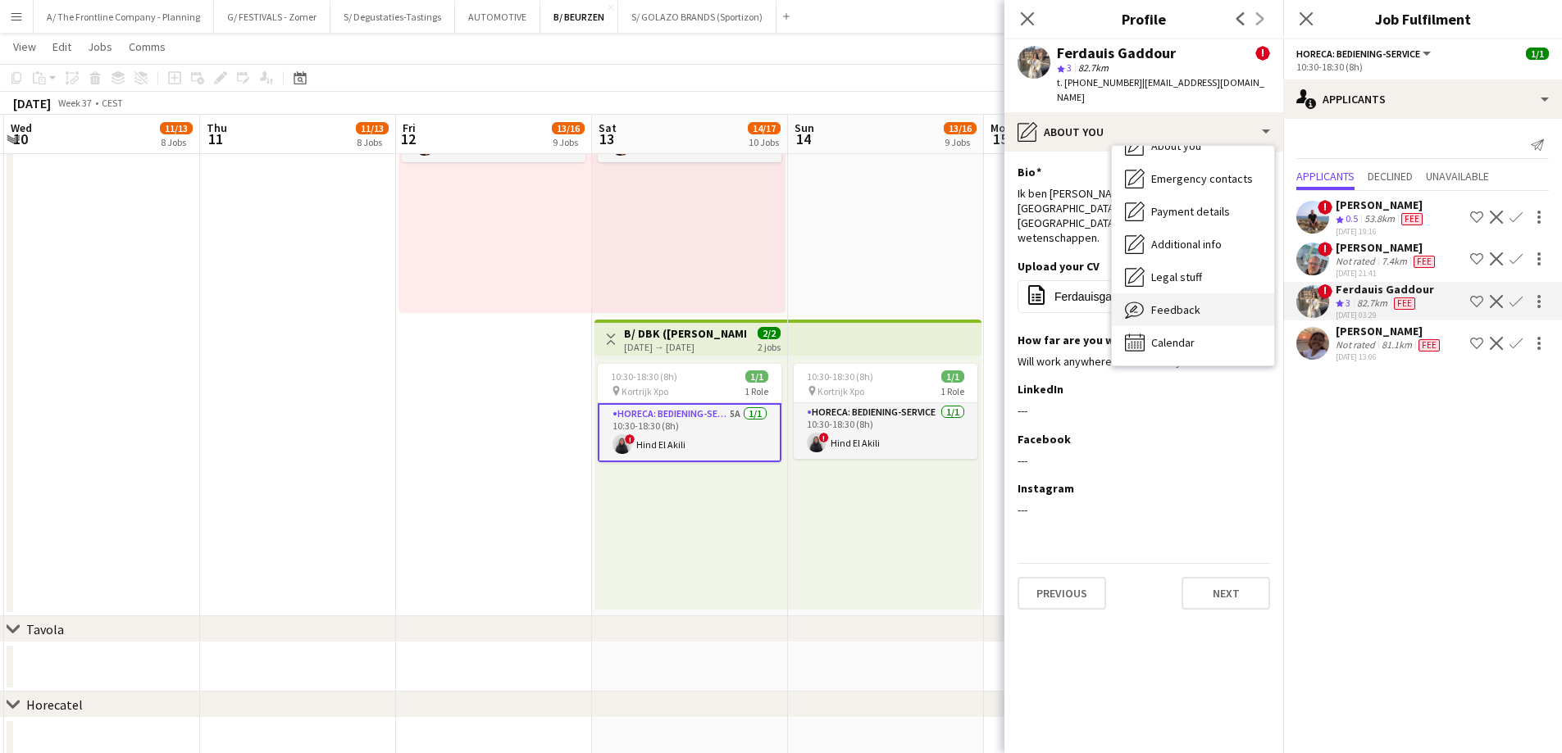
click at [1186, 302] on span "Feedback" at bounding box center [1175, 309] width 49 height 15
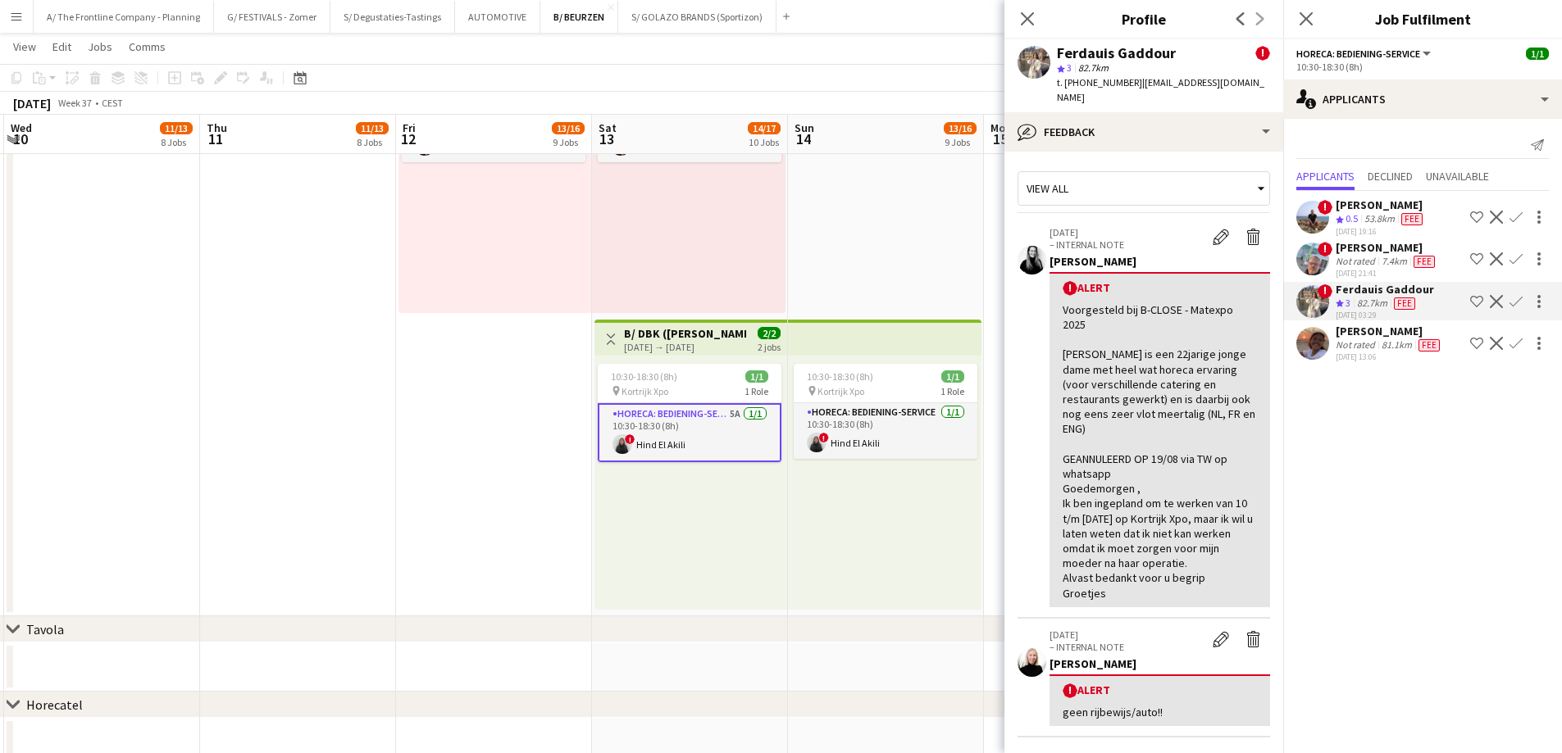
click at [1498, 299] on app-icon "Decline" at bounding box center [1495, 301] width 13 height 13
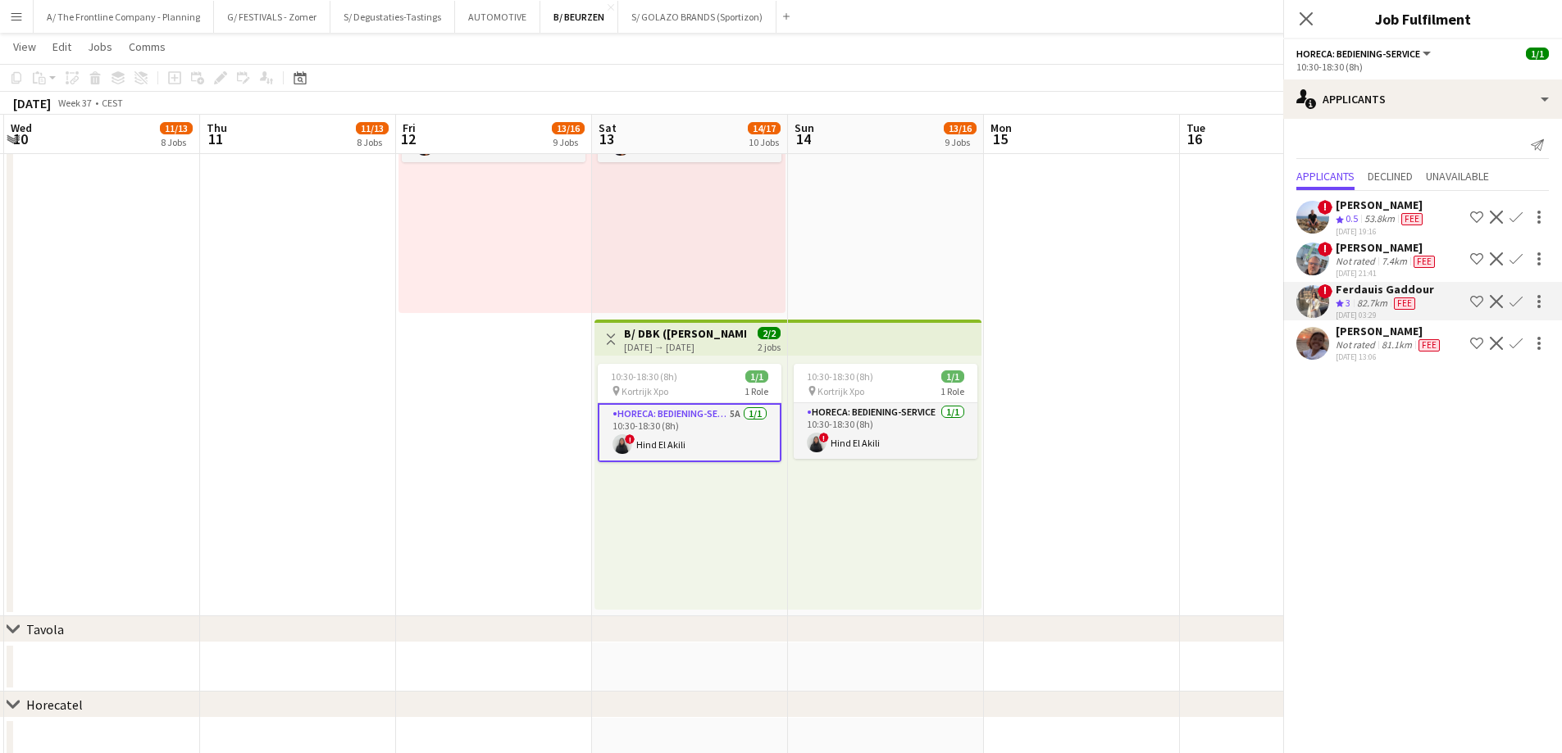
scroll to position [0, 0]
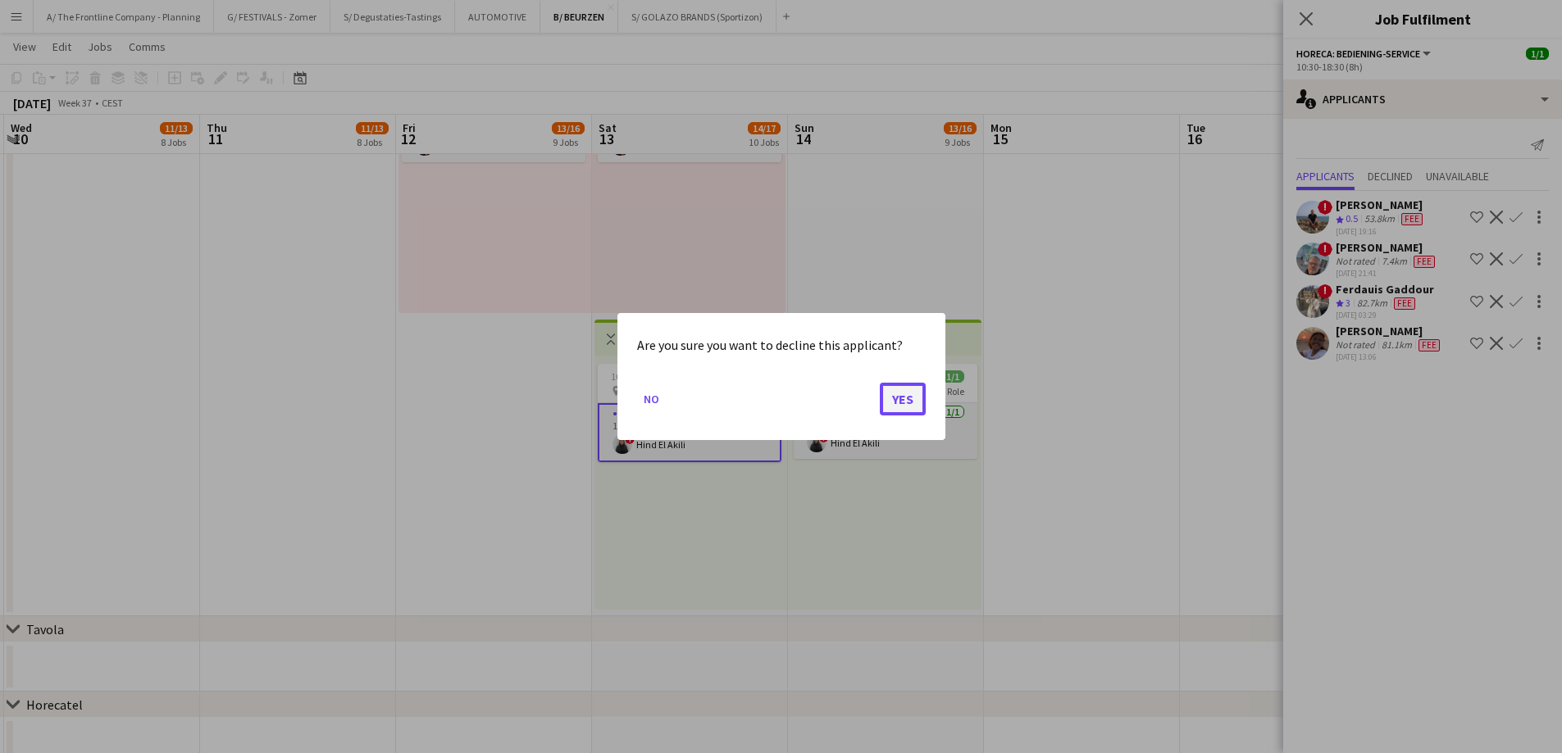
click at [911, 401] on button "Yes" at bounding box center [903, 399] width 46 height 33
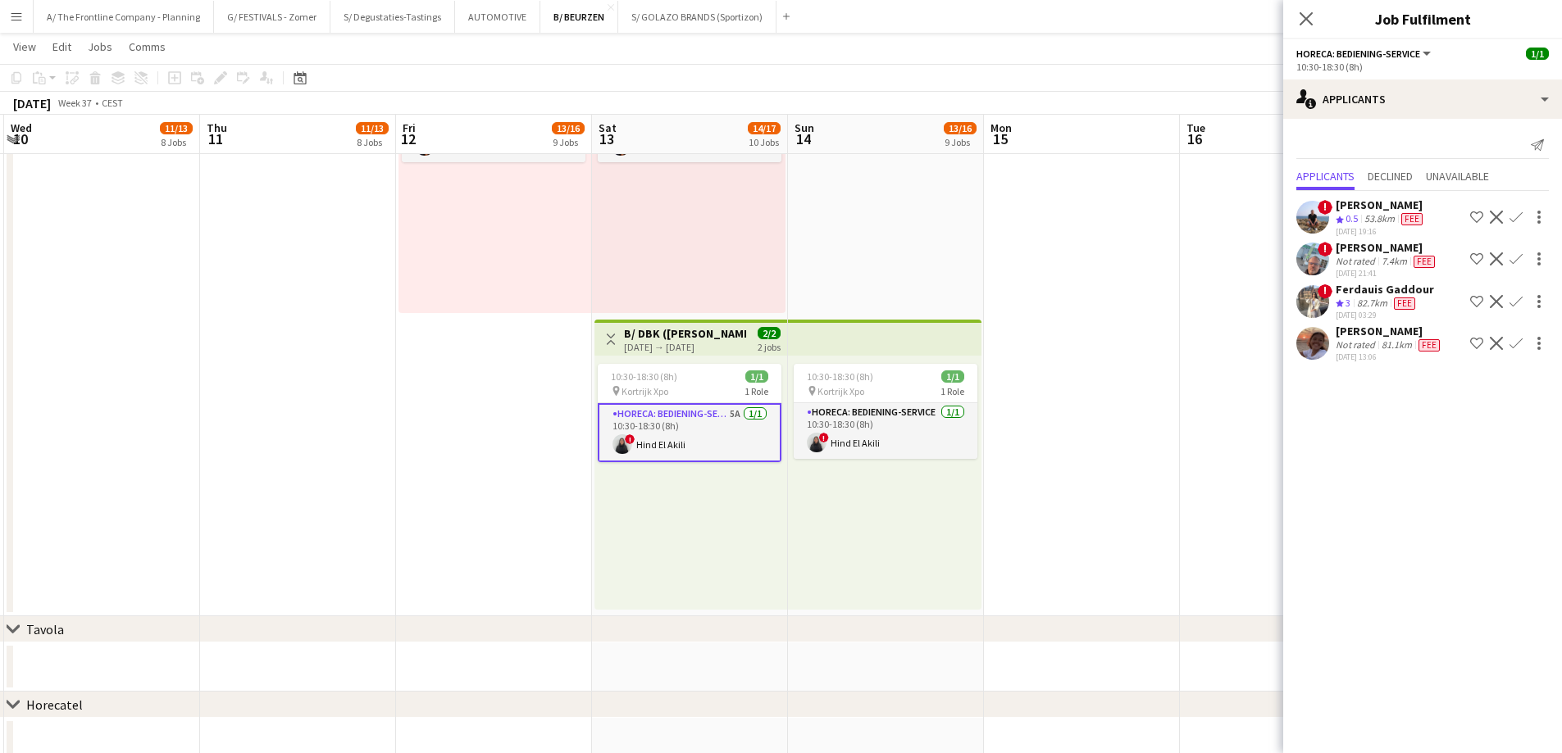
scroll to position [2541, 0]
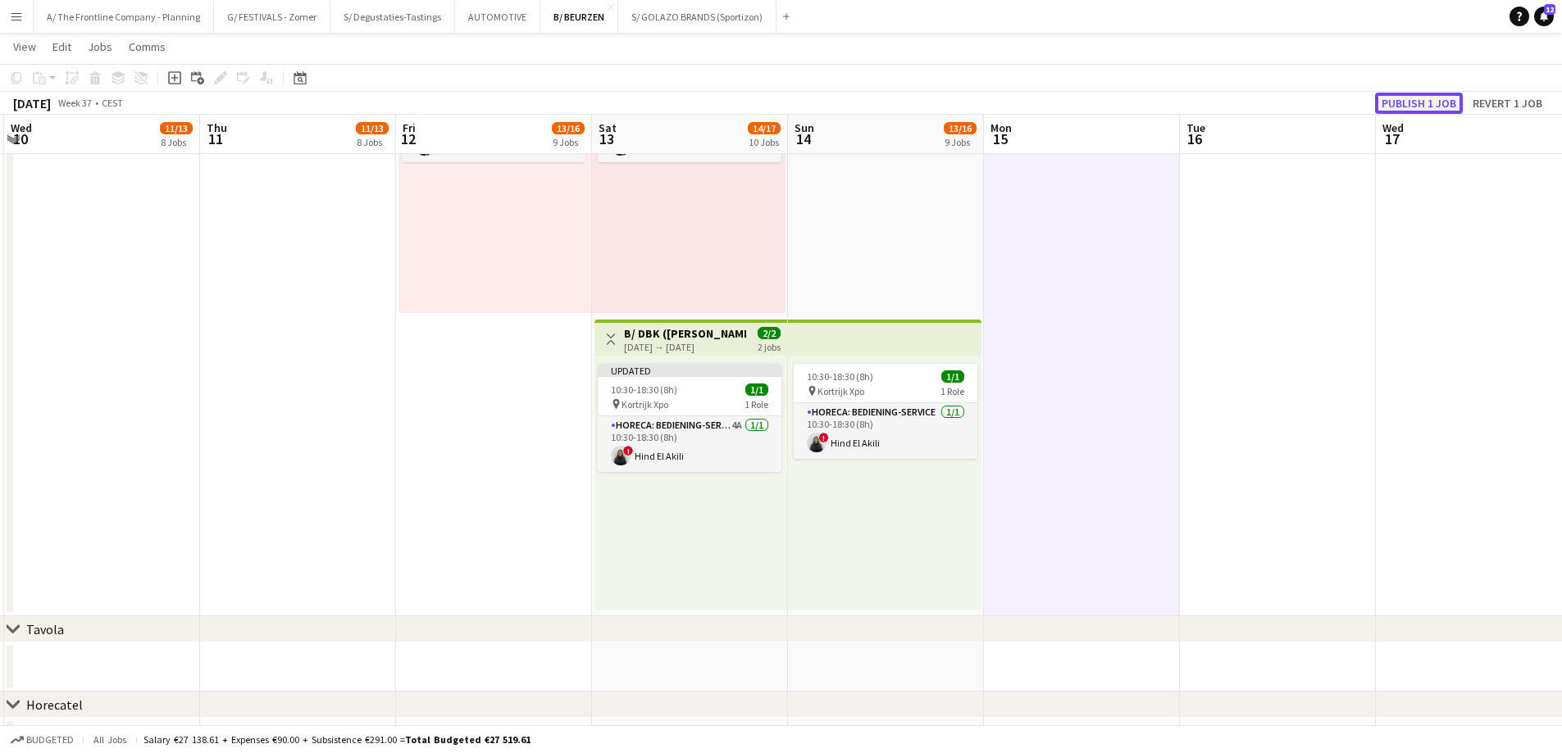
click at [1412, 101] on button "Publish 1 job" at bounding box center [1419, 103] width 88 height 21
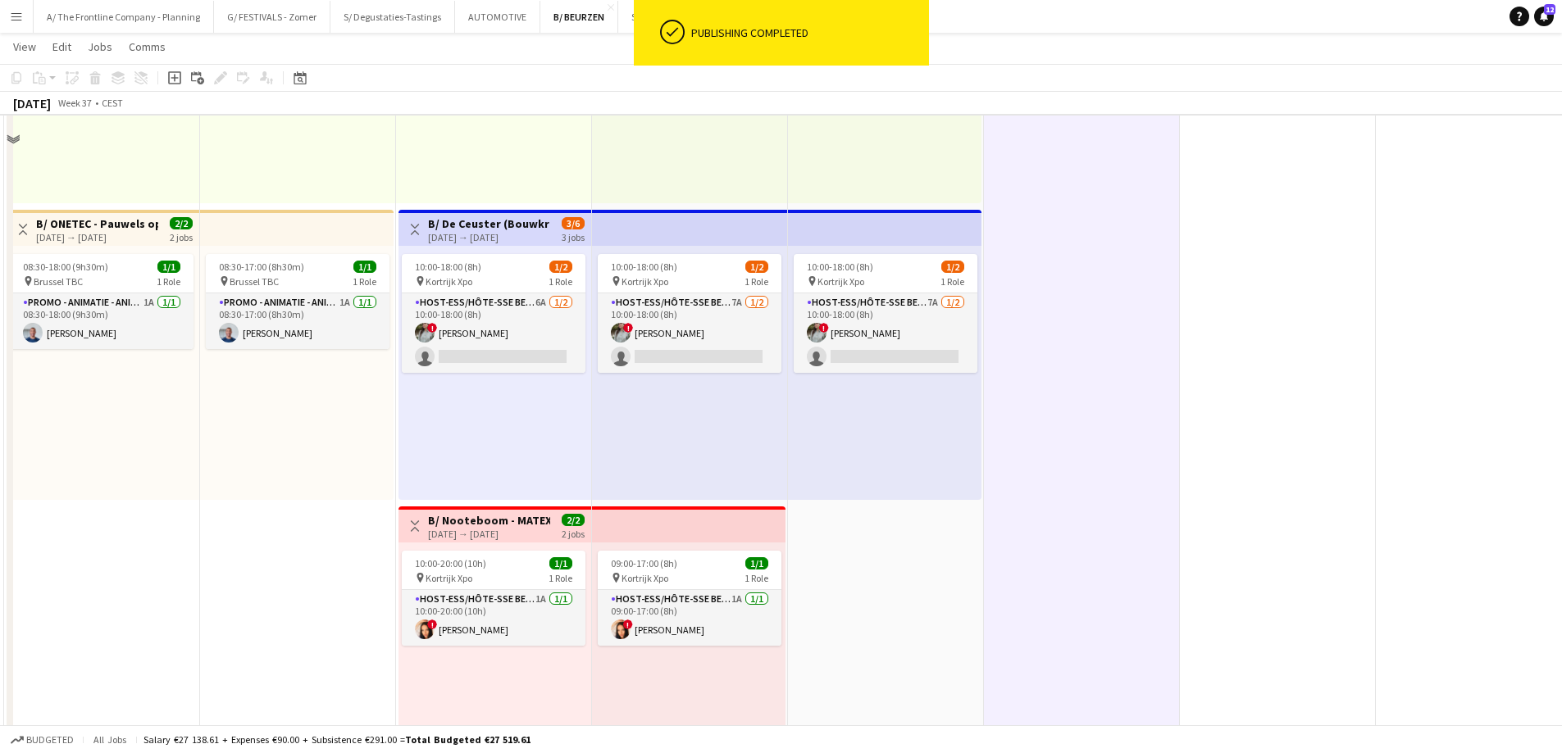
scroll to position [1885, 0]
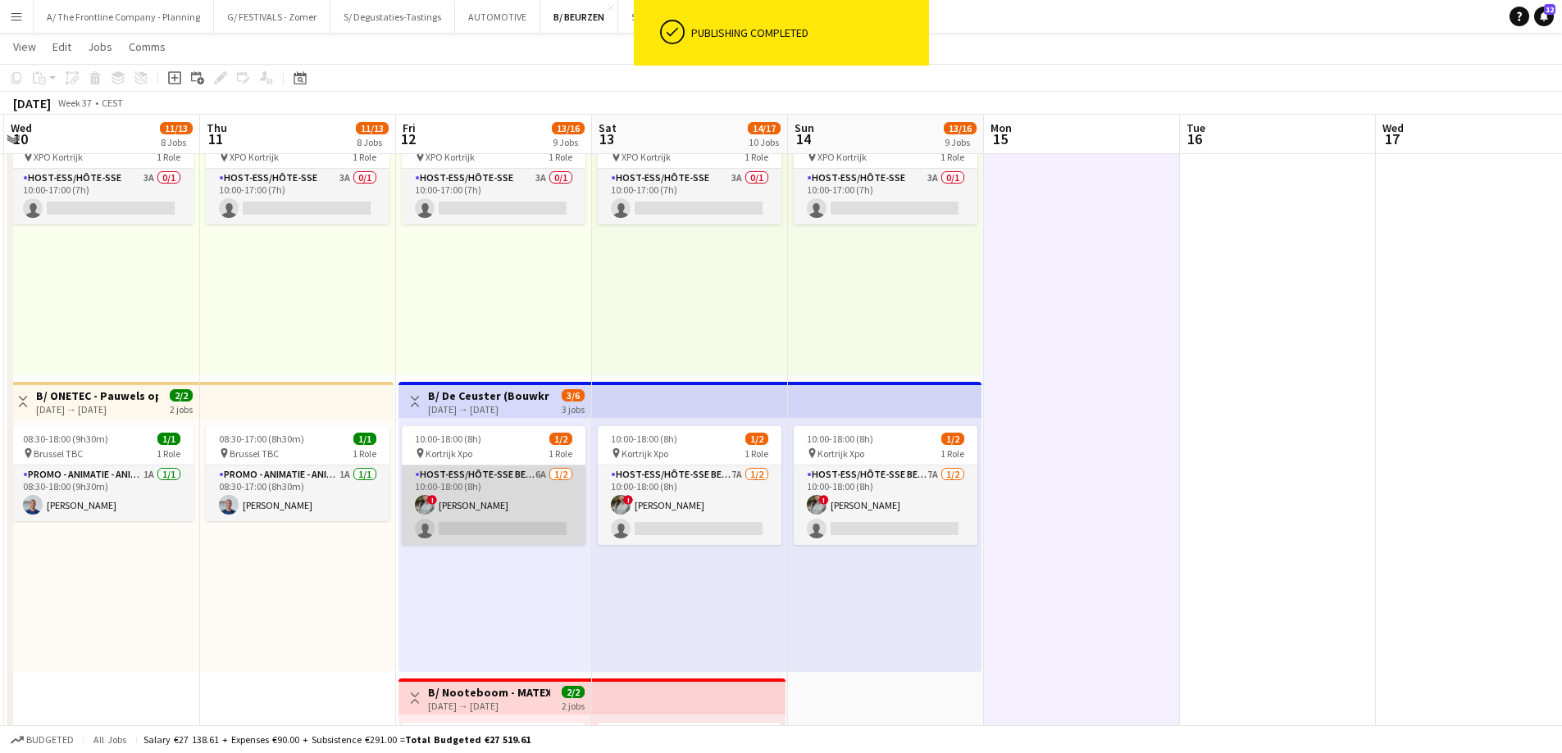
click at [489, 510] on app-card-role "Host-ess/Hôte-sse Beurs - Foire 6A [DATE] 10:00-18:00 (8h) ! [PERSON_NAME] sing…" at bounding box center [494, 506] width 184 height 80
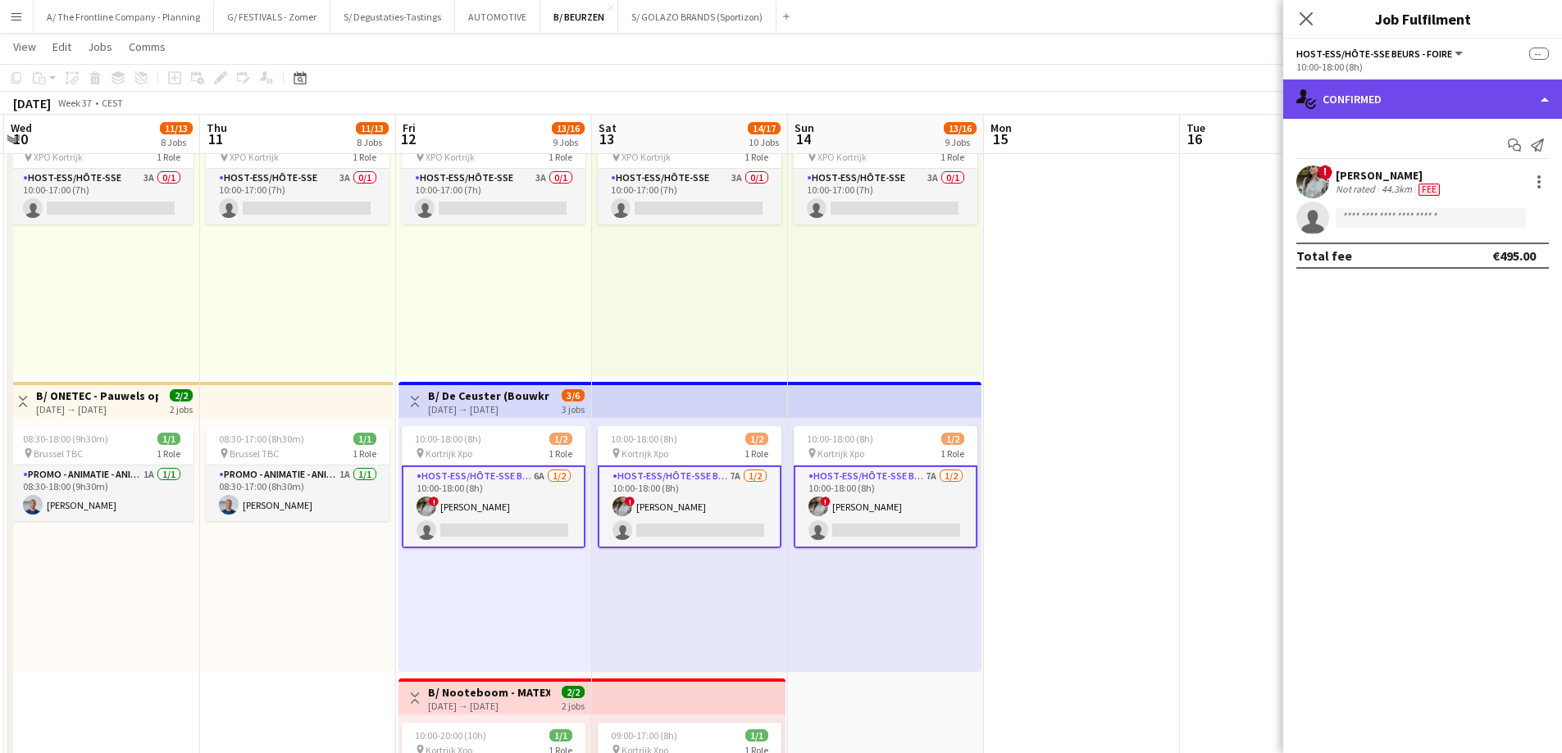
click at [1445, 97] on div "single-neutral-actions-check-2 Confirmed" at bounding box center [1422, 99] width 279 height 39
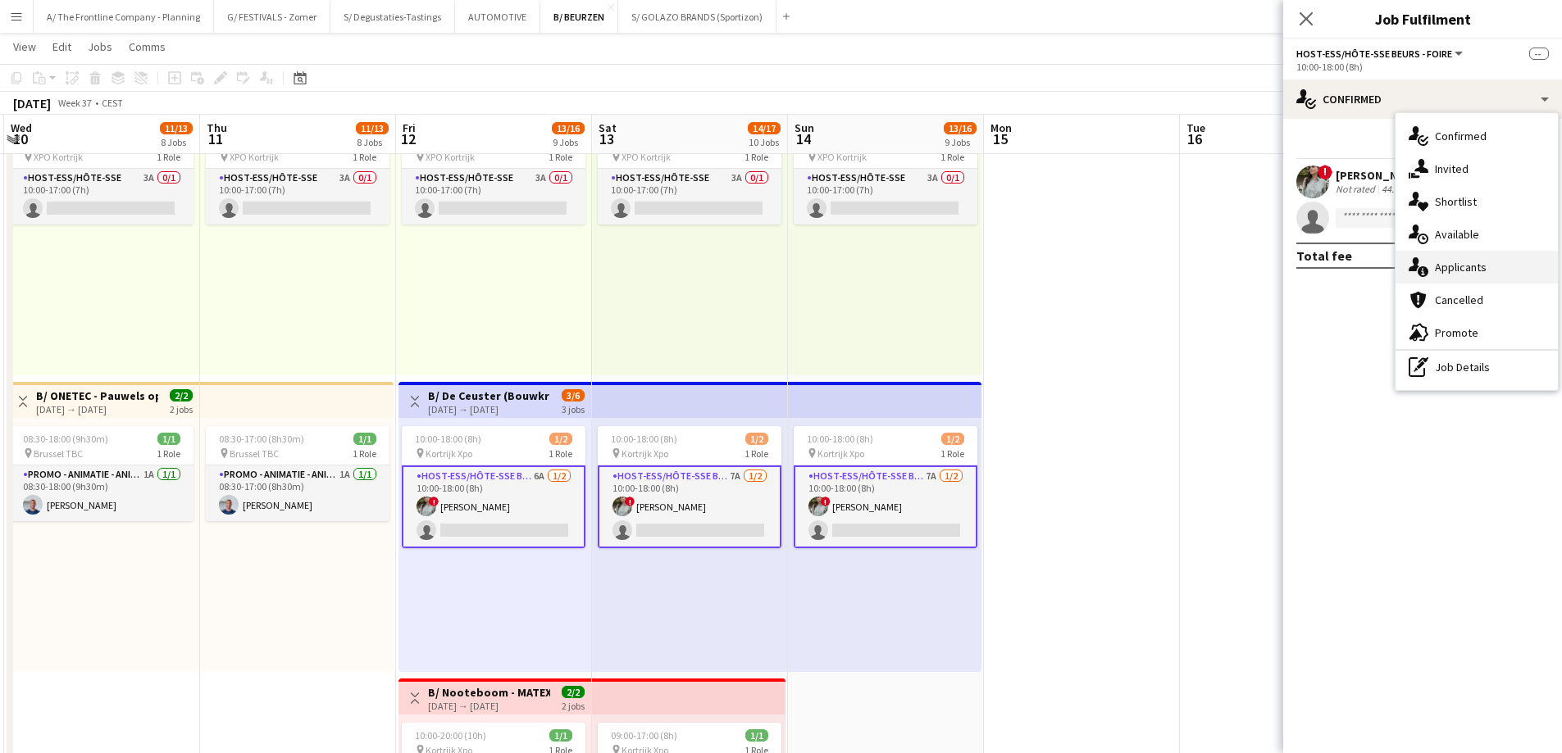
click at [1458, 277] on div "single-neutral-actions-information Applicants" at bounding box center [1476, 267] width 162 height 33
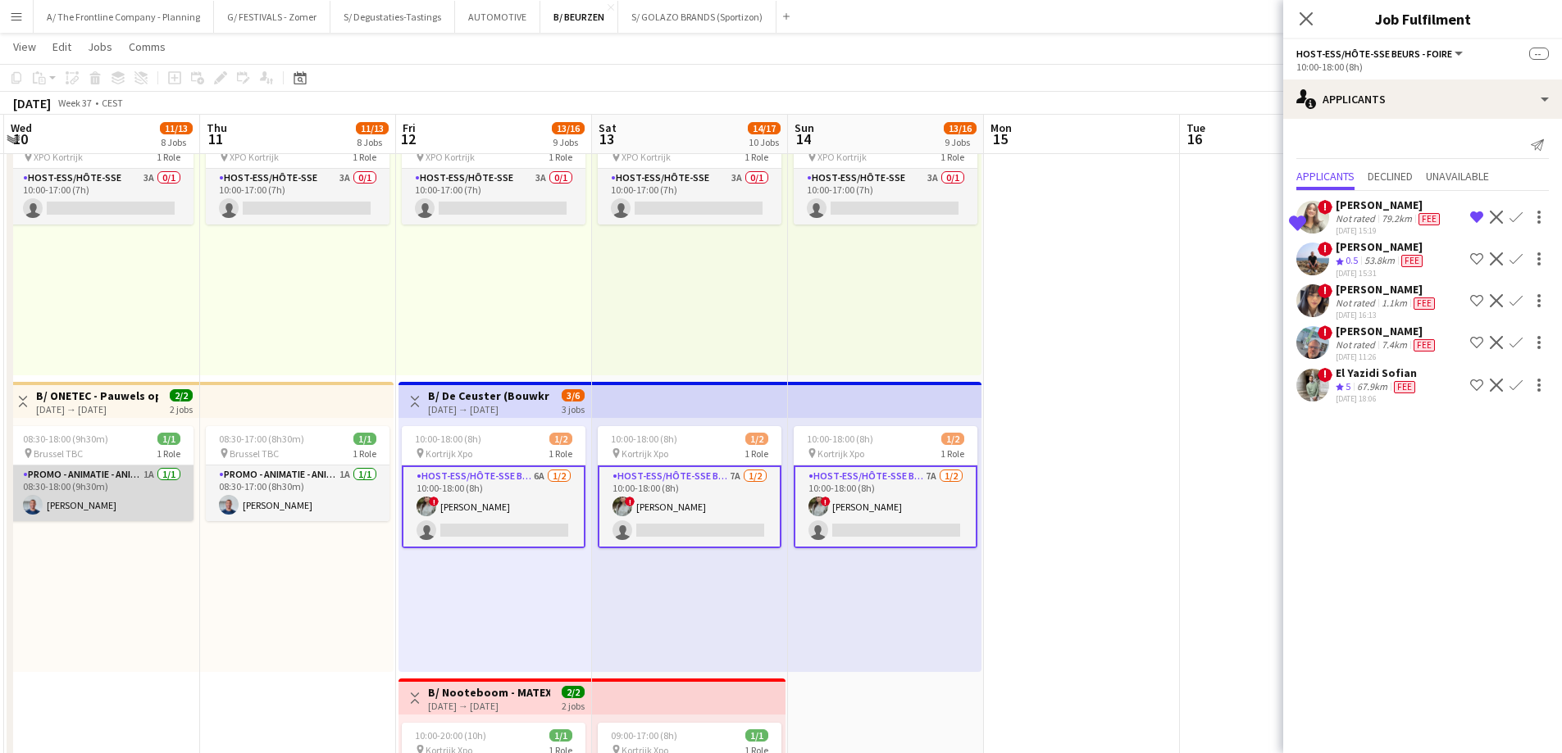
click at [111, 513] on app-card-role "Promo - Animatie - Animation 1A [DATE] 08:30-18:00 (9h30m) [PERSON_NAME]" at bounding box center [102, 494] width 184 height 56
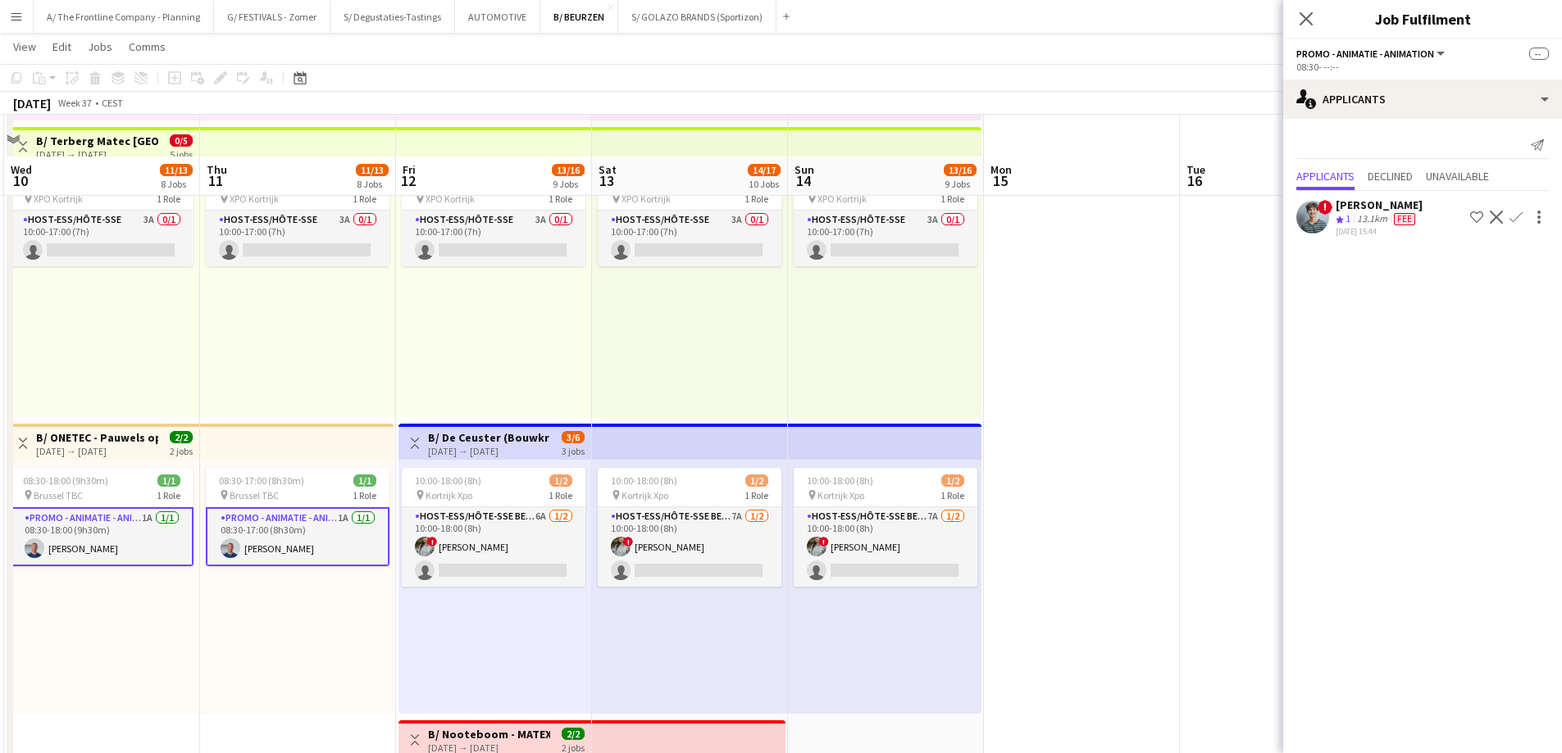
scroll to position [1803, 0]
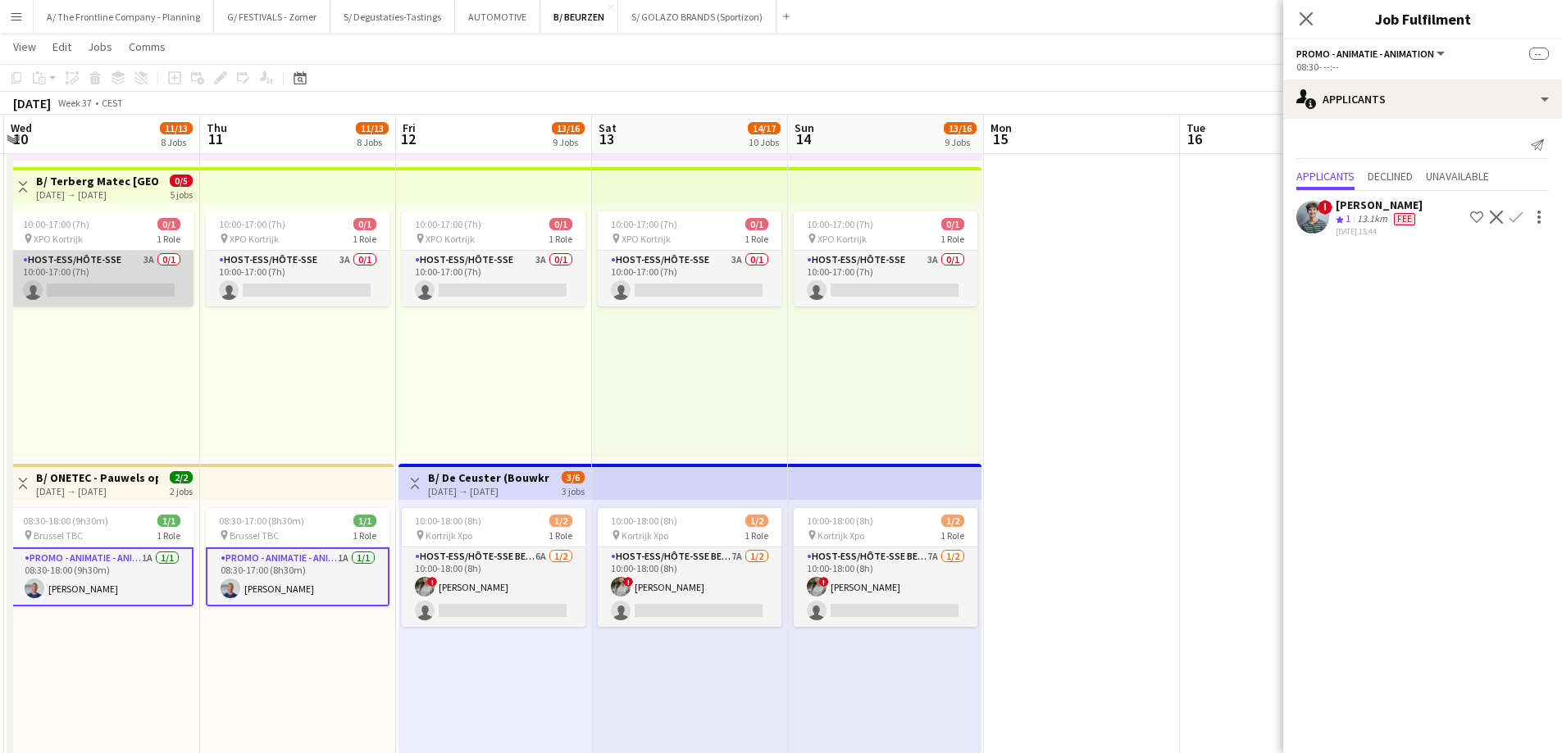
click at [93, 293] on app-card-role "Host-ess/Hôte-sse 3A 0/1 10:00-17:00 (7h) single-neutral-actions" at bounding box center [102, 279] width 184 height 56
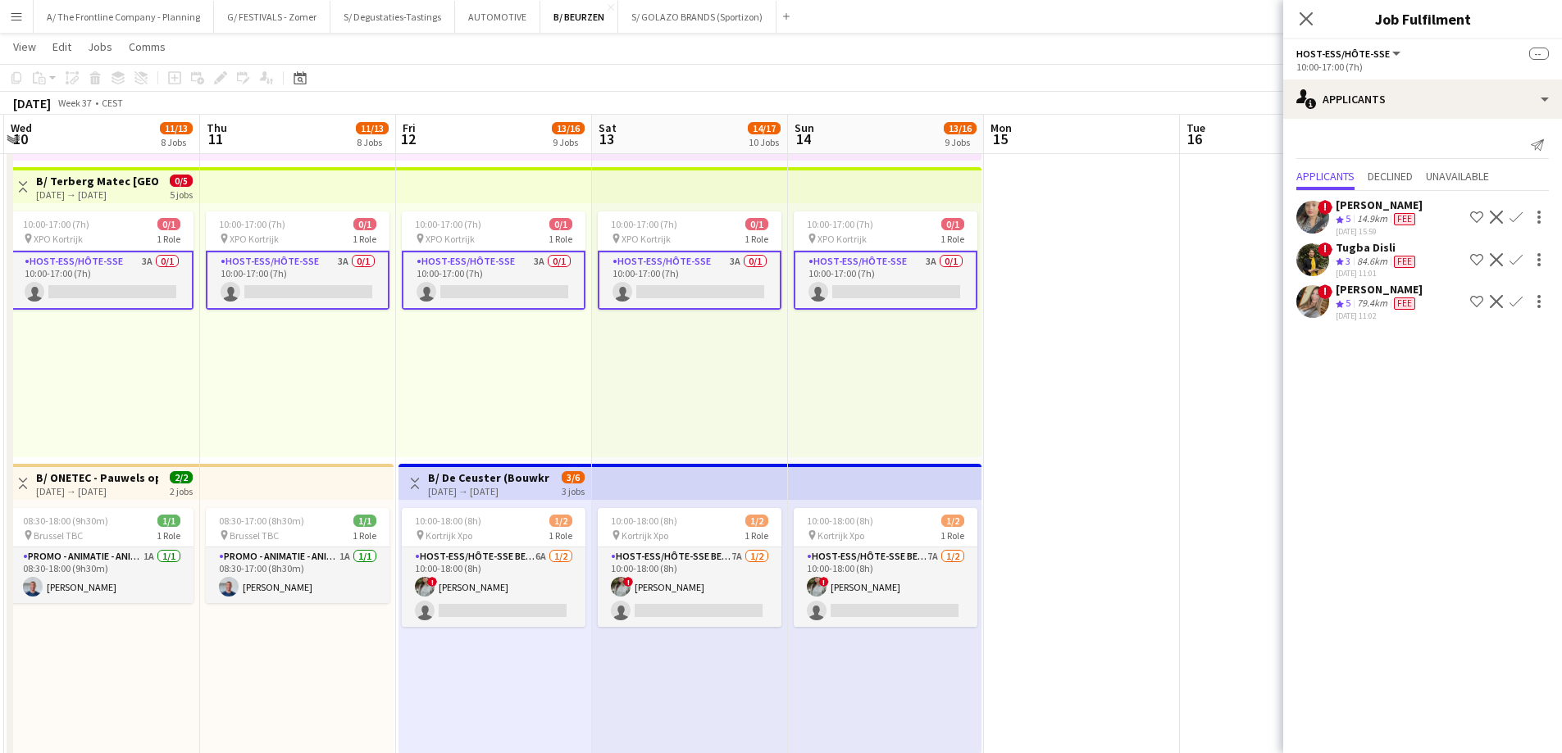
click at [1379, 303] on div "79.4km" at bounding box center [1371, 304] width 37 height 14
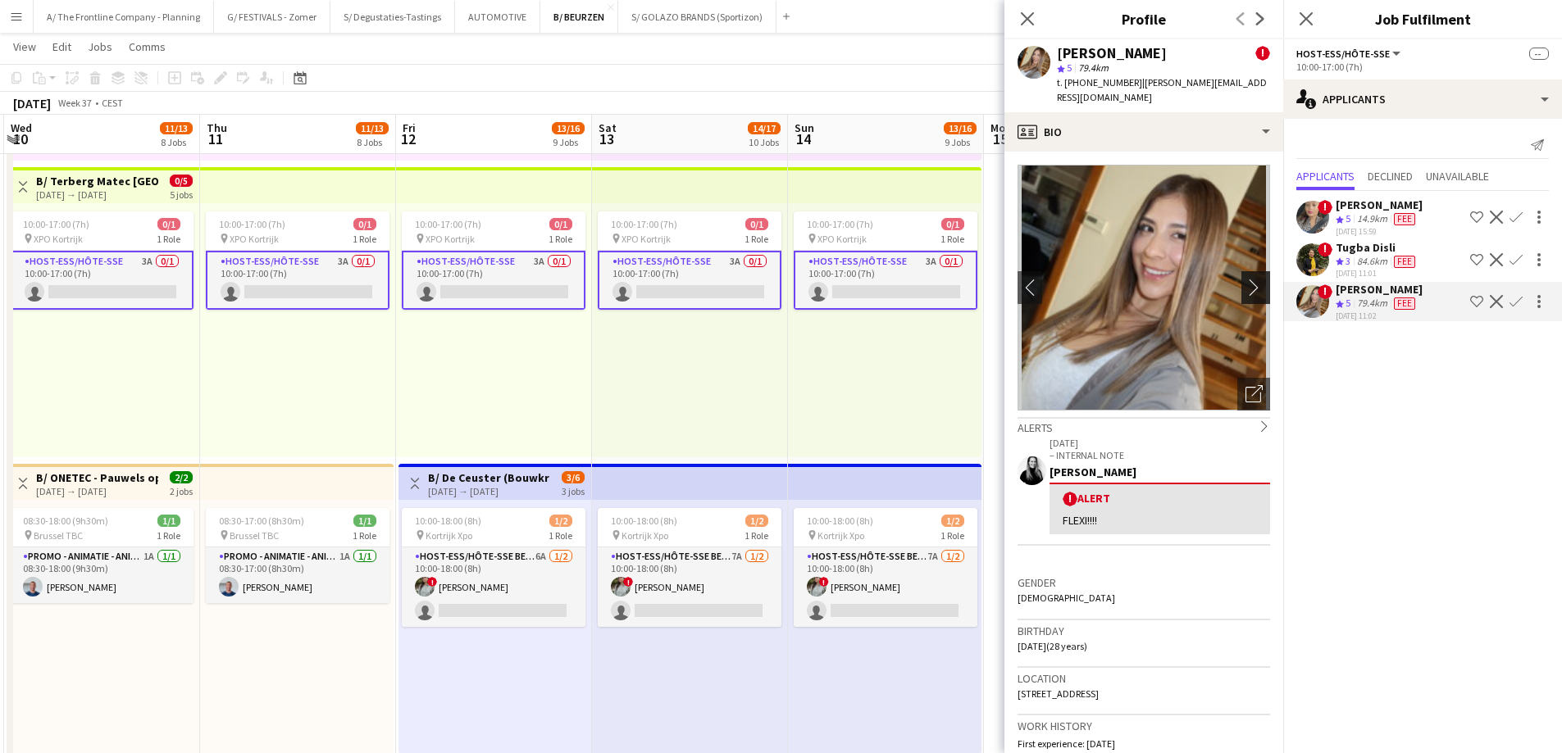
click at [1245, 279] on app-icon "chevron-right" at bounding box center [1257, 287] width 25 height 17
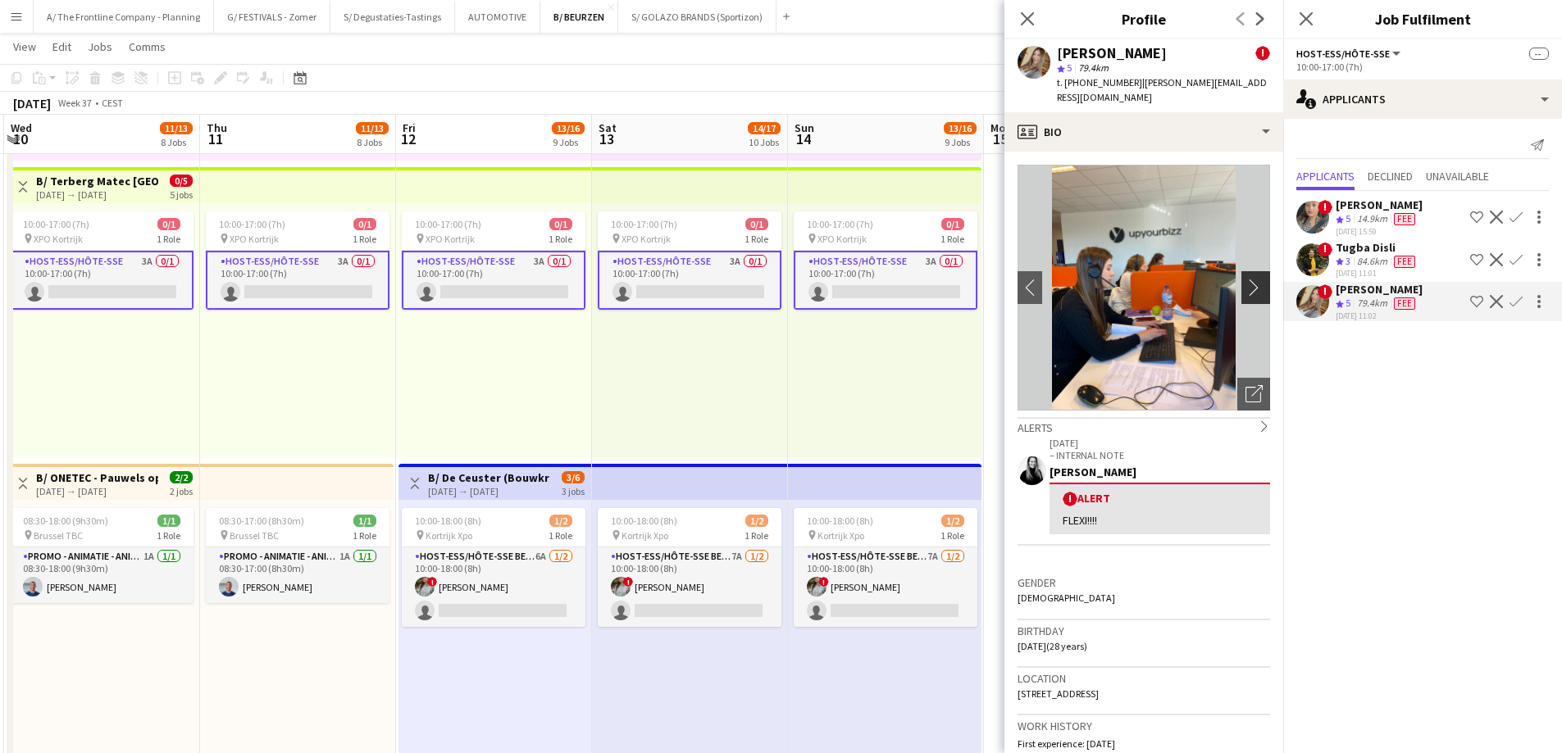
click at [1245, 279] on app-icon "chevron-right" at bounding box center [1257, 287] width 25 height 17
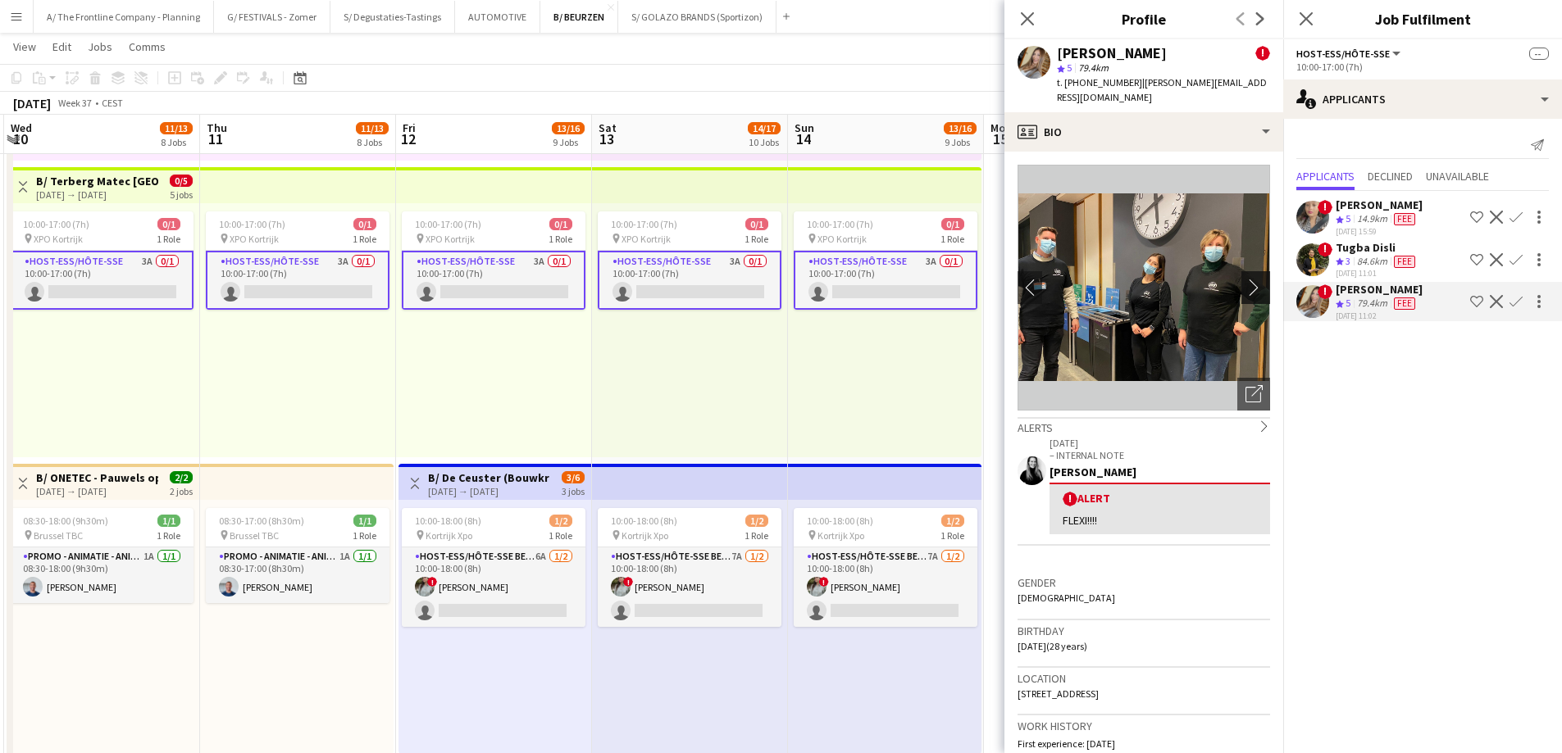
click at [1245, 279] on app-icon "chevron-right" at bounding box center [1257, 287] width 25 height 17
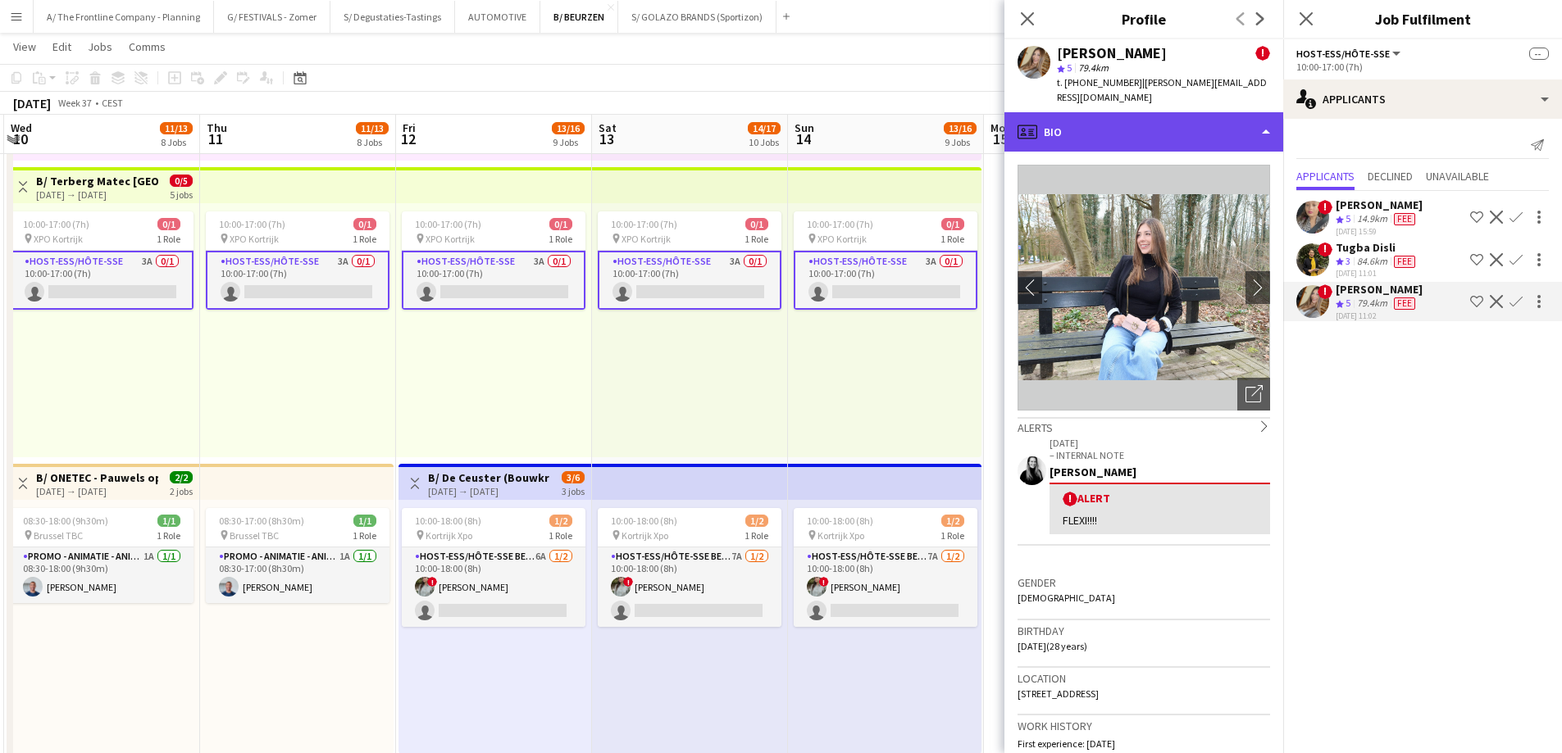
click at [1190, 121] on div "profile Bio" at bounding box center [1143, 131] width 279 height 39
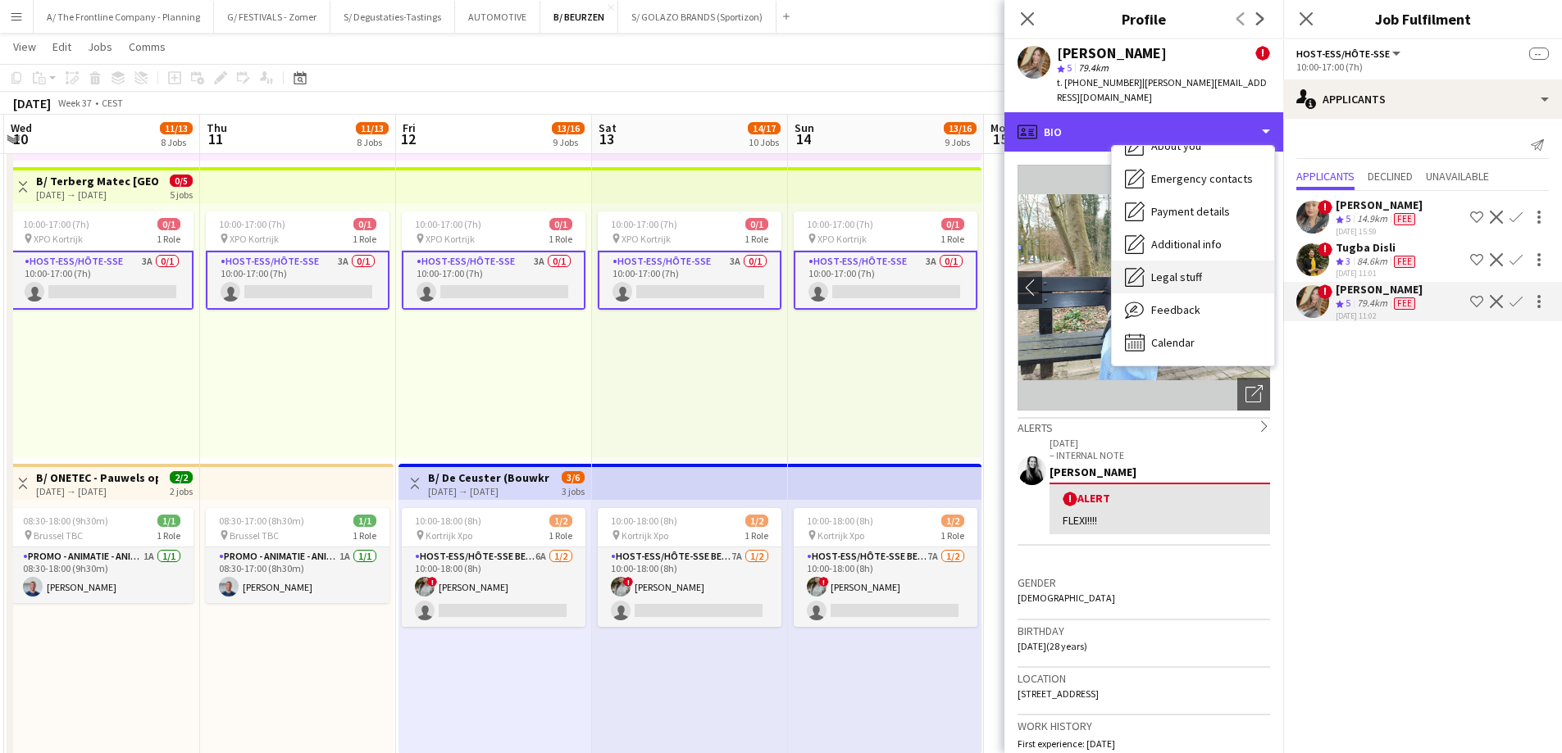
scroll to position [0, 0]
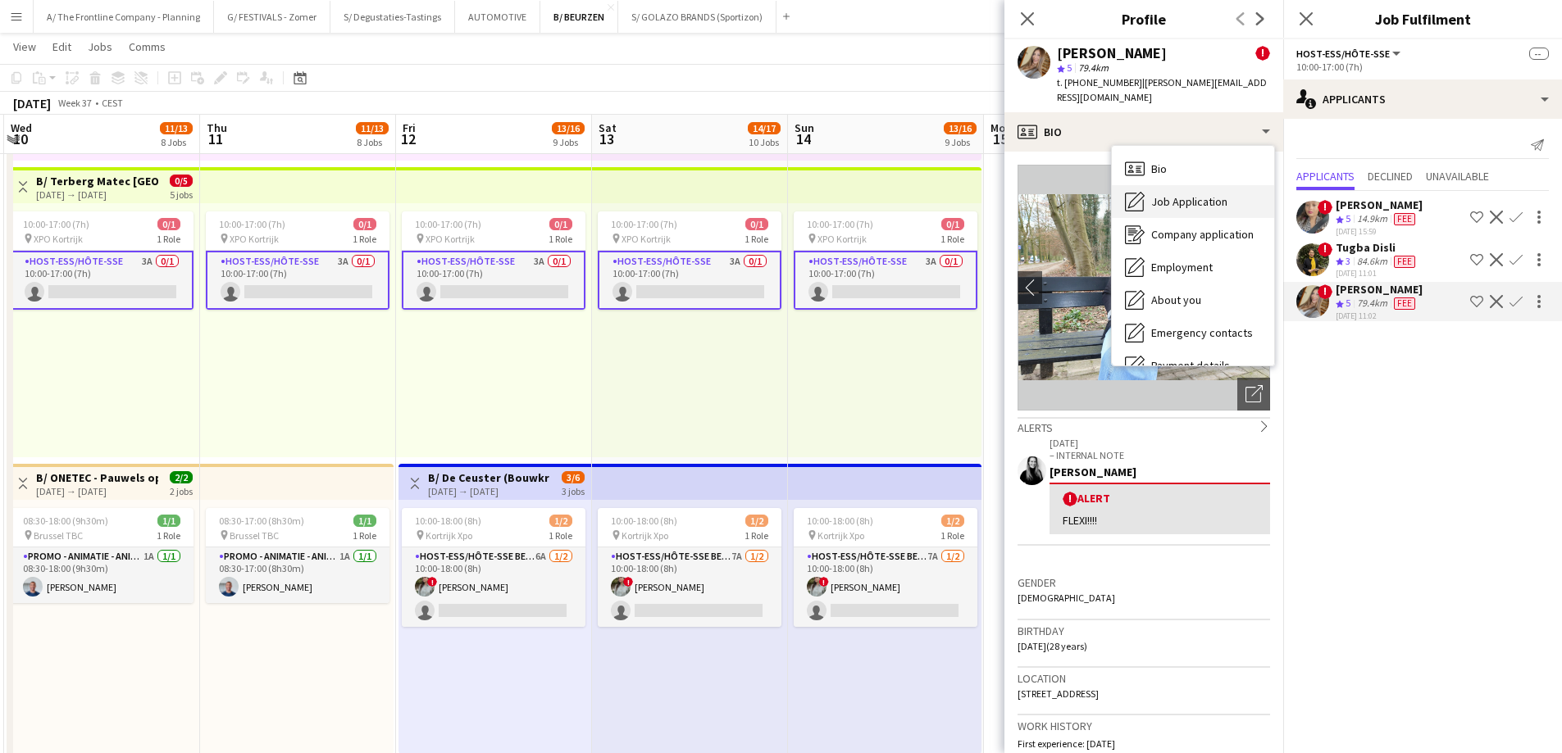
click at [1190, 194] on span "Job Application" at bounding box center [1189, 201] width 76 height 15
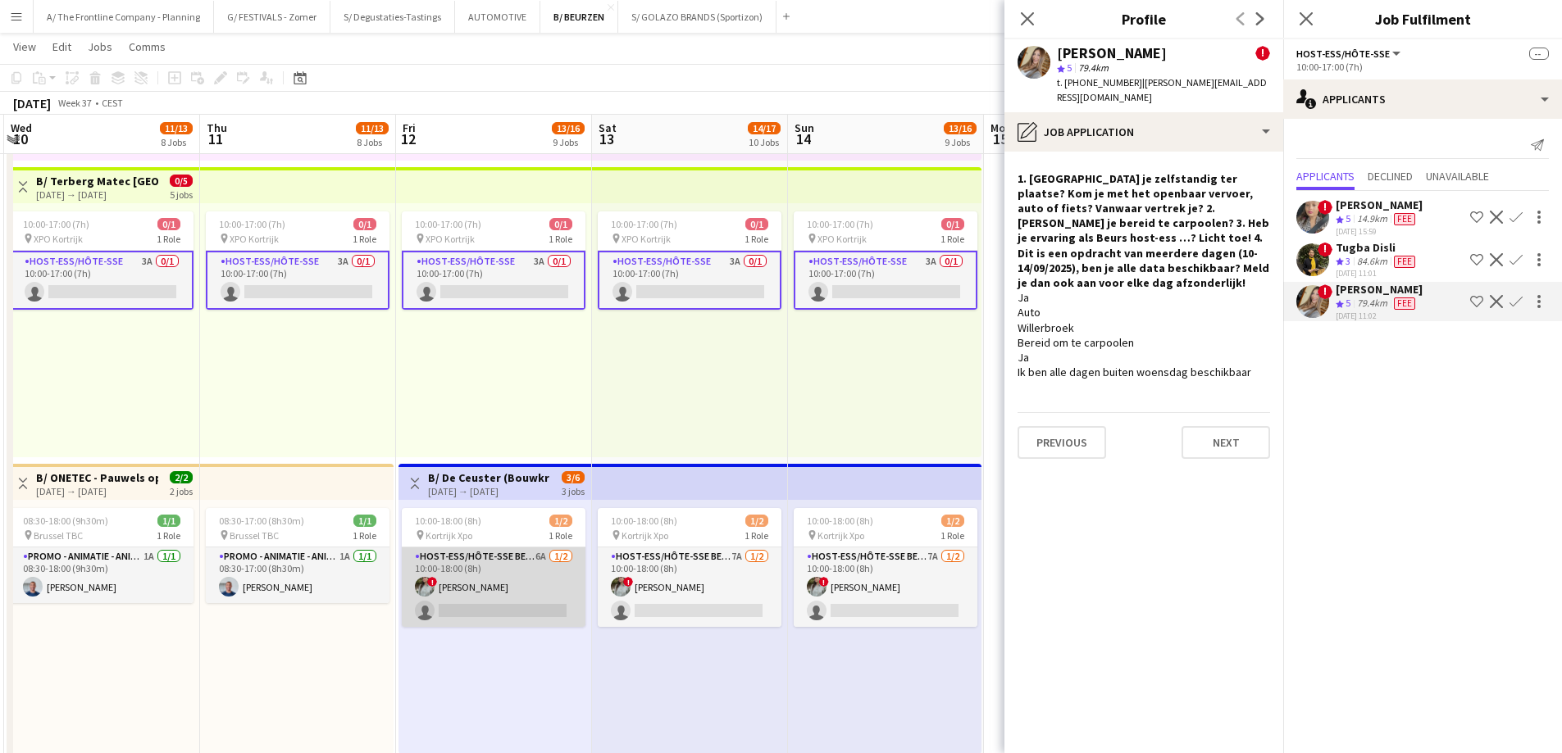
click at [485, 591] on app-card-role "Host-ess/Hôte-sse Beurs - Foire 6A [DATE] 10:00-18:00 (8h) ! [PERSON_NAME] sing…" at bounding box center [494, 588] width 184 height 80
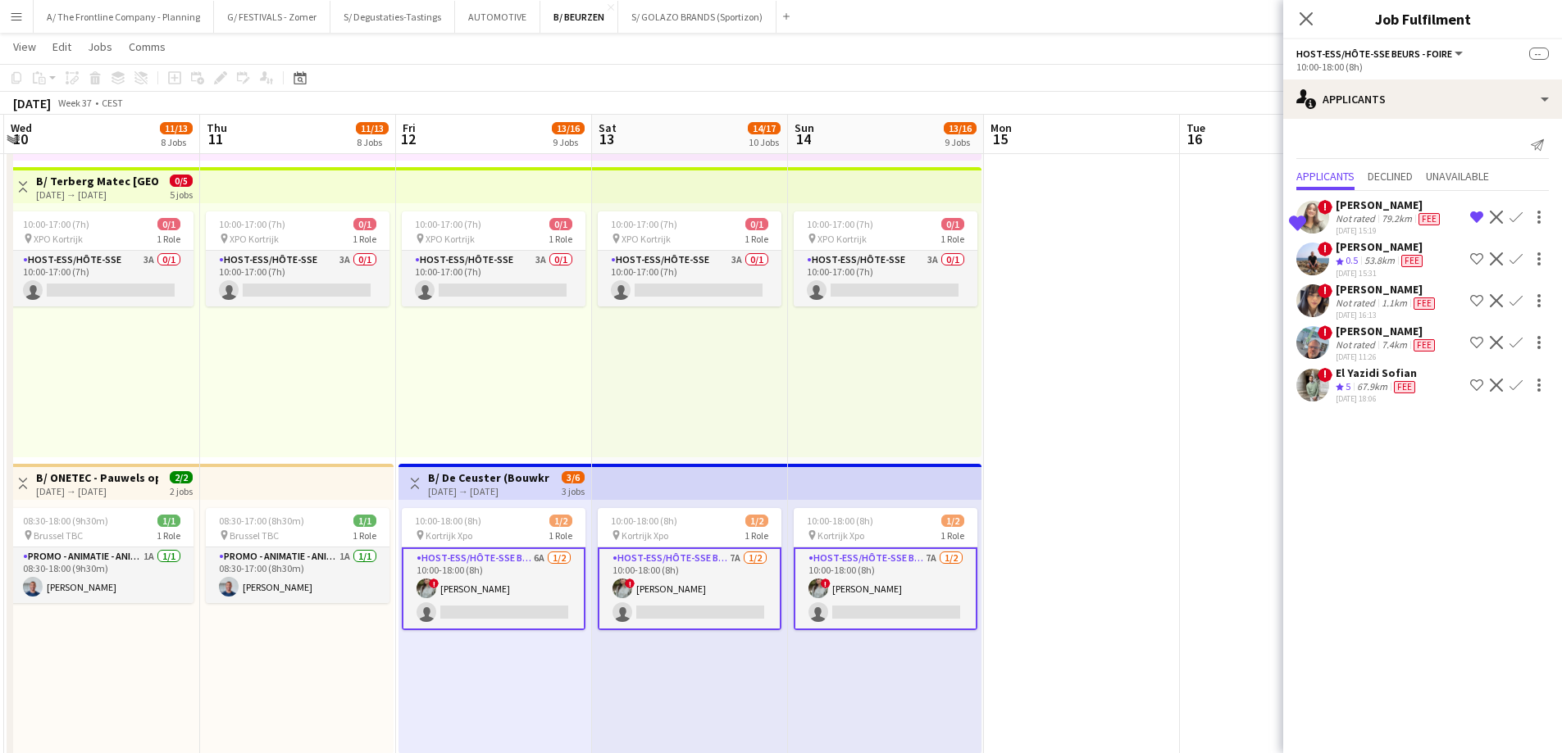
click at [507, 584] on app-card-role "Host-ess/Hôte-sse Beurs - Foire 6A [DATE] 10:00-18:00 (8h) ! [PERSON_NAME] sing…" at bounding box center [494, 589] width 184 height 83
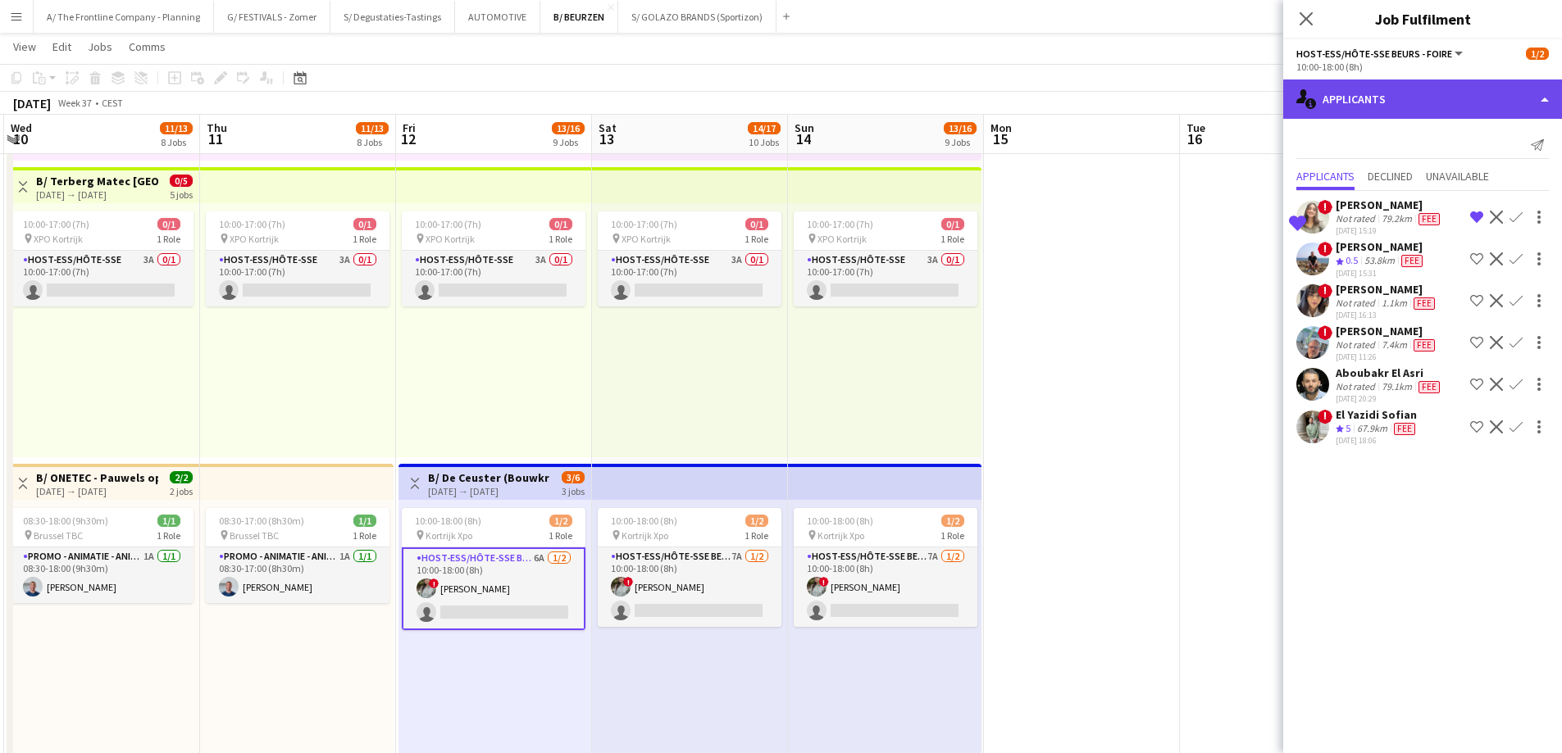
click at [1418, 96] on div "single-neutral-actions-information Applicants" at bounding box center [1422, 99] width 279 height 39
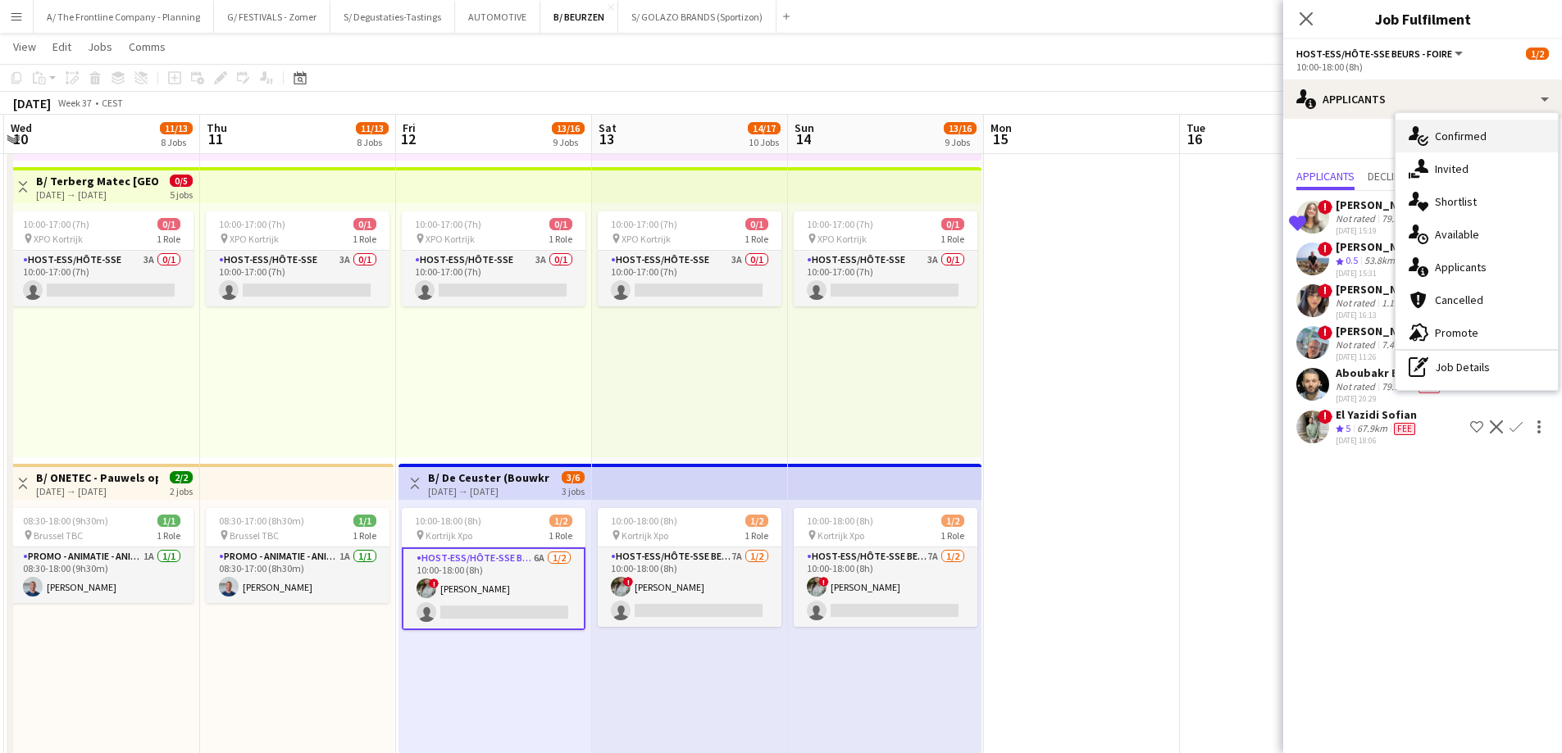
click at [1432, 143] on div "single-neutral-actions-check-2 Confirmed" at bounding box center [1476, 136] width 162 height 33
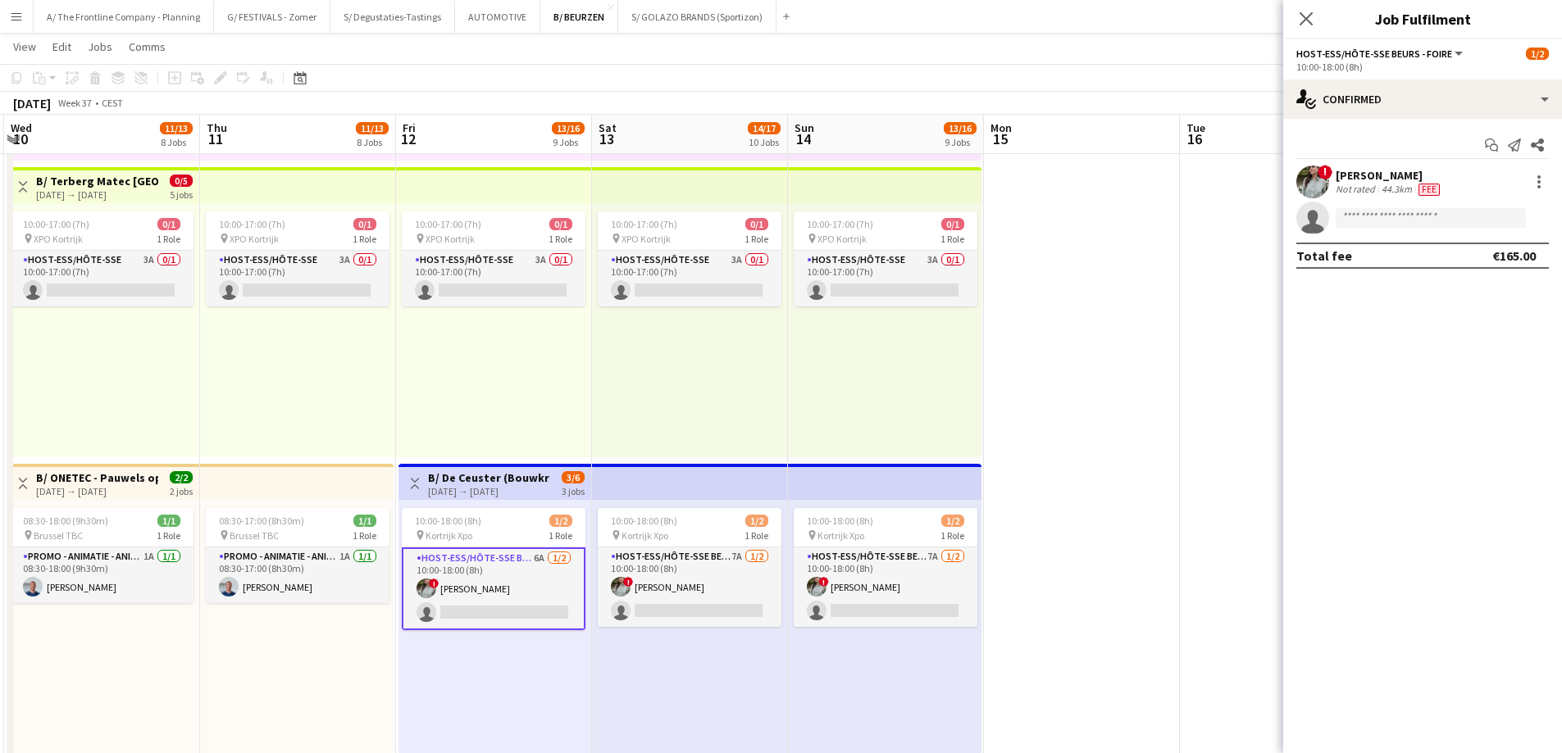
click at [1390, 172] on div "[PERSON_NAME]" at bounding box center [1388, 175] width 107 height 15
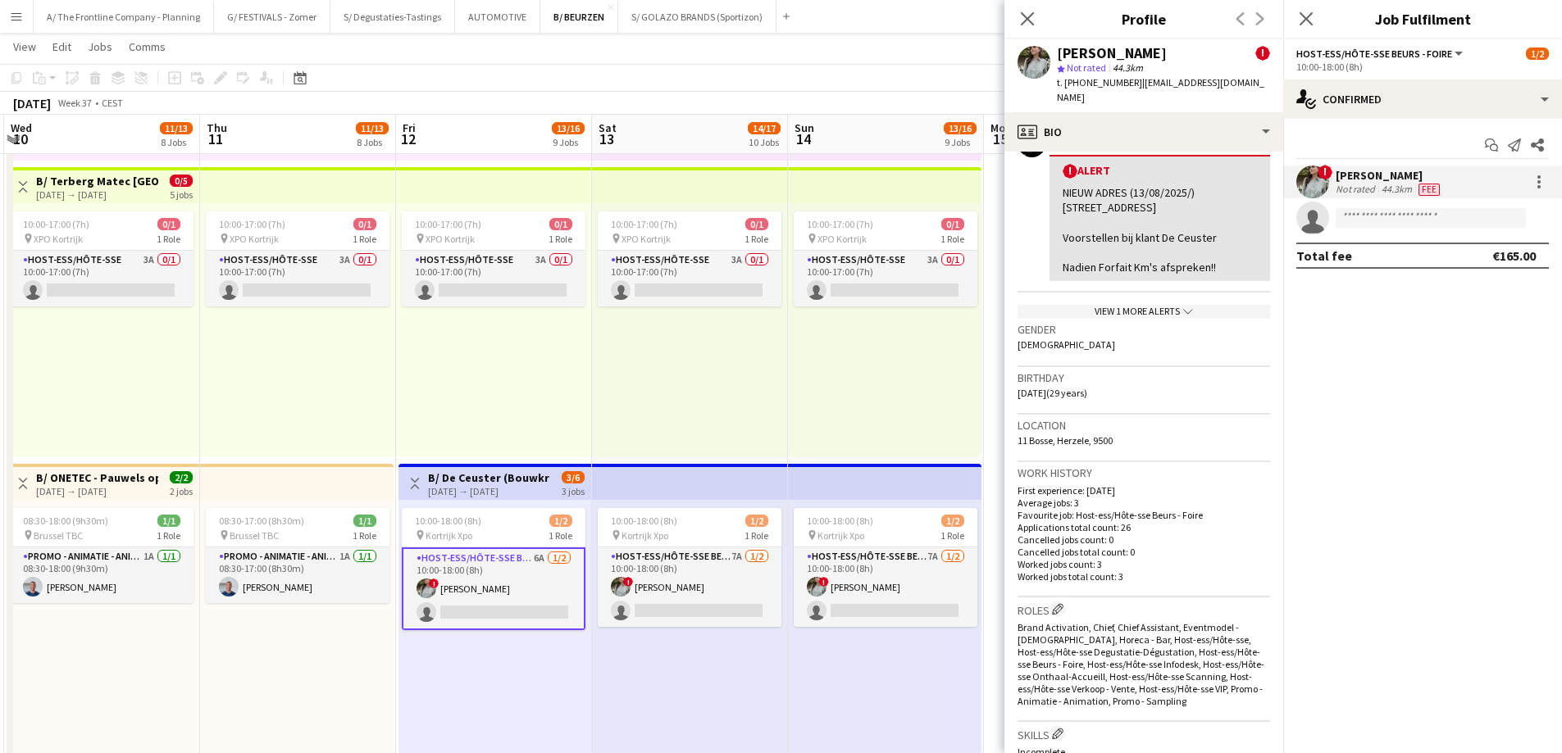
scroll to position [820, 0]
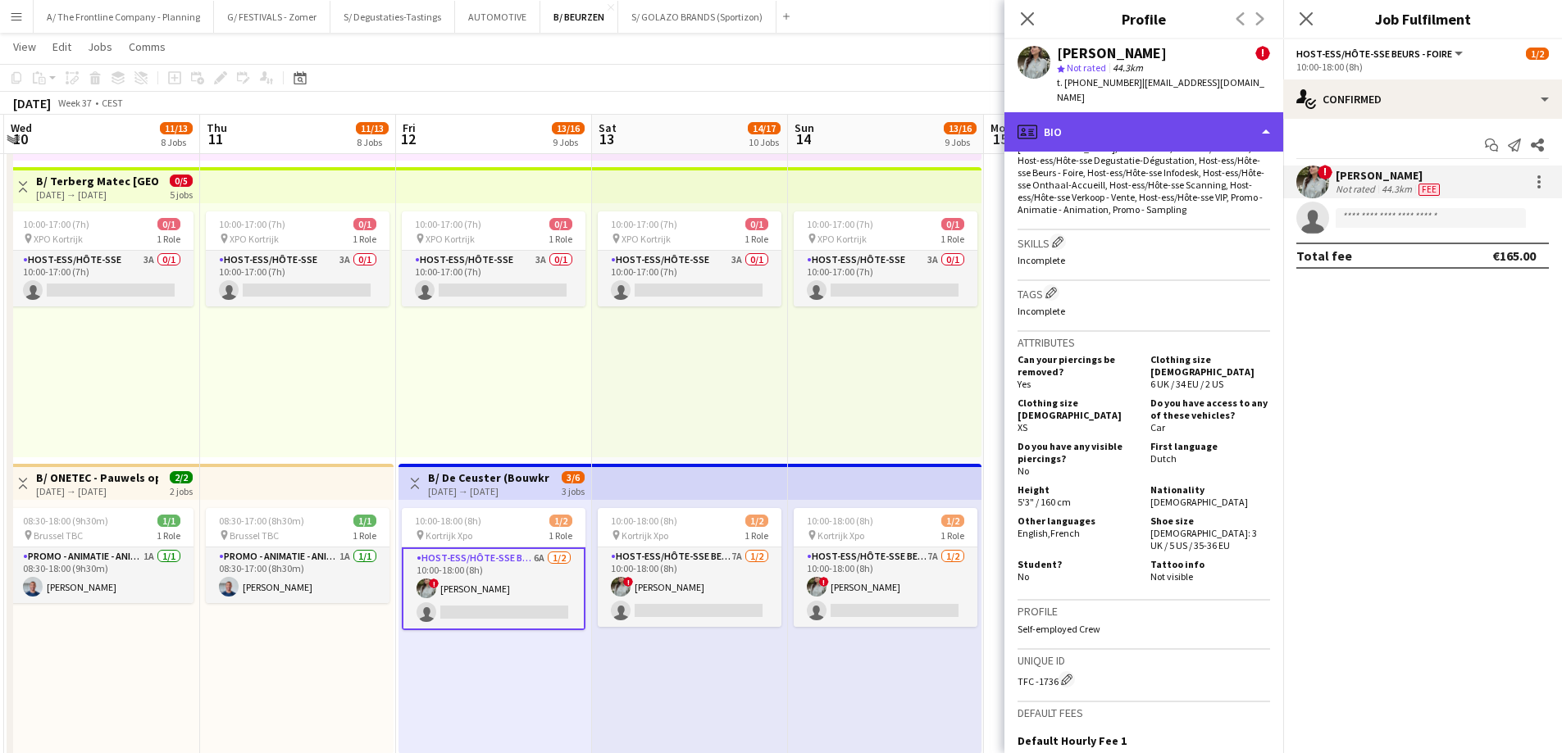
click at [1172, 120] on div "profile Bio" at bounding box center [1143, 131] width 279 height 39
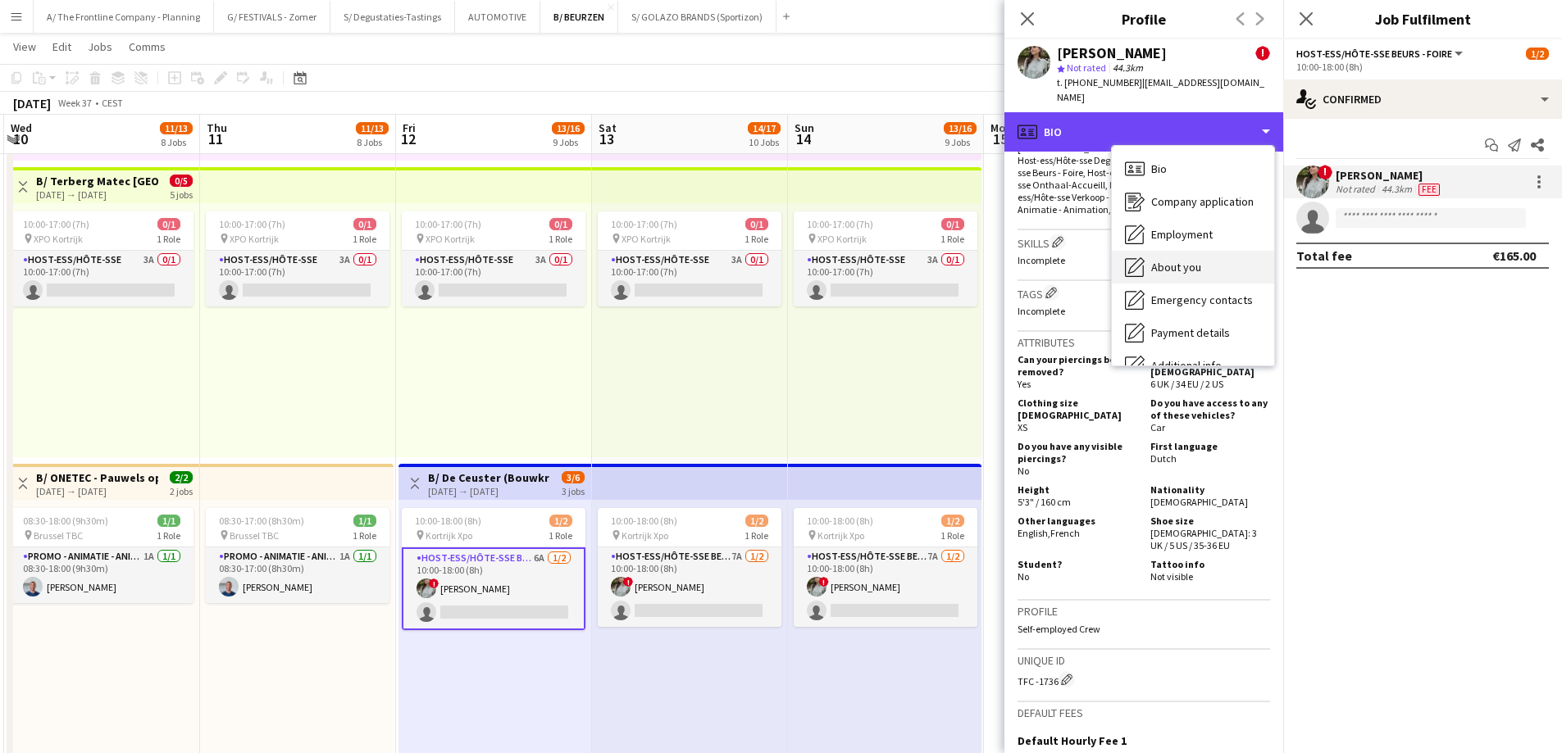
scroll to position [121, 0]
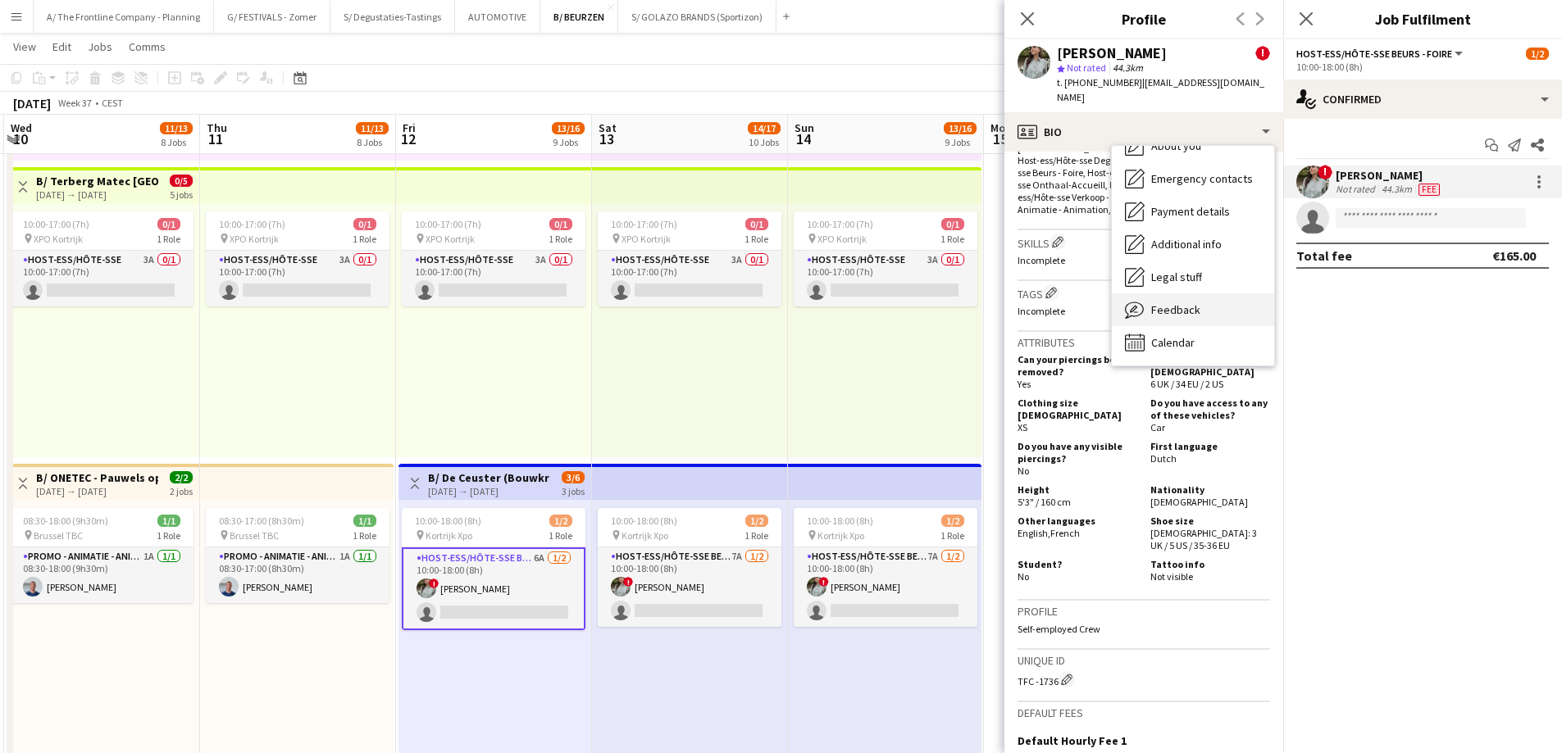
click at [1182, 302] on span "Feedback" at bounding box center [1175, 309] width 49 height 15
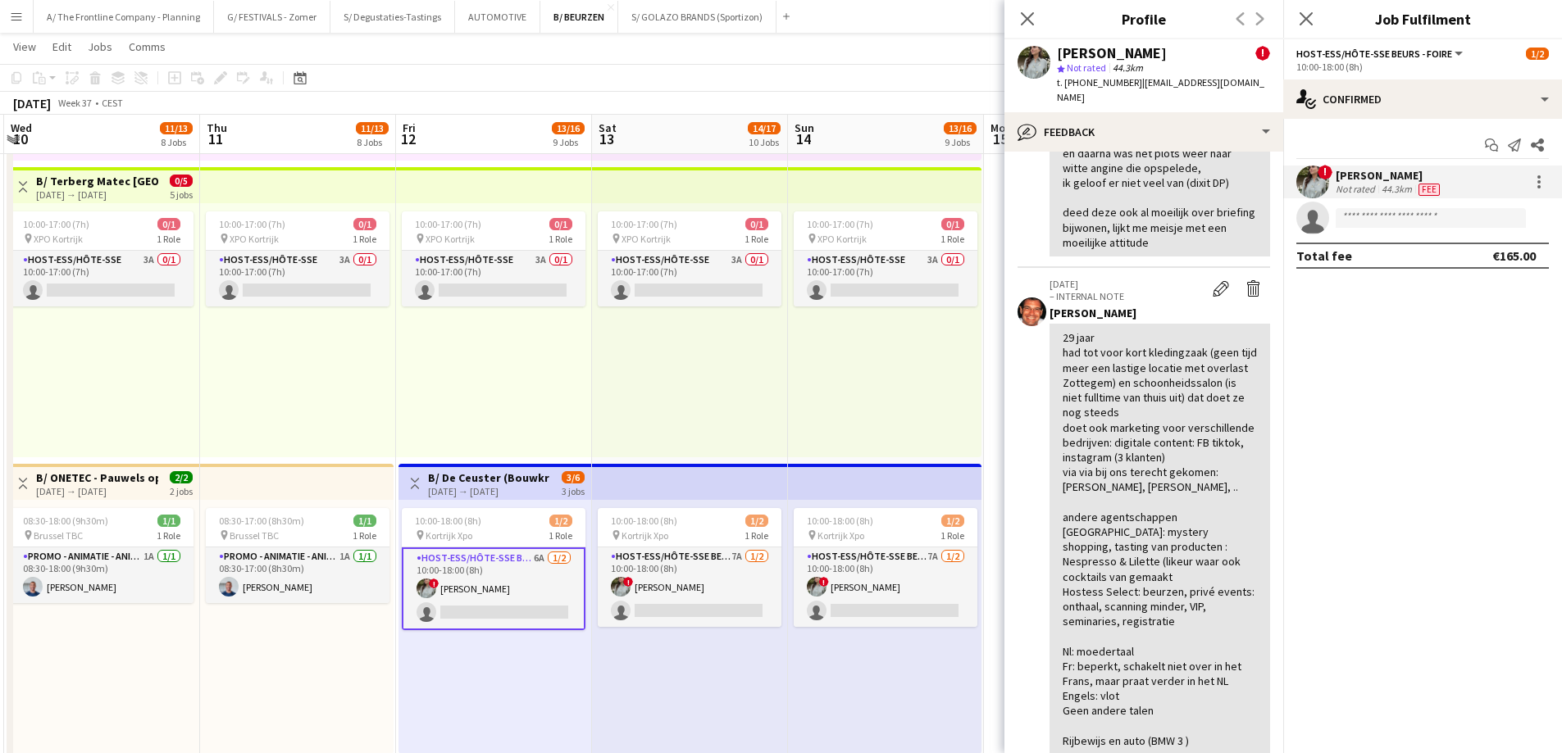
scroll to position [574, 0]
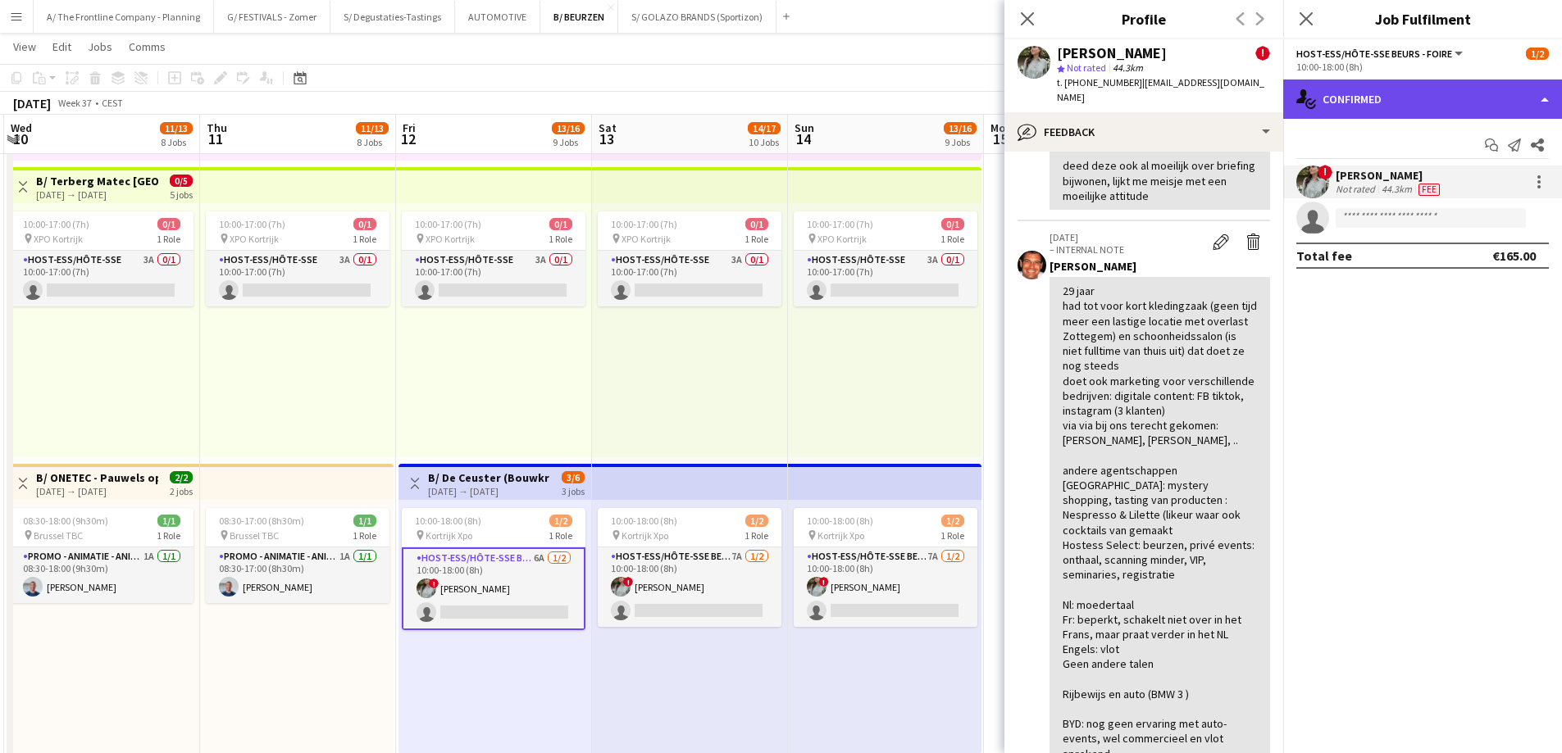
click at [1375, 93] on div "single-neutral-actions-check-2 Confirmed" at bounding box center [1422, 99] width 279 height 39
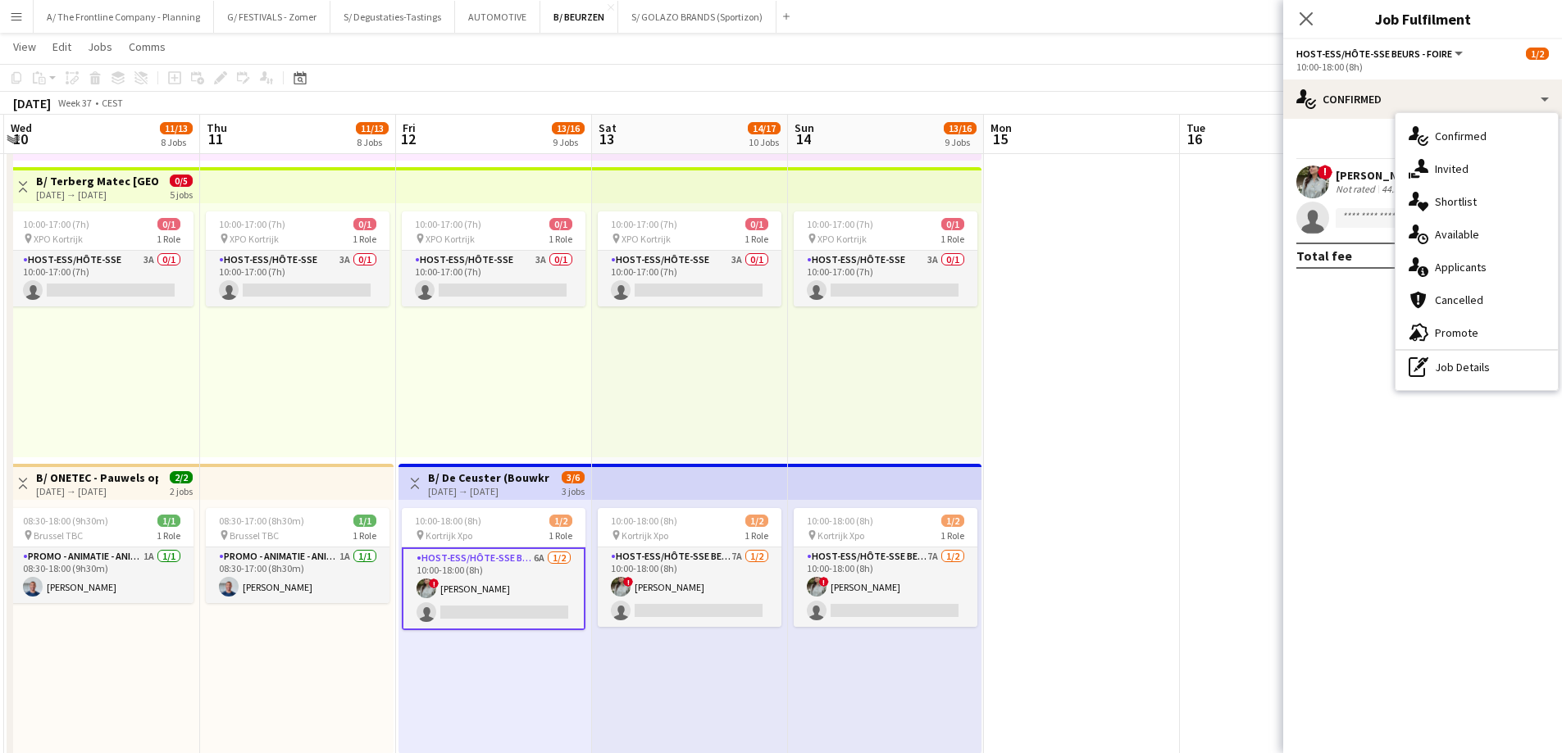
drag, startPoint x: 1433, startPoint y: 266, endPoint x: 1431, endPoint y: 275, distance: 8.4
click at [1432, 275] on div "single-neutral-actions-information Applicants" at bounding box center [1476, 267] width 162 height 33
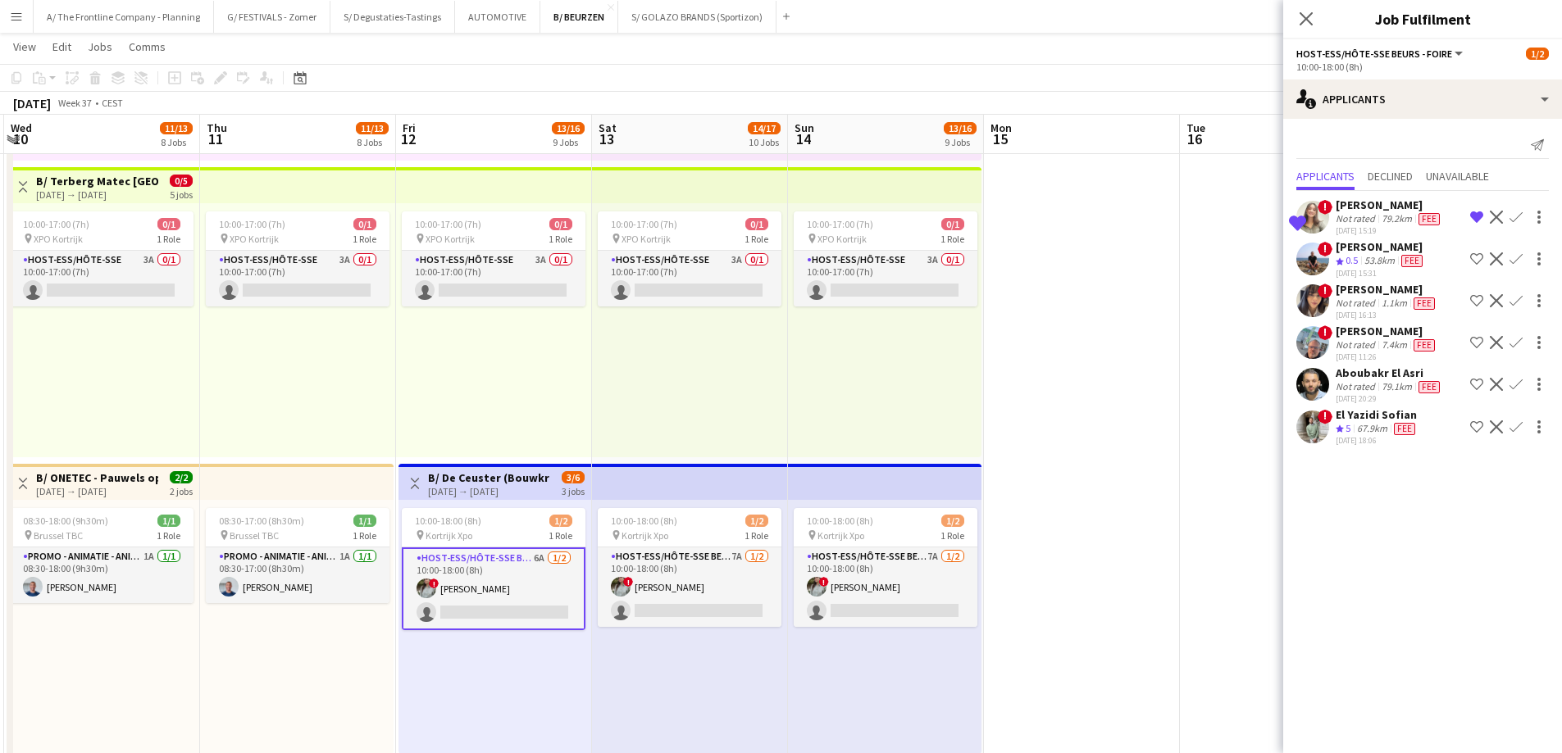
click at [1378, 302] on div "1.1km" at bounding box center [1394, 303] width 32 height 13
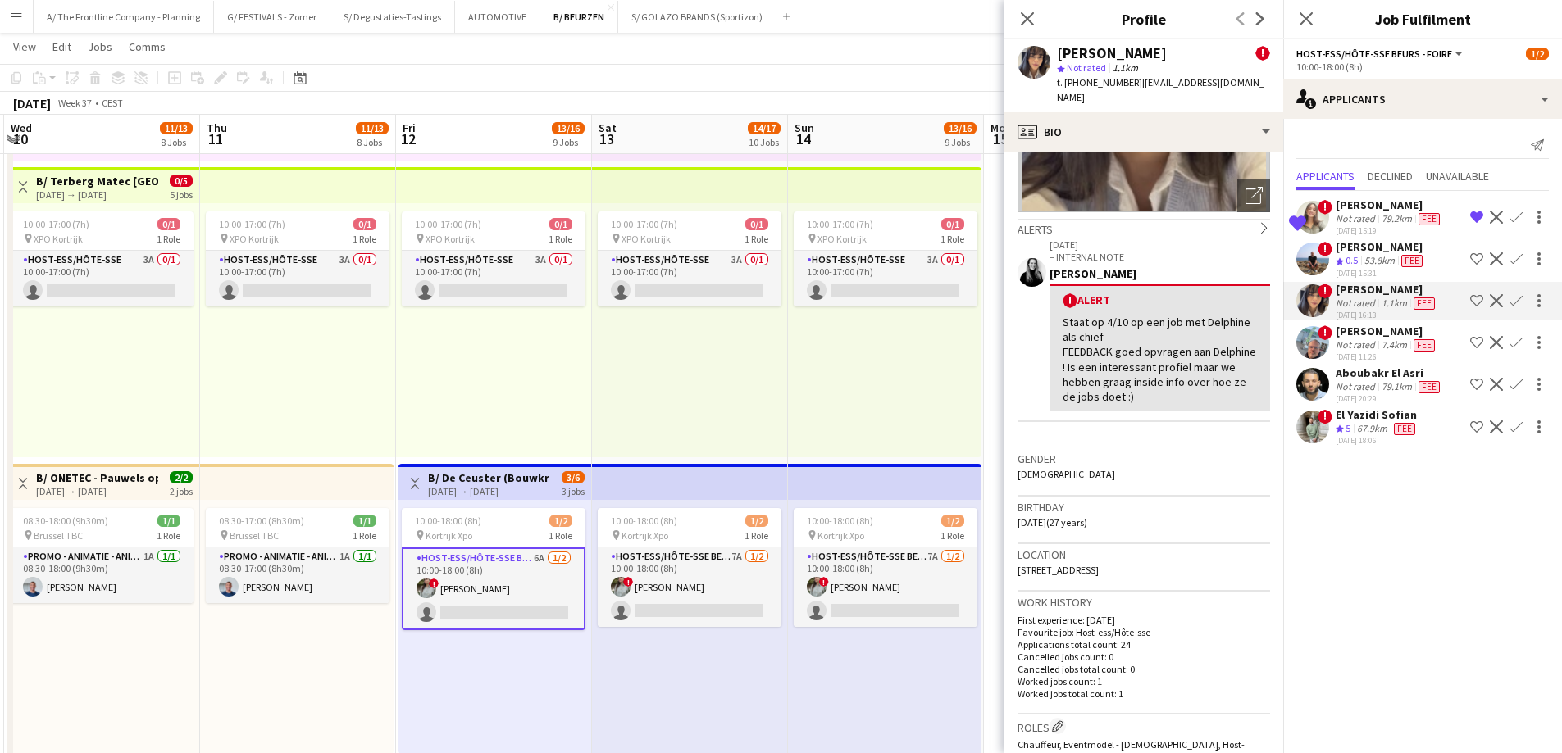
scroll to position [246, 0]
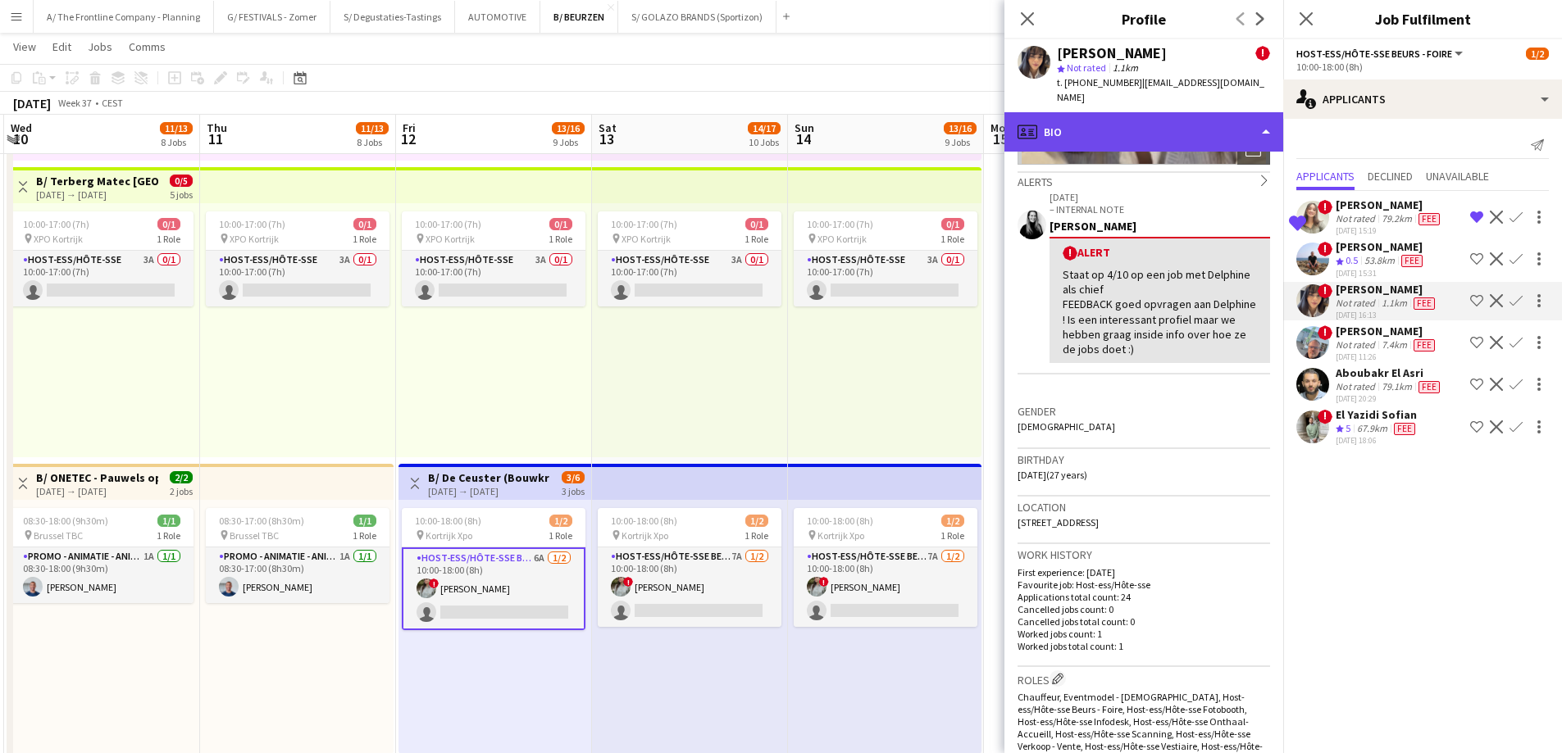
click at [1164, 131] on div "profile Bio" at bounding box center [1143, 131] width 279 height 39
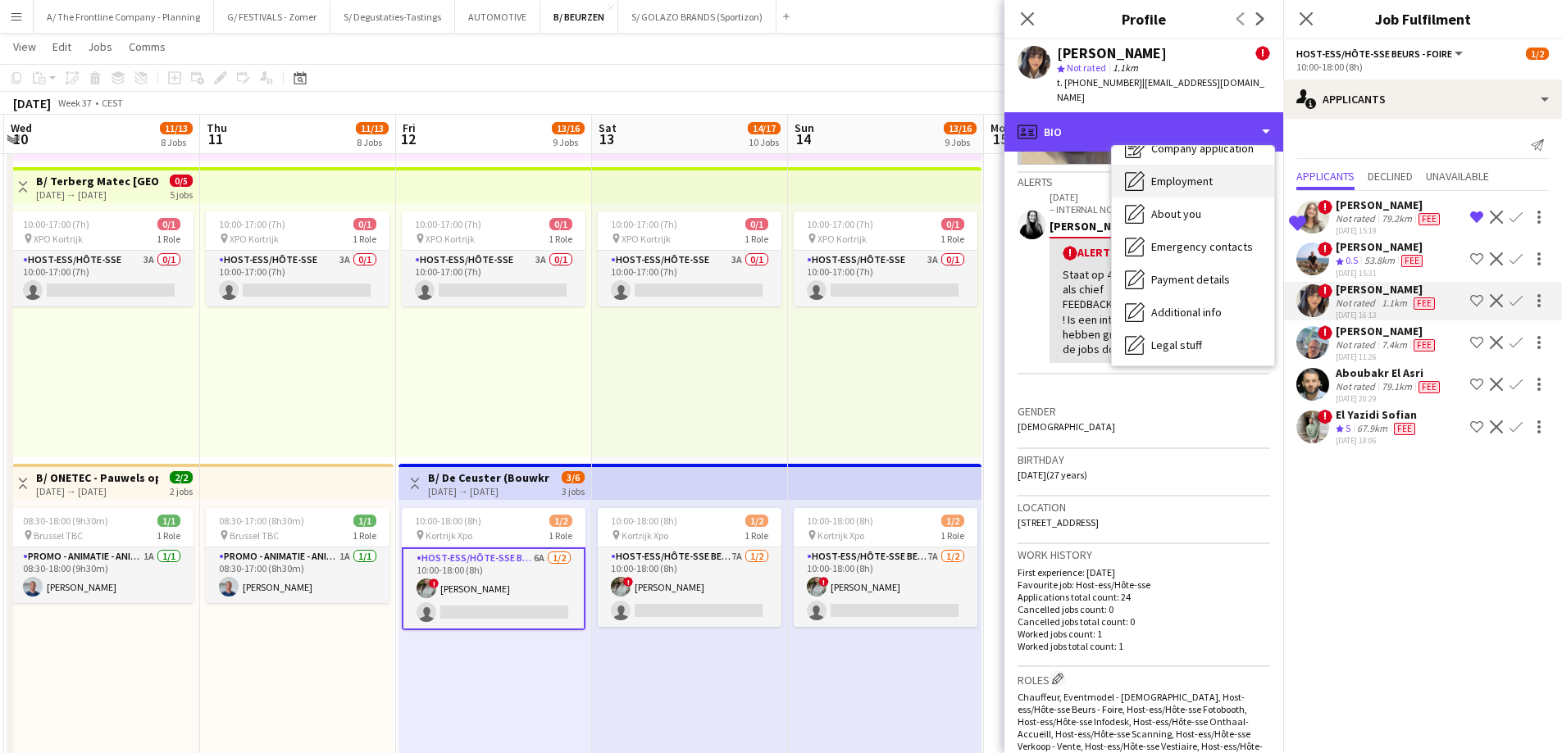
scroll to position [154, 0]
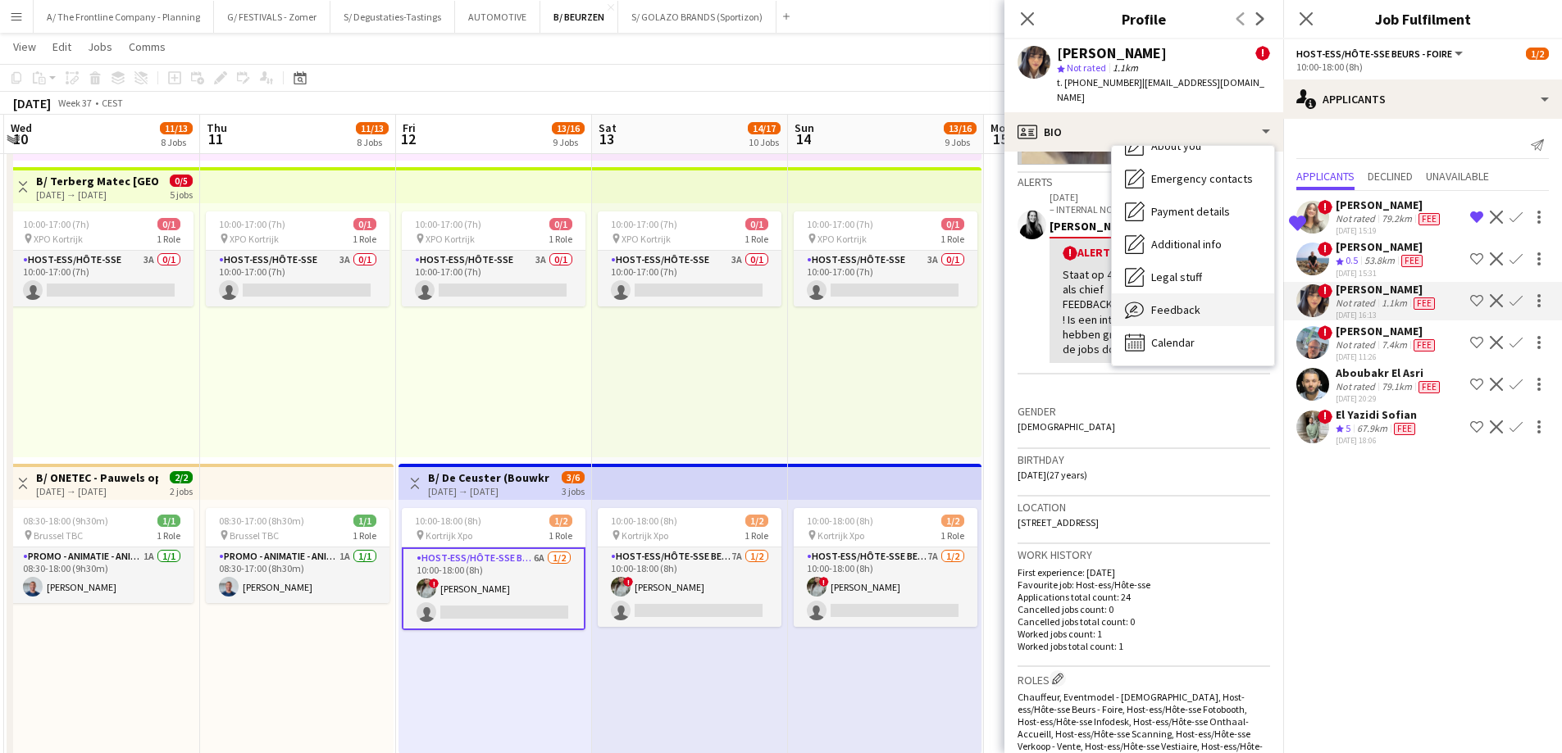
click at [1169, 302] on div "Feedback Feedback" at bounding box center [1193, 309] width 162 height 33
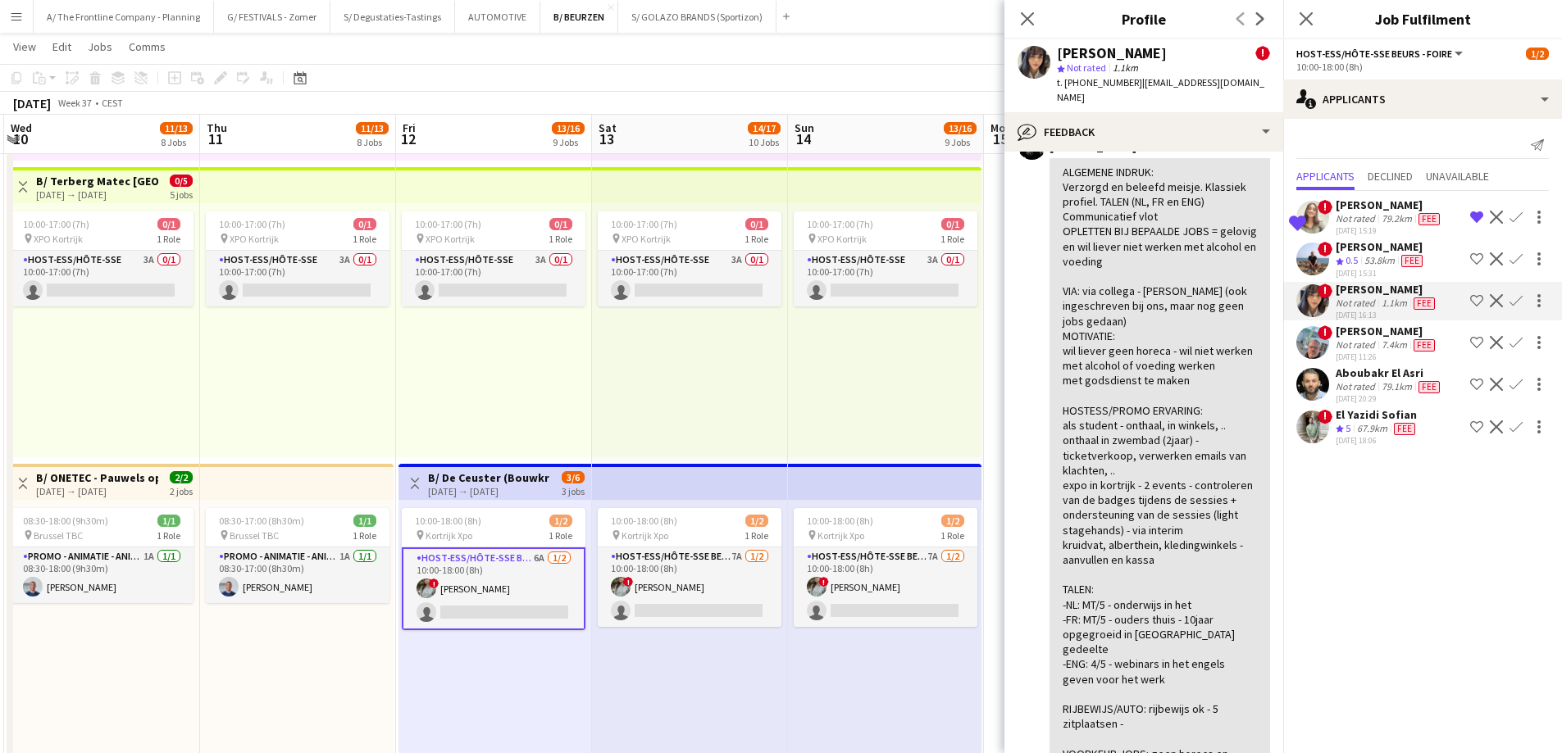
scroll to position [492, 0]
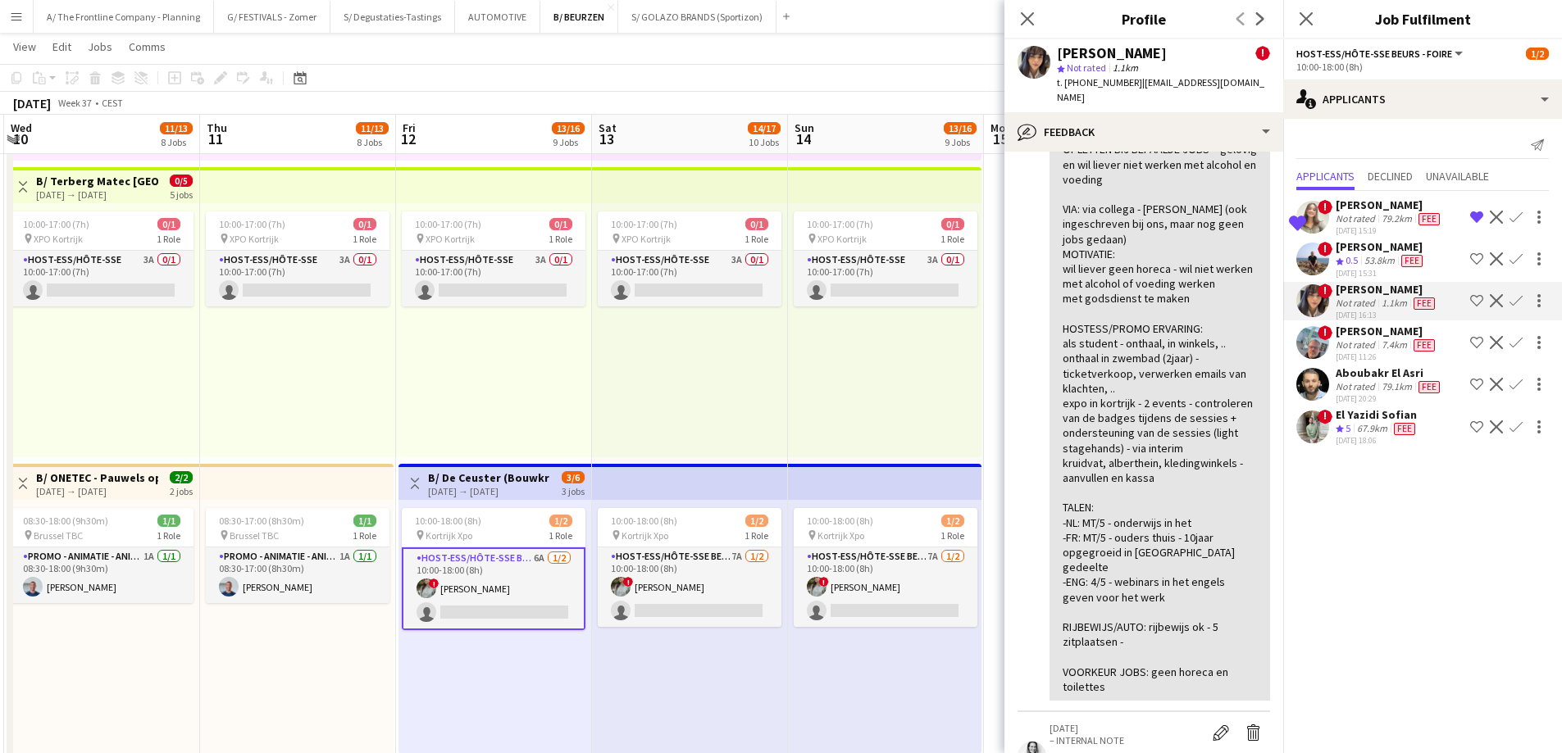
click at [798, 395] on div "10:00-17:00 (7h) 0/1 pin XPO Kortrijk 1 Role Host-ess/Hôte-sse 3A 0/1 10:00-17:…" at bounding box center [884, 330] width 193 height 254
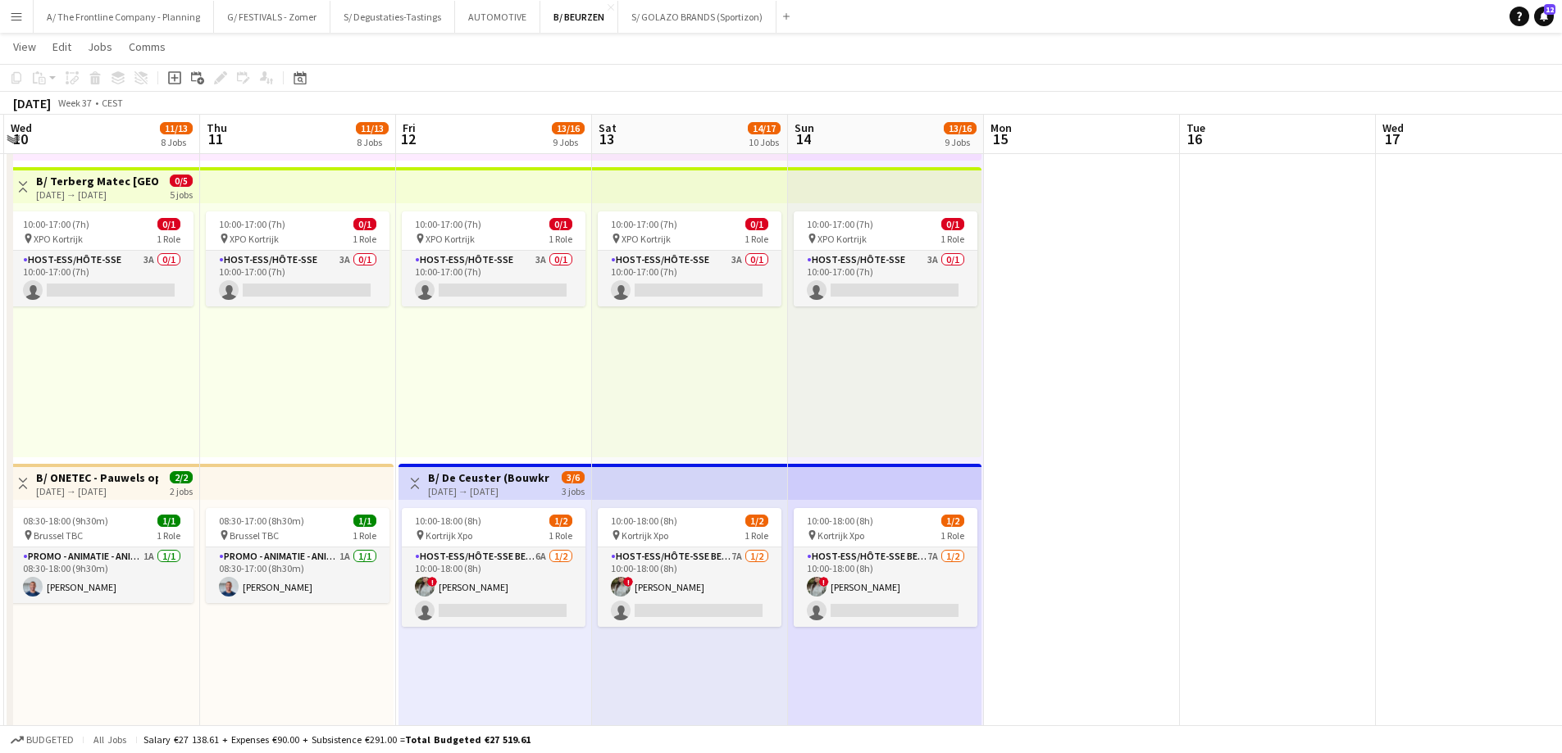
click at [124, 313] on div "10:00-17:00 (7h) 0/1 pin XPO Kortrijk 1 Role Host-ess/Hôte-sse 3A 0/1 10:00-17:…" at bounding box center [103, 330] width 193 height 254
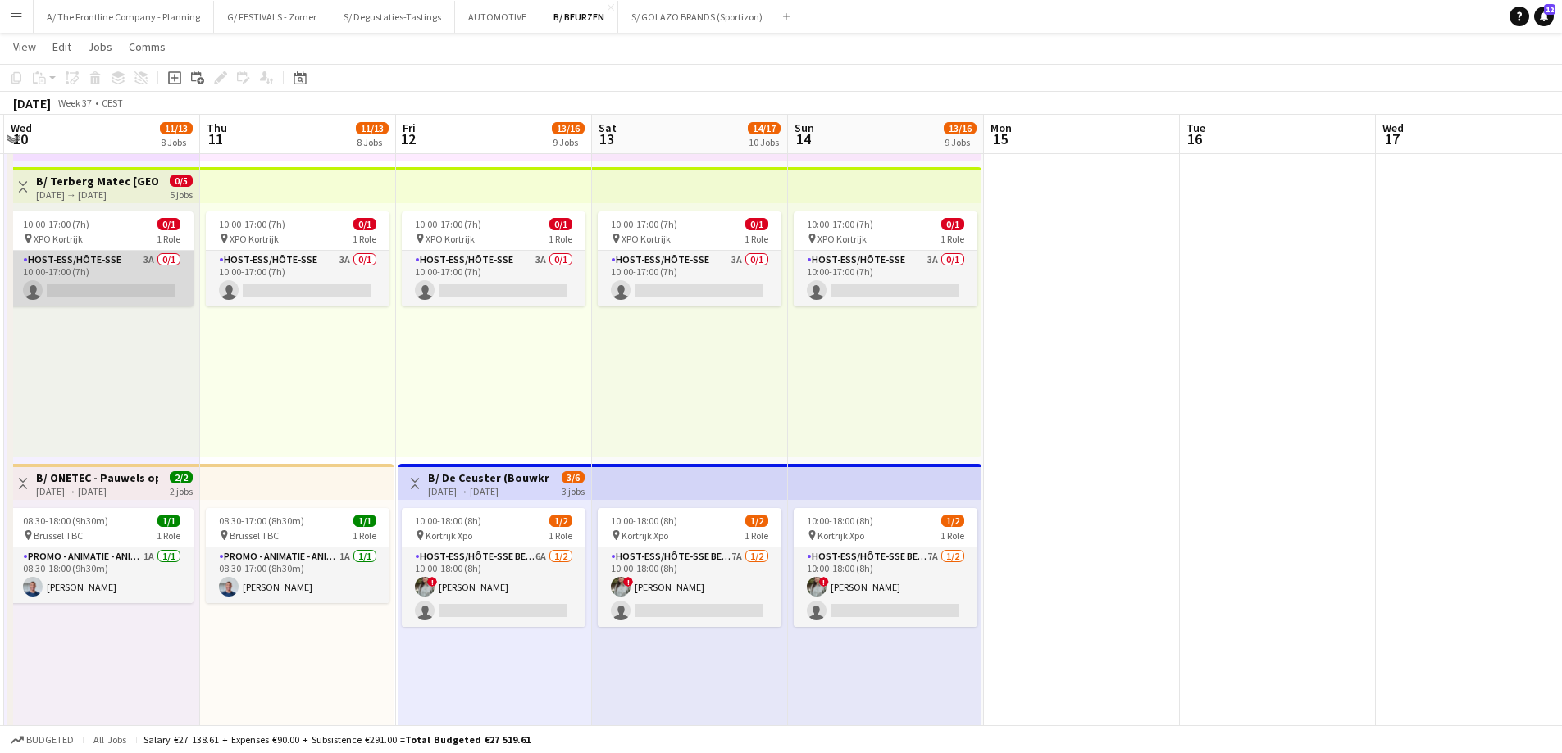
click at [122, 287] on app-card-role "Host-ess/Hôte-sse 3A 0/1 10:00-17:00 (7h) single-neutral-actions" at bounding box center [102, 279] width 184 height 56
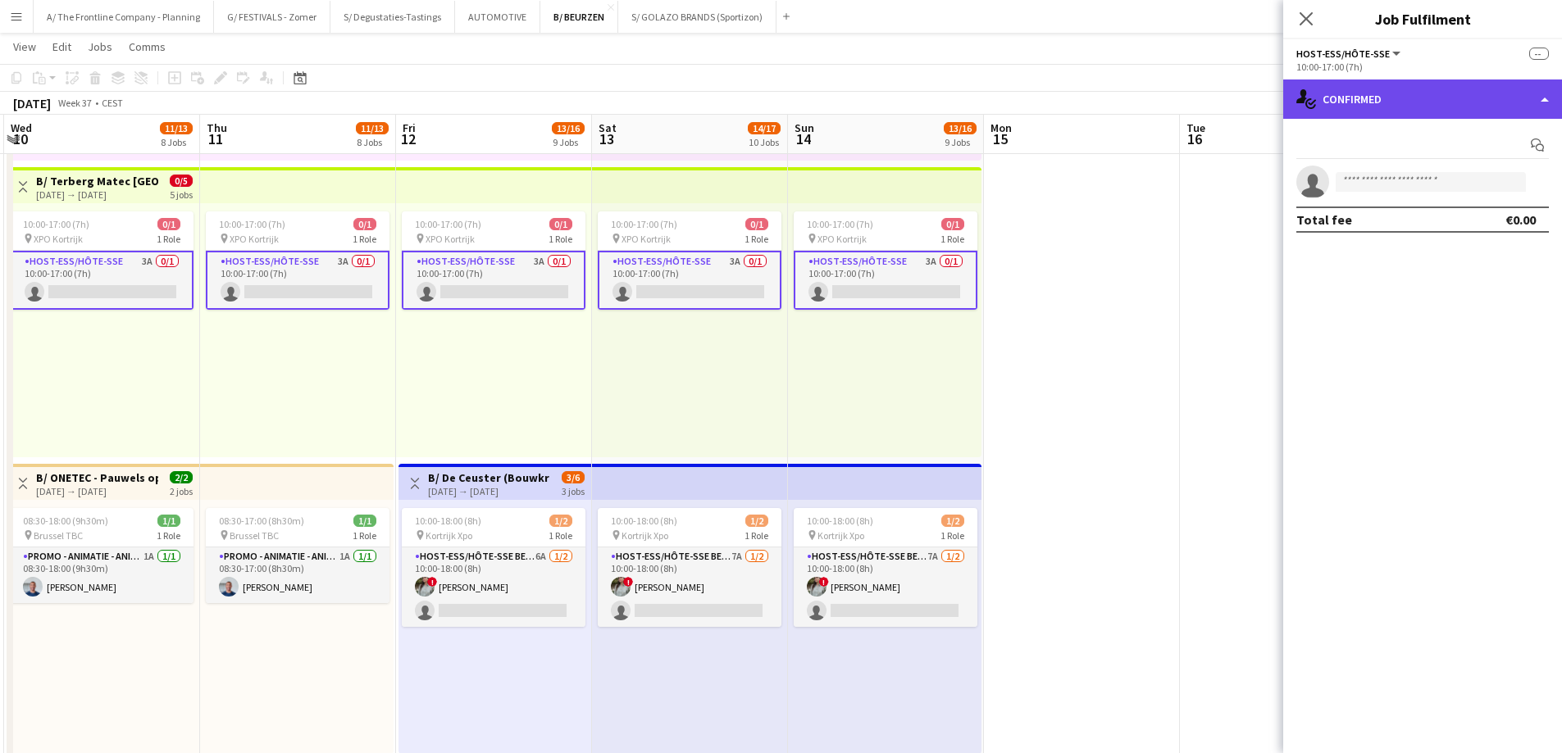
click at [1458, 100] on div "single-neutral-actions-check-2 Confirmed" at bounding box center [1422, 99] width 279 height 39
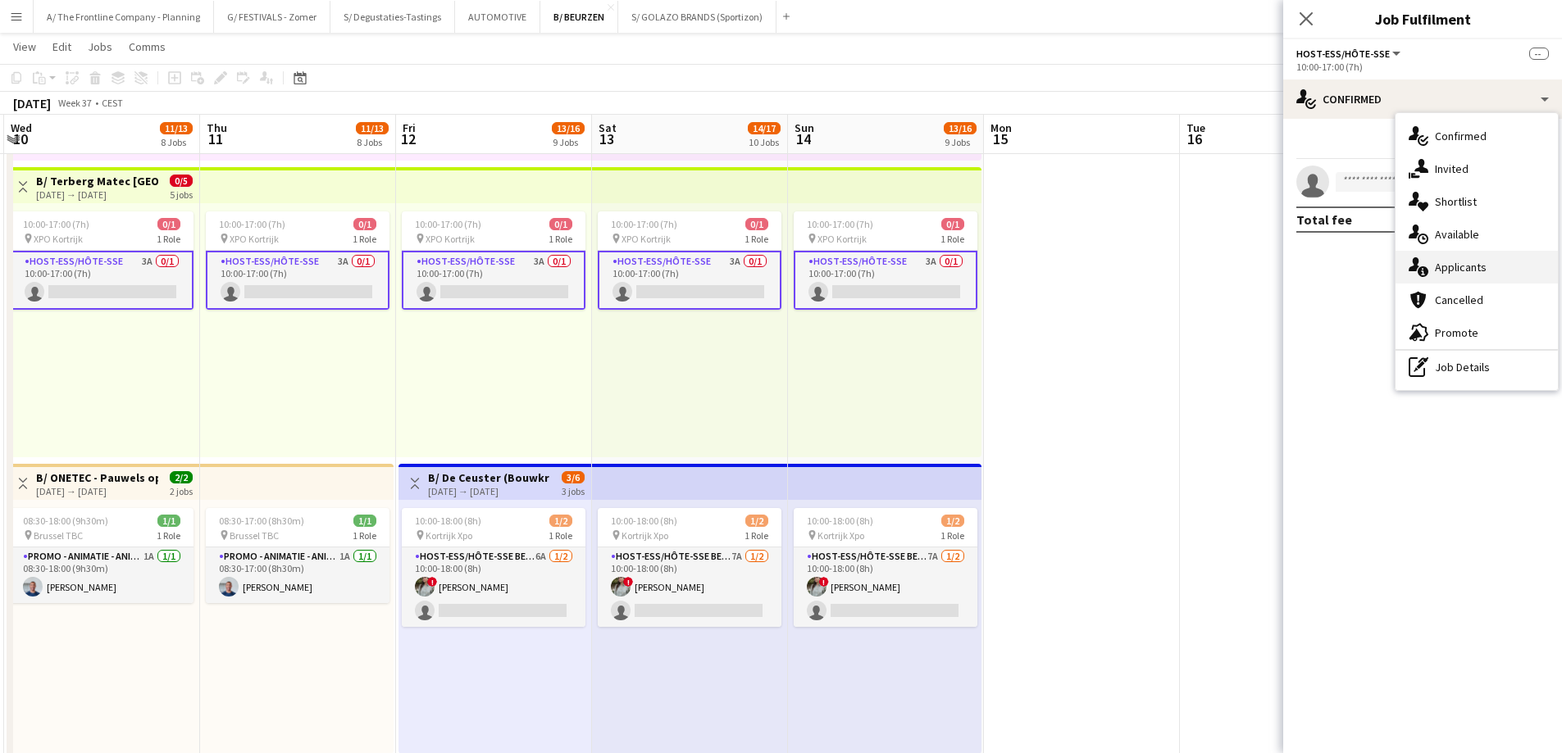
click at [1451, 268] on span "Applicants" at bounding box center [1460, 267] width 52 height 15
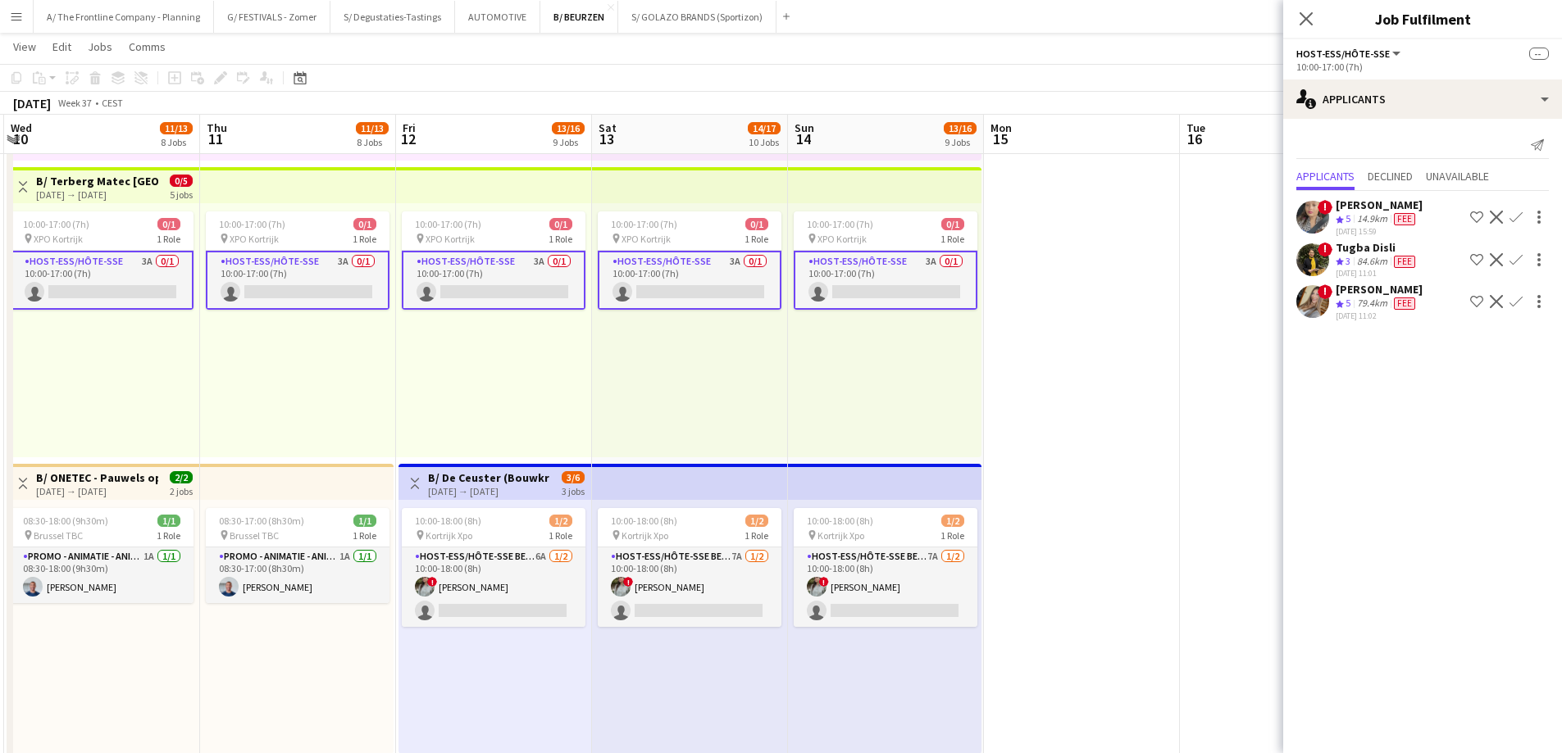
click at [1355, 294] on div "[PERSON_NAME]" at bounding box center [1378, 289] width 87 height 15
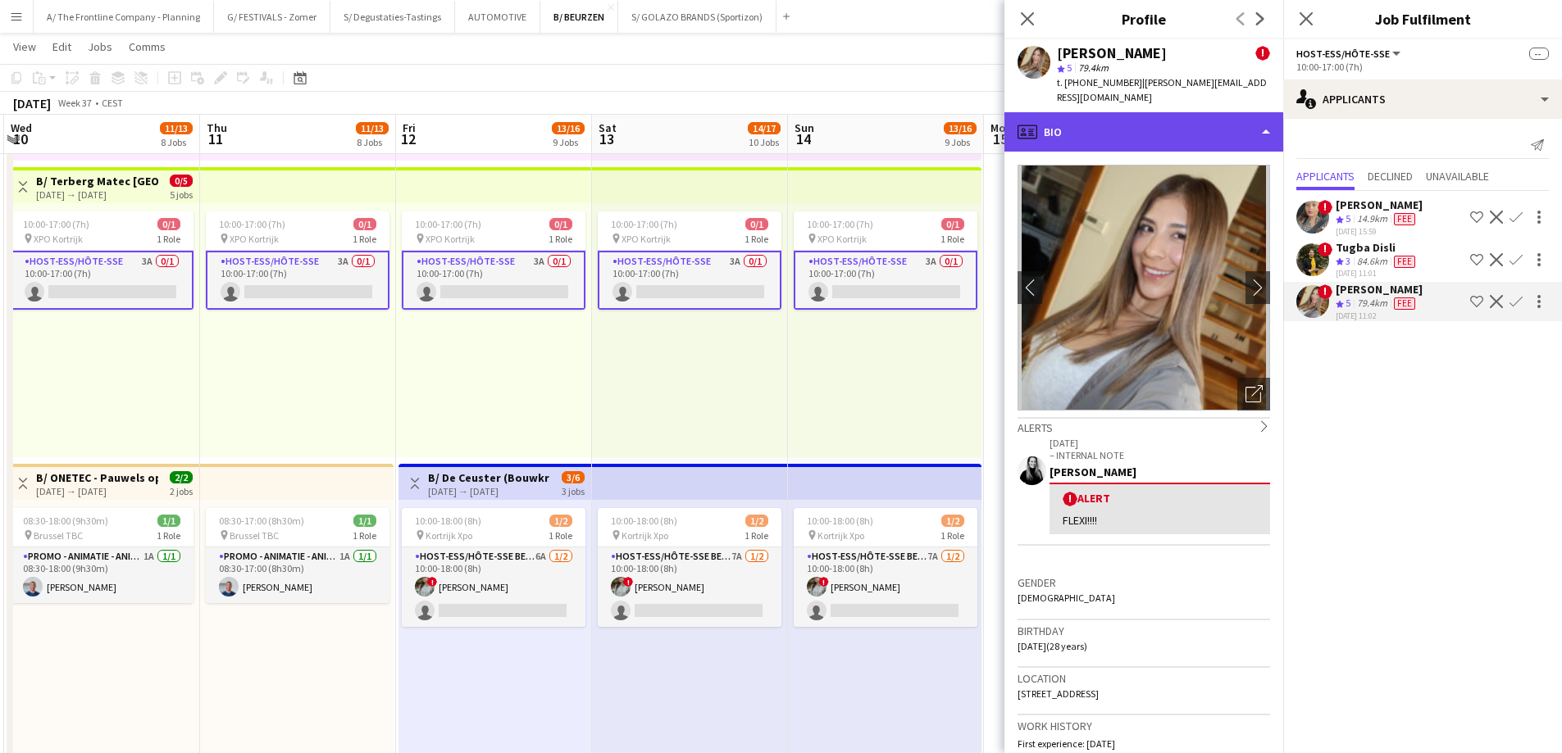
click at [1158, 121] on div "profile Bio" at bounding box center [1143, 131] width 279 height 39
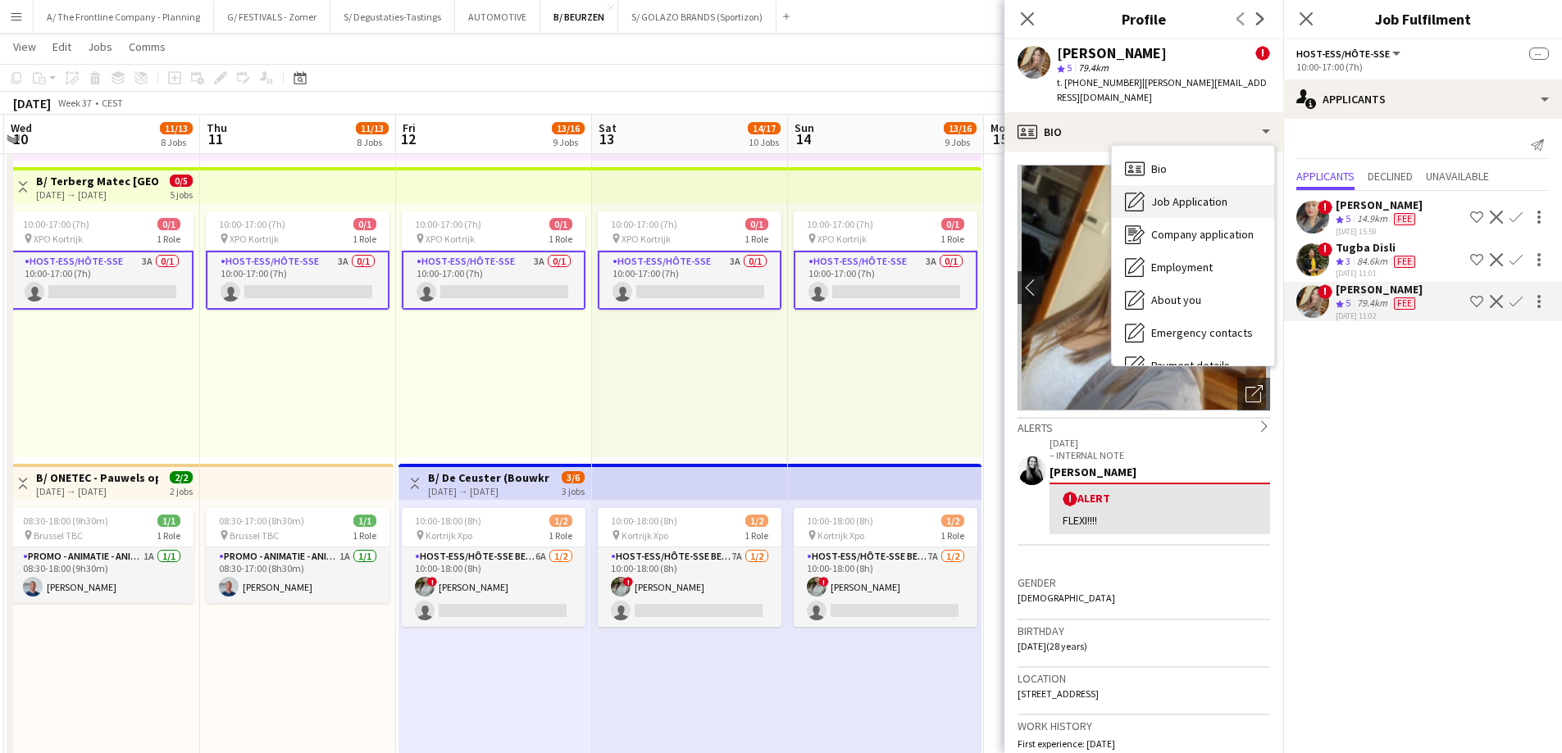
click at [1177, 194] on span "Job Application" at bounding box center [1189, 201] width 76 height 15
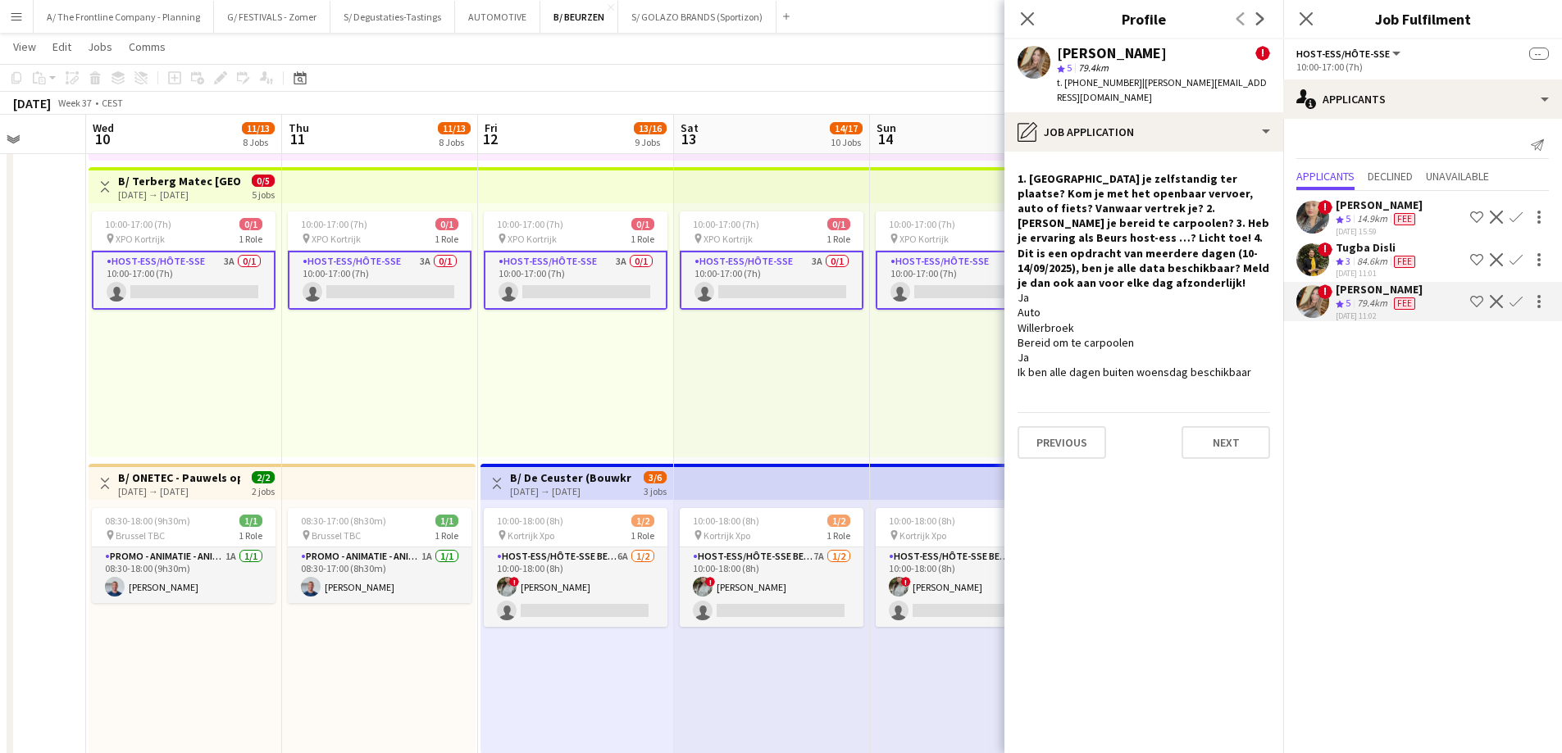
scroll to position [0, 513]
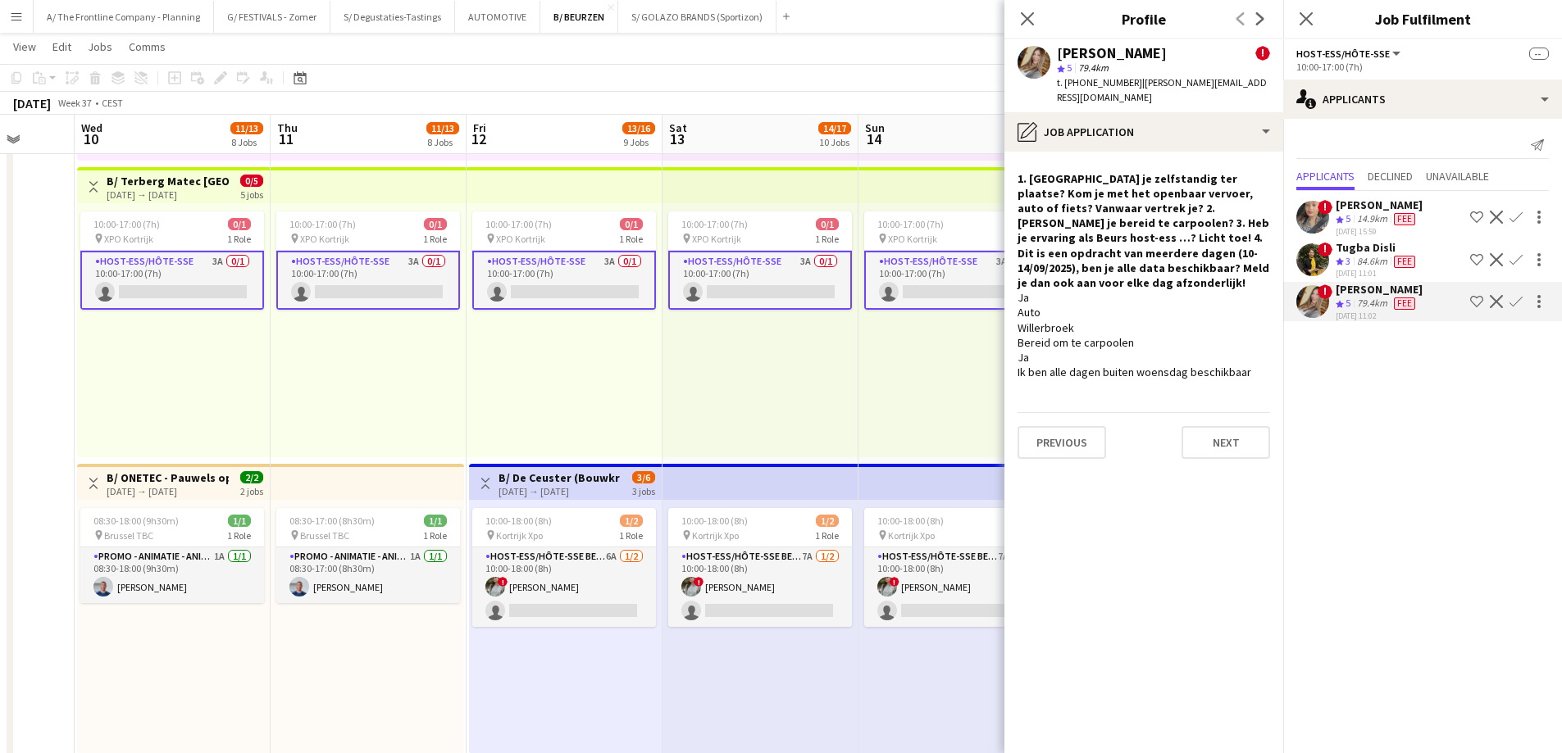
drag, startPoint x: 636, startPoint y: 393, endPoint x: 707, endPoint y: 392, distance: 70.5
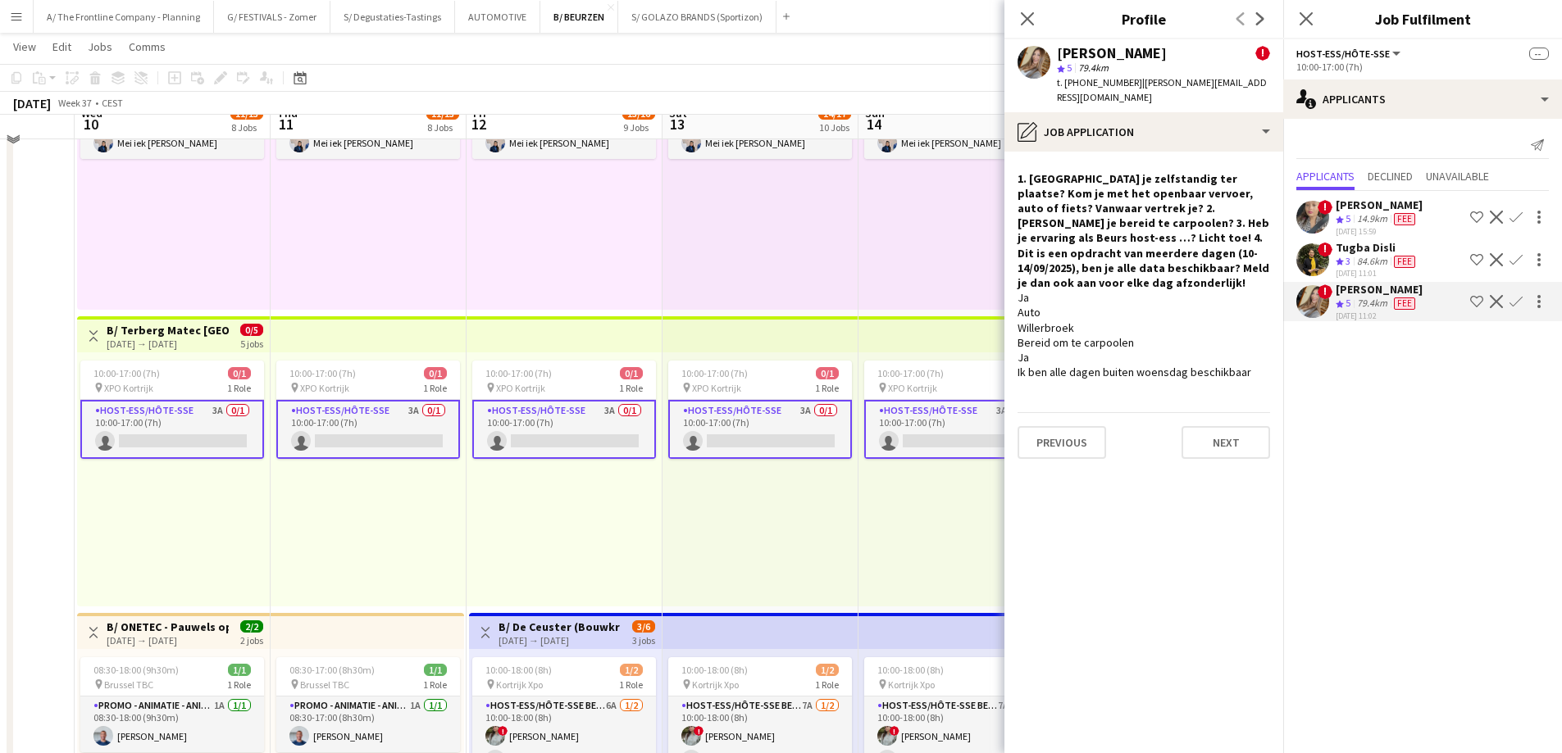
scroll to position [1639, 0]
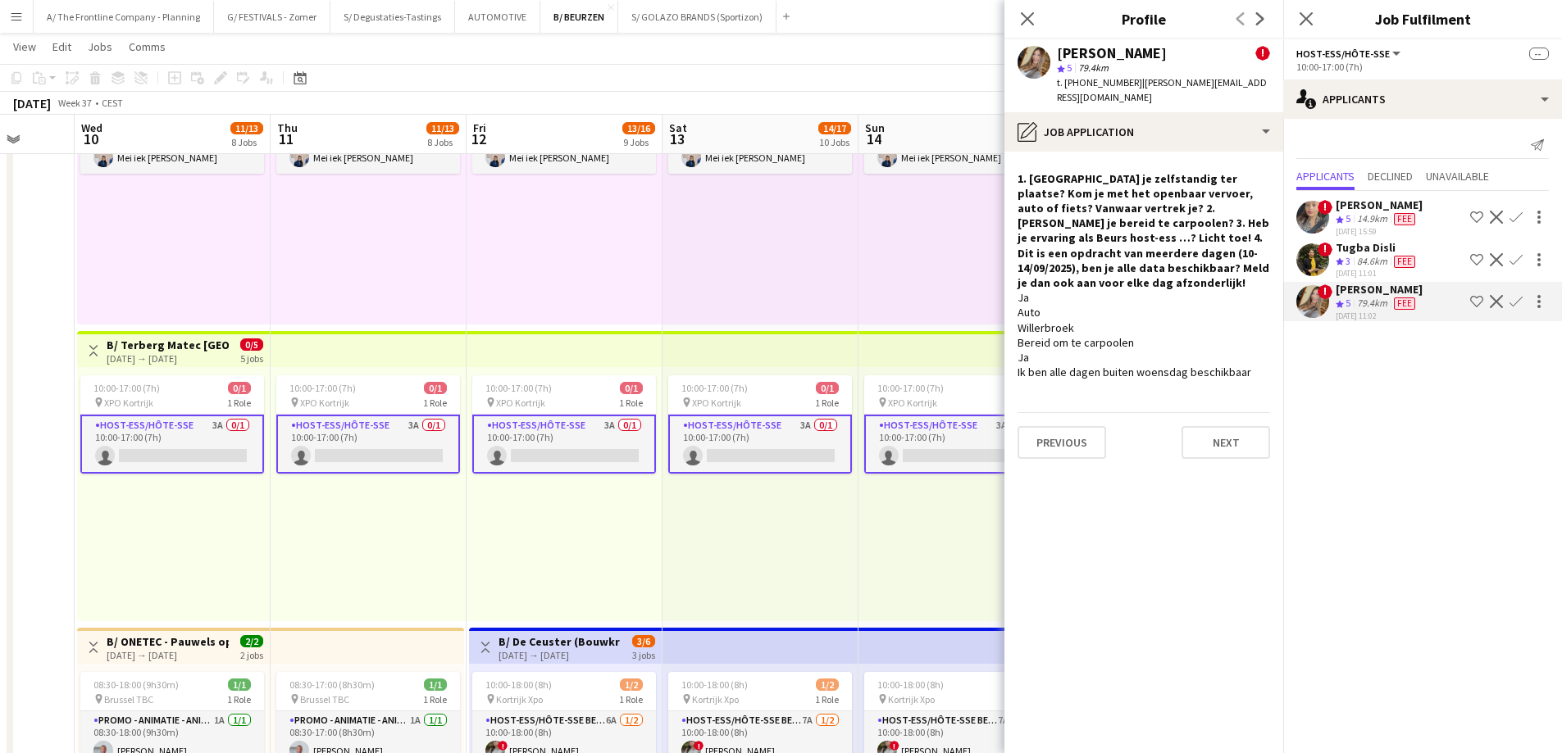
click at [739, 507] on div "10:00-17:00 (7h) 0/1 pin XPO Kortrijk 1 Role Host-ess/Hôte-sse 3A 0/1 10:00-17:…" at bounding box center [760, 494] width 196 height 254
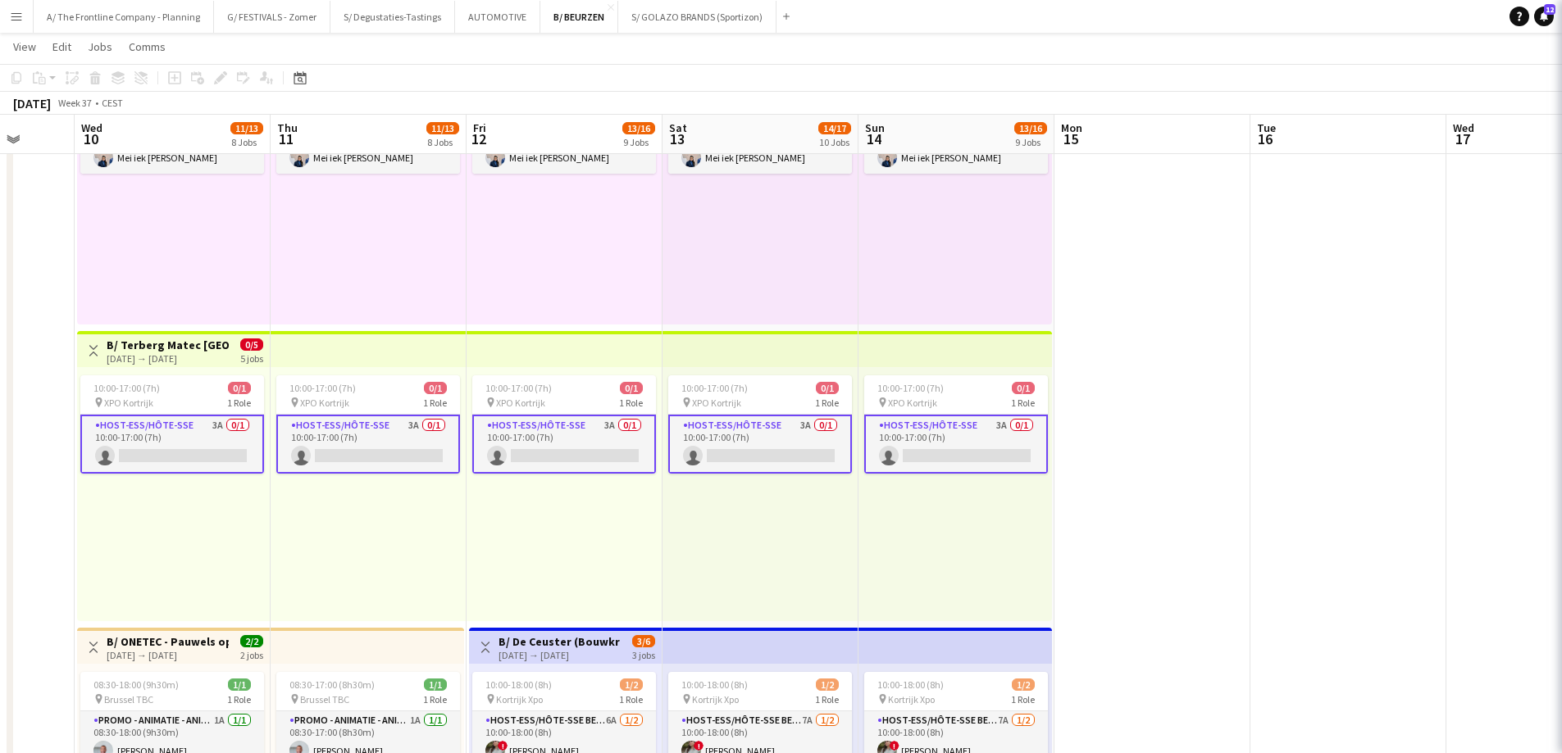
scroll to position [0, 512]
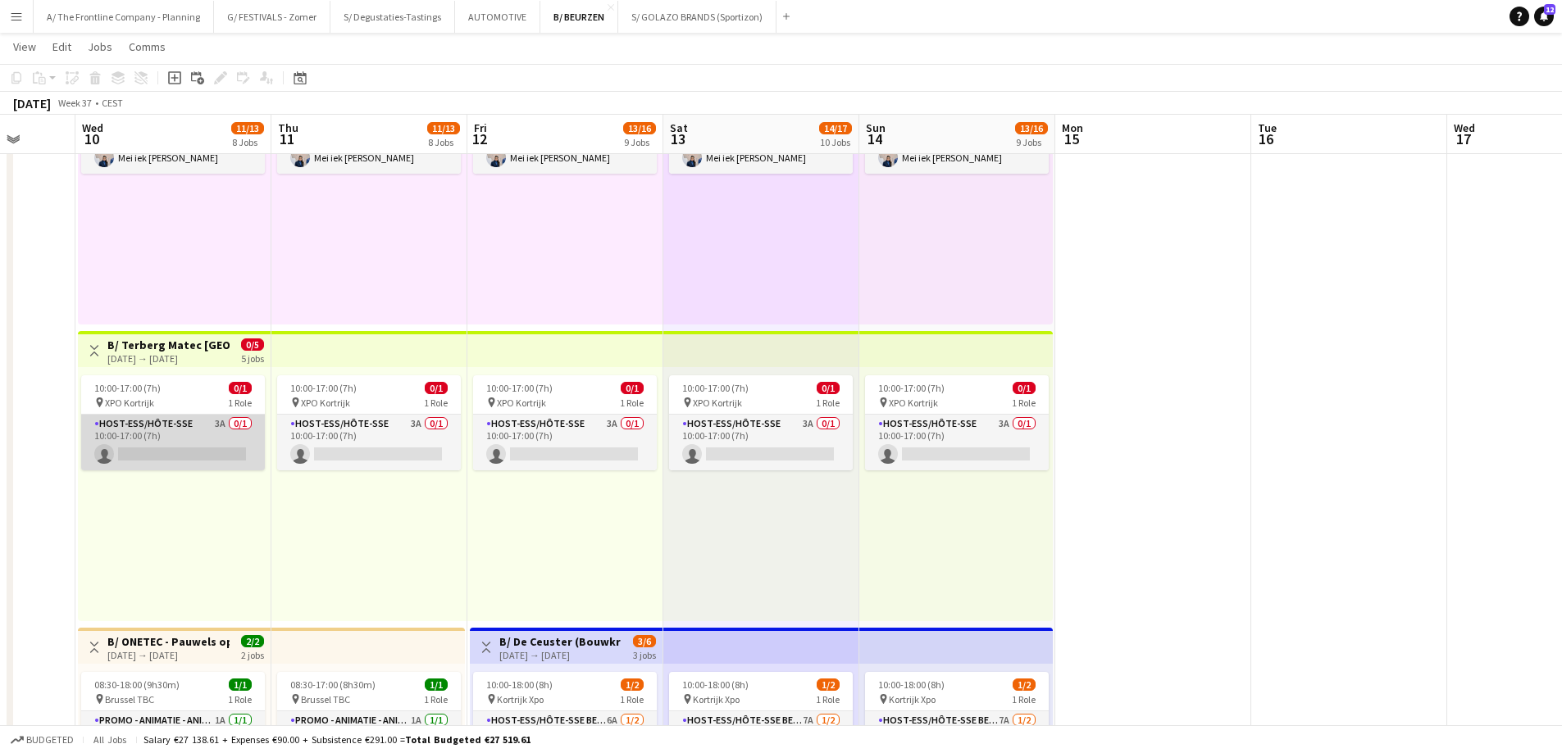
click at [216, 463] on app-card-role "Host-ess/Hôte-sse 3A 0/1 10:00-17:00 (7h) single-neutral-actions" at bounding box center [173, 443] width 184 height 56
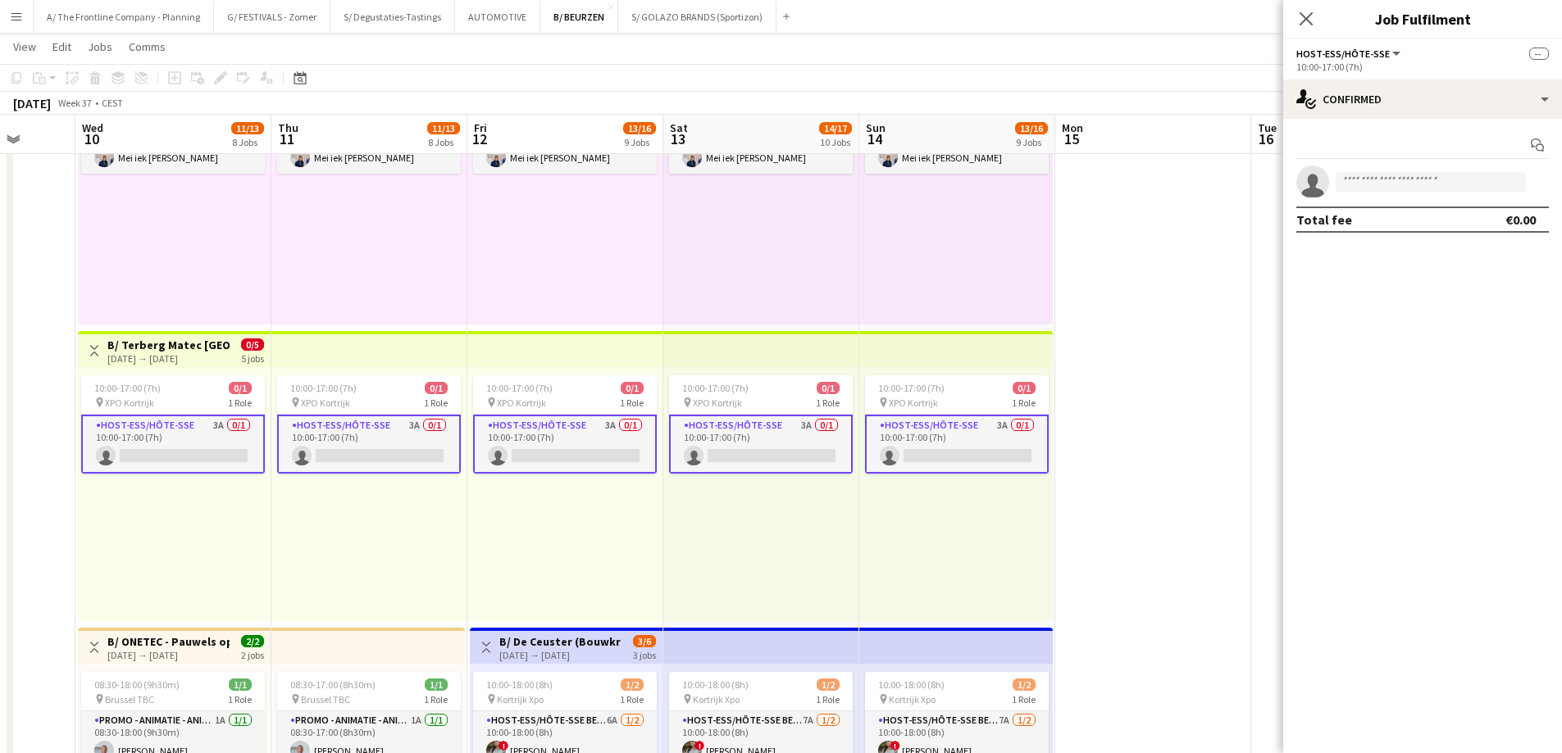
scroll to position [0, 510]
click at [230, 446] on app-card-role "Host-ess/Hôte-sse 3A 0/1 10:00-17:00 (7h) single-neutral-actions" at bounding box center [176, 444] width 184 height 59
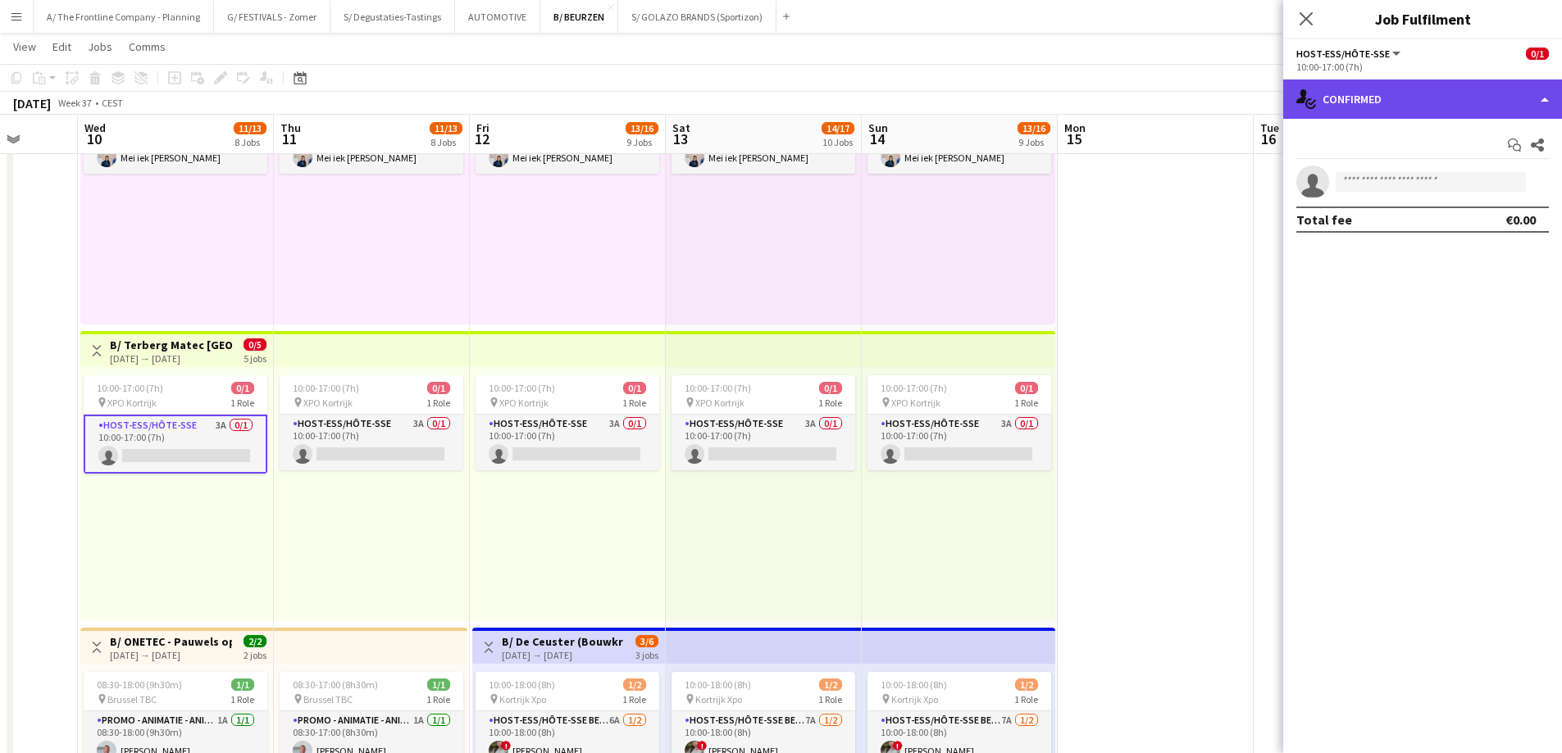
click at [1398, 102] on div "single-neutral-actions-check-2 Confirmed" at bounding box center [1422, 99] width 279 height 39
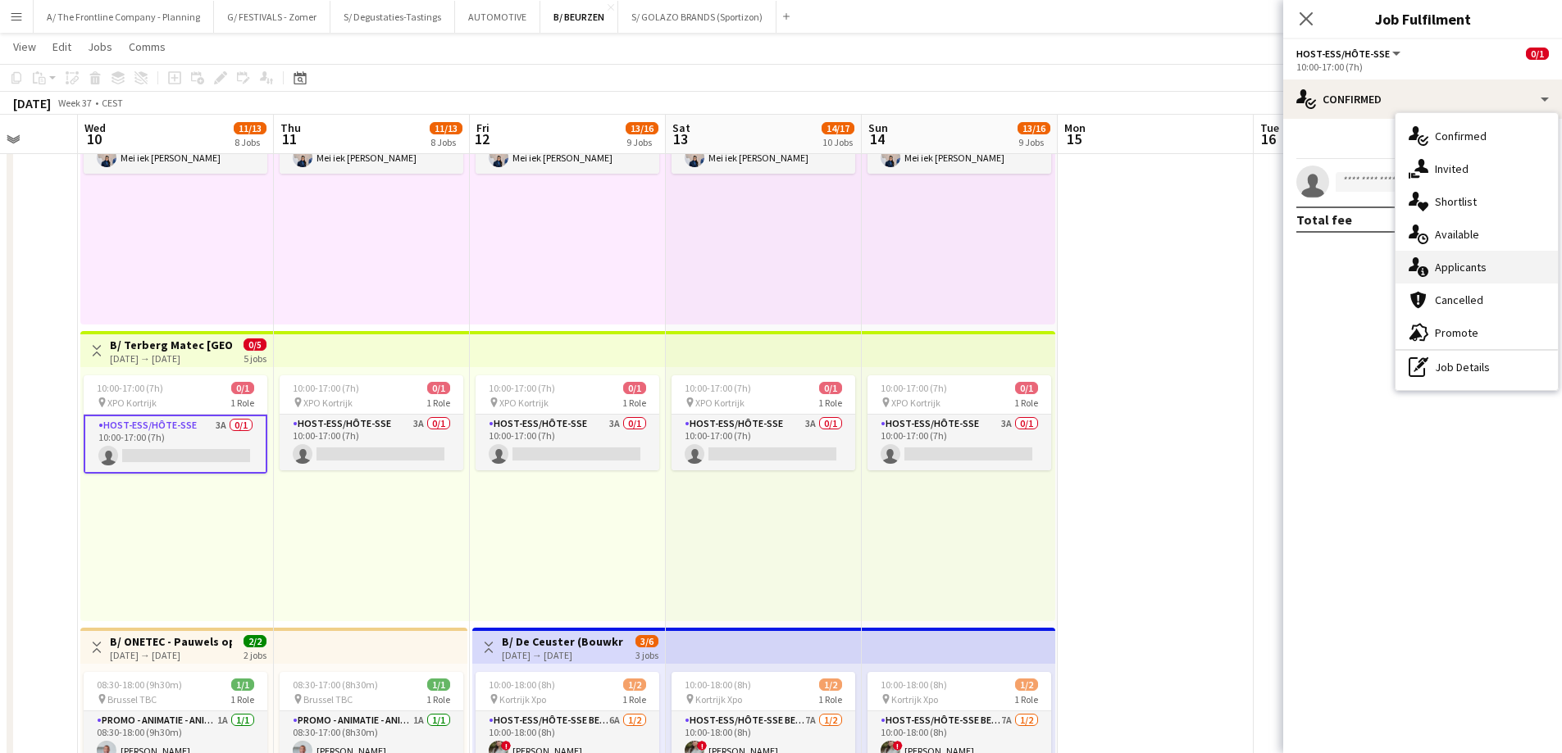
click at [1462, 270] on span "Applicants" at bounding box center [1460, 267] width 52 height 15
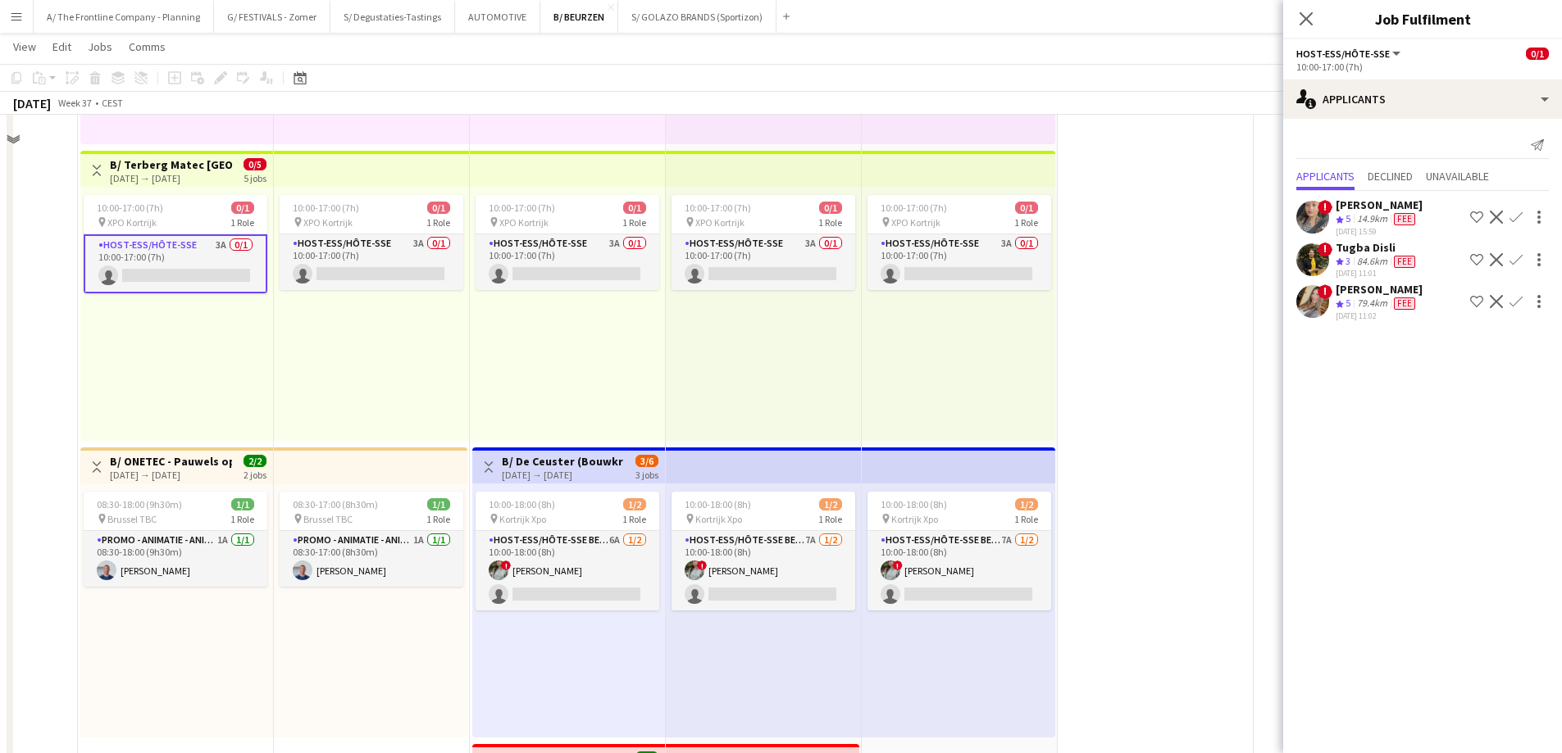
scroll to position [1885, 0]
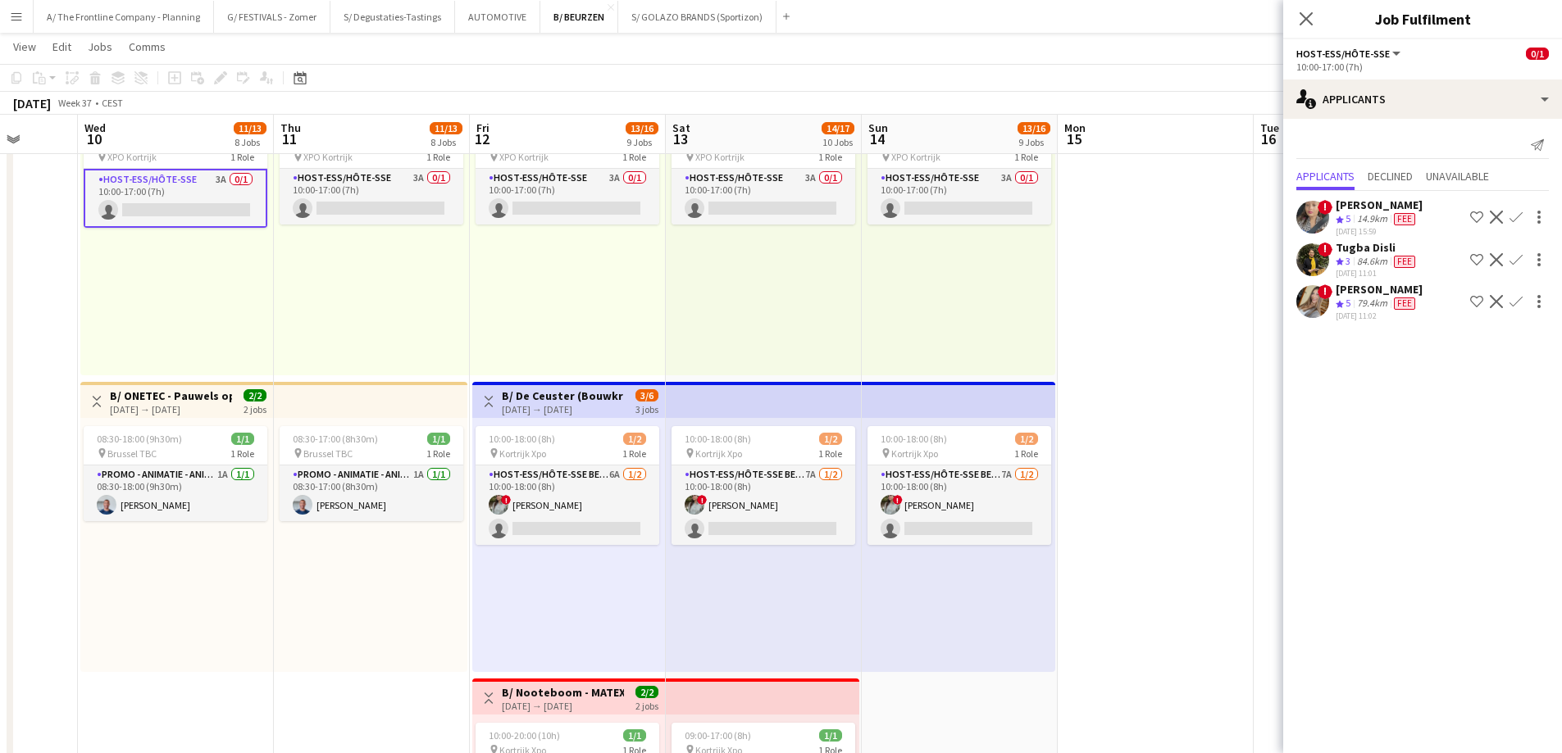
click at [1345, 296] on div "[PERSON_NAME]" at bounding box center [1378, 289] width 87 height 15
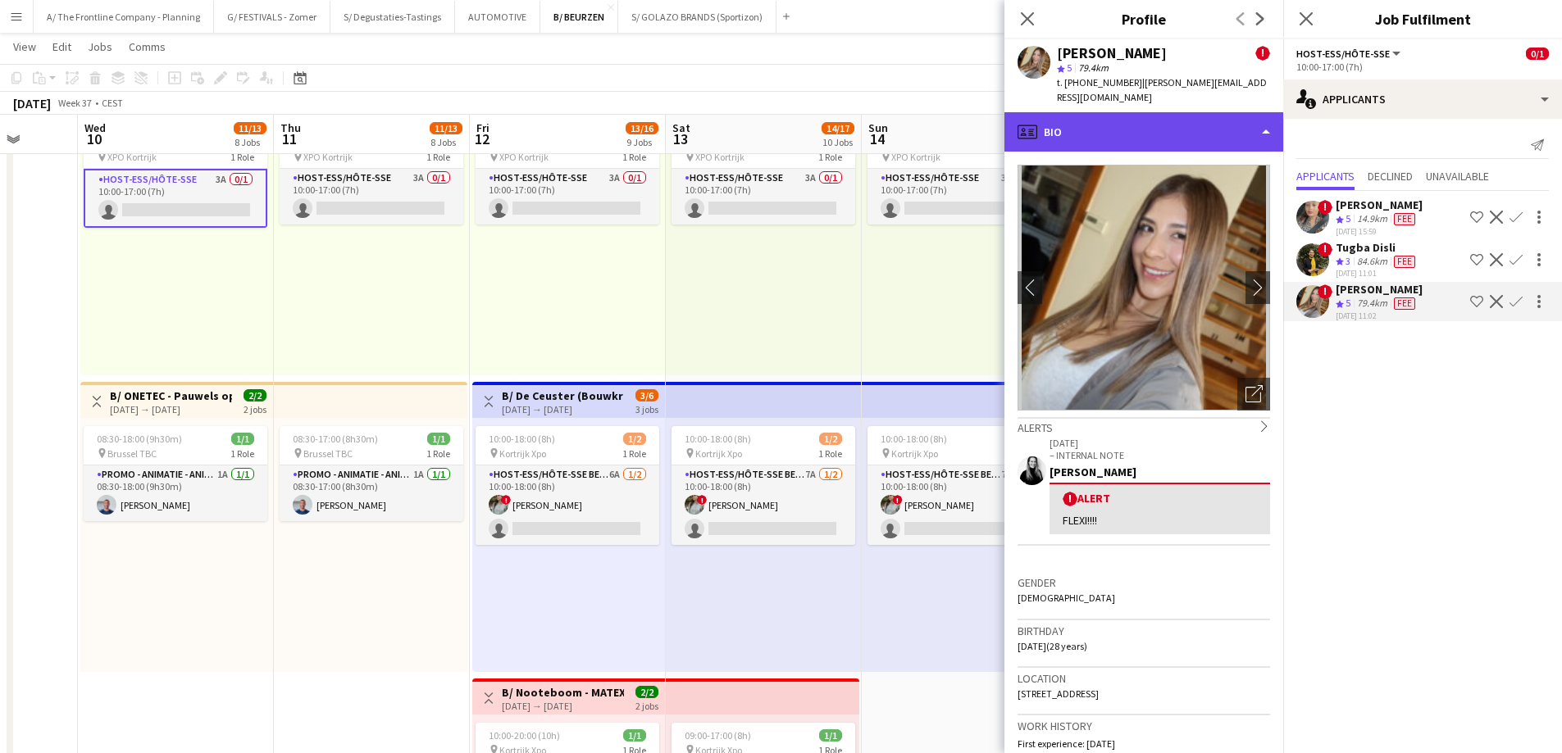
click at [1168, 112] on div "profile Bio" at bounding box center [1143, 131] width 279 height 39
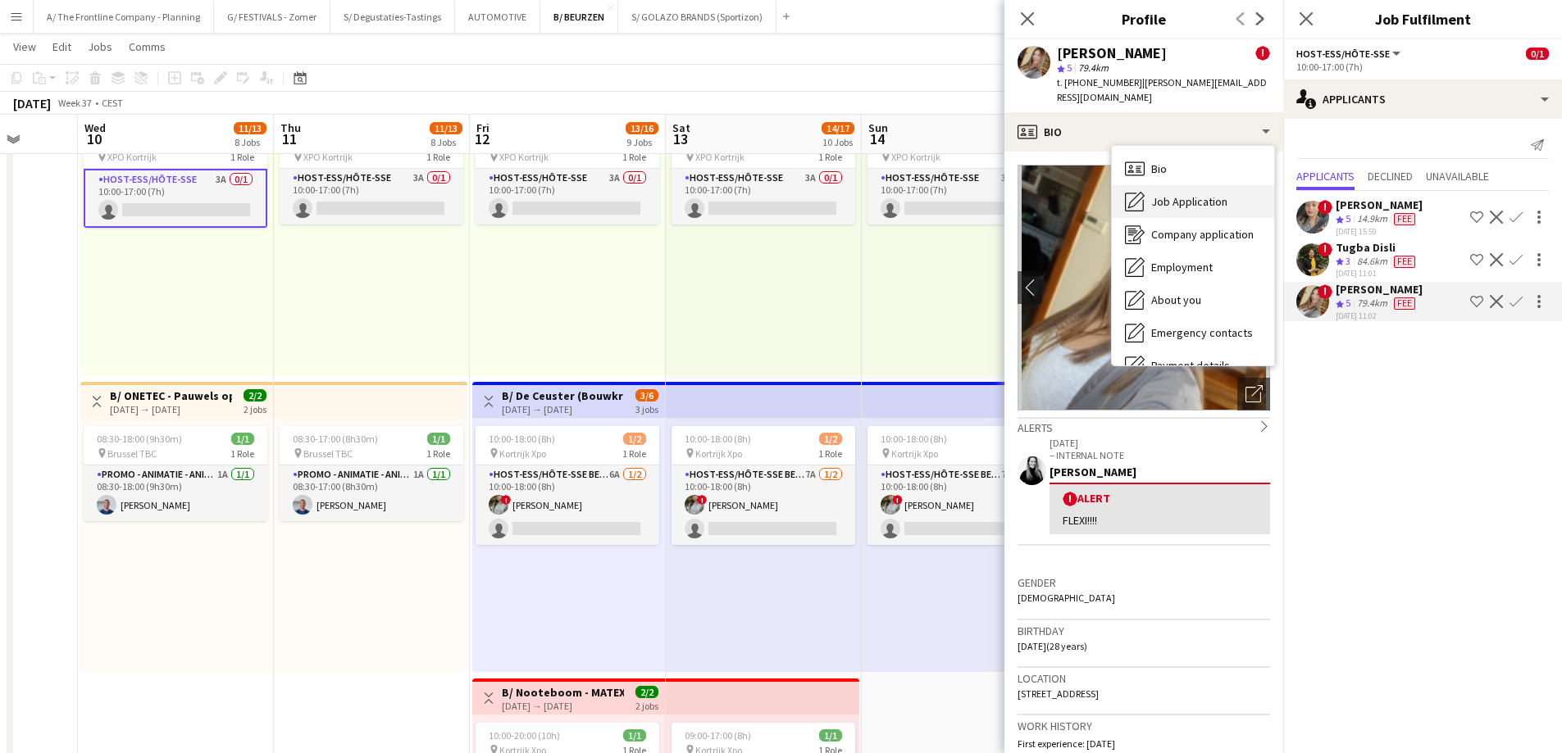
click at [1173, 194] on span "Job Application" at bounding box center [1189, 201] width 76 height 15
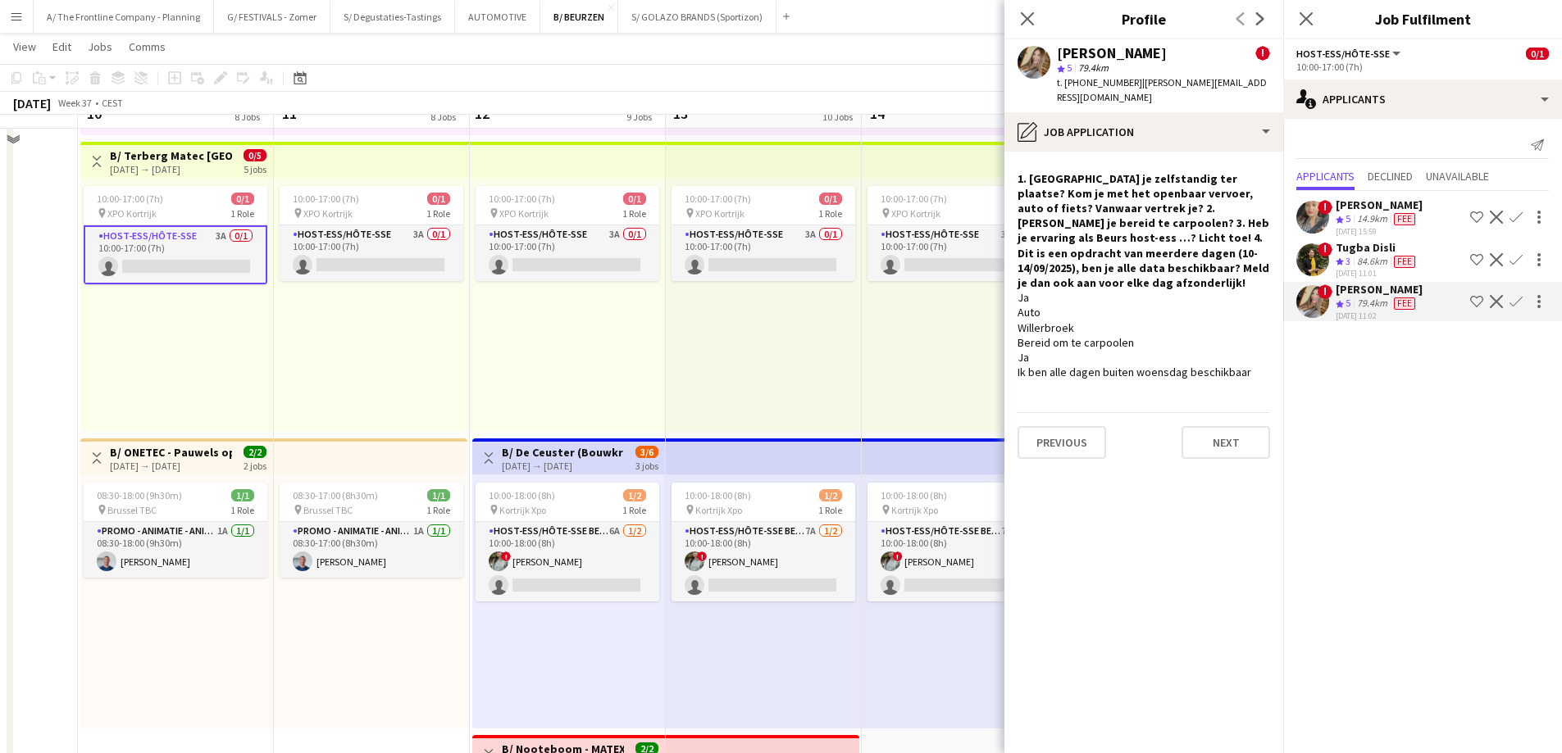
scroll to position [1803, 0]
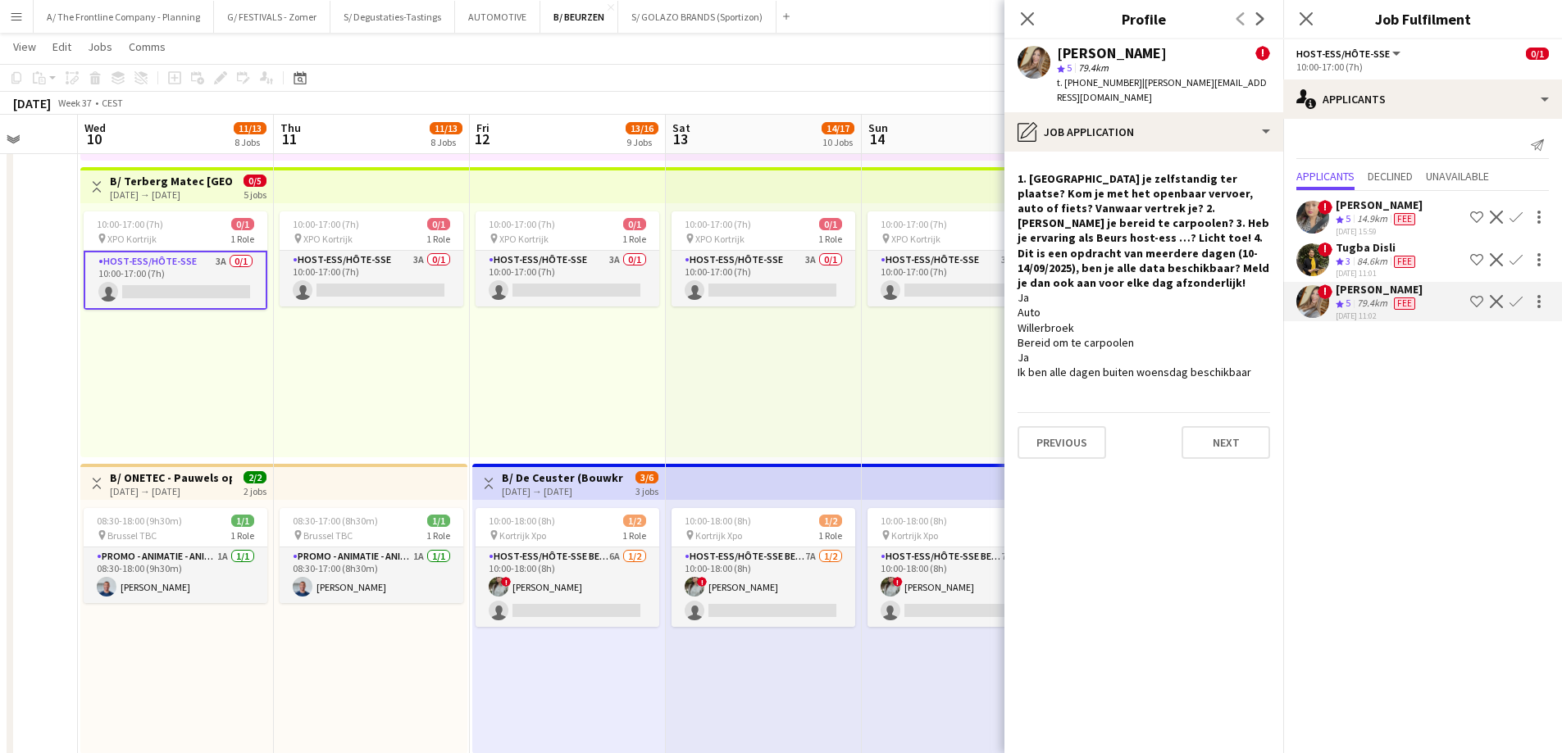
click at [547, 493] on div "[DATE] → [DATE]" at bounding box center [563, 491] width 122 height 12
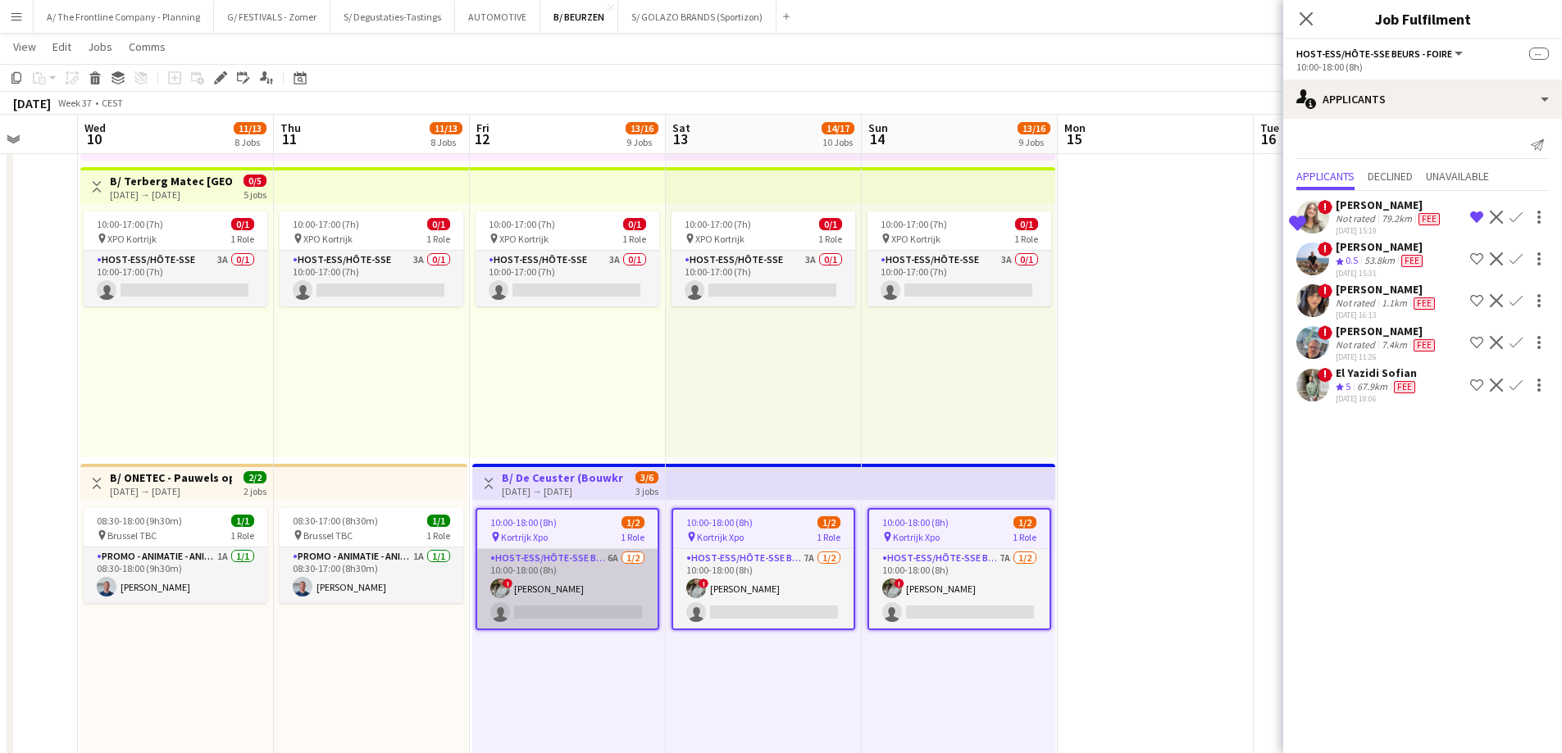
click at [576, 599] on app-card-role "Host-ess/Hôte-sse Beurs - Foire 6A [DATE] 10:00-18:00 (8h) ! [PERSON_NAME] sing…" at bounding box center [567, 589] width 180 height 80
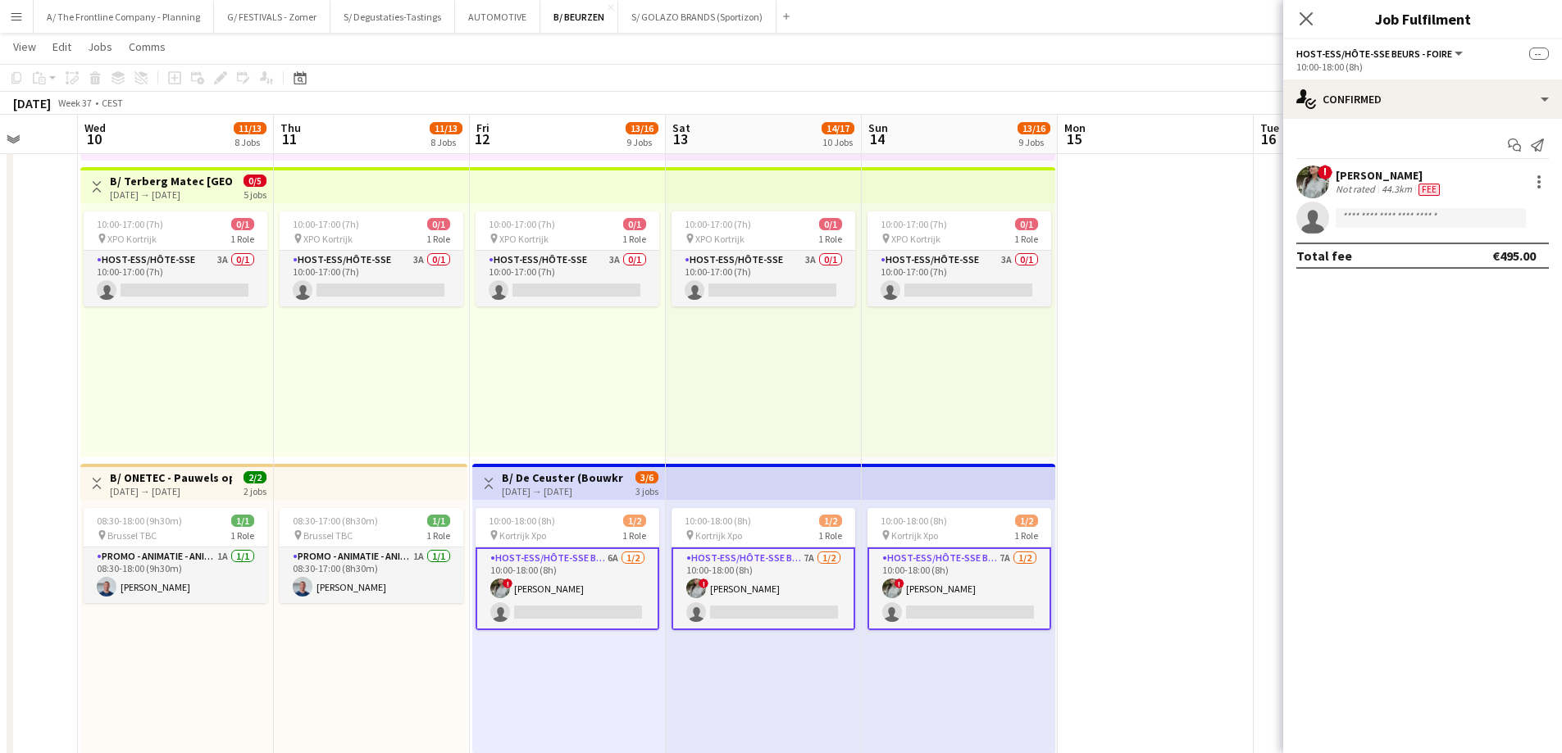
click at [576, 599] on app-card-role "Host-ess/Hôte-sse Beurs - Foire 6A [DATE] 10:00-18:00 (8h) ! [PERSON_NAME] sing…" at bounding box center [567, 589] width 184 height 83
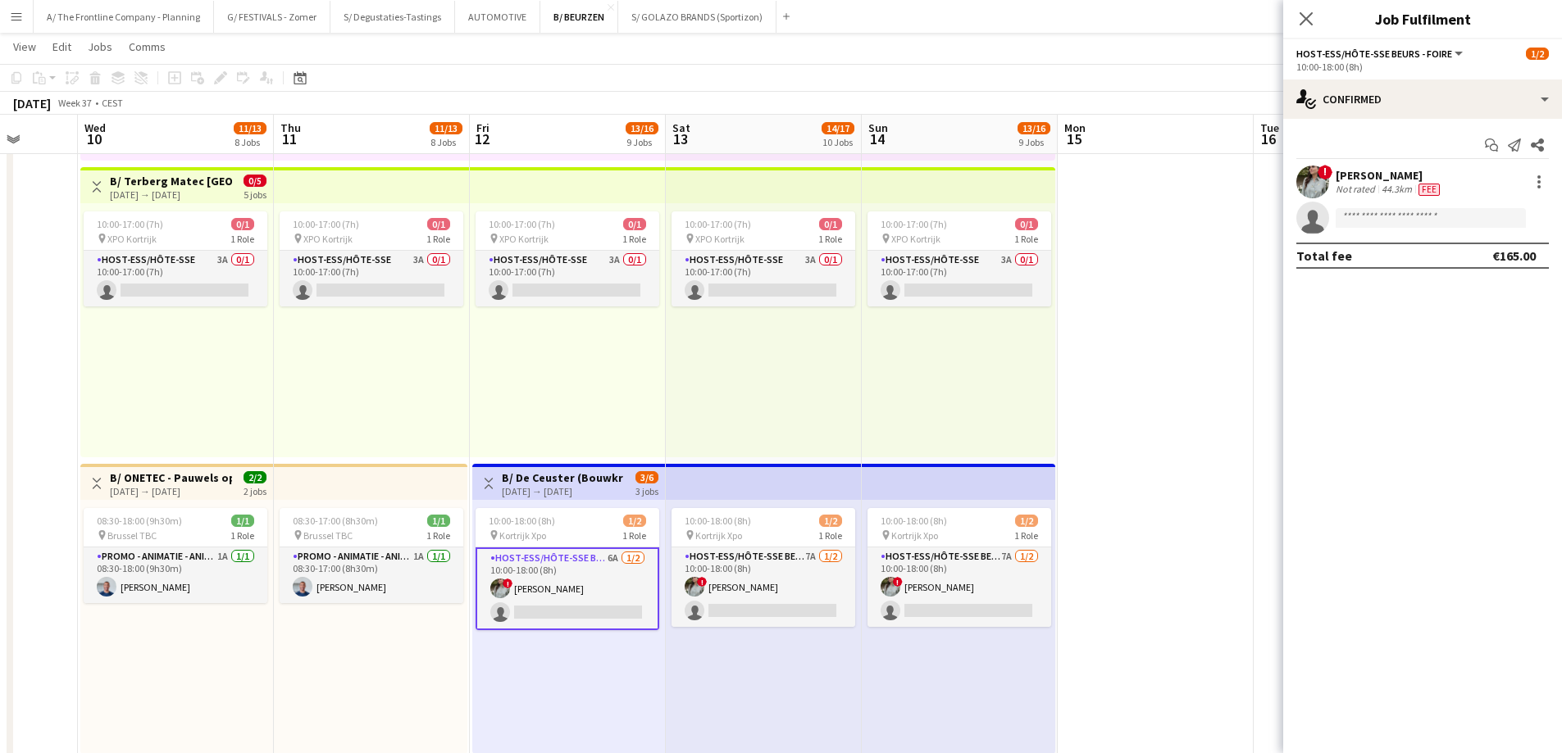
click at [645, 590] on app-card-role "Host-ess/Hôte-sse Beurs - Foire 6A [DATE] 10:00-18:00 (8h) ! [PERSON_NAME] sing…" at bounding box center [567, 589] width 184 height 83
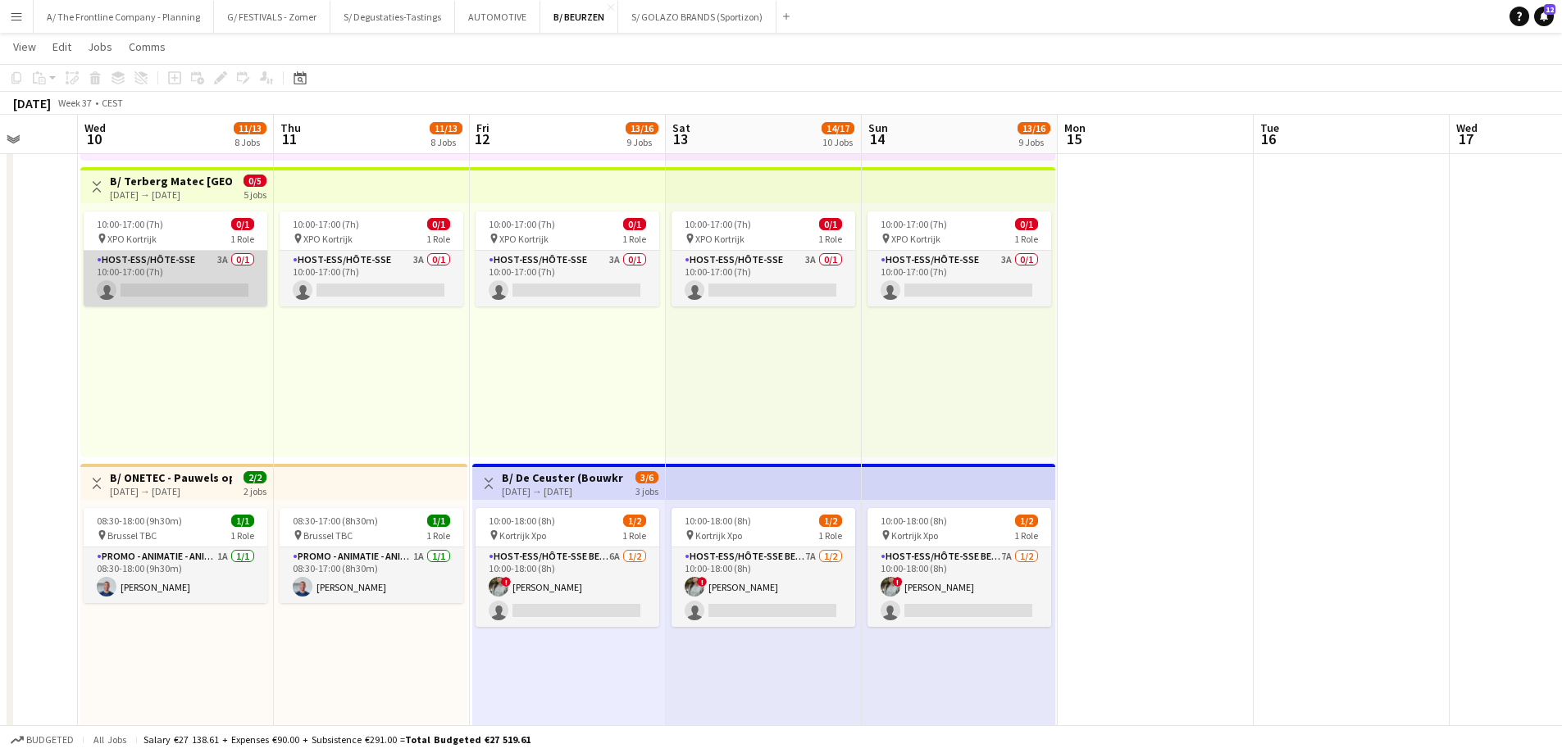
click at [195, 295] on app-card-role "Host-ess/Hôte-sse 3A 0/1 10:00-17:00 (7h) single-neutral-actions" at bounding box center [176, 279] width 184 height 56
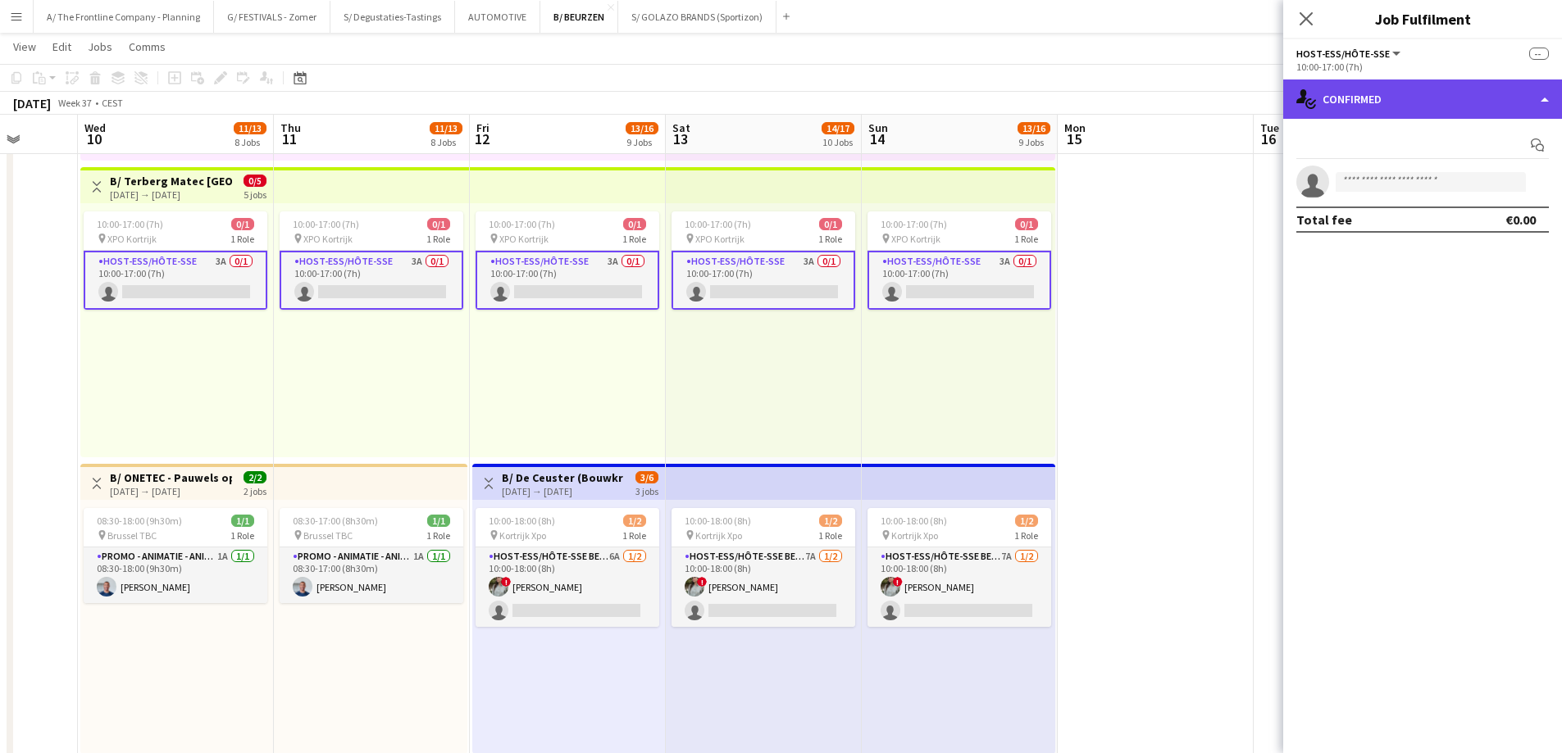
click at [1398, 104] on div "single-neutral-actions-check-2 Confirmed" at bounding box center [1422, 99] width 279 height 39
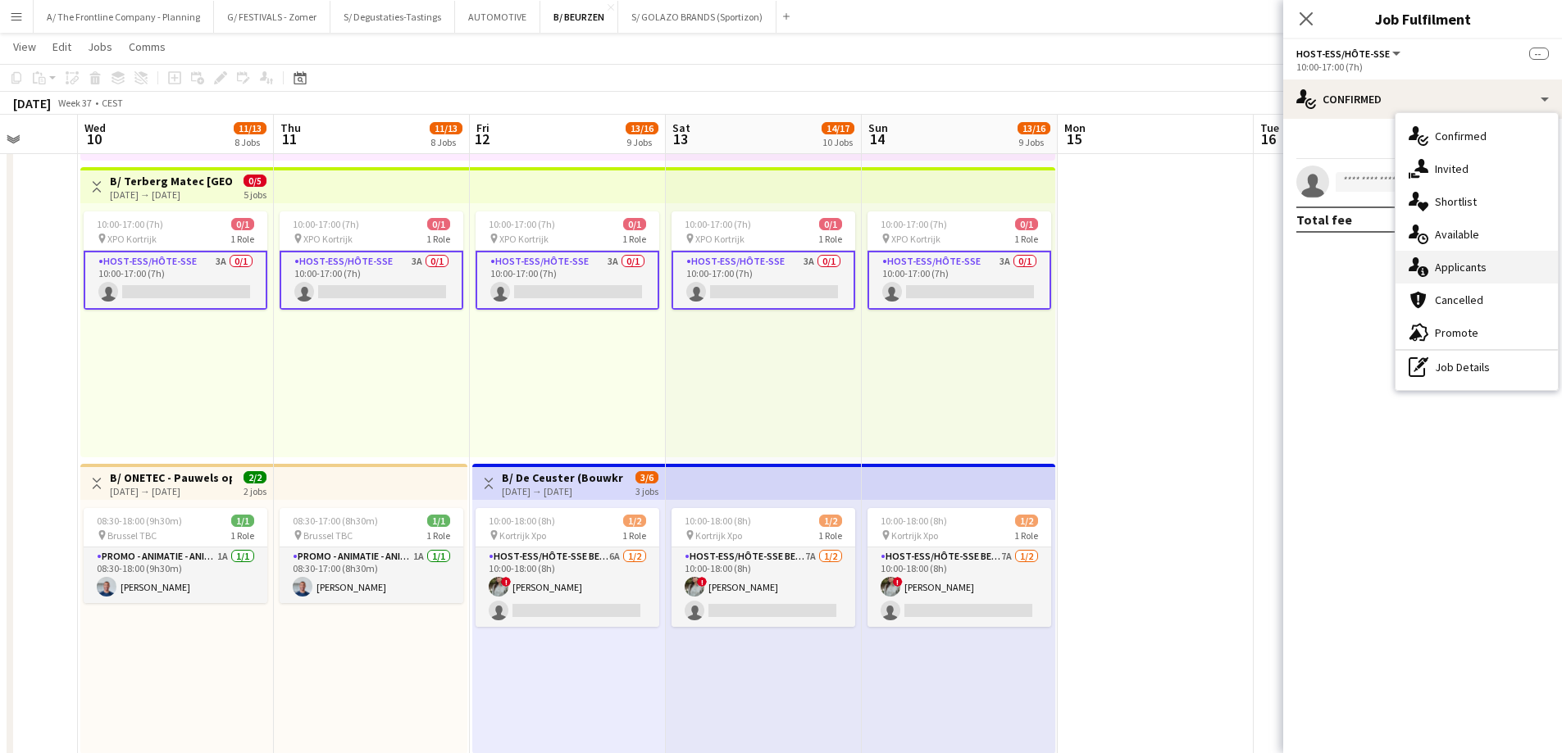
click at [1462, 271] on span "Applicants" at bounding box center [1460, 267] width 52 height 15
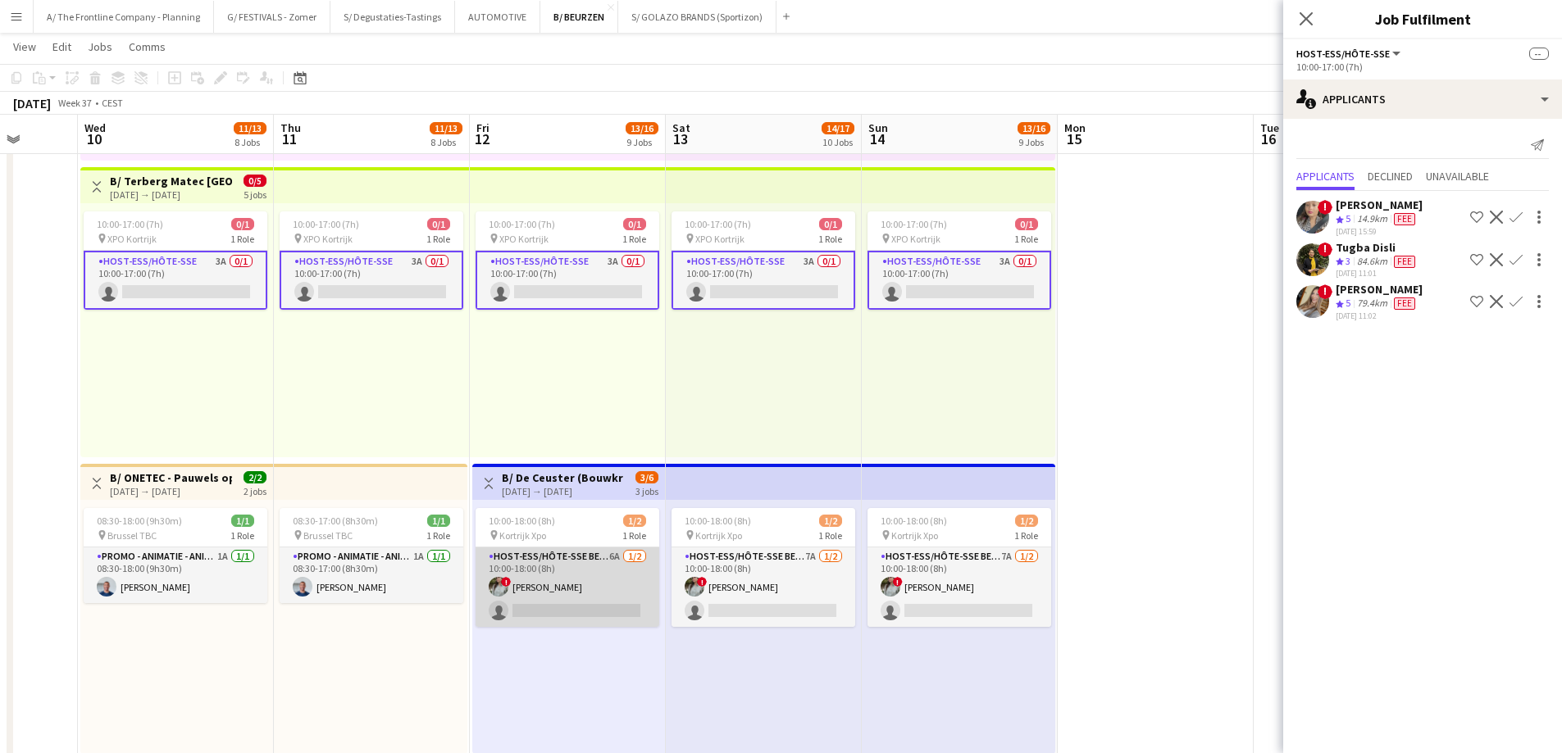
click at [570, 593] on app-card-role "Host-ess/Hôte-sse Beurs - Foire 6A [DATE] 10:00-18:00 (8h) ! [PERSON_NAME] sing…" at bounding box center [567, 588] width 184 height 80
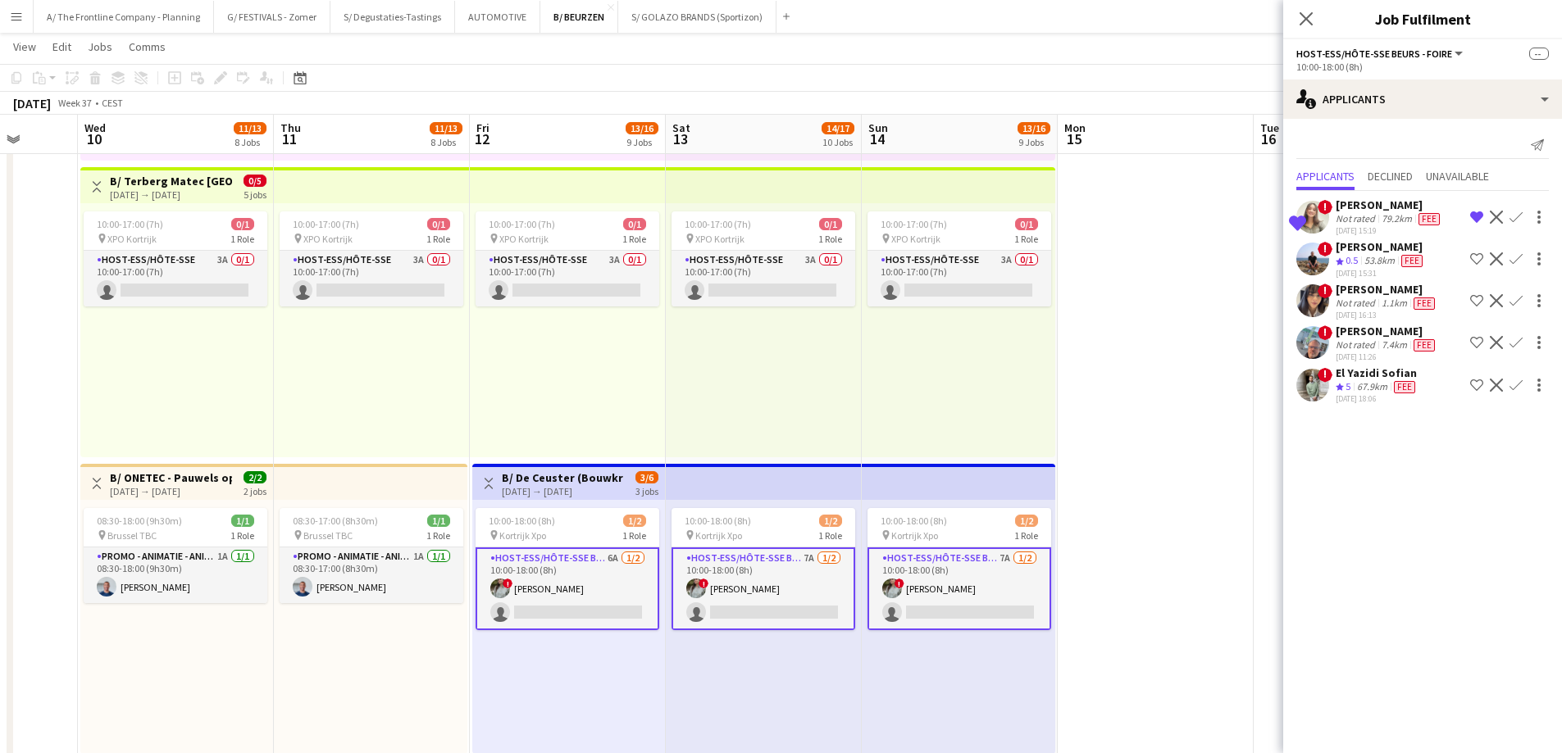
click at [570, 593] on app-card-role "Host-ess/Hôte-sse Beurs - Foire 6A [DATE] 10:00-18:00 (8h) ! [PERSON_NAME] sing…" at bounding box center [567, 589] width 184 height 83
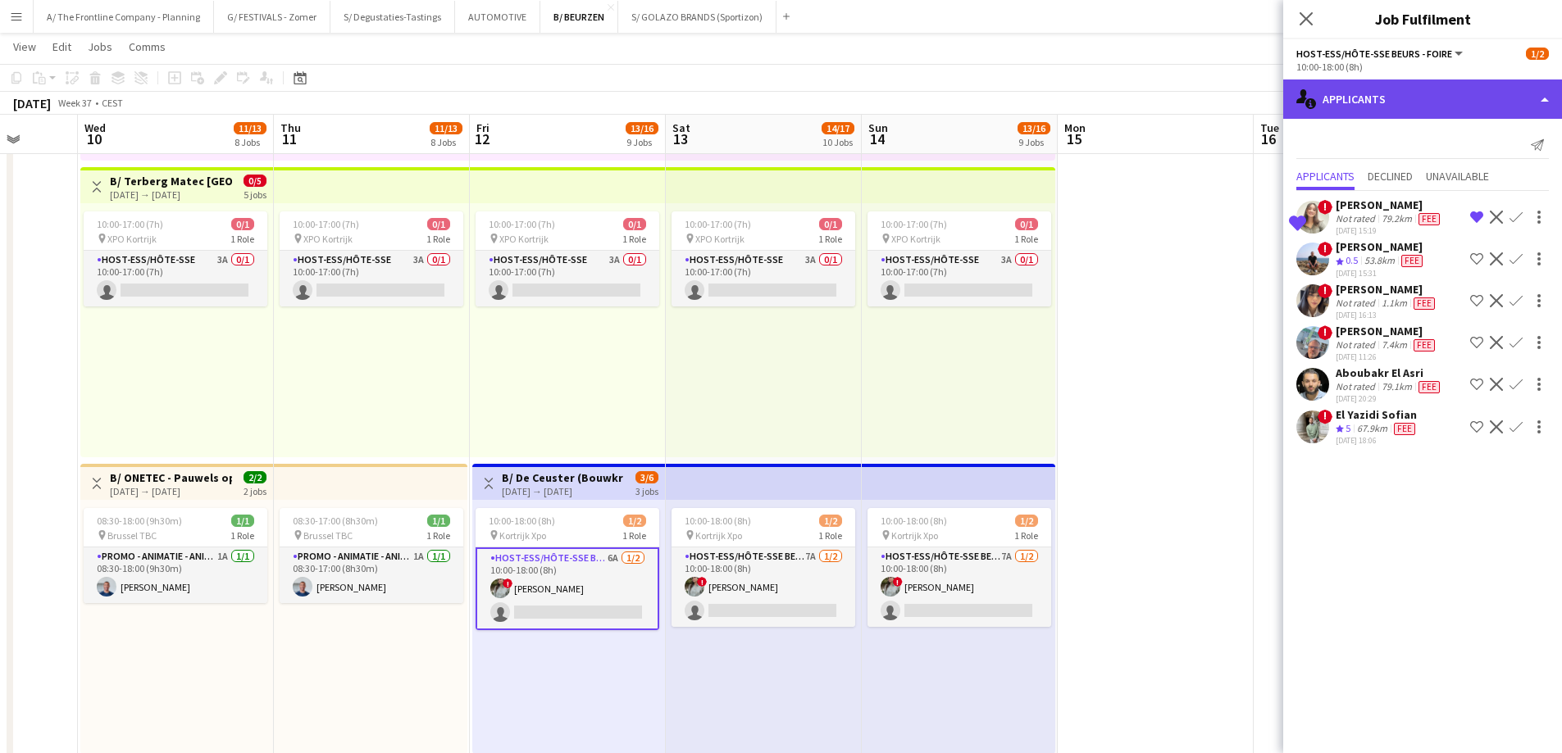
click at [1379, 102] on div "single-neutral-actions-information Applicants" at bounding box center [1422, 99] width 279 height 39
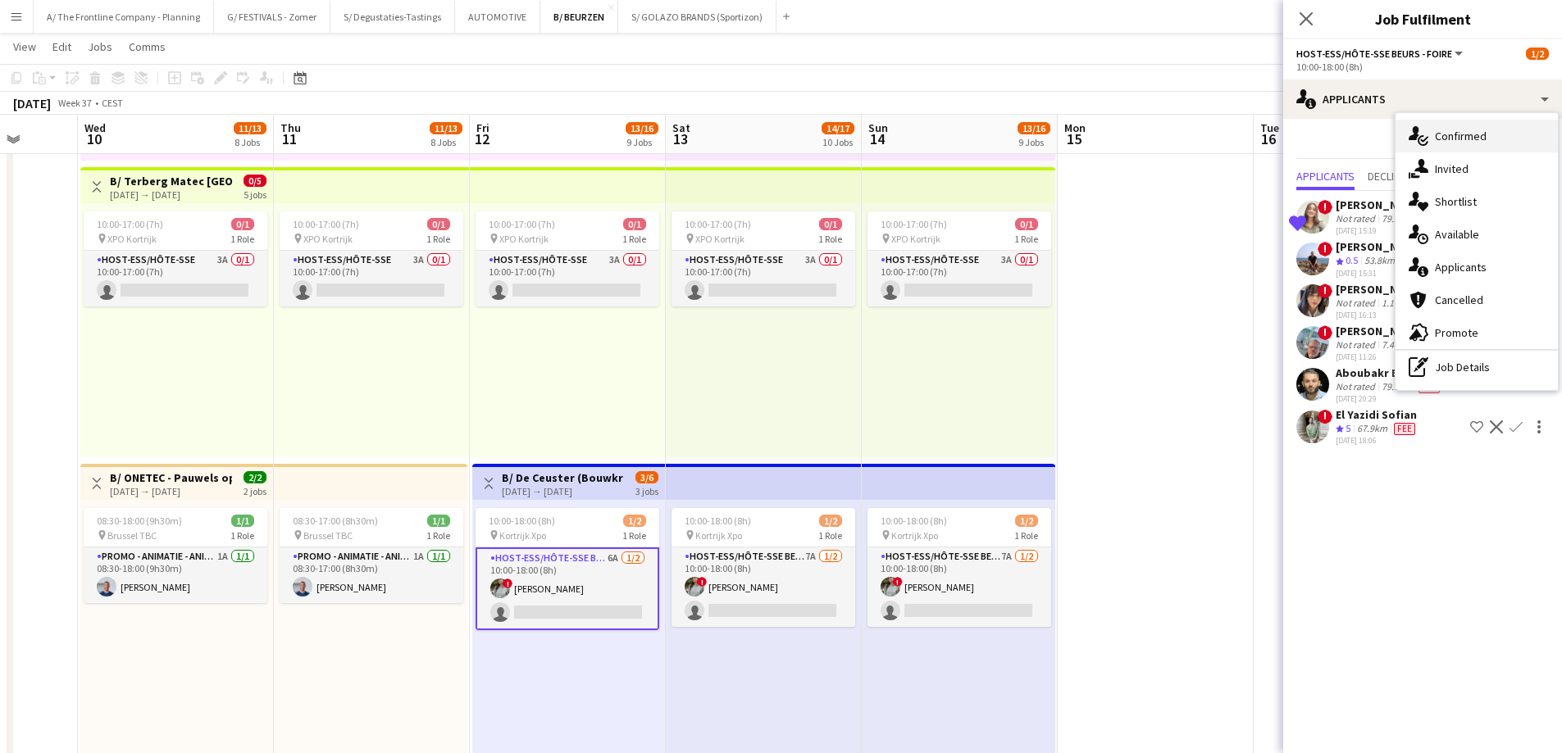
click at [1446, 142] on span "Confirmed" at bounding box center [1460, 136] width 52 height 15
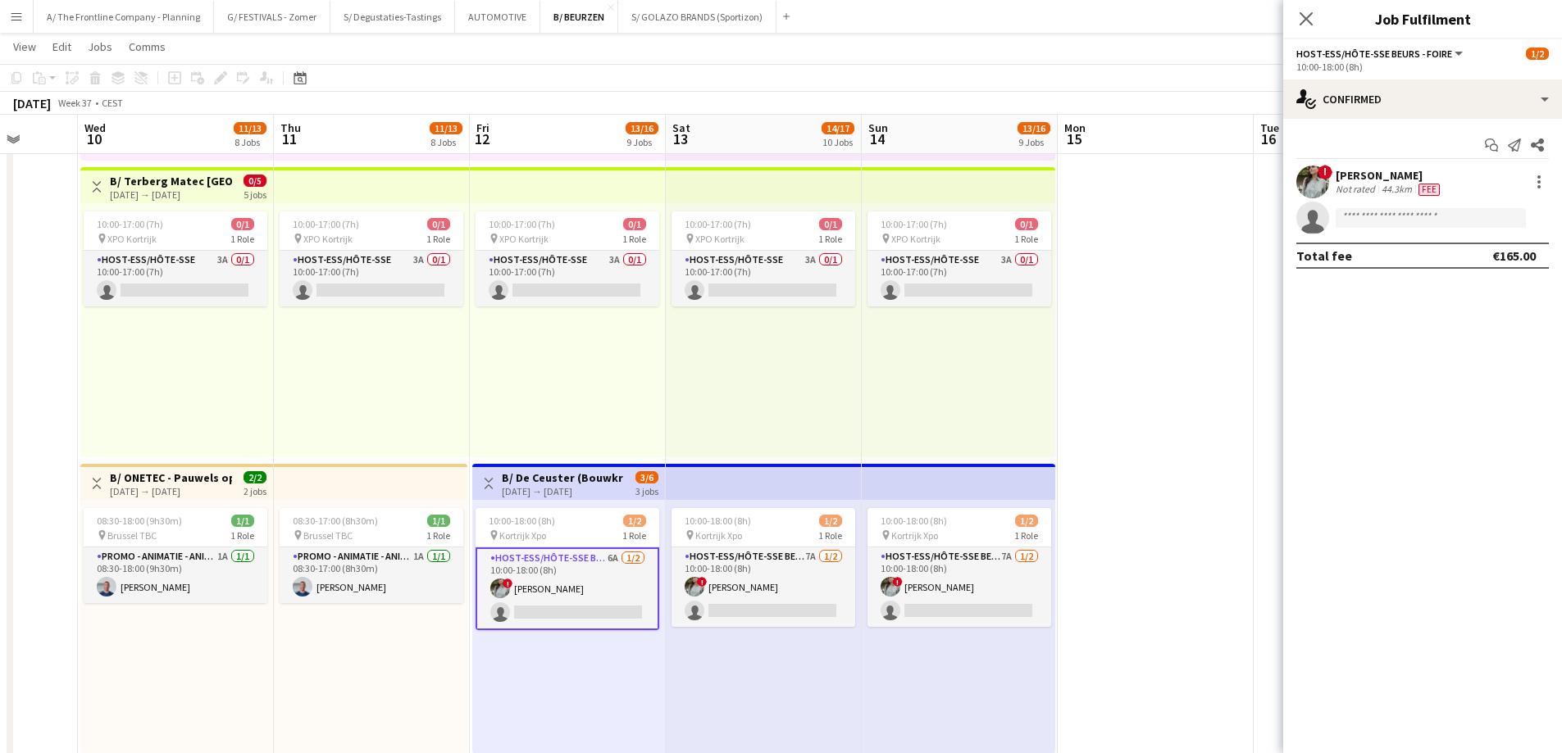
click at [1384, 176] on div "[PERSON_NAME]" at bounding box center [1388, 175] width 107 height 15
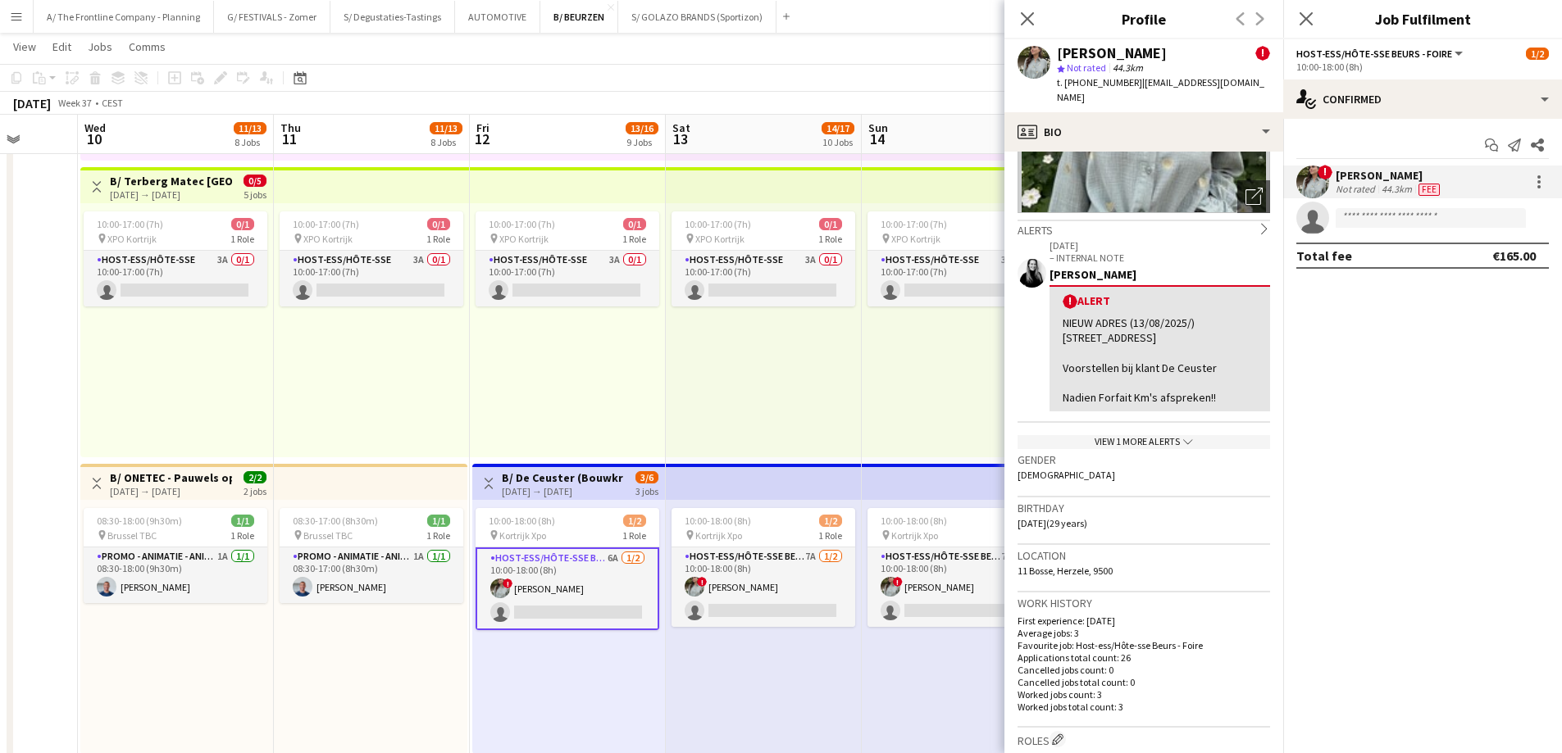
scroll to position [246, 0]
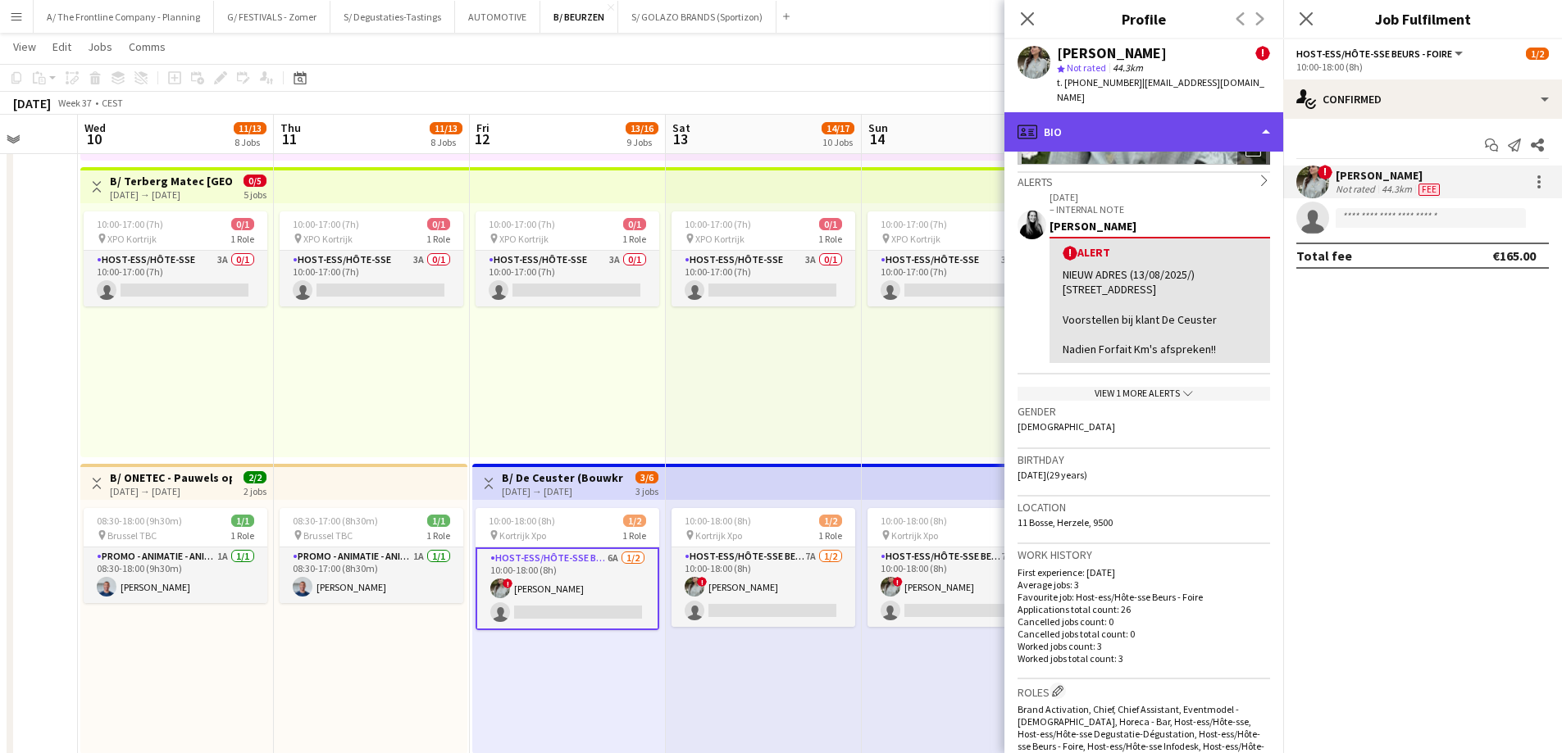
click at [1162, 115] on div "profile Bio" at bounding box center [1143, 131] width 279 height 39
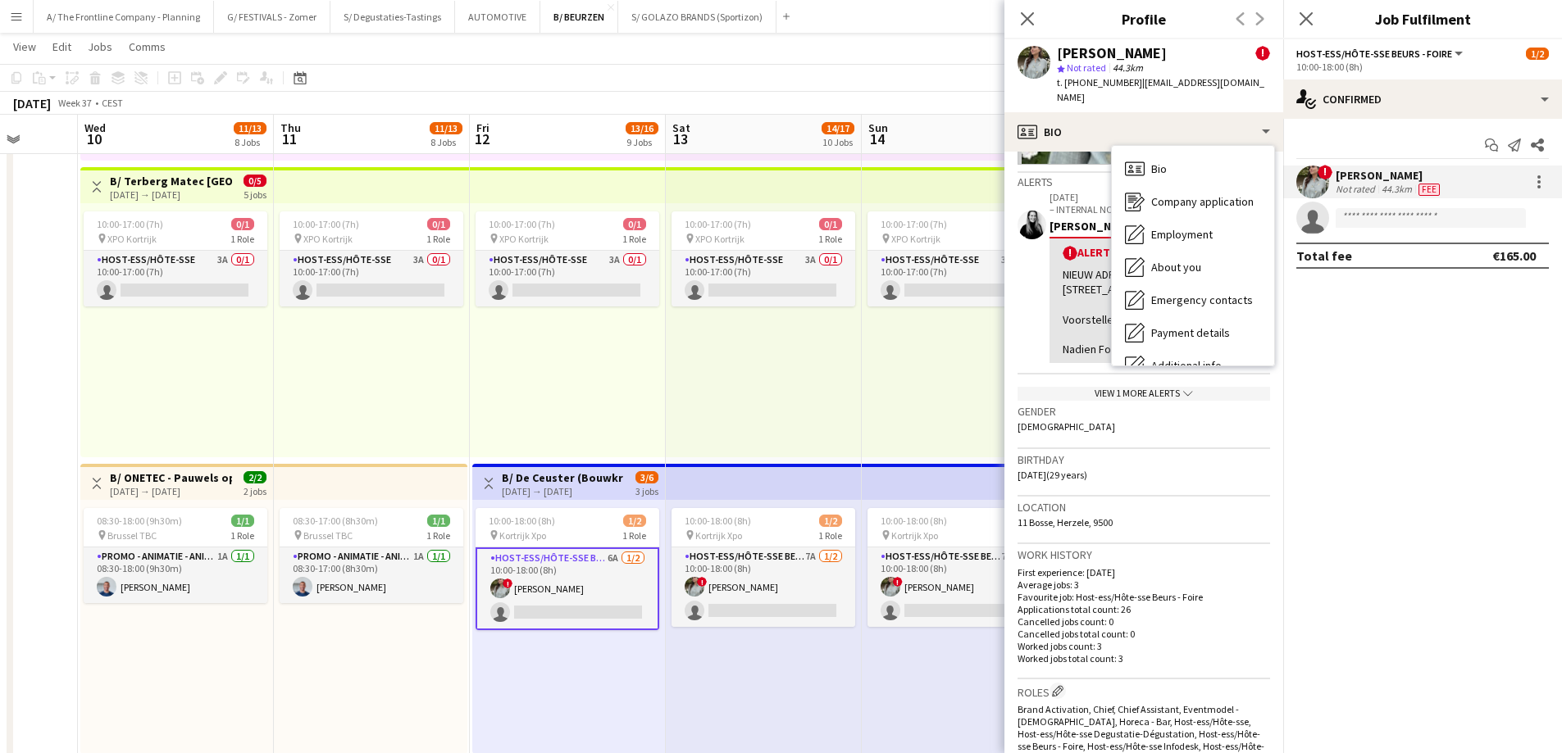
click at [863, 343] on div "10:00-17:00 (7h) 0/1 pin XPO Kortrijk 1 Role Host-ess/Hôte-sse 3A 0/1 10:00-17:…" at bounding box center [958, 330] width 193 height 254
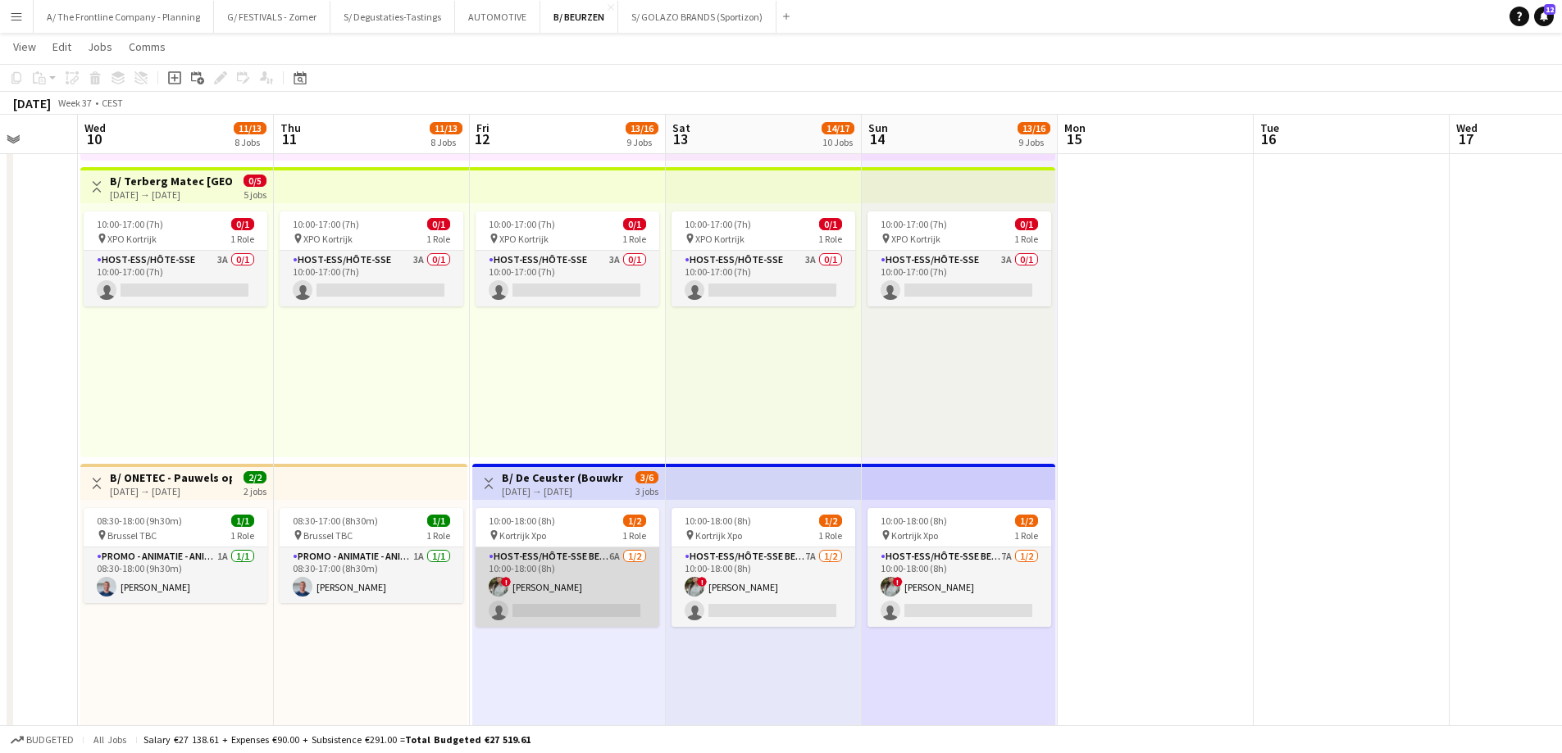
click at [600, 589] on app-card-role "Host-ess/Hôte-sse Beurs - Foire 6A [DATE] 10:00-18:00 (8h) ! [PERSON_NAME] sing…" at bounding box center [567, 588] width 184 height 80
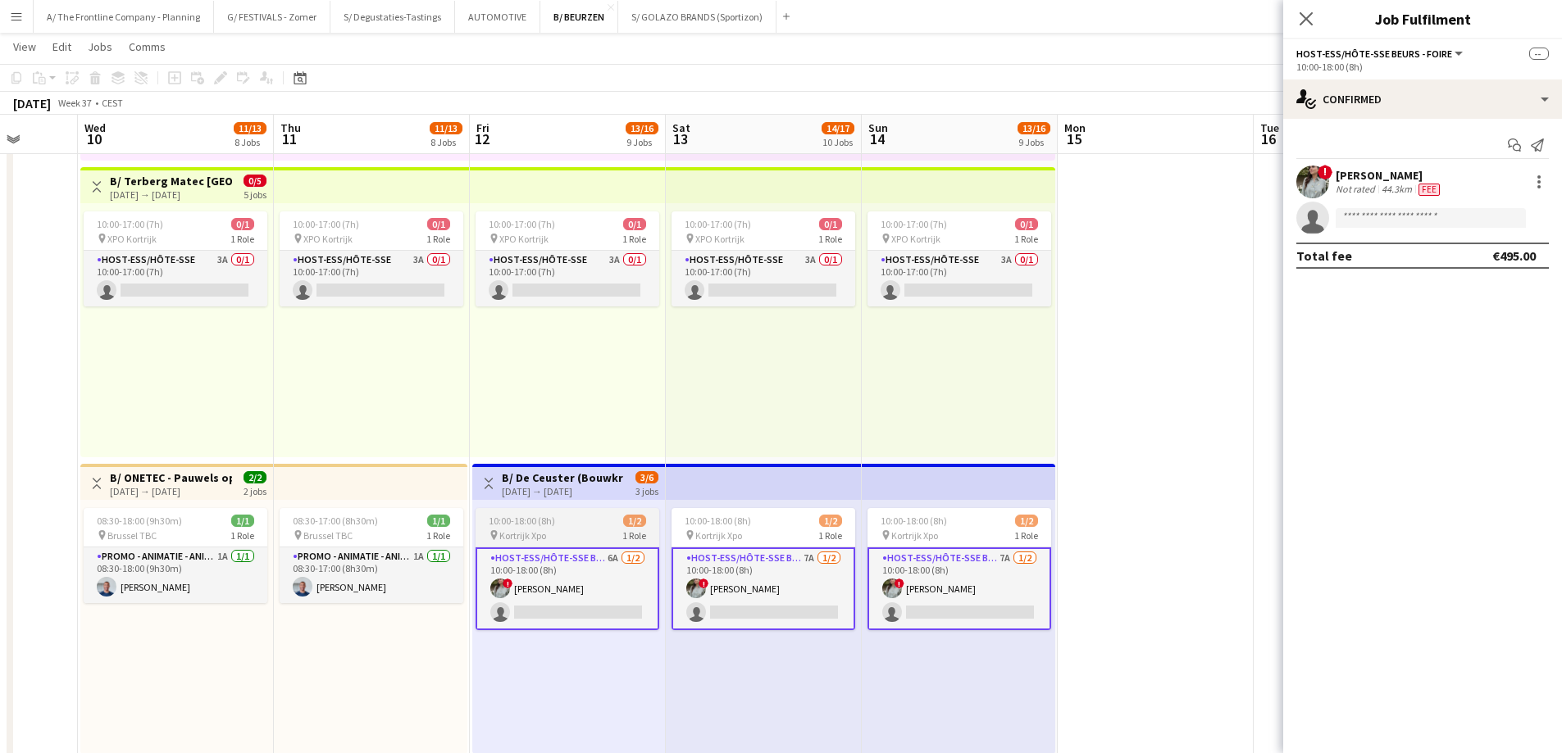
click at [589, 511] on app-job-card "10:00-18:00 (8h) 1/2 pin Kortrijk Xpo 1 Role Host-ess/Hôte-sse Beurs - Foire 6A…" at bounding box center [567, 569] width 184 height 122
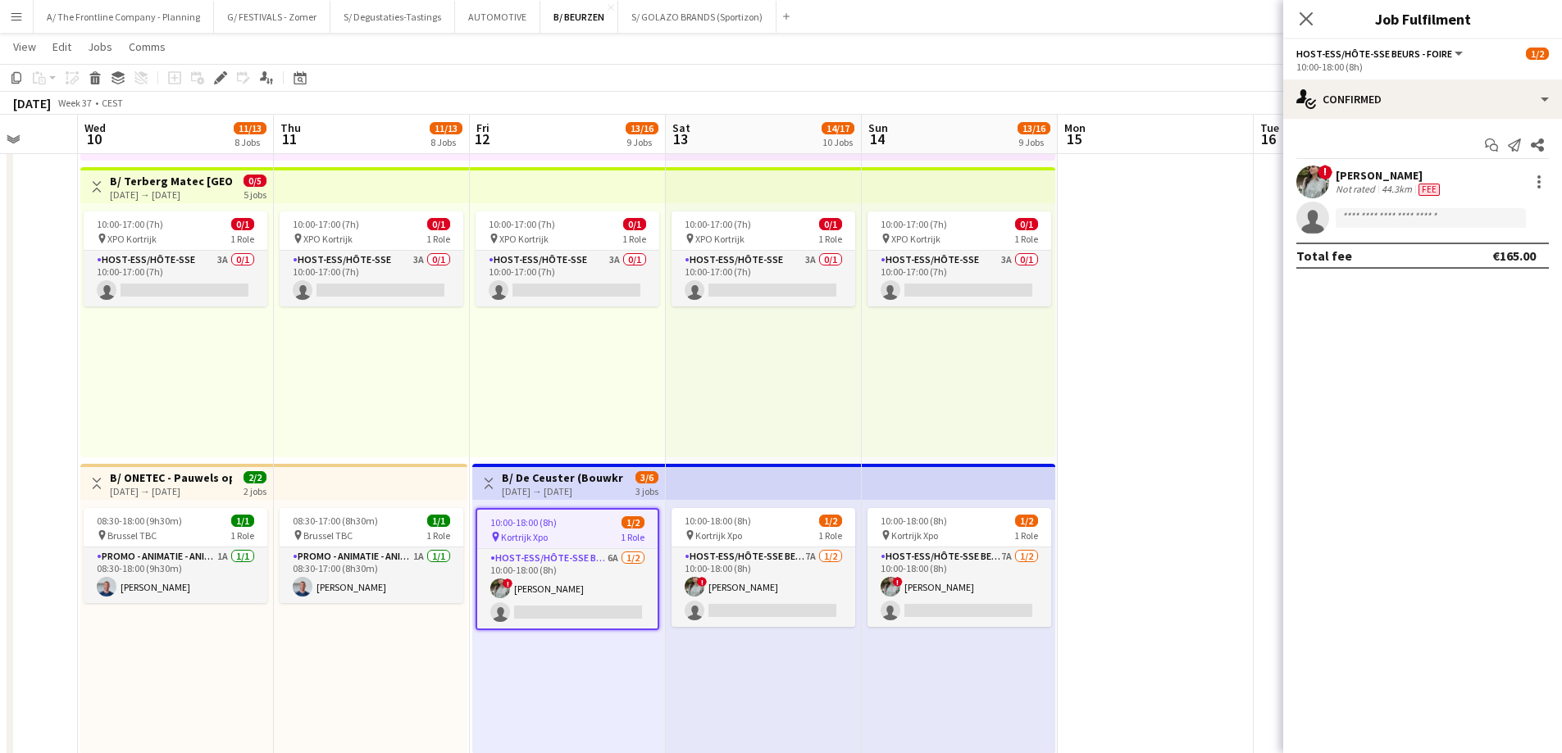
click at [597, 486] on div "[DATE] → [DATE]" at bounding box center [563, 491] width 122 height 12
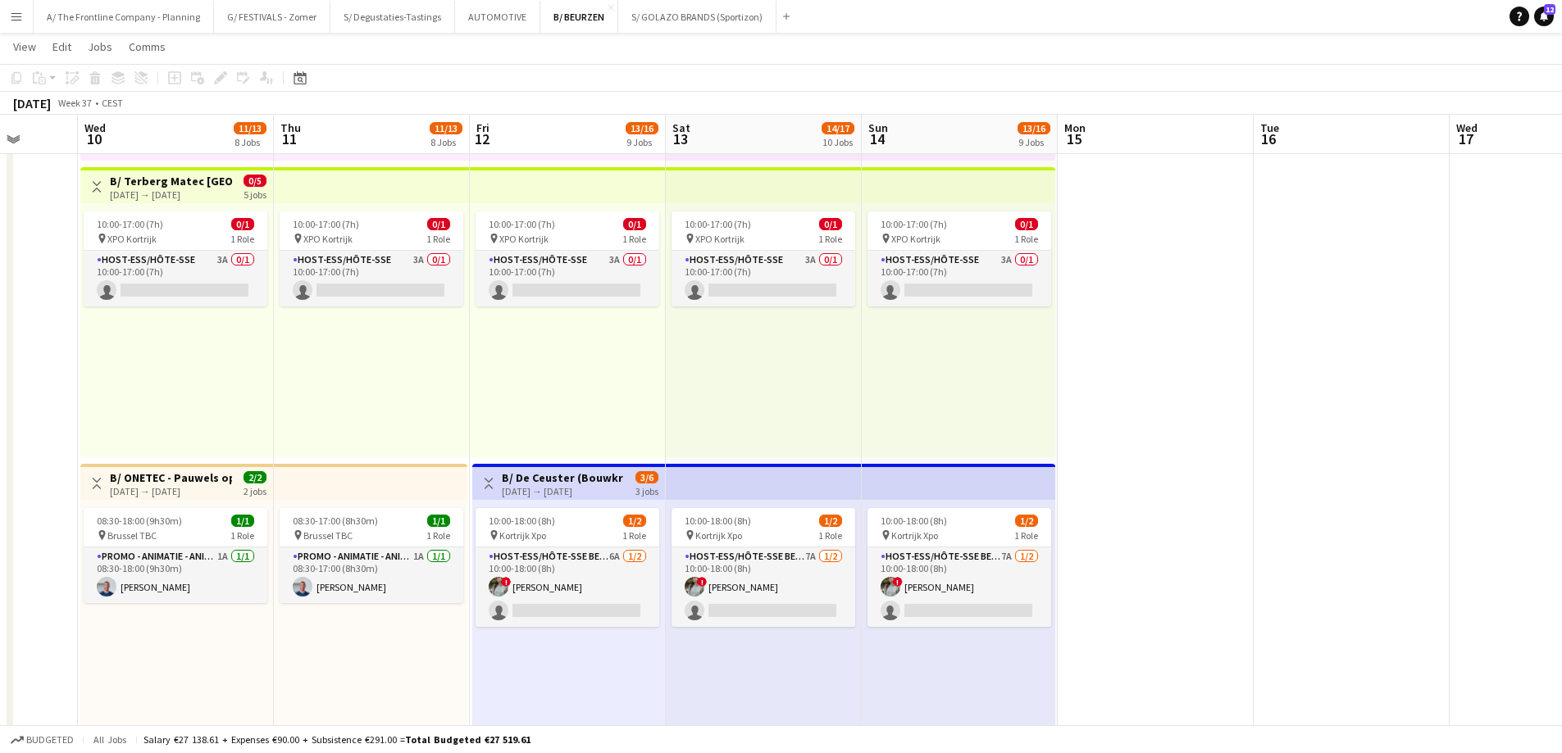
click at [597, 486] on div "[DATE] → [DATE]" at bounding box center [563, 491] width 122 height 12
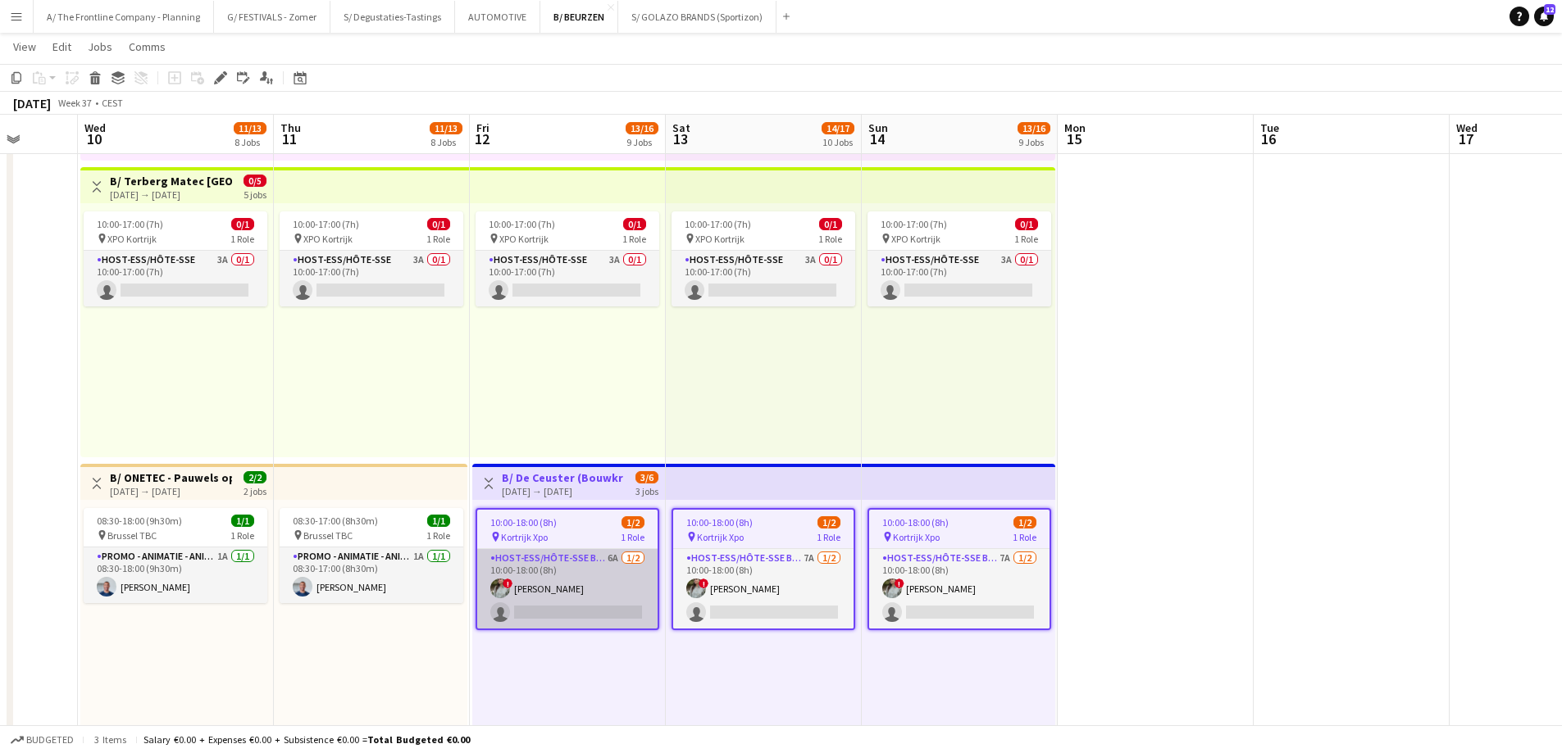
click at [598, 608] on app-card-role "Host-ess/Hôte-sse Beurs - Foire 6A [DATE] 10:00-18:00 (8h) ! [PERSON_NAME] sing…" at bounding box center [567, 589] width 180 height 80
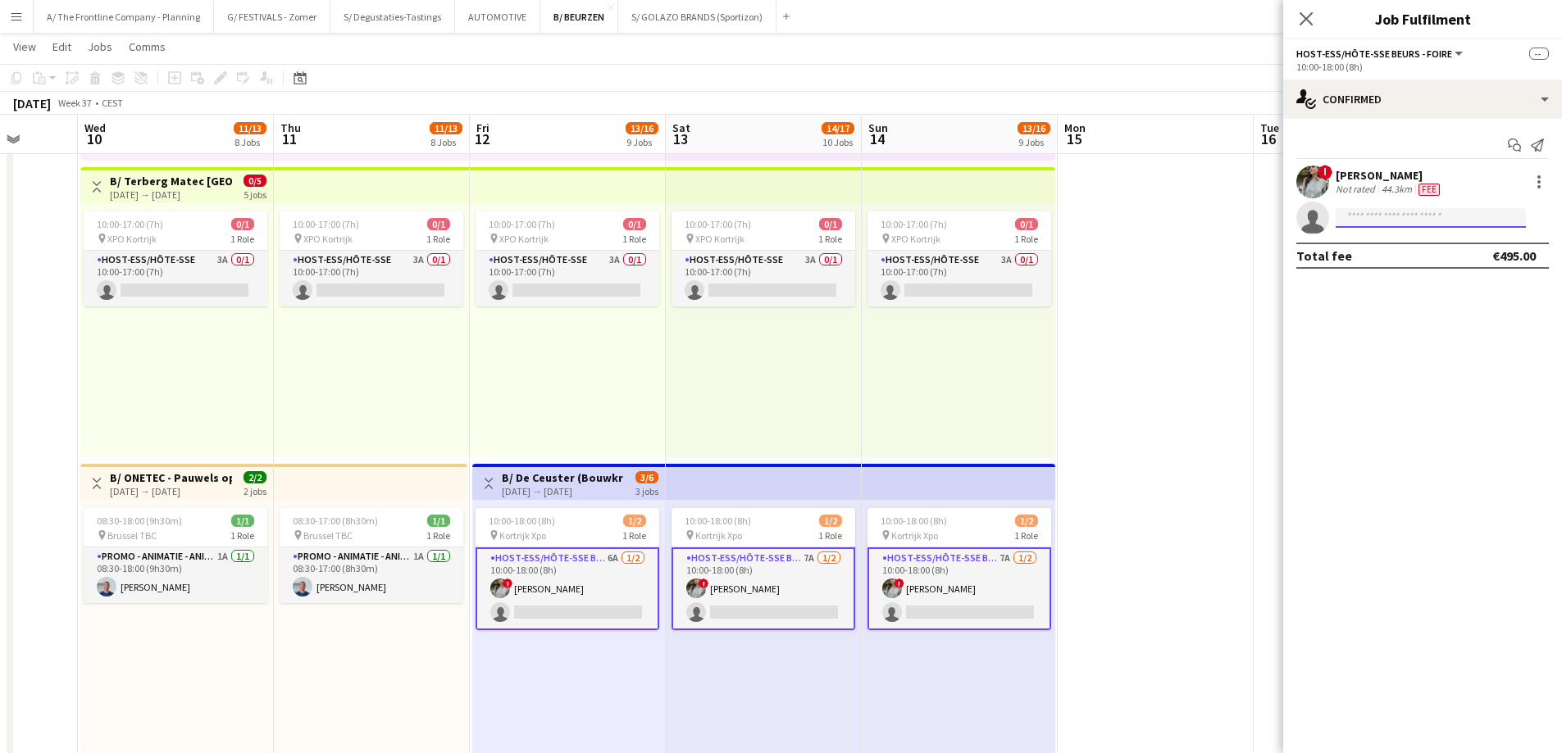
click at [1350, 216] on input at bounding box center [1430, 218] width 190 height 20
type input "**********"
click at [1392, 264] on span "[PHONE_NUMBER]" at bounding box center [1430, 267] width 164 height 13
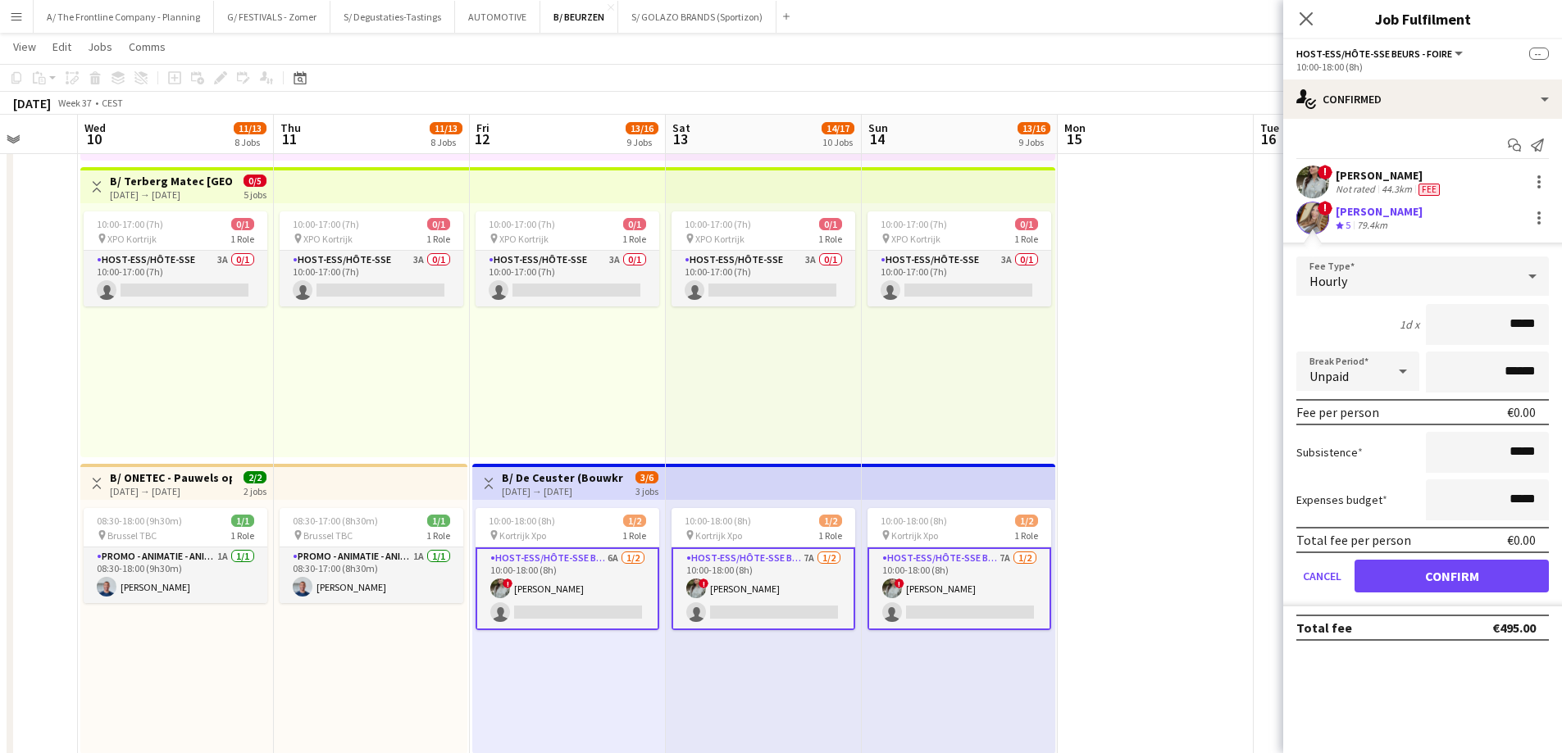
click at [1398, 225] on div "Crew rating 5 79.4km" at bounding box center [1378, 226] width 87 height 14
click at [1428, 562] on button "Confirm" at bounding box center [1451, 576] width 194 height 33
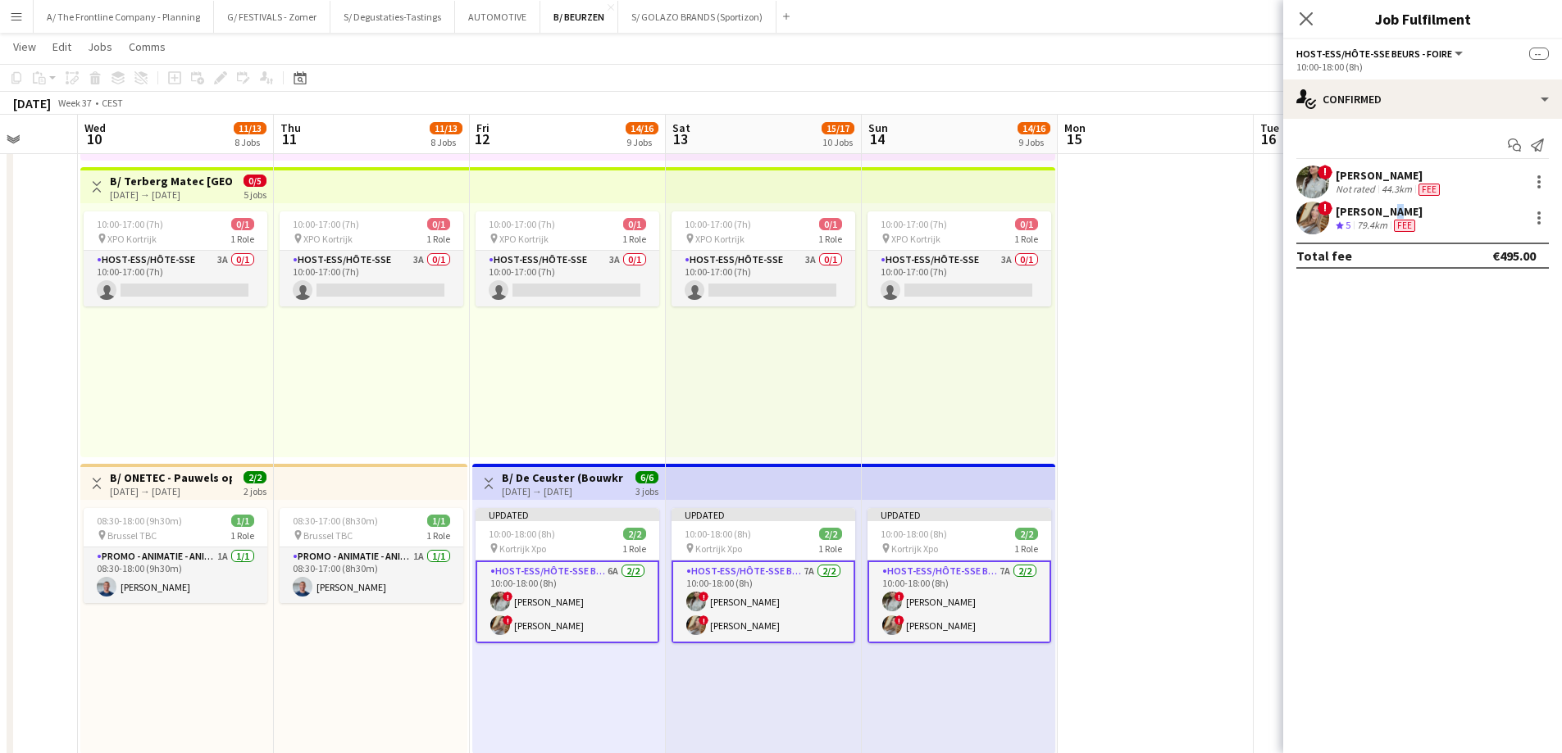
click at [1382, 215] on div "[PERSON_NAME]" at bounding box center [1378, 211] width 87 height 15
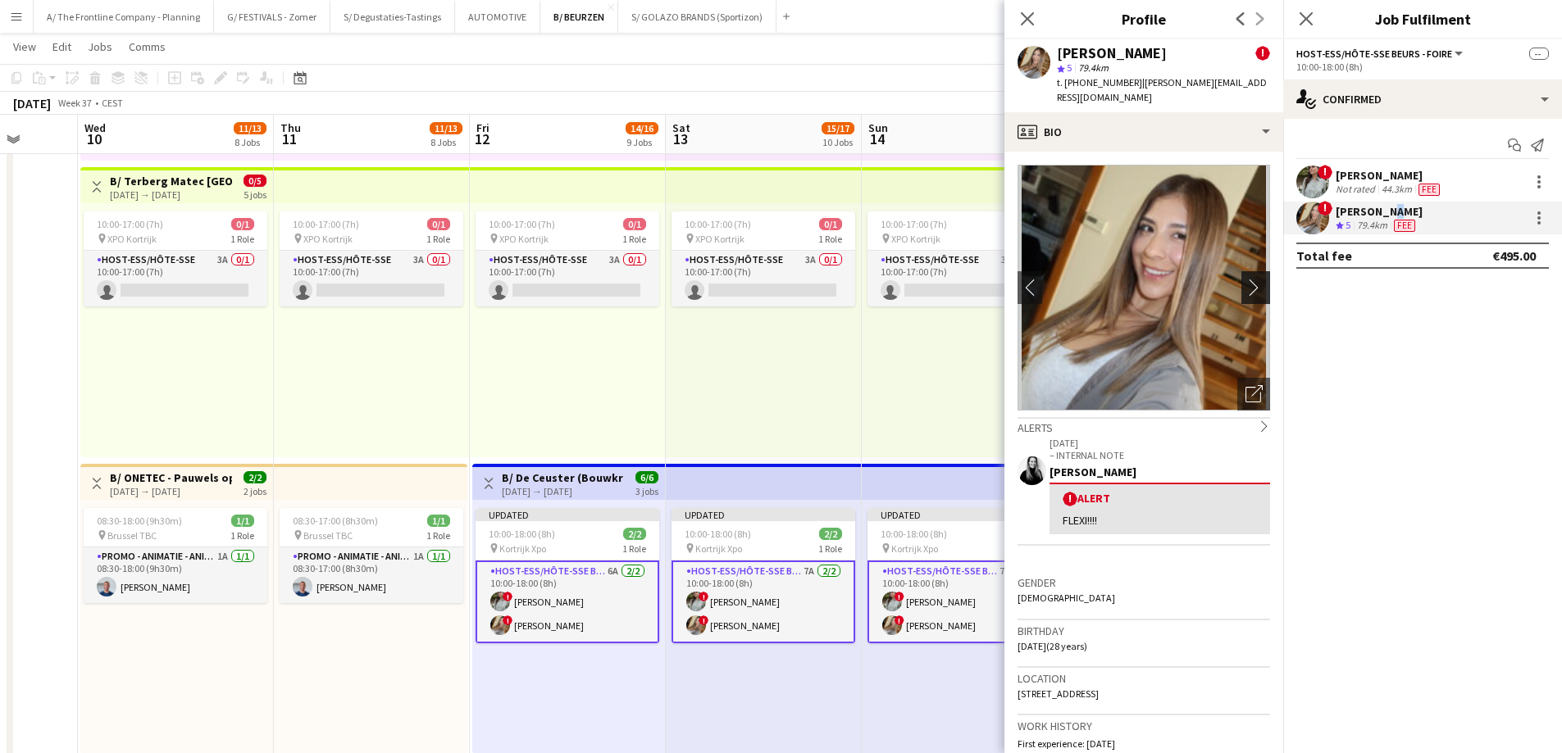
click at [1250, 279] on app-icon "chevron-right" at bounding box center [1257, 287] width 25 height 17
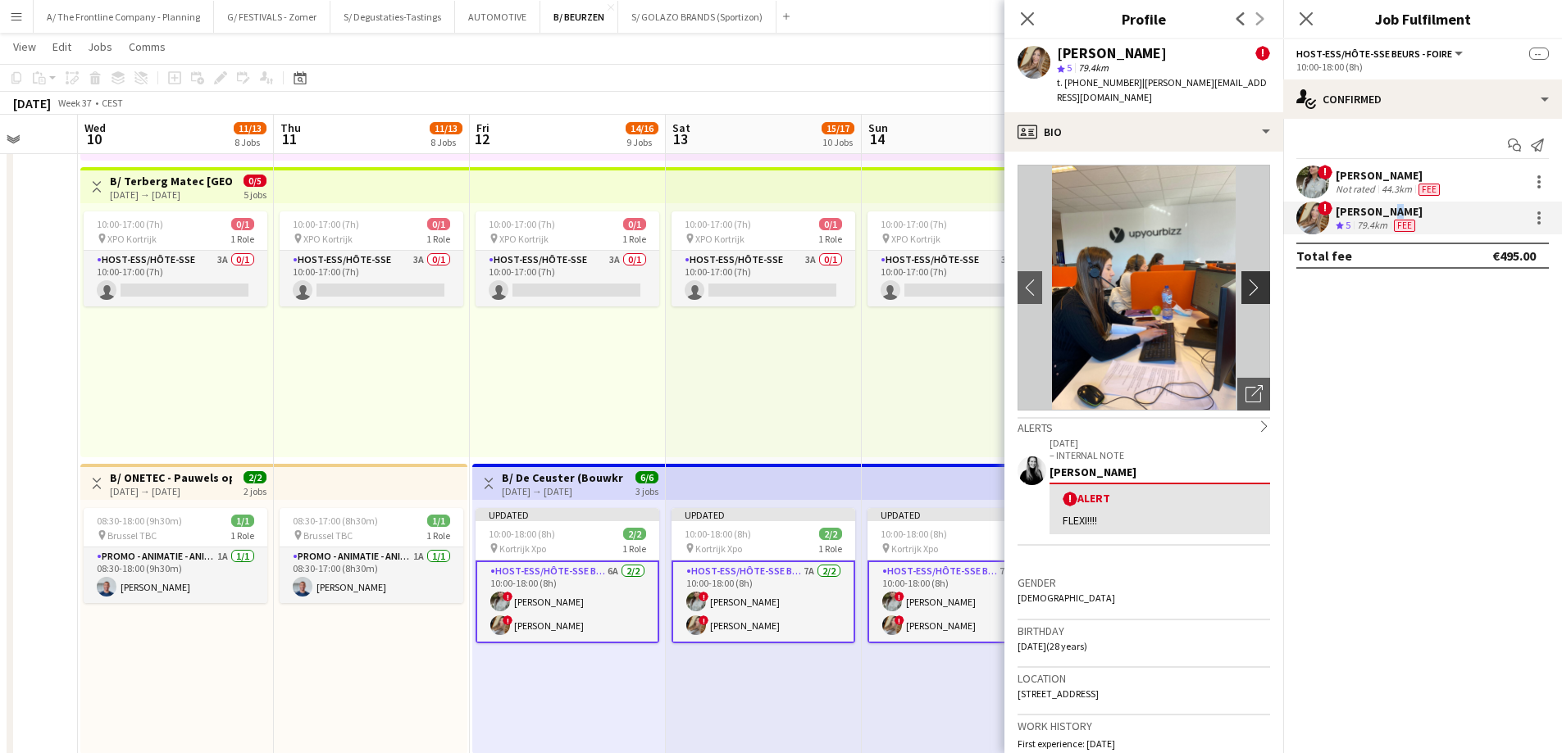
click at [1249, 279] on app-icon "chevron-right" at bounding box center [1257, 287] width 25 height 17
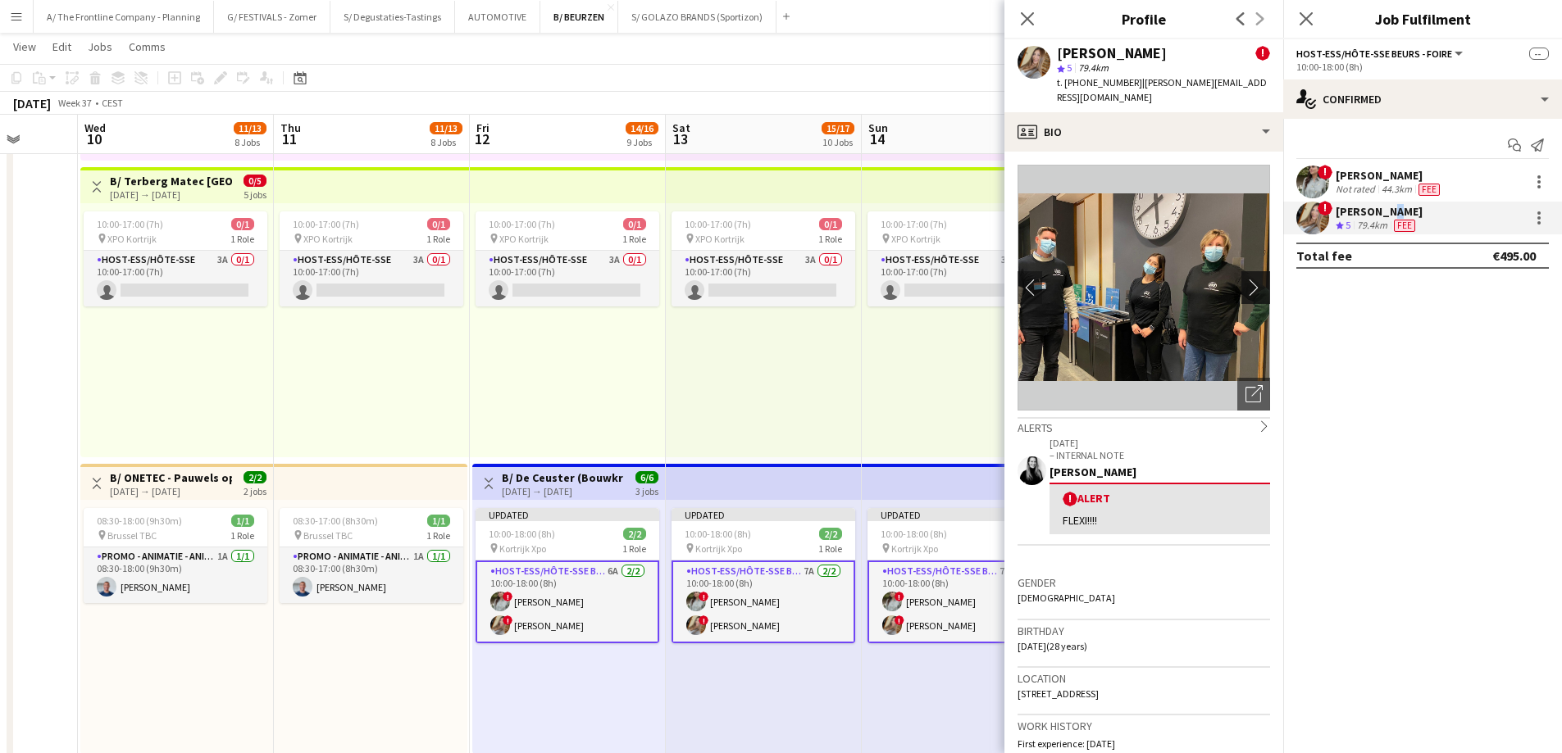
click at [1249, 279] on app-icon "chevron-right" at bounding box center [1257, 287] width 25 height 17
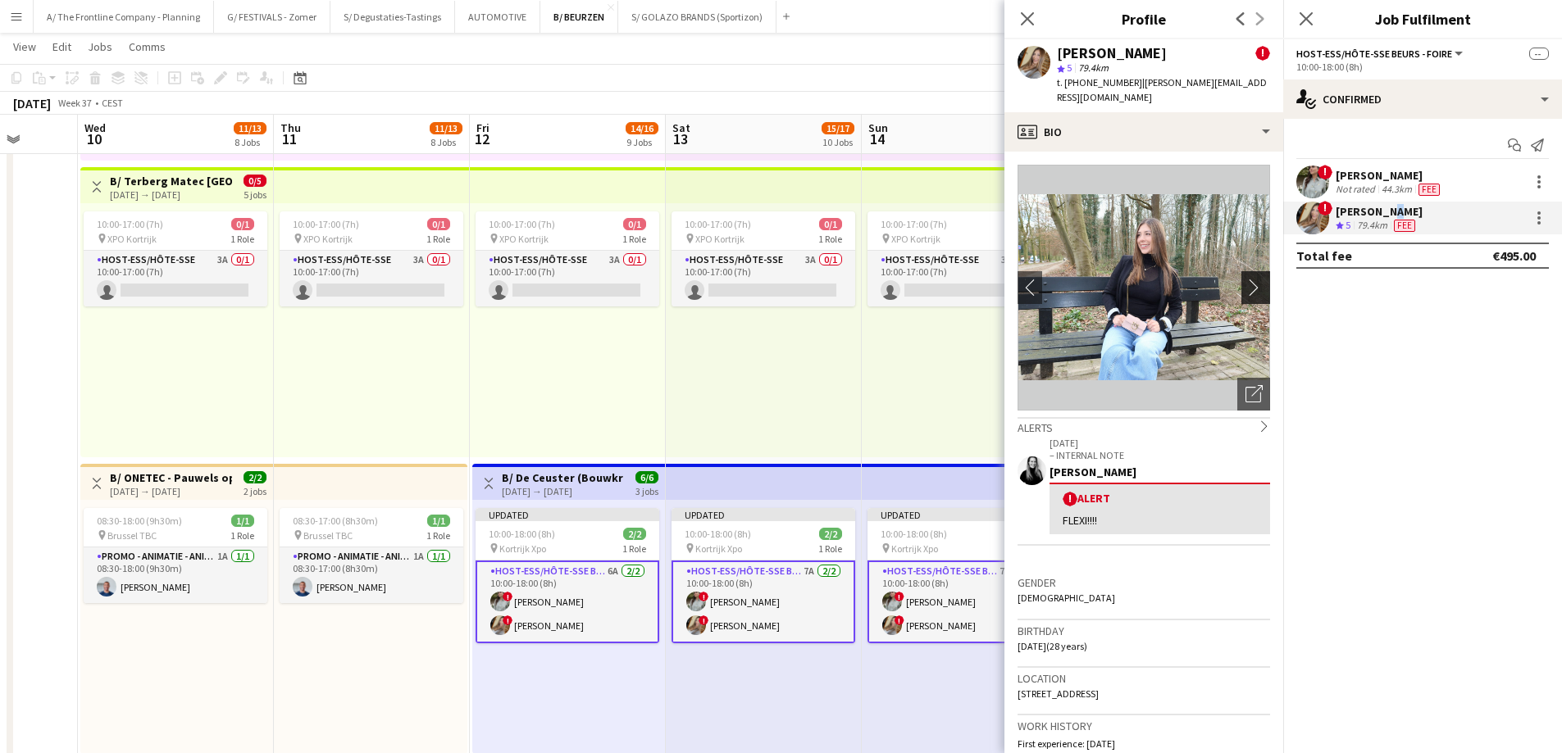
click at [1249, 279] on app-icon "chevron-right" at bounding box center [1257, 287] width 25 height 17
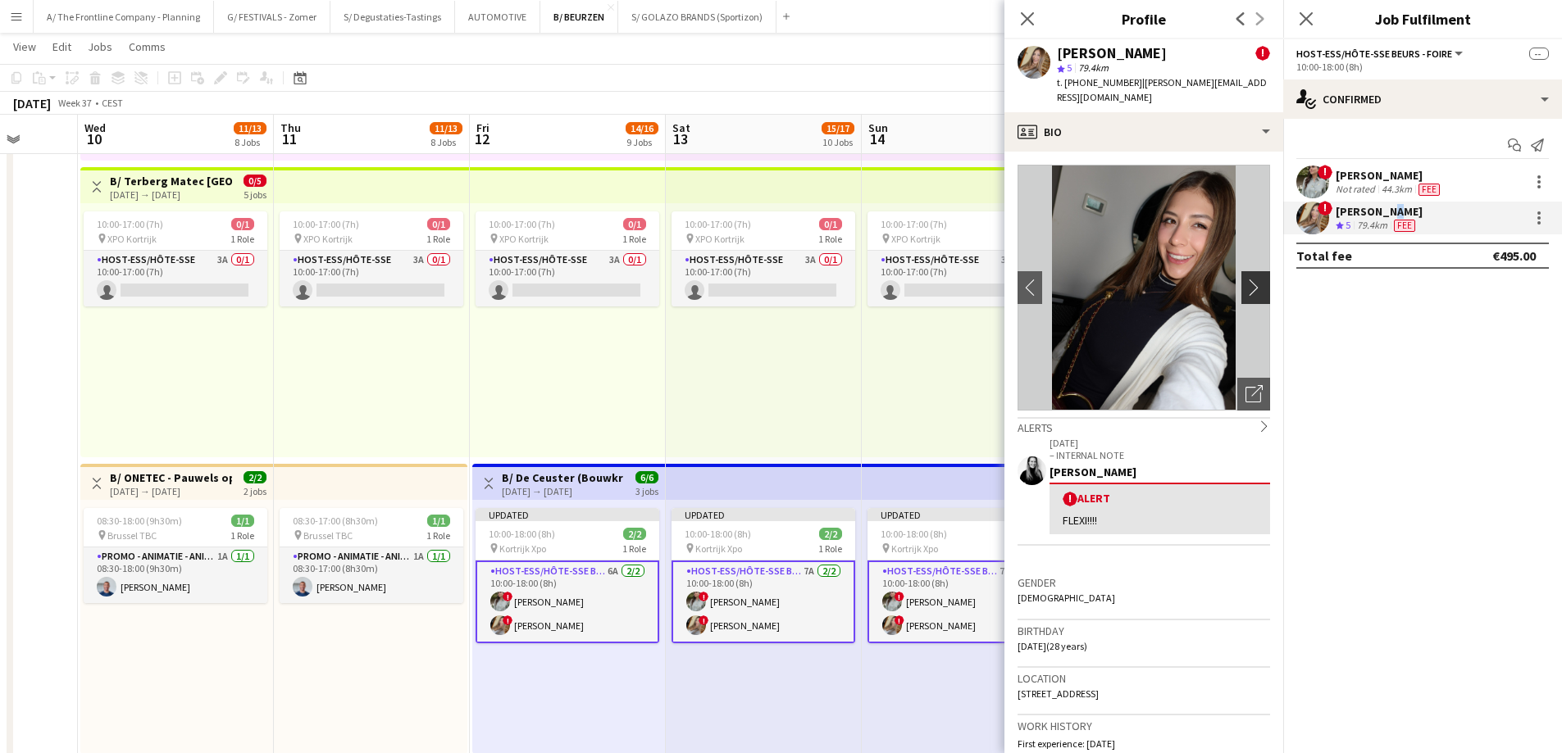
click at [1249, 279] on app-icon "chevron-right" at bounding box center [1257, 287] width 25 height 17
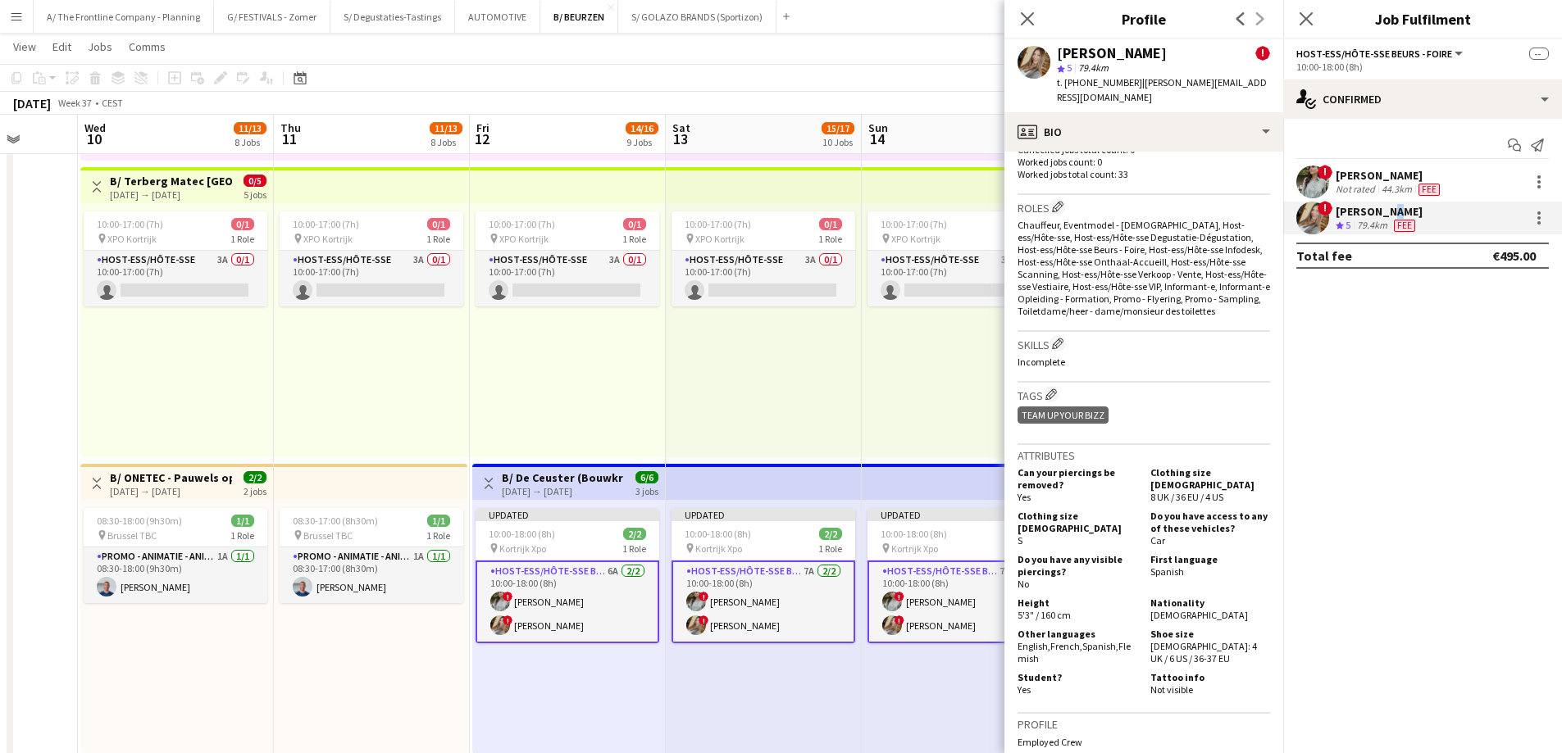
scroll to position [328, 0]
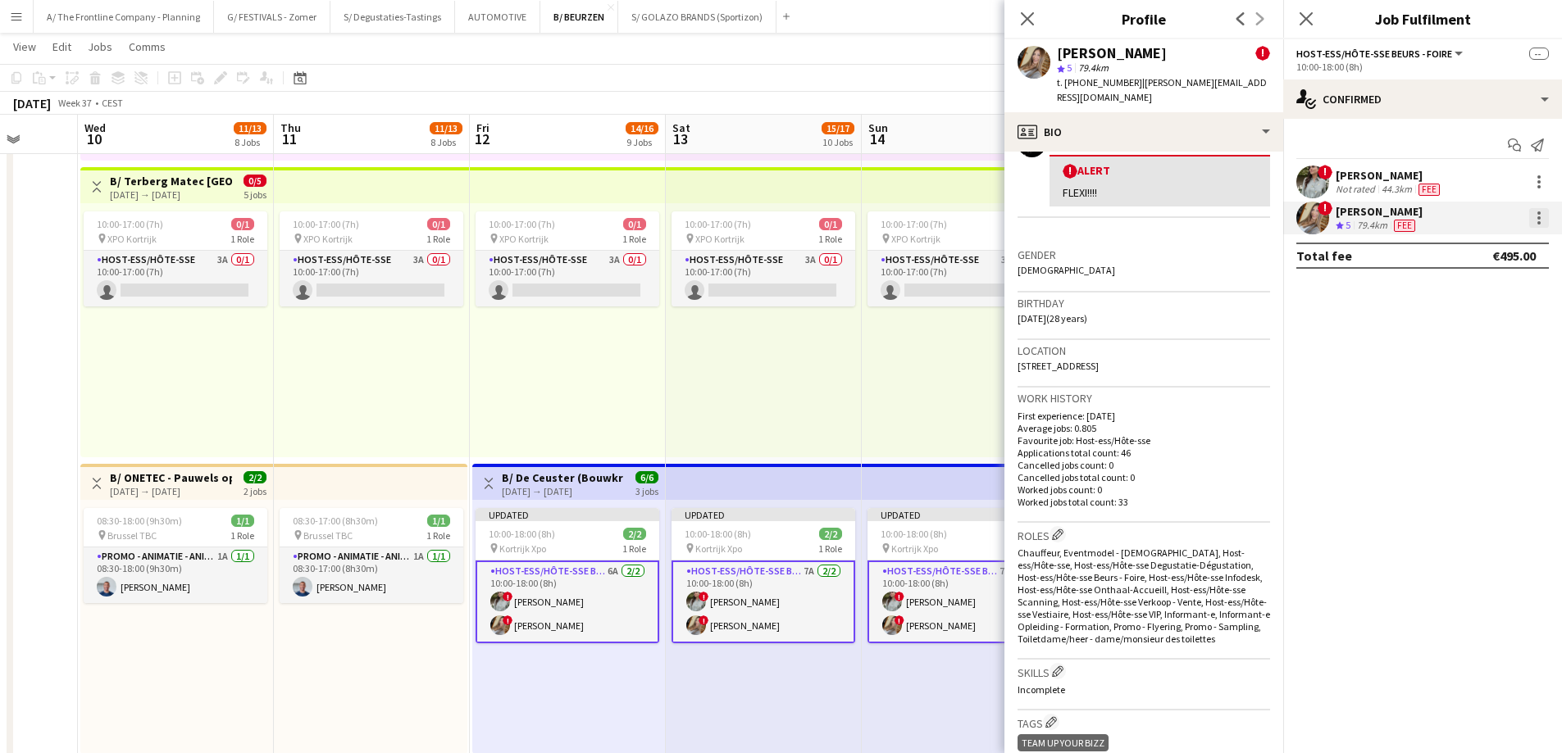
click at [1532, 216] on div at bounding box center [1539, 218] width 20 height 20
click at [1505, 248] on span "Edit fee" at bounding box center [1485, 248] width 102 height 15
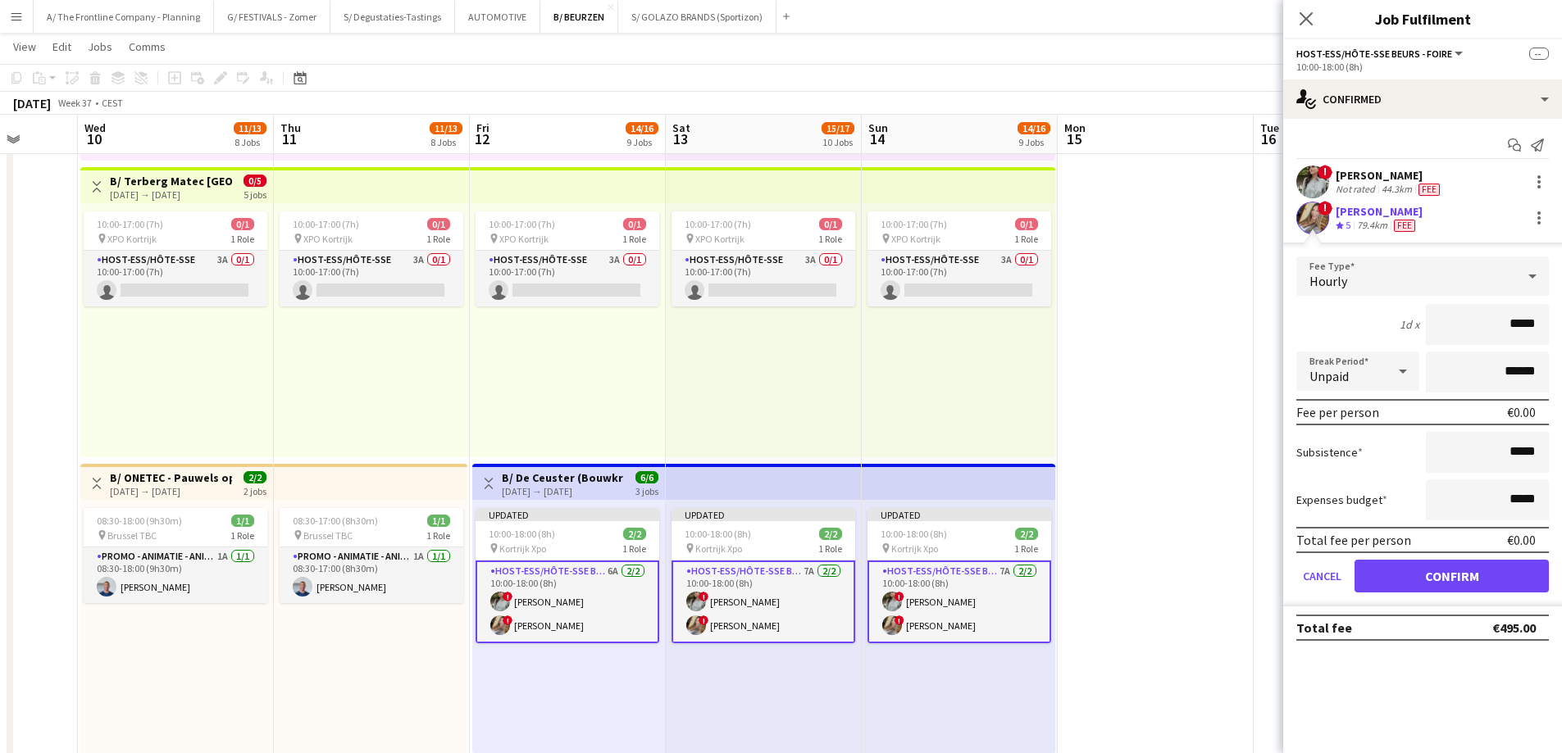
drag, startPoint x: 1506, startPoint y: 325, endPoint x: 1573, endPoint y: 326, distance: 67.2
type input "***"
type input "*******"
type input "***"
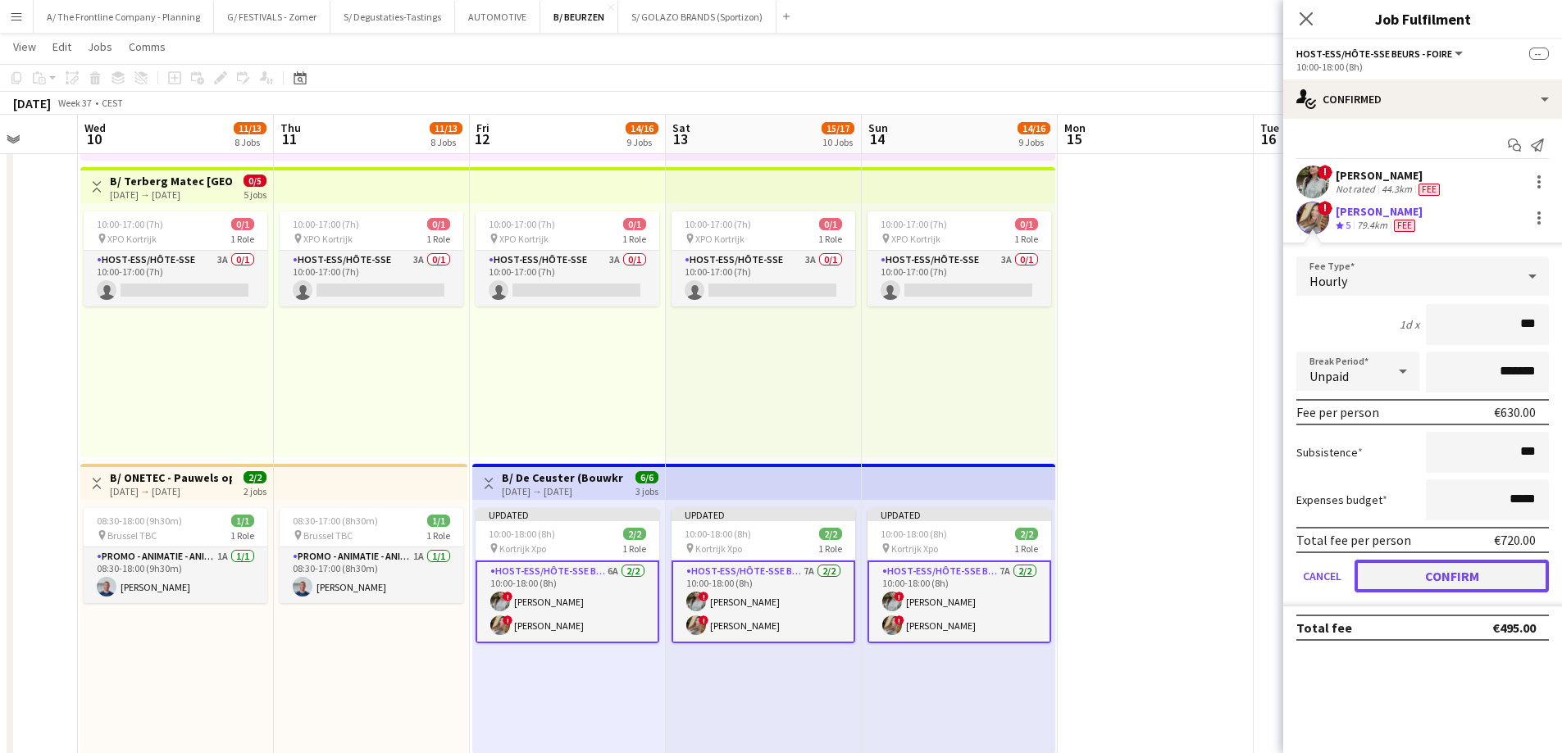
click at [1456, 582] on button "Confirm" at bounding box center [1451, 576] width 194 height 33
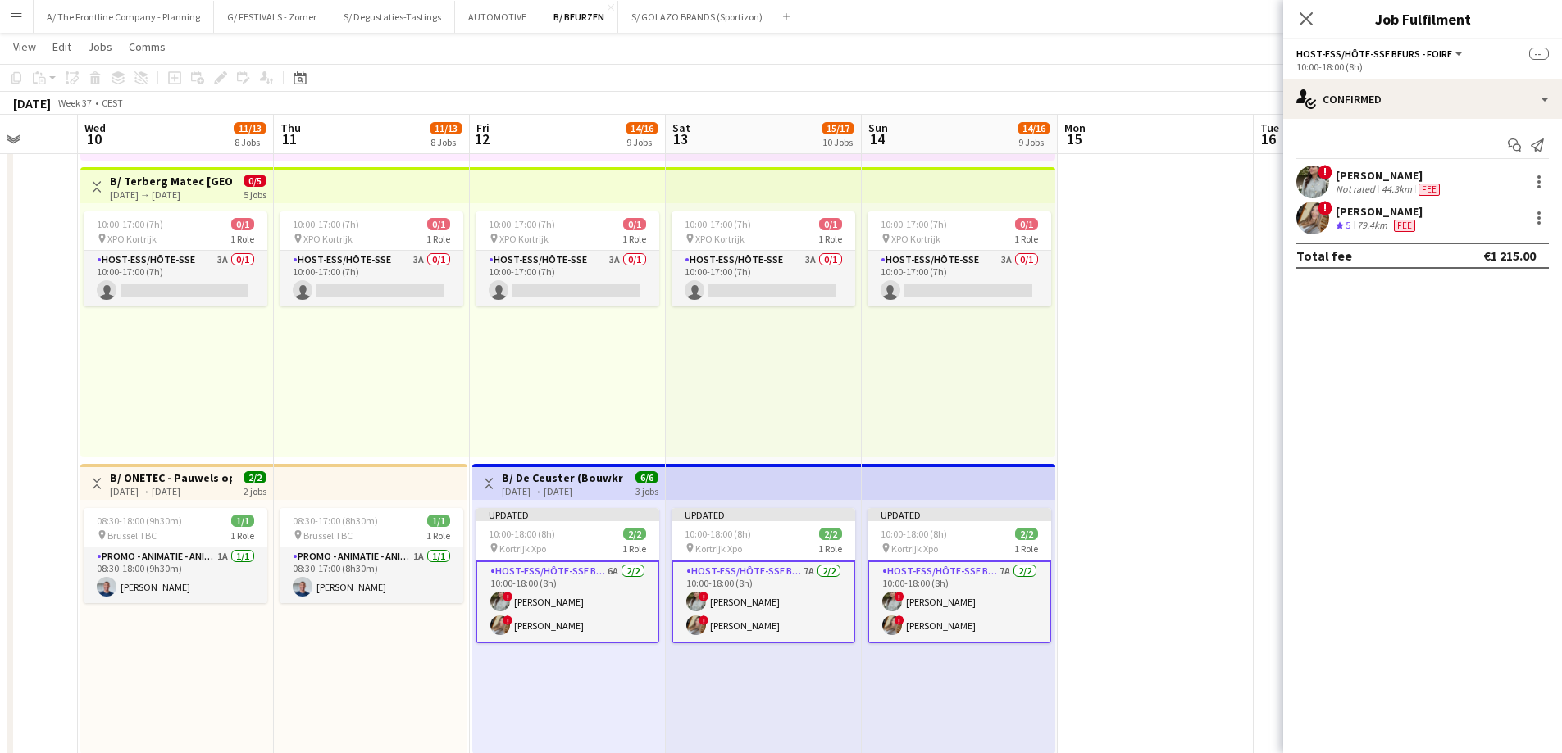
click at [1365, 216] on div "[PERSON_NAME]" at bounding box center [1378, 211] width 87 height 15
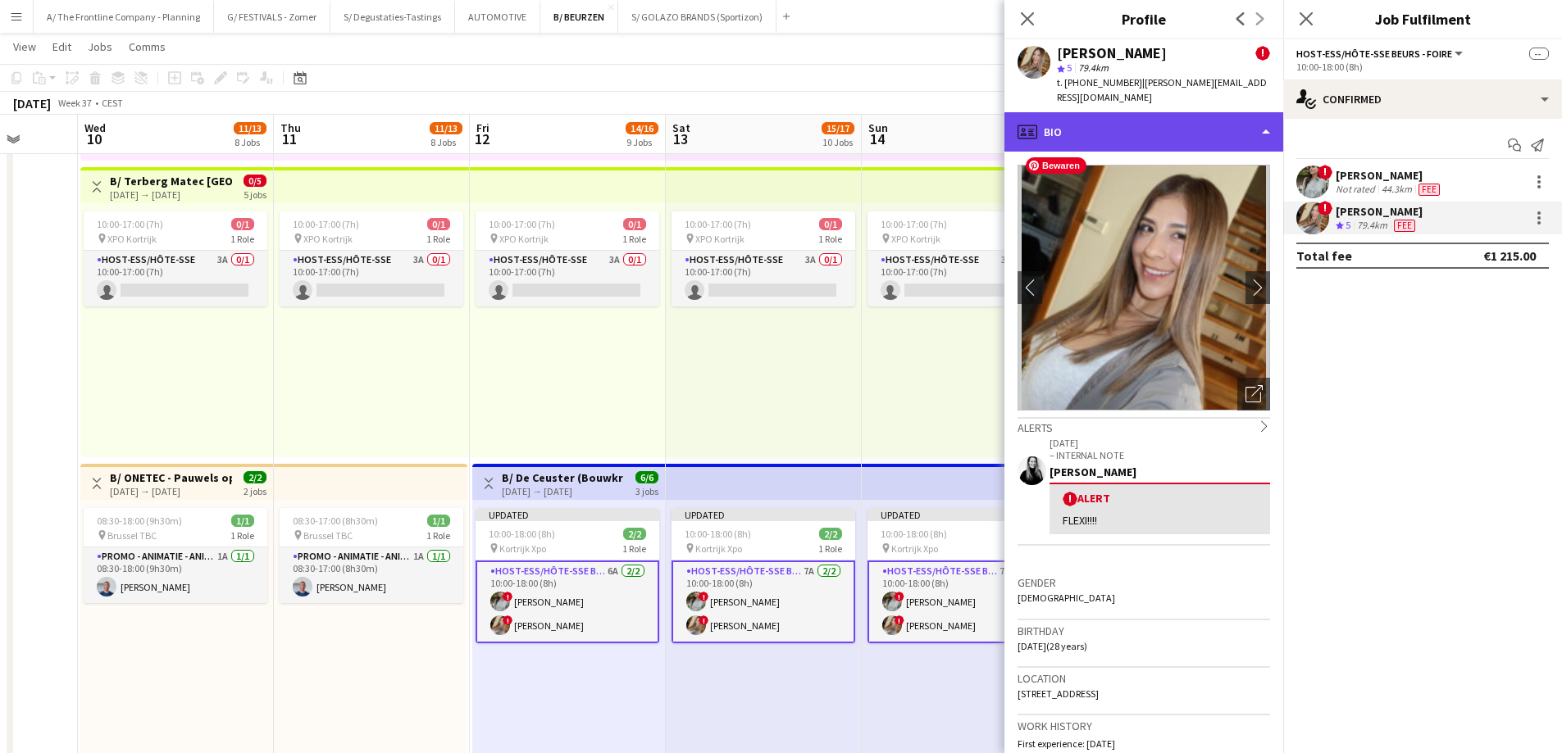
click at [1168, 119] on div "profile Bio" at bounding box center [1143, 131] width 279 height 39
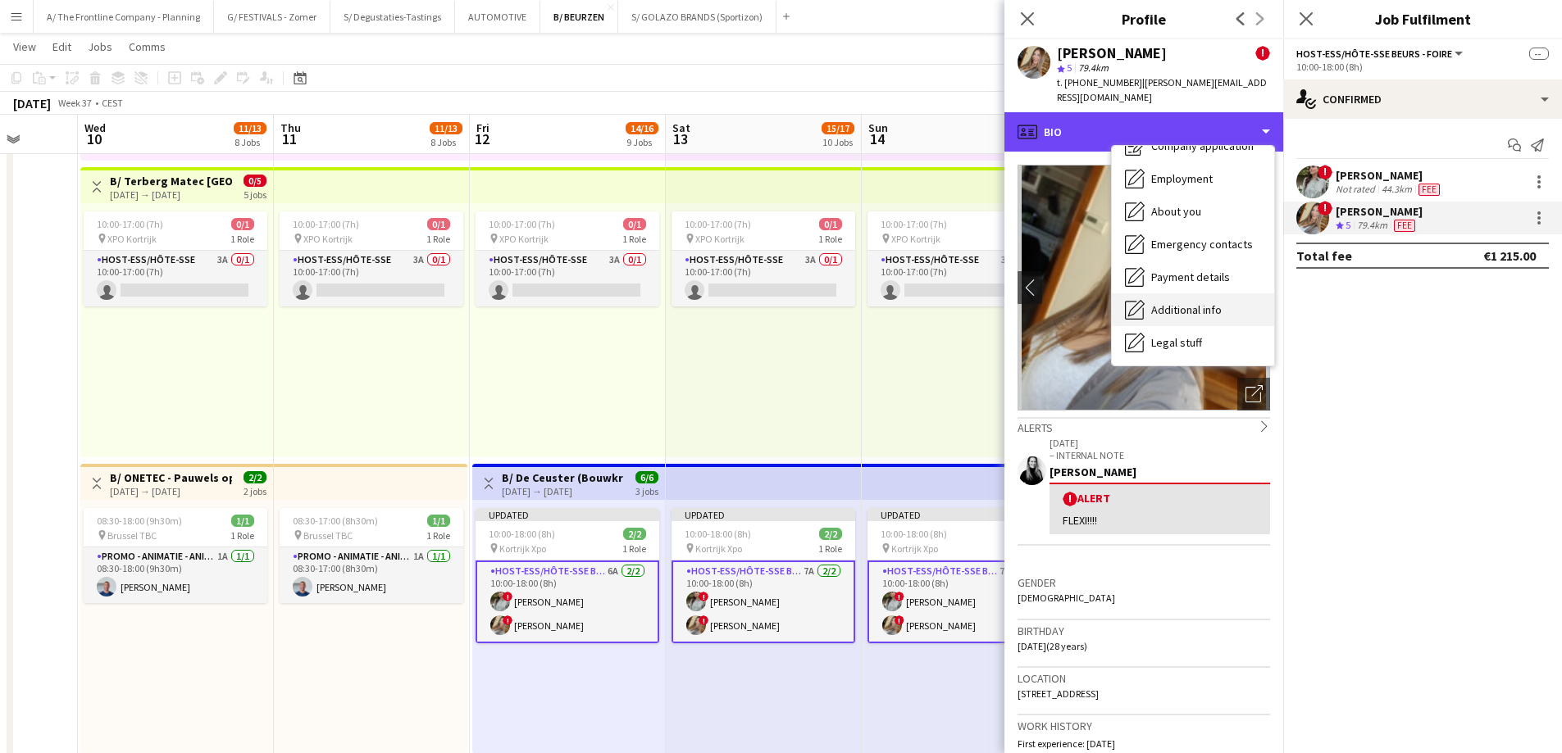
scroll to position [121, 0]
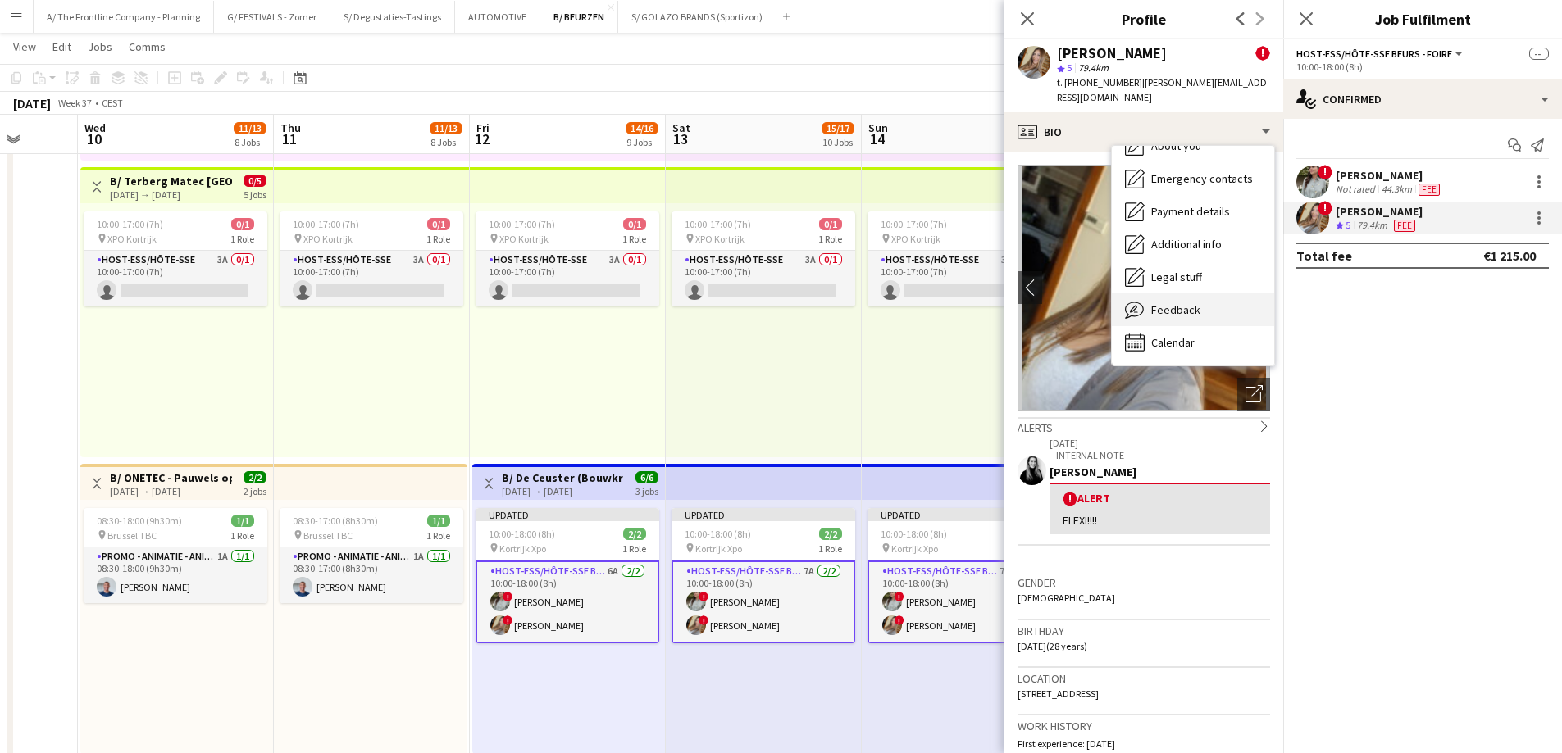
click at [1175, 302] on span "Feedback" at bounding box center [1175, 309] width 49 height 15
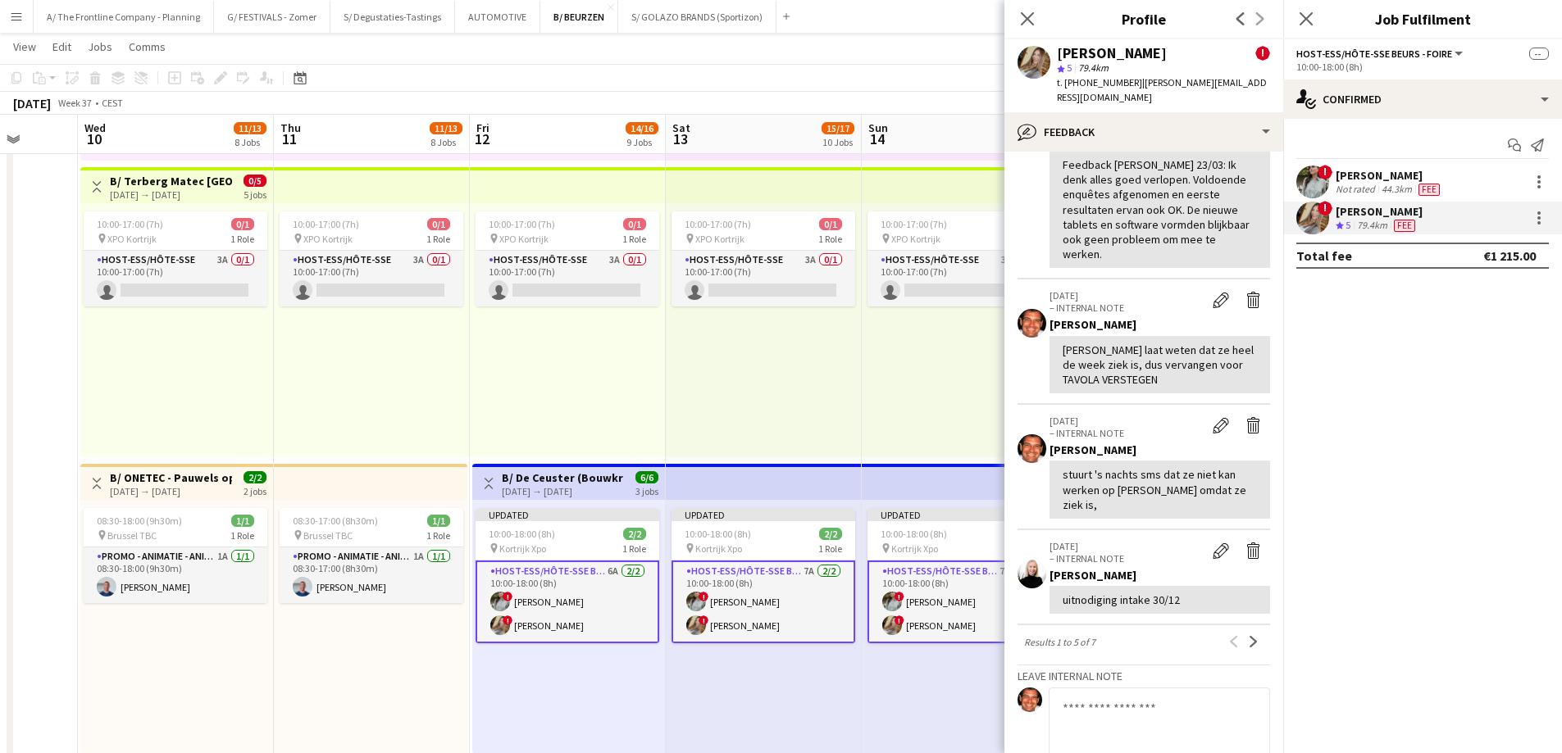
scroll to position [553, 0]
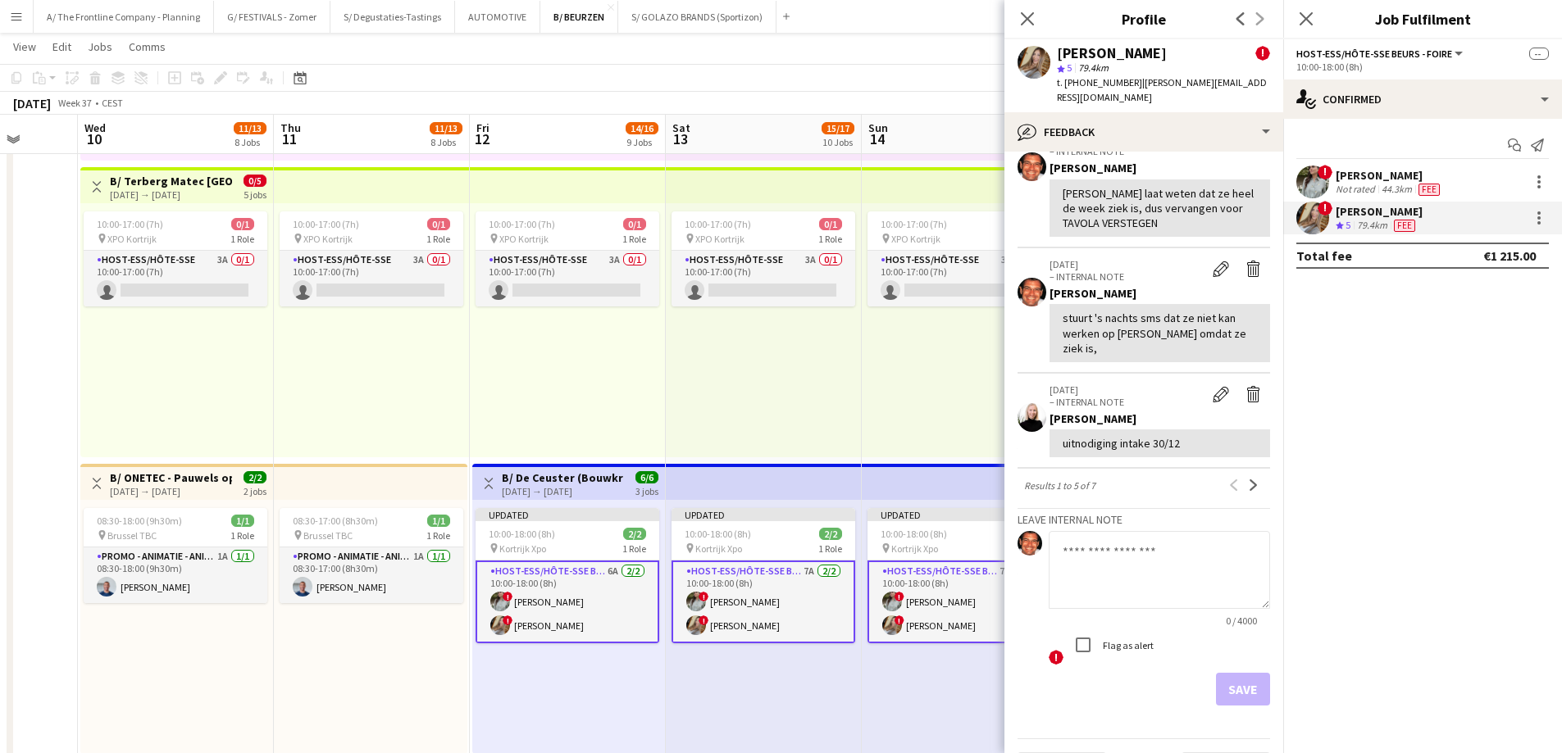
click at [1134, 531] on textarea at bounding box center [1158, 570] width 221 height 78
drag, startPoint x: 1154, startPoint y: 552, endPoint x: 1039, endPoint y: 504, distance: 125.0
click at [1039, 531] on div "**********" at bounding box center [1143, 599] width 252 height 136
type textarea "**********"
click at [1117, 639] on label "Flag as alert" at bounding box center [1126, 645] width 54 height 12
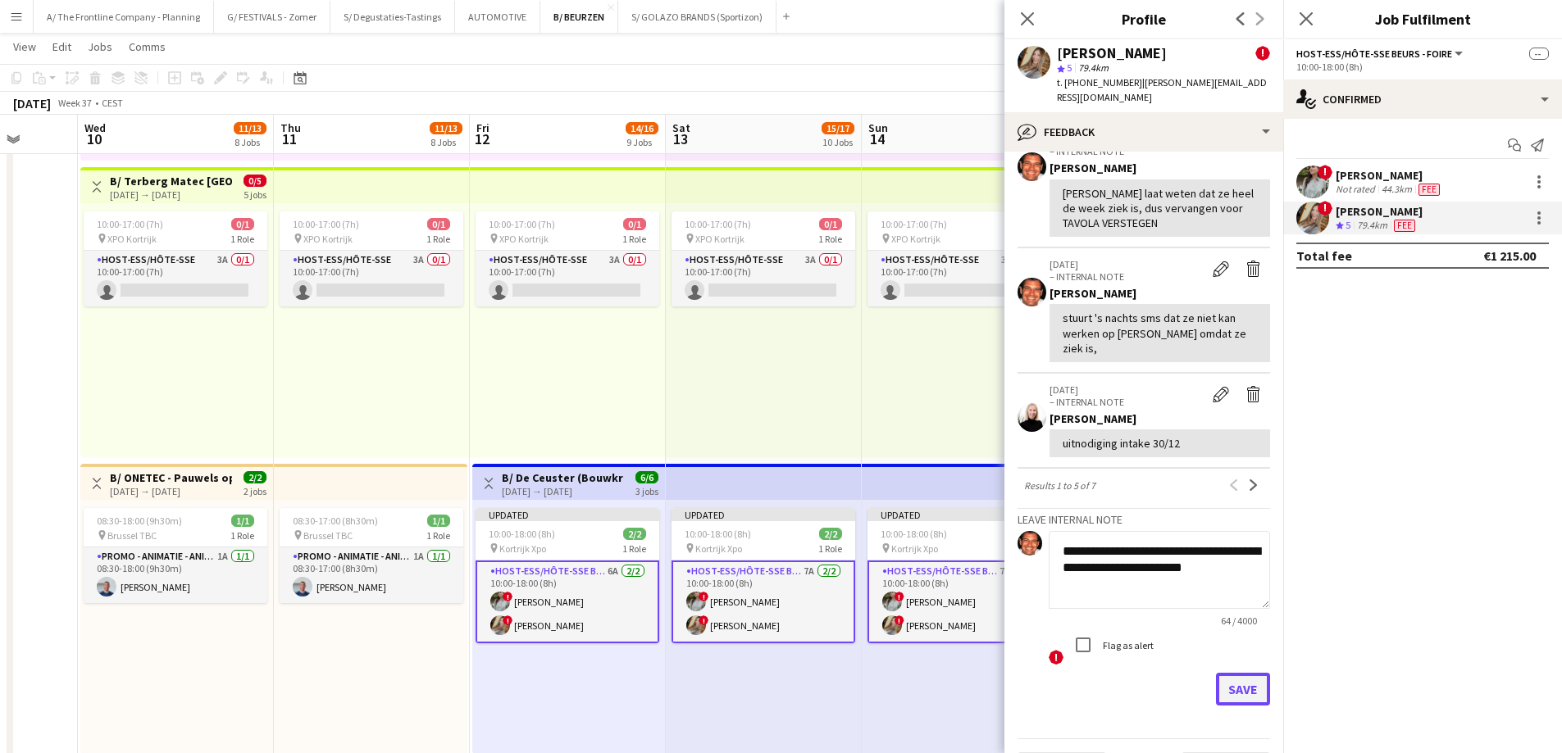
click at [1224, 673] on button "Save" at bounding box center [1243, 689] width 54 height 33
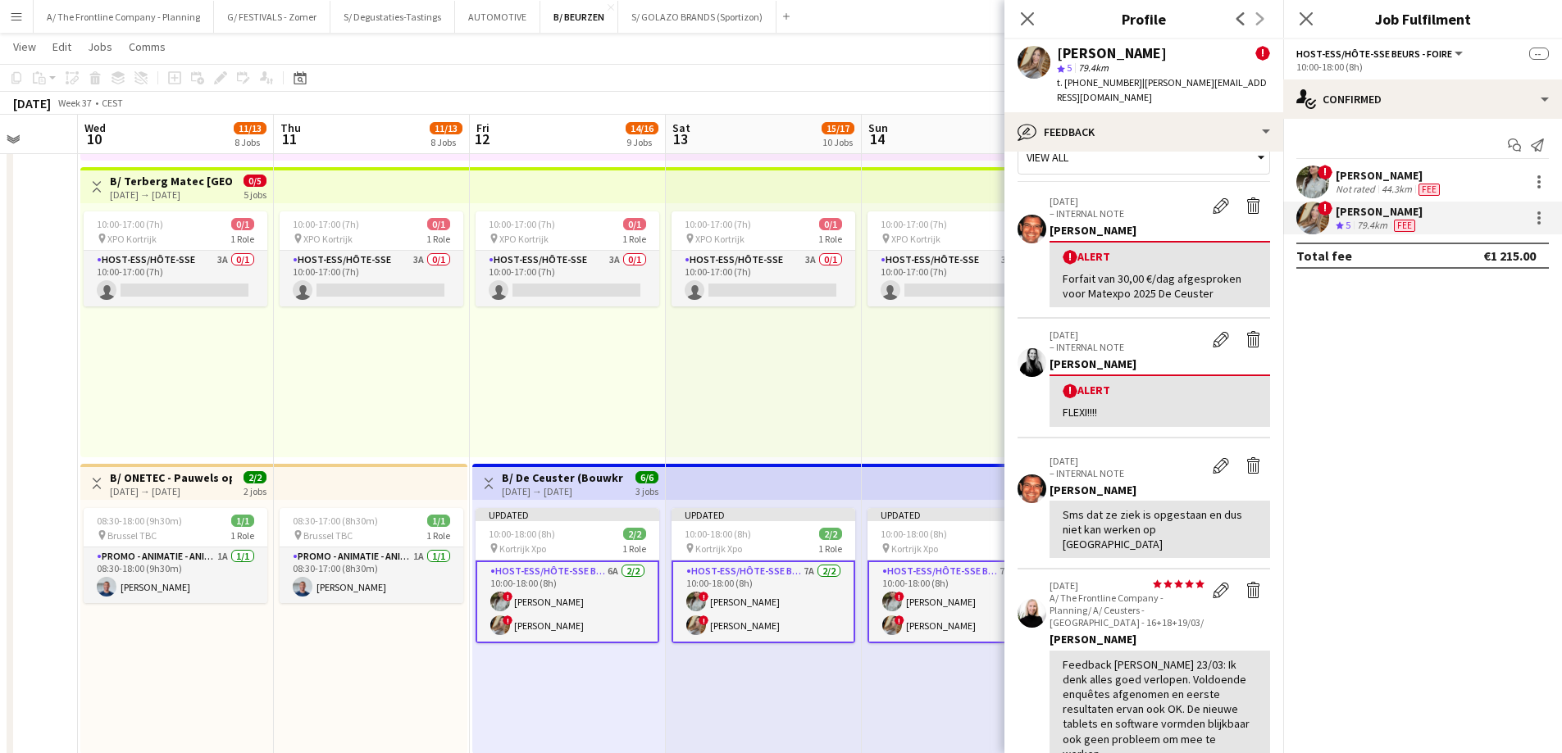
scroll to position [0, 0]
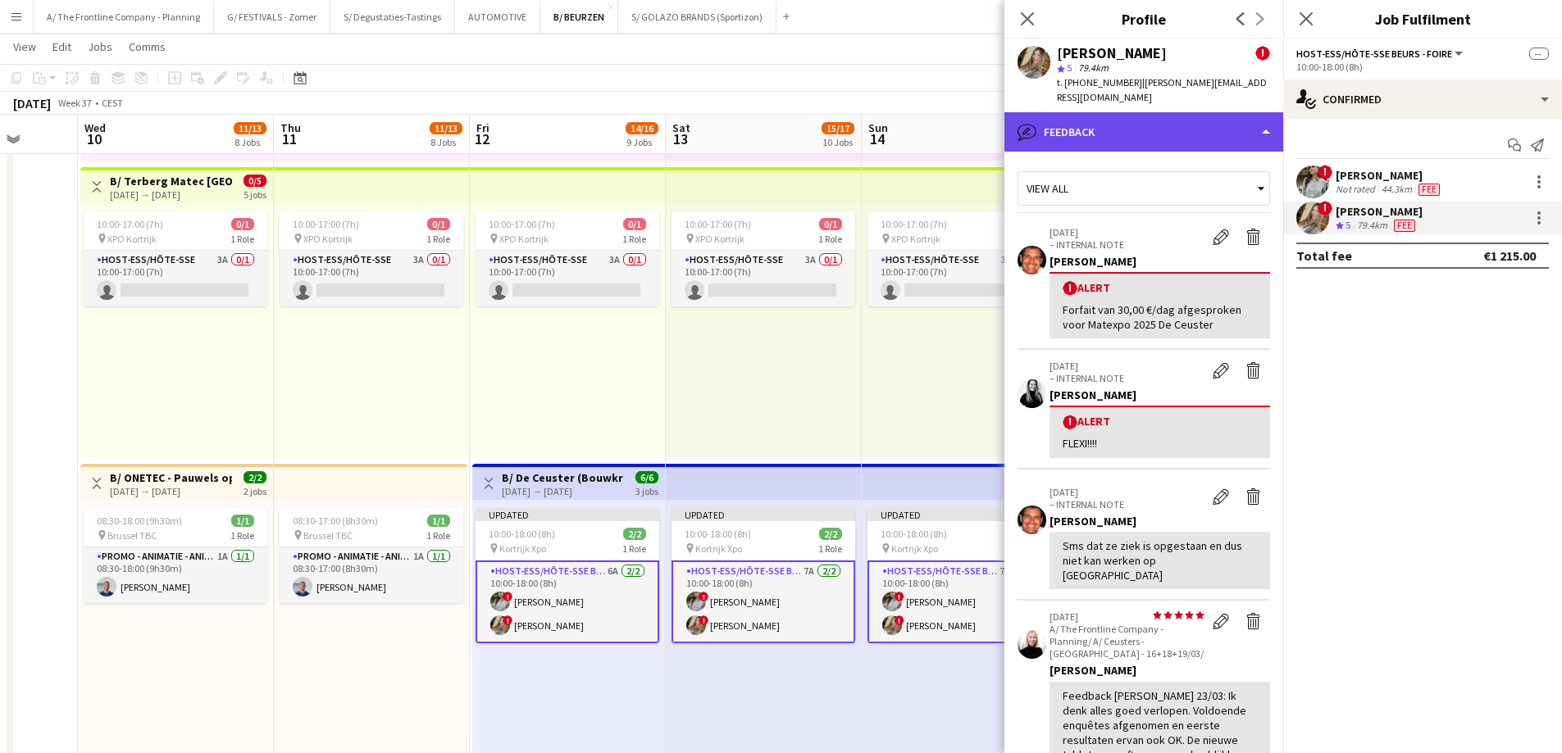
click at [1170, 112] on div "bubble-pencil Feedback" at bounding box center [1143, 131] width 279 height 39
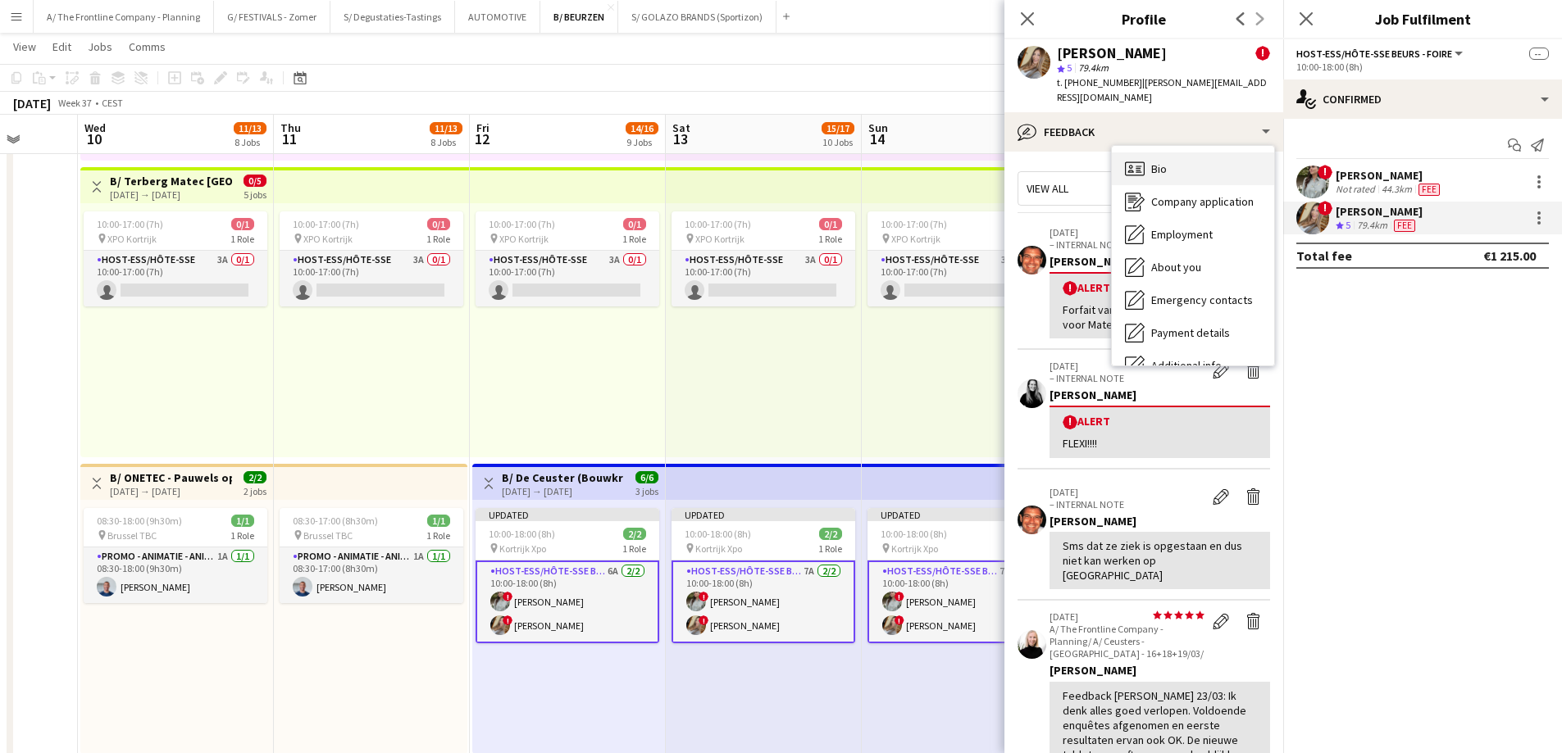
click at [1187, 162] on div "Bio Bio" at bounding box center [1193, 168] width 162 height 33
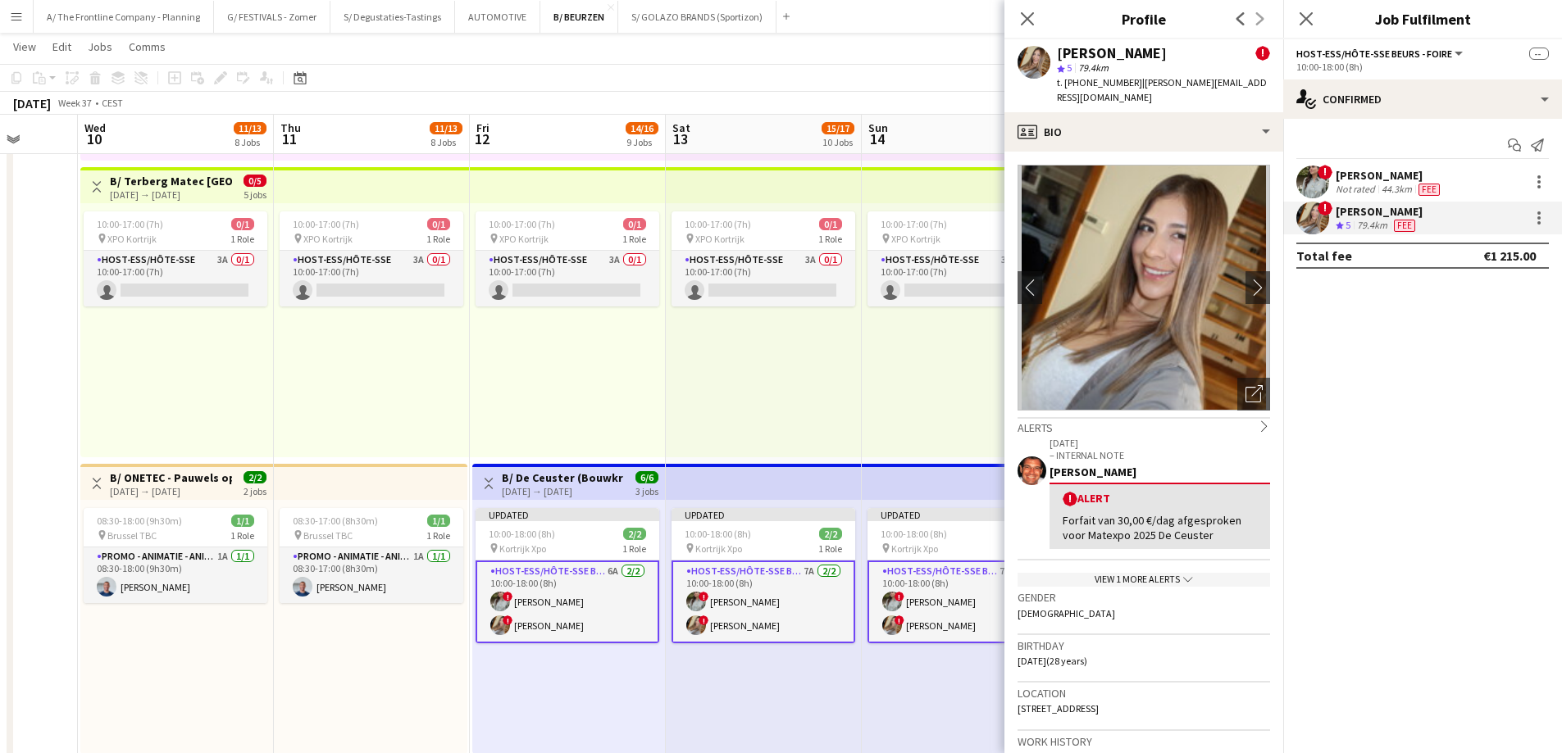
click at [554, 472] on h3 "B/ De Ceuster (Bouwkranen) - MATEXPO 2025 (12-14/09/25)" at bounding box center [563, 478] width 122 height 15
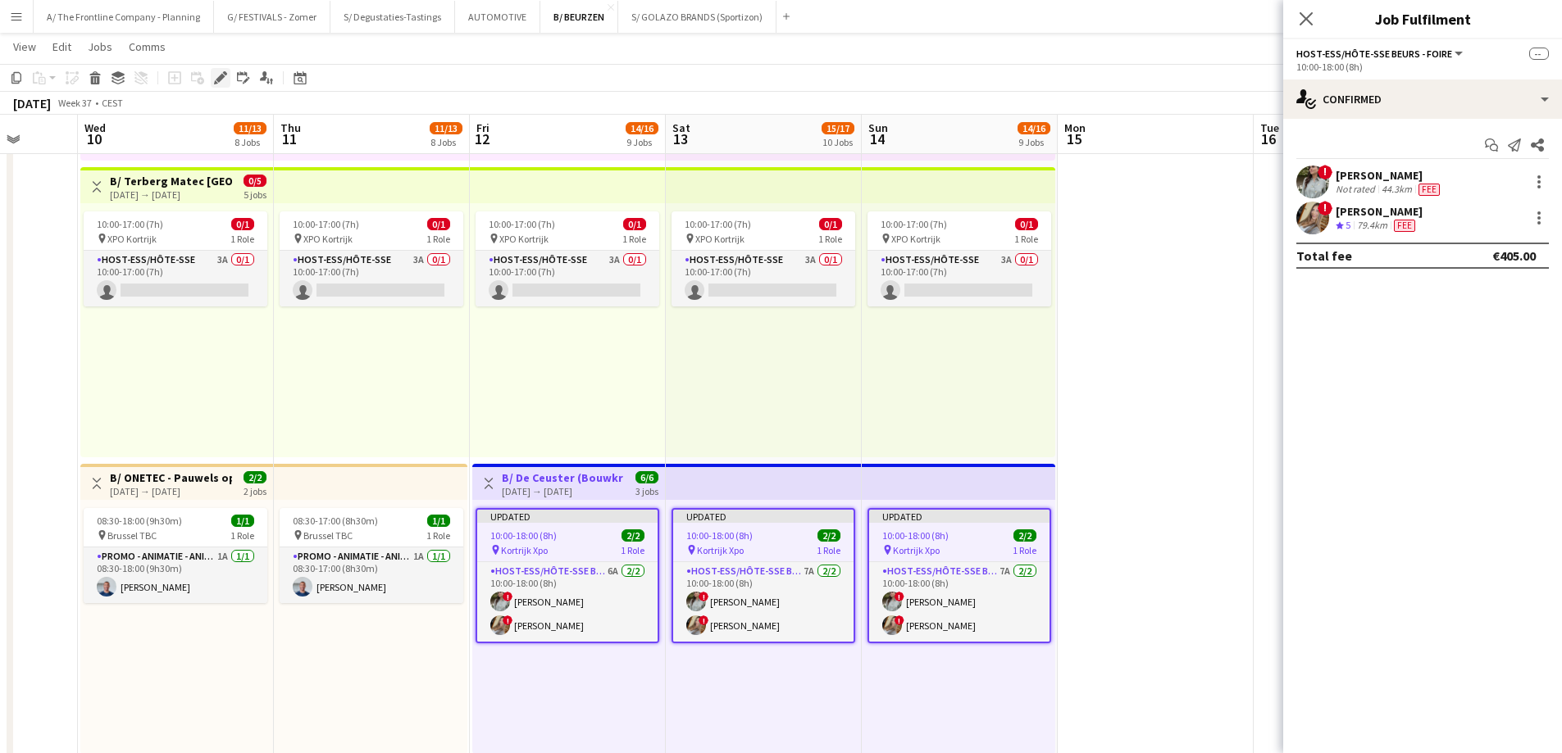
click at [220, 85] on div "Edit" at bounding box center [221, 78] width 20 height 20
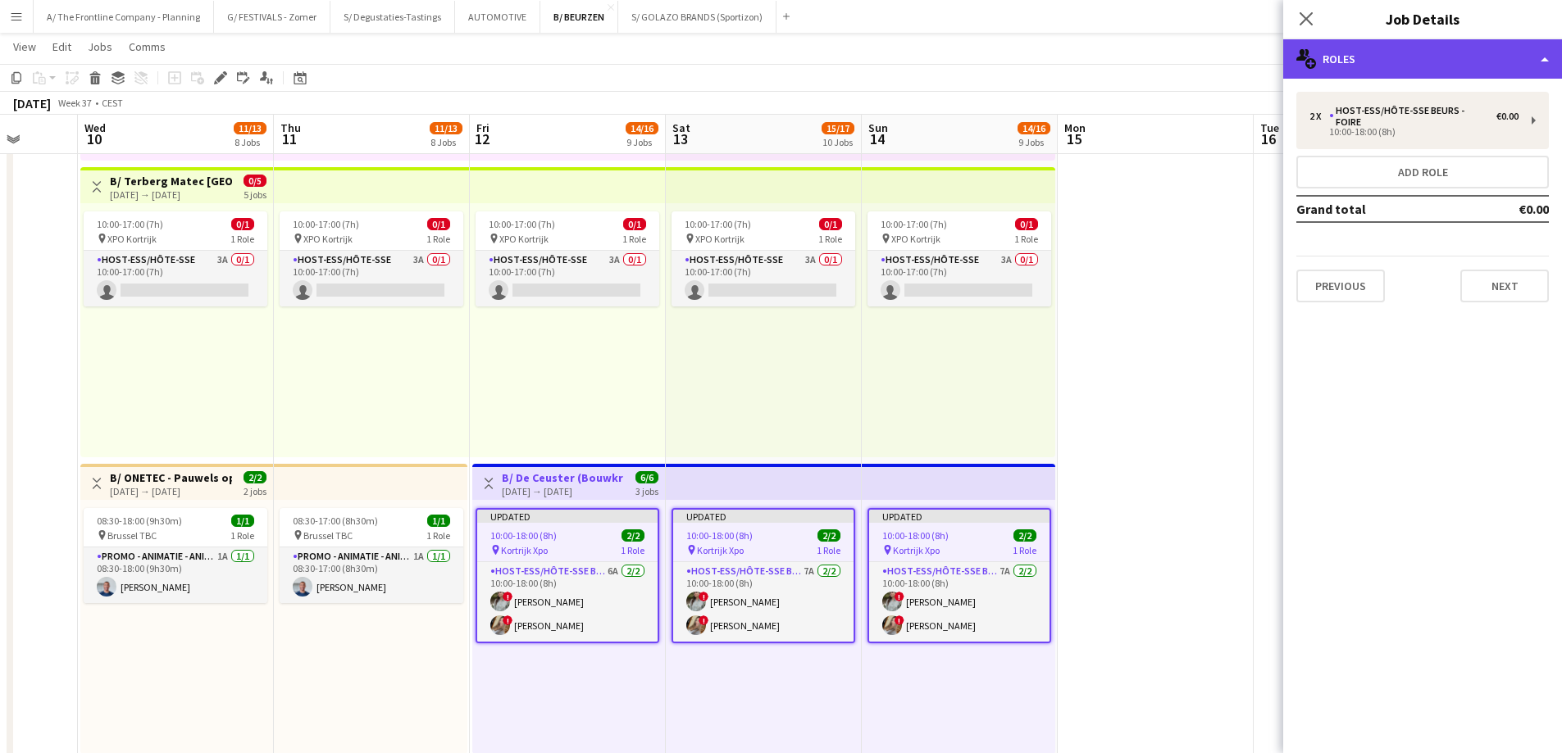
click at [1401, 61] on div "multiple-users-add Roles" at bounding box center [1422, 58] width 279 height 39
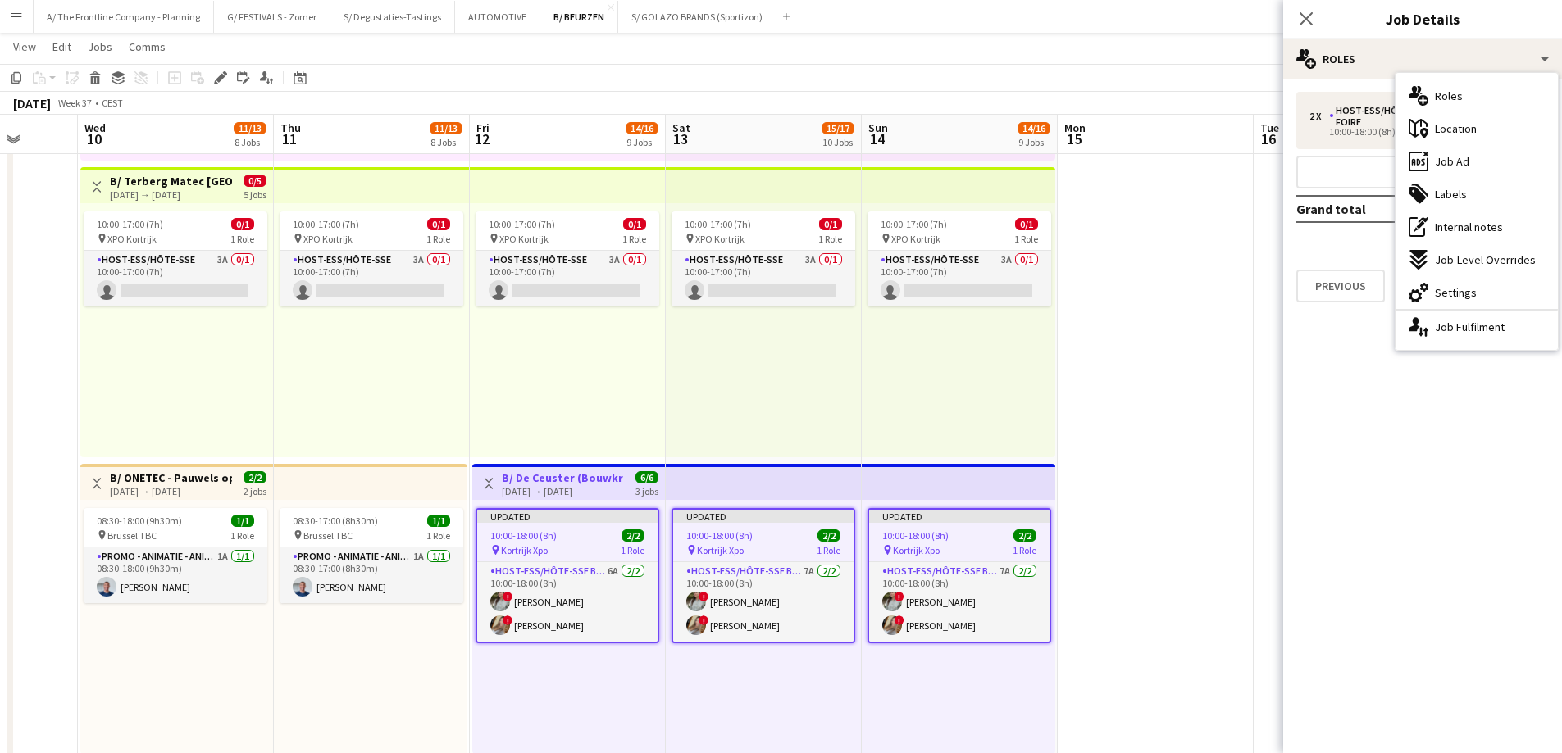
click at [1428, 154] on div "ads-window Job Ad" at bounding box center [1476, 161] width 162 height 33
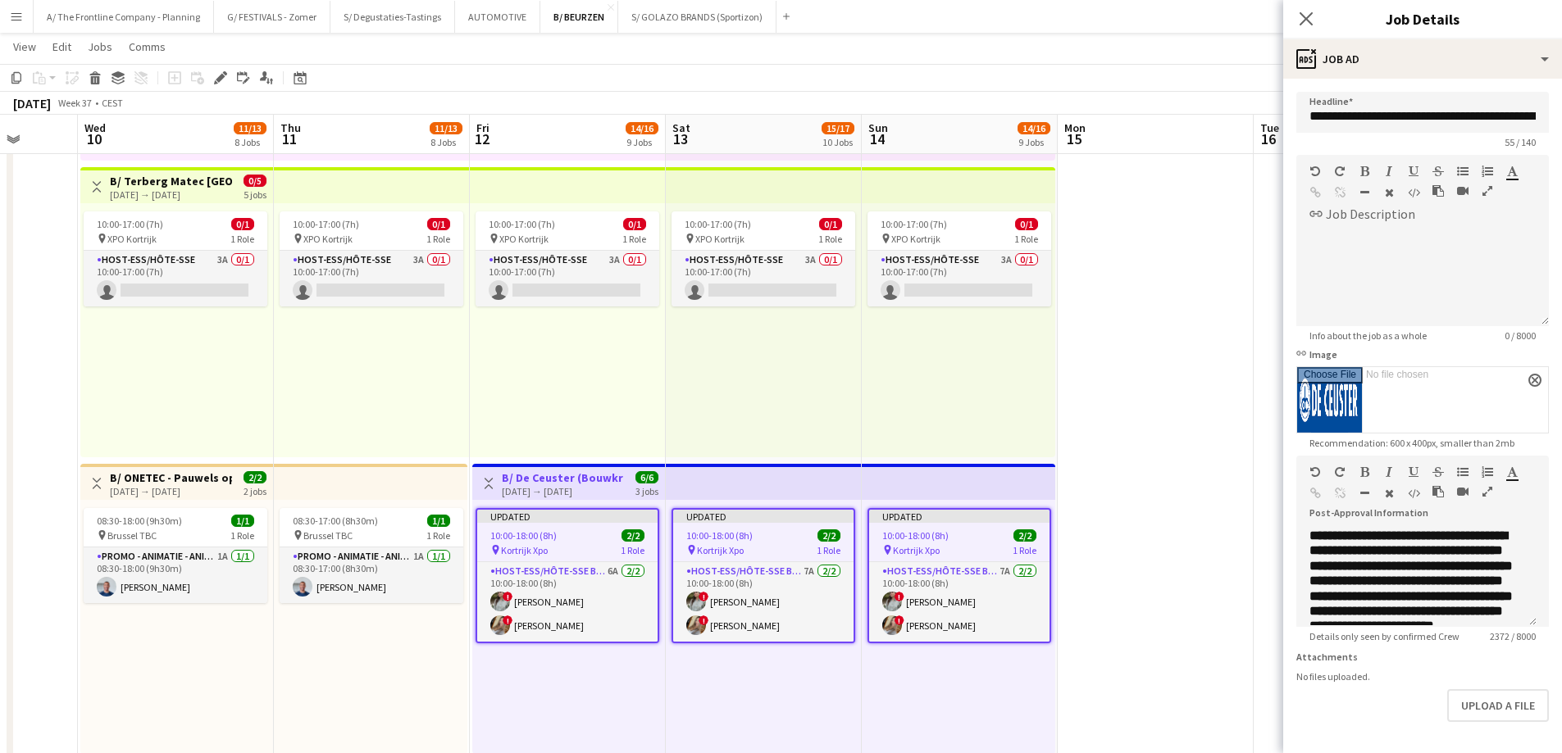
click at [1488, 491] on icon "button" at bounding box center [1487, 491] width 10 height 11
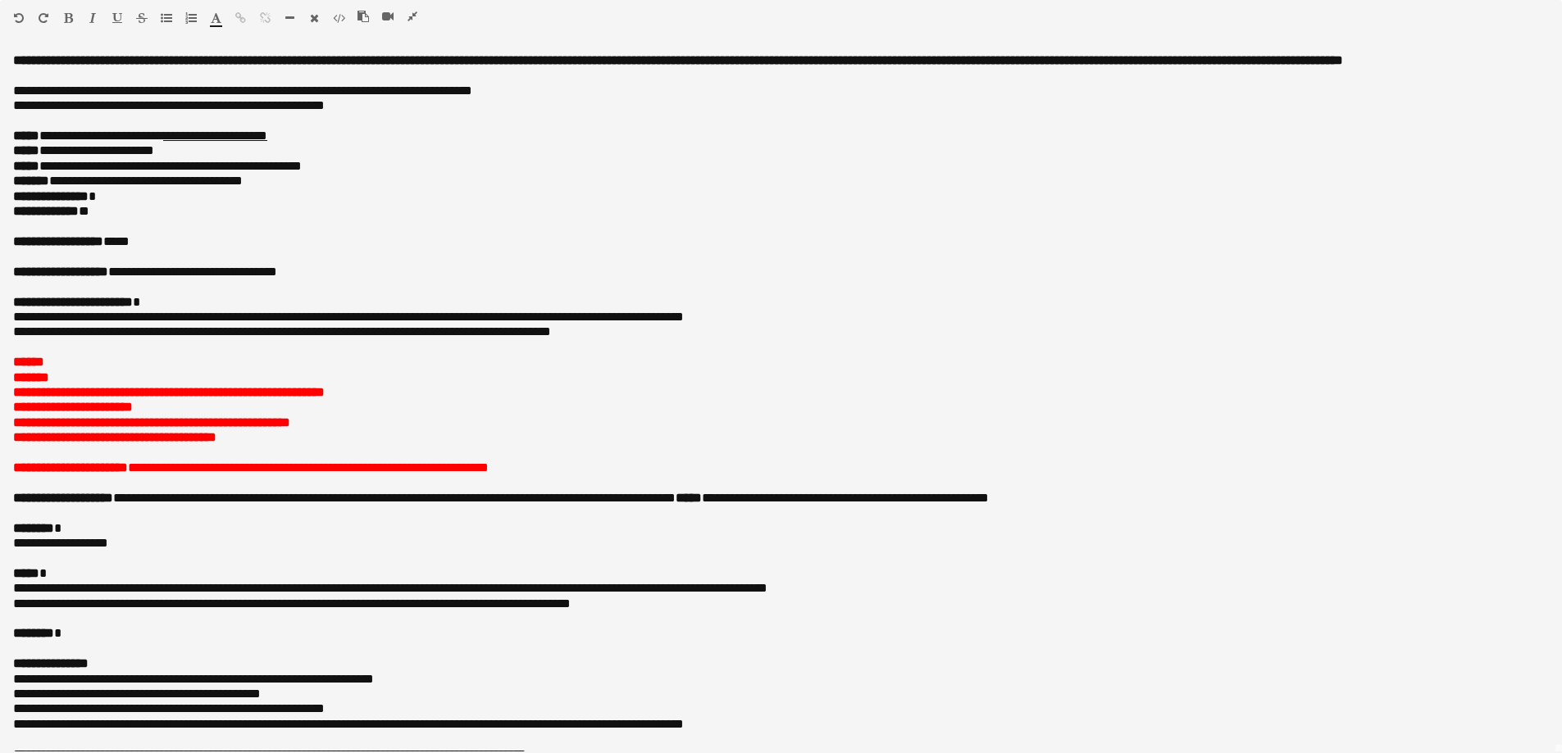
click at [410, 19] on icon "button" at bounding box center [412, 16] width 10 height 11
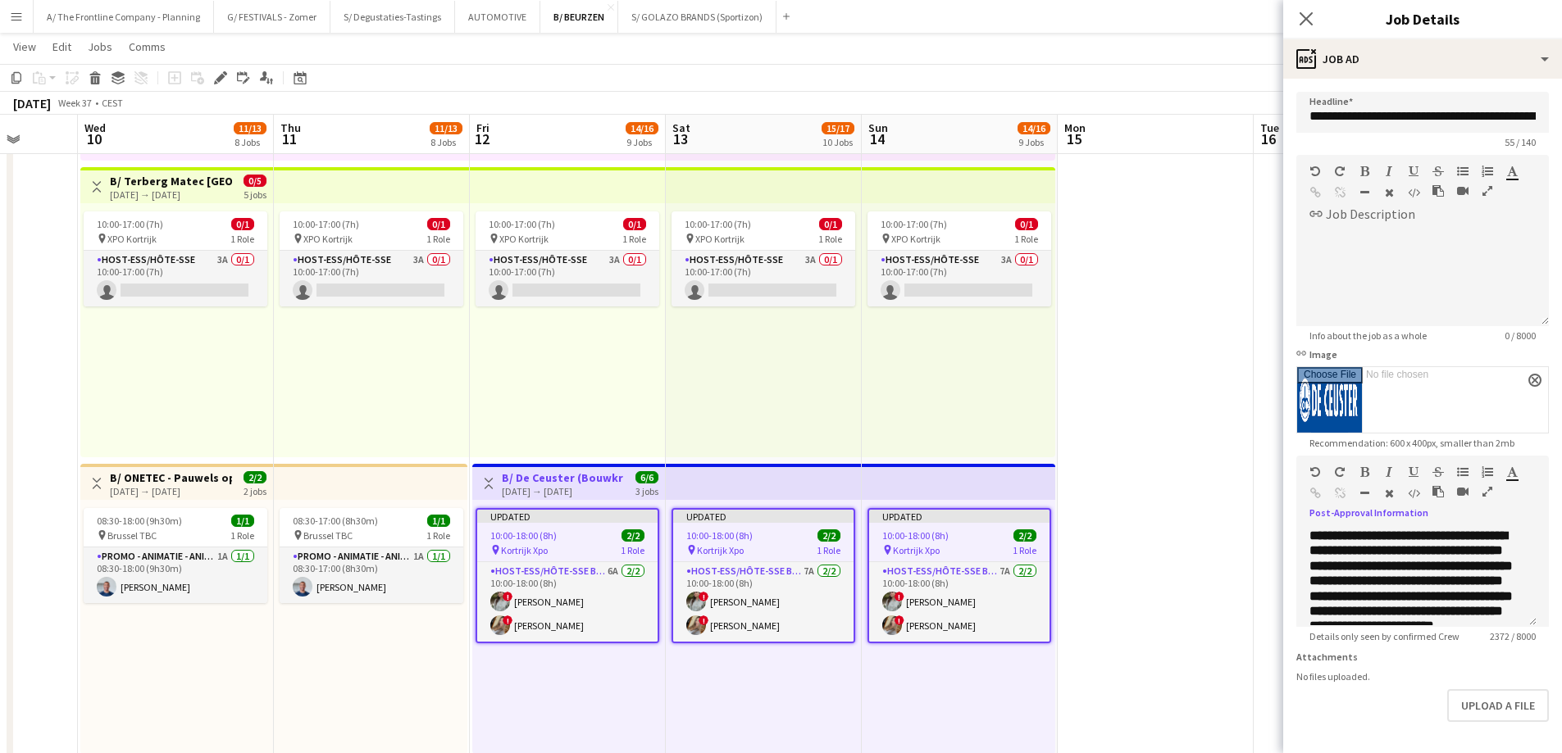
click at [1489, 496] on icon "button" at bounding box center [1487, 491] width 10 height 11
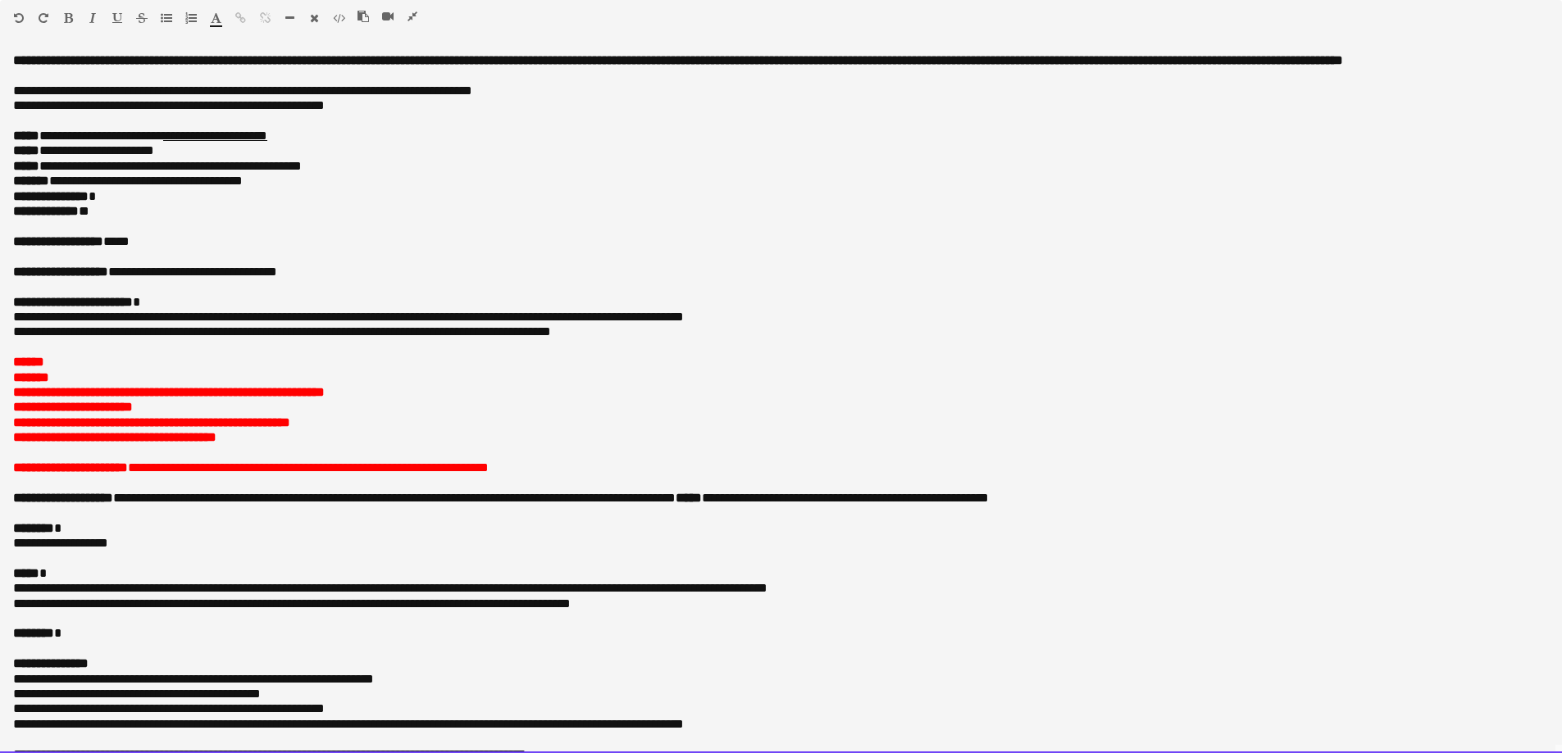
click at [159, 249] on p "**********" at bounding box center [774, 241] width 1523 height 15
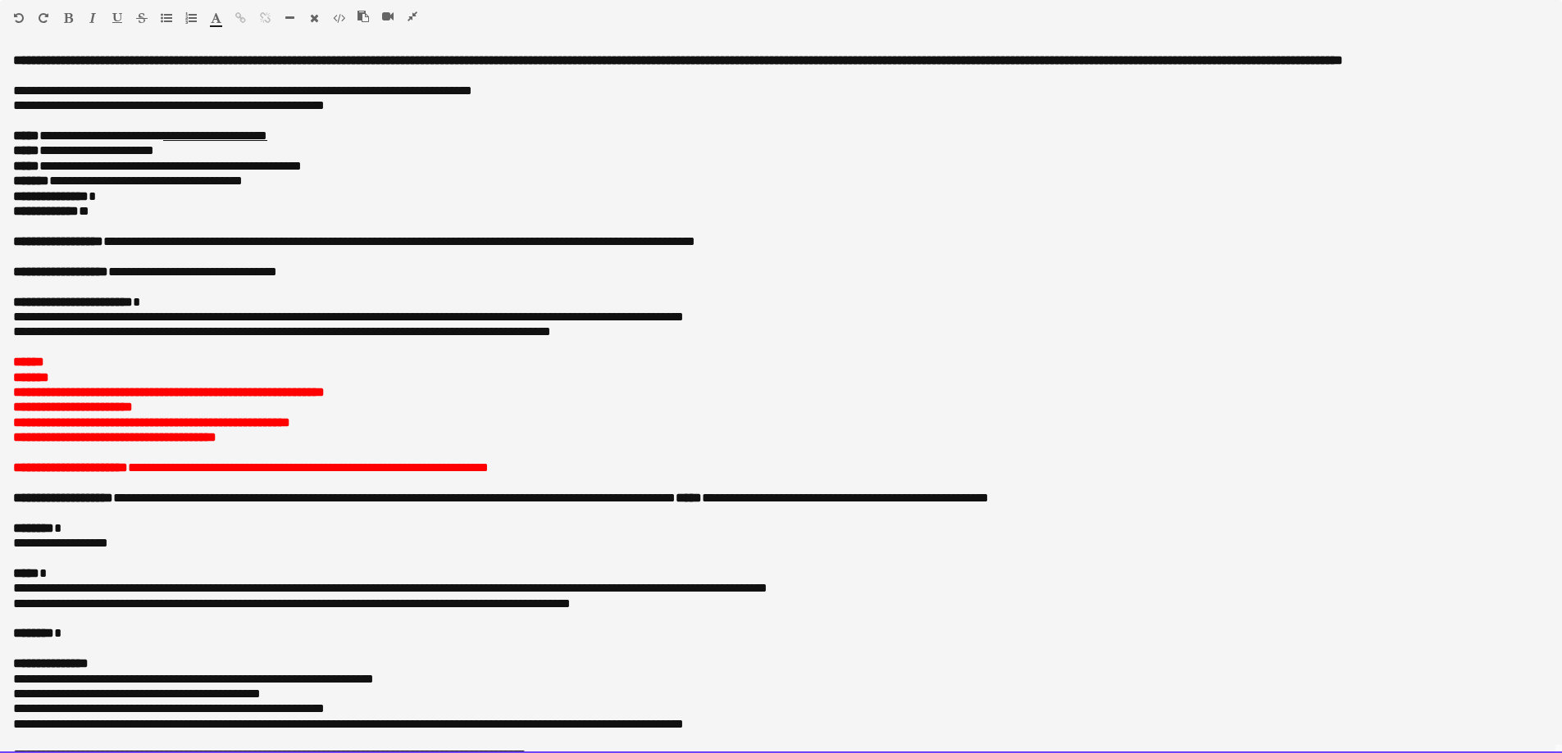
click at [660, 158] on p "**********" at bounding box center [780, 150] width 1535 height 15
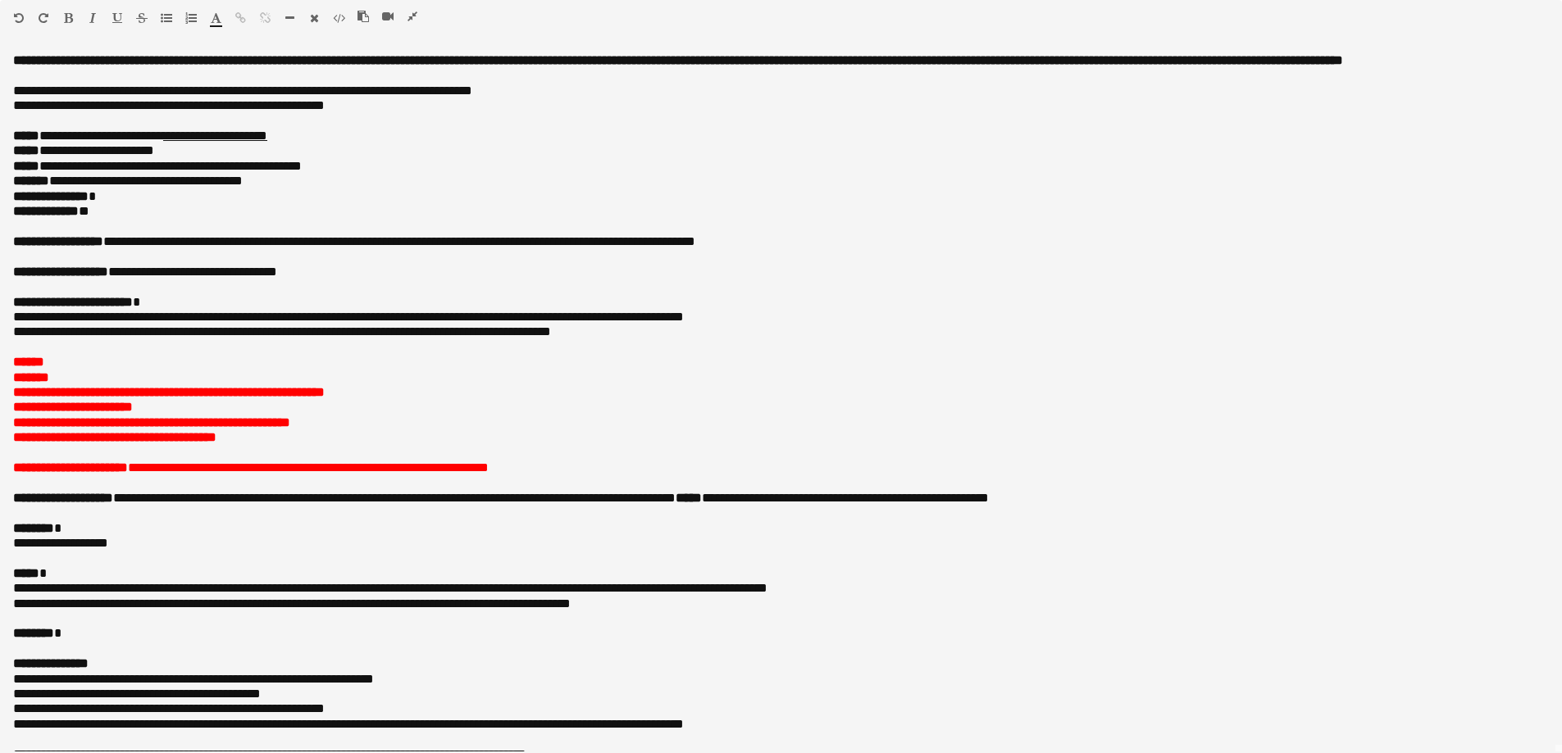
click at [410, 15] on icon "button" at bounding box center [412, 16] width 10 height 11
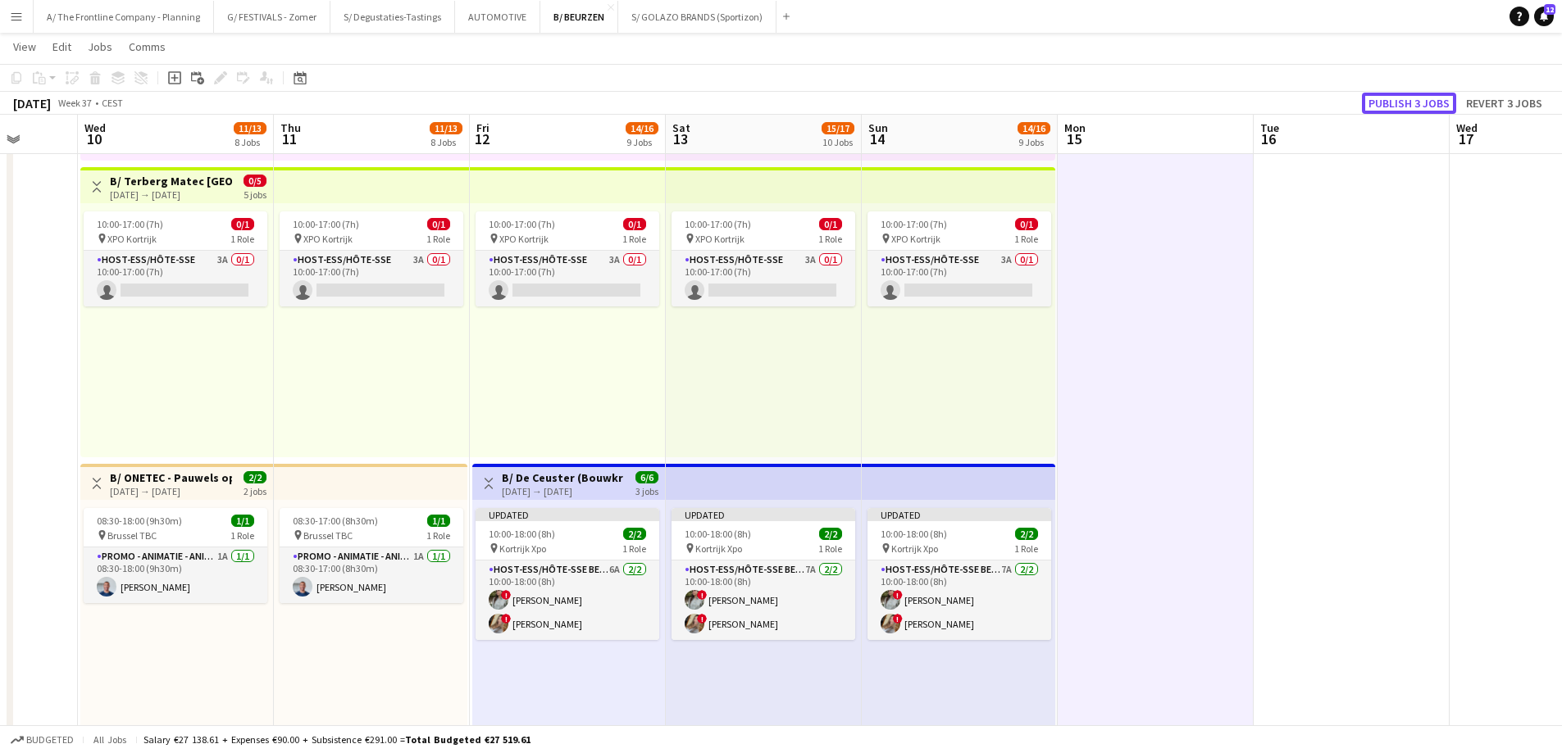
click at [1384, 98] on button "Publish 3 jobs" at bounding box center [1409, 103] width 94 height 21
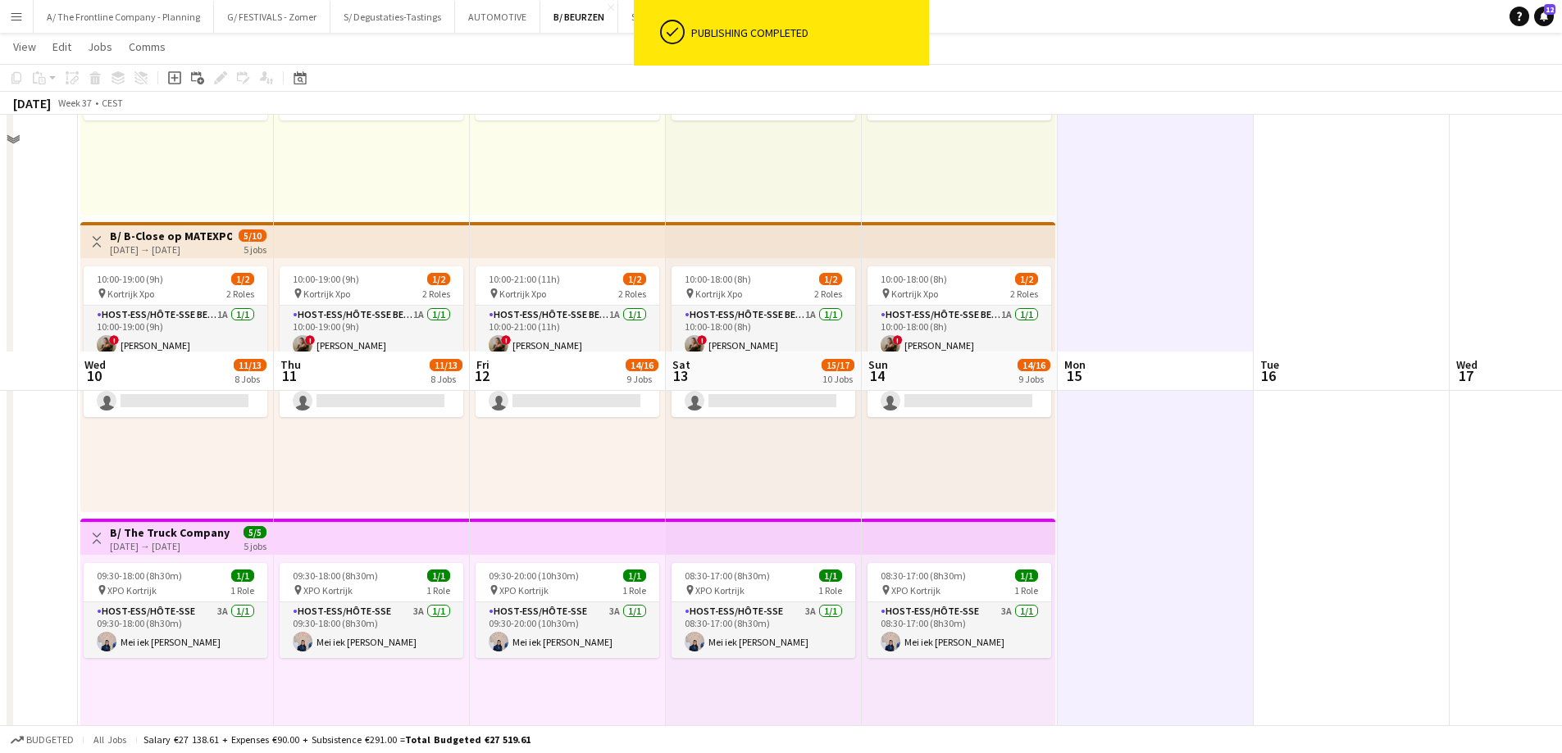
scroll to position [984, 0]
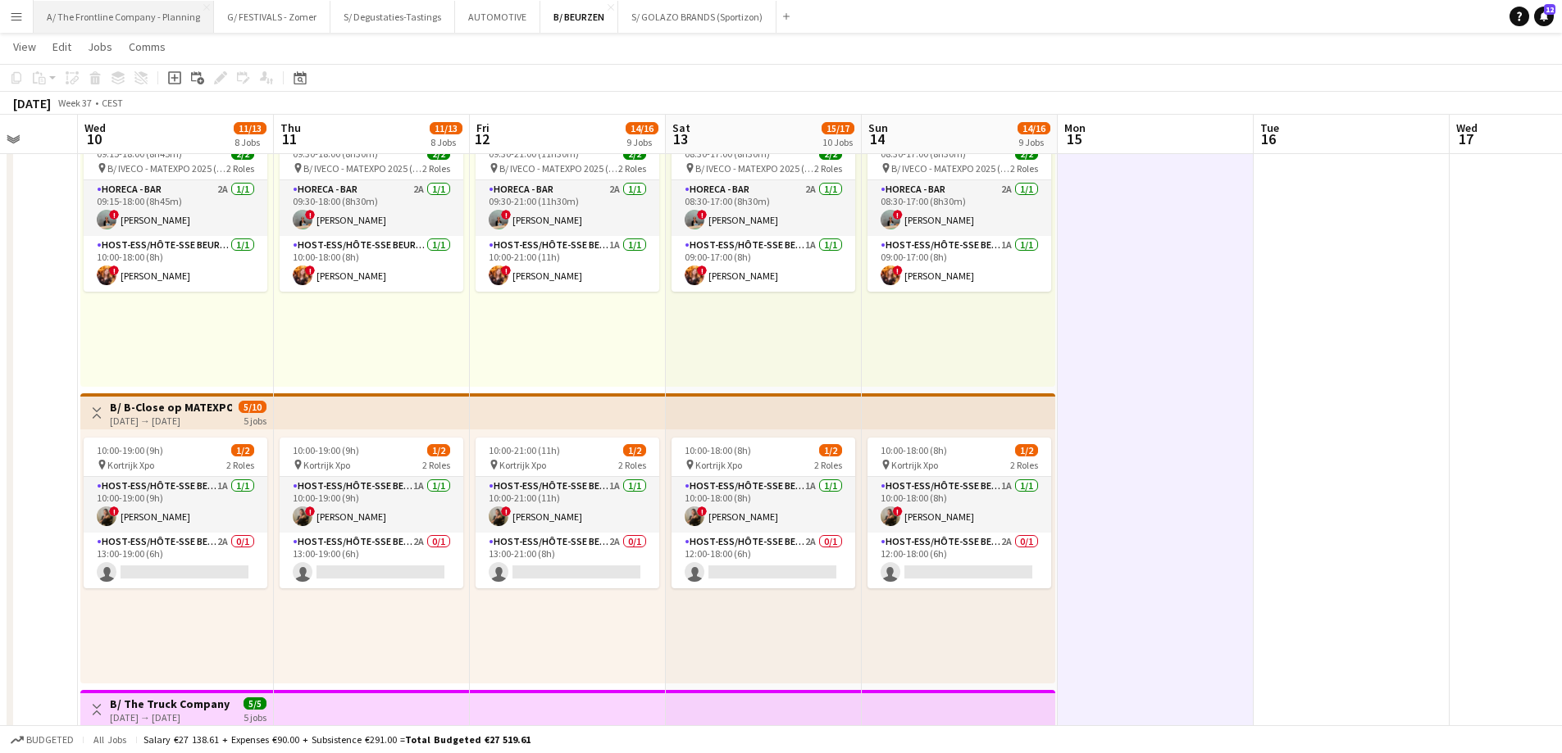
click at [136, 18] on button "A/ The Frontline Company - Planning Close" at bounding box center [124, 17] width 180 height 32
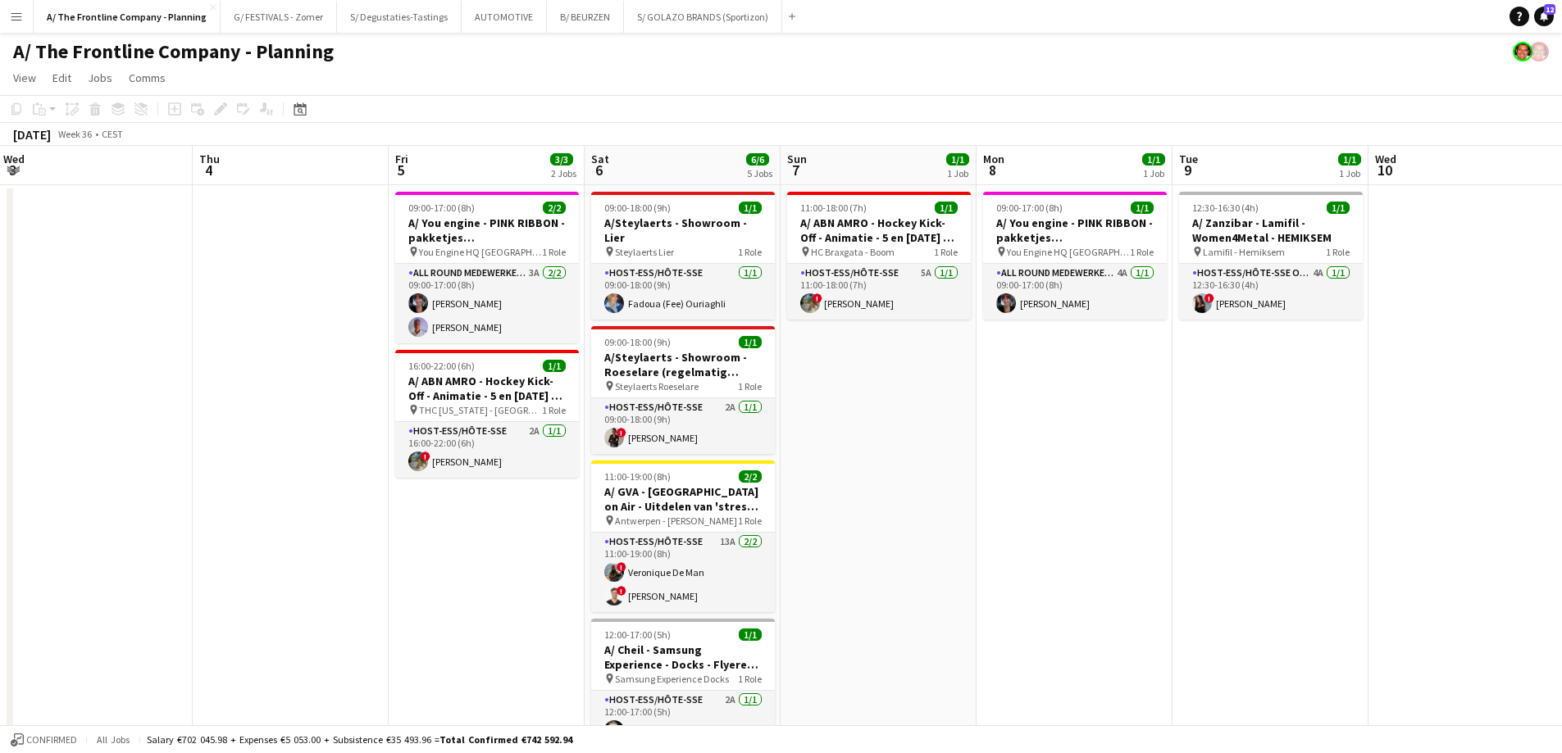
scroll to position [0, 480]
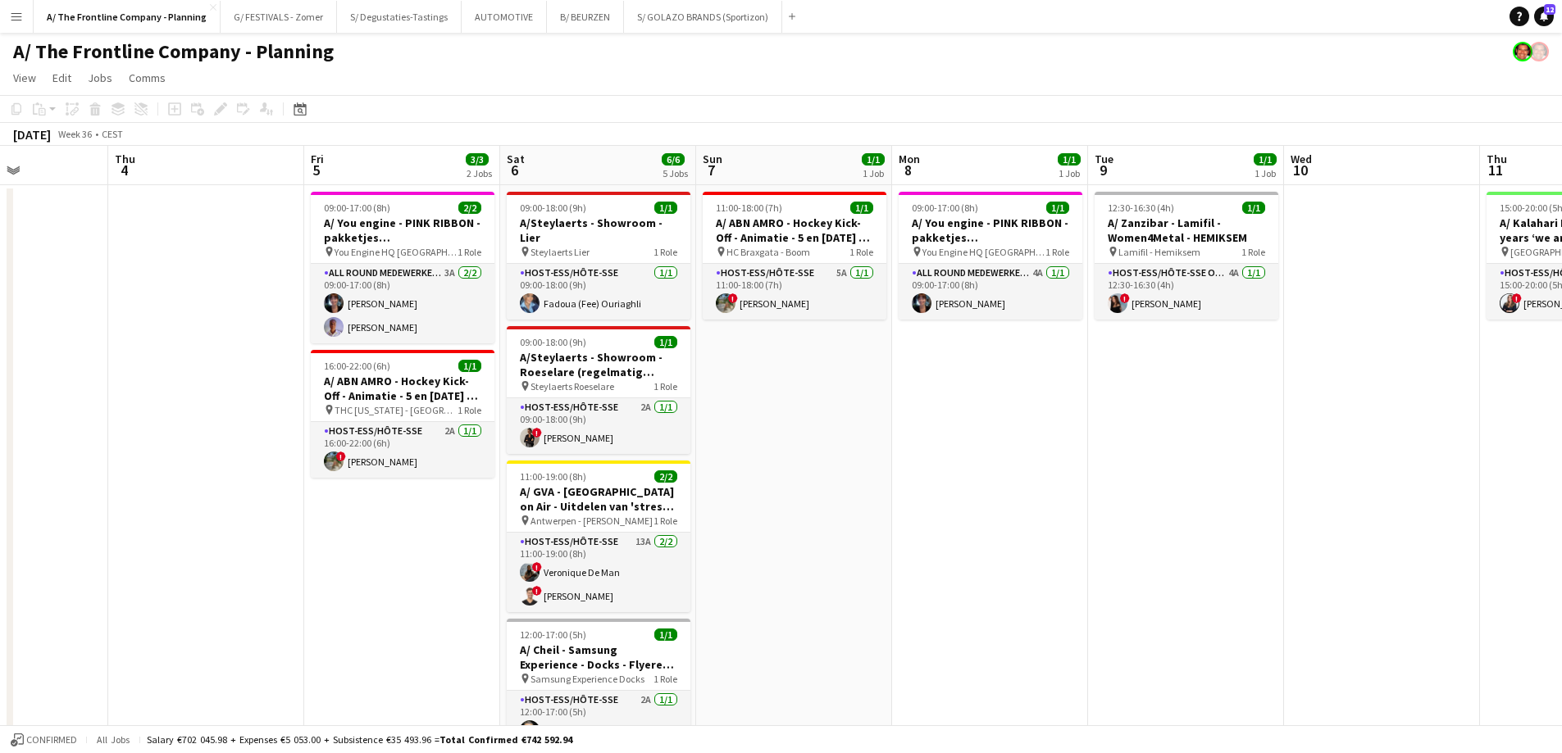
drag, startPoint x: 1262, startPoint y: 398, endPoint x: 782, endPoint y: 396, distance: 479.5
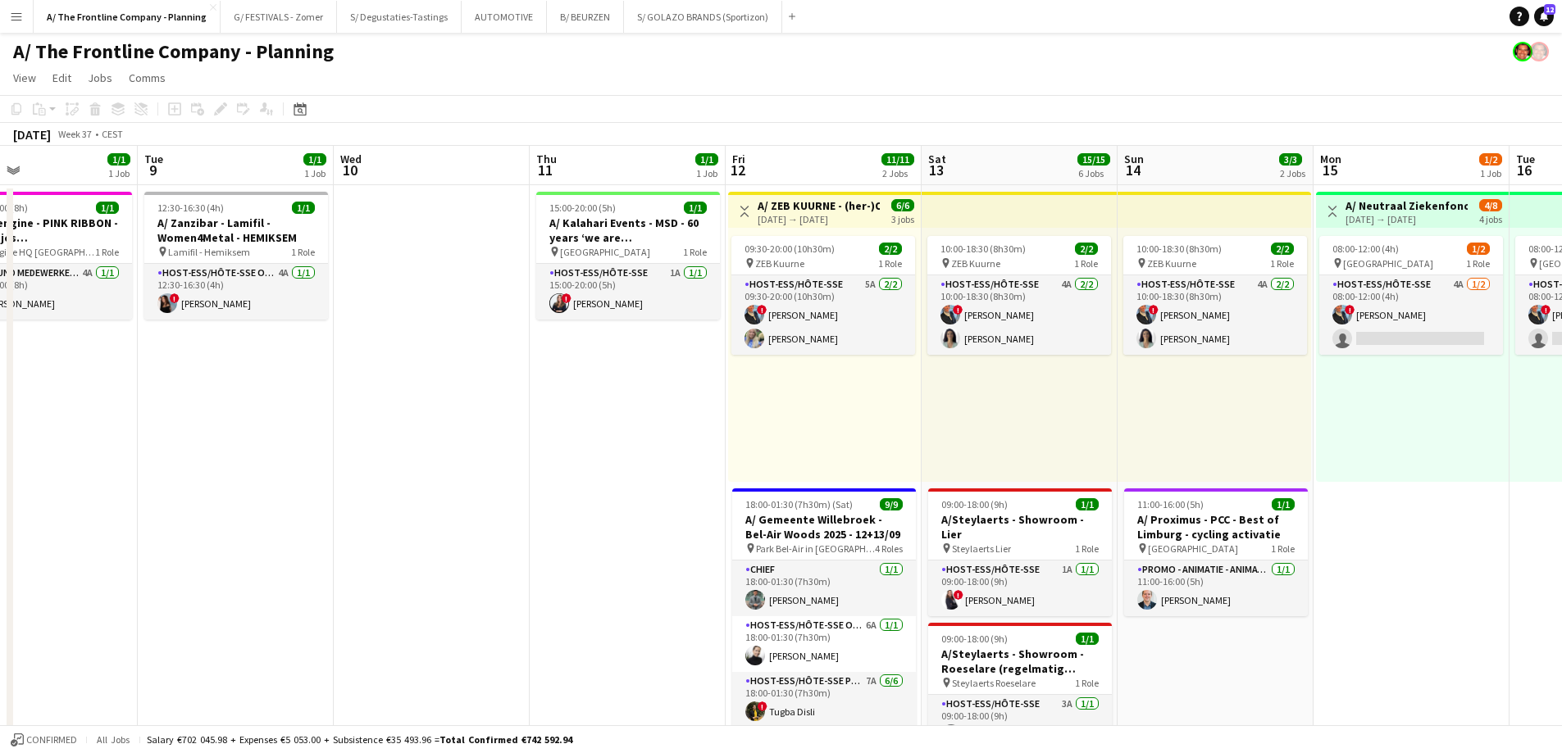
scroll to position [0, 653]
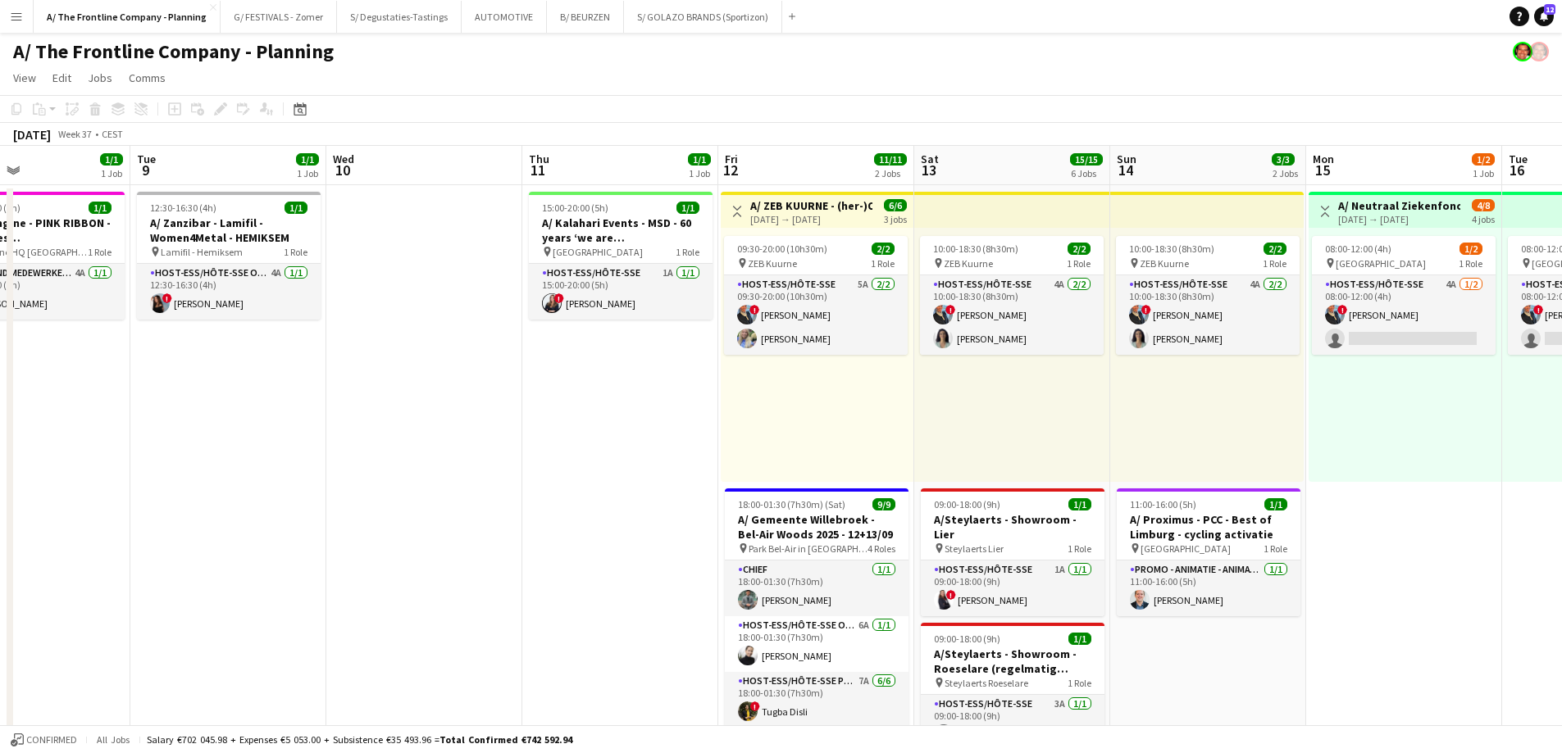
drag, startPoint x: 1172, startPoint y: 397, endPoint x: 215, endPoint y: 383, distance: 957.5
drag, startPoint x: 837, startPoint y: 210, endPoint x: 836, endPoint y: 219, distance: 9.1
click at [836, 219] on div "A/ ZEB KUURNE - (her-)Opening nieuwe winkel (12+13+14/09) [DATE] → [DATE]" at bounding box center [811, 211] width 122 height 27
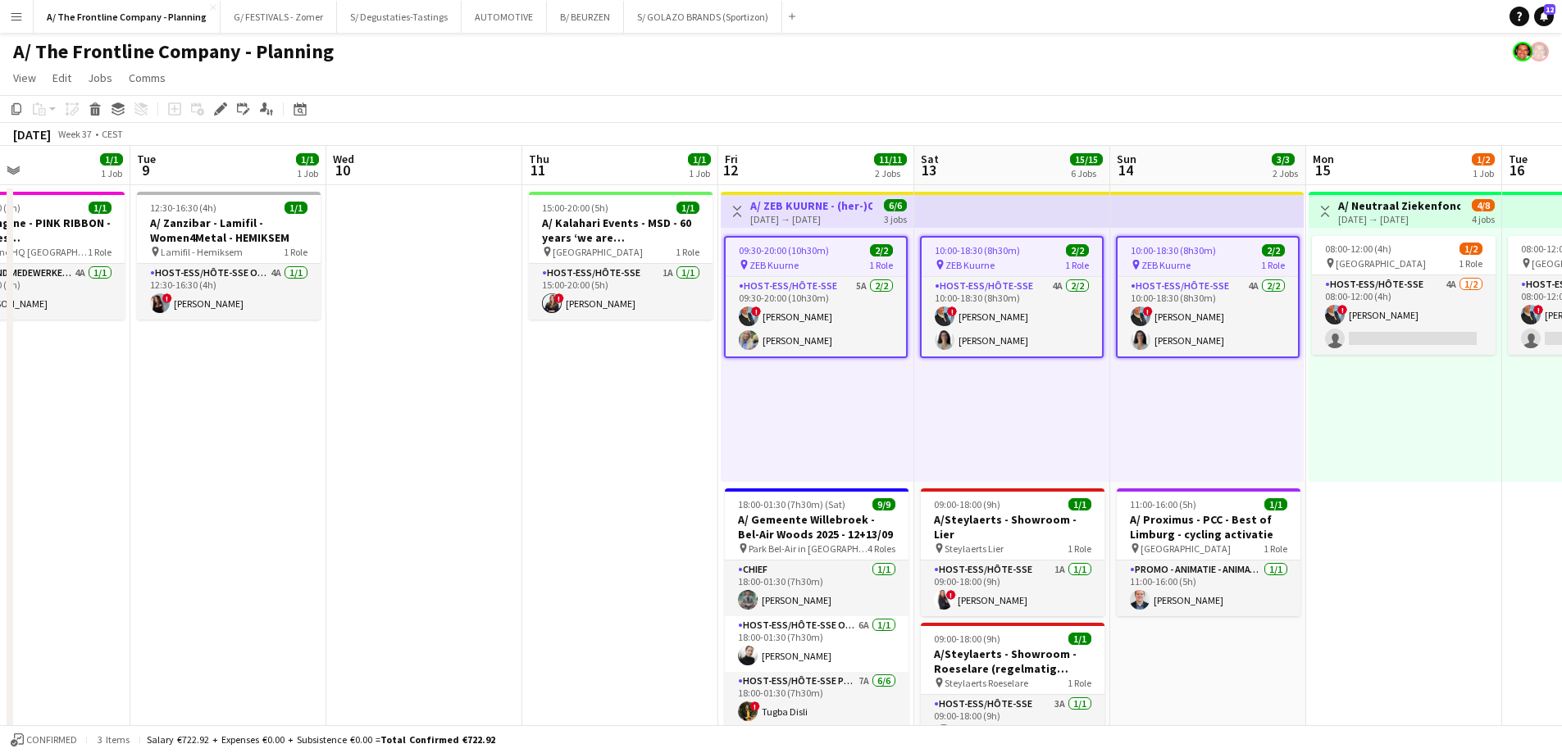
scroll to position [0, 654]
click at [843, 320] on app-card-role "Host-ess/Hôte-sse 5A [DATE] 09:30-20:00 (10h30m) ! [PERSON_NAME] [PERSON_NAME]" at bounding box center [815, 317] width 180 height 80
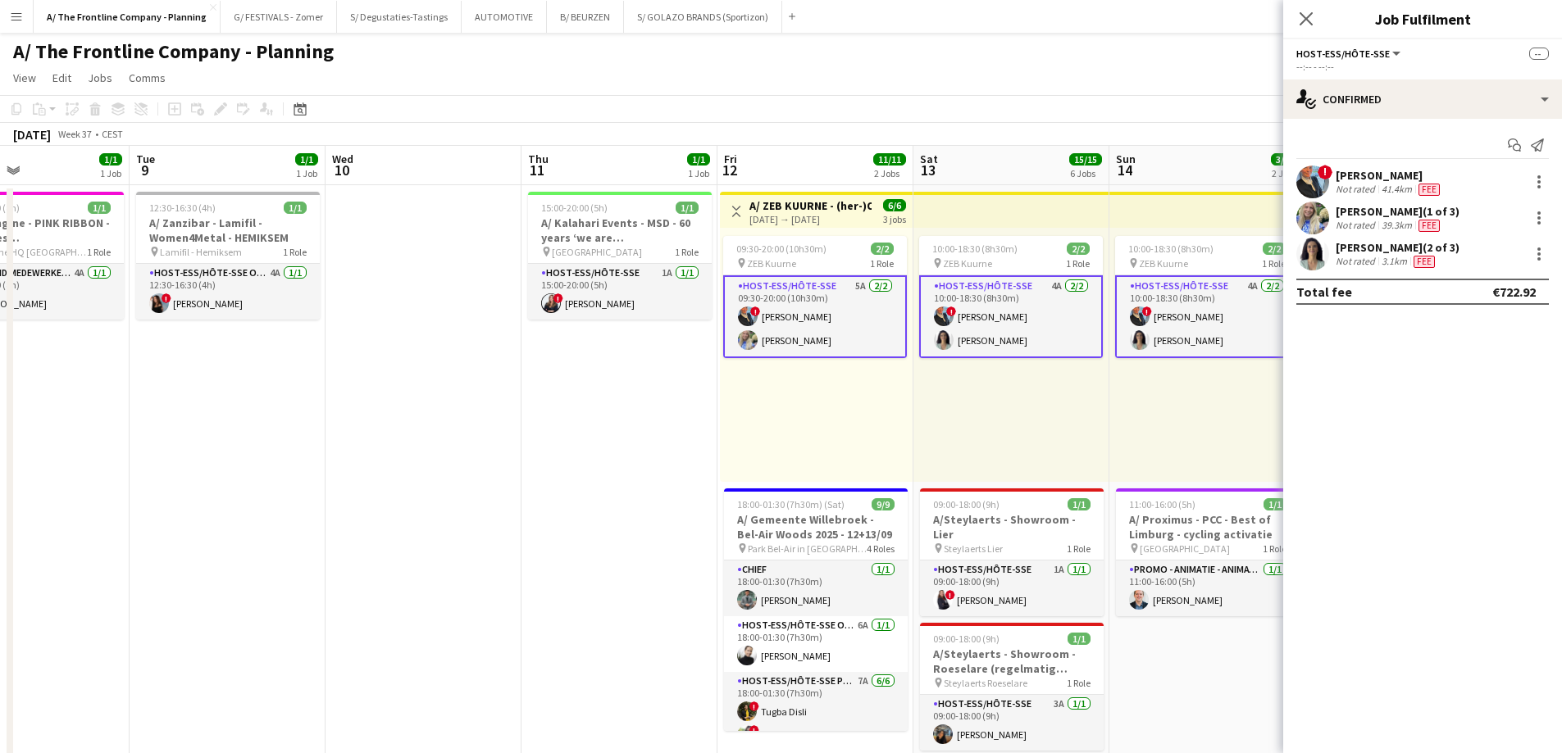
click at [1405, 185] on div "41.4km" at bounding box center [1396, 189] width 37 height 13
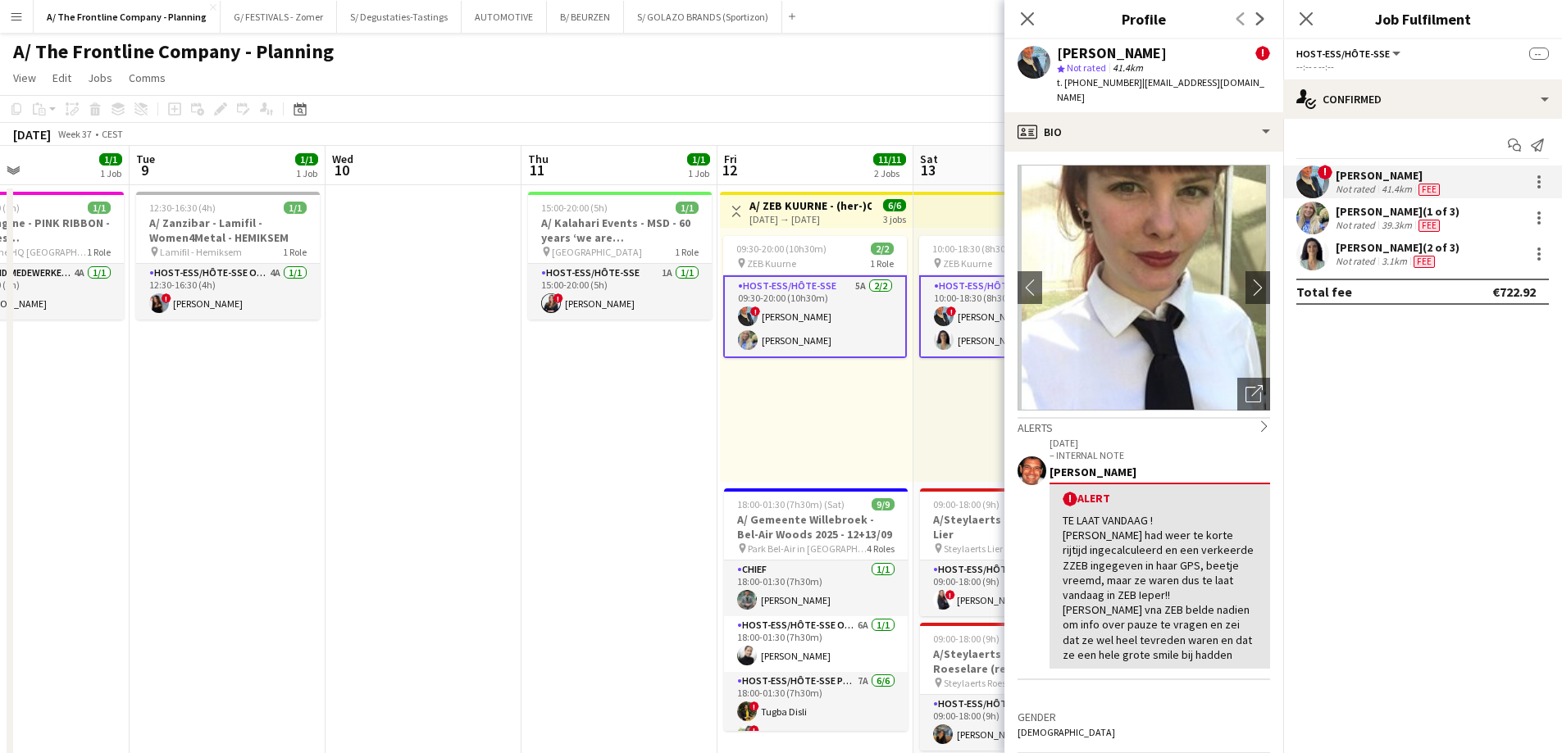
click at [1391, 216] on div "[PERSON_NAME] (1 of 3)" at bounding box center [1397, 211] width 124 height 15
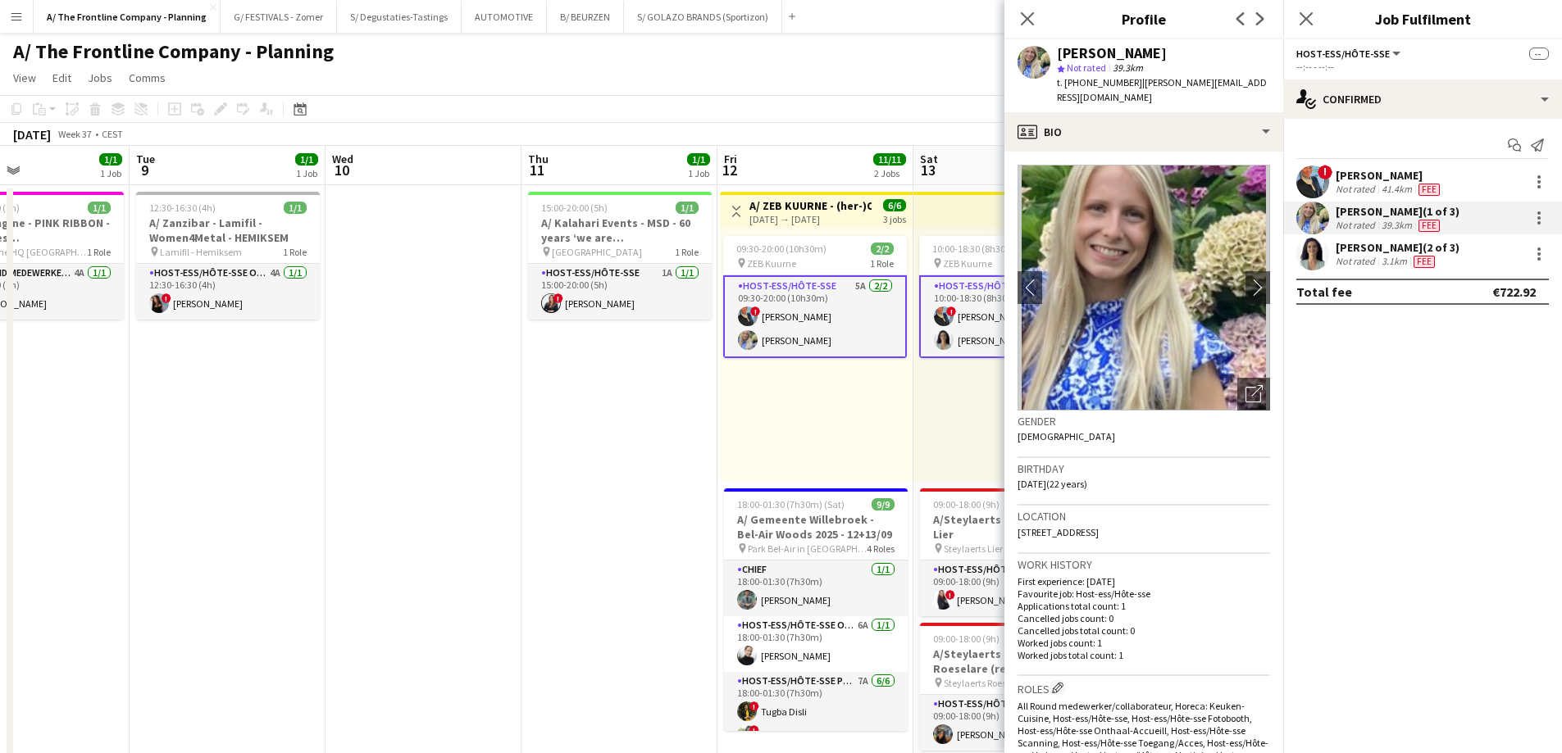
click at [1392, 176] on div "[PERSON_NAME]" at bounding box center [1388, 175] width 107 height 15
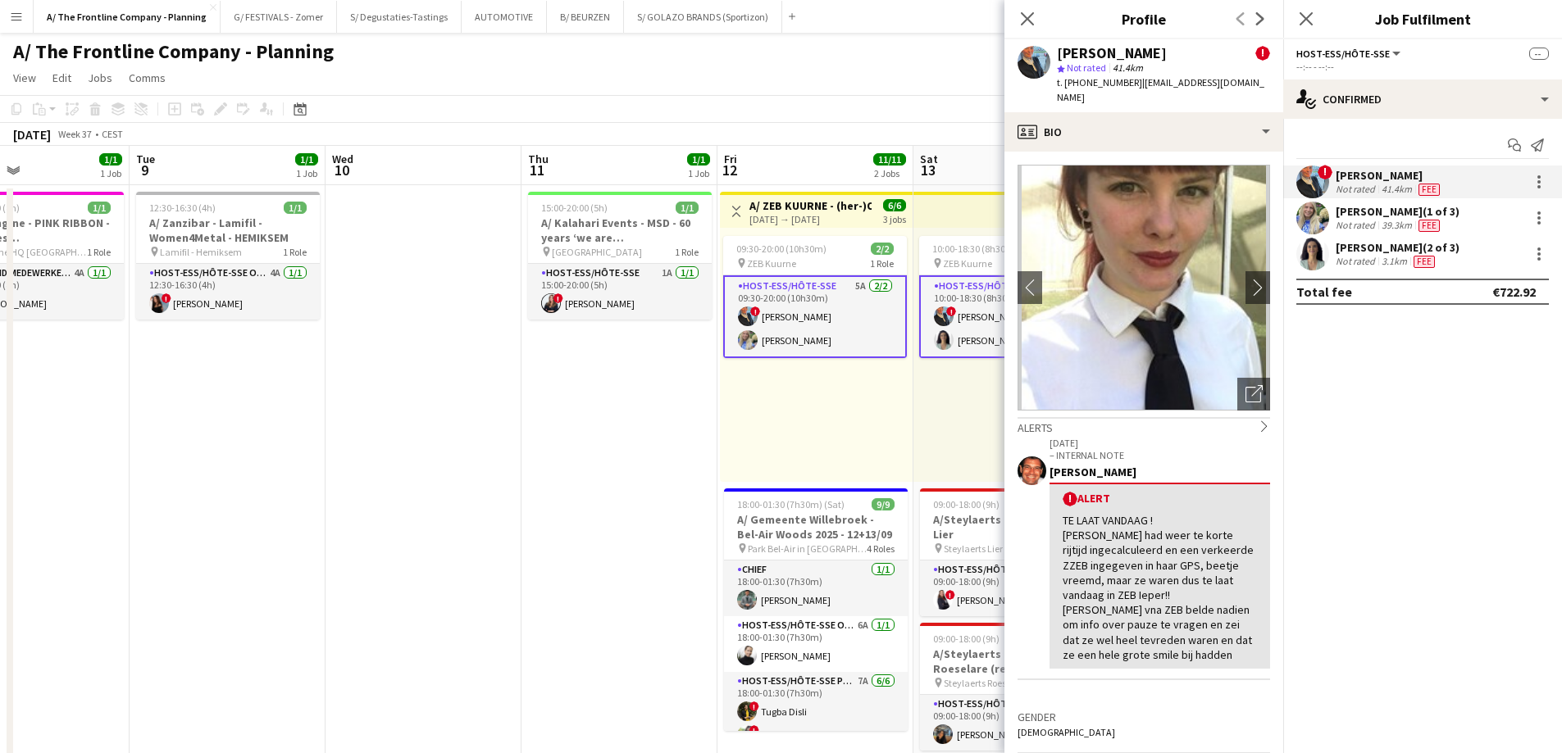
click at [1362, 253] on div "[PERSON_NAME] (2 of 3)" at bounding box center [1397, 247] width 124 height 15
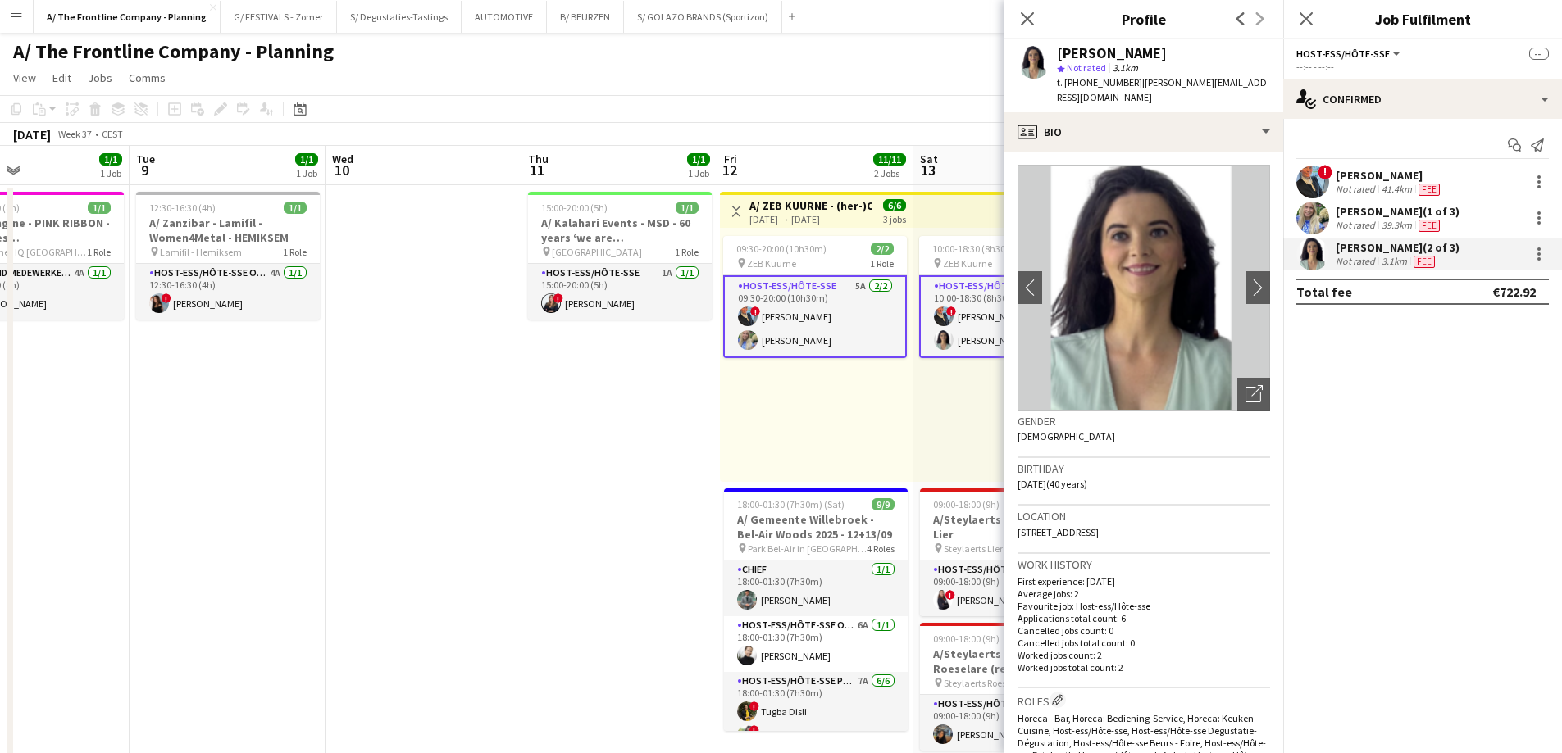
click at [824, 225] on div "[DATE] → [DATE]" at bounding box center [810, 219] width 122 height 12
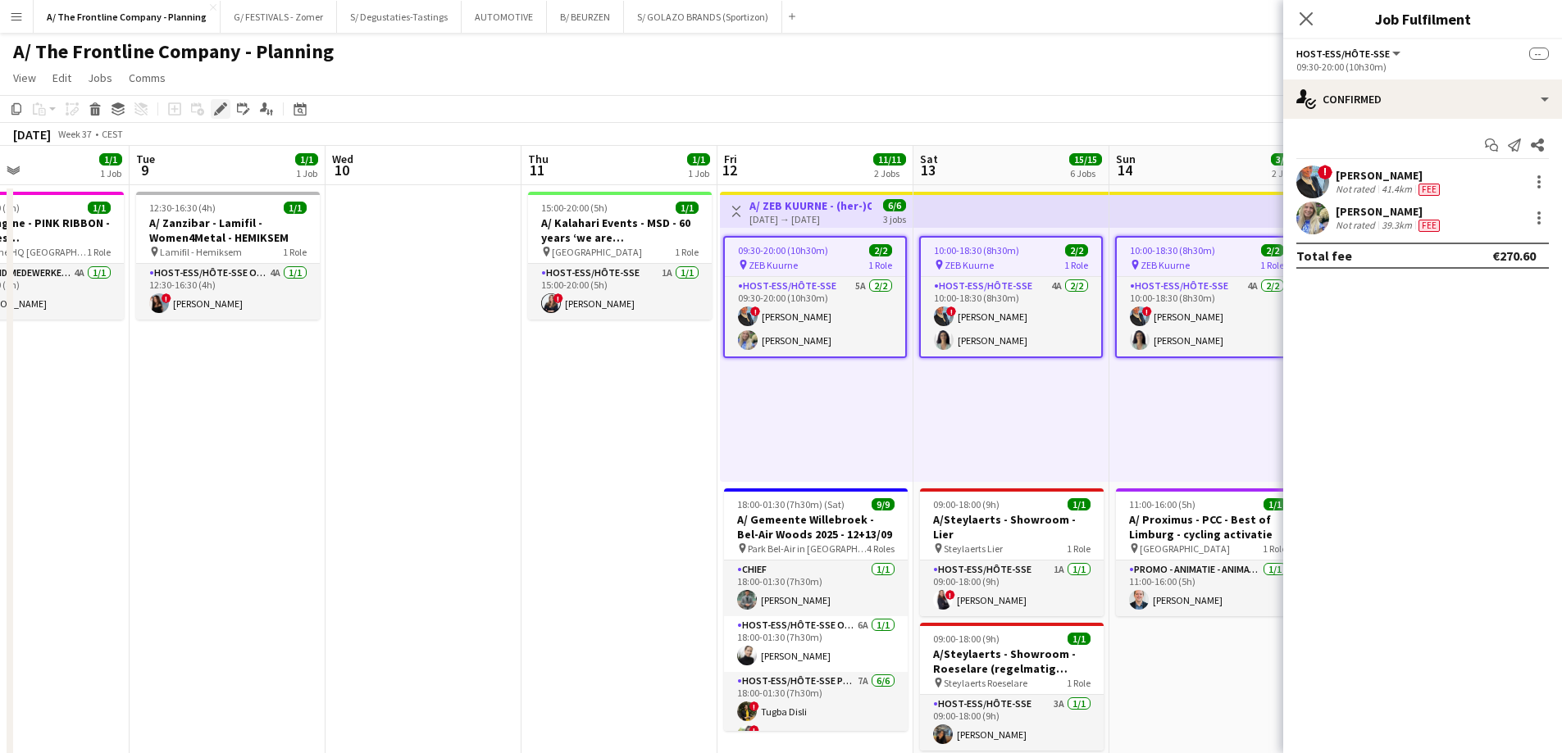
click at [219, 107] on icon "Edit" at bounding box center [220, 108] width 13 height 13
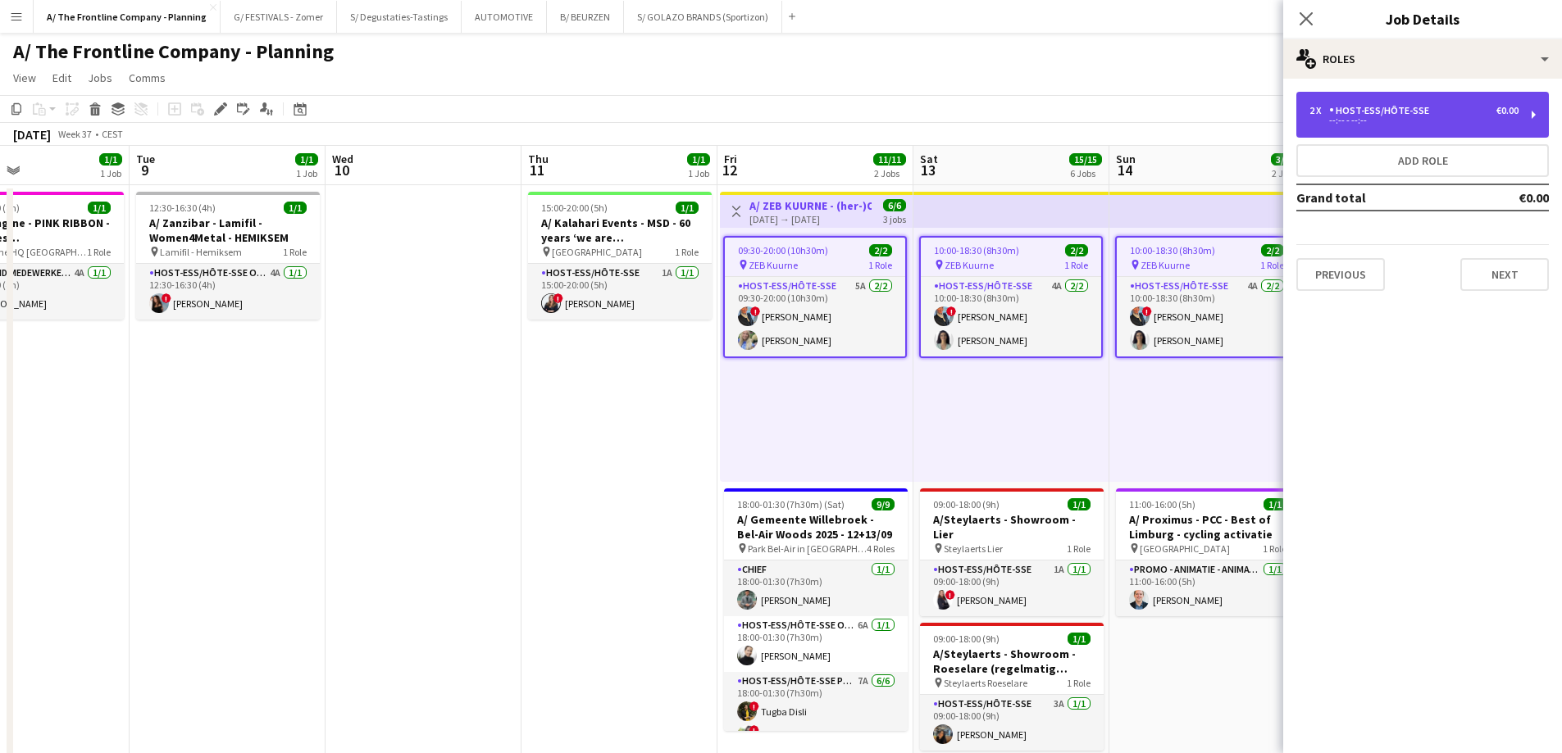
click at [1425, 120] on div "--:-- - --:--" at bounding box center [1413, 120] width 209 height 8
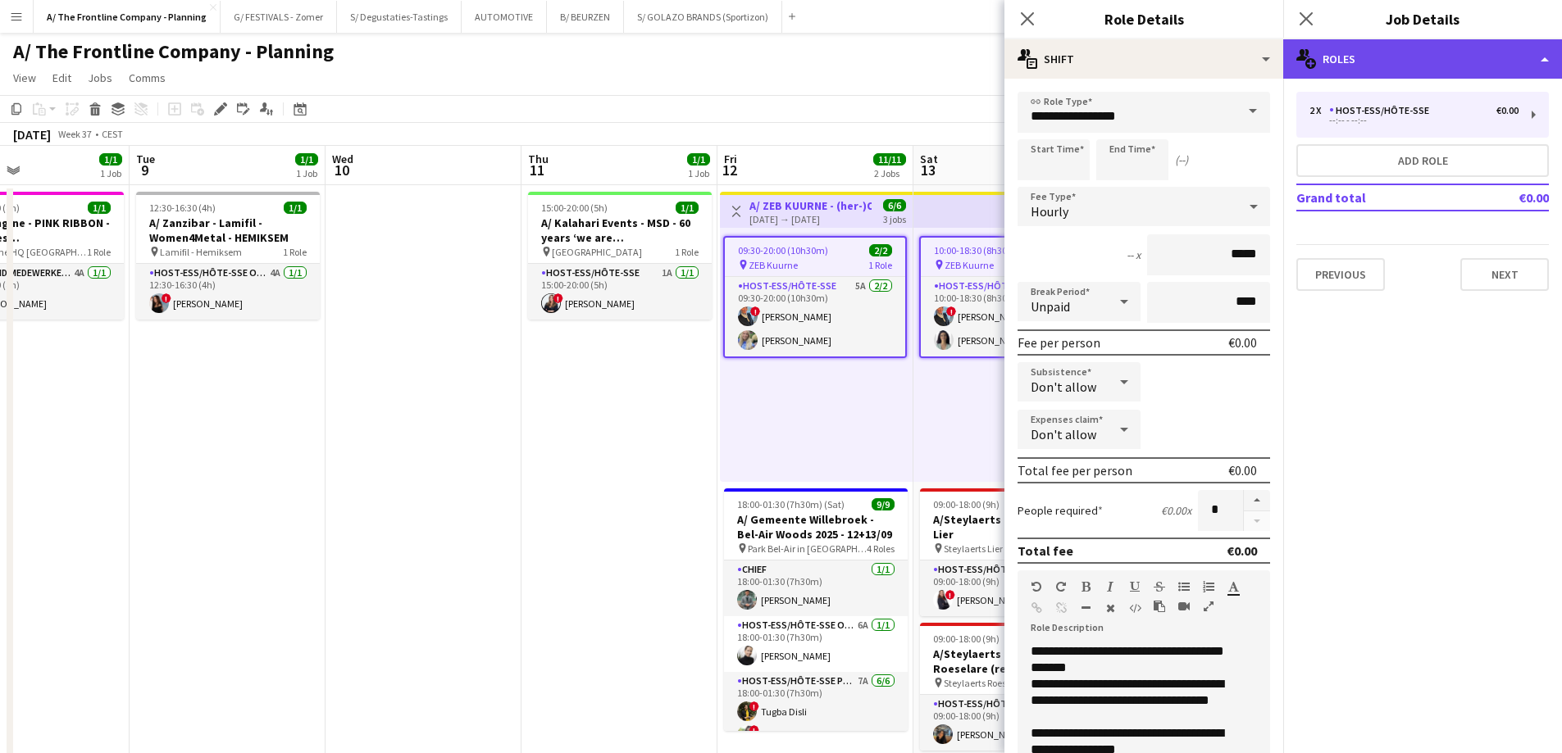
click at [1424, 72] on div "multiple-users-add Roles" at bounding box center [1422, 58] width 279 height 39
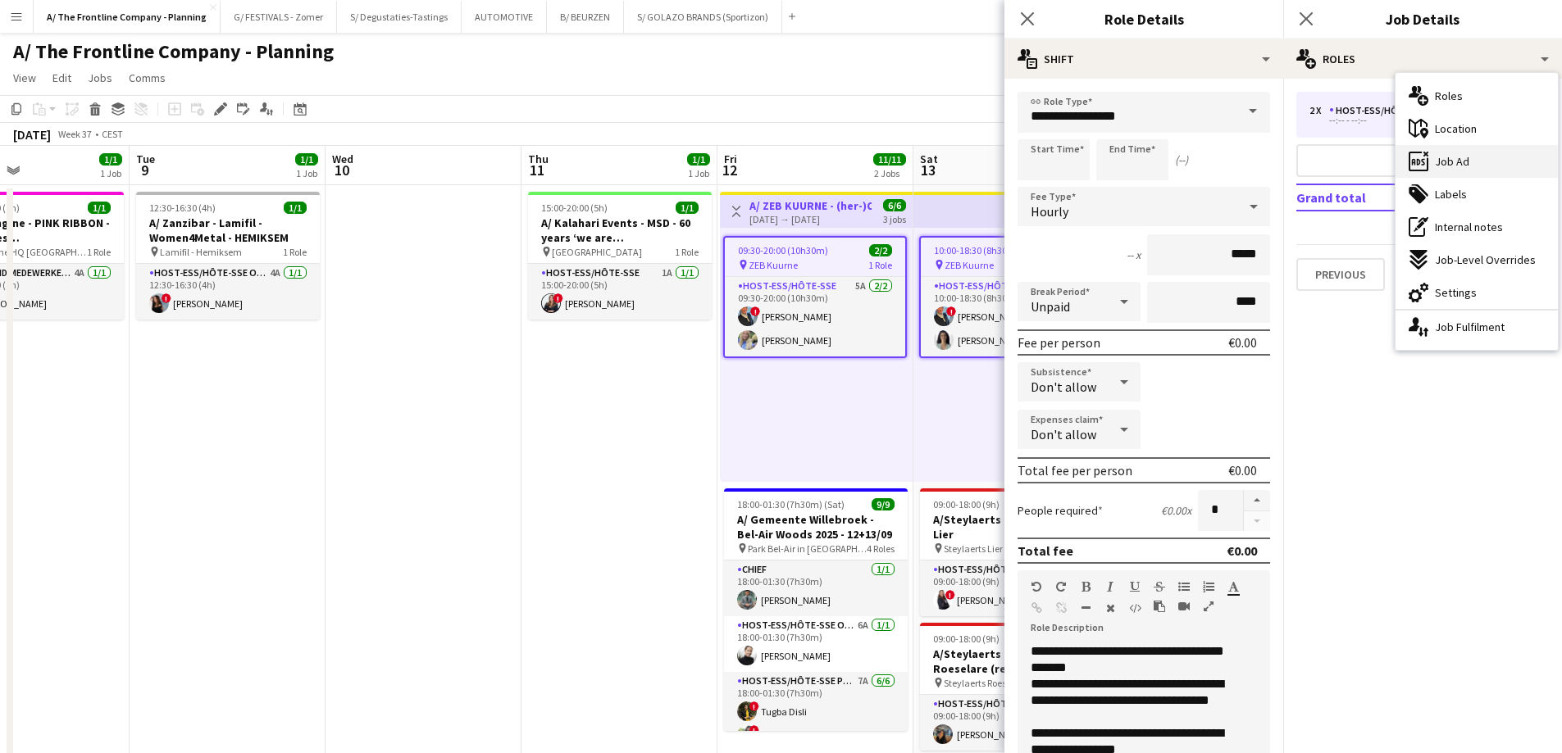
click at [1436, 166] on span "Job Ad" at bounding box center [1451, 161] width 34 height 15
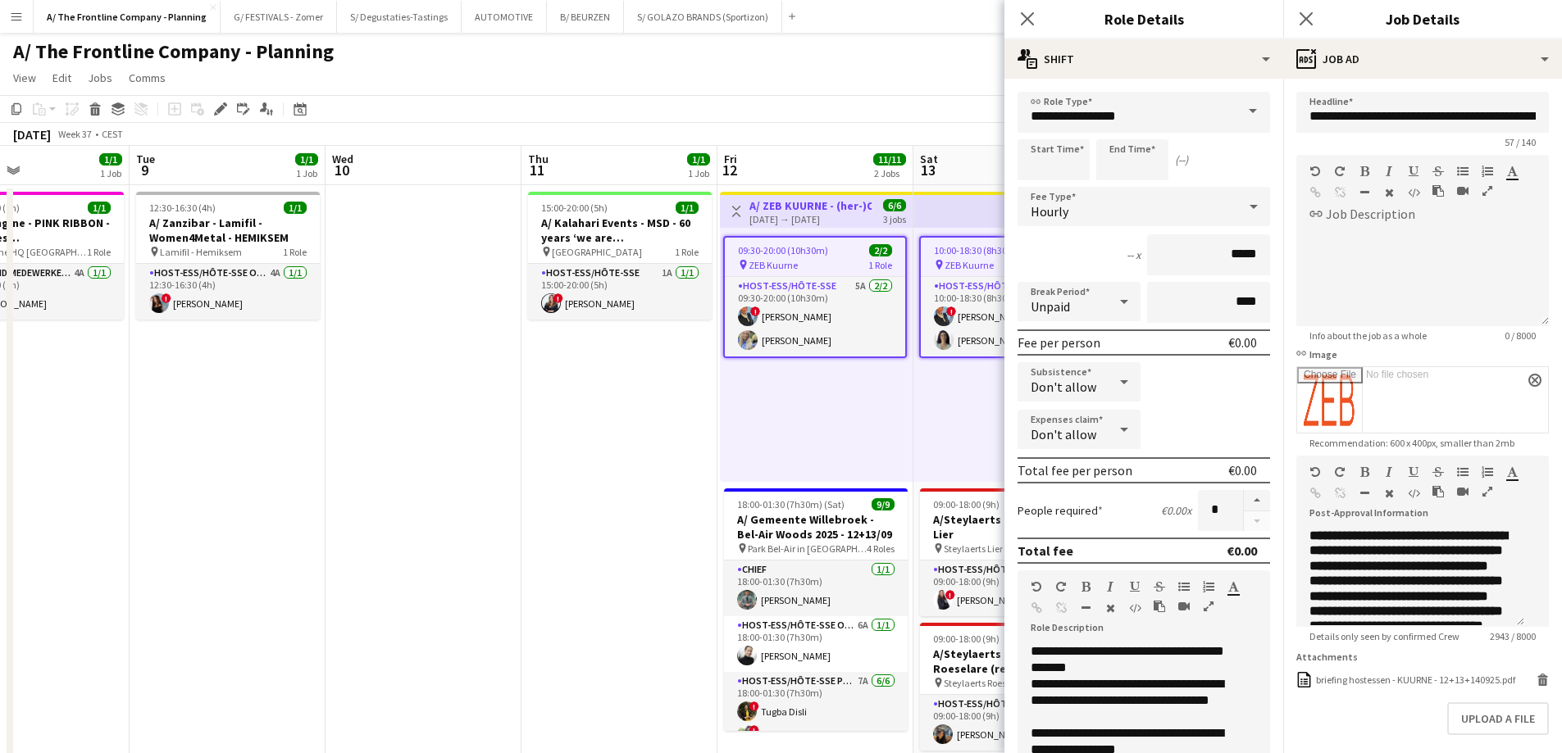
click at [1482, 498] on icon "button" at bounding box center [1487, 491] width 10 height 11
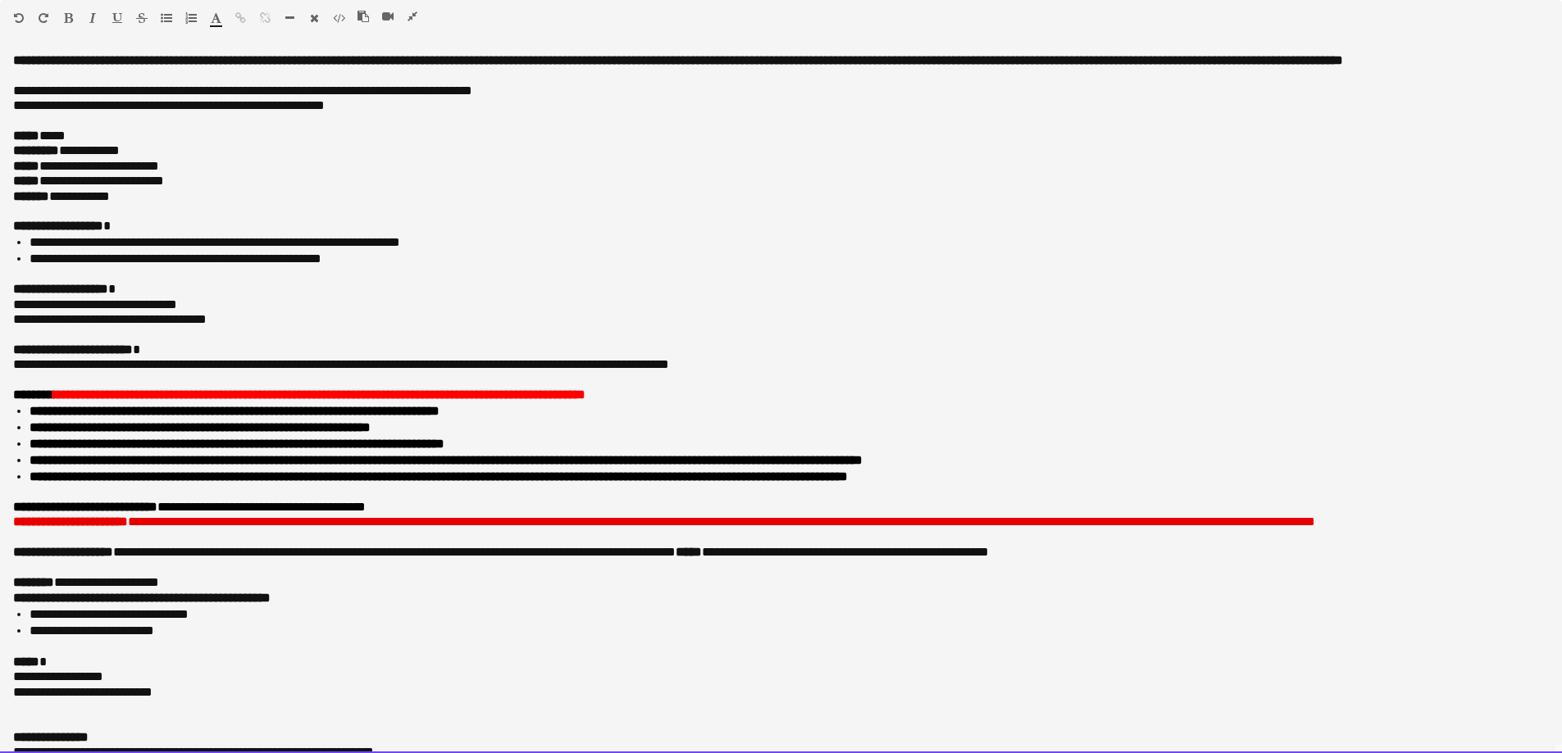
click at [217, 312] on p "**********" at bounding box center [780, 305] width 1535 height 15
click at [1041, 485] on li "**********" at bounding box center [789, 477] width 1519 height 16
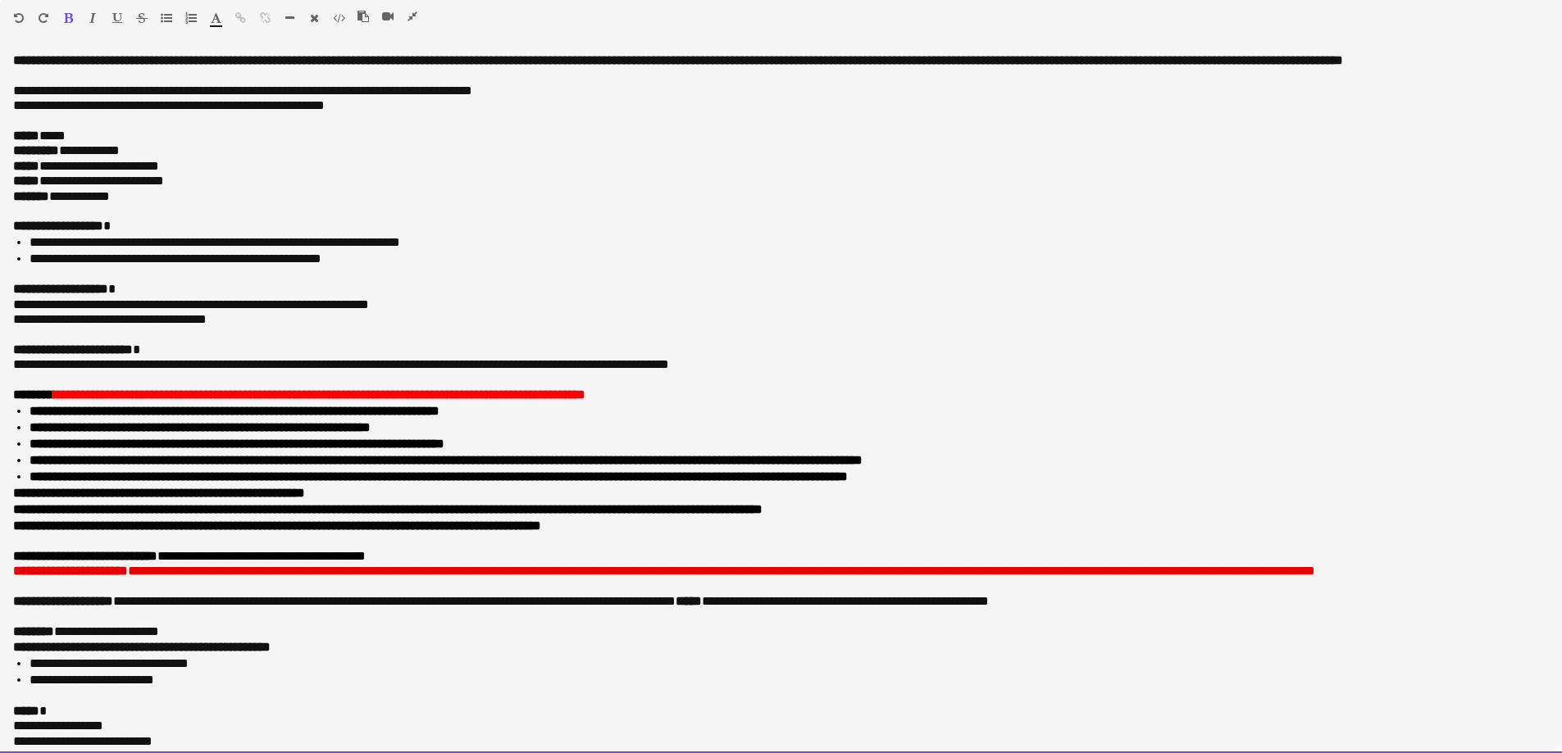
click at [195, 251] on li "**********" at bounding box center [783, 242] width 1507 height 16
click at [96, 532] on b "**********" at bounding box center [277, 526] width 528 height 12
click at [484, 532] on b "**********" at bounding box center [314, 526] width 602 height 12
click at [579, 420] on li "**********" at bounding box center [789, 411] width 1519 height 16
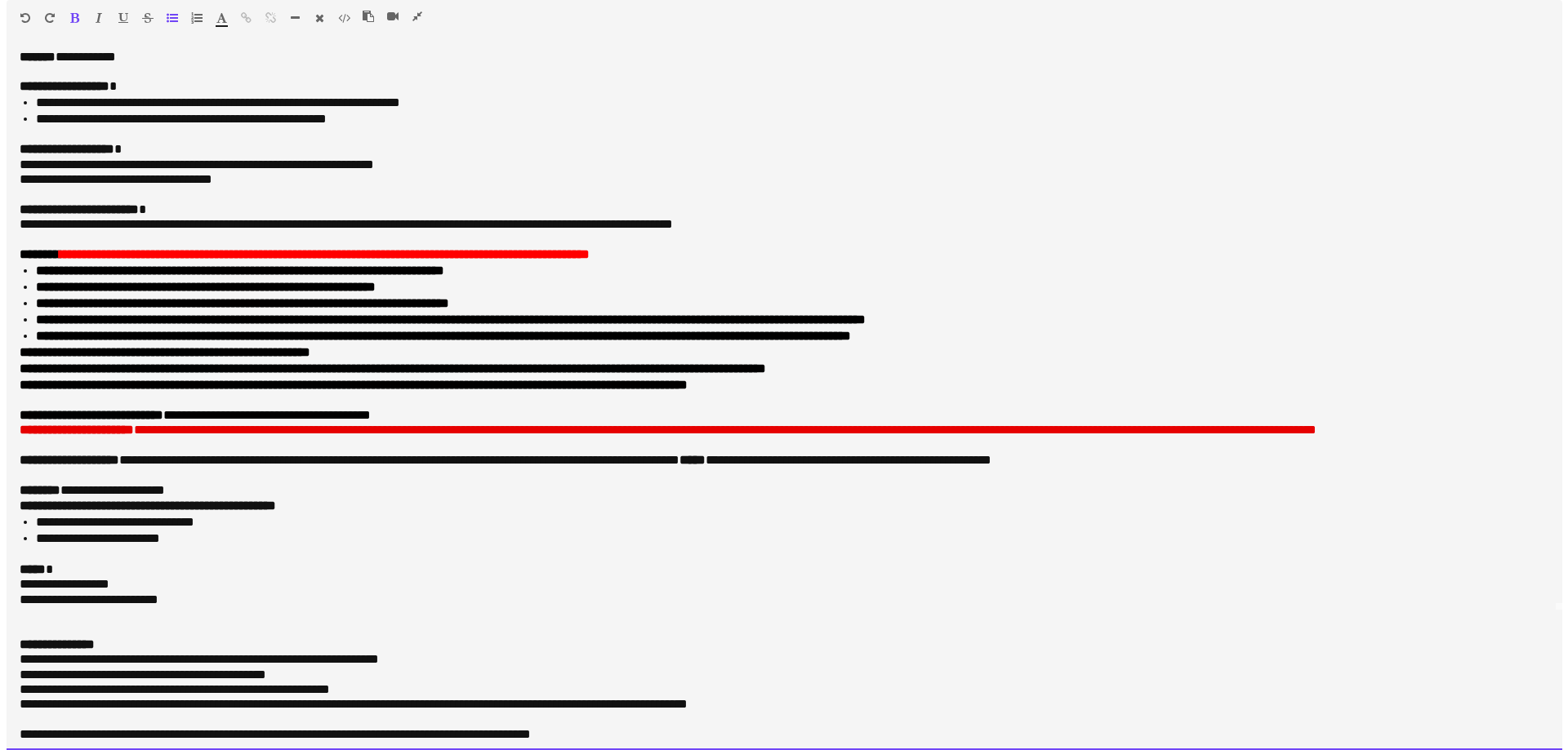
scroll to position [0, 0]
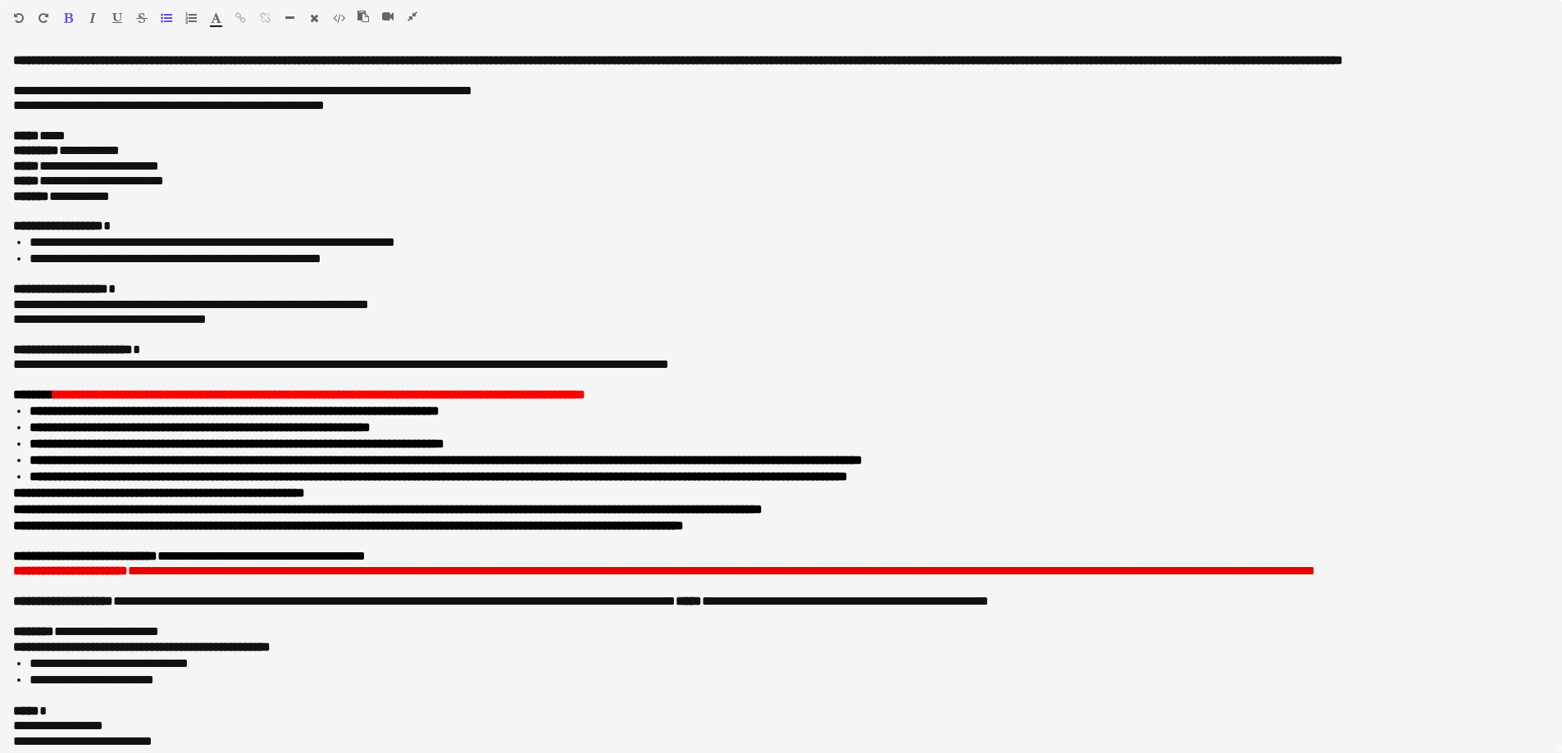
click at [416, 13] on icon "button" at bounding box center [412, 16] width 10 height 11
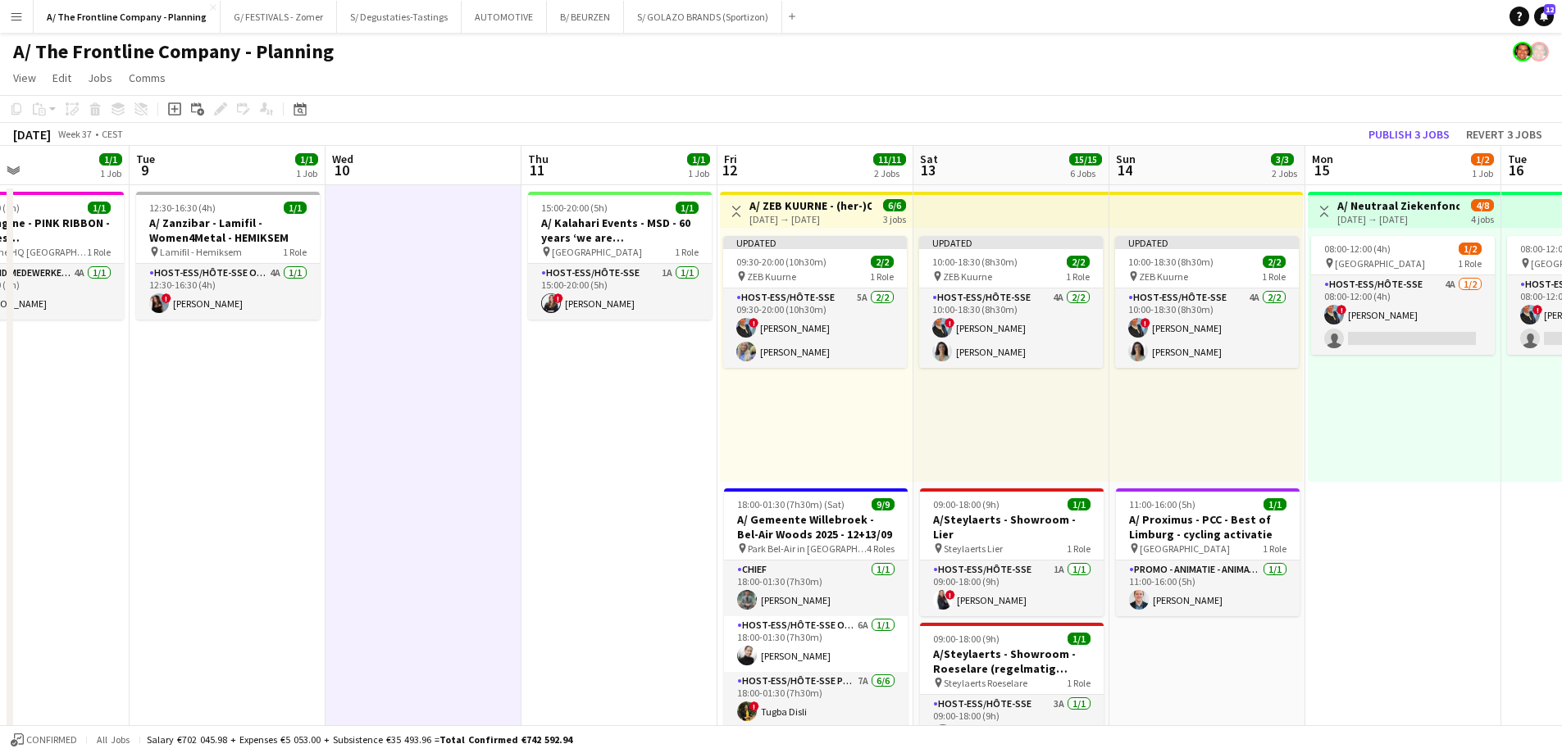
click at [1410, 119] on app-toolbar "Copy Paste Paste Ctrl+V Paste with crew Ctrl+Shift+V Paste linked Job [GEOGRAPH…" at bounding box center [781, 109] width 1562 height 28
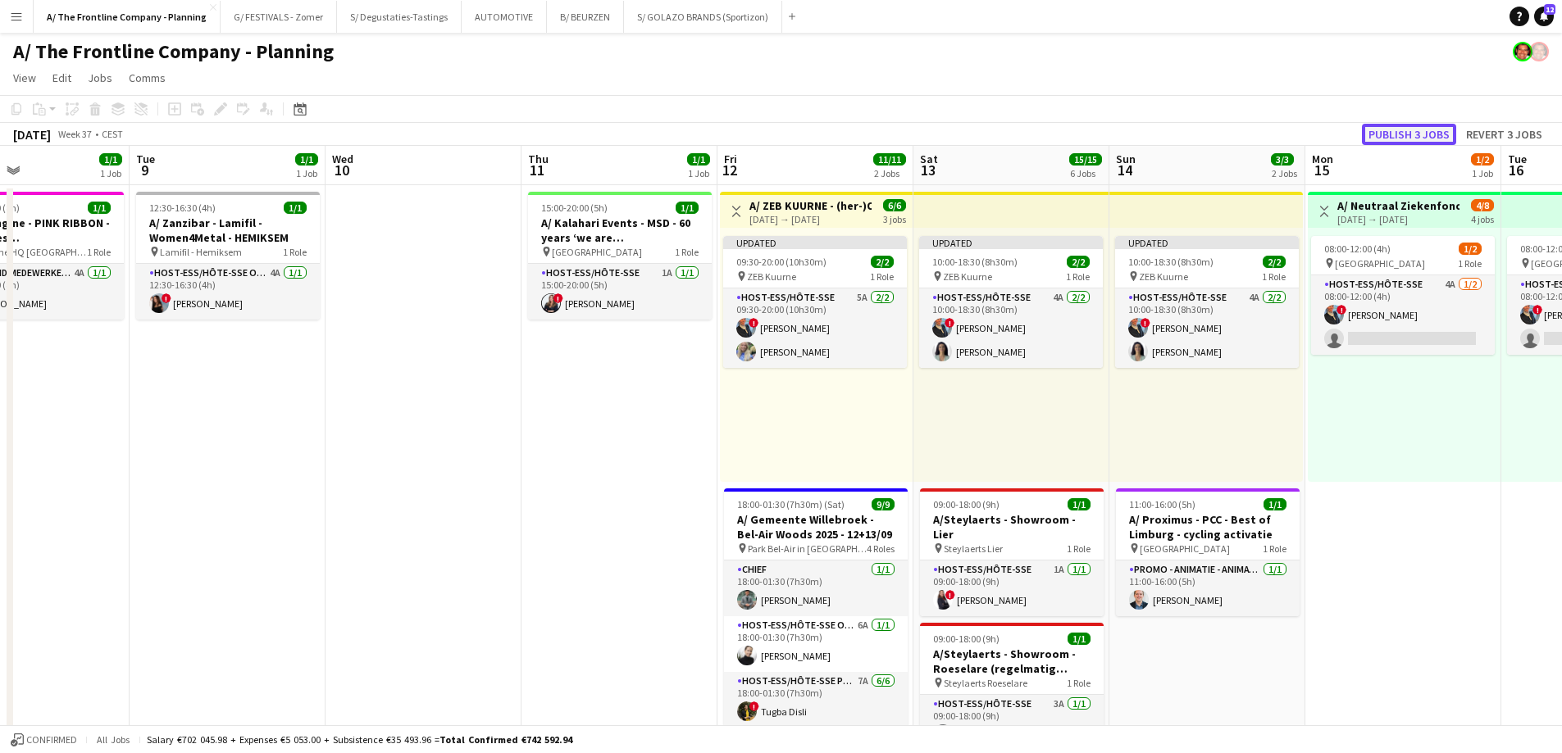
click at [1411, 139] on button "Publish 3 jobs" at bounding box center [1409, 134] width 94 height 21
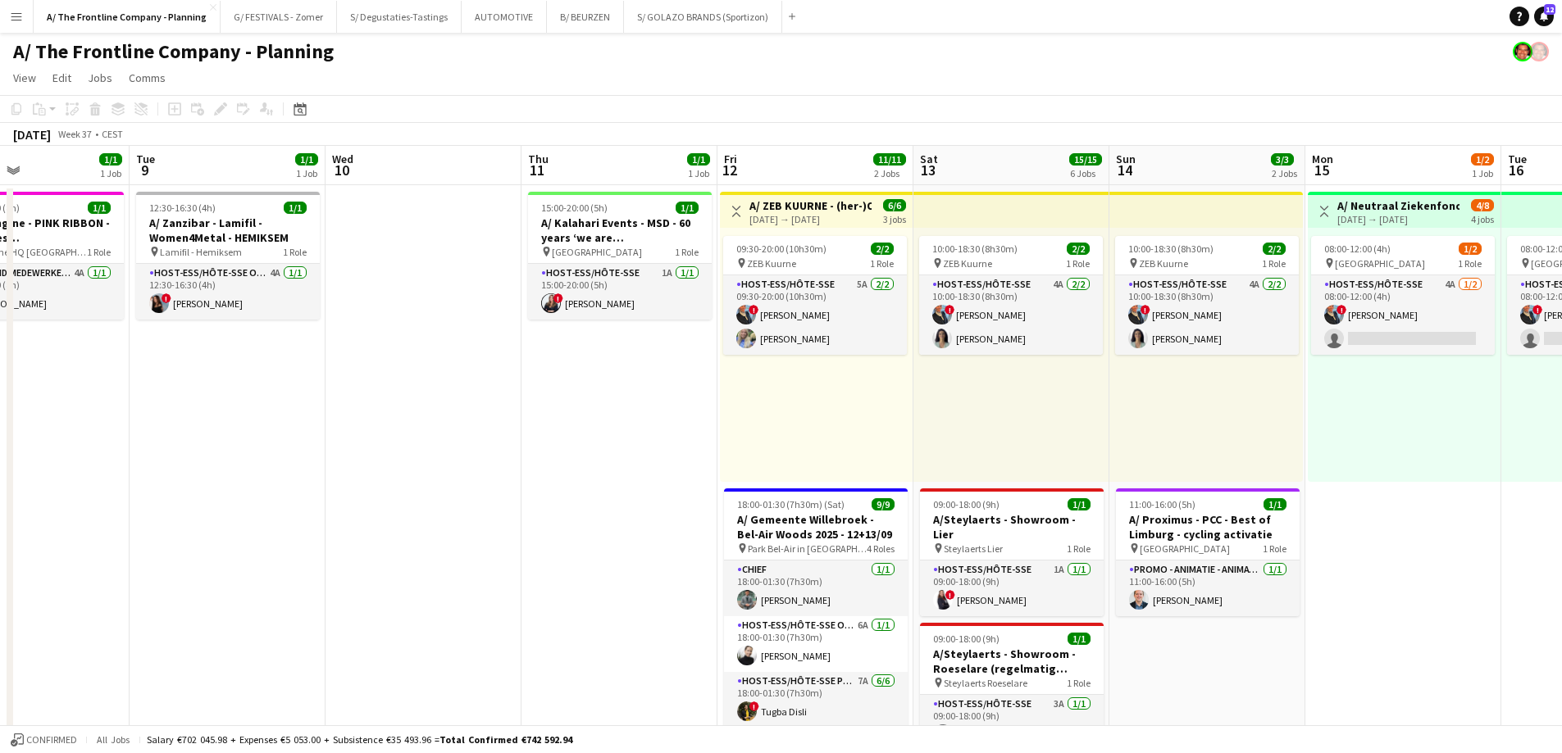
click at [25, 18] on button "Menu" at bounding box center [16, 16] width 33 height 33
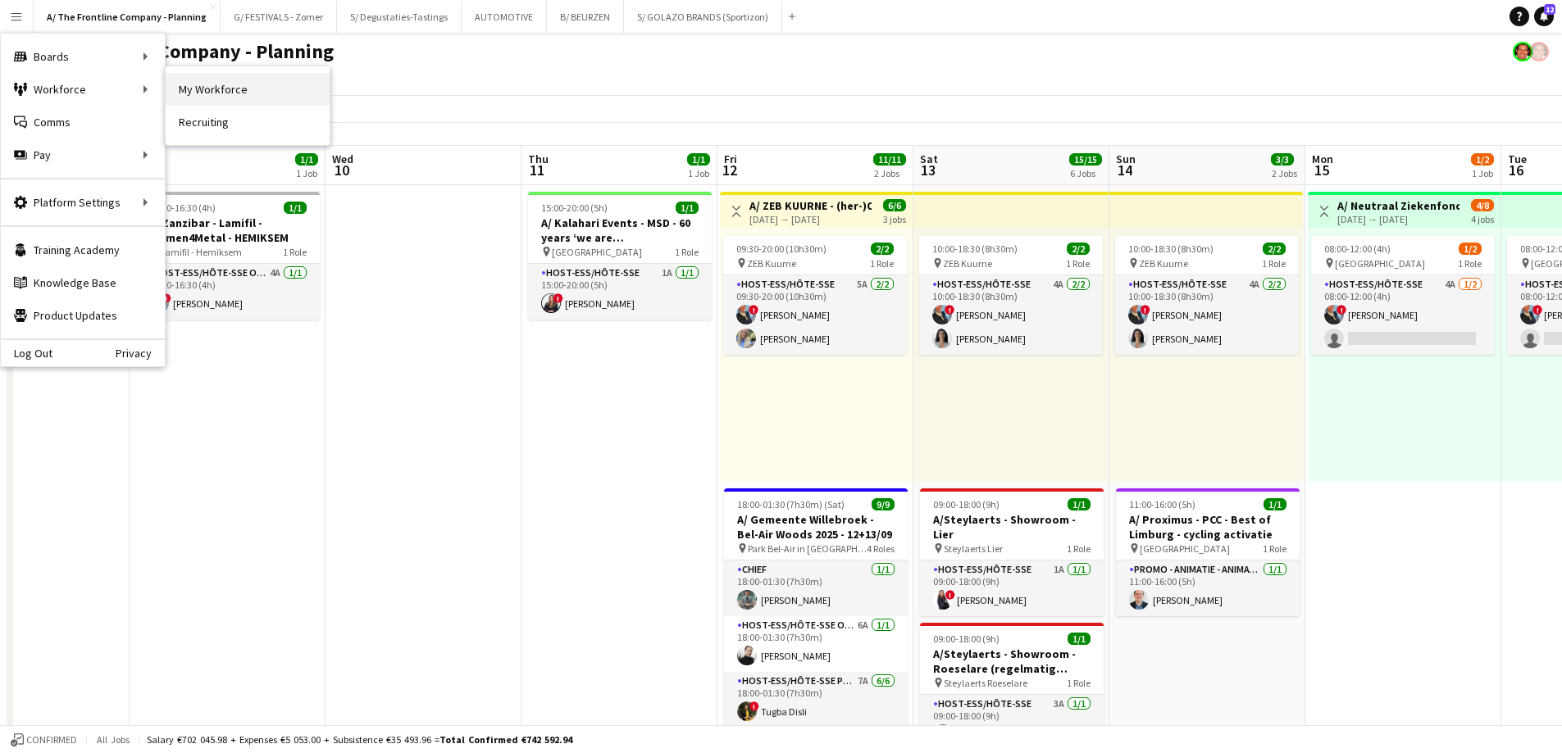
click at [249, 86] on link "My Workforce" at bounding box center [248, 89] width 164 height 33
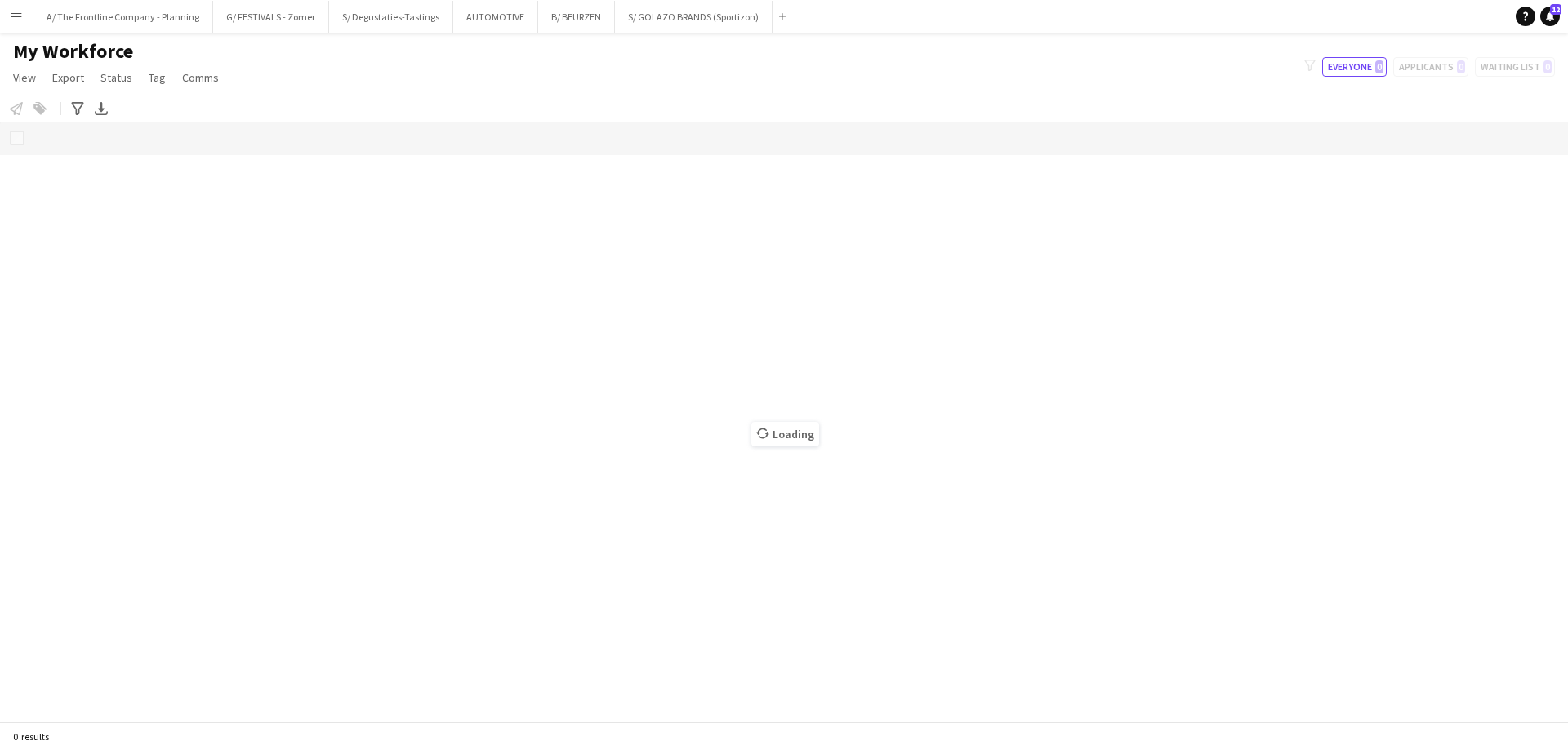
click at [29, 18] on button "Menu" at bounding box center [16, 16] width 33 height 33
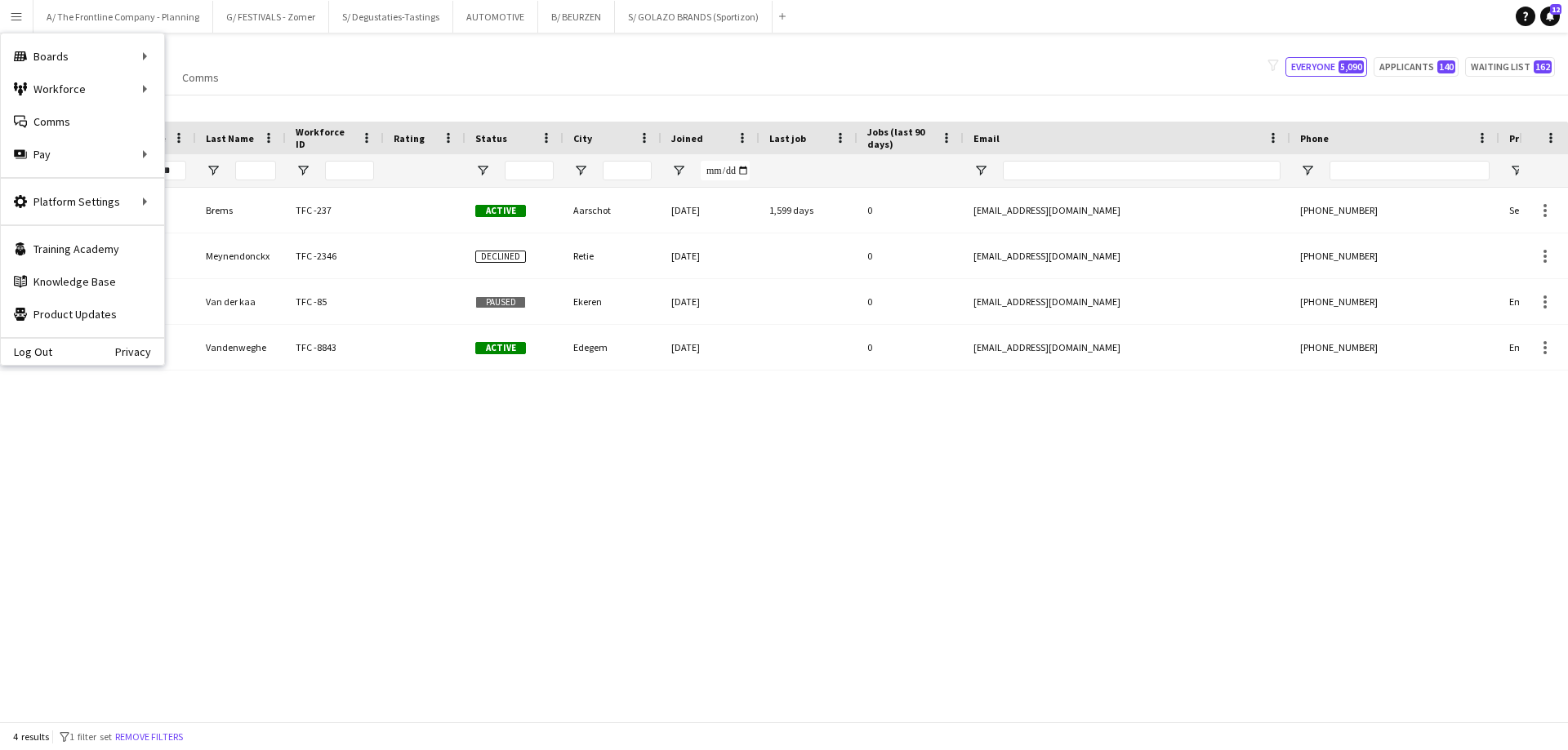
click at [266, 82] on div "My Workforce View Views Default view New view Update view Delete view Edit name…" at bounding box center [784, 67] width 1568 height 56
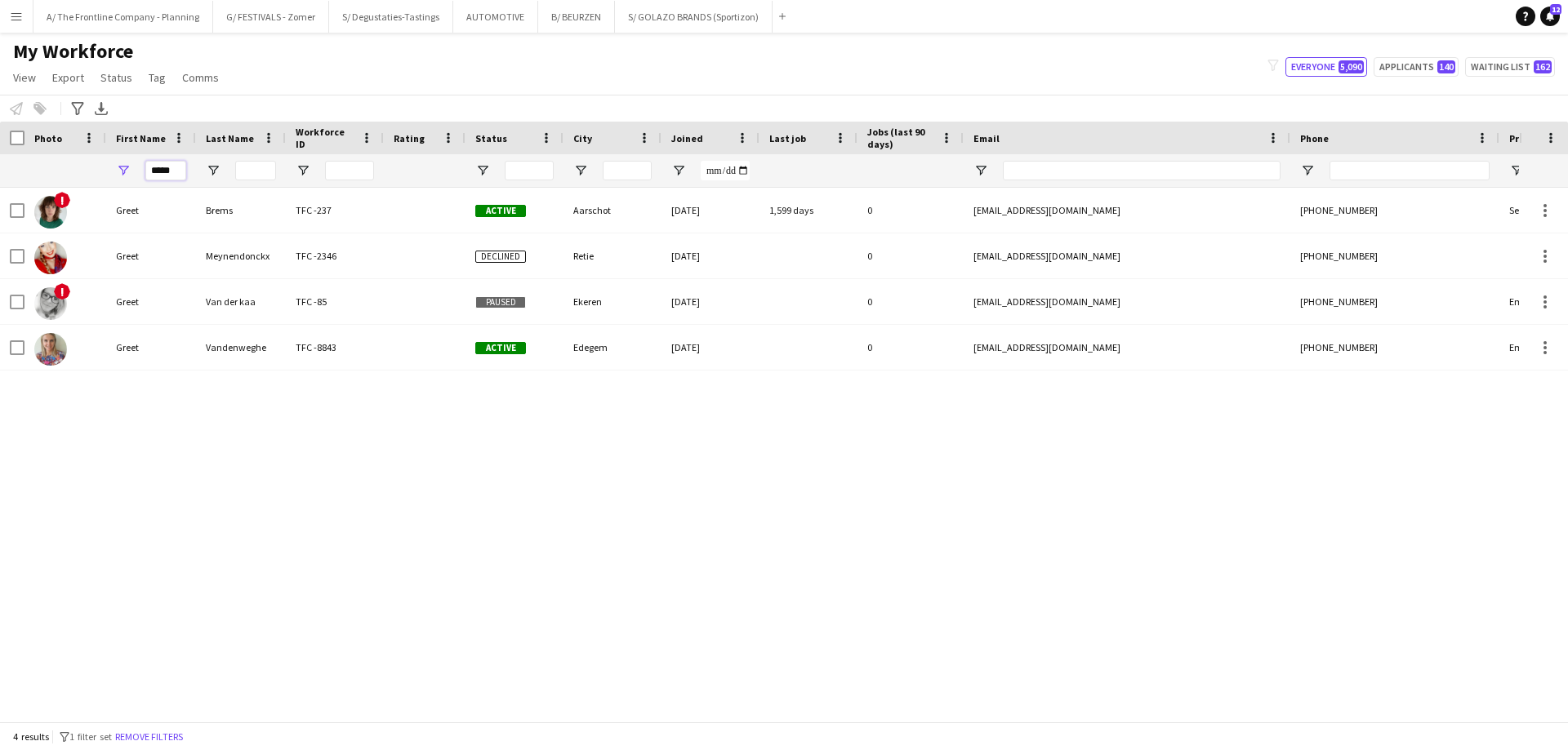
click at [161, 170] on input "*****" at bounding box center [165, 170] width 41 height 20
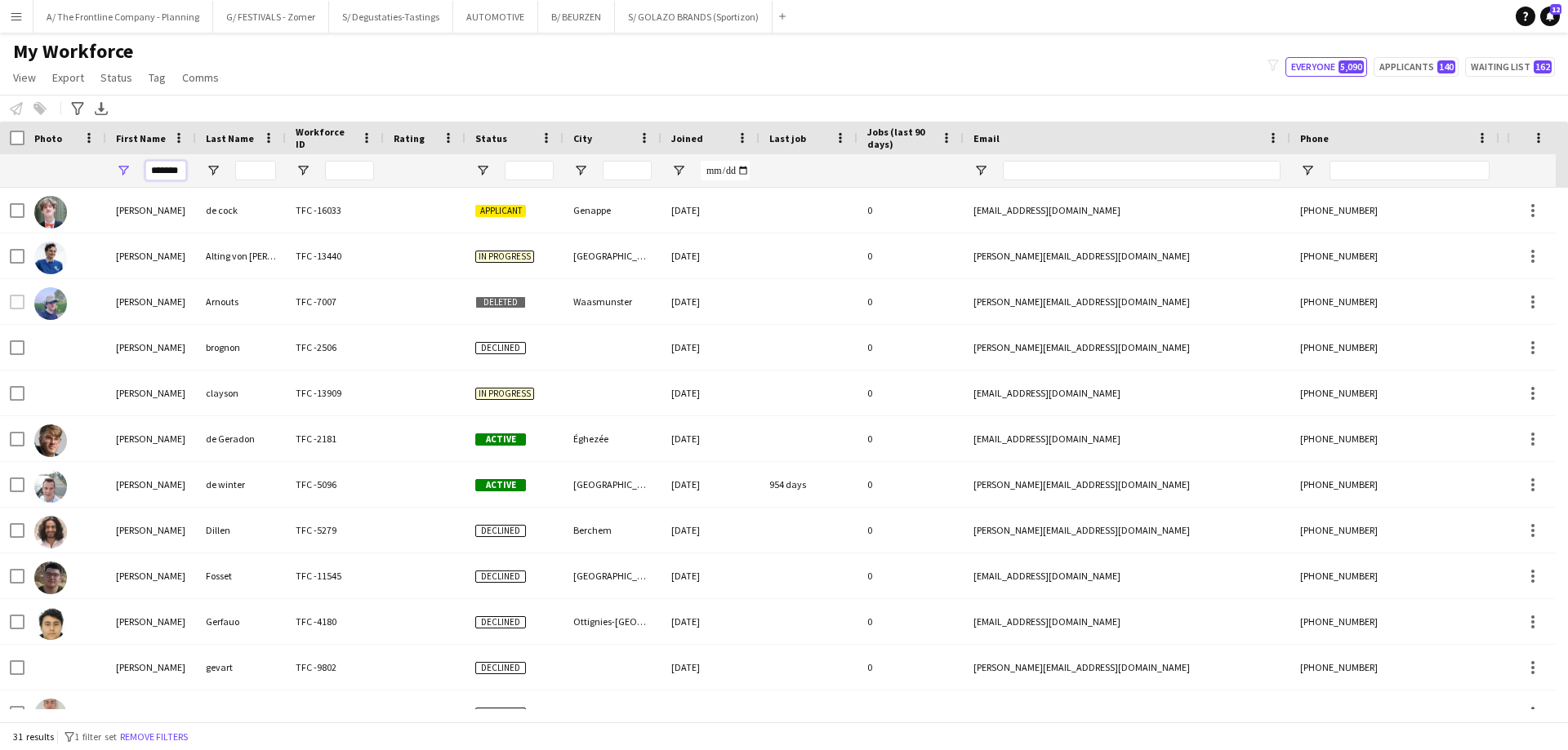
type input "*******"
click at [241, 156] on div at bounding box center [255, 170] width 41 height 33
click at [247, 169] on input "Last Name Filter Input" at bounding box center [255, 170] width 41 height 20
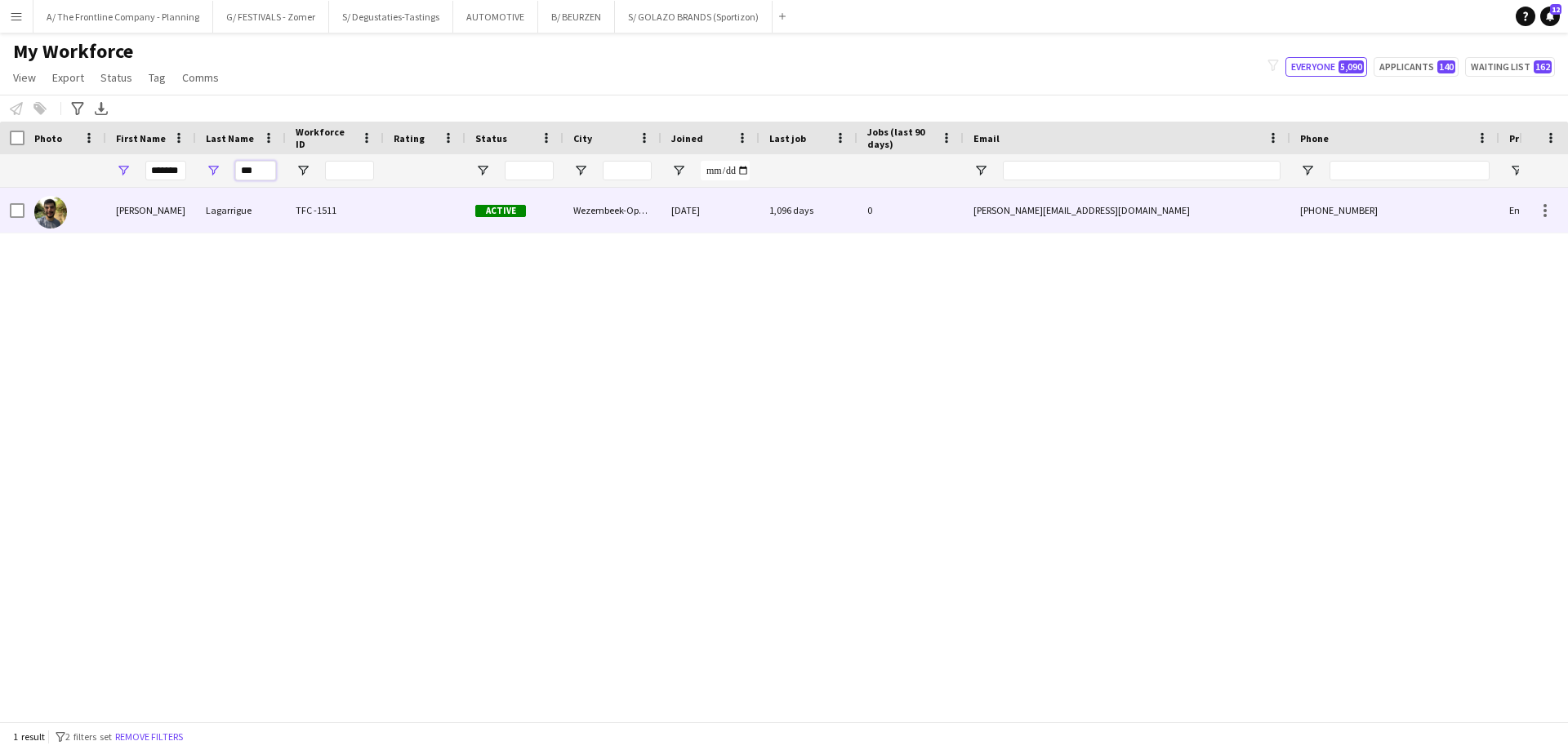
type input "***"
click at [140, 215] on div "[PERSON_NAME]" at bounding box center [151, 210] width 90 height 45
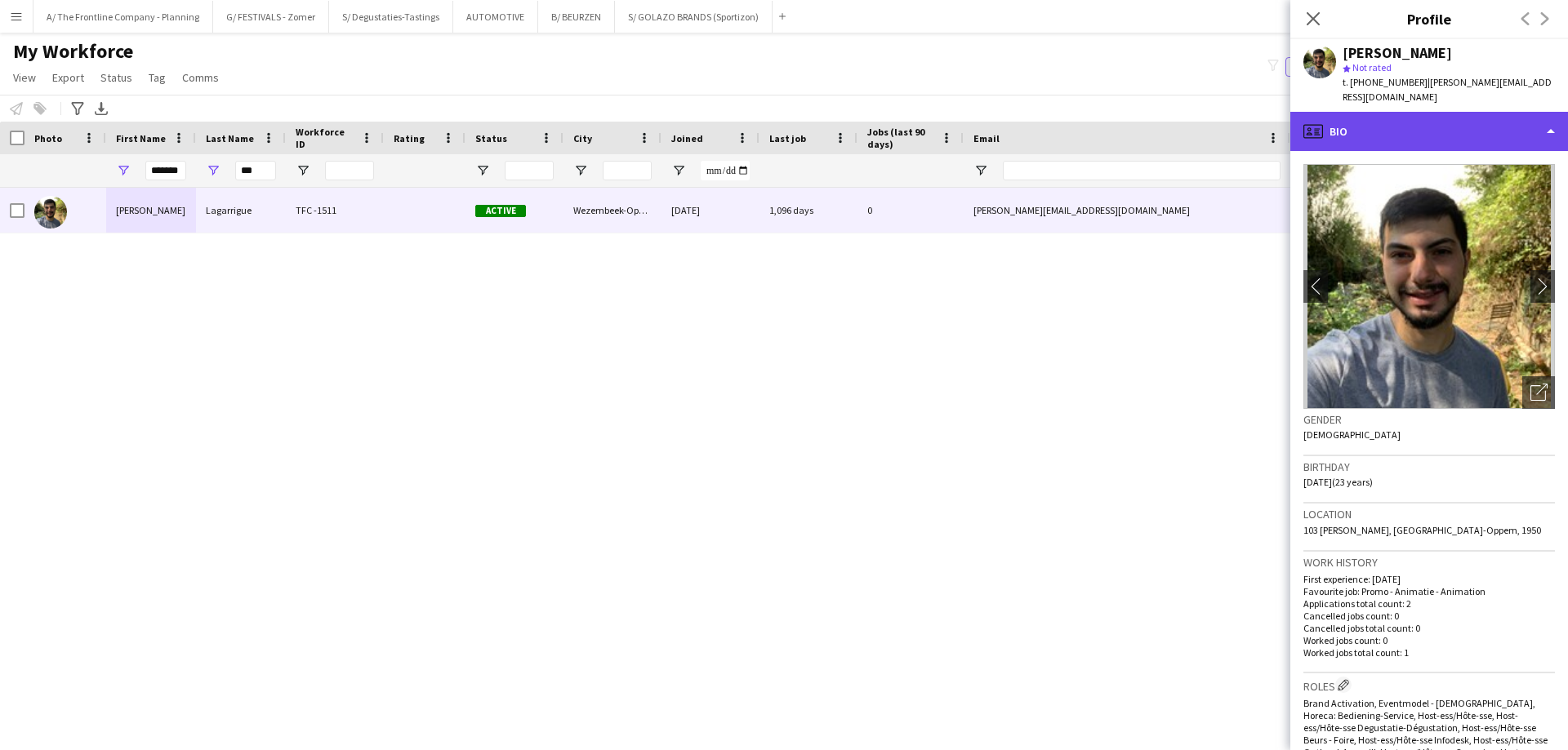
click at [1438, 112] on div "profile Bio" at bounding box center [1429, 130] width 278 height 39
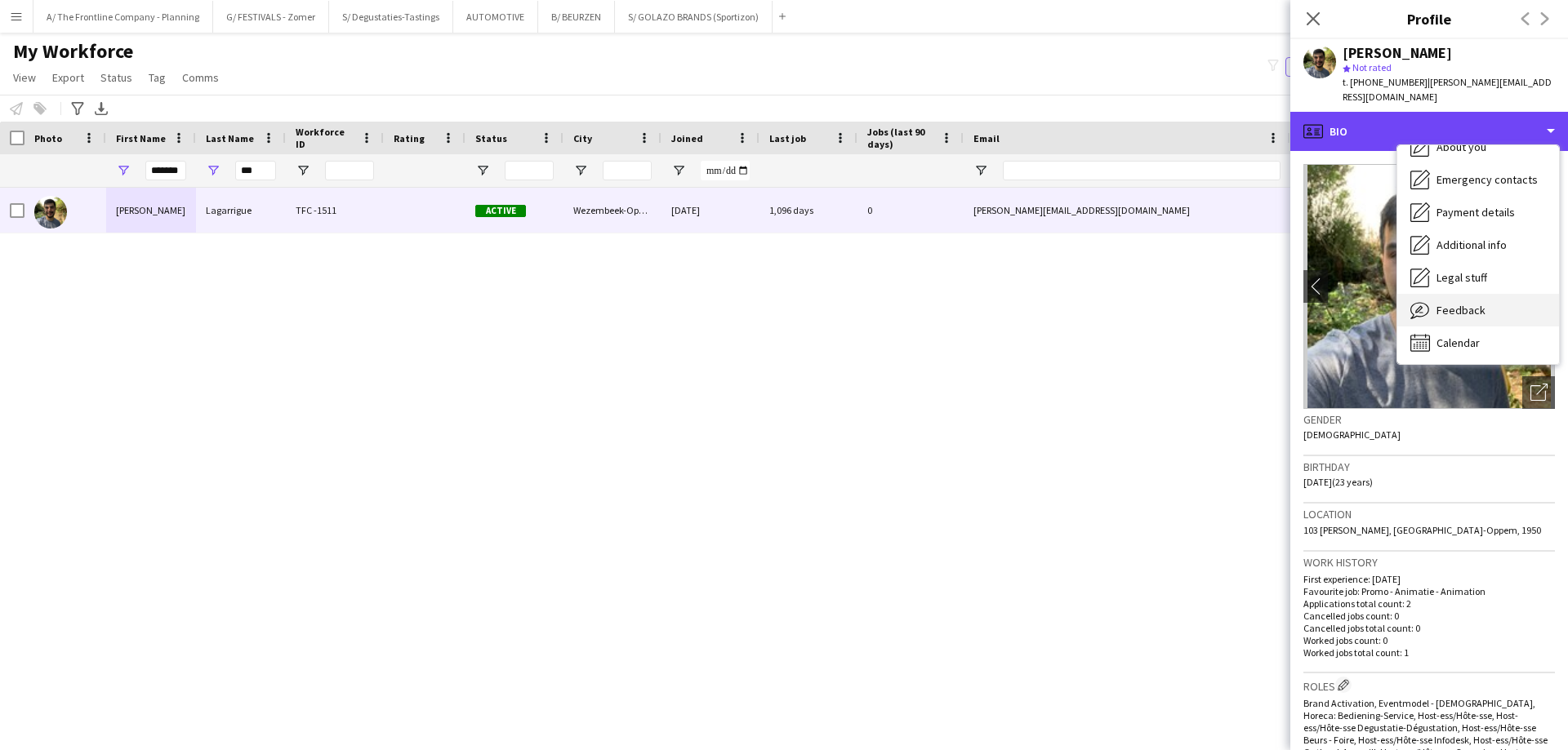
scroll to position [121, 0]
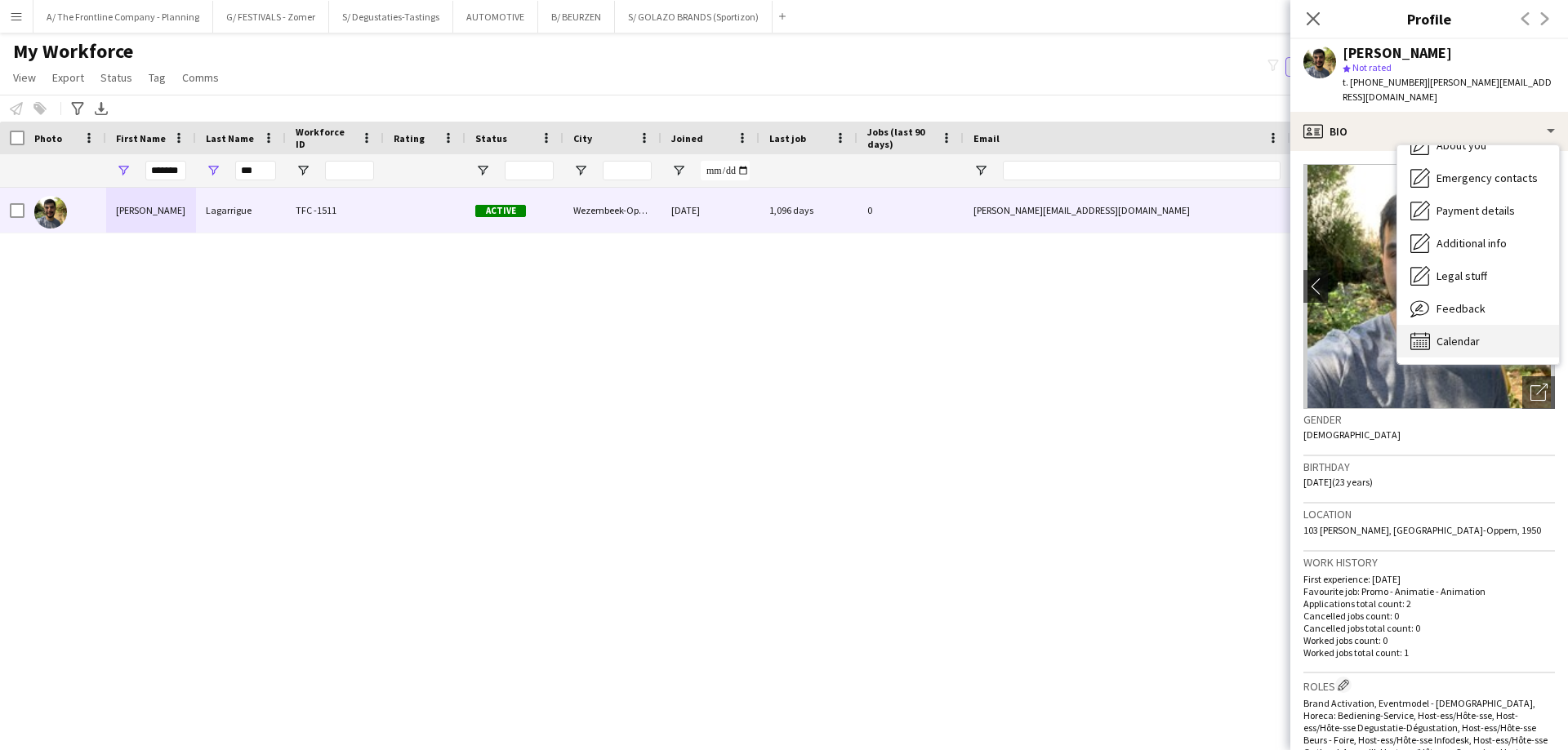
click at [1466, 334] on span "Calendar" at bounding box center [1457, 341] width 43 height 15
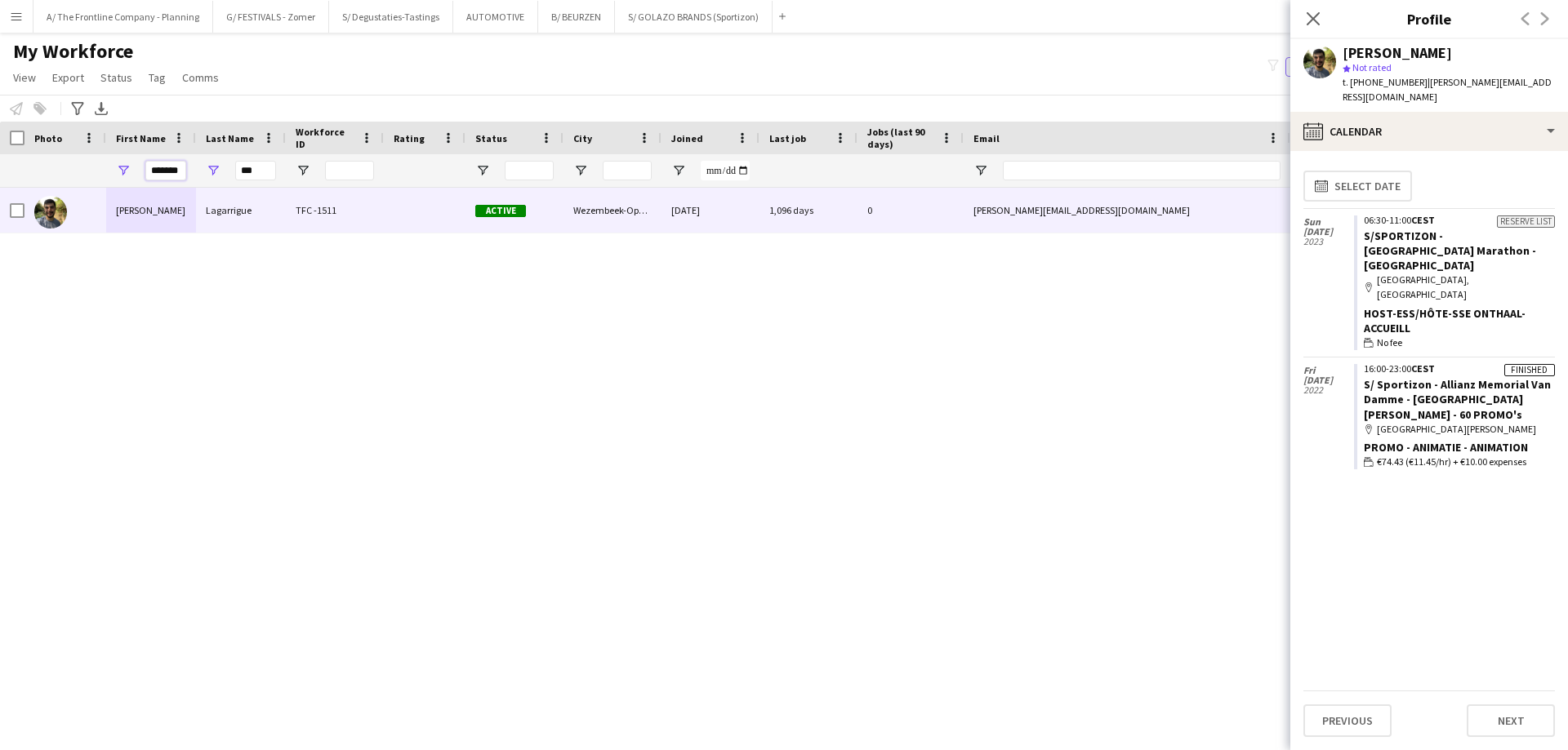
click at [178, 176] on input "*******" at bounding box center [165, 170] width 41 height 20
type input "*****"
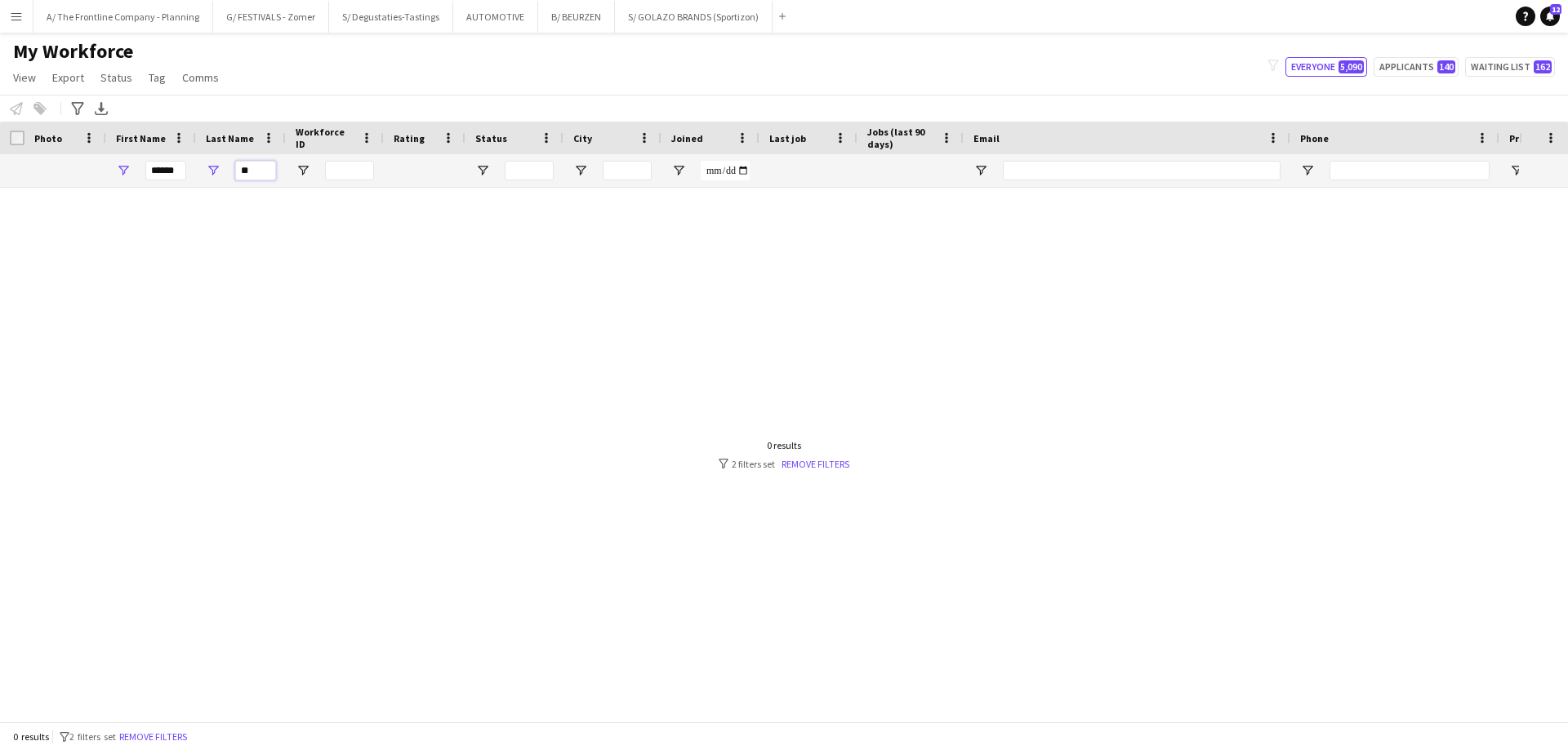
type input "*"
type input "*******"
click at [151, 173] on input "*****" at bounding box center [165, 170] width 41 height 20
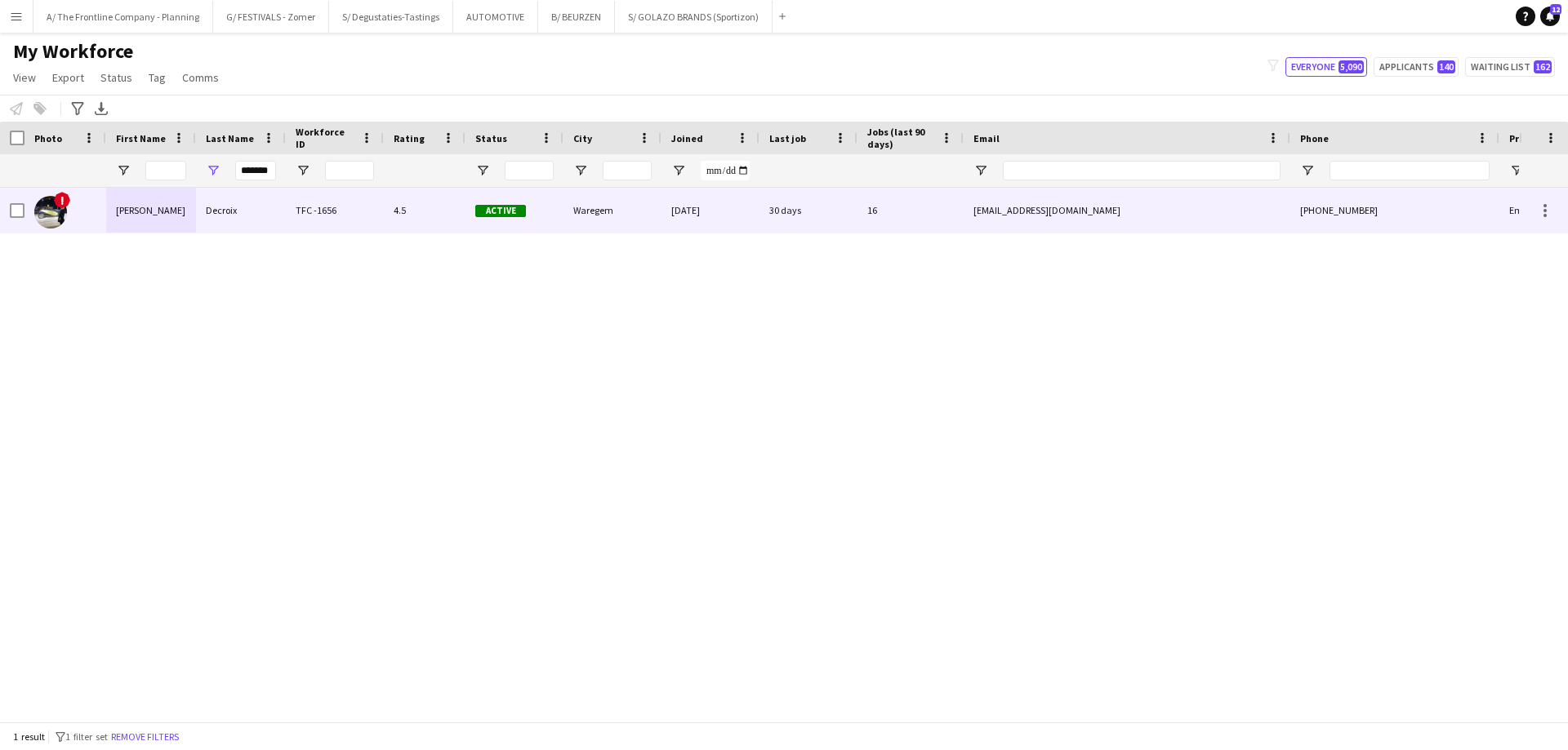
click at [142, 209] on div "[PERSON_NAME]" at bounding box center [151, 210] width 90 height 45
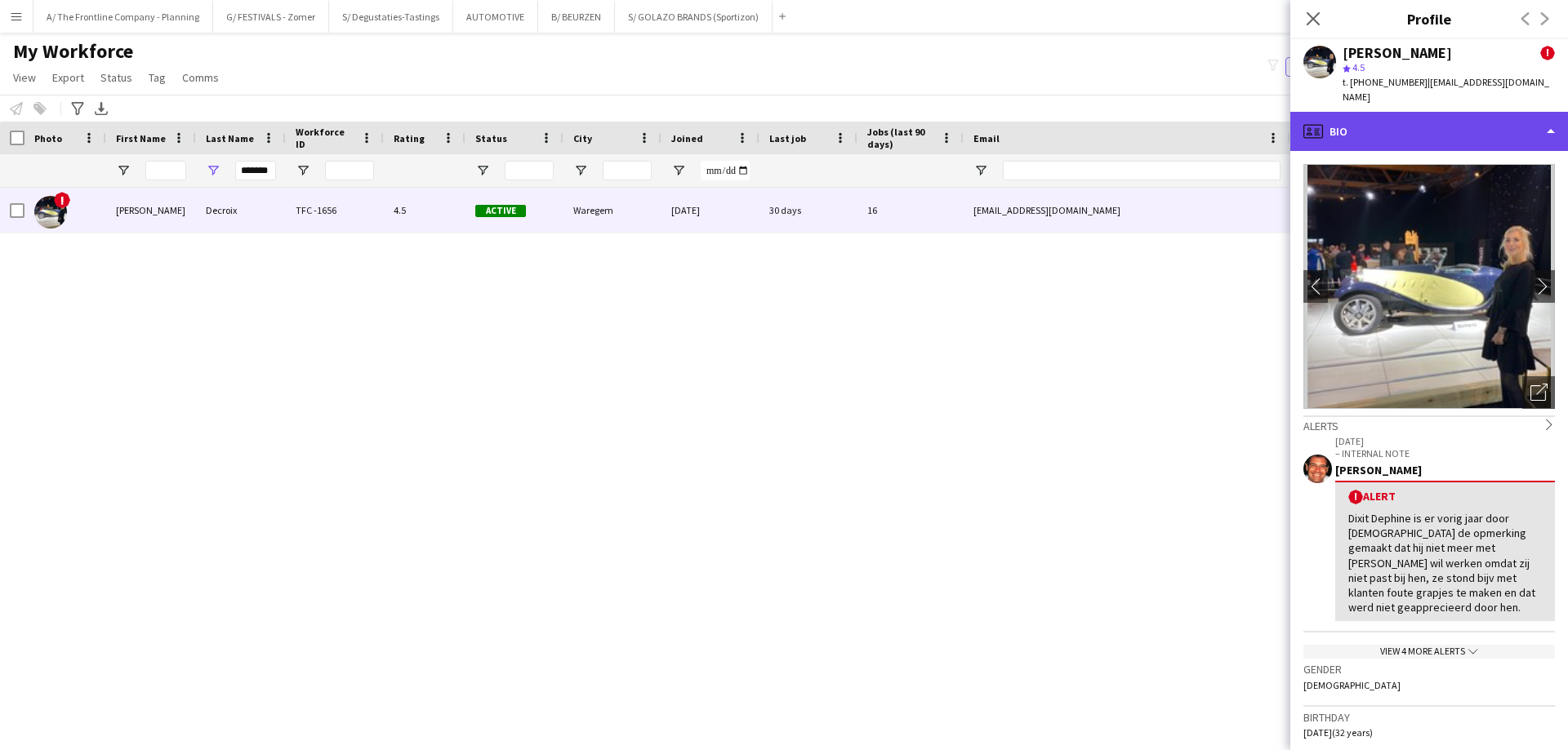
click at [1420, 112] on div "profile Bio" at bounding box center [1429, 130] width 278 height 39
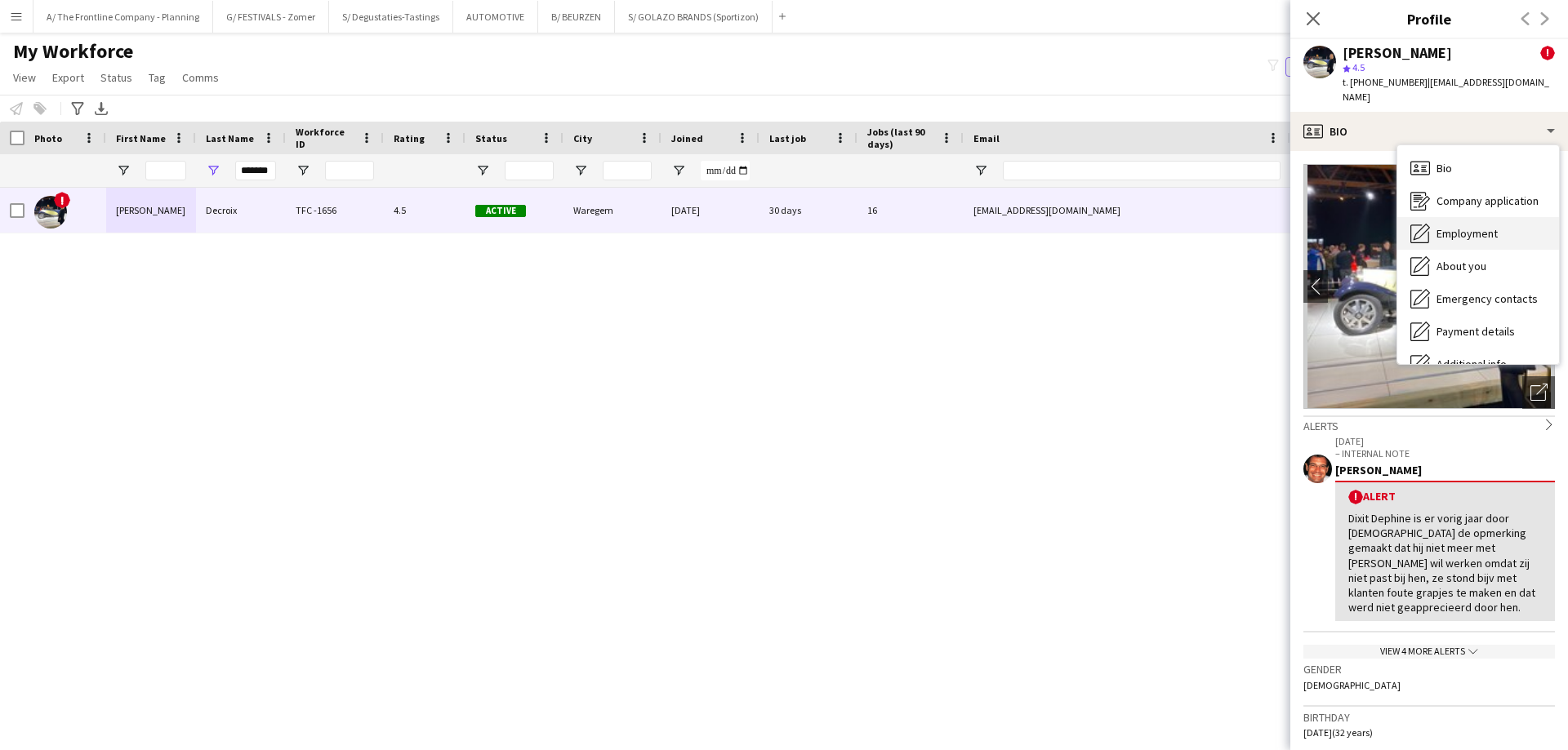
click at [1447, 226] on span "Employment" at bounding box center [1466, 233] width 61 height 15
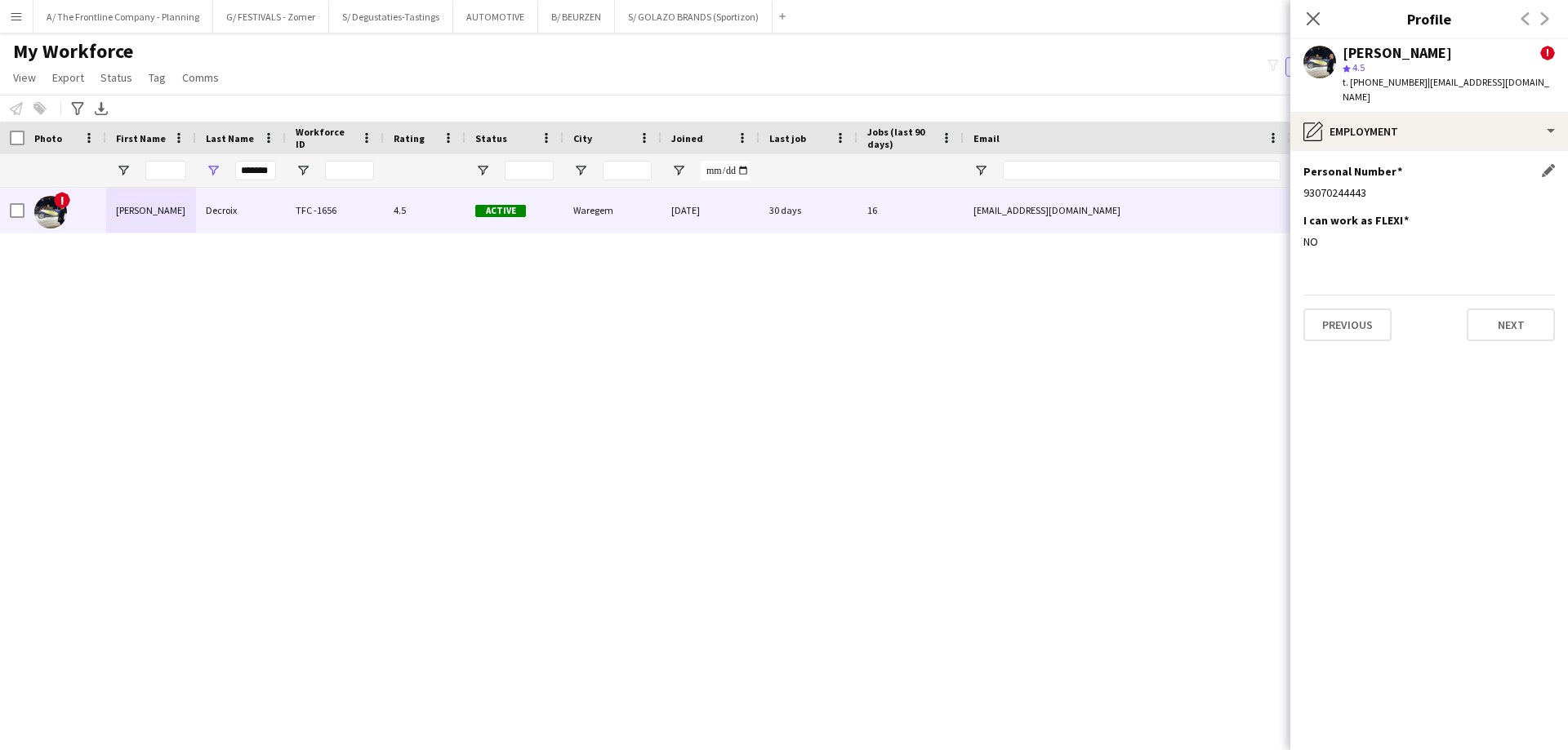
click at [1330, 185] on div "93070244443" at bounding box center [1429, 192] width 251 height 15
copy div "93070244443"
